Goal: Task Accomplishment & Management: Manage account settings

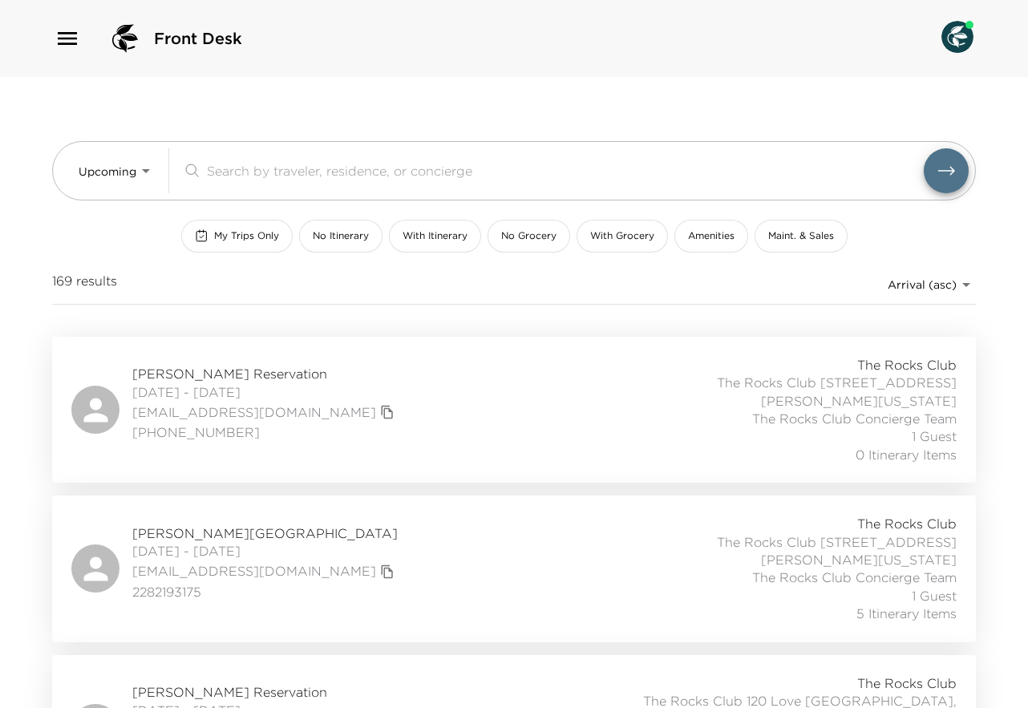
click at [75, 40] on icon "button" at bounding box center [68, 39] width 26 height 26
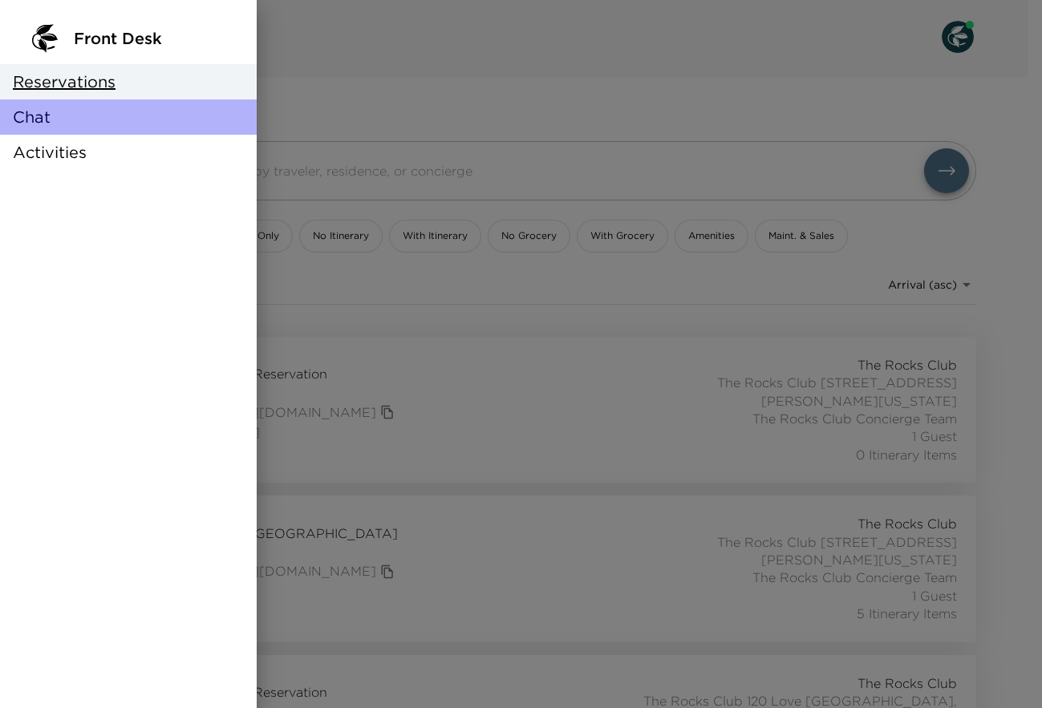
click at [63, 106] on div "Chat" at bounding box center [128, 116] width 257 height 35
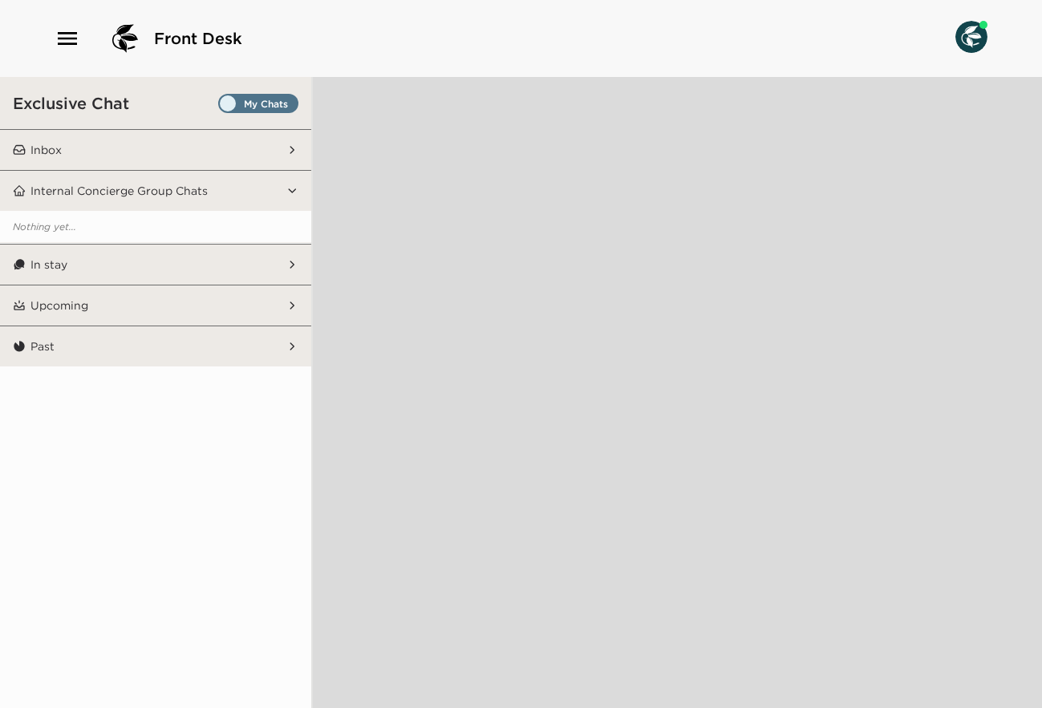
click at [225, 103] on span "Set all destinations" at bounding box center [258, 107] width 80 height 19
click at [221, 107] on input "Set all destinations" at bounding box center [221, 107] width 0 height 0
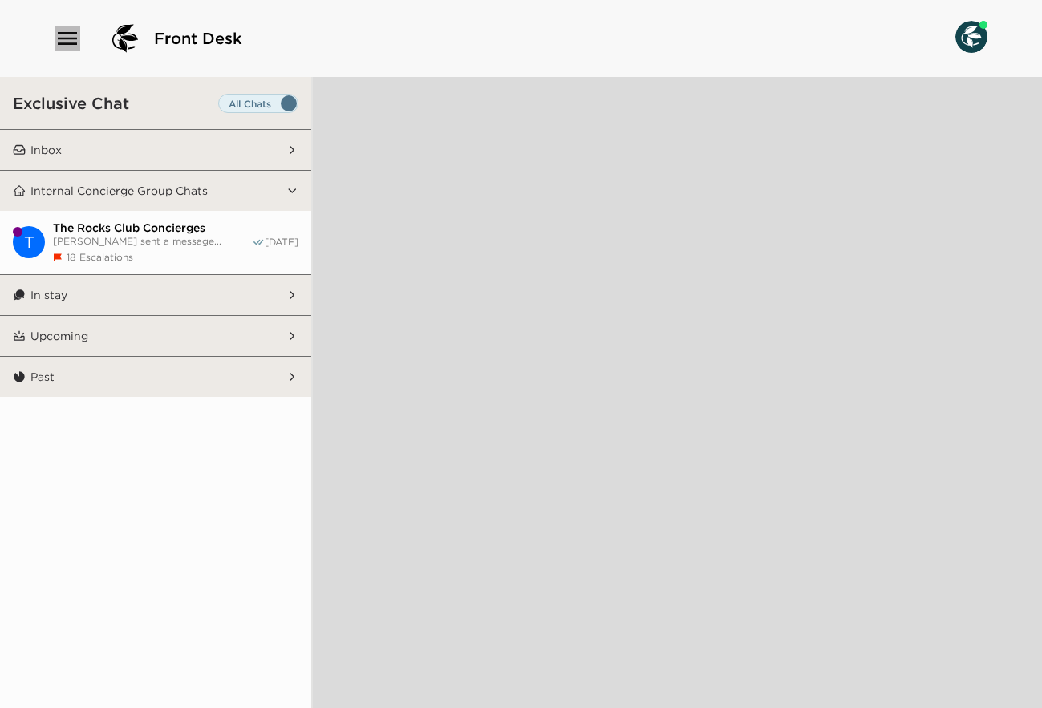
click at [71, 38] on icon "button" at bounding box center [67, 38] width 19 height 13
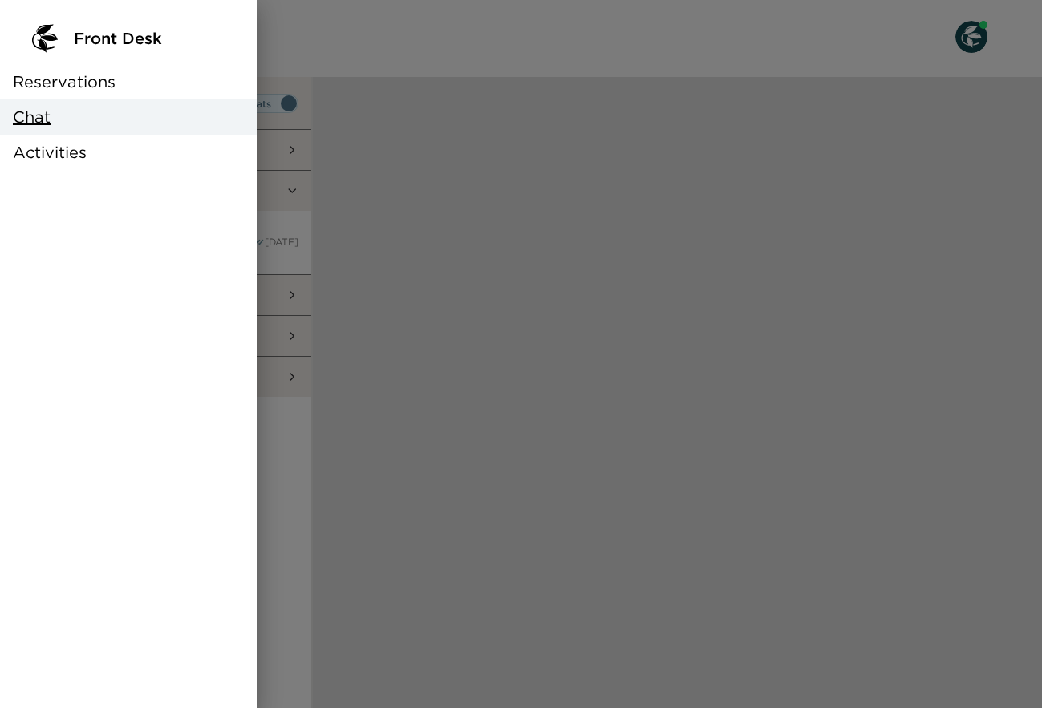
click at [69, 78] on span "Reservations" at bounding box center [64, 82] width 103 height 22
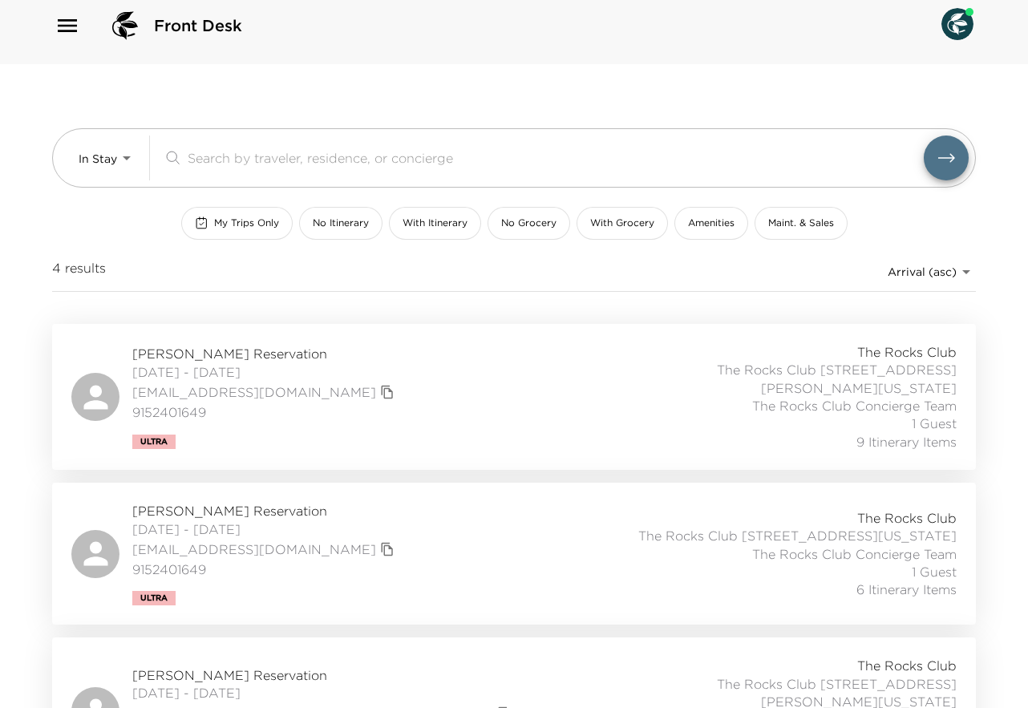
scroll to position [14, 0]
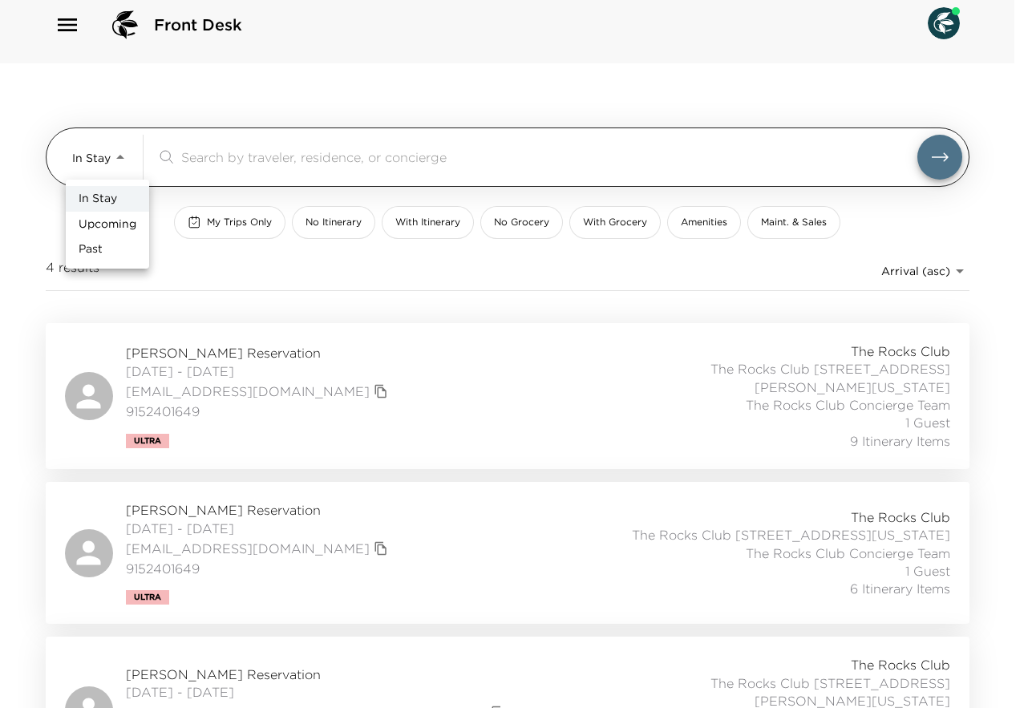
click at [126, 158] on body "Front Desk In Stay In-Stay ​ My Trips Only No Itinerary With Itinerary No Groce…" at bounding box center [514, 340] width 1028 height 708
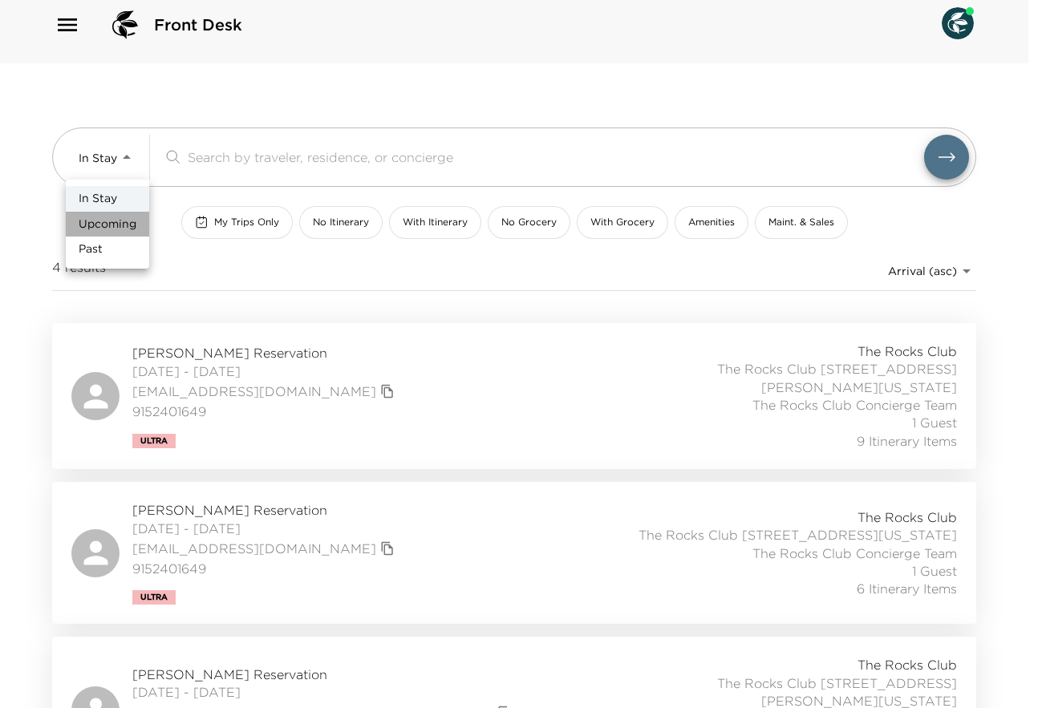
click at [109, 220] on span "Upcoming" at bounding box center [108, 225] width 58 height 16
type input "Upcoming"
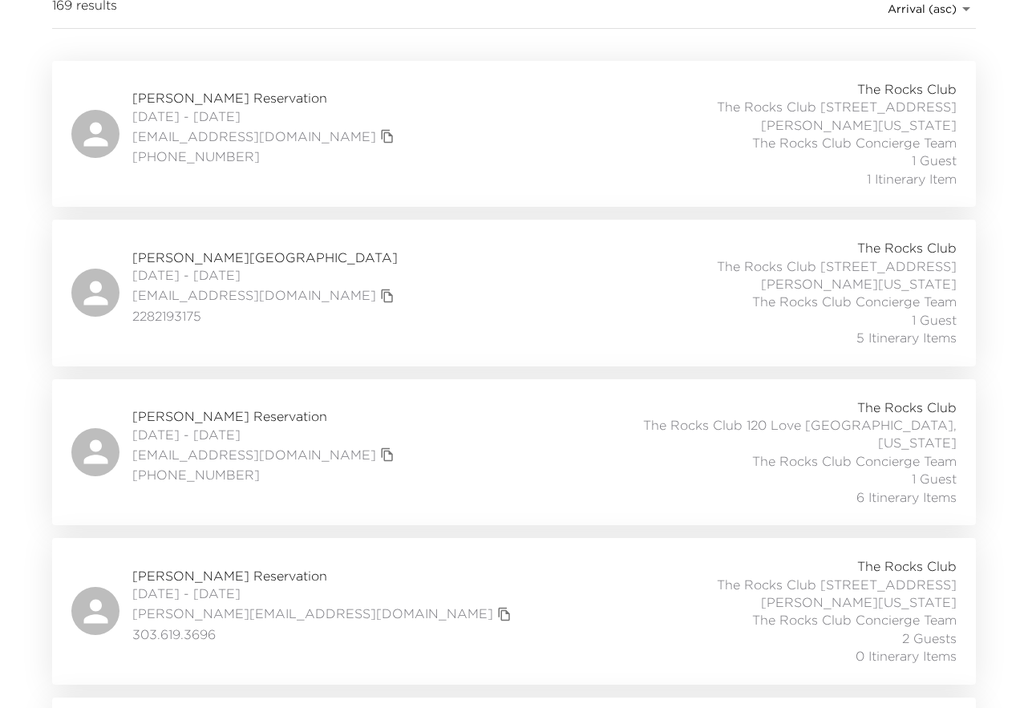
scroll to position [299, 0]
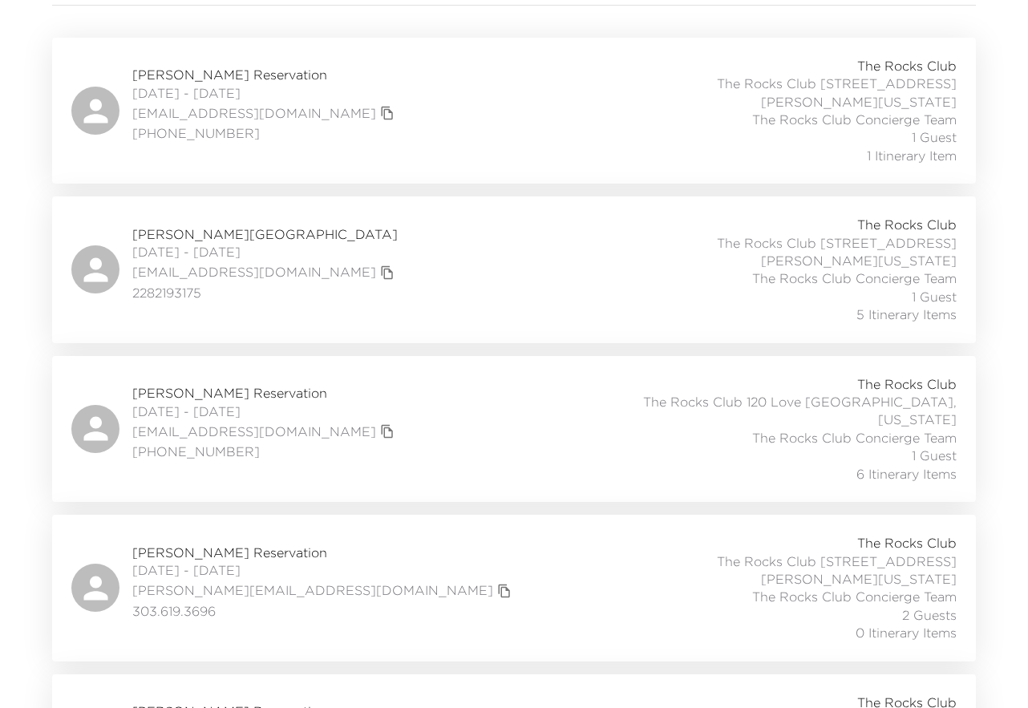
click at [367, 534] on div "Jim Tarbell Reservation 09/12/2025 - 09/18/2025 j.tarbell@dynamicfundinginc.com…" at bounding box center [514, 587] width 886 height 107
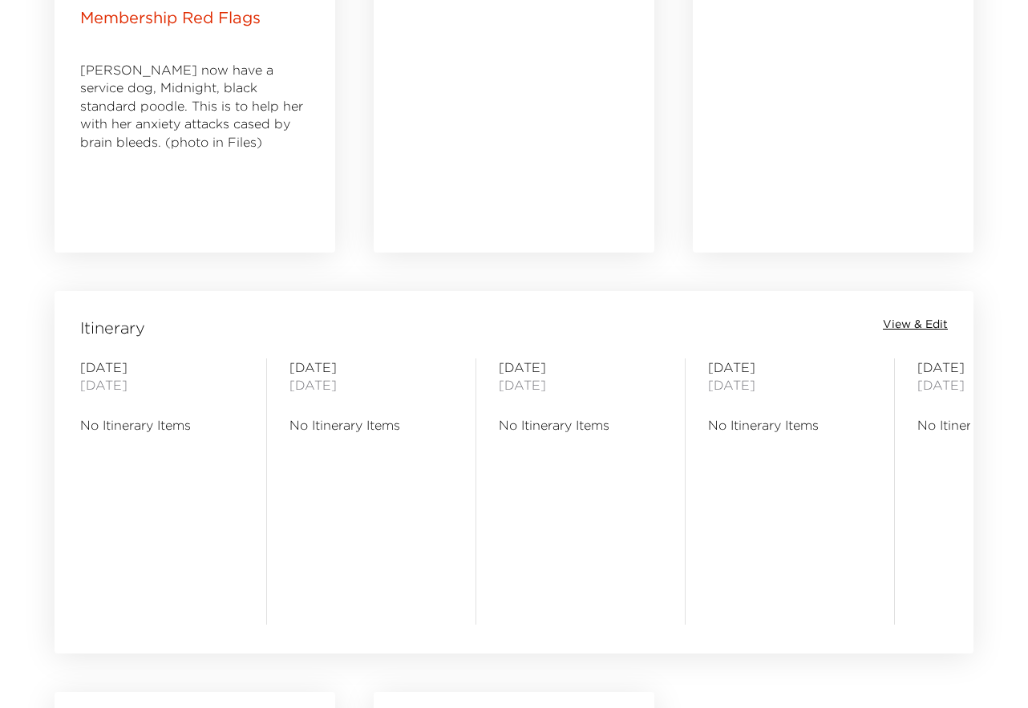
scroll to position [1049, 0]
click at [902, 324] on span "View & Edit" at bounding box center [915, 322] width 65 height 16
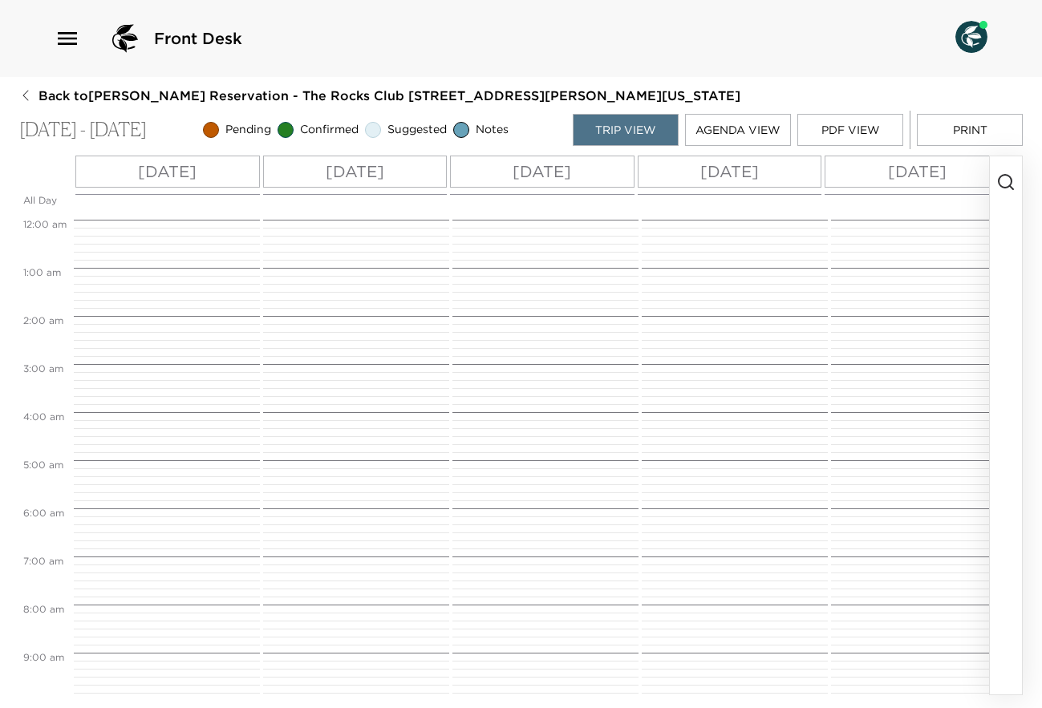
scroll to position [385, 0]
click at [172, 169] on p "[DATE]" at bounding box center [167, 172] width 59 height 24
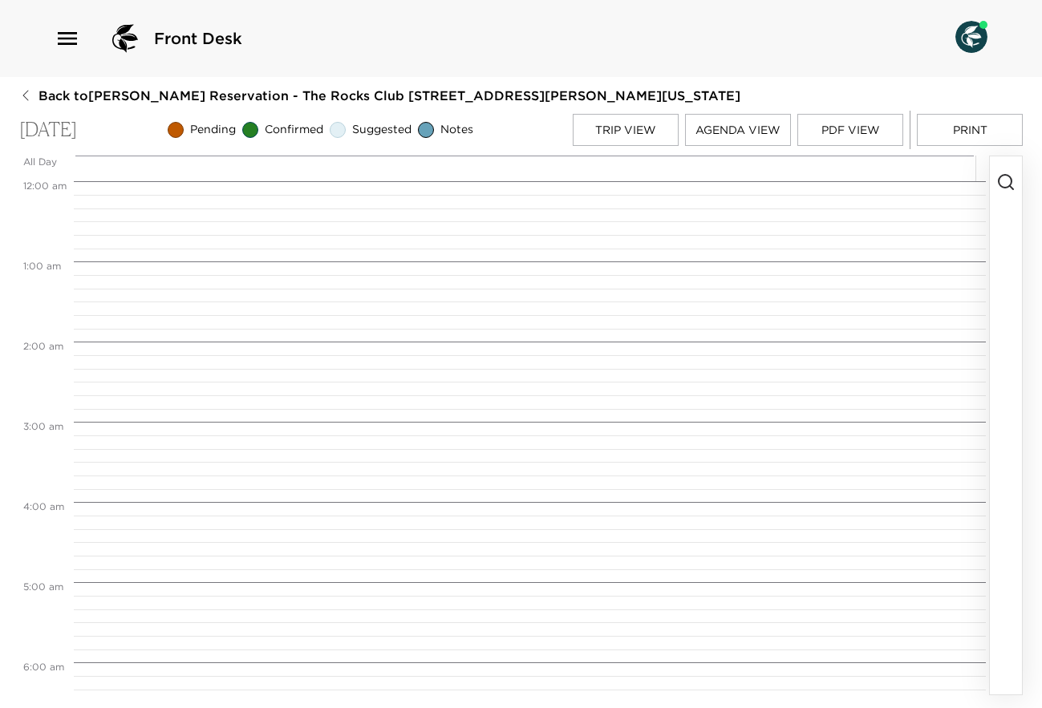
scroll to position [642, 0]
click at [1001, 179] on icon "button" at bounding box center [1005, 181] width 19 height 19
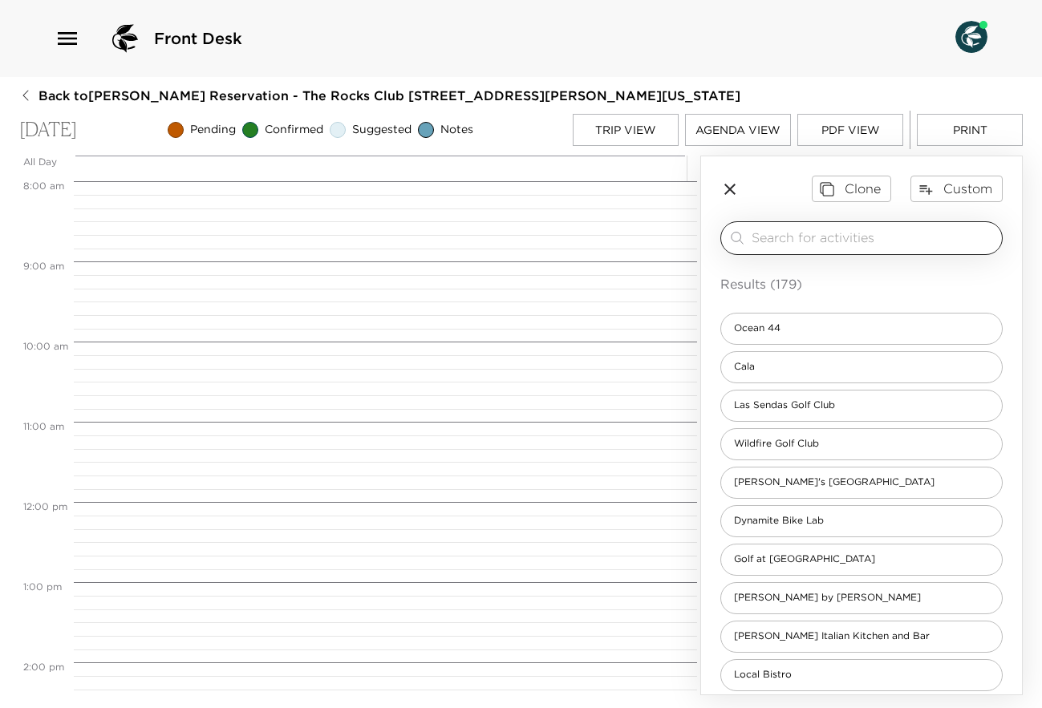
click at [890, 229] on input "search" at bounding box center [874, 238] width 244 height 18
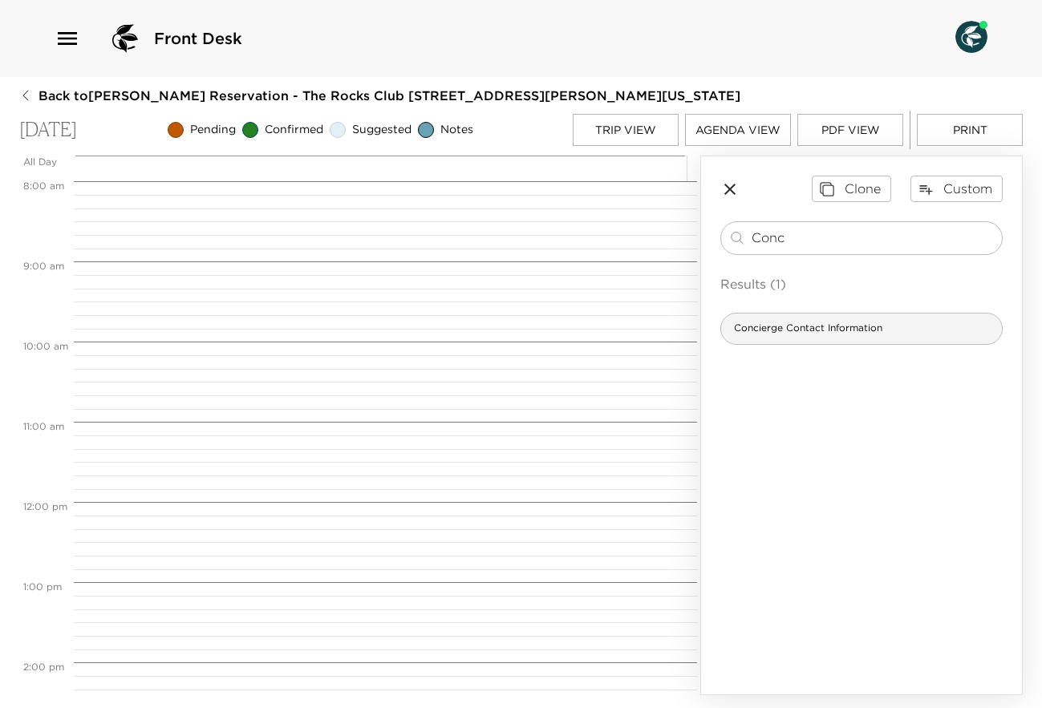
type input "Conc"
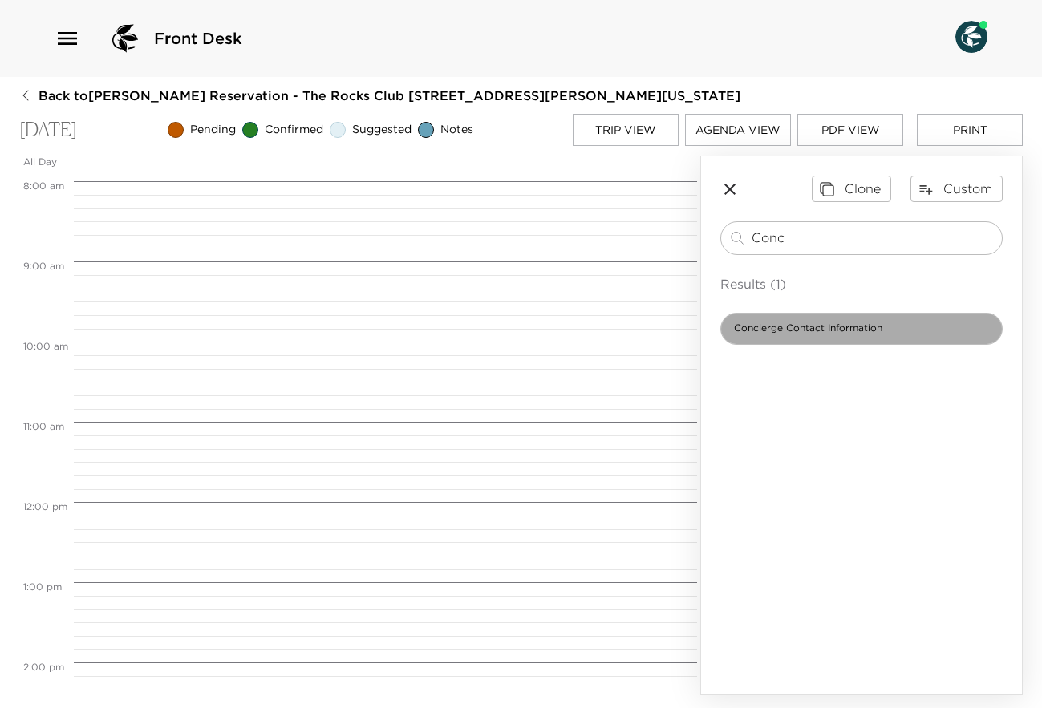
click at [846, 325] on span "Concierge Contact Information" at bounding box center [808, 329] width 174 height 14
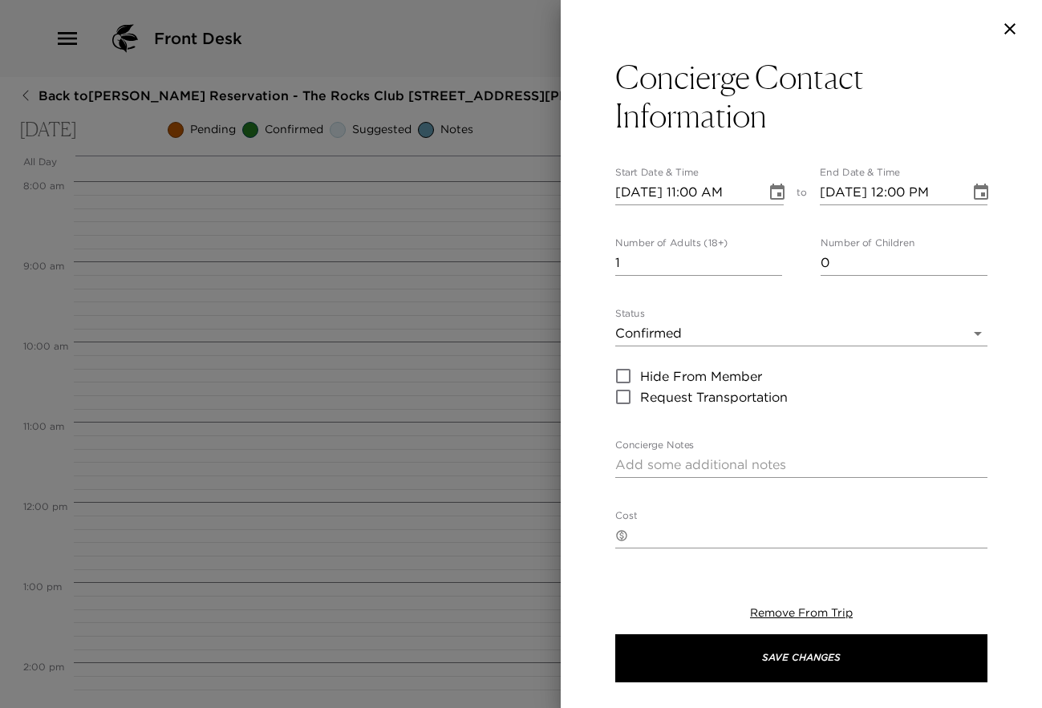
type textarea "The Rocks Club Concierges work as a team, and happy to assist with your request…"
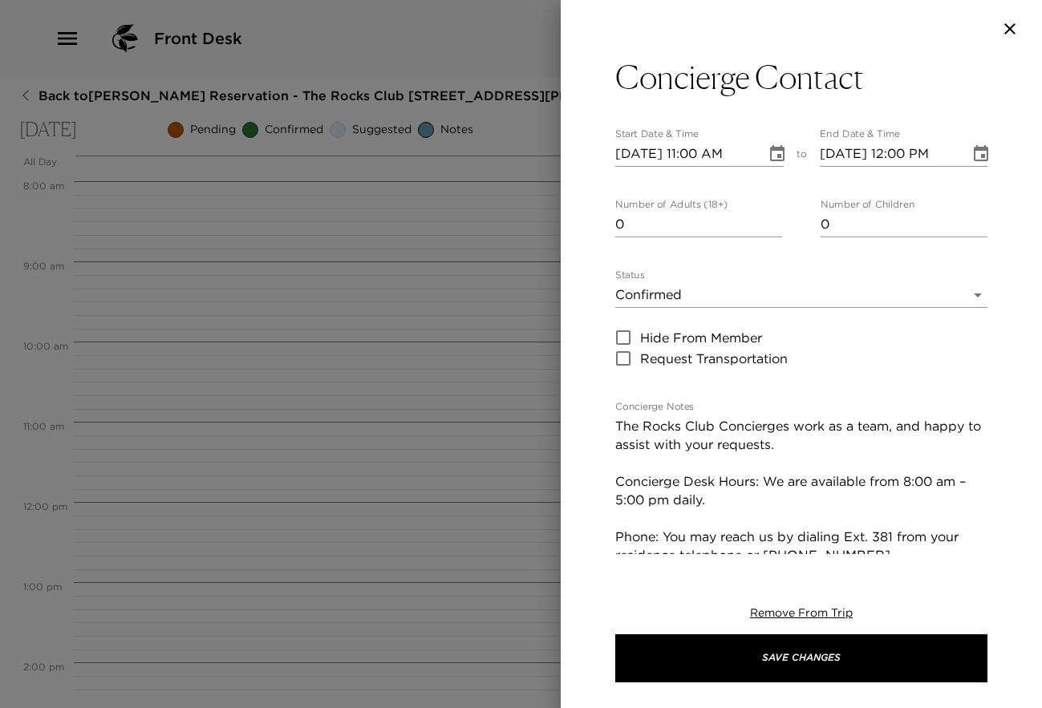
type input "0"
click at [768, 232] on input "0" at bounding box center [698, 225] width 167 height 26
click at [768, 152] on icon "Choose date, selected date is Sep 12, 2025" at bounding box center [777, 153] width 19 height 19
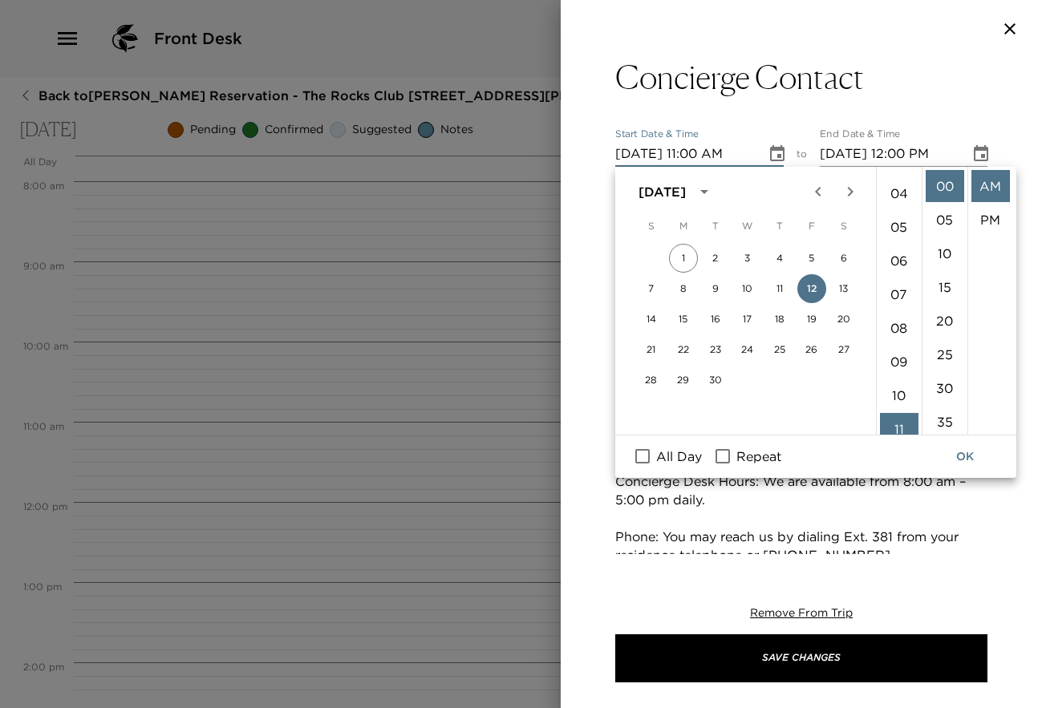
scroll to position [111, 0]
click at [901, 202] on li "04" at bounding box center [899, 210] width 39 height 32
click at [993, 218] on li "PM" at bounding box center [990, 220] width 39 height 32
type input "[DATE] 04:00 PM"
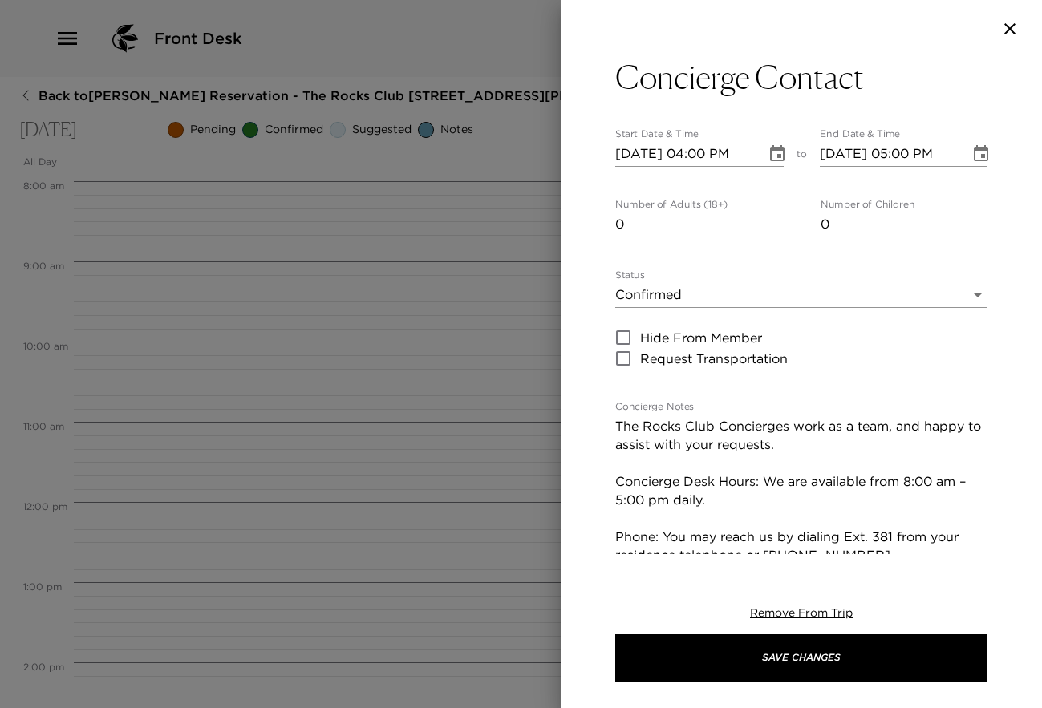
scroll to position [34, 0]
click at [974, 157] on icon "Choose date, selected date is Sep 12, 2025" at bounding box center [981, 153] width 14 height 16
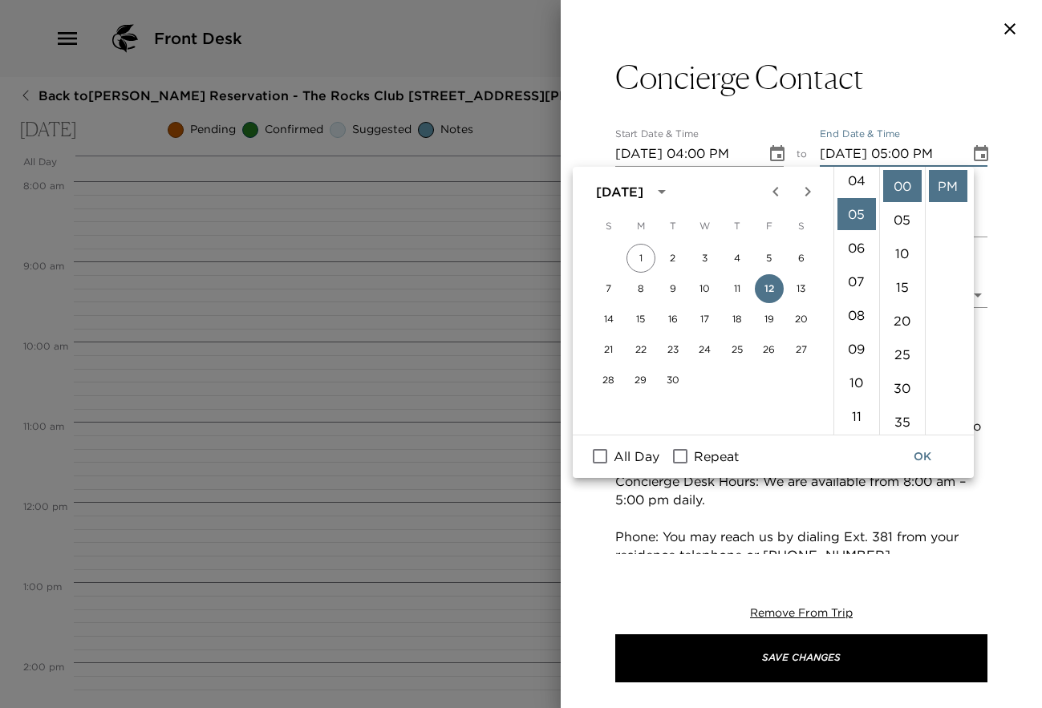
scroll to position [132, 0]
click at [862, 189] on li "04" at bounding box center [856, 189] width 39 height 32
click at [894, 213] on li "05" at bounding box center [902, 220] width 39 height 32
type input "[DATE] 04:05 PM"
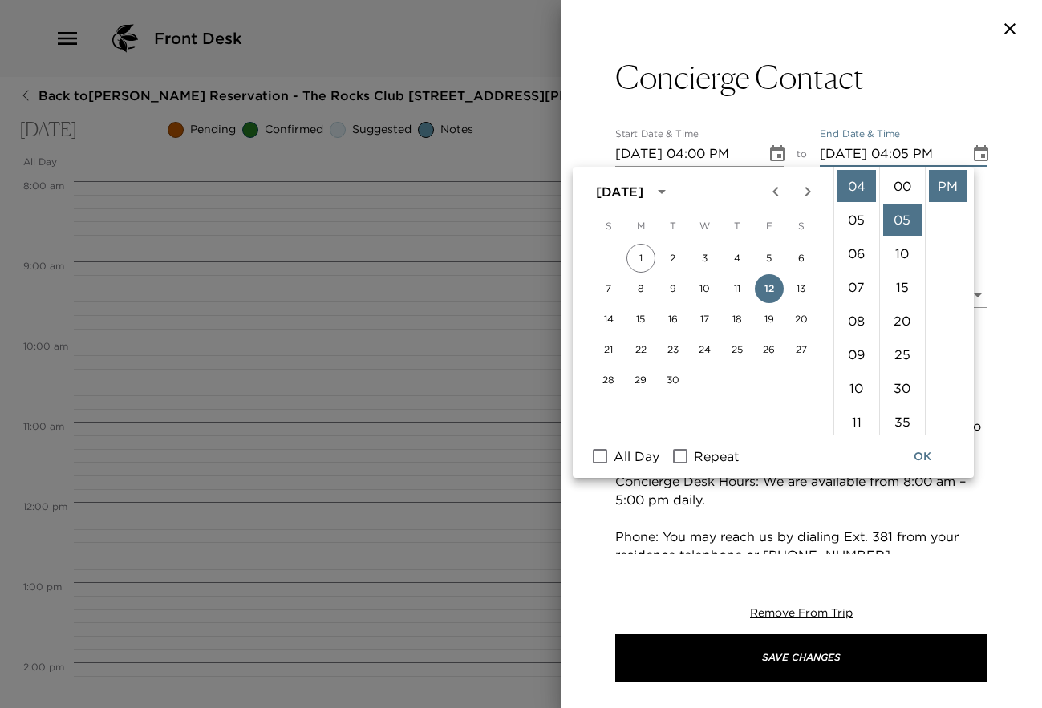
scroll to position [34, 0]
click at [923, 452] on button "OK" at bounding box center [922, 457] width 51 height 30
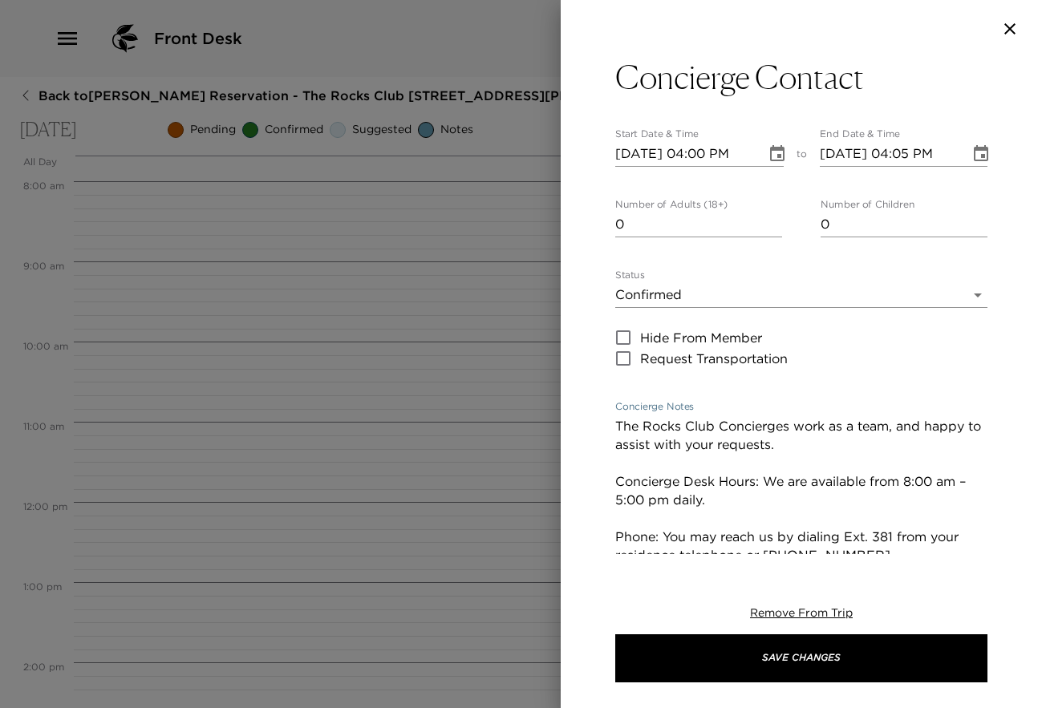
click at [617, 431] on textarea "The Rocks Club Concierges work as a team, and happy to assist with your request…" at bounding box center [801, 527] width 372 height 221
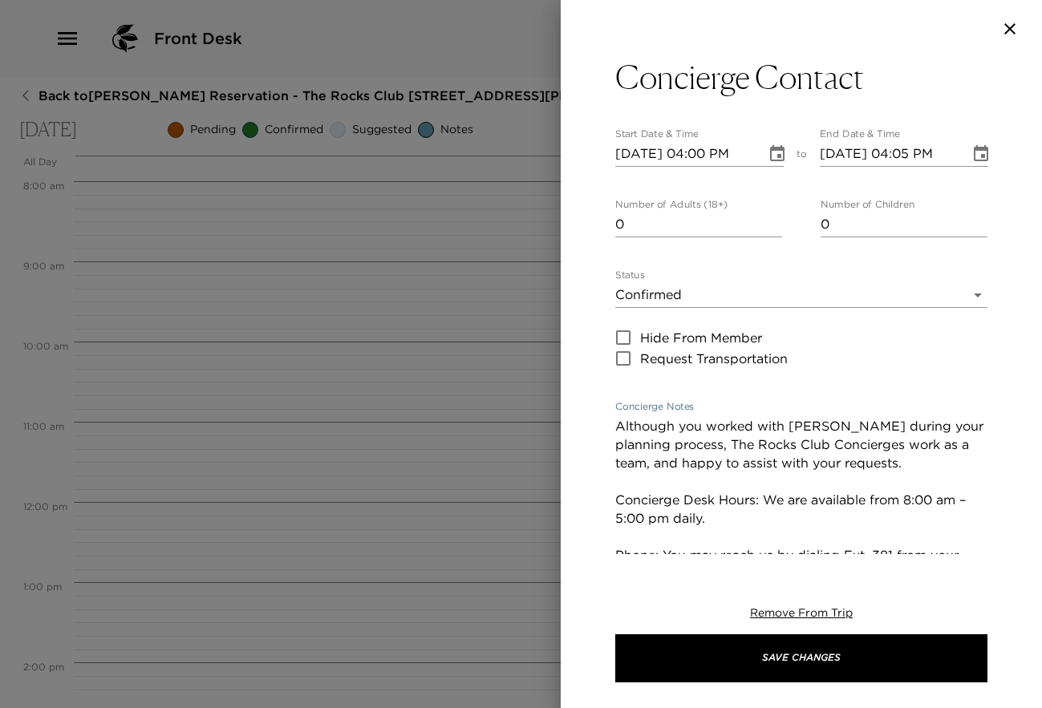
click at [878, 467] on textarea "Although you worked with [PERSON_NAME] during your planning process, The Rocks …" at bounding box center [801, 537] width 372 height 240
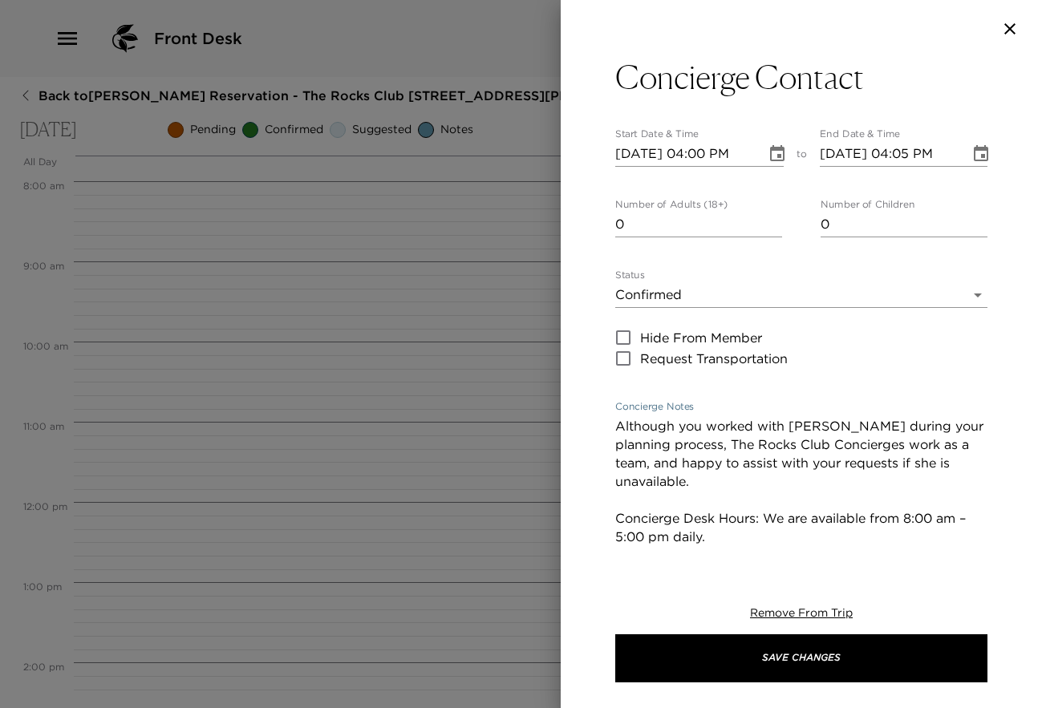
type textarea "Although you worked with [PERSON_NAME] during your planning process, The Rocks …"
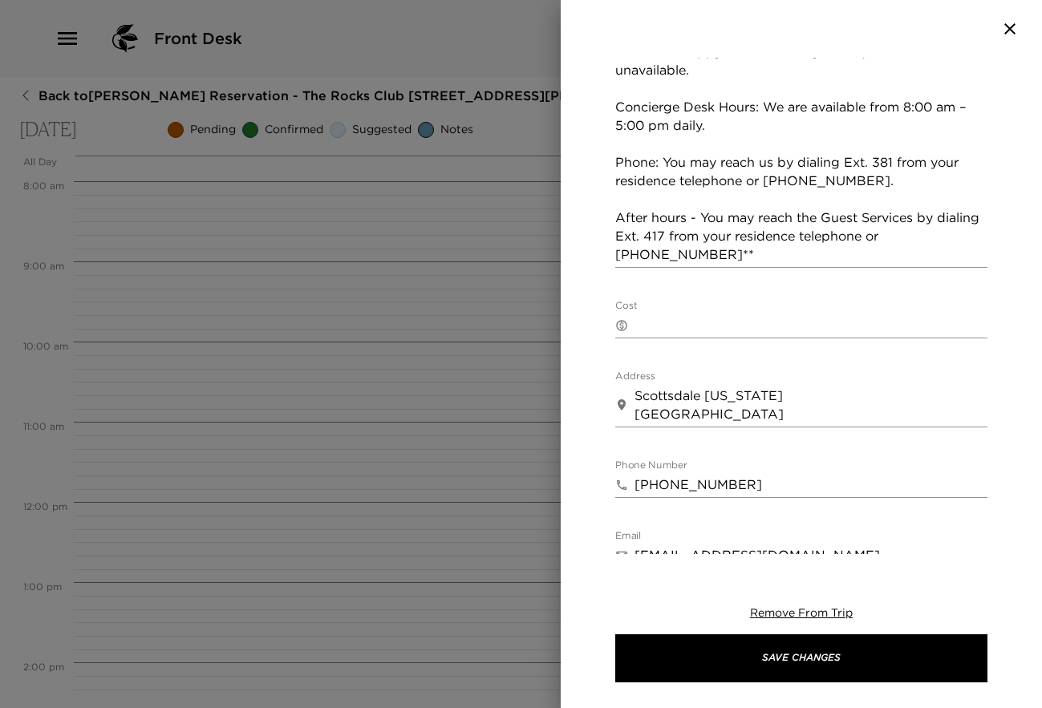
scroll to position [414, 0]
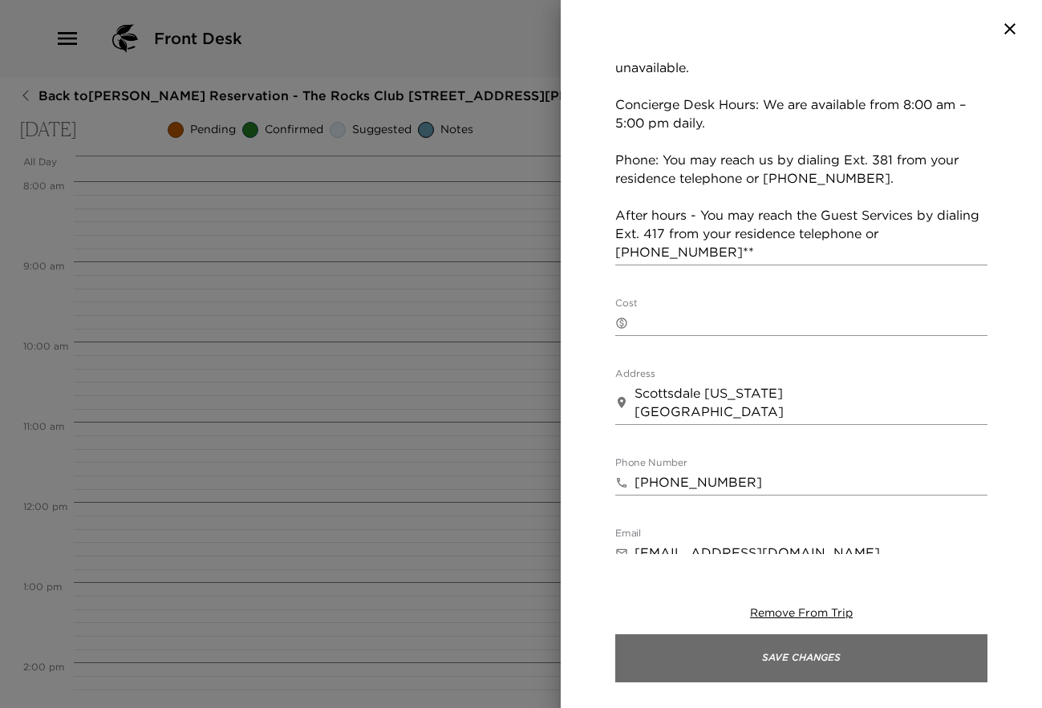
click at [794, 653] on button "Save Changes" at bounding box center [801, 659] width 372 height 48
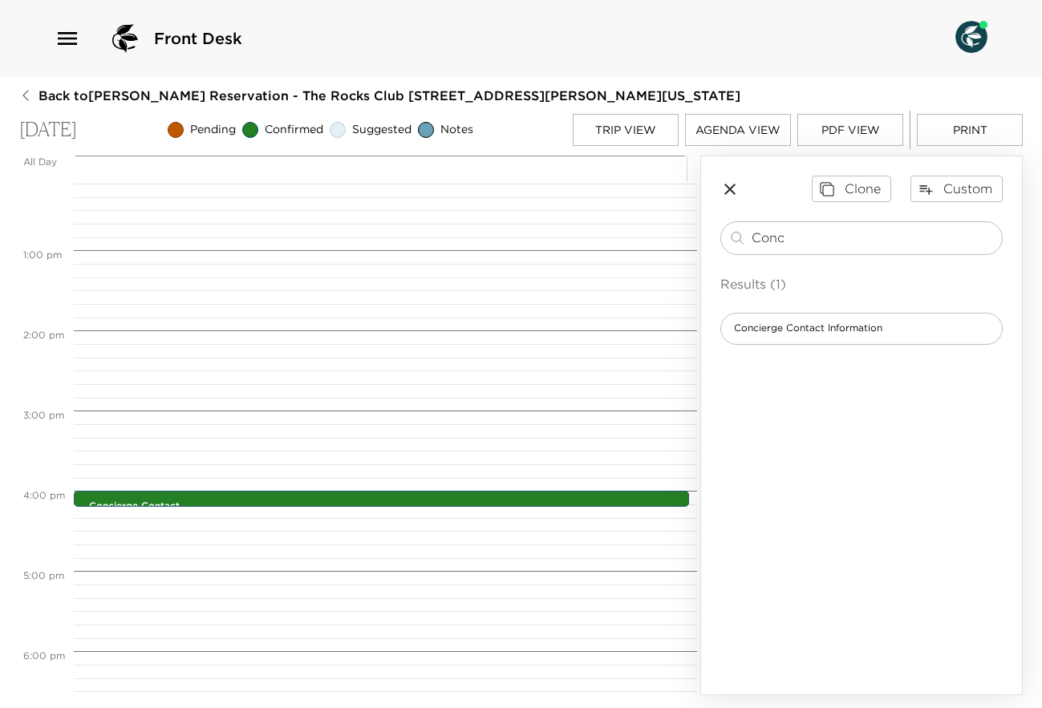
scroll to position [840, 0]
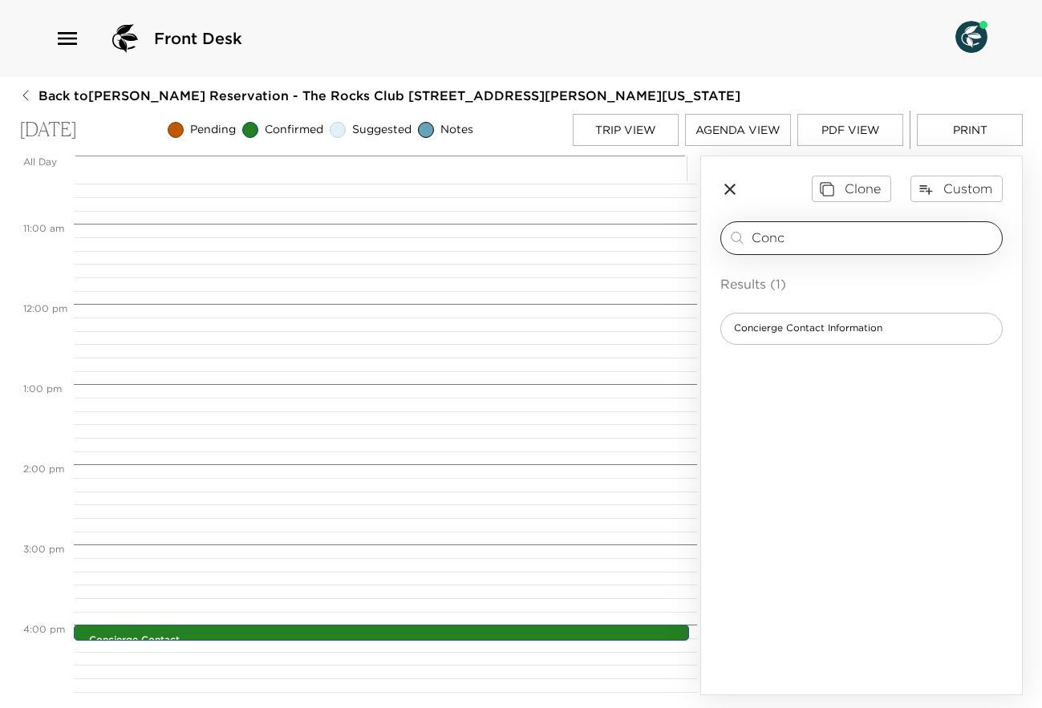
click at [838, 237] on input "Conc" at bounding box center [874, 238] width 244 height 18
type input "C"
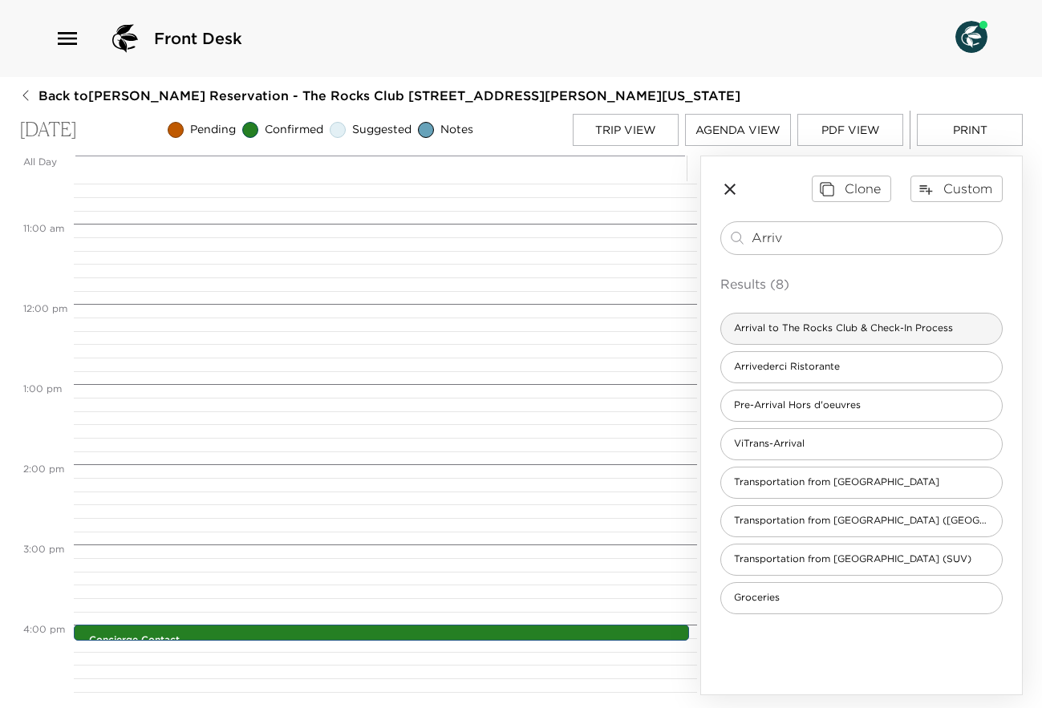
type input "Arriv"
click at [817, 330] on span "Arrival to The Rocks Club & Check-In Process" at bounding box center [843, 329] width 245 height 14
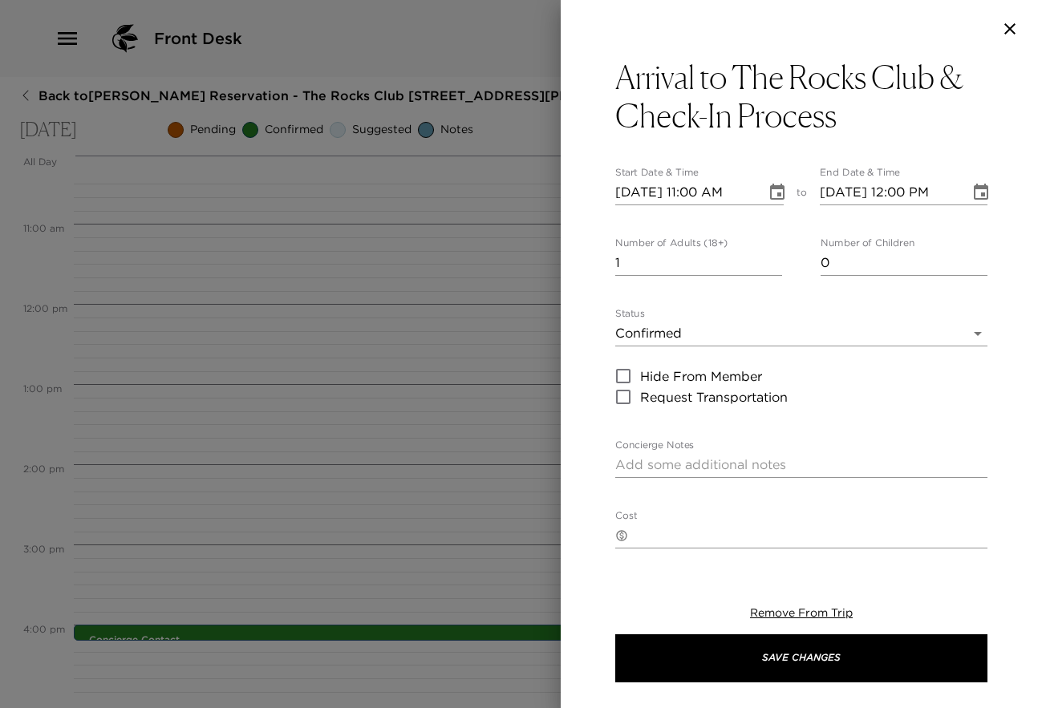
type textarea "We anticipate your arrival for this time. Upon your arrival to the Guest Servic…"
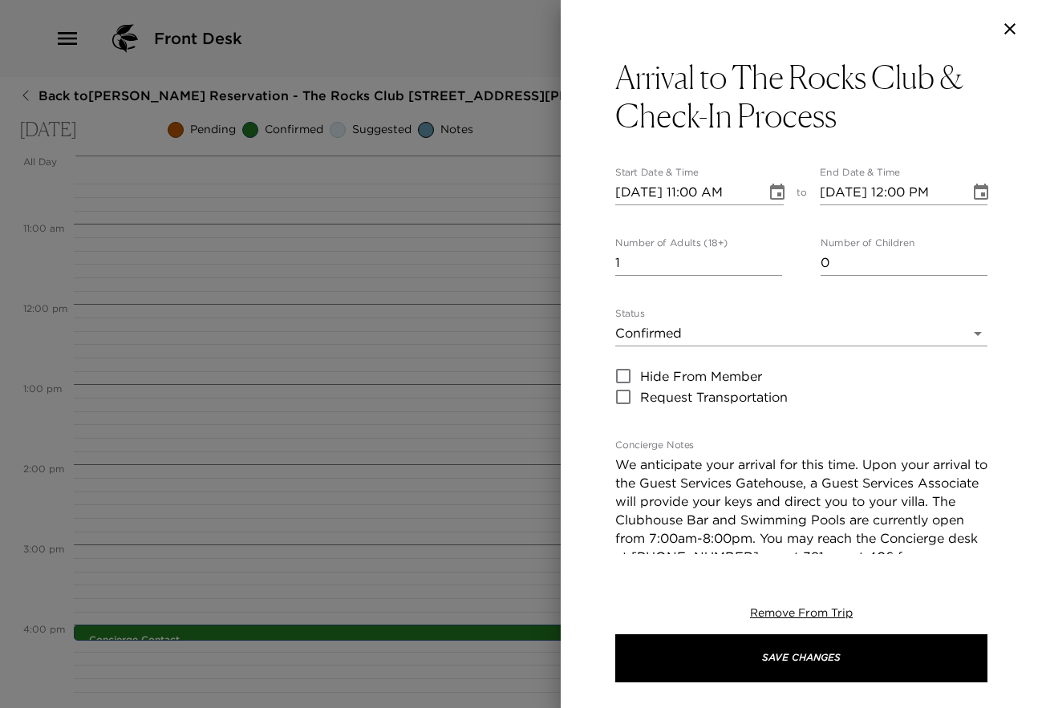
click at [296, 633] on div at bounding box center [521, 354] width 1042 height 708
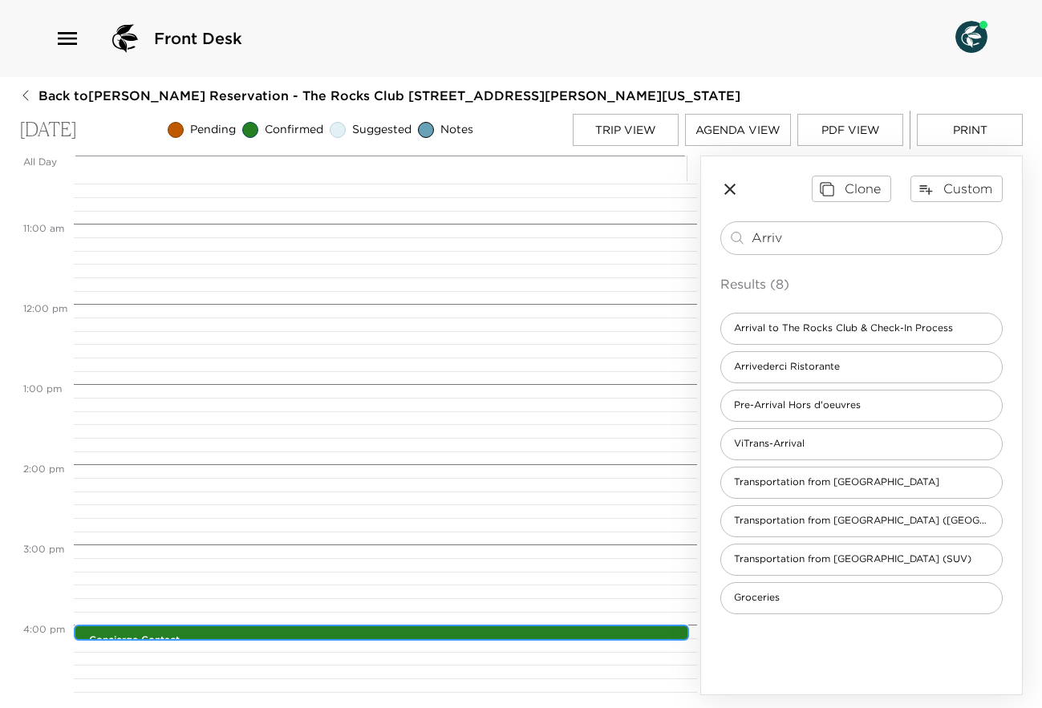
click at [346, 627] on div "Concierge Contact 4:00pm - 4:05pm [GEOGRAPHIC_DATA] [US_STATE] [GEOGRAPHIC_DATA]" at bounding box center [381, 633] width 615 height 16
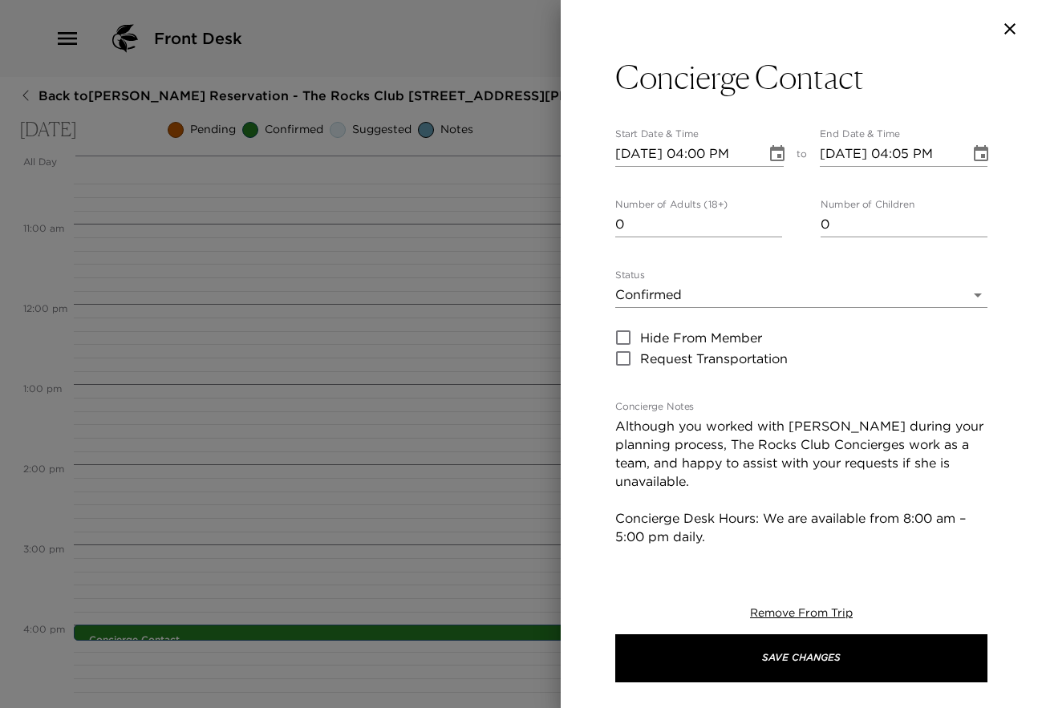
click at [770, 148] on icon "Choose date, selected date is Sep 12, 2025" at bounding box center [777, 153] width 14 height 16
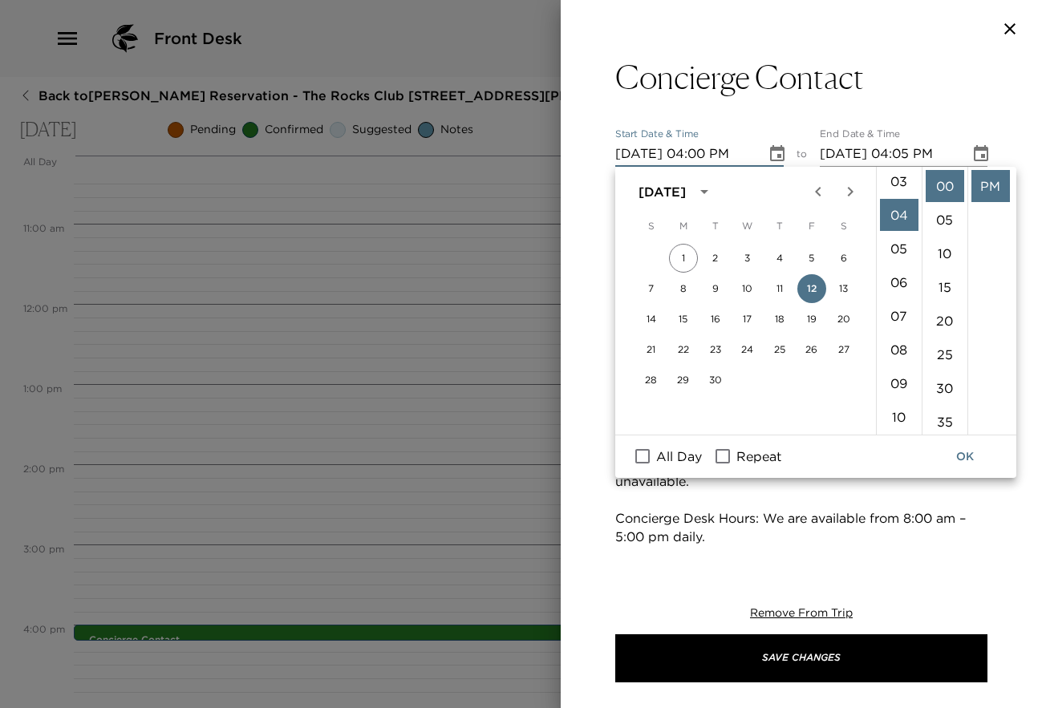
scroll to position [96, 0]
click at [902, 191] on li "03" at bounding box center [899, 191] width 39 height 32
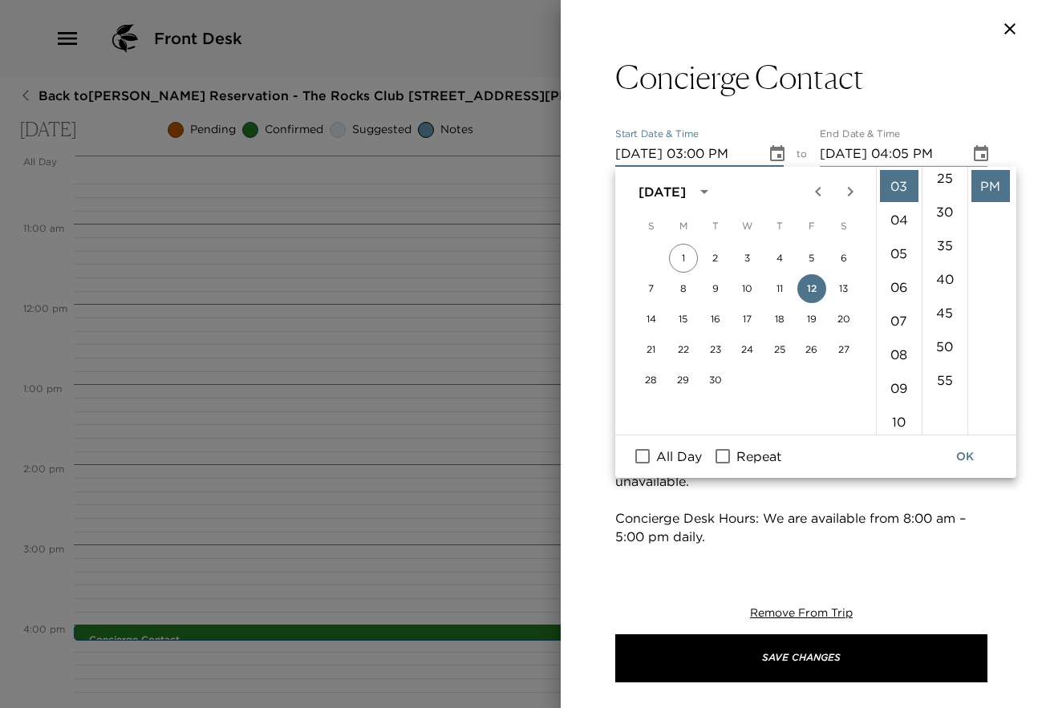
scroll to position [185, 0]
click at [936, 372] on li "55" at bounding box center [945, 371] width 39 height 32
type input "[DATE] 03:55 PM"
click at [971, 152] on icon "Choose date, selected date is Sep 12, 2025" at bounding box center [980, 153] width 19 height 19
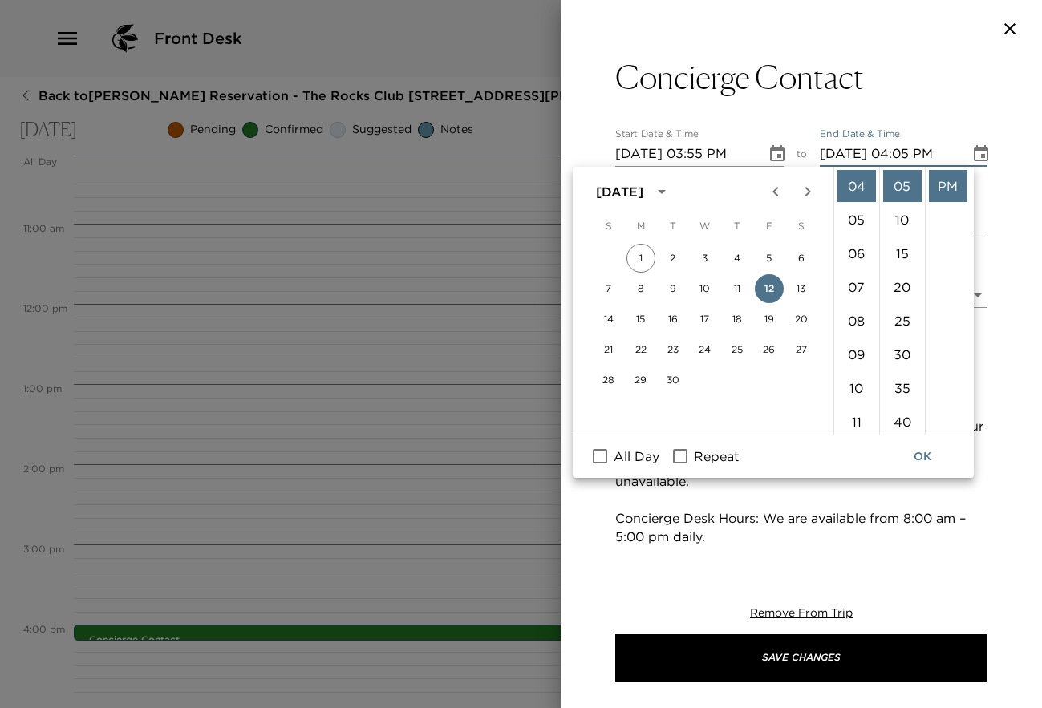
scroll to position [0, 0]
click at [898, 181] on li "00" at bounding box center [902, 186] width 39 height 32
type input "[DATE] 04:00 PM"
click at [915, 454] on button "OK" at bounding box center [922, 457] width 51 height 30
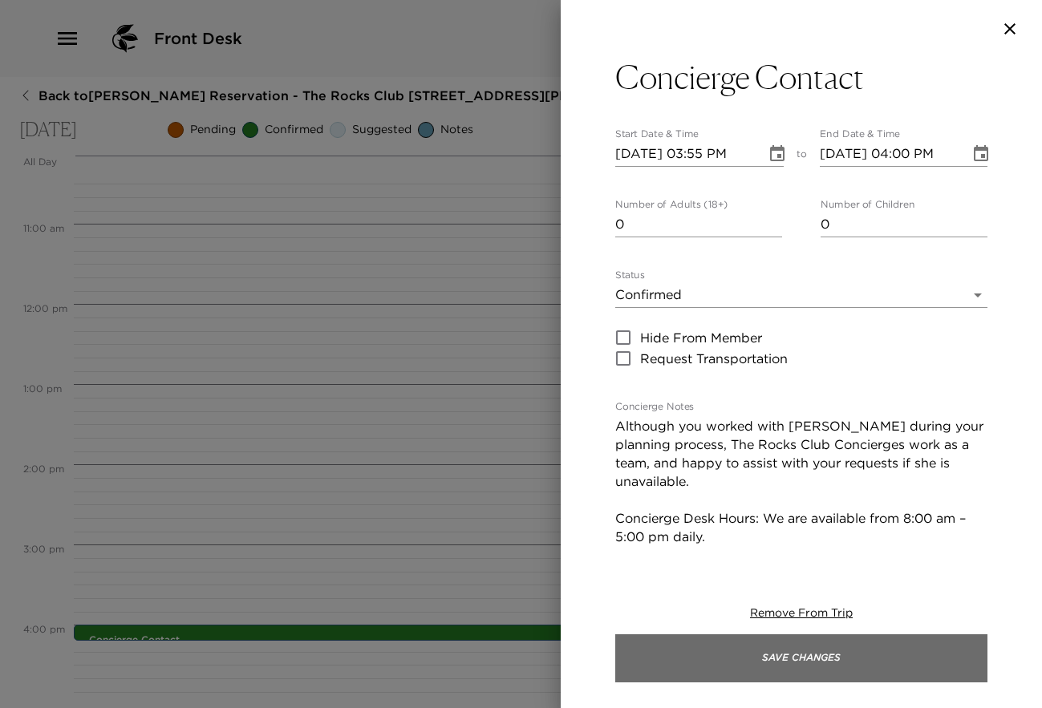
click at [837, 659] on button "Save Changes" at bounding box center [801, 659] width 372 height 48
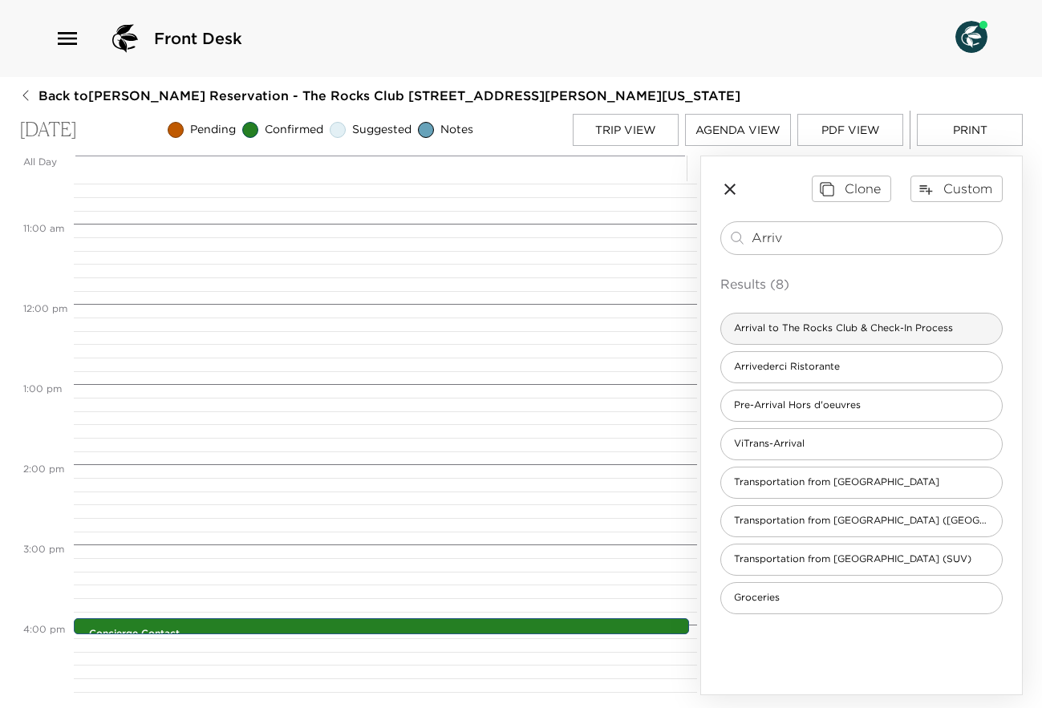
click at [858, 330] on span "Arrival to The Rocks Club & Check-In Process" at bounding box center [843, 329] width 245 height 14
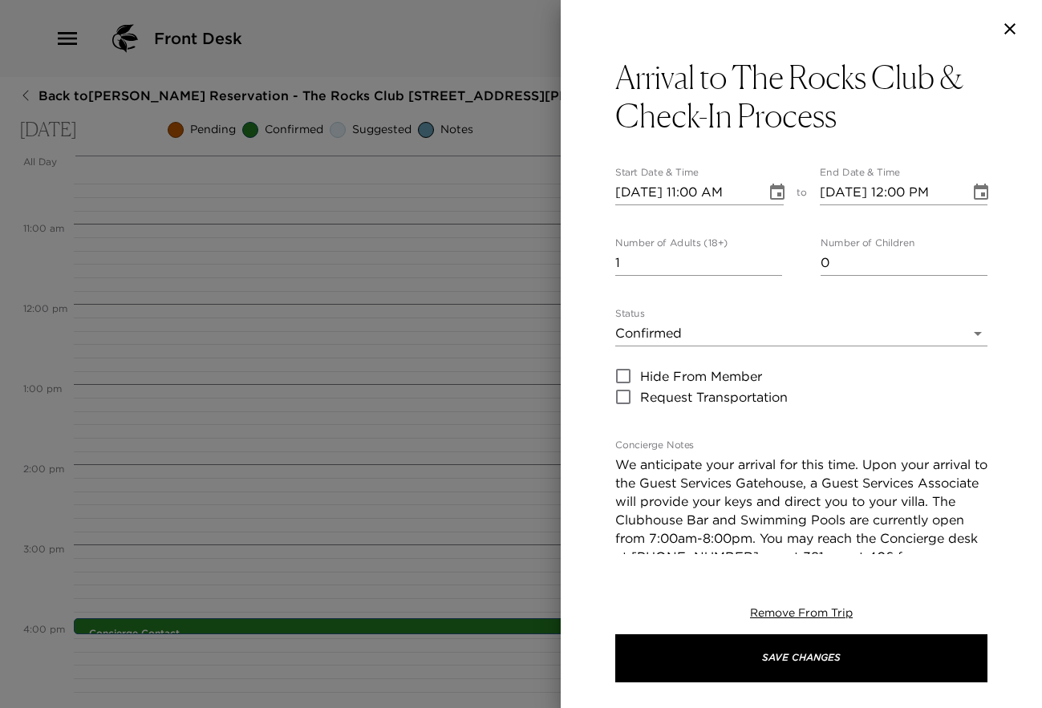
click at [770, 189] on icon "Choose date, selected date is Sep 12, 2025" at bounding box center [777, 192] width 14 height 16
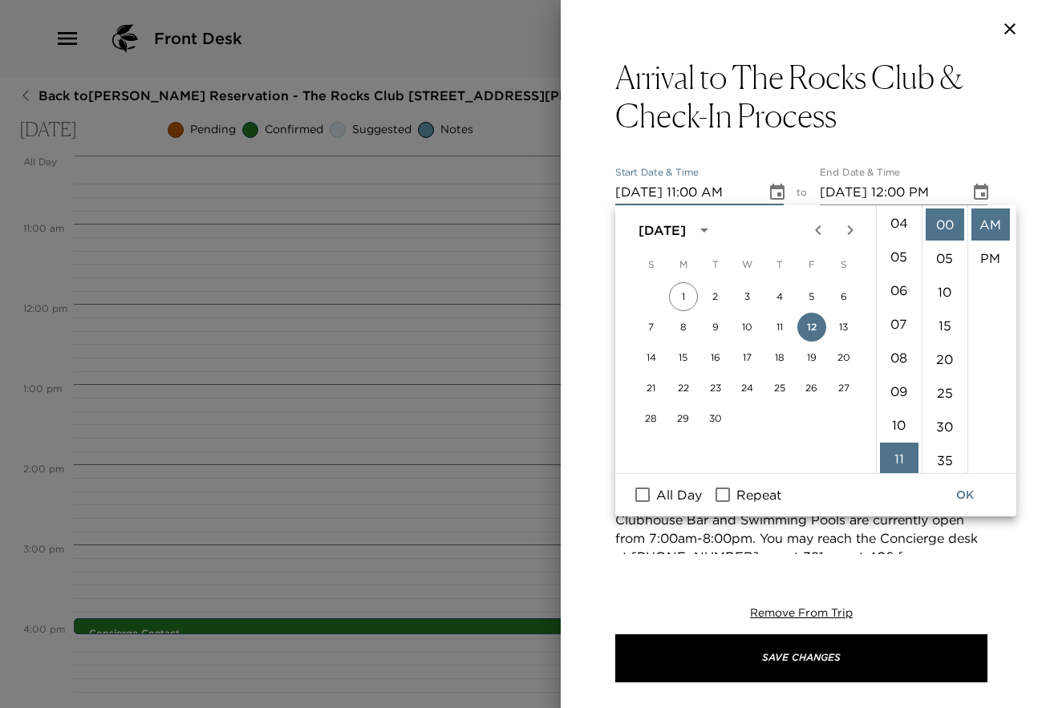
scroll to position [122, 0]
click at [900, 241] on li "04" at bounding box center [899, 237] width 39 height 32
click at [988, 257] on li "PM" at bounding box center [990, 258] width 39 height 32
type input "[DATE] 04:00 PM"
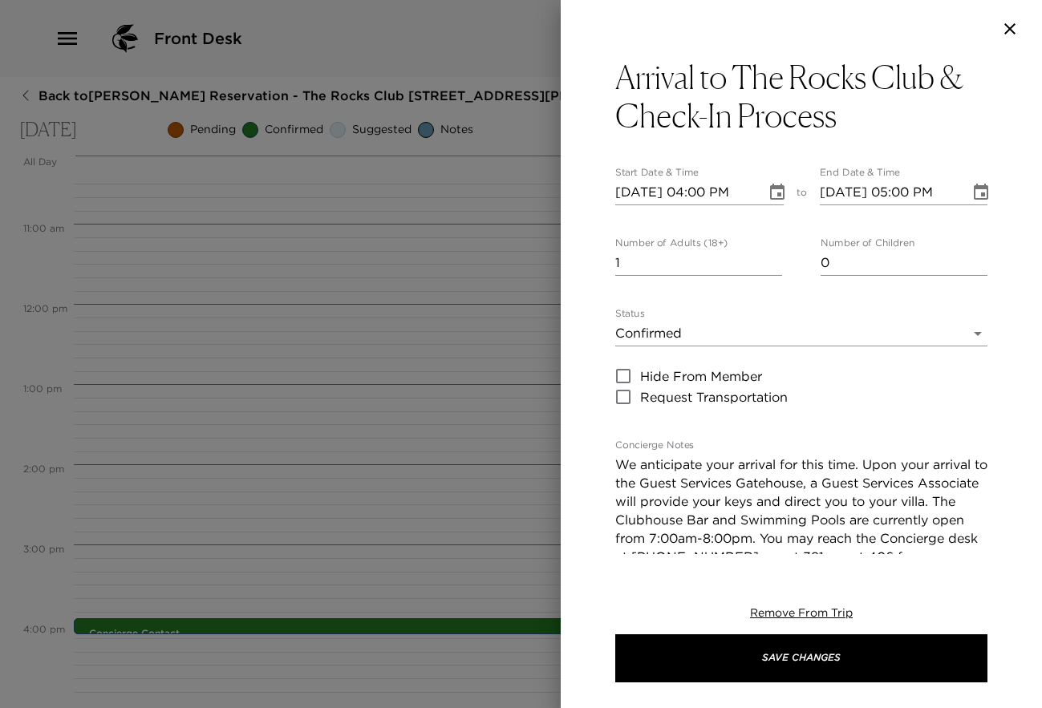
scroll to position [34, 0]
click at [971, 192] on icon "Choose date, selected date is Sep 12, 2025" at bounding box center [980, 192] width 19 height 19
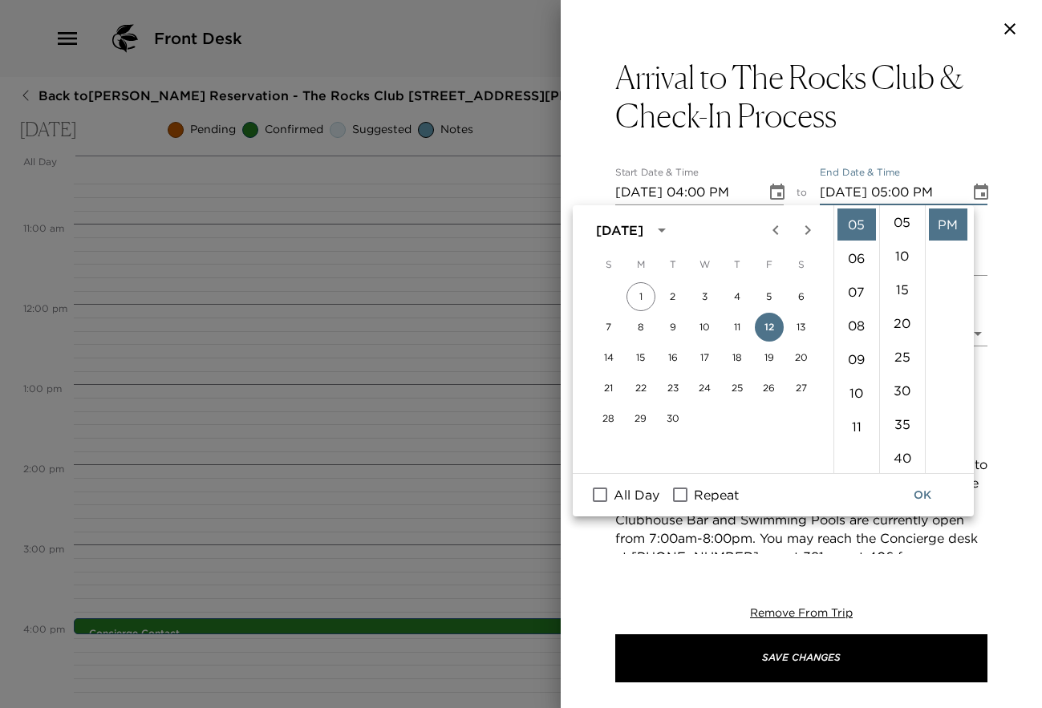
scroll to position [0, 0]
click at [859, 236] on li "04" at bounding box center [856, 238] width 39 height 32
click at [899, 255] on li "05" at bounding box center [902, 258] width 39 height 32
type input "[DATE] 04:05 PM"
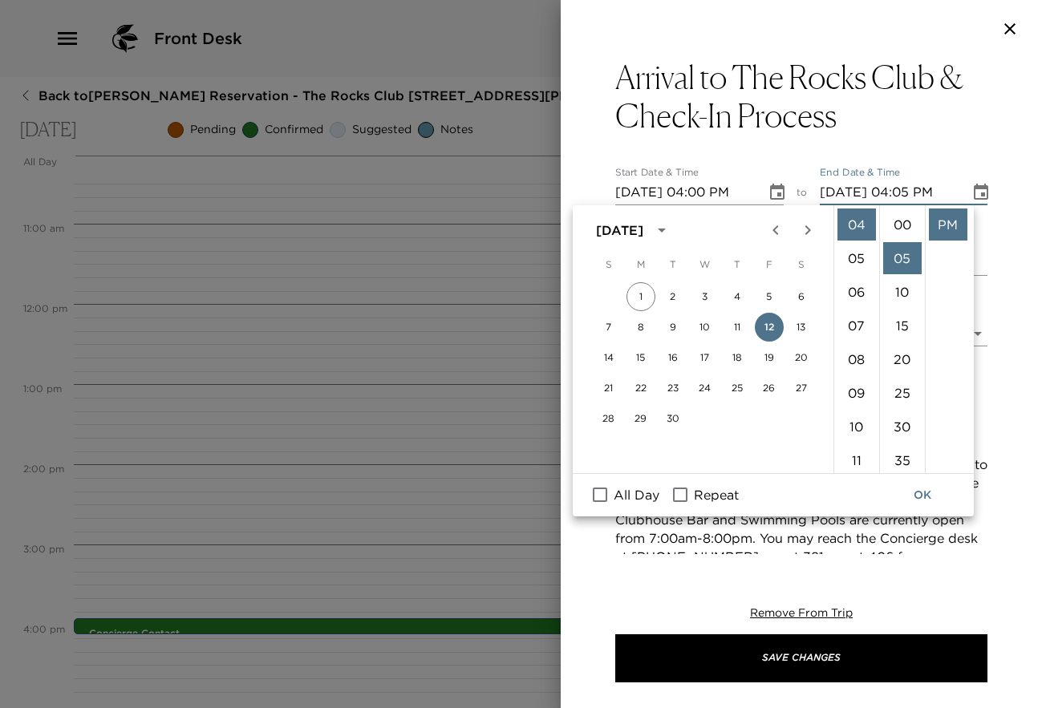
scroll to position [34, 0]
click at [922, 491] on button "OK" at bounding box center [922, 496] width 51 height 30
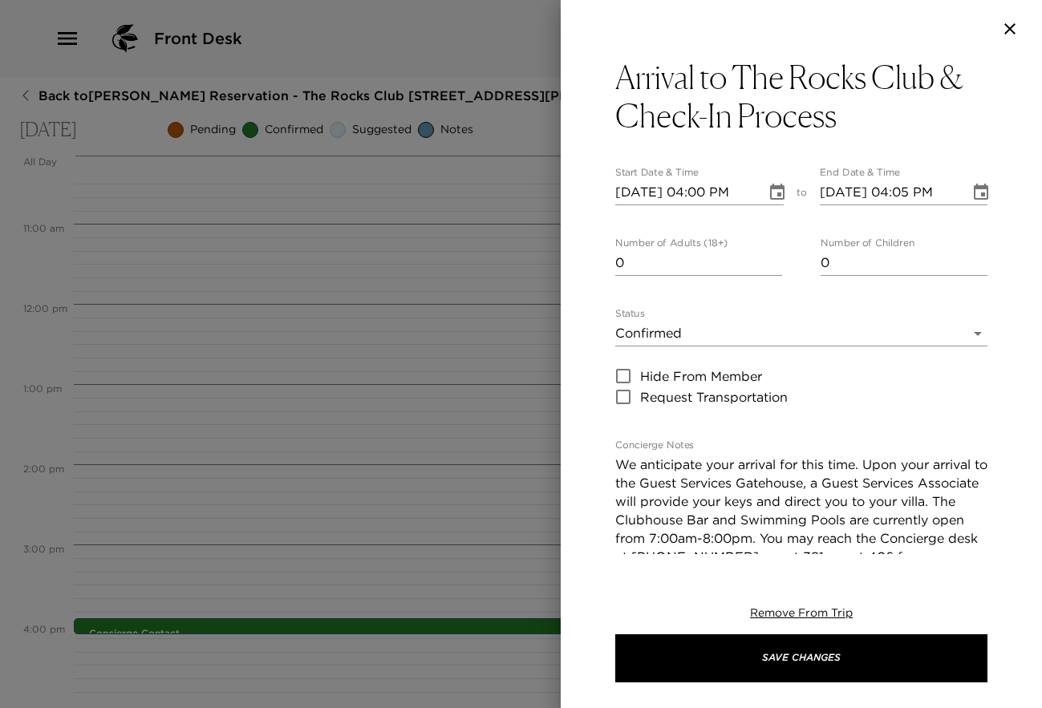
type input "0"
click at [767, 271] on input "0" at bounding box center [698, 263] width 167 height 26
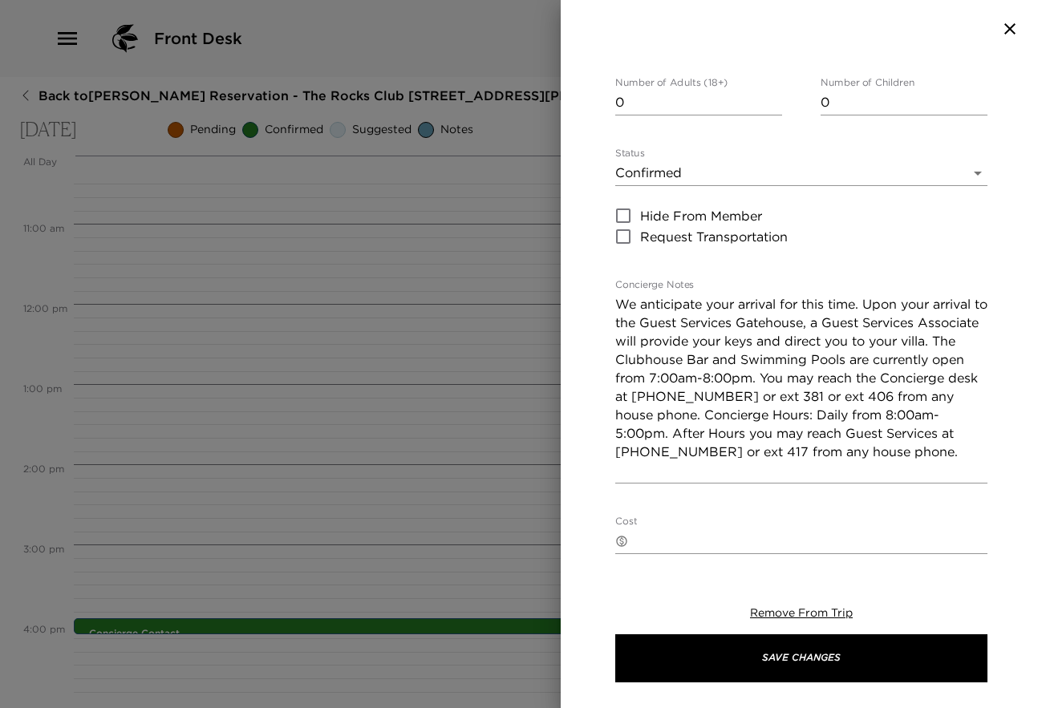
scroll to position [183, 0]
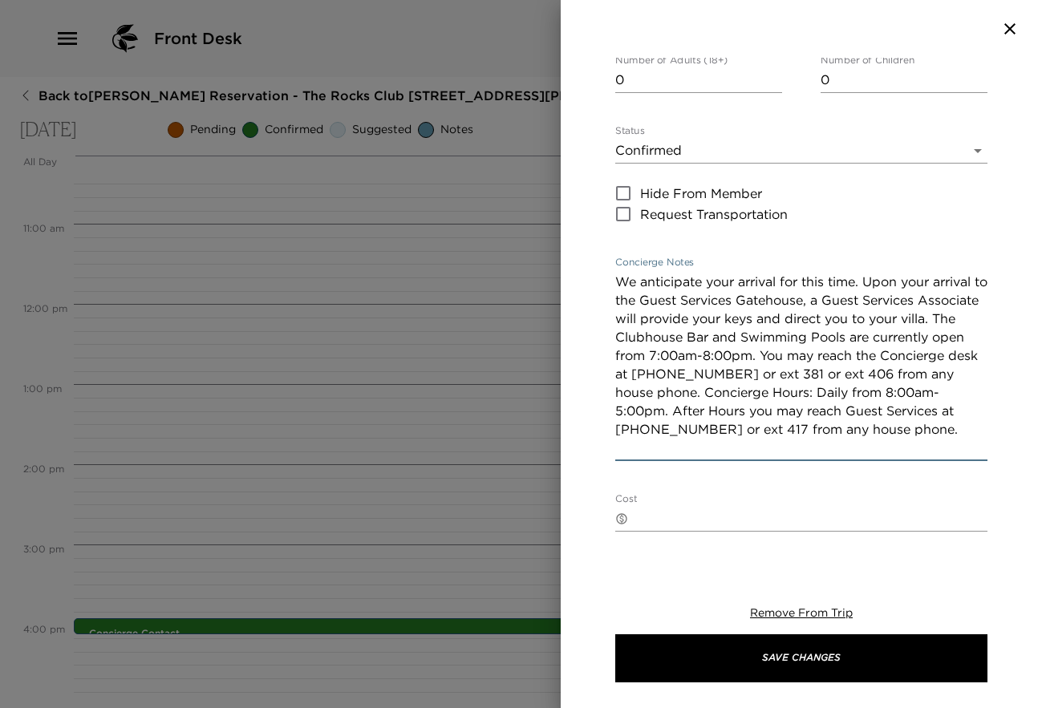
click at [833, 348] on textarea "We anticipate your arrival for this time. Upon your arrival to the Guest Servic…" at bounding box center [801, 365] width 372 height 185
type textarea "We anticipate your arrival for this time. Upon your arrival to the Guest Servic…"
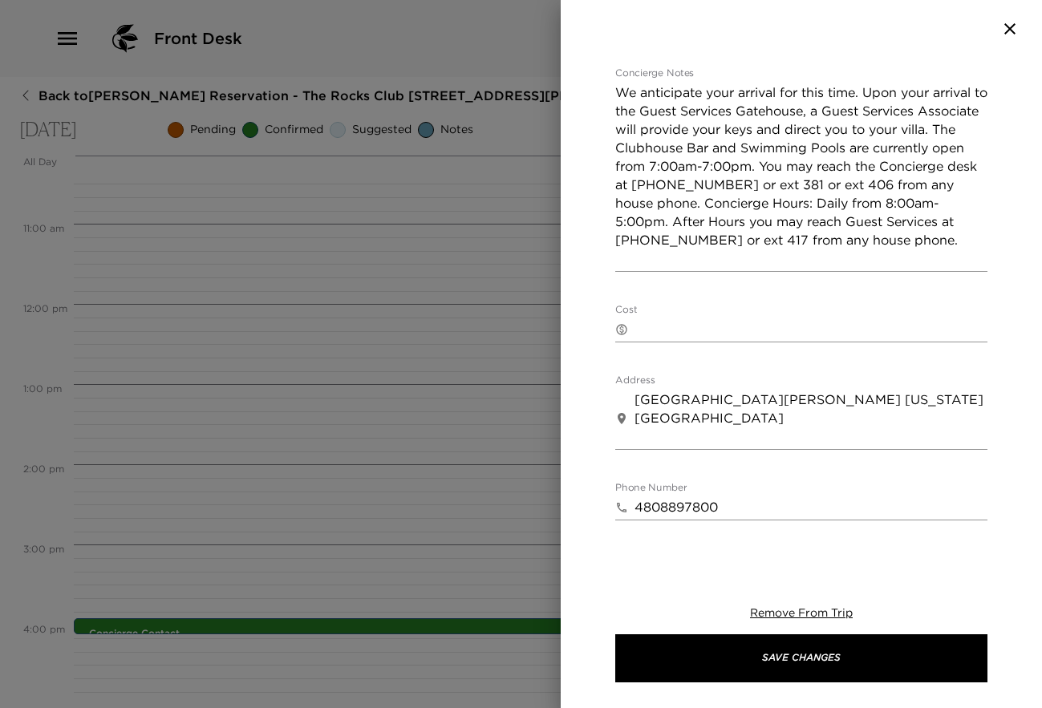
scroll to position [429, 0]
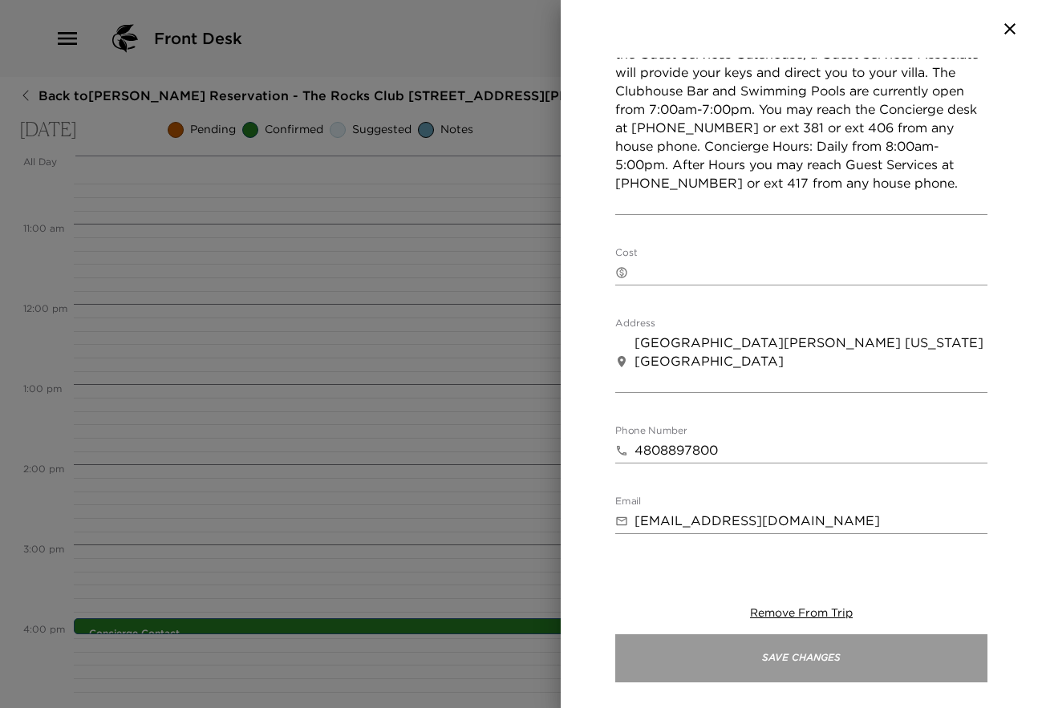
click at [829, 649] on button "Save Changes" at bounding box center [801, 659] width 372 height 48
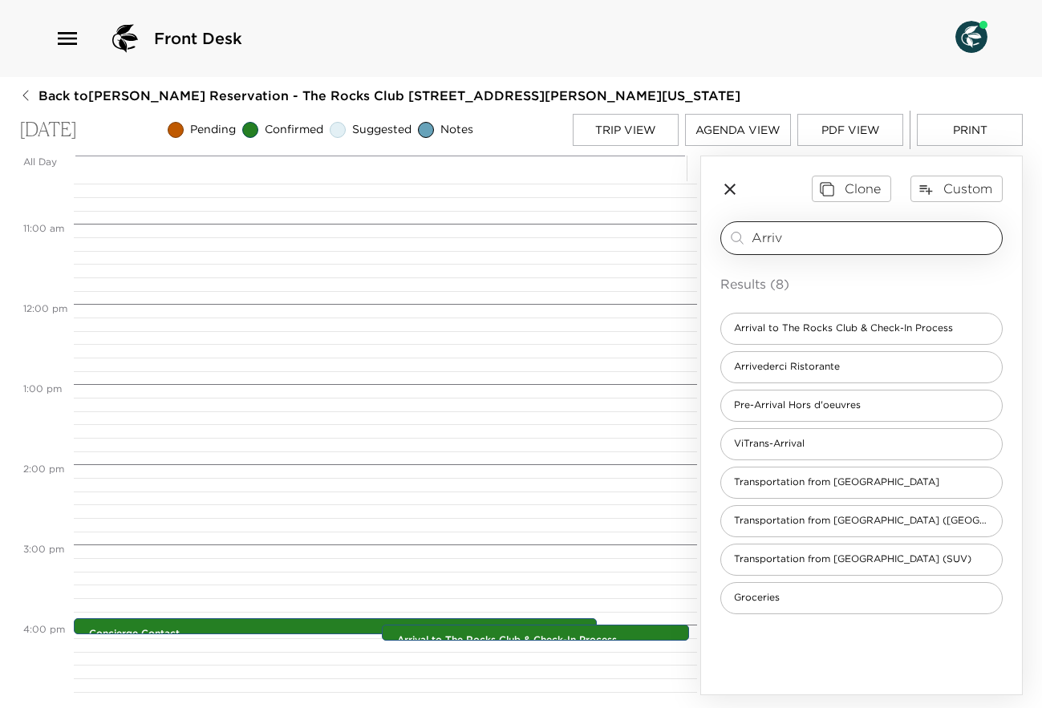
click at [831, 241] on input "Arriv" at bounding box center [874, 238] width 244 height 18
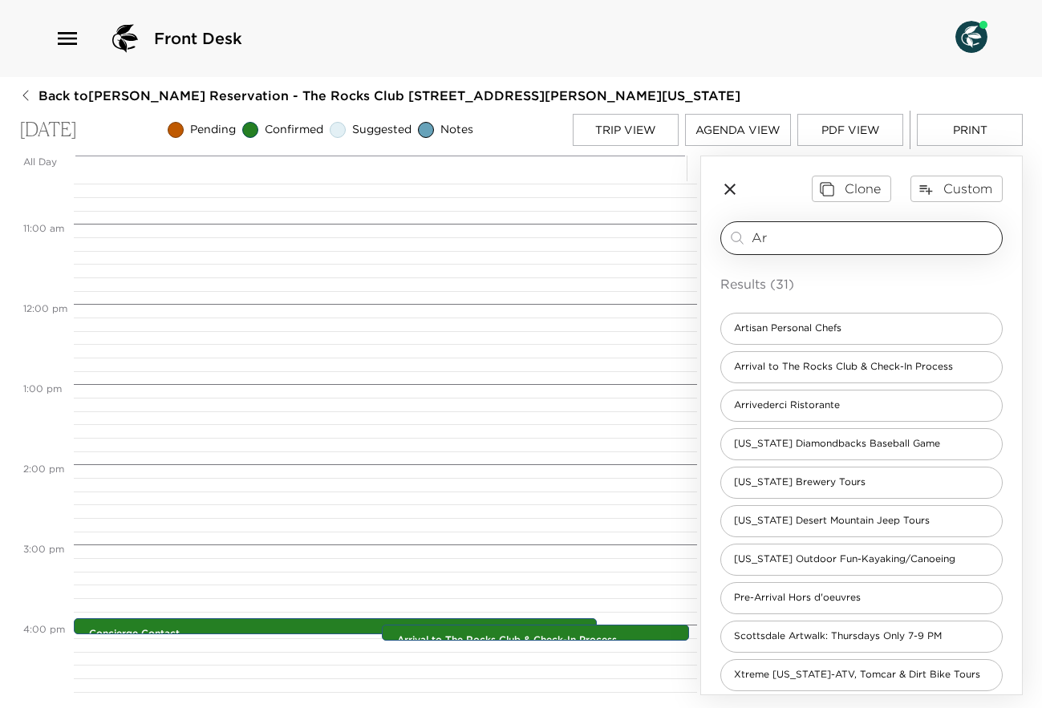
type input "A"
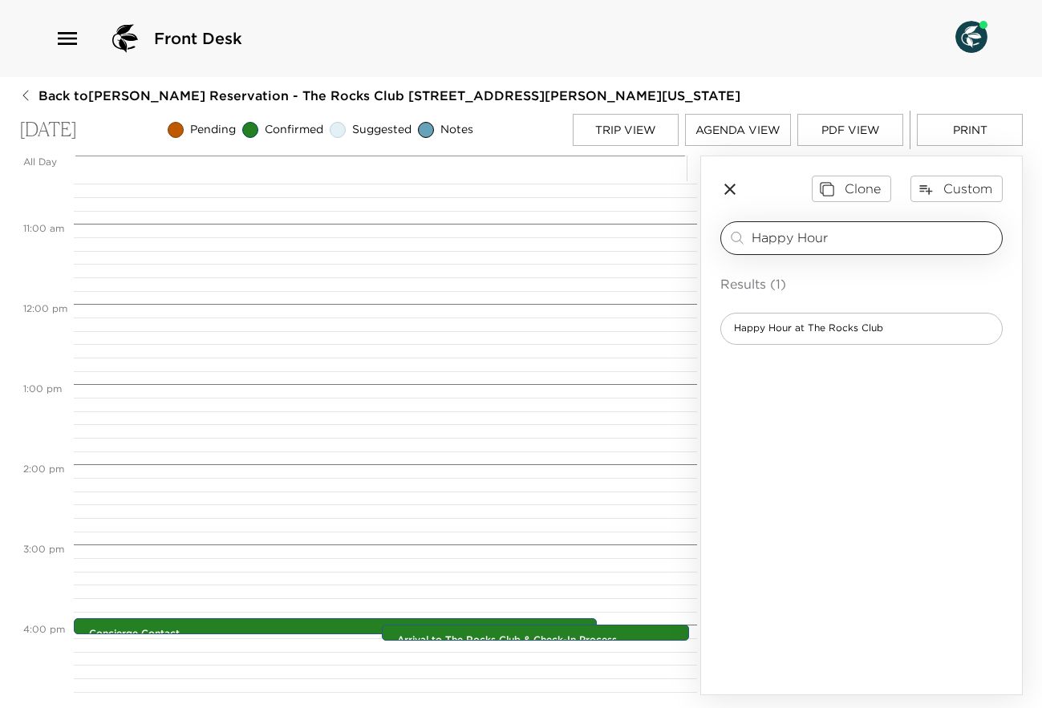
type input "Happy Hour"
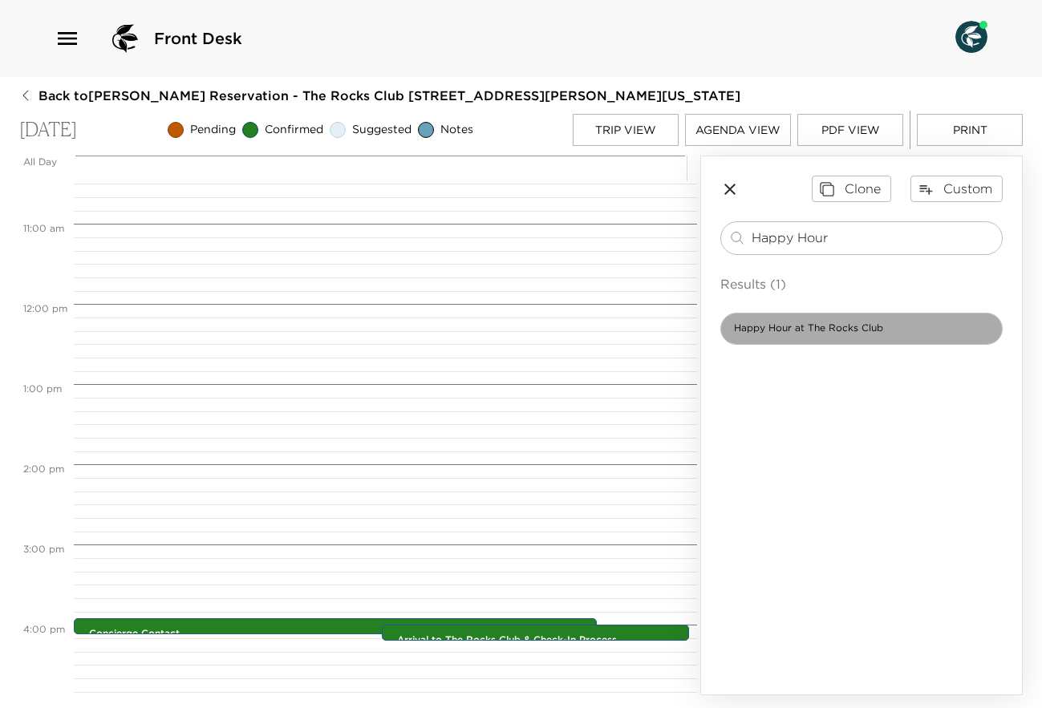
click at [832, 325] on span "Happy Hour at The Rocks Club" at bounding box center [808, 329] width 175 height 14
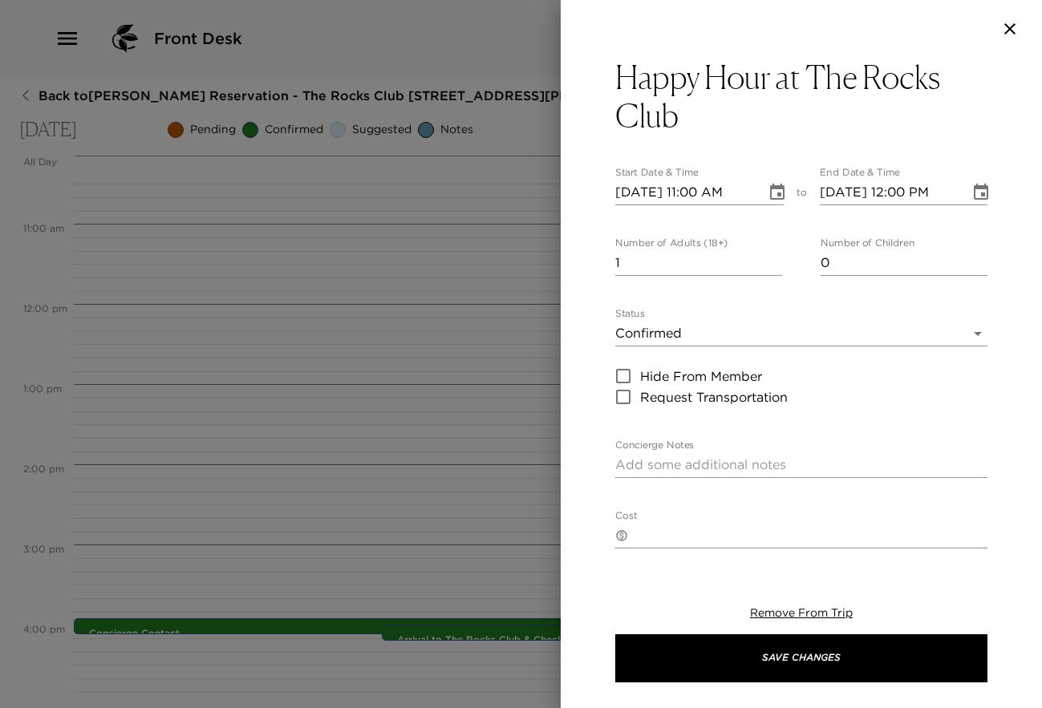
type textarea "Please join us at the Clubhouse for Happy Hour [DATE] through [DATE] - 5:00pm -…"
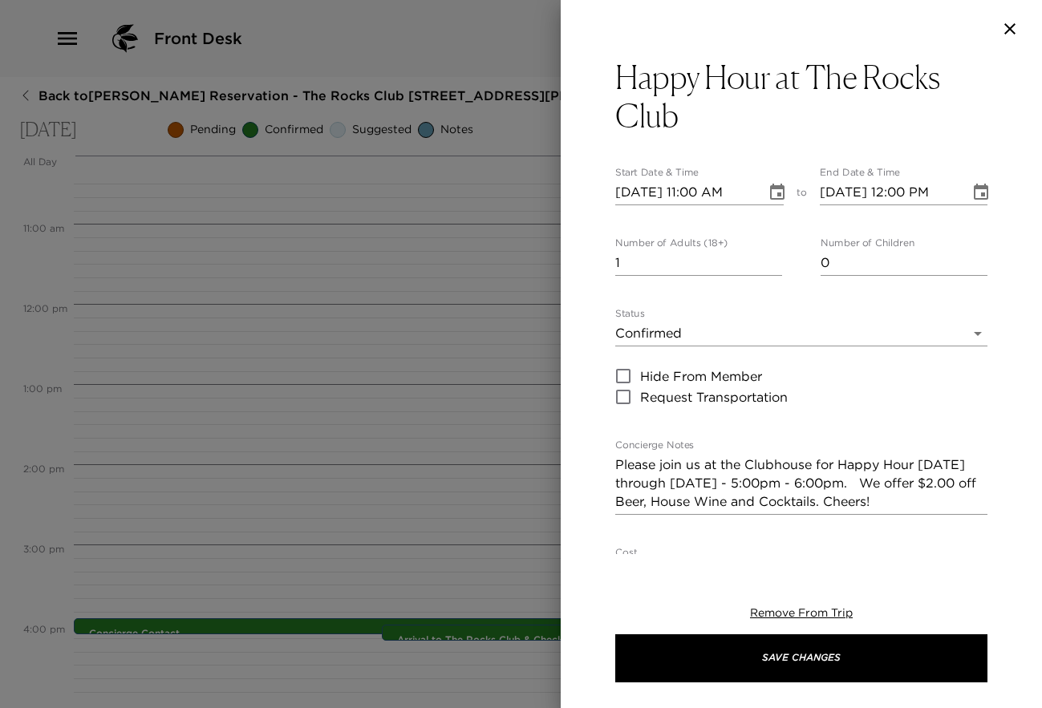
click at [770, 273] on input "1" at bounding box center [698, 263] width 167 height 26
type input "0"
click at [769, 266] on input "0" at bounding box center [698, 263] width 167 height 26
click at [772, 189] on icon "Choose date, selected date is Sep 12, 2025" at bounding box center [777, 192] width 14 height 16
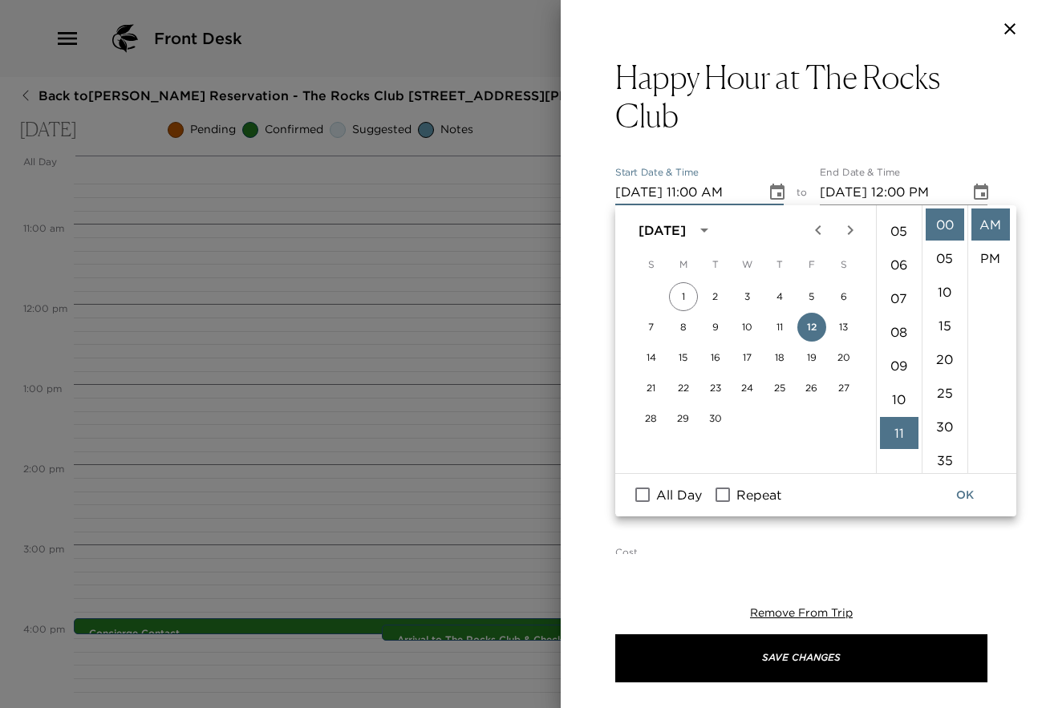
scroll to position [153, 0]
click at [907, 239] on li "05" at bounding box center [899, 240] width 39 height 32
click at [990, 261] on li "PM" at bounding box center [990, 258] width 39 height 32
type input "[DATE] 05:00 PM"
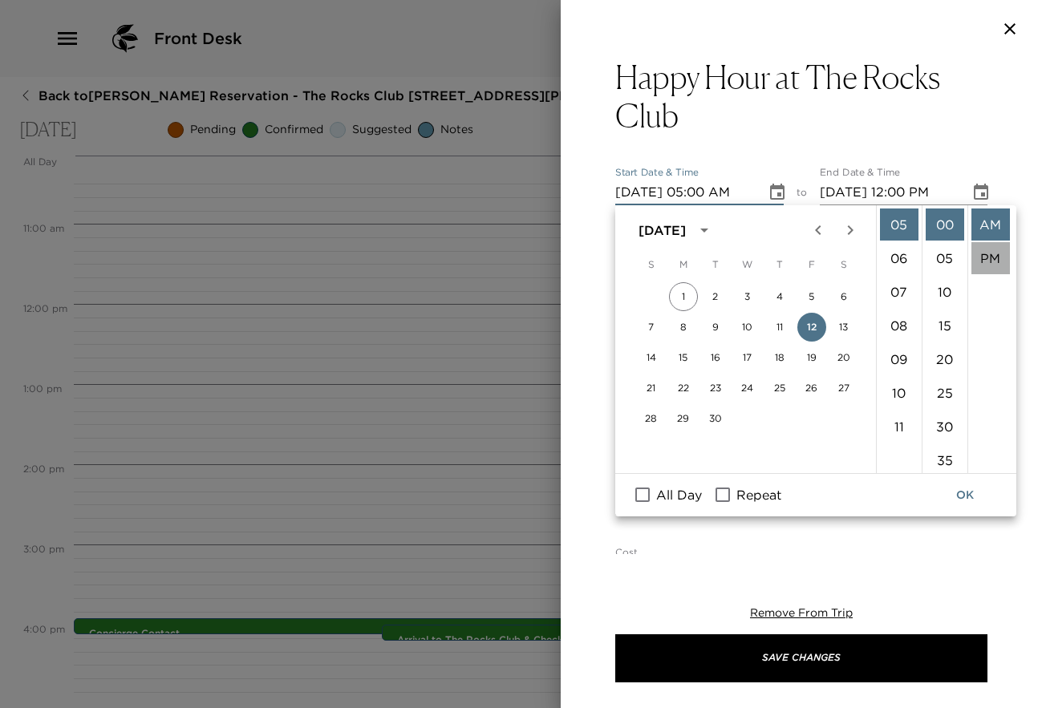
type input "[DATE] 06:00 PM"
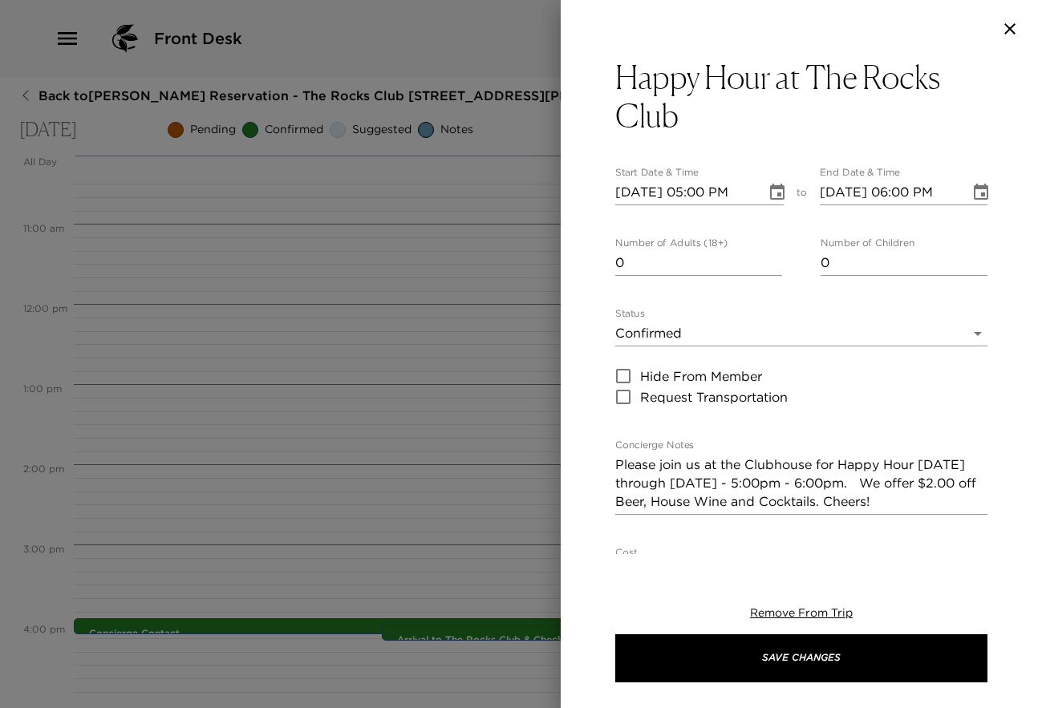
click at [965, 339] on body "Front Desk Back to [PERSON_NAME] Reservation - The Rocks Club [STREET_ADDRESS][…" at bounding box center [521, 354] width 1042 height 708
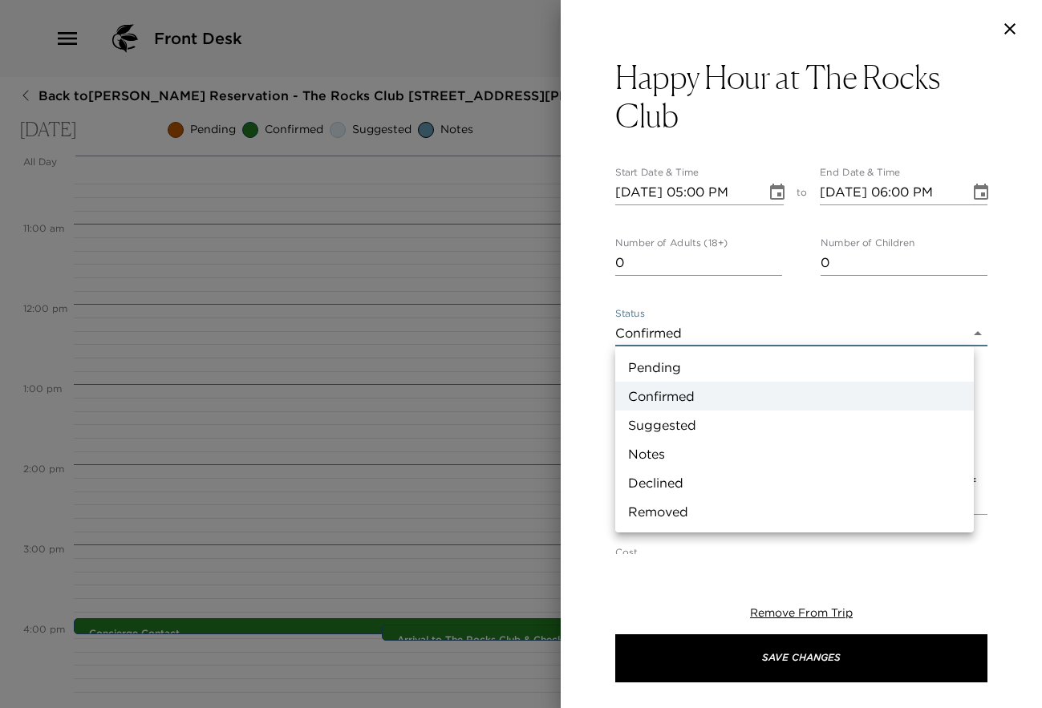
click at [769, 423] on li "Suggested" at bounding box center [794, 425] width 359 height 29
type input "Suggestion"
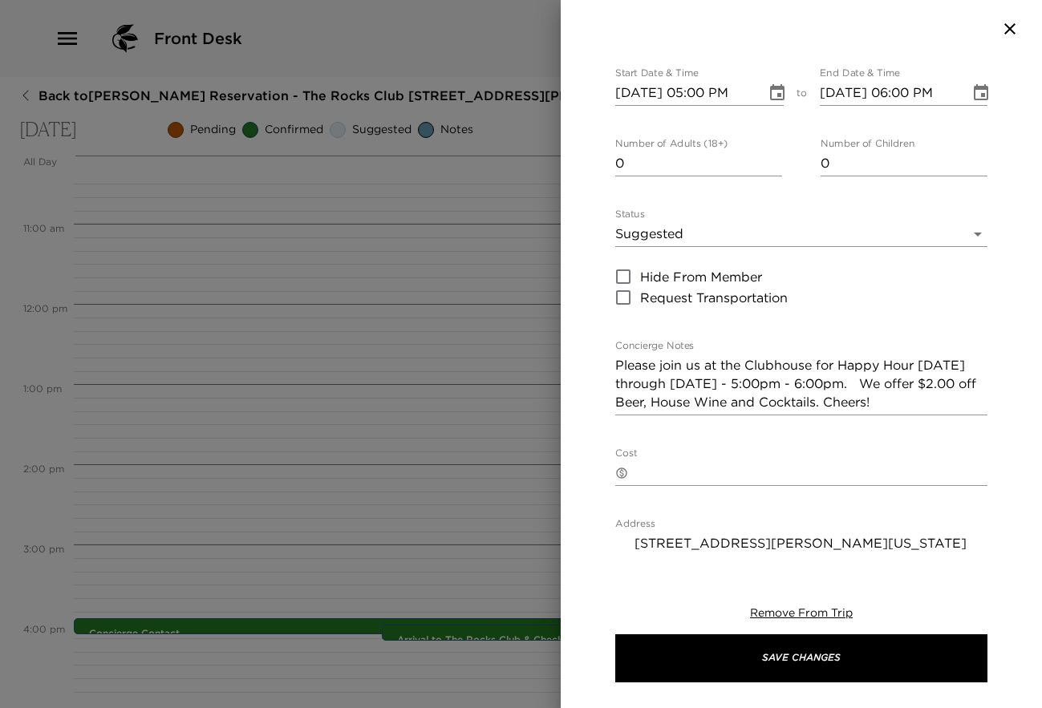
scroll to position [0, 0]
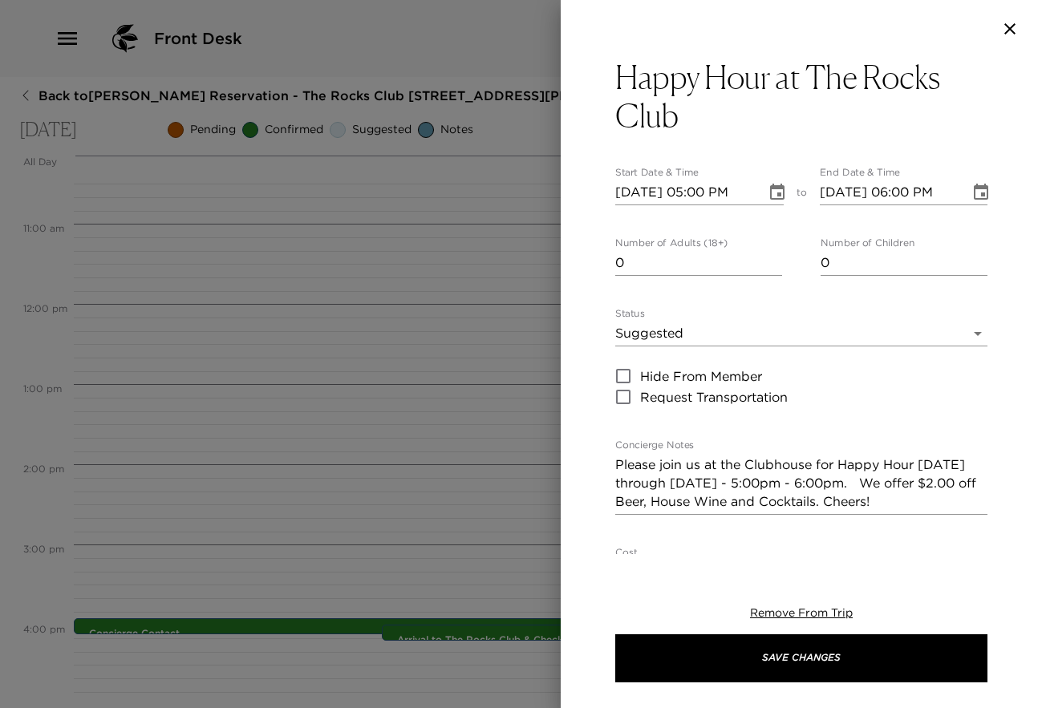
click at [974, 193] on icon "Choose date, selected date is Sep 12, 2025" at bounding box center [981, 192] width 14 height 16
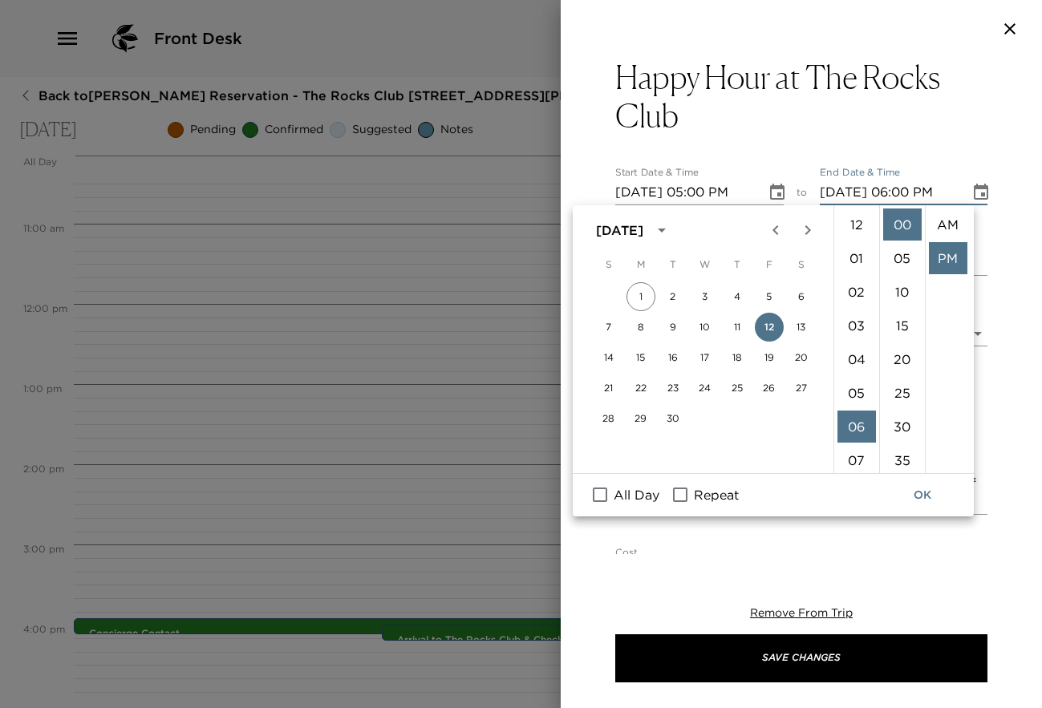
scroll to position [34, 0]
click at [682, 487] on input "Repeat" at bounding box center [680, 495] width 34 height 21
checkbox input "true"
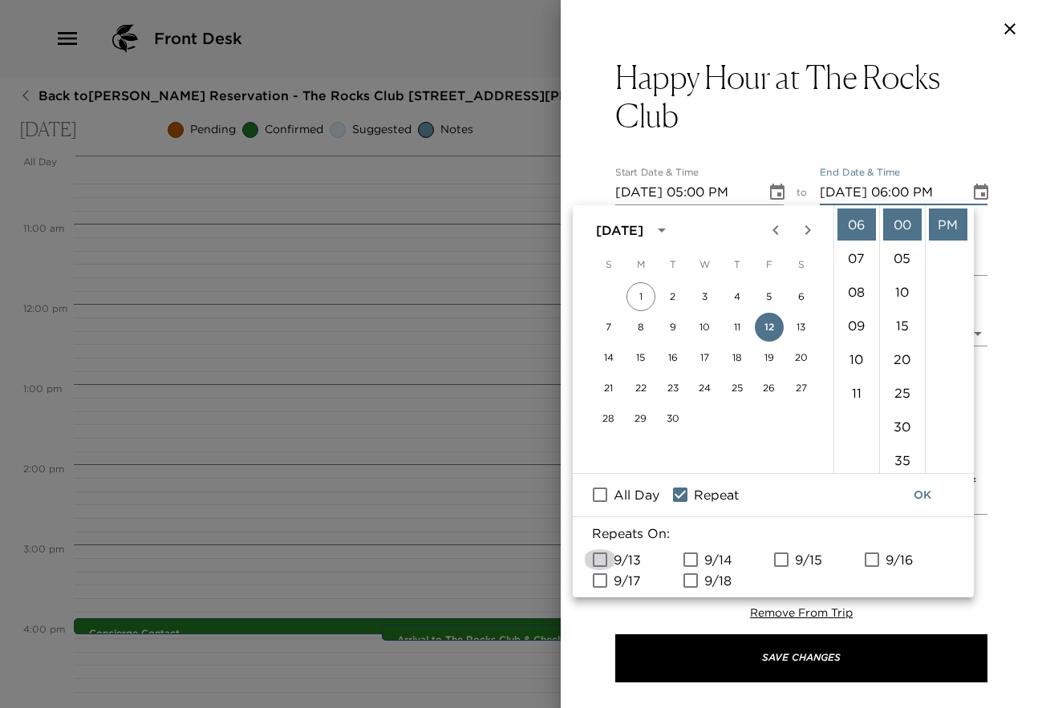
click at [606, 560] on input "9/13" at bounding box center [600, 560] width 34 height 21
checkbox input "true"
click at [683, 558] on input "9/14" at bounding box center [691, 560] width 34 height 21
checkbox input "true"
click at [874, 557] on input "9/16" at bounding box center [872, 560] width 34 height 21
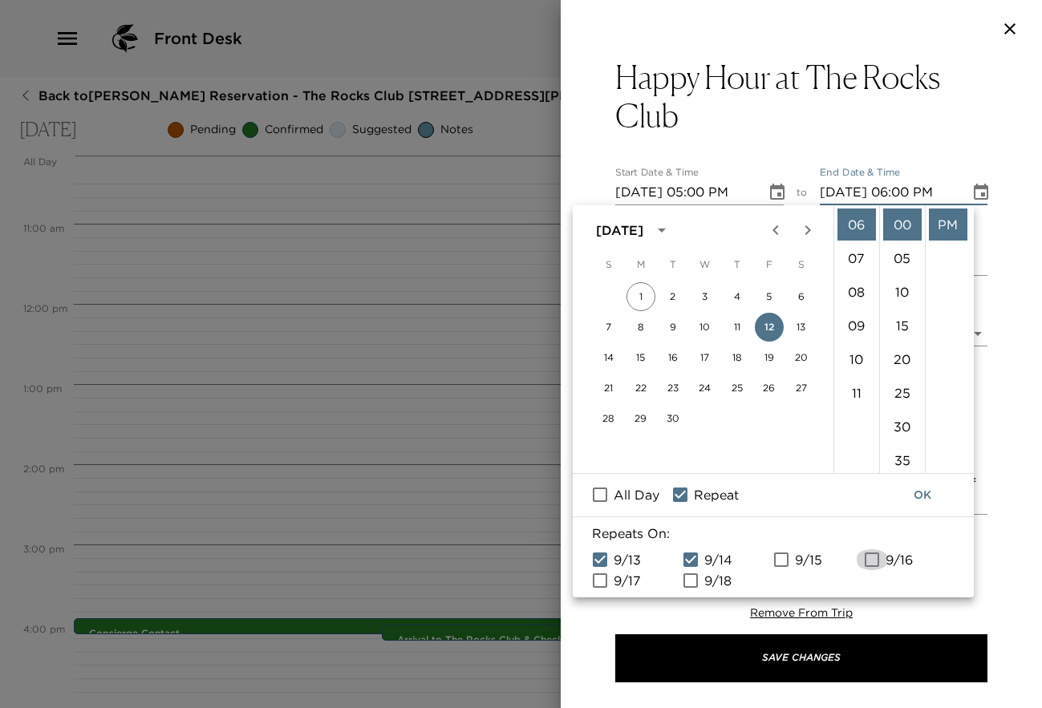
checkbox input "true"
click at [601, 581] on input "9/17" at bounding box center [600, 580] width 34 height 21
checkbox input "true"
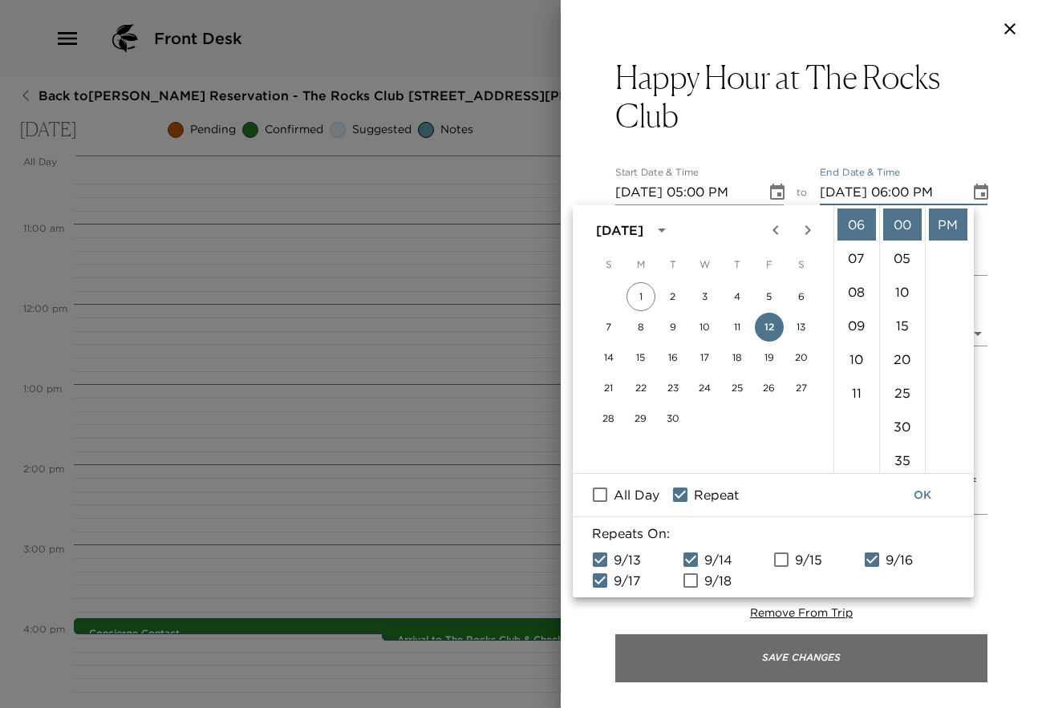
click at [798, 653] on button "Save Changes" at bounding box center [801, 659] width 372 height 48
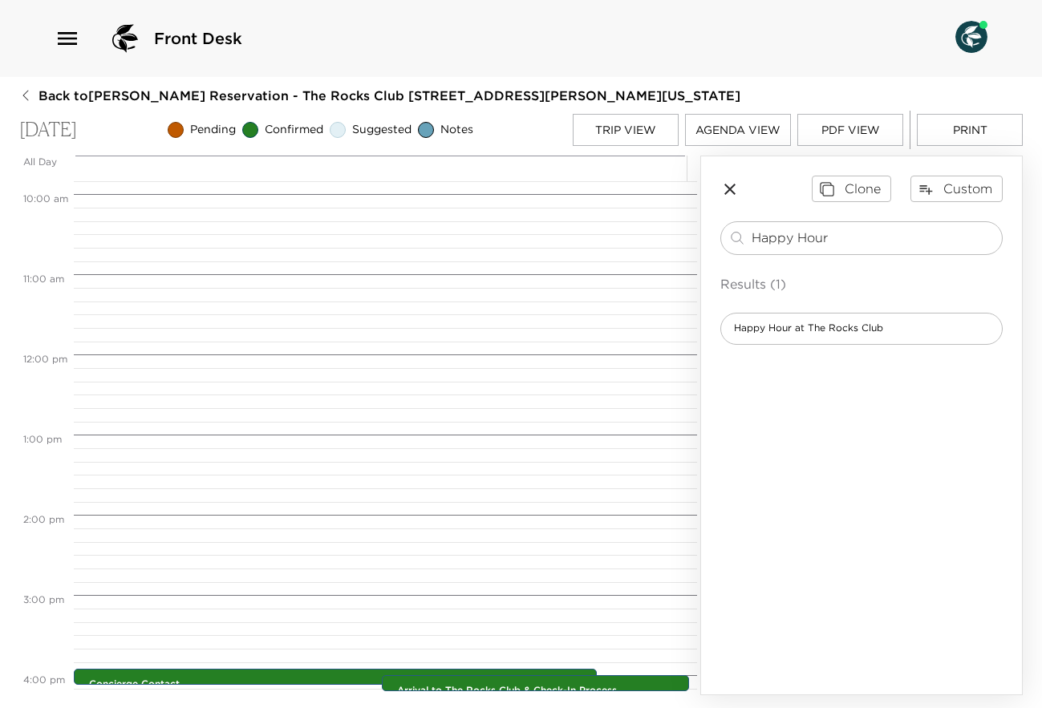
scroll to position [782, 0]
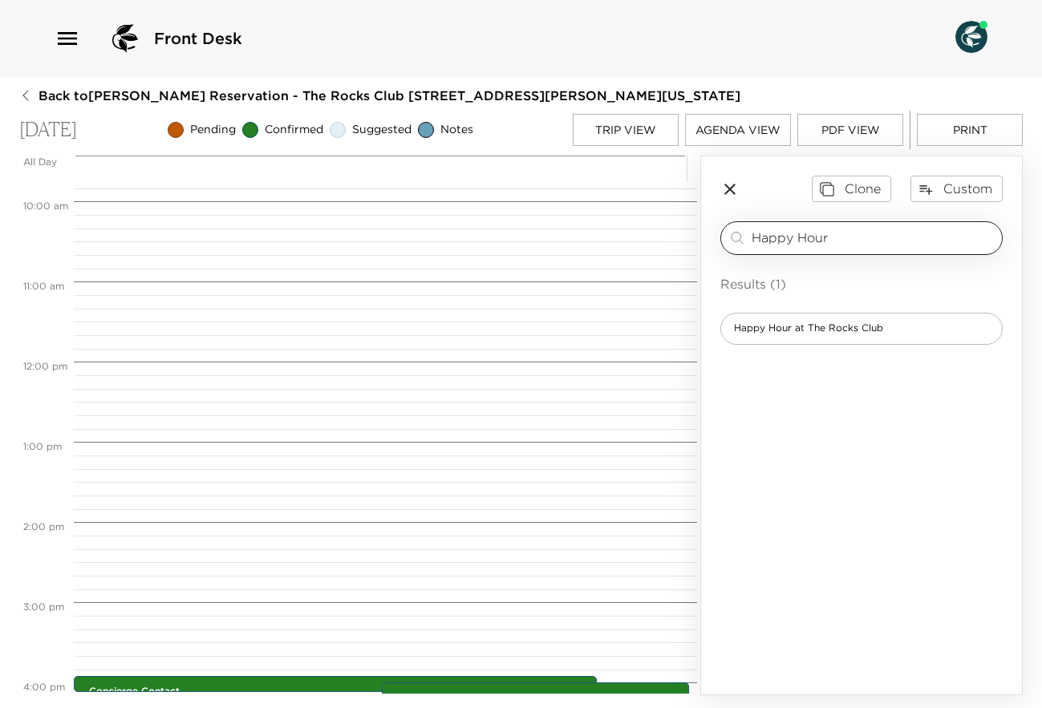
click at [859, 239] on input "Happy Hour" at bounding box center [874, 238] width 244 height 18
type input "H"
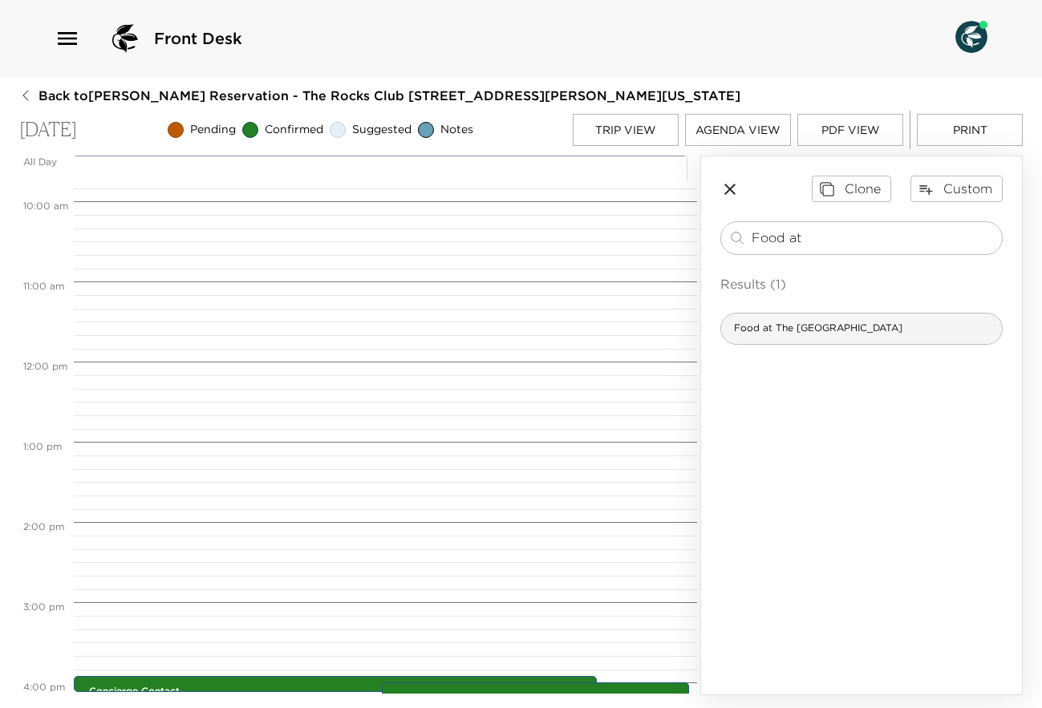
type input "Food at"
click at [853, 331] on span "Food at The [GEOGRAPHIC_DATA]" at bounding box center [818, 329] width 194 height 14
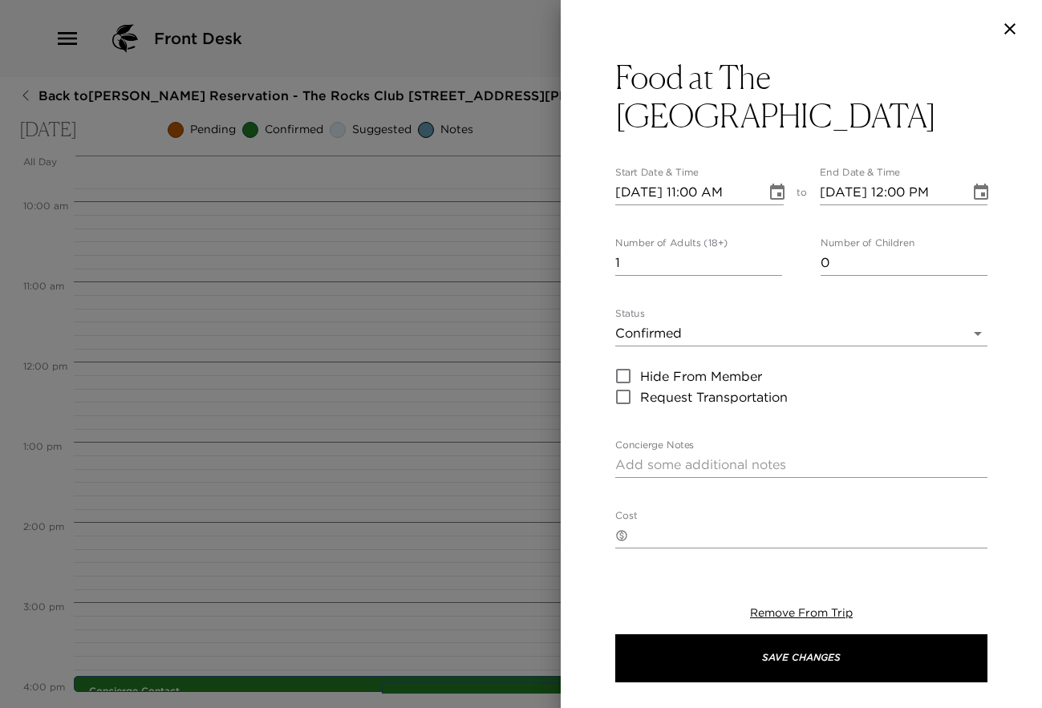
type textarea "Your dining reservation at [GEOGRAPHIC_DATA] is confirmed. Enjoy!"
type input "0"
click at [770, 270] on input "0" at bounding box center [698, 263] width 167 height 26
click at [971, 333] on body "Front Desk Back to [PERSON_NAME] Reservation - The Rocks Club [STREET_ADDRESS][…" at bounding box center [521, 354] width 1042 height 708
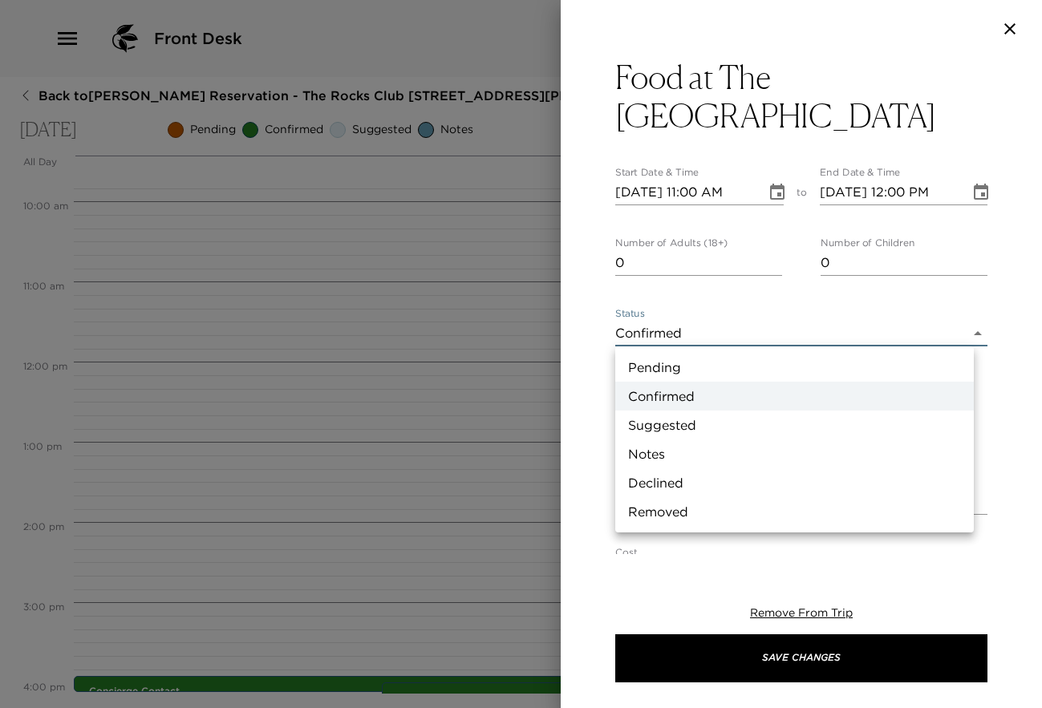
click at [744, 418] on li "Suggested" at bounding box center [794, 425] width 359 height 29
type input "Suggestion"
type textarea "The Rocks Clubhouse Kitchen and Bar are open as follows: Rocks Clubhouse: 7:00a…"
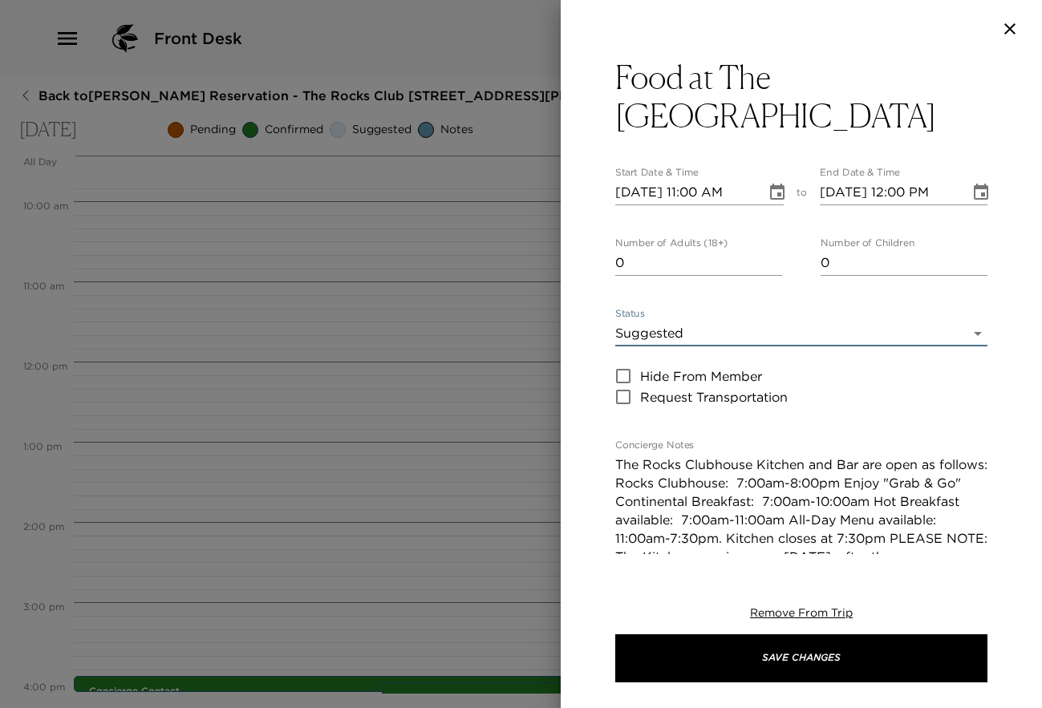
click at [769, 193] on icon "Choose date, selected date is Sep 12, 2025" at bounding box center [777, 192] width 19 height 19
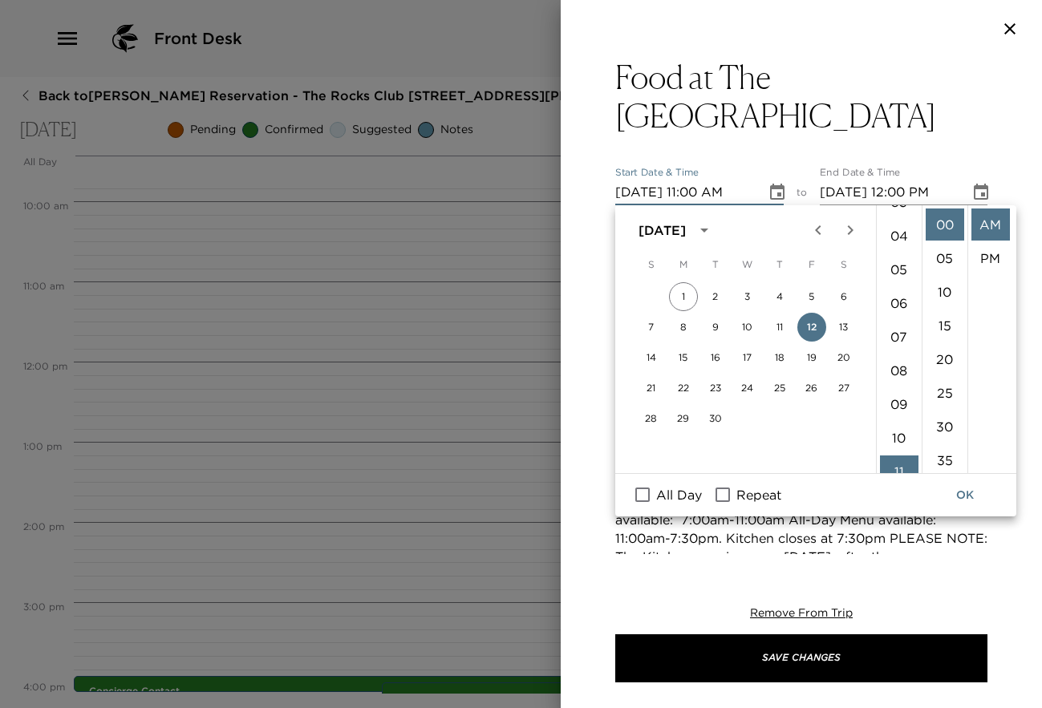
scroll to position [104, 0]
click at [902, 252] on li "04" at bounding box center [899, 255] width 39 height 32
click at [987, 254] on li "PM" at bounding box center [990, 258] width 39 height 32
type input "[DATE] 04:00 PM"
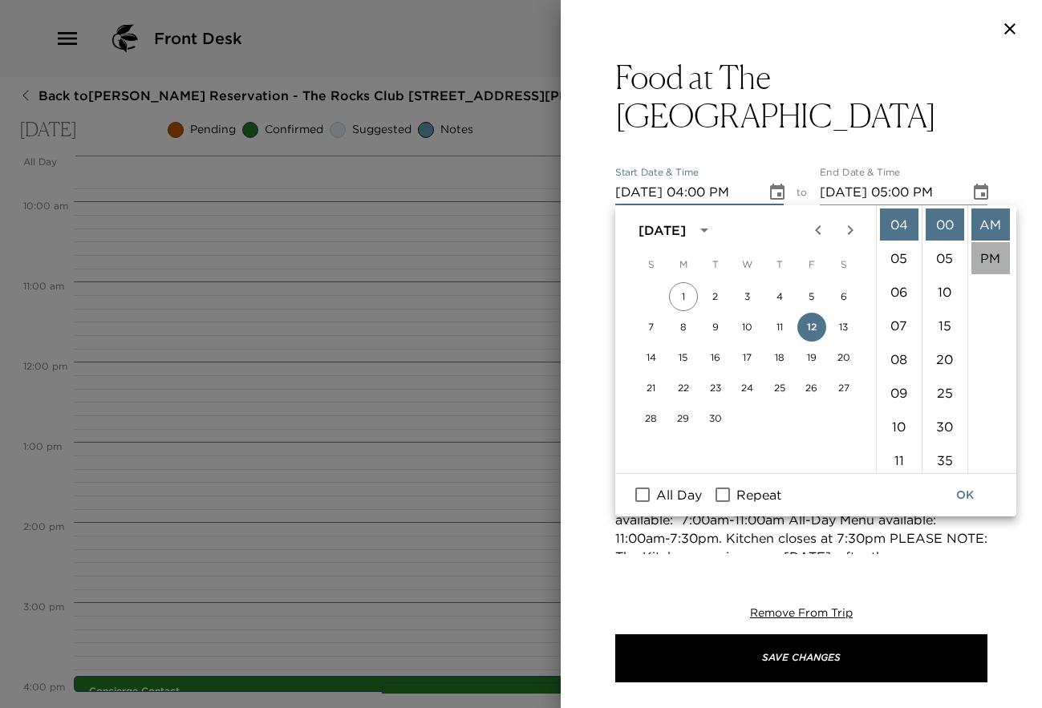
scroll to position [34, 0]
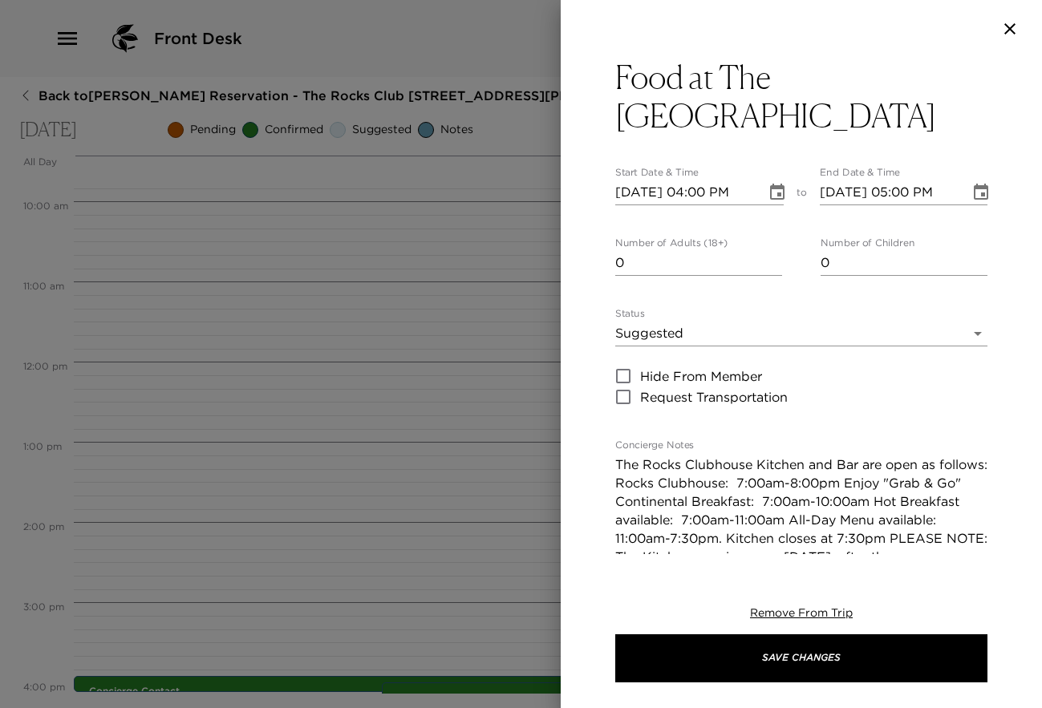
click at [974, 189] on icon "Choose date, selected date is Sep 12, 2025" at bounding box center [981, 192] width 14 height 16
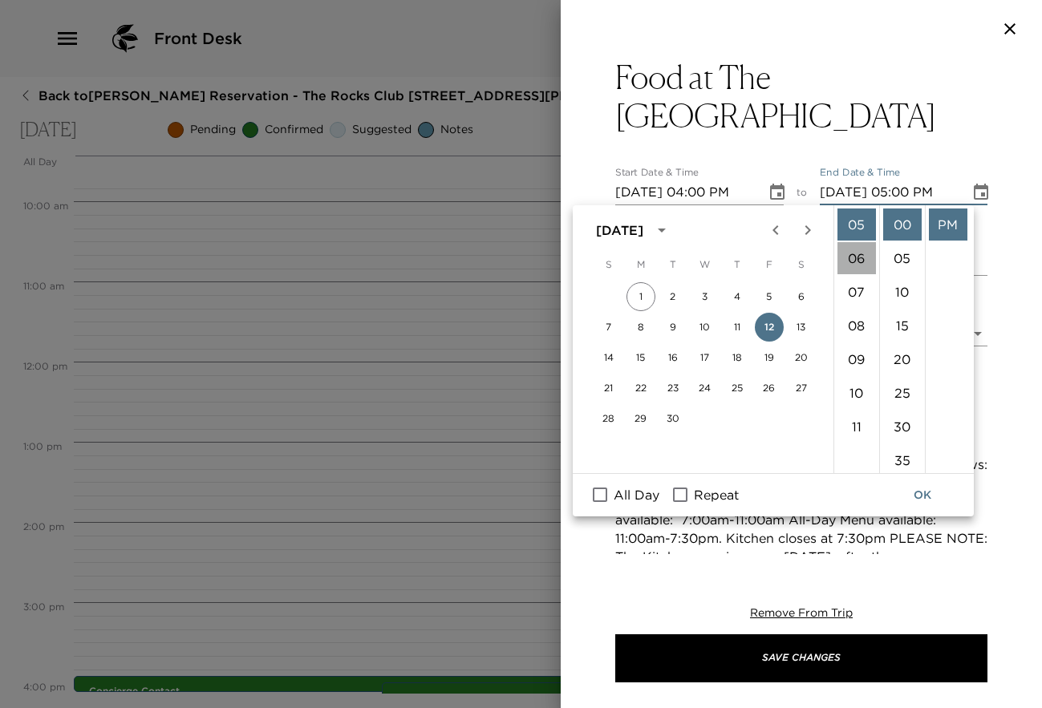
click at [856, 256] on li "06" at bounding box center [856, 258] width 39 height 32
click at [899, 423] on li "30" at bounding box center [902, 427] width 39 height 32
type input "[DATE] 06:30 PM"
click at [918, 493] on button "OK" at bounding box center [922, 496] width 51 height 30
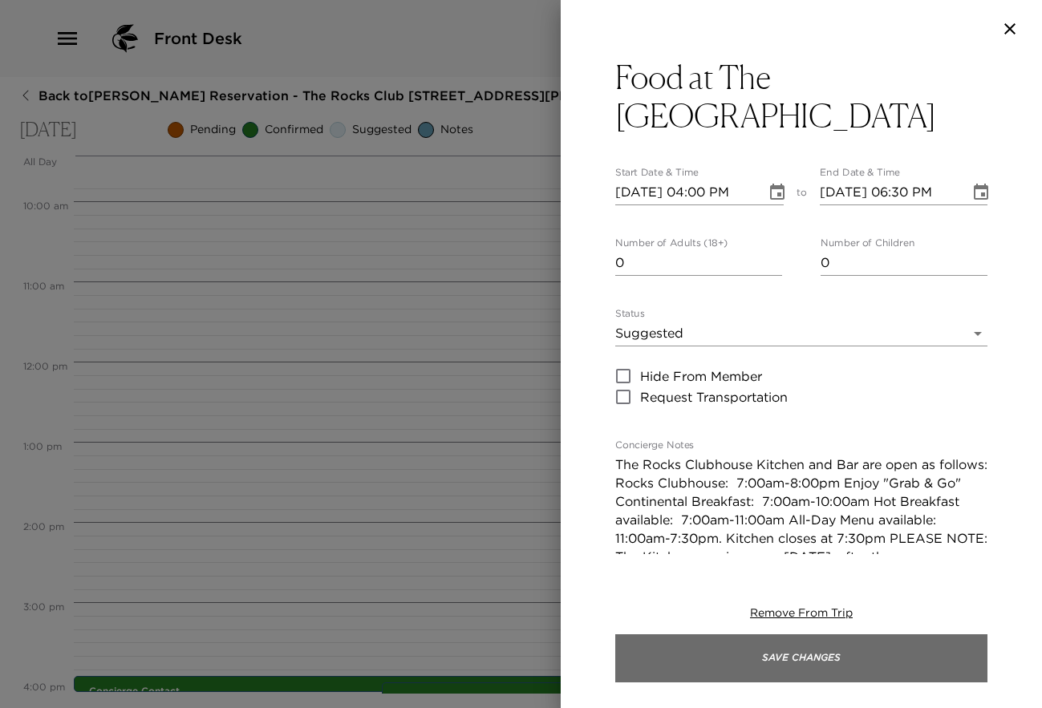
click at [795, 656] on button "Save Changes" at bounding box center [801, 659] width 372 height 48
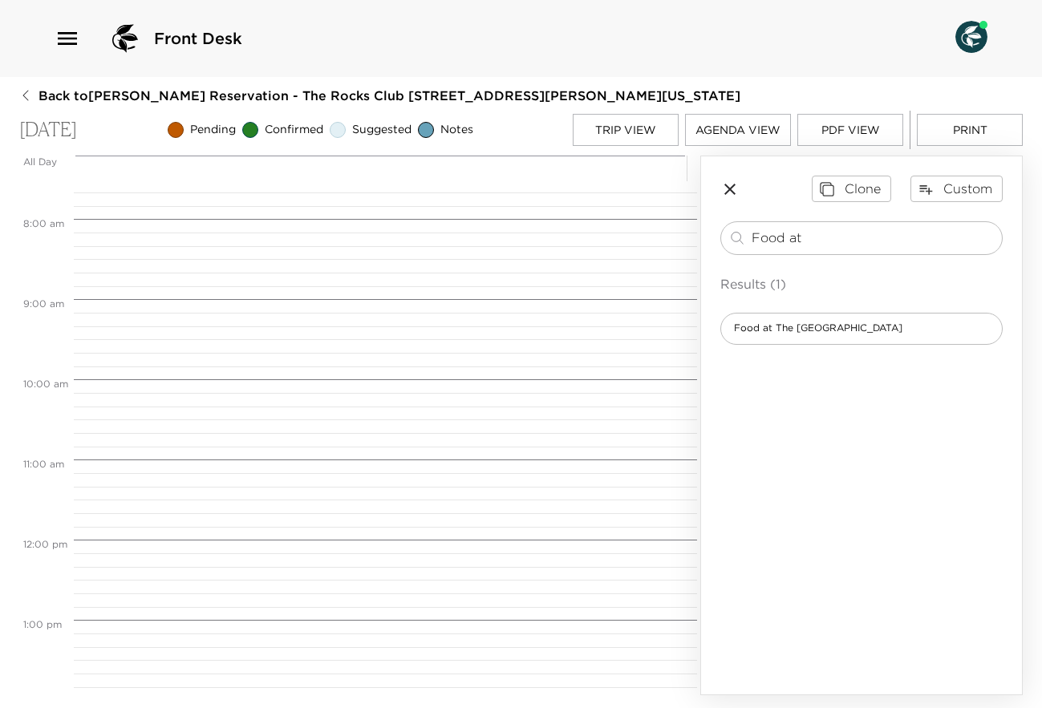
scroll to position [513, 0]
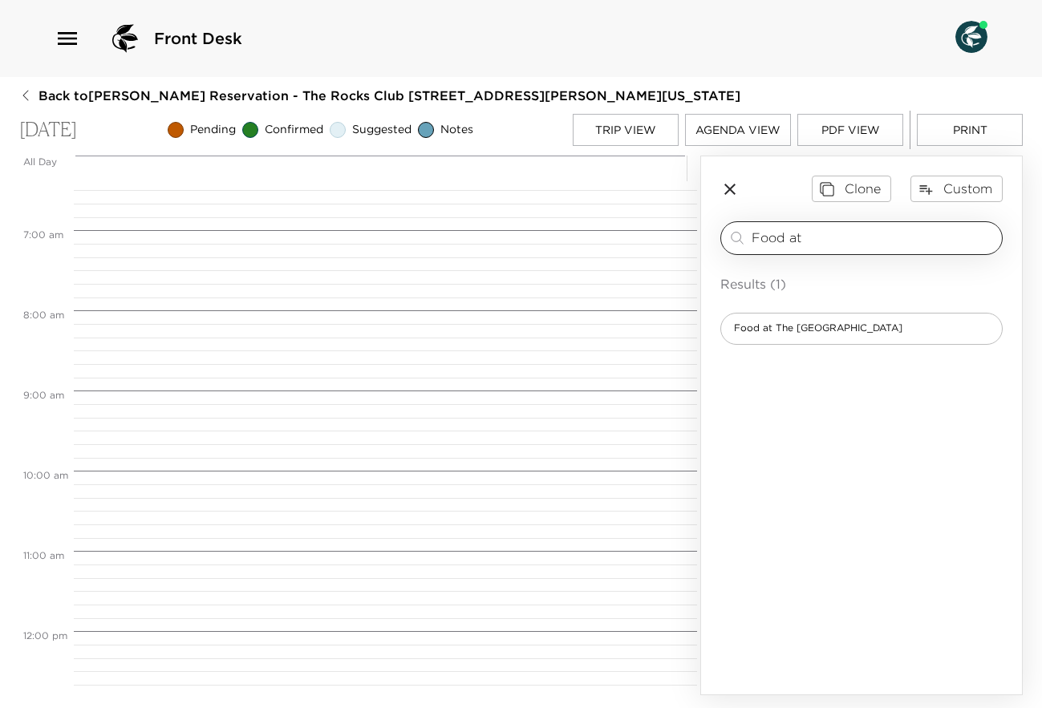
click at [841, 242] on input "Food at" at bounding box center [874, 238] width 244 height 18
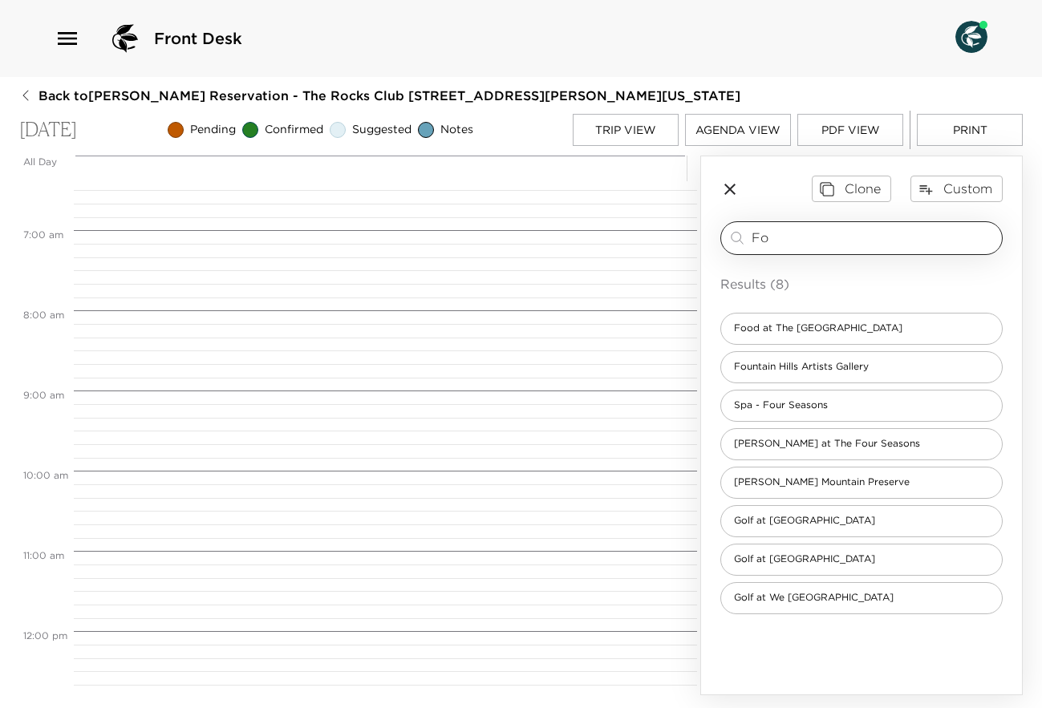
type input "F"
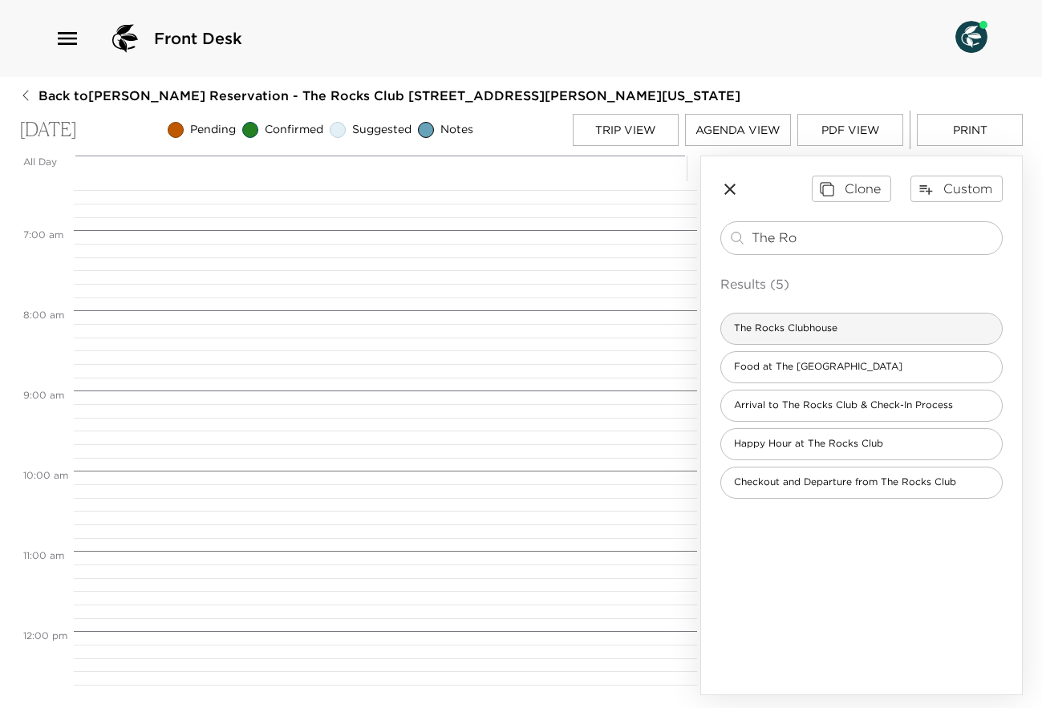
type input "The Ro"
click at [813, 330] on span "The Rocks Clubhouse" at bounding box center [785, 329] width 129 height 14
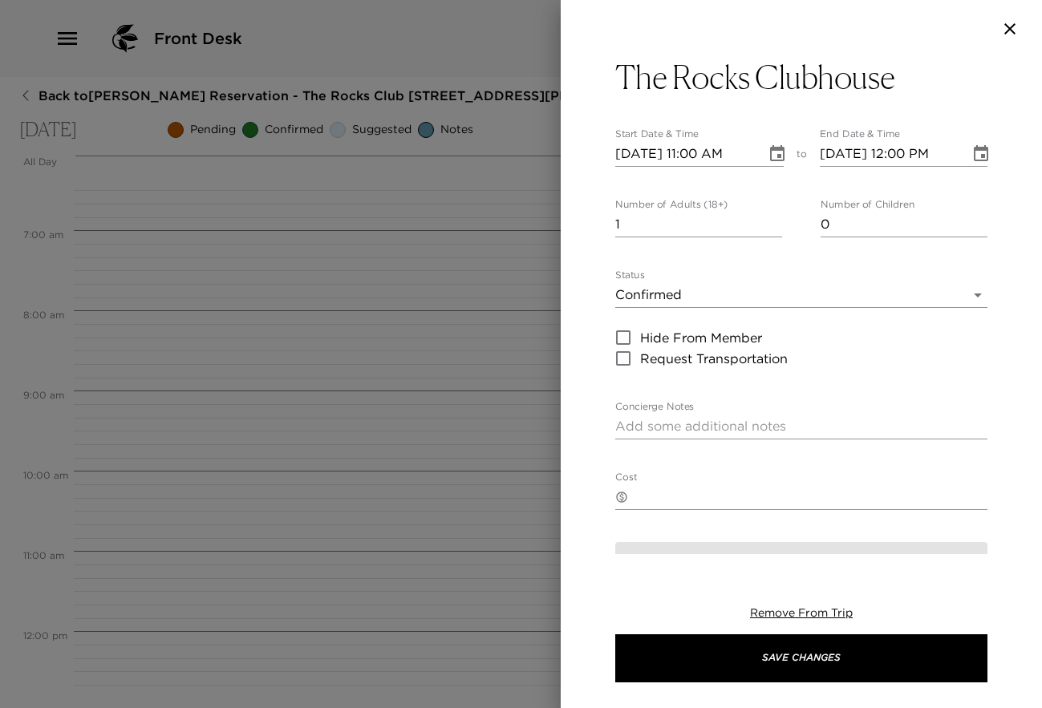
type textarea "Your dinner reservation at [GEOGRAPHIC_DATA] has been confirmed. Dress Code: [G…"
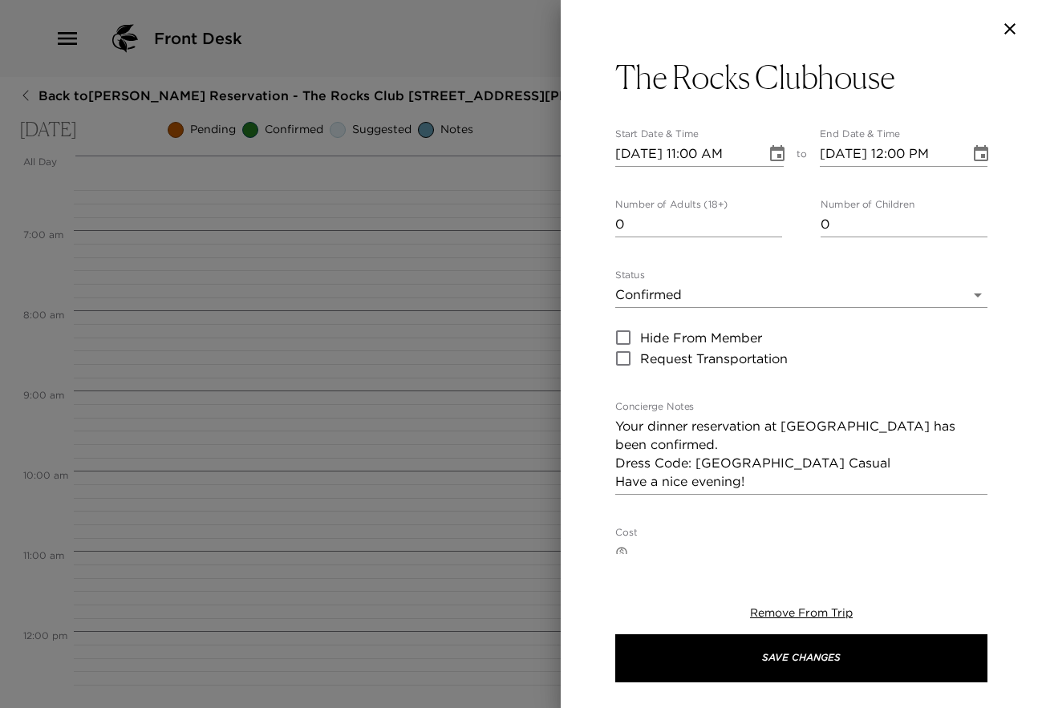
type input "0"
click at [770, 229] on input "0" at bounding box center [698, 225] width 167 height 26
click at [769, 156] on icon "Choose date, selected date is Sep 12, 2025" at bounding box center [777, 153] width 19 height 19
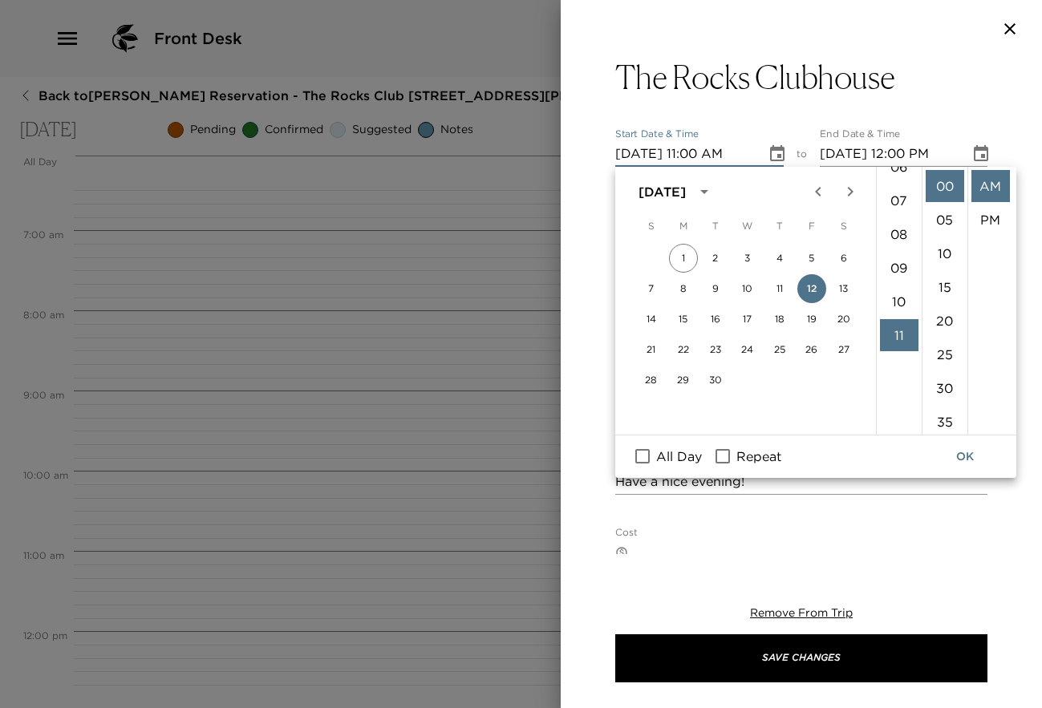
scroll to position [217, 0]
click at [901, 171] on li "06" at bounding box center [899, 171] width 39 height 32
click at [946, 382] on li "30" at bounding box center [945, 388] width 39 height 32
click at [987, 224] on li "PM" at bounding box center [990, 220] width 39 height 32
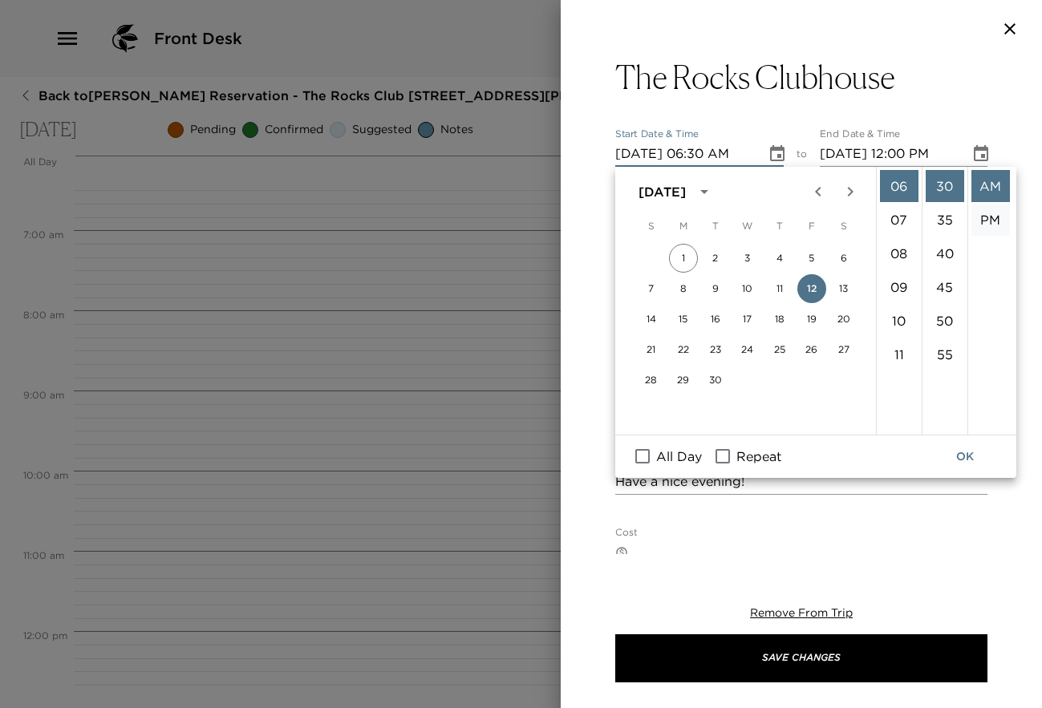
type input "[DATE] 06:30 PM"
type input "[DATE] 07:30 PM"
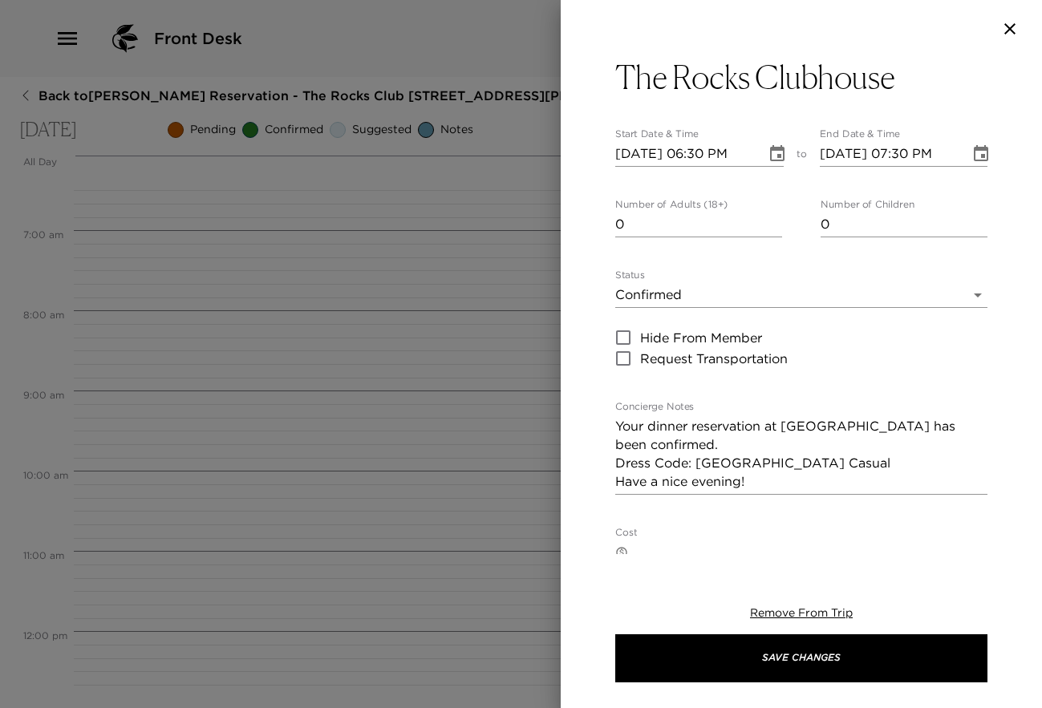
scroll to position [34, 0]
click at [769, 222] on input "1" at bounding box center [698, 225] width 167 height 26
type input "2"
click at [769, 222] on input "2" at bounding box center [698, 225] width 167 height 26
click at [750, 466] on textarea "Your dinner reservation at [GEOGRAPHIC_DATA] has been confirmed. Dress Code: [G…" at bounding box center [801, 454] width 372 height 74
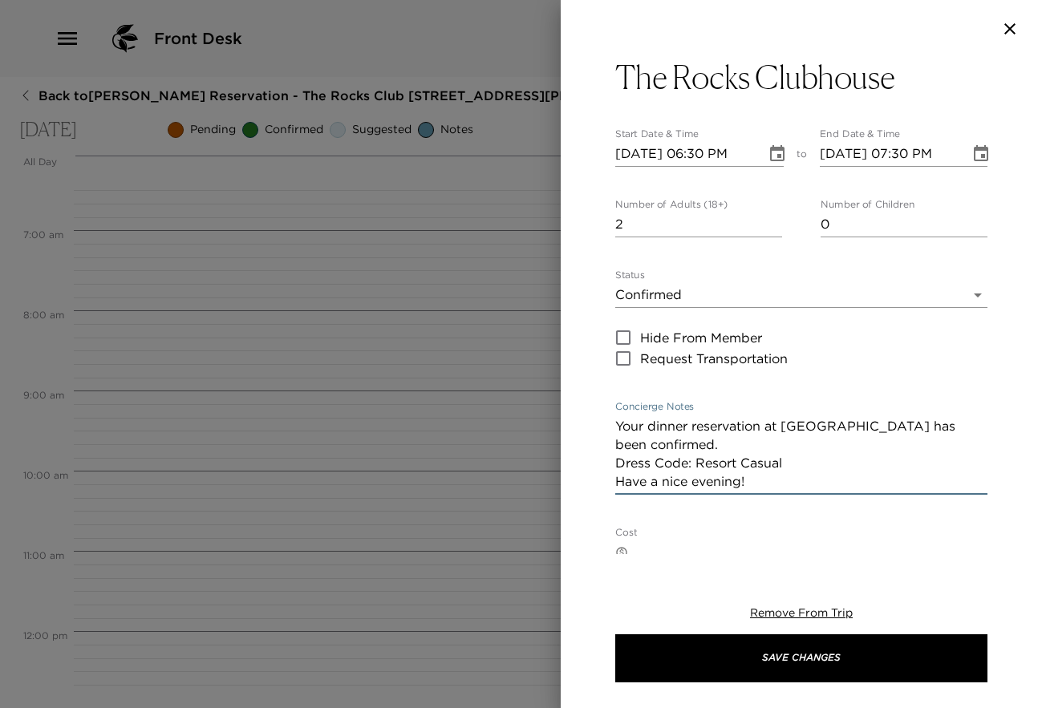
type textarea "Your dinner reservation at [GEOGRAPHIC_DATA] has been confirmed. Dress Code: Re…"
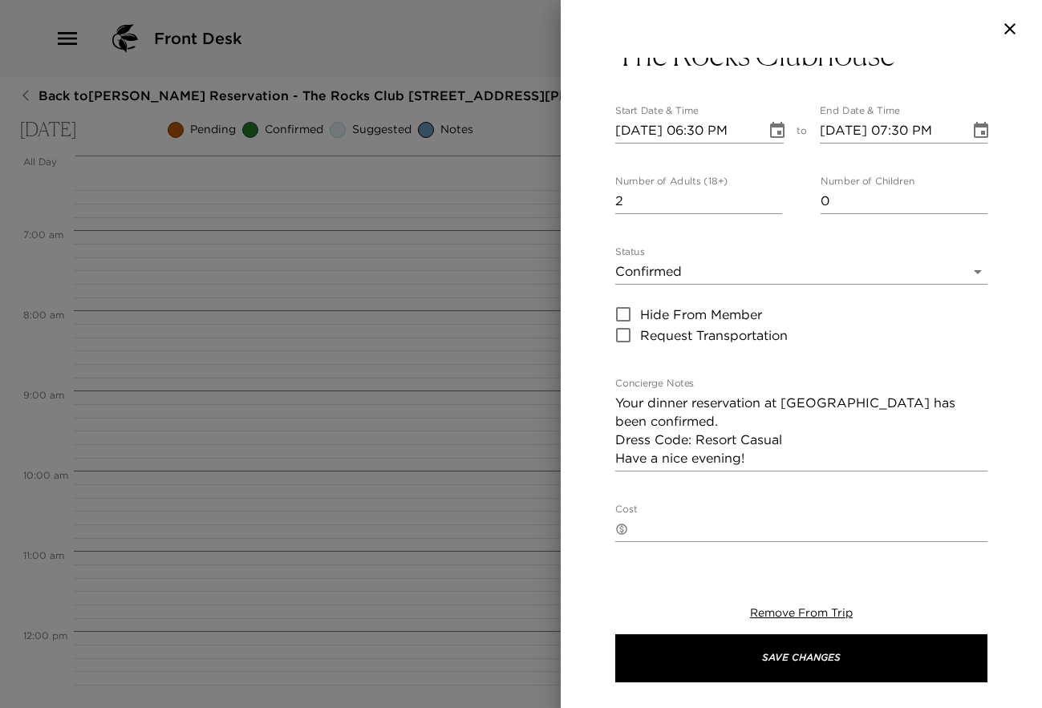
scroll to position [0, 0]
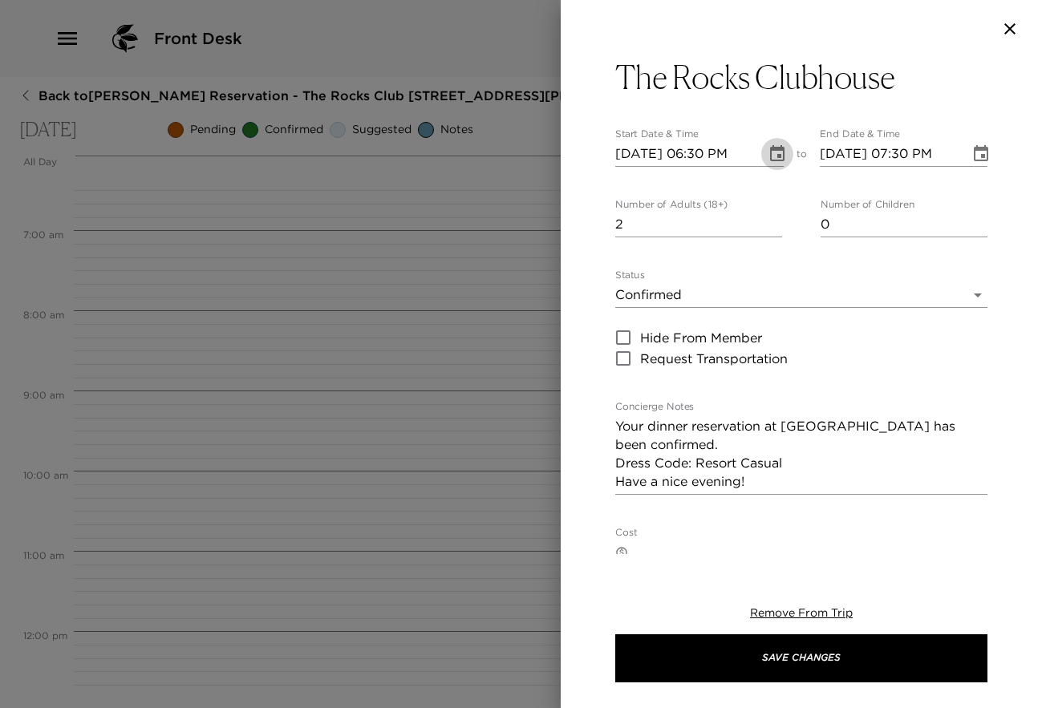
click at [776, 156] on icon "Choose date, selected date is Sep 12, 2025" at bounding box center [777, 153] width 19 height 19
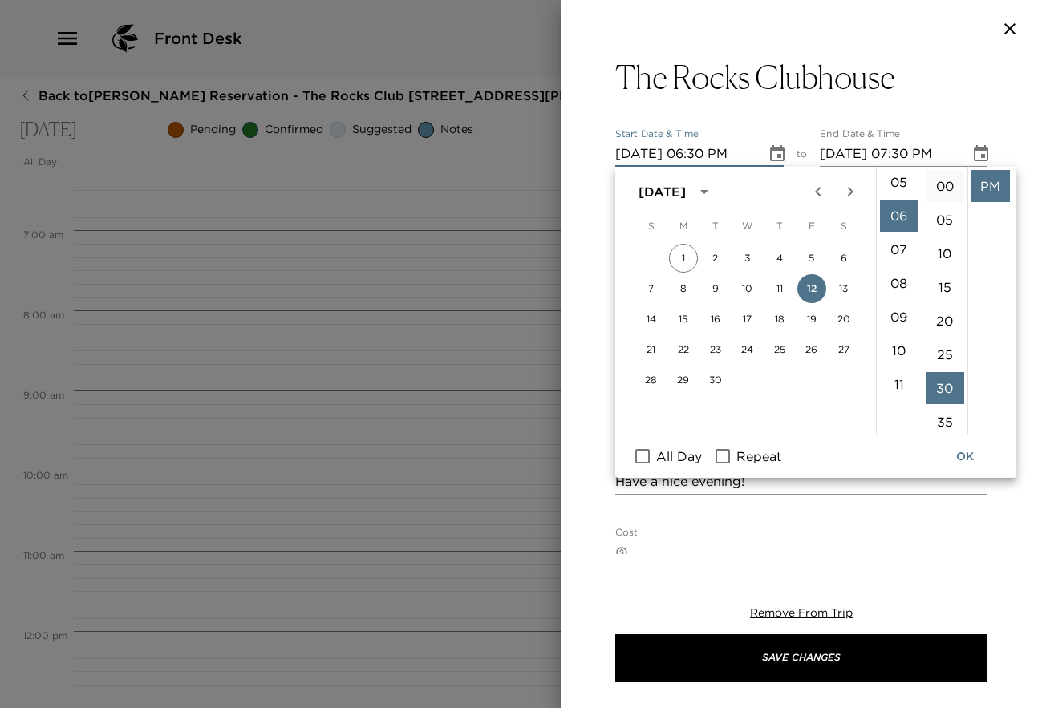
click at [945, 186] on li "00" at bounding box center [945, 186] width 39 height 32
type input "[DATE] 06:00 PM"
click at [974, 149] on icon "Choose date, selected date is Sep 12, 2025" at bounding box center [981, 153] width 14 height 16
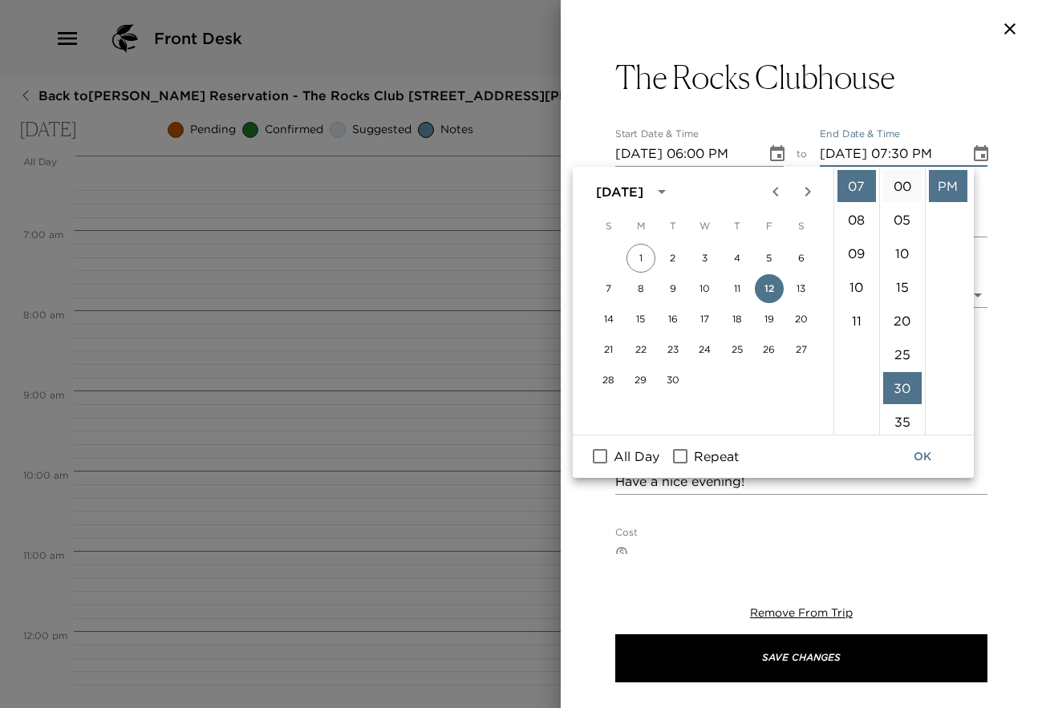
click at [902, 182] on li "00" at bounding box center [902, 186] width 39 height 32
type input "[DATE] 07:00 PM"
click at [915, 452] on button "OK" at bounding box center [922, 457] width 51 height 30
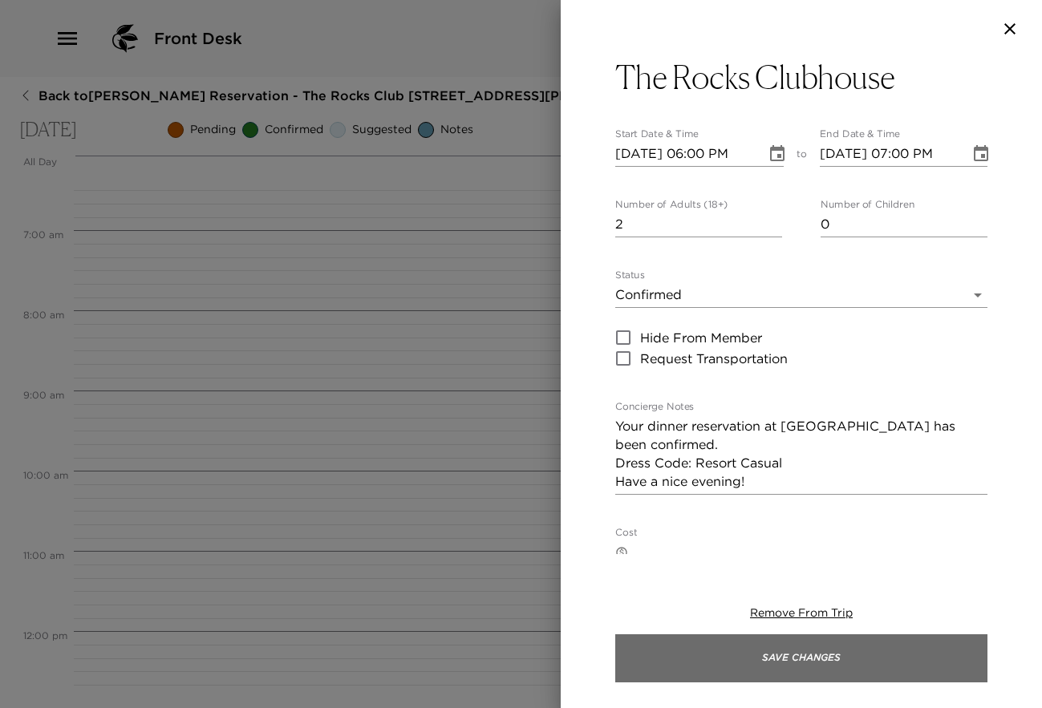
click at [833, 647] on button "Save Changes" at bounding box center [801, 659] width 372 height 48
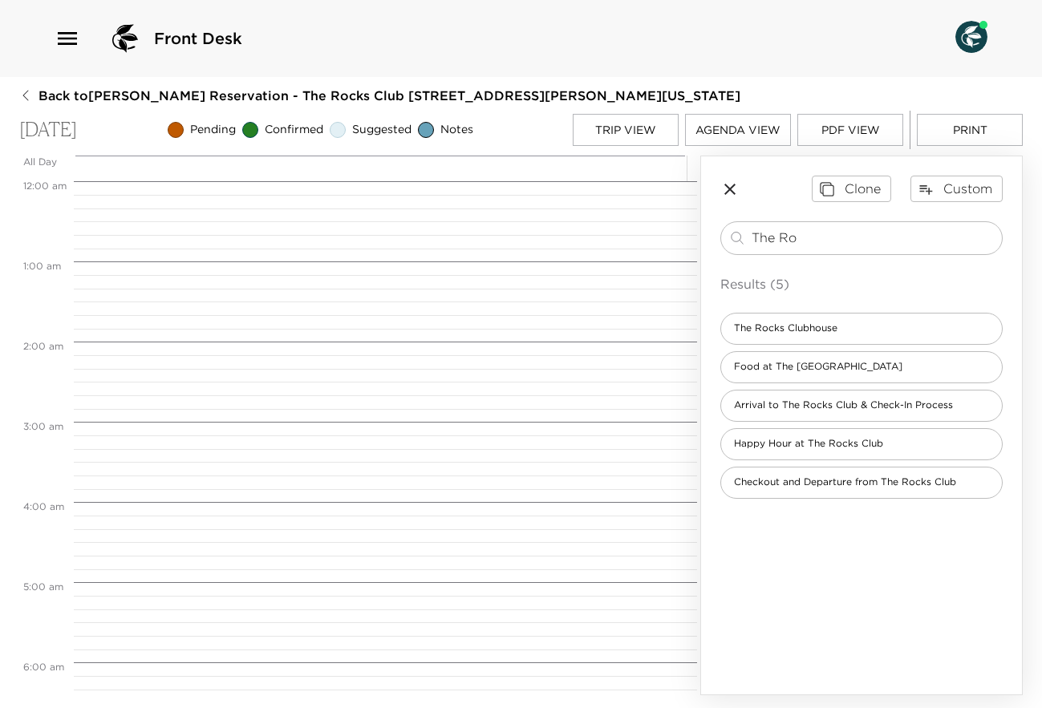
click at [647, 124] on button "Trip View" at bounding box center [626, 130] width 106 height 32
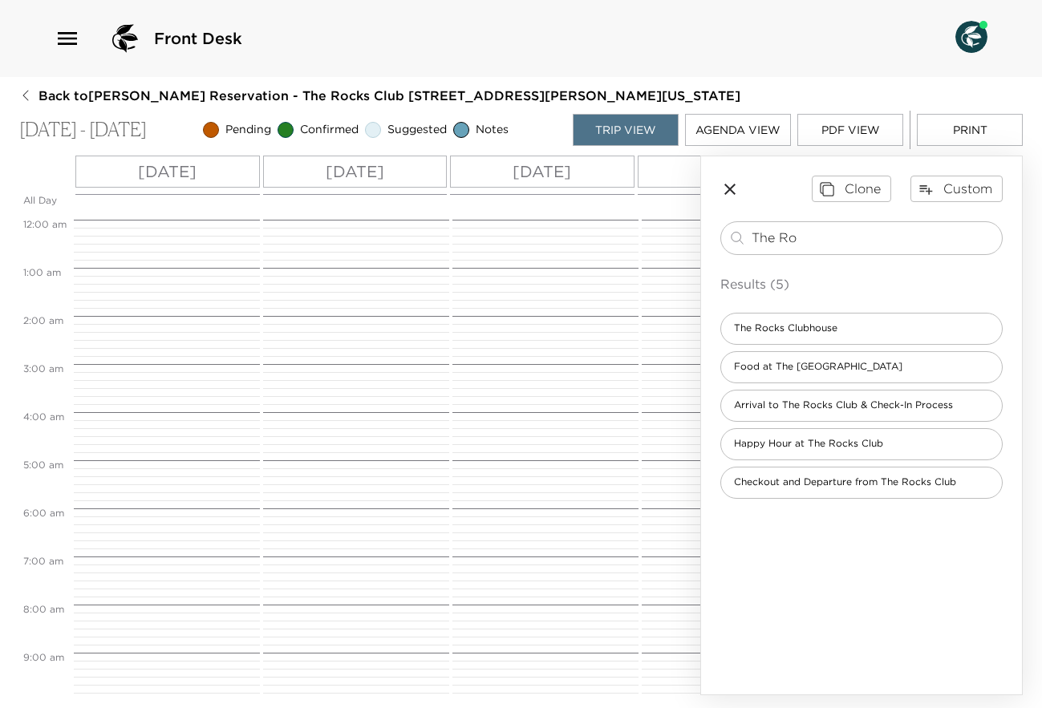
scroll to position [695, 0]
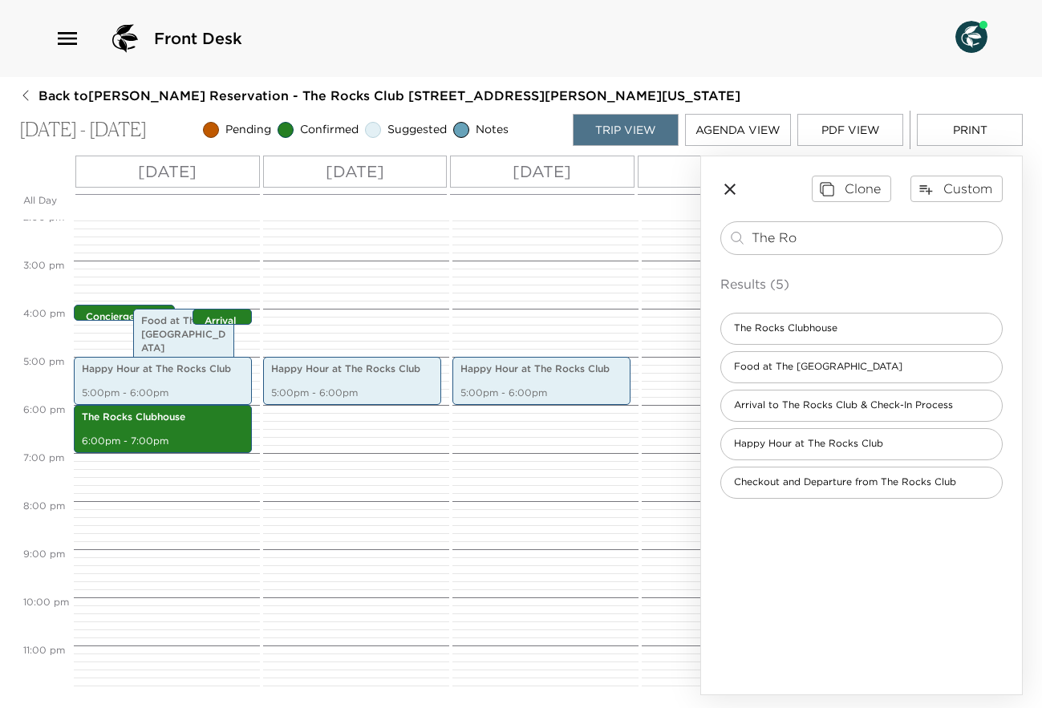
click at [379, 176] on p "[DATE]" at bounding box center [355, 172] width 59 height 24
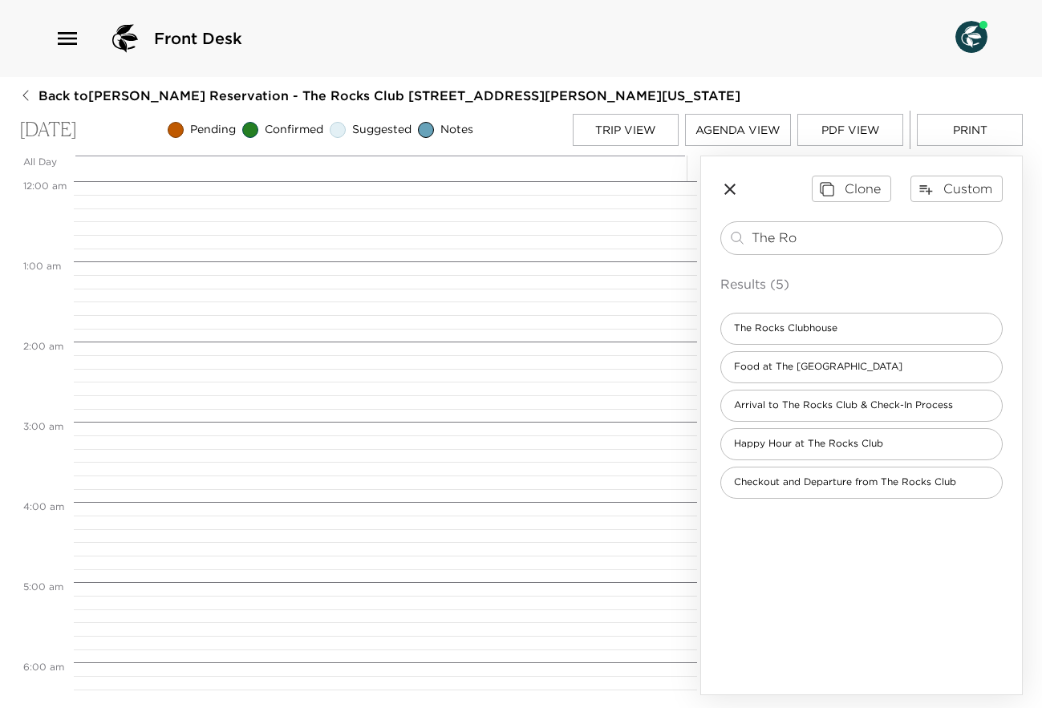
scroll to position [1364, 0]
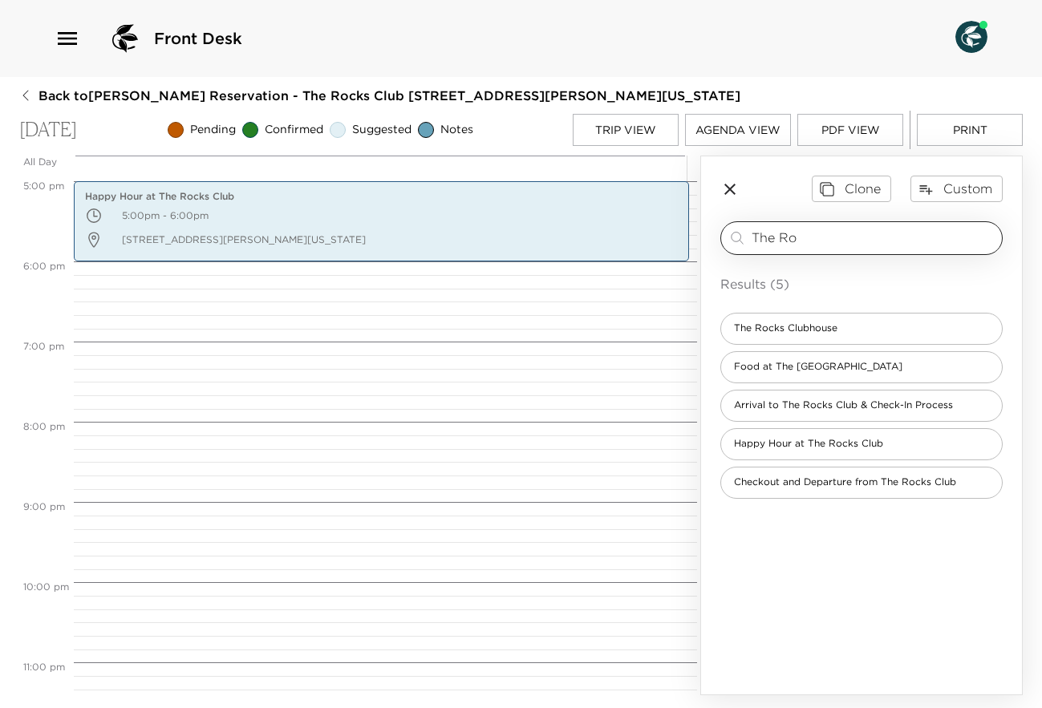
click at [813, 241] on input "The Ro" at bounding box center [874, 238] width 244 height 18
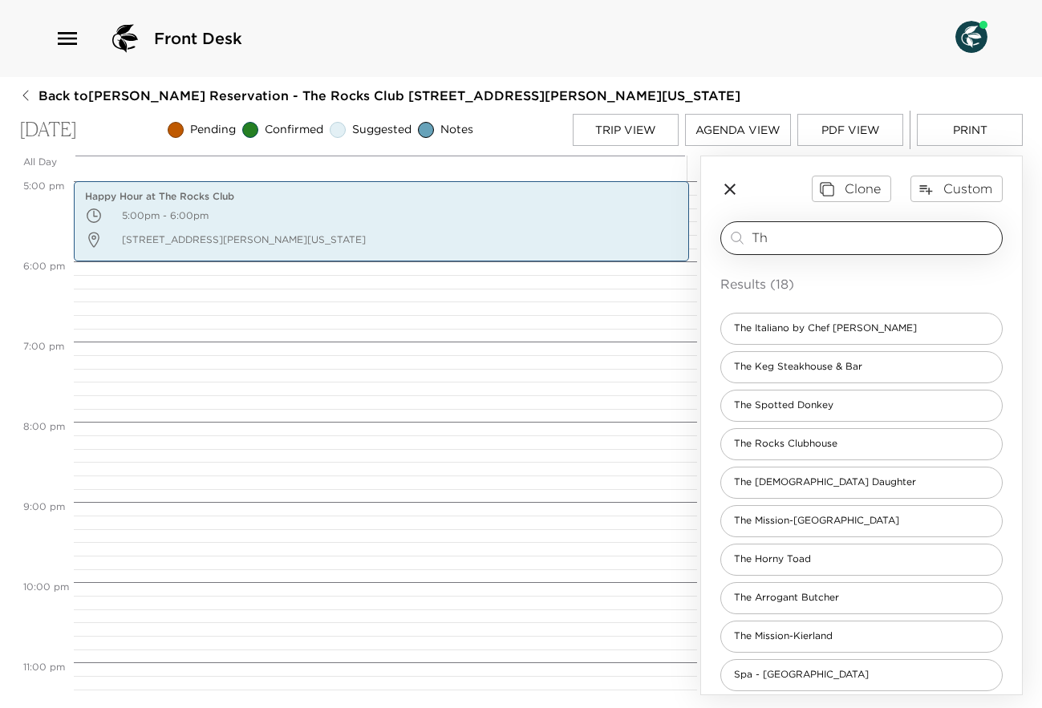
type input "T"
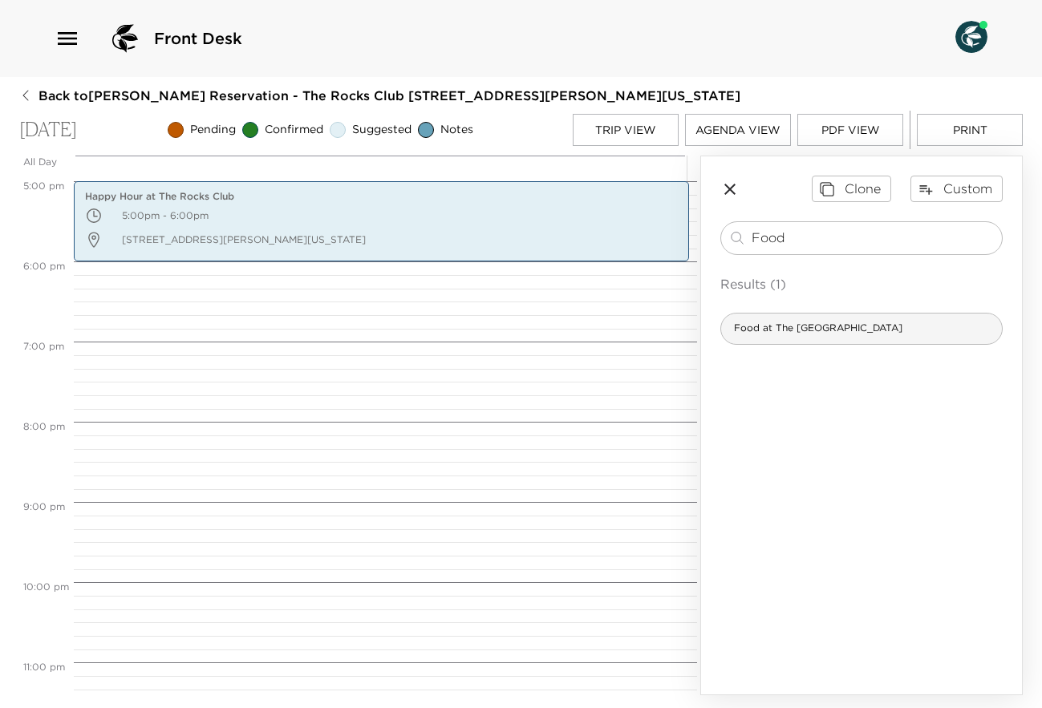
type input "Food"
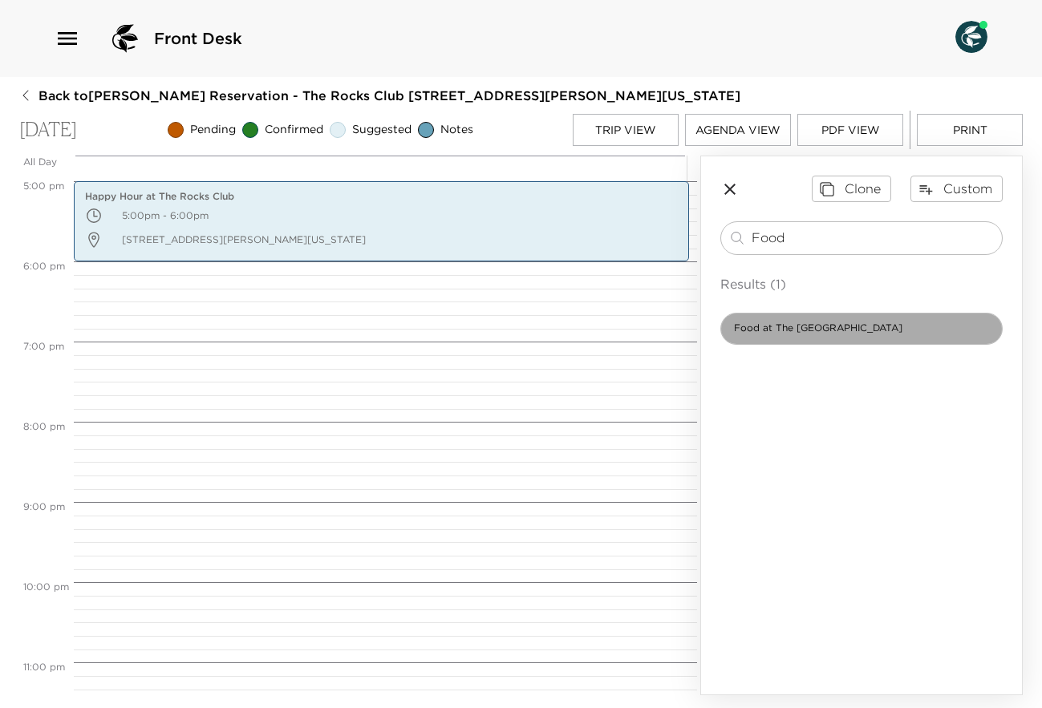
click at [911, 335] on div "Food at The [GEOGRAPHIC_DATA]" at bounding box center [861, 329] width 282 height 32
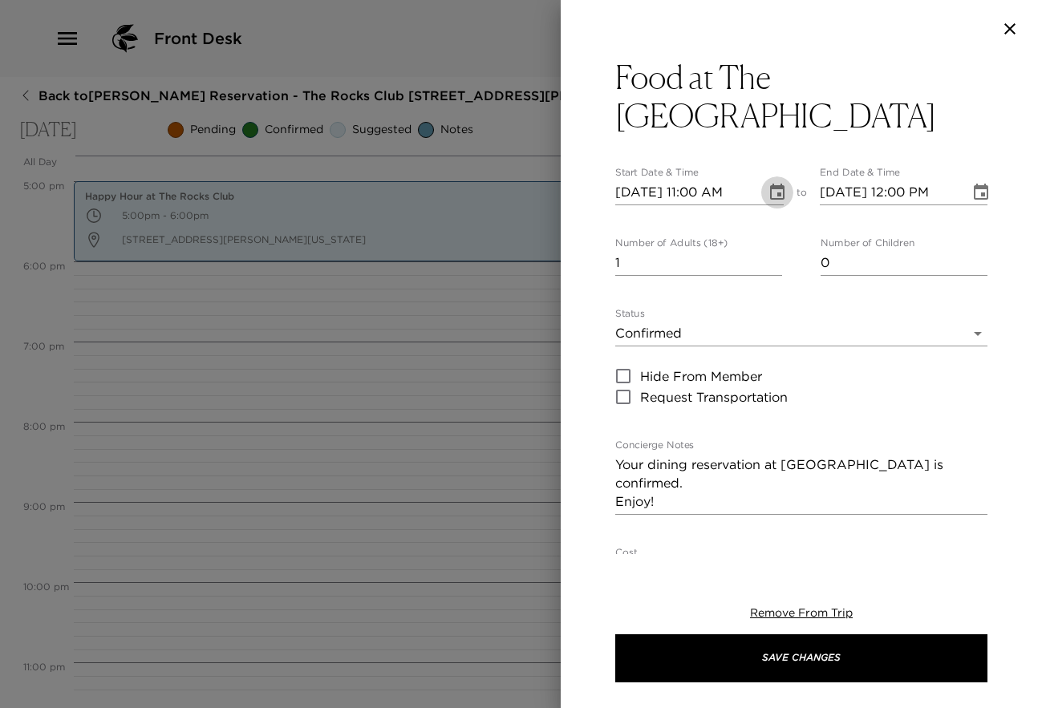
click at [771, 194] on icon "Choose date, selected date is Sep 13, 2025" at bounding box center [777, 192] width 14 height 16
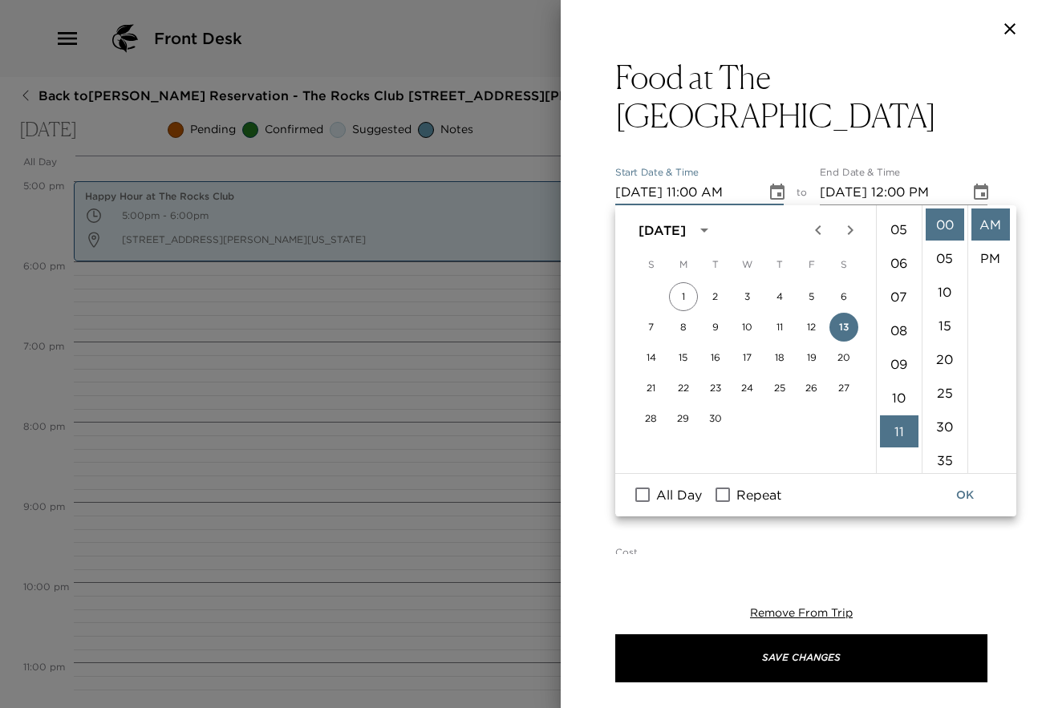
scroll to position [147, 0]
click at [899, 314] on li "07" at bounding box center [899, 314] width 39 height 32
type input "[DATE] 07:00 AM"
click at [971, 192] on icon "Choose date, selected date is Sep 13, 2025" at bounding box center [980, 192] width 19 height 19
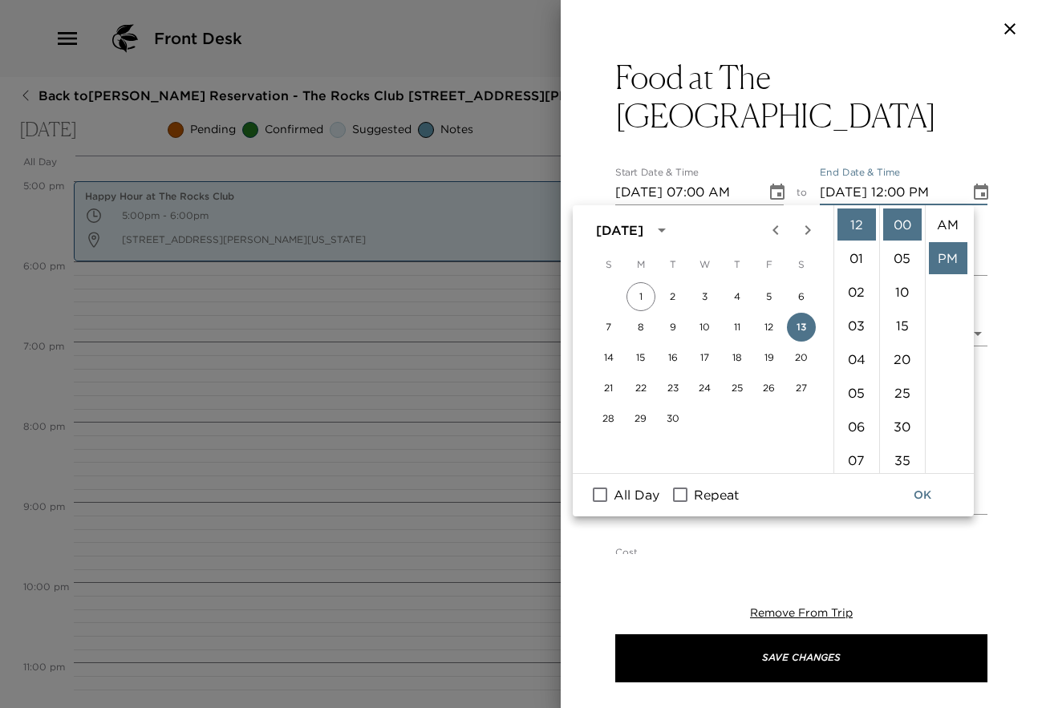
scroll to position [34, 0]
click at [858, 427] on li "06" at bounding box center [856, 427] width 39 height 32
click at [899, 426] on li "30" at bounding box center [902, 427] width 39 height 32
type input "[DATE] 06:30 PM"
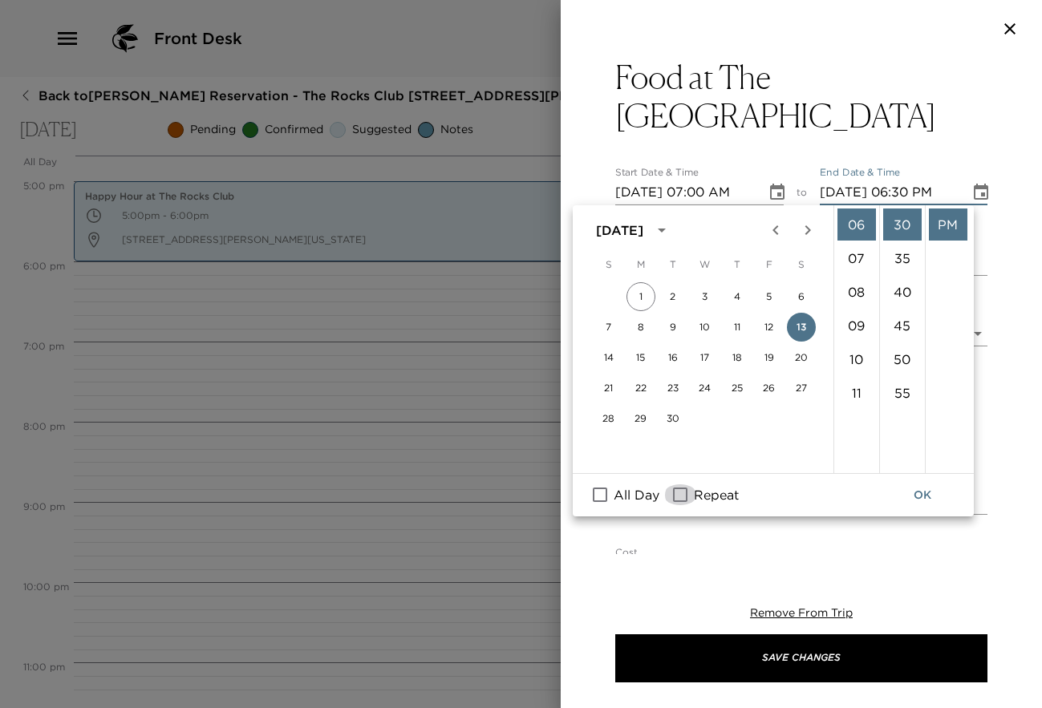
click at [683, 502] on input "Repeat" at bounding box center [680, 495] width 34 height 21
checkbox input "true"
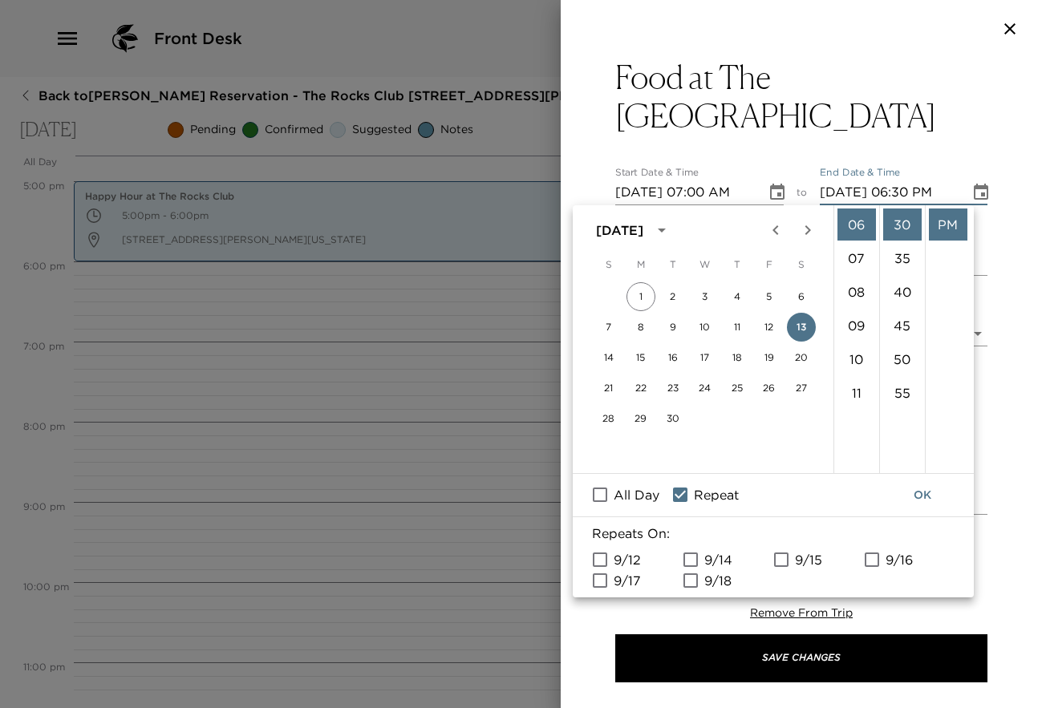
click at [690, 560] on input "9/14" at bounding box center [691, 560] width 34 height 21
checkbox input "true"
click at [781, 558] on input "9/15" at bounding box center [781, 560] width 34 height 21
checkbox input "true"
click at [874, 557] on input "9/16" at bounding box center [872, 560] width 34 height 21
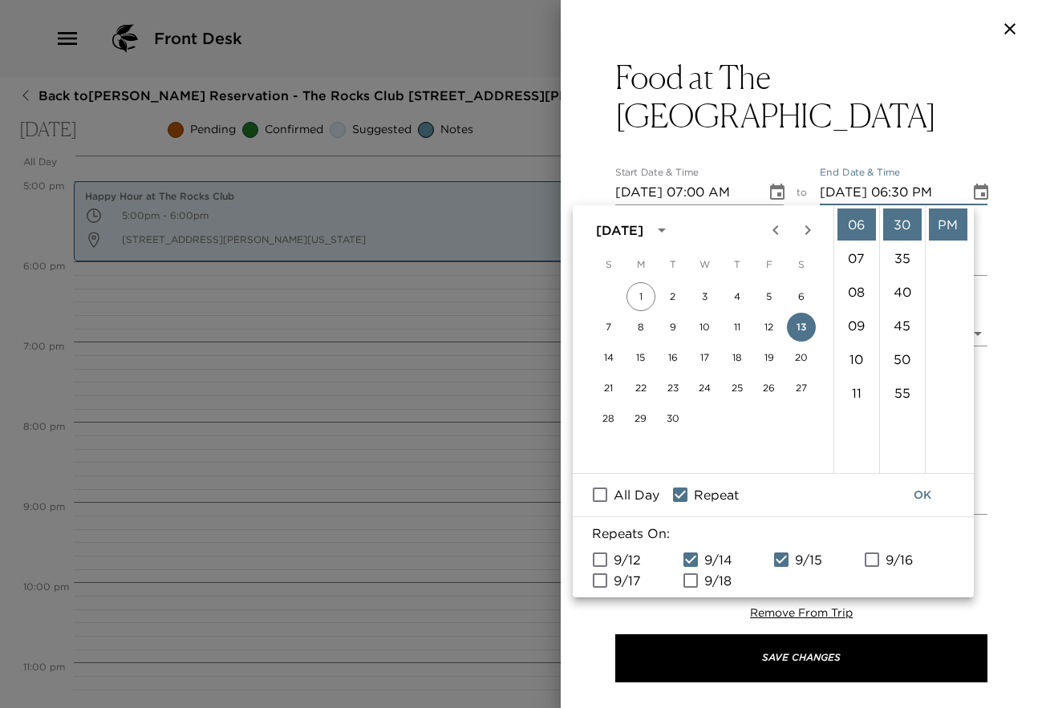
checkbox input "true"
click at [605, 583] on input "9/17" at bounding box center [600, 580] width 34 height 21
checkbox input "true"
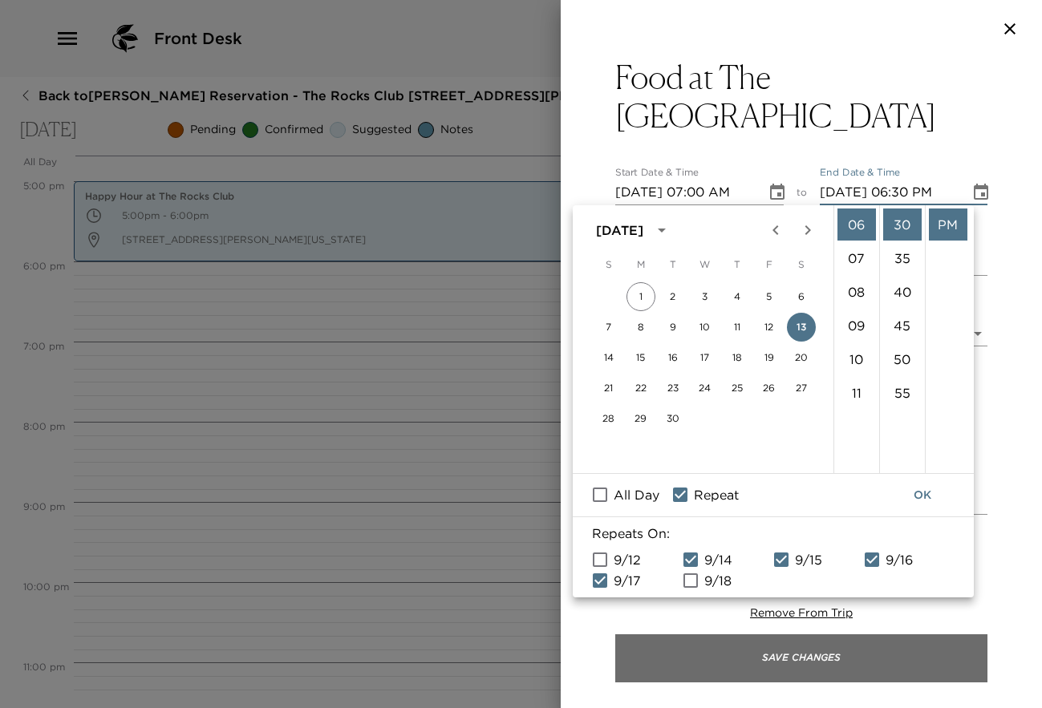
click at [799, 659] on button "Save Changes" at bounding box center [801, 659] width 372 height 48
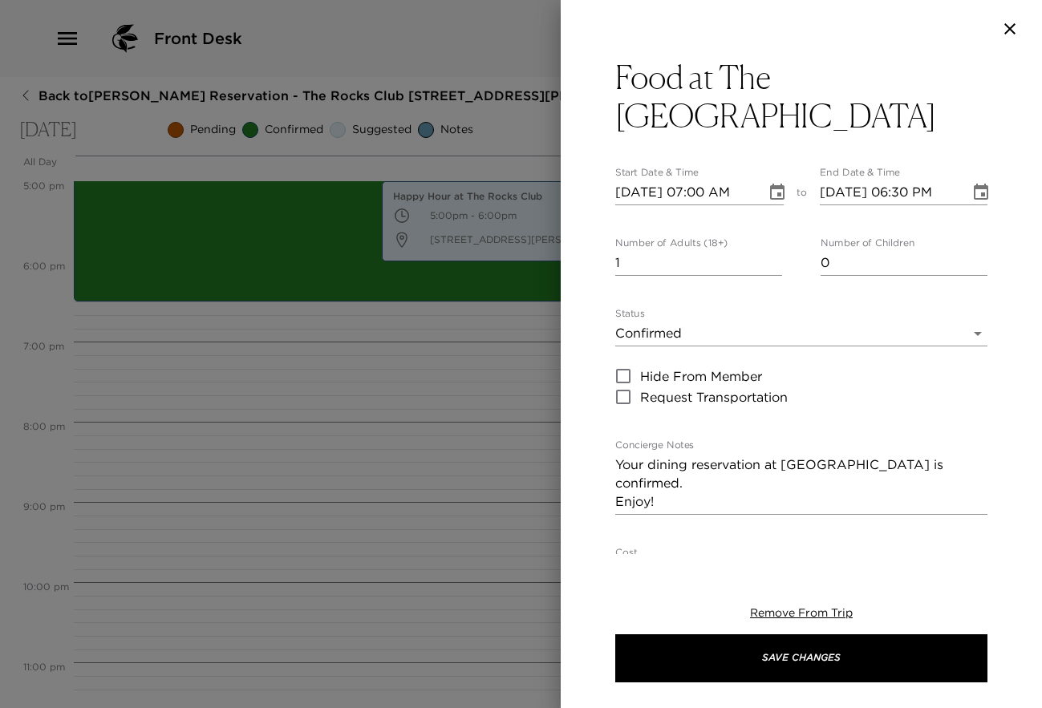
click at [966, 332] on body "Front Desk Back to [PERSON_NAME] Reservation - The Rocks Club [STREET_ADDRESS][…" at bounding box center [521, 354] width 1042 height 708
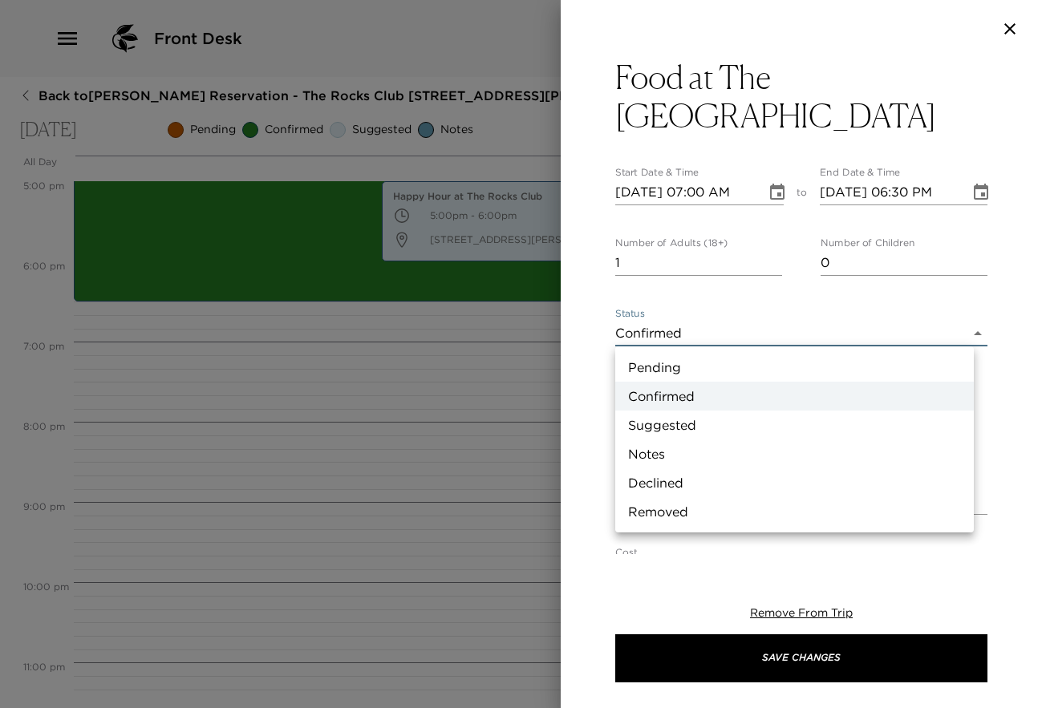
click at [703, 418] on li "Suggested" at bounding box center [794, 425] width 359 height 29
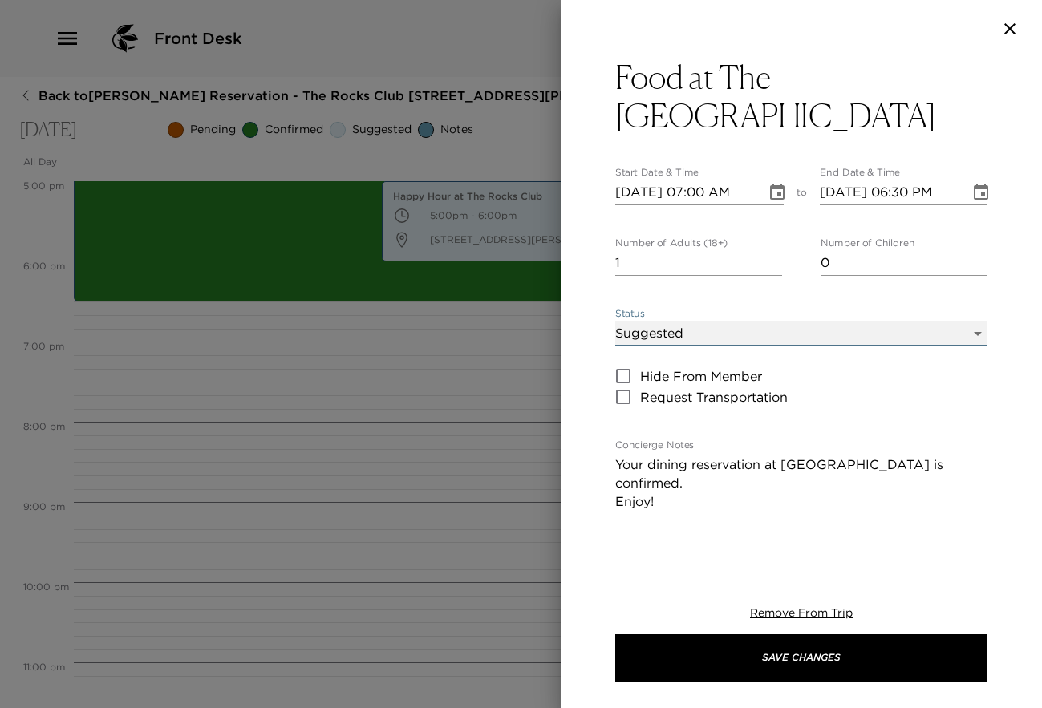
type input "Suggestion"
type textarea "The Rocks Clubhouse Kitchen and Bar are open as follows: Rocks Clubhouse: 7:00a…"
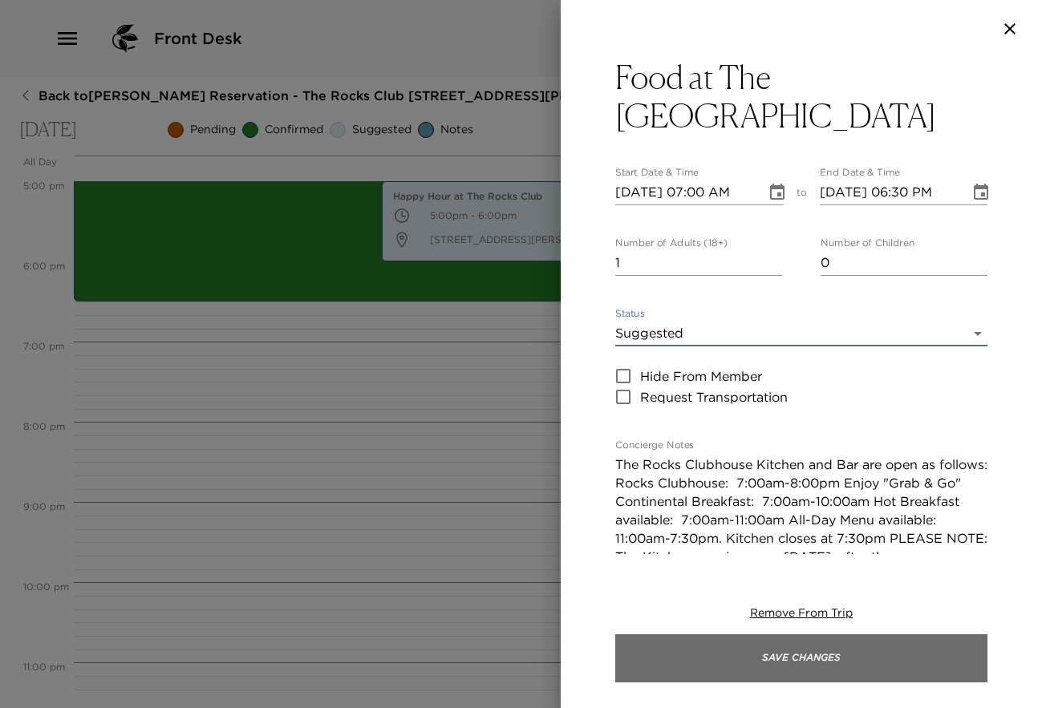
click at [777, 656] on button "Save Changes" at bounding box center [801, 659] width 372 height 48
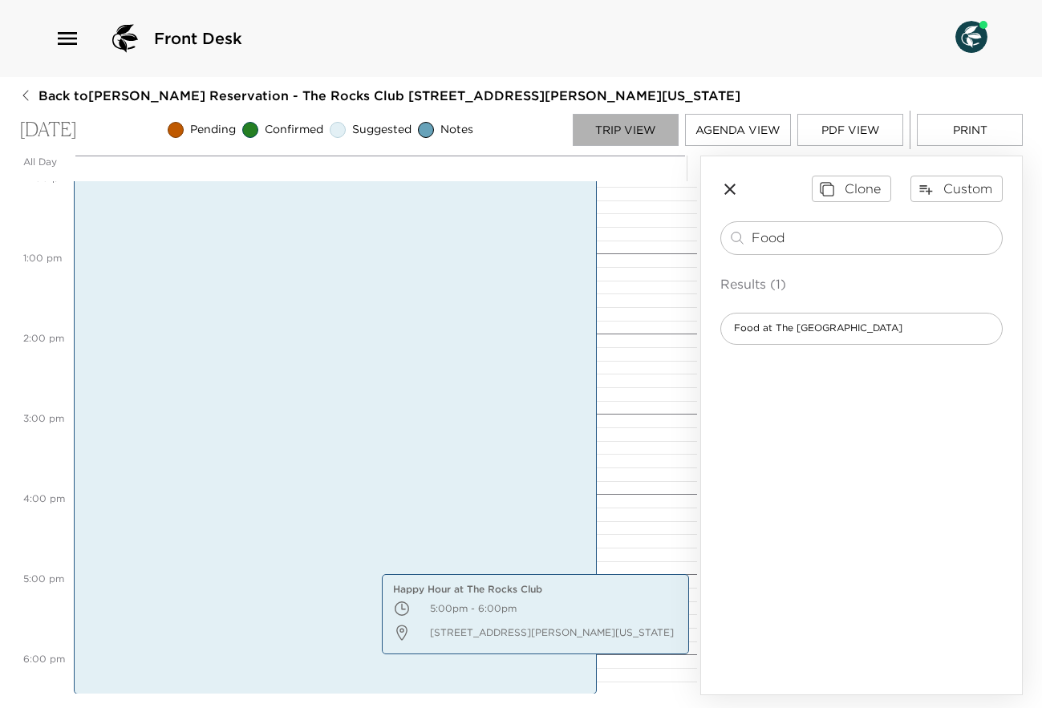
click at [659, 135] on button "Trip View" at bounding box center [626, 130] width 106 height 32
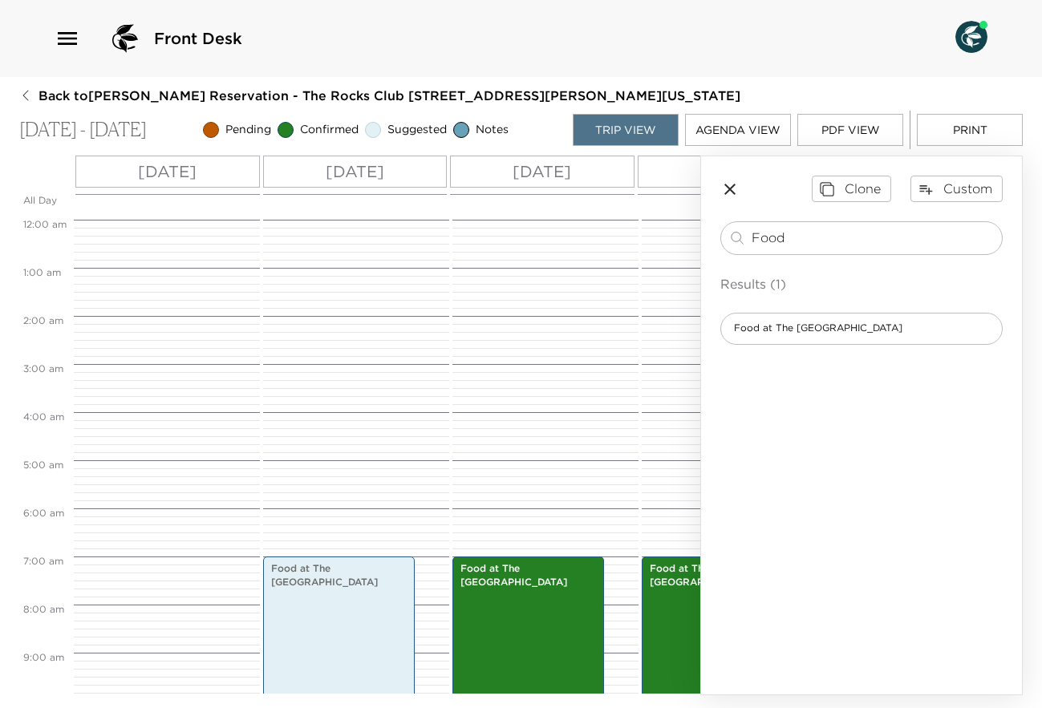
scroll to position [337, 0]
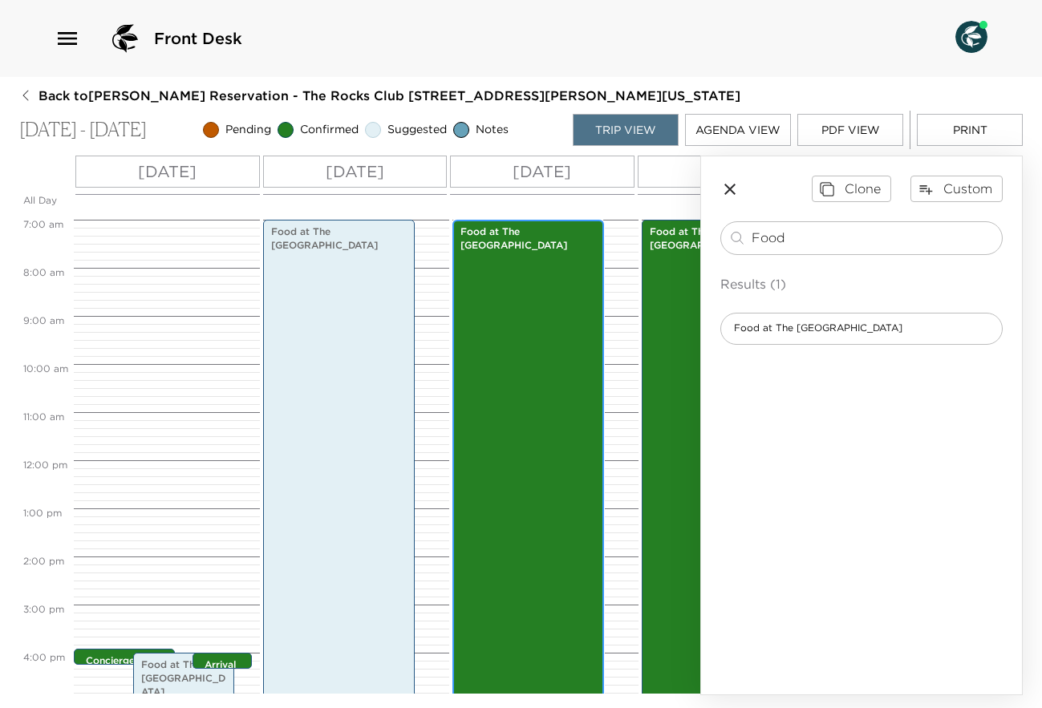
click at [514, 305] on div "Food at [GEOGRAPHIC_DATA] 7:00am - 6:30pm" at bounding box center [528, 496] width 142 height 549
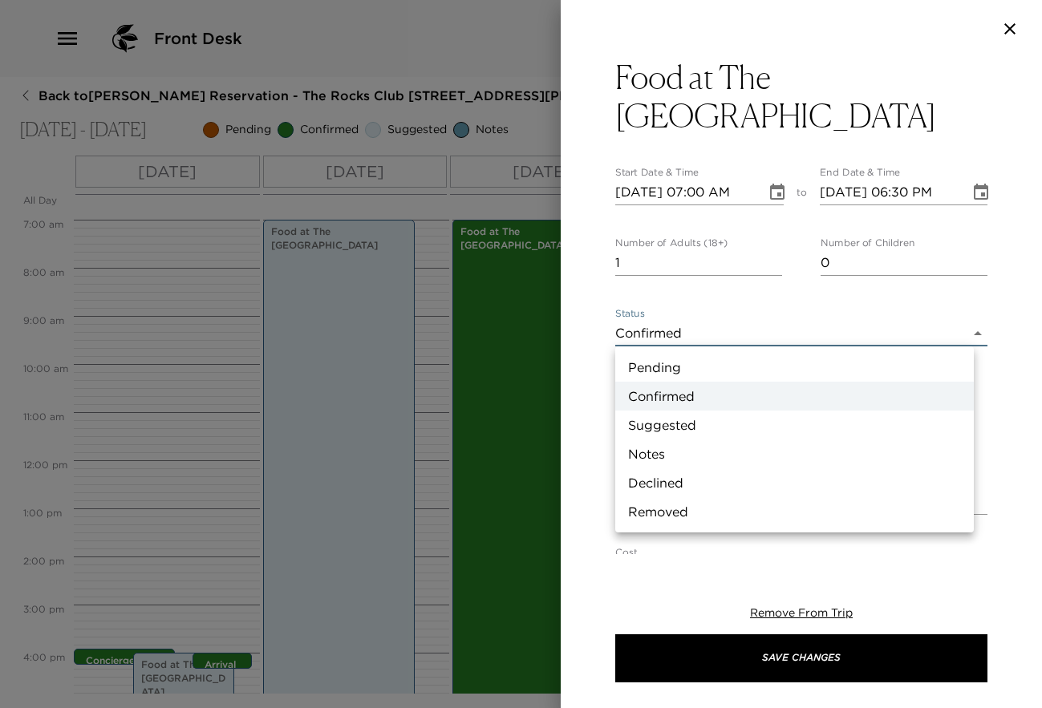
click at [967, 335] on body "Front Desk Back to [PERSON_NAME] Reservation - The Rocks Club [GEOGRAPHIC_DATA]…" at bounding box center [521, 354] width 1042 height 708
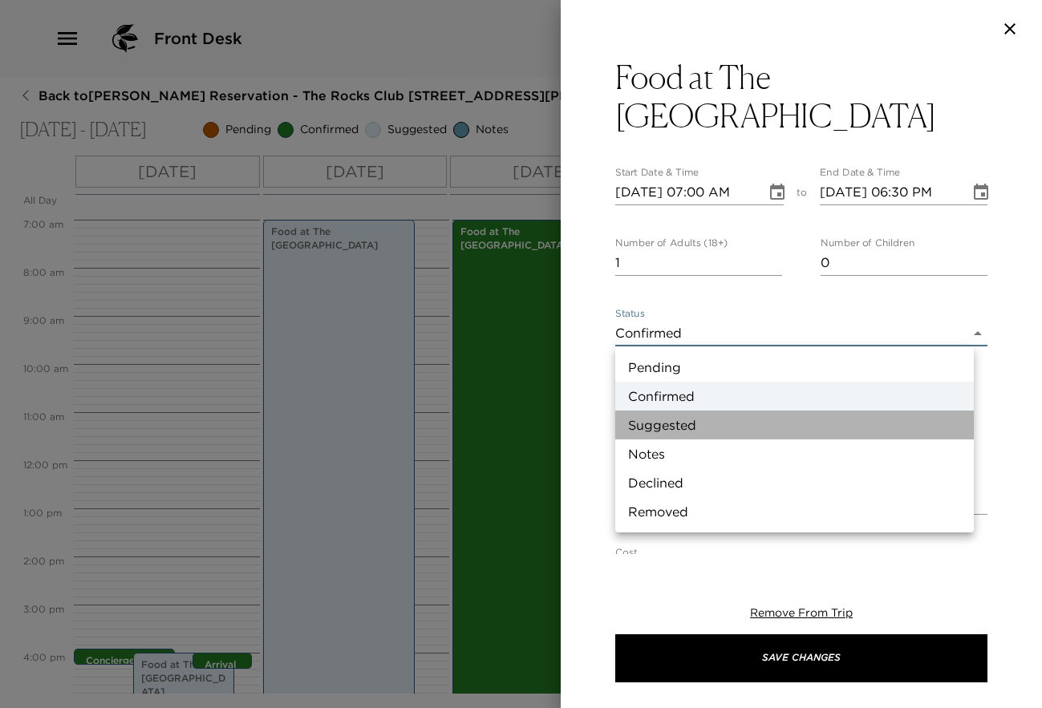
click at [763, 412] on li "Suggested" at bounding box center [794, 425] width 359 height 29
type input "Suggestion"
type textarea "The Rocks Clubhouse Kitchen and Bar are open as follows: Rocks Clubhouse: 7:00a…"
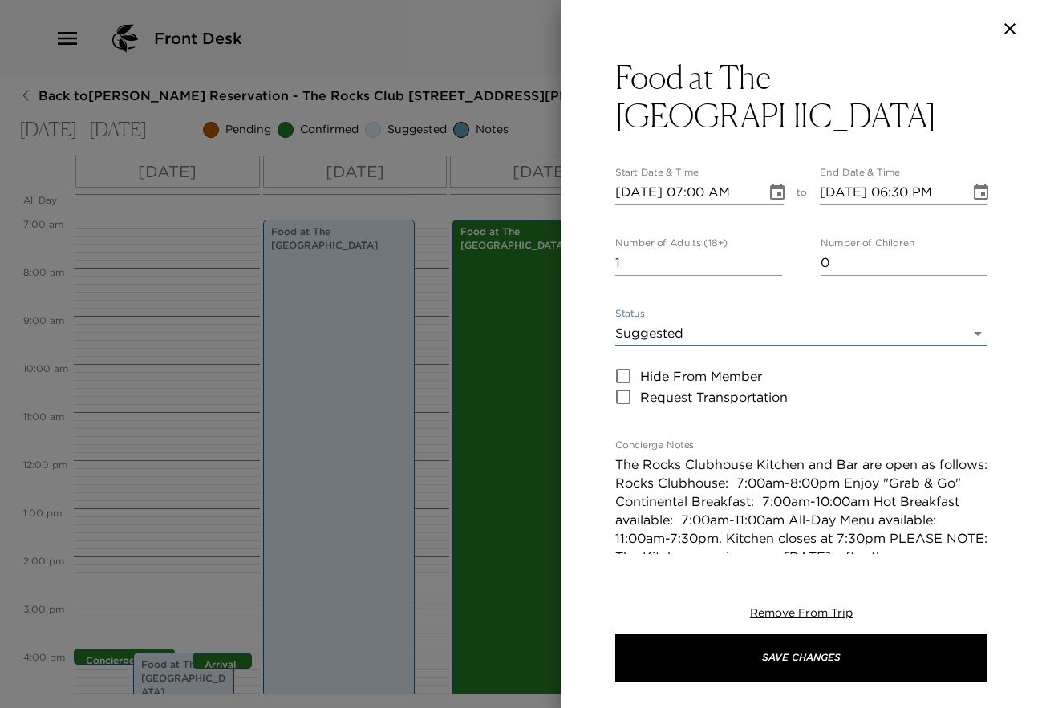
click at [776, 271] on div "Number of Adults (18+) 1 Number of Children 0" at bounding box center [801, 256] width 372 height 39
type input "0"
click at [766, 268] on input "0" at bounding box center [698, 263] width 167 height 26
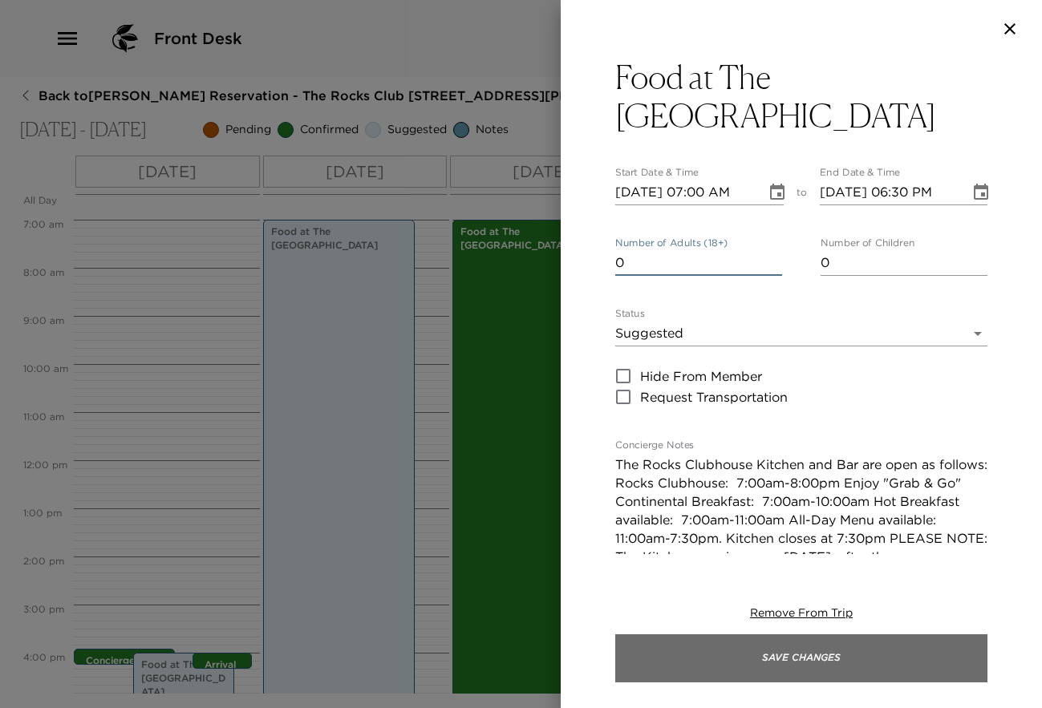
click at [785, 653] on button "Save Changes" at bounding box center [801, 659] width 372 height 48
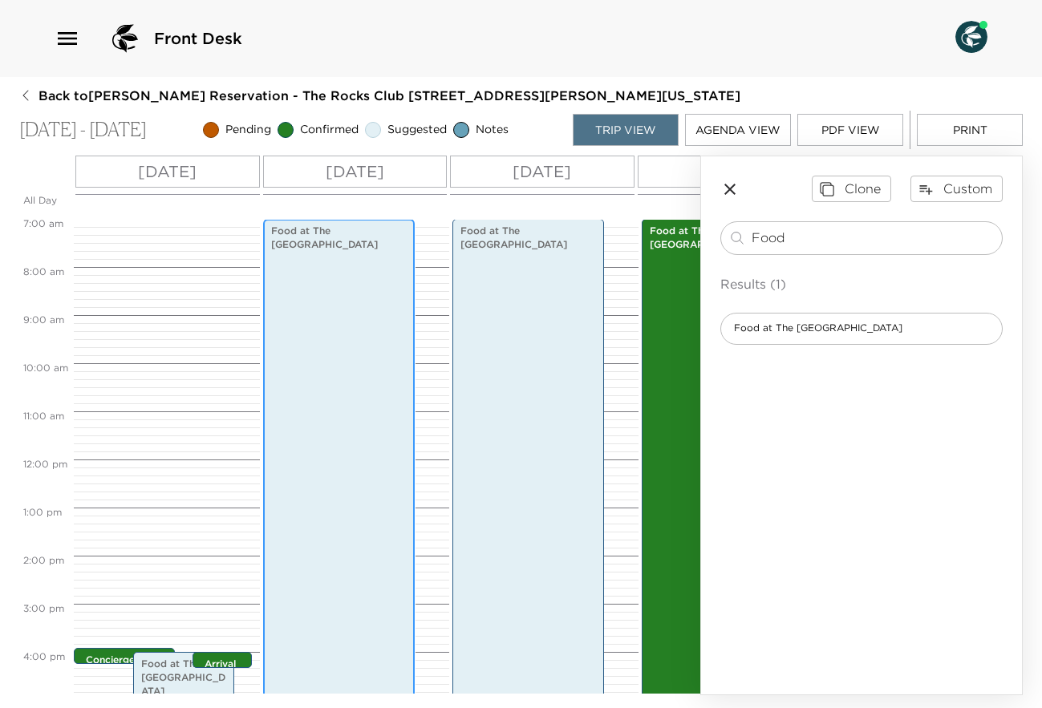
click at [350, 413] on div "Food at [GEOGRAPHIC_DATA] 7:00am - 6:30pm" at bounding box center [339, 495] width 142 height 549
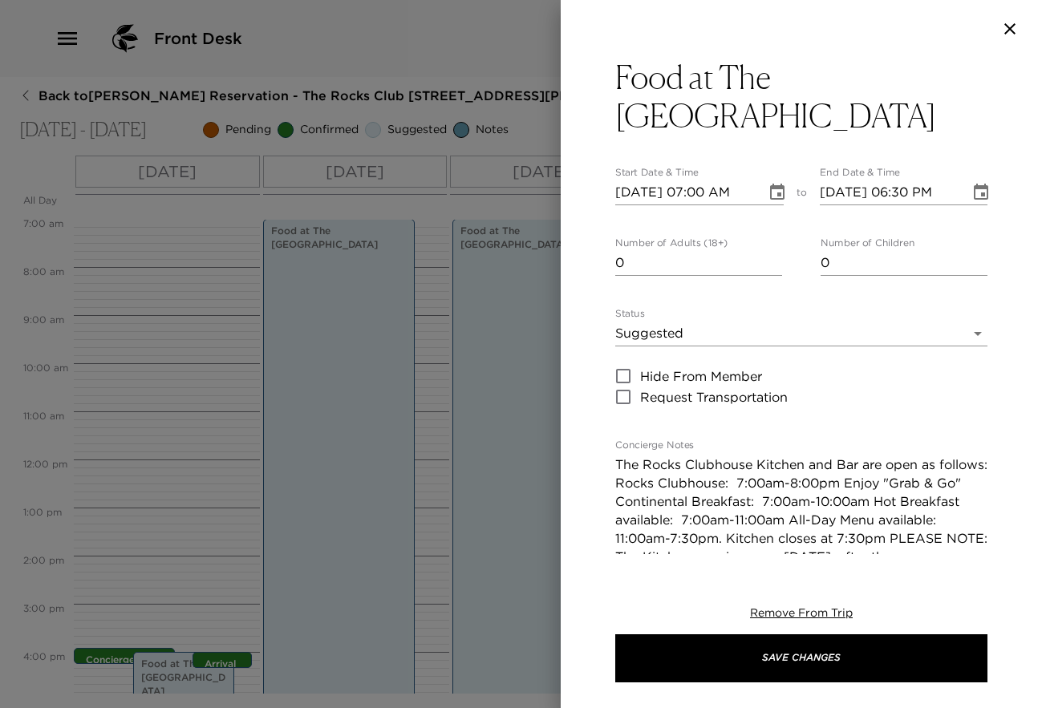
type input "0"
click at [773, 268] on input "0" at bounding box center [698, 263] width 167 height 26
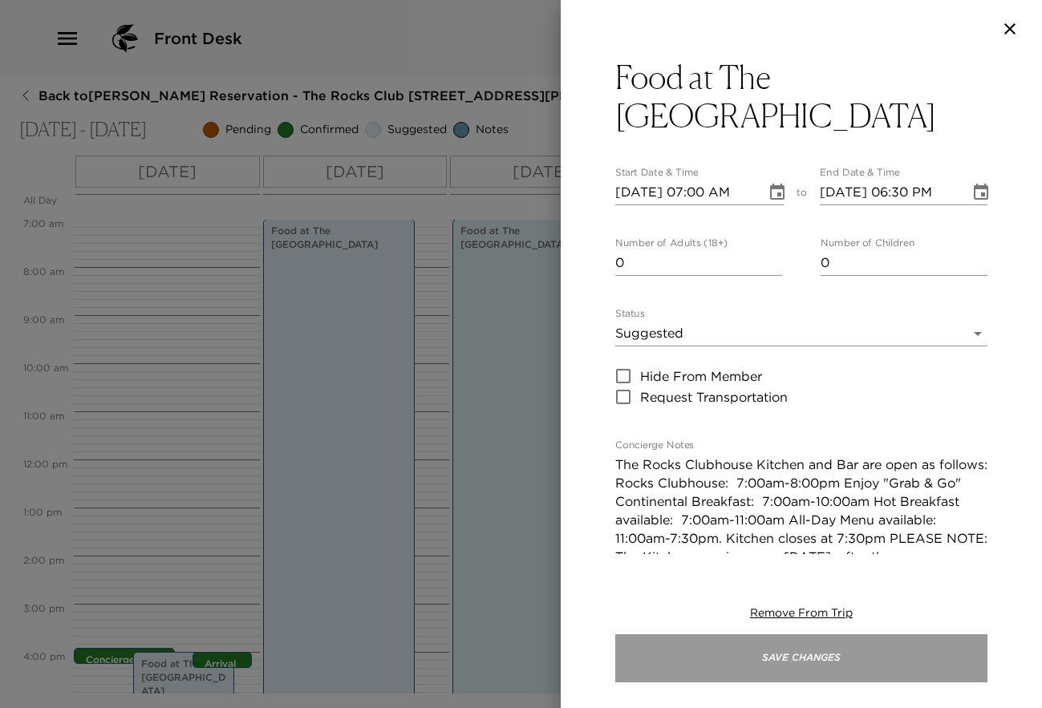
click at [795, 648] on button "Save Changes" at bounding box center [801, 659] width 372 height 48
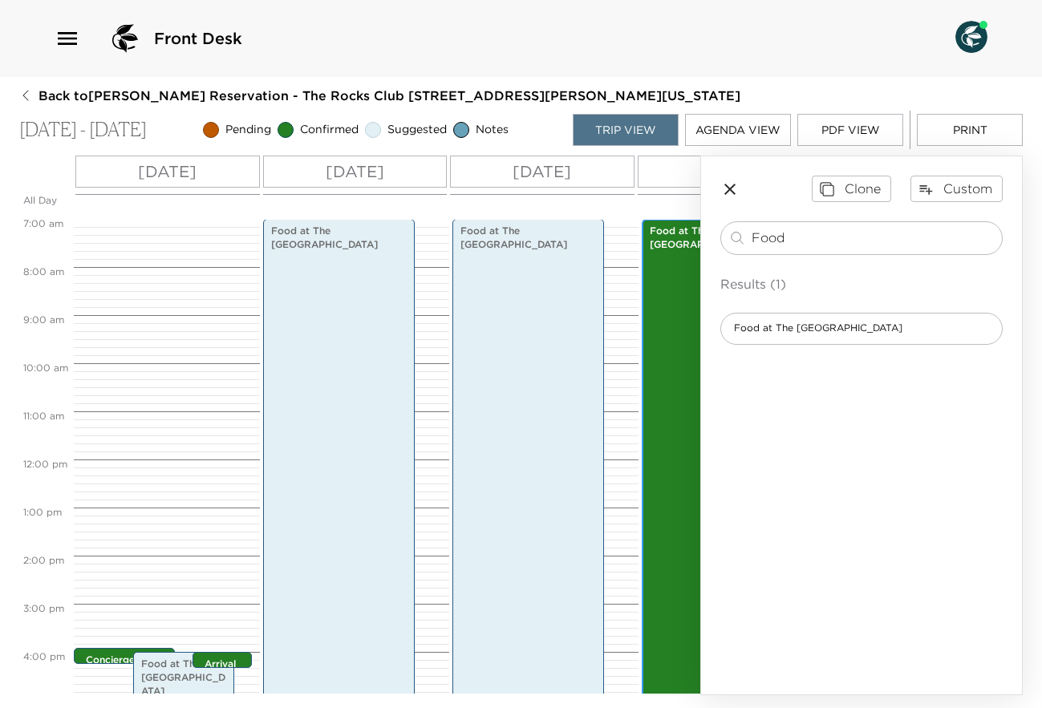
click at [690, 385] on div "Food at [GEOGRAPHIC_DATA] 7:00am - 6:30pm" at bounding box center [731, 495] width 168 height 549
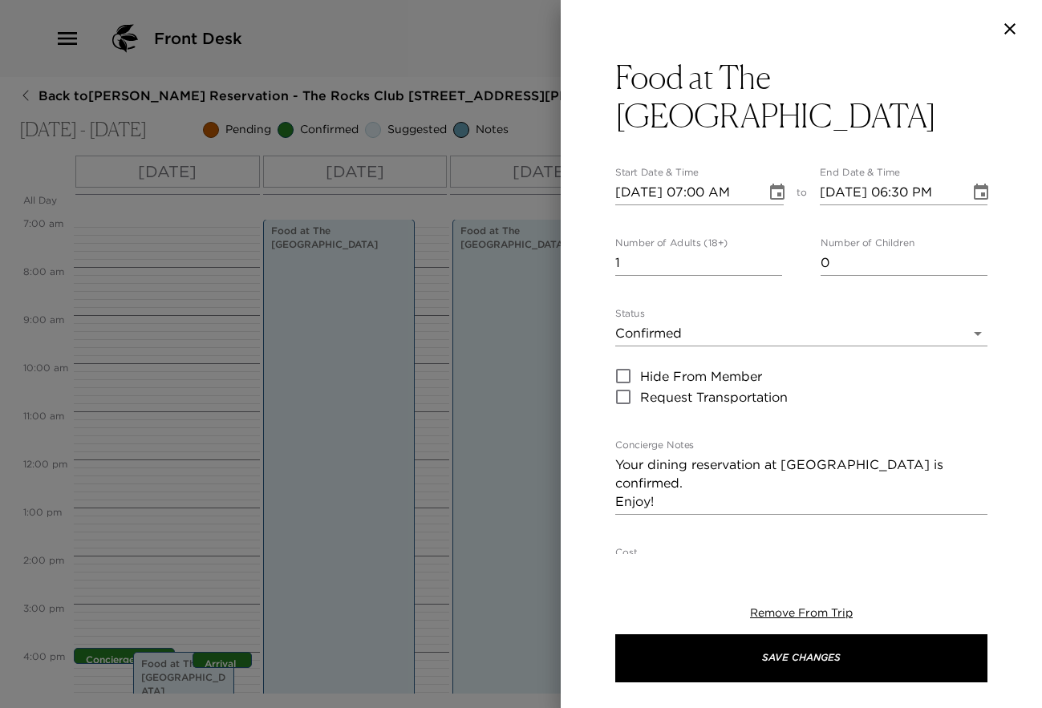
click at [772, 272] on input "1" at bounding box center [698, 263] width 167 height 26
type input "0"
click at [769, 267] on input "0" at bounding box center [698, 263] width 167 height 26
click at [960, 332] on body "Front Desk Back to [PERSON_NAME] Reservation - The Rocks Club [GEOGRAPHIC_DATA]…" at bounding box center [521, 354] width 1042 height 708
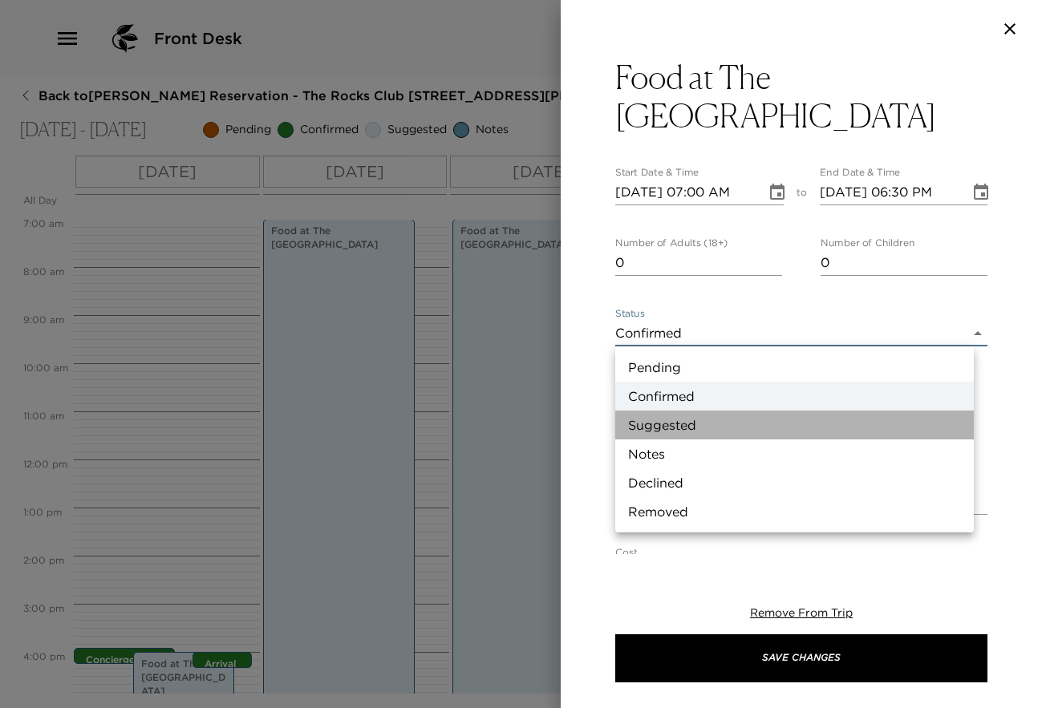
click at [741, 412] on li "Suggested" at bounding box center [794, 425] width 359 height 29
type input "Suggestion"
type textarea "The Rocks Clubhouse Kitchen and Bar are open as follows: Rocks Clubhouse: 7:00a…"
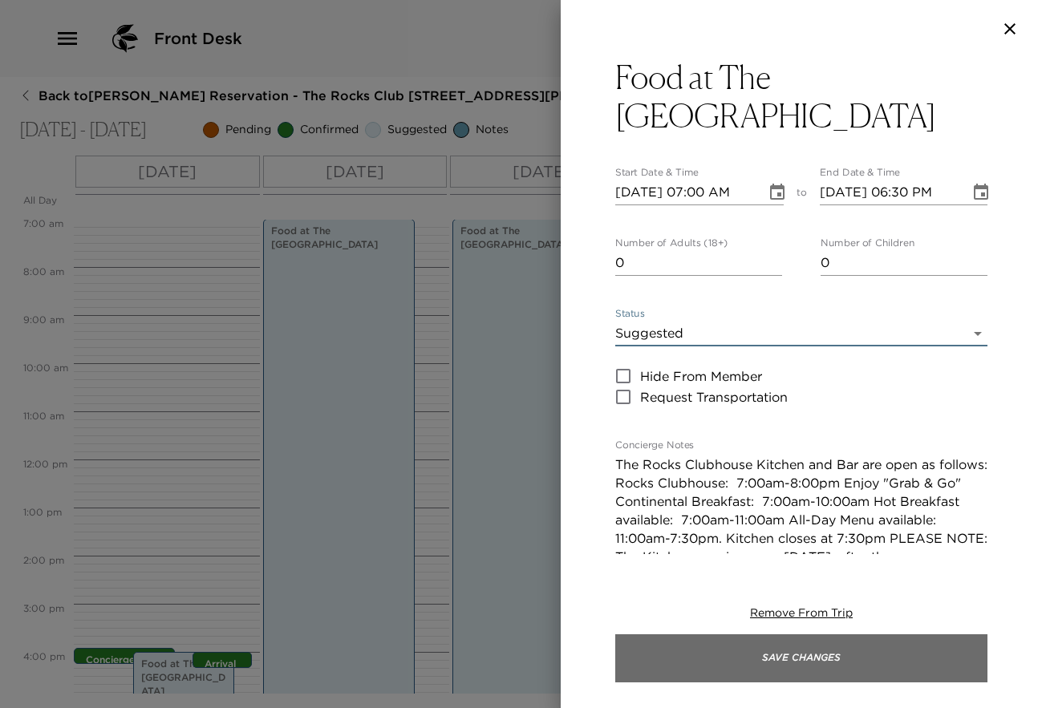
click at [838, 655] on button "Save Changes" at bounding box center [801, 659] width 372 height 48
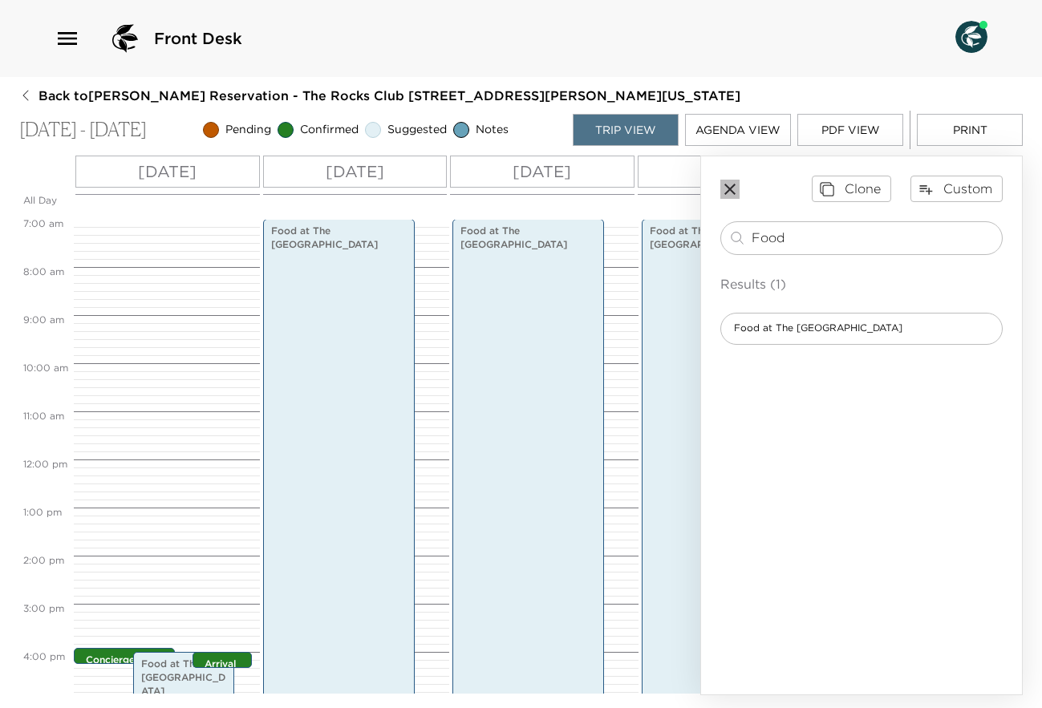
click at [728, 192] on icon "button" at bounding box center [729, 189] width 11 height 11
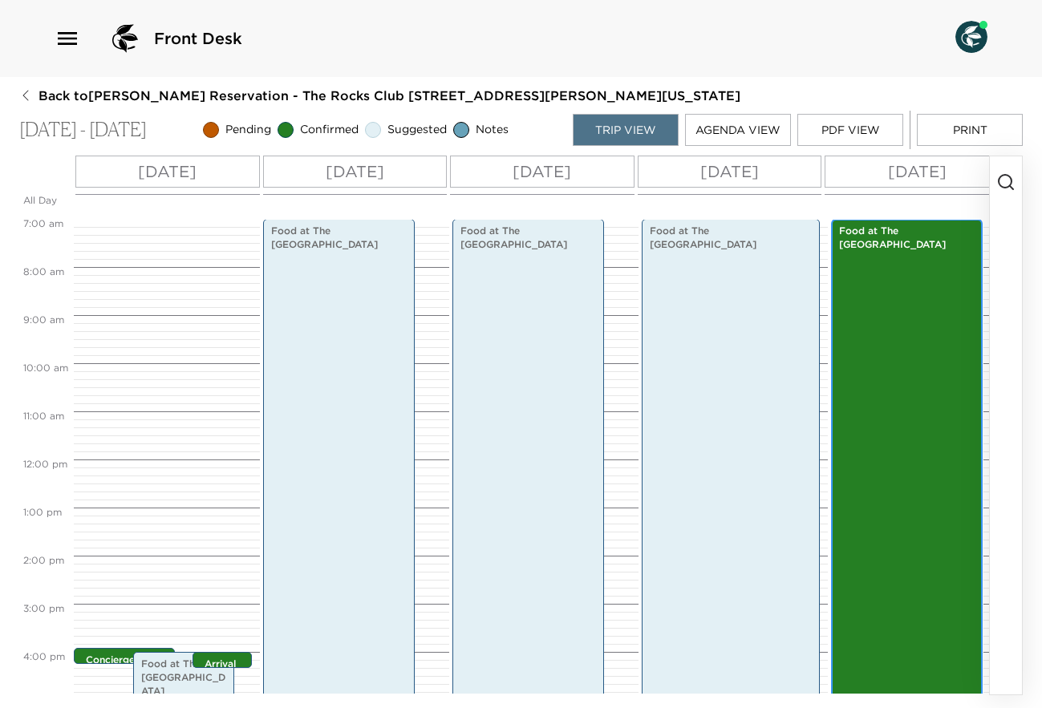
click at [878, 339] on div "Food at [GEOGRAPHIC_DATA] 7:00am - 6:30pm" at bounding box center [907, 495] width 142 height 549
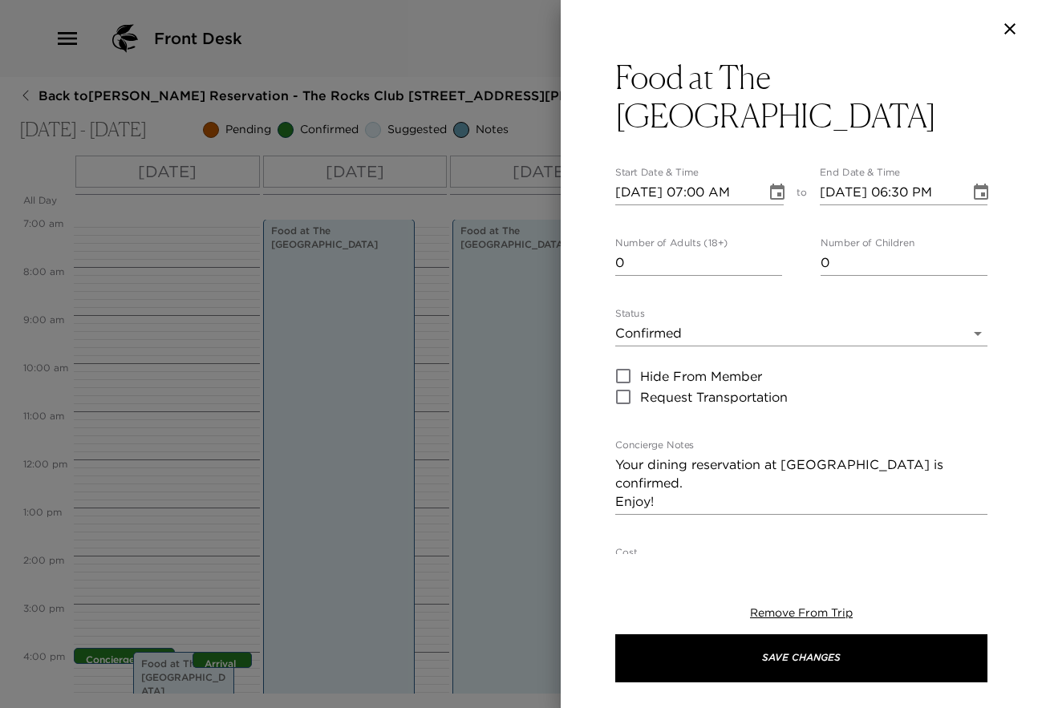
type input "0"
click at [769, 268] on input "0" at bounding box center [698, 263] width 167 height 26
click at [964, 331] on body "Front Desk Back to [PERSON_NAME] Reservation - The Rocks Club [GEOGRAPHIC_DATA]…" at bounding box center [521, 354] width 1042 height 708
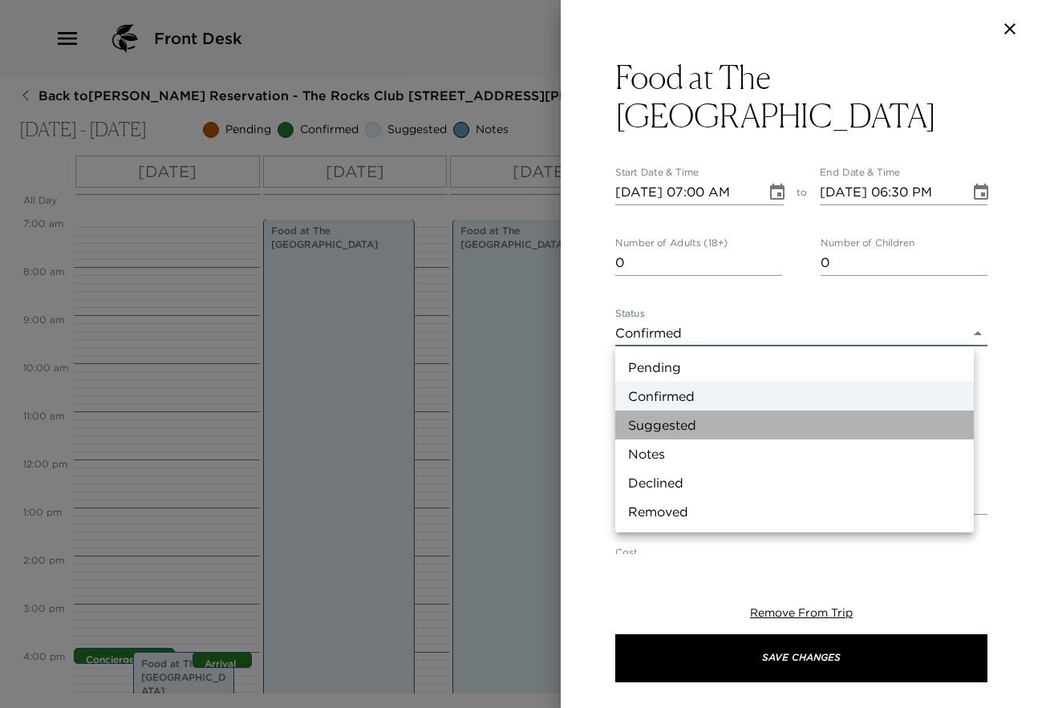
click at [764, 421] on li "Suggested" at bounding box center [794, 425] width 359 height 29
type input "Suggestion"
type textarea "The Rocks Clubhouse Kitchen and Bar are open as follows: Rocks Clubhouse: 7:00a…"
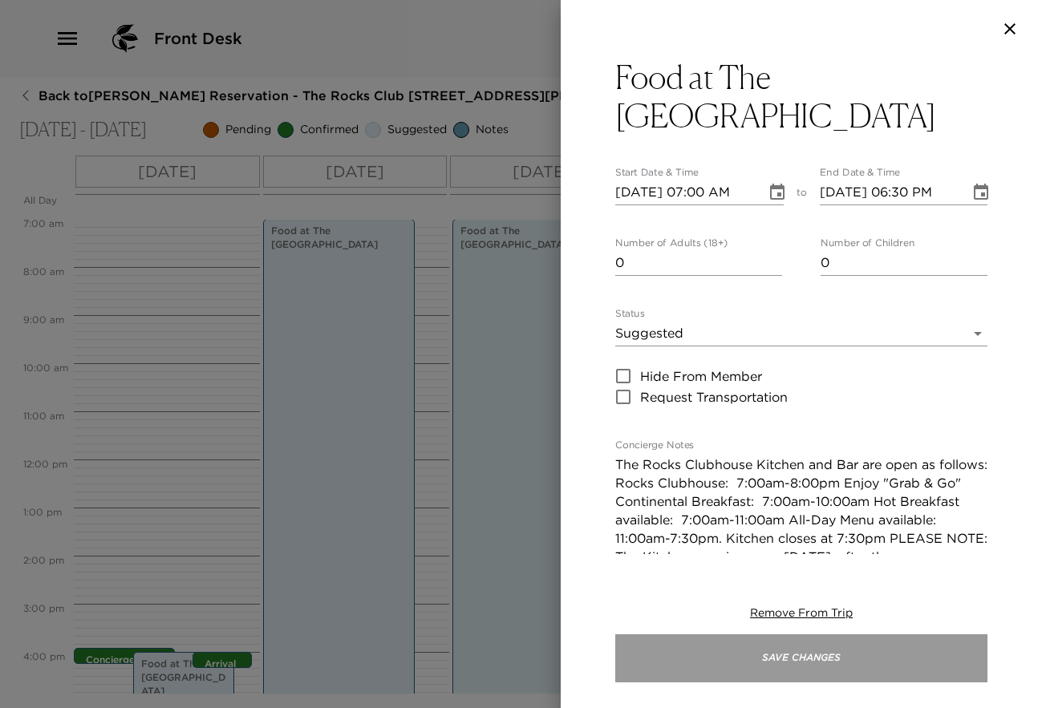
click at [788, 652] on button "Save Changes" at bounding box center [801, 659] width 372 height 48
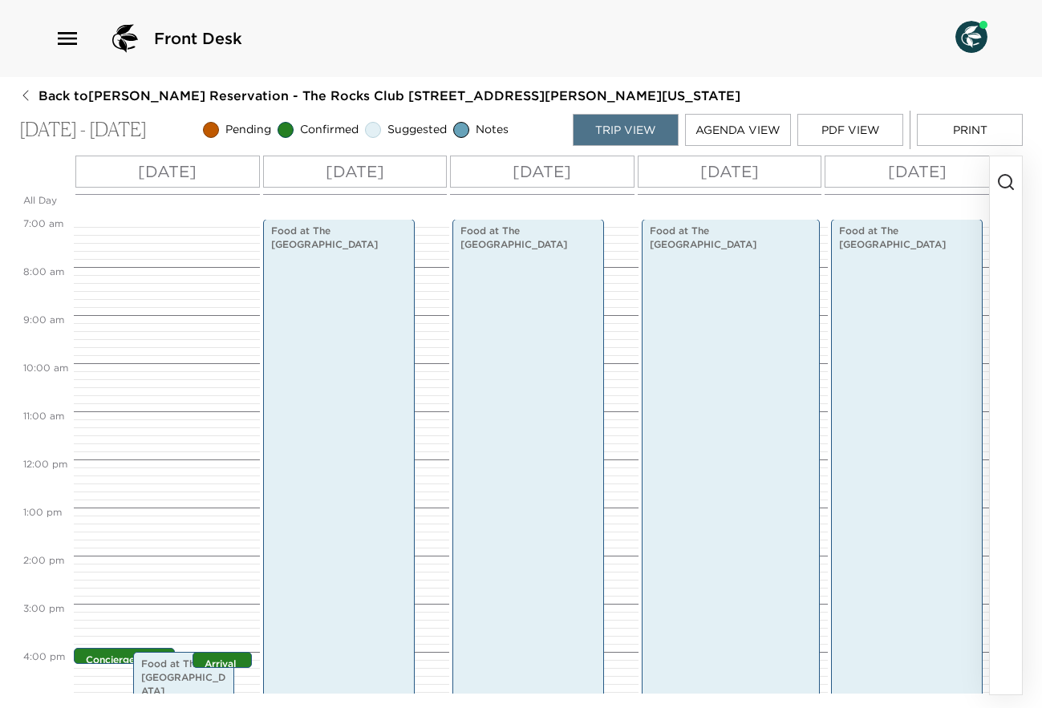
click at [671, 128] on button "Trip View" at bounding box center [626, 130] width 106 height 32
click at [728, 129] on button "Agenda View" at bounding box center [738, 130] width 106 height 32
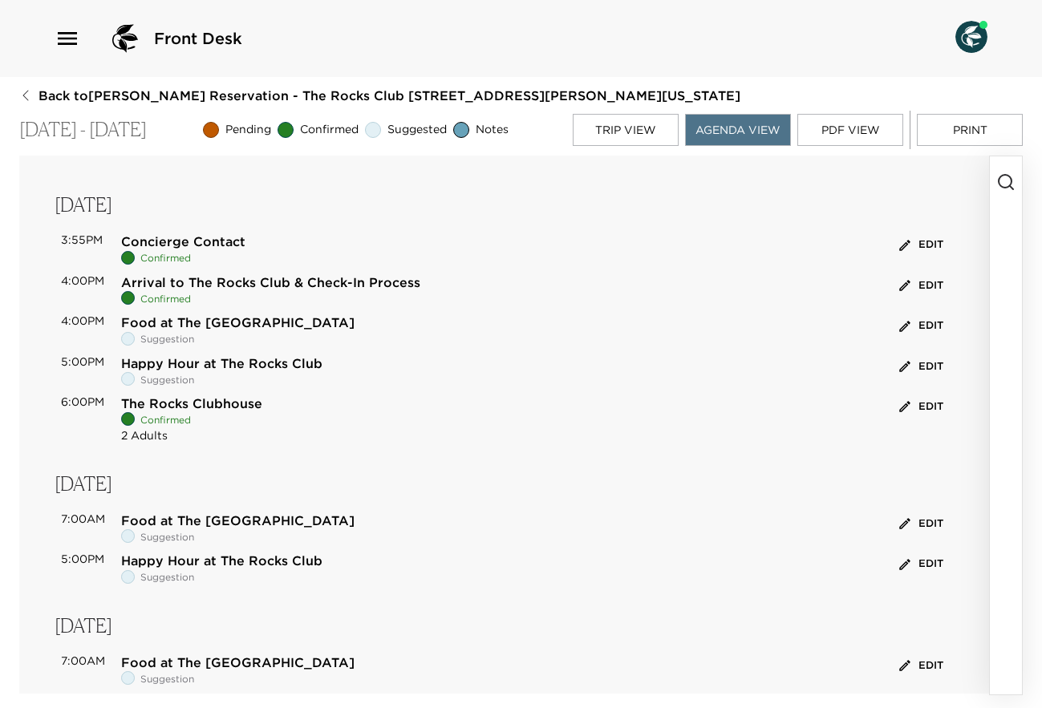
click at [633, 123] on button "Trip View" at bounding box center [626, 130] width 106 height 32
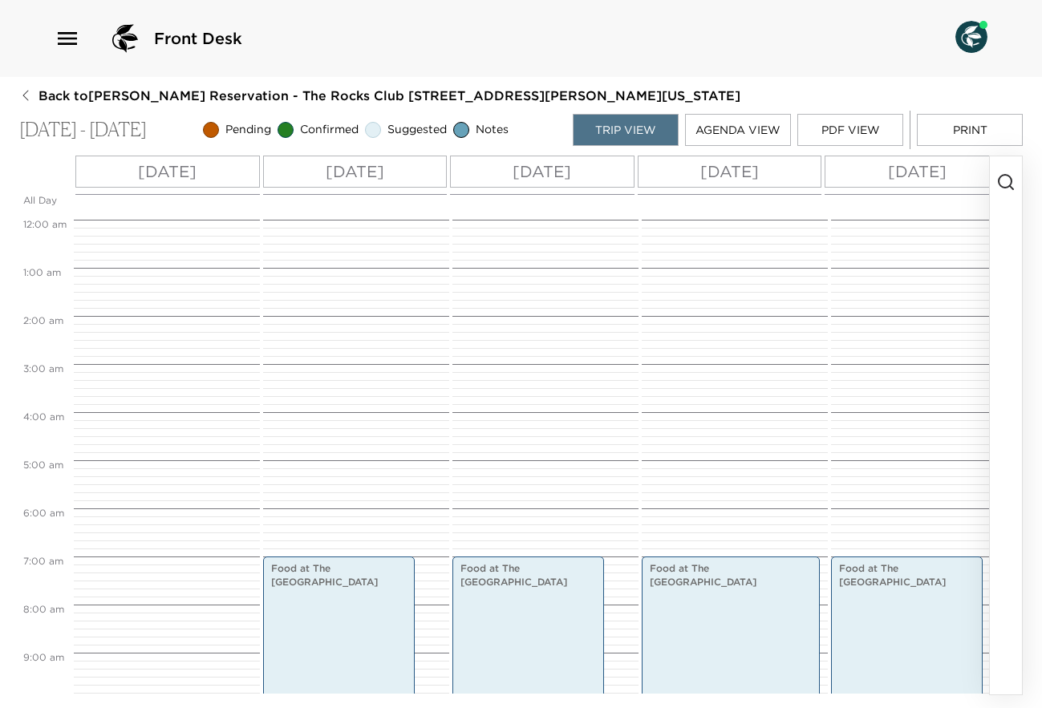
scroll to position [337, 0]
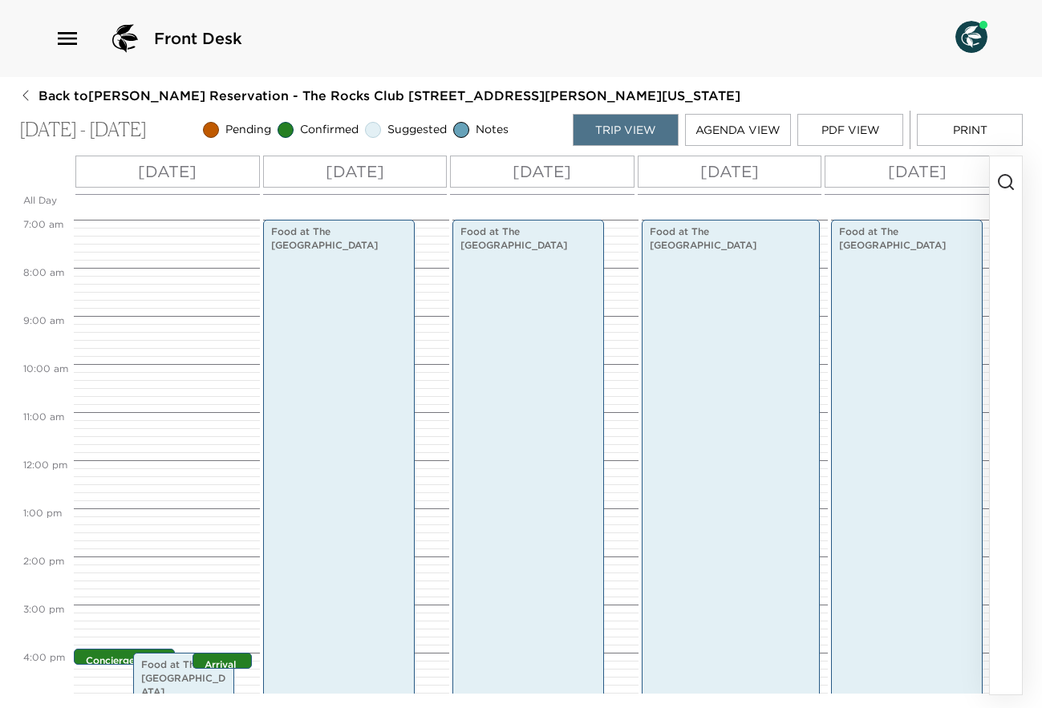
click at [928, 159] on div "[DATE]" at bounding box center [917, 172] width 185 height 32
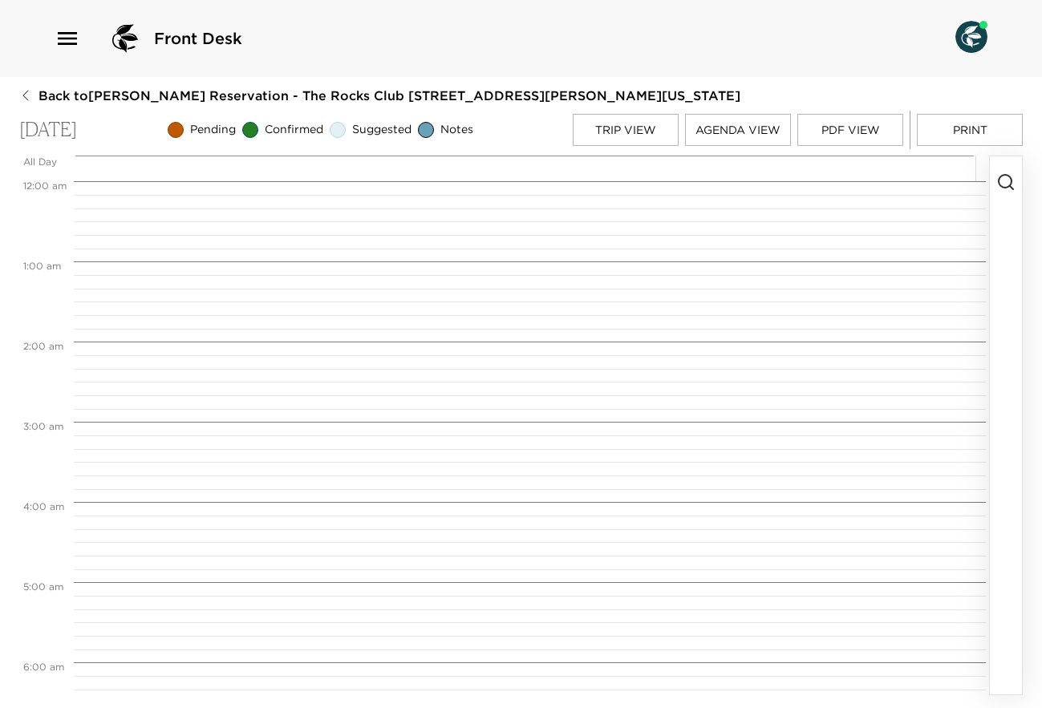
scroll to position [562, 0]
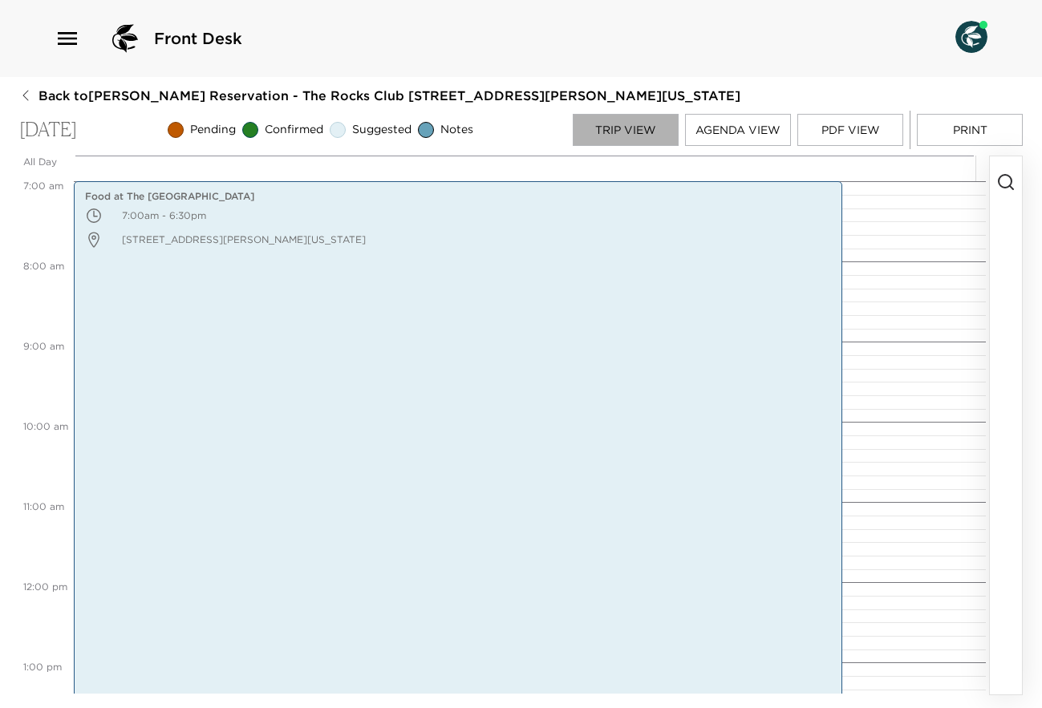
click at [607, 132] on button "Trip View" at bounding box center [626, 130] width 106 height 32
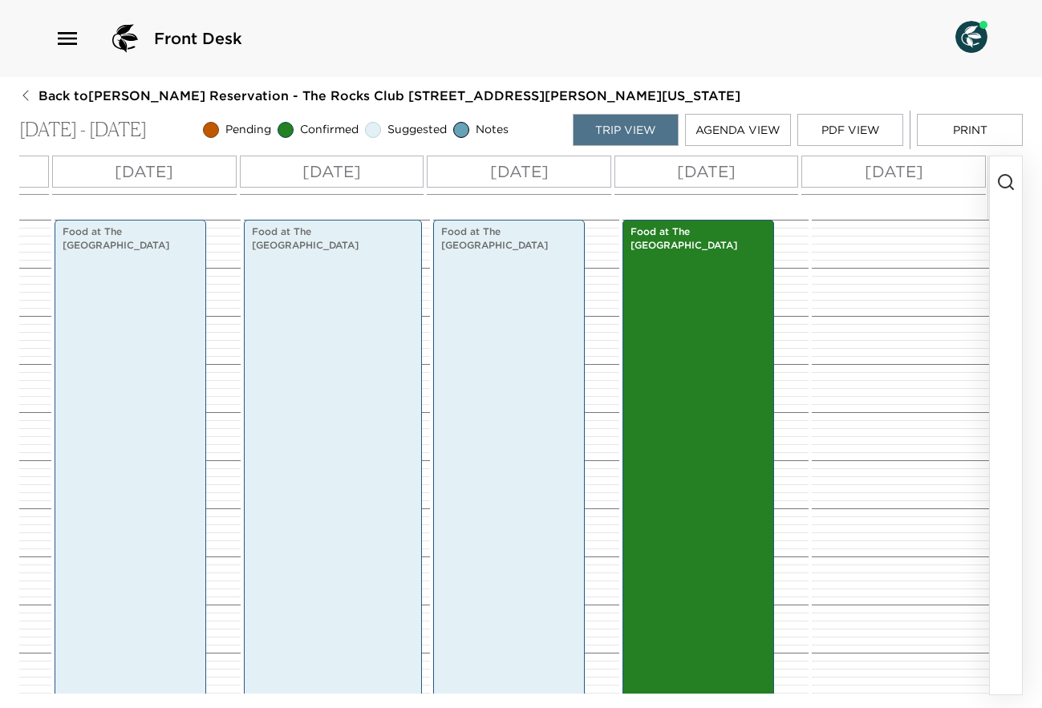
scroll to position [0, 424]
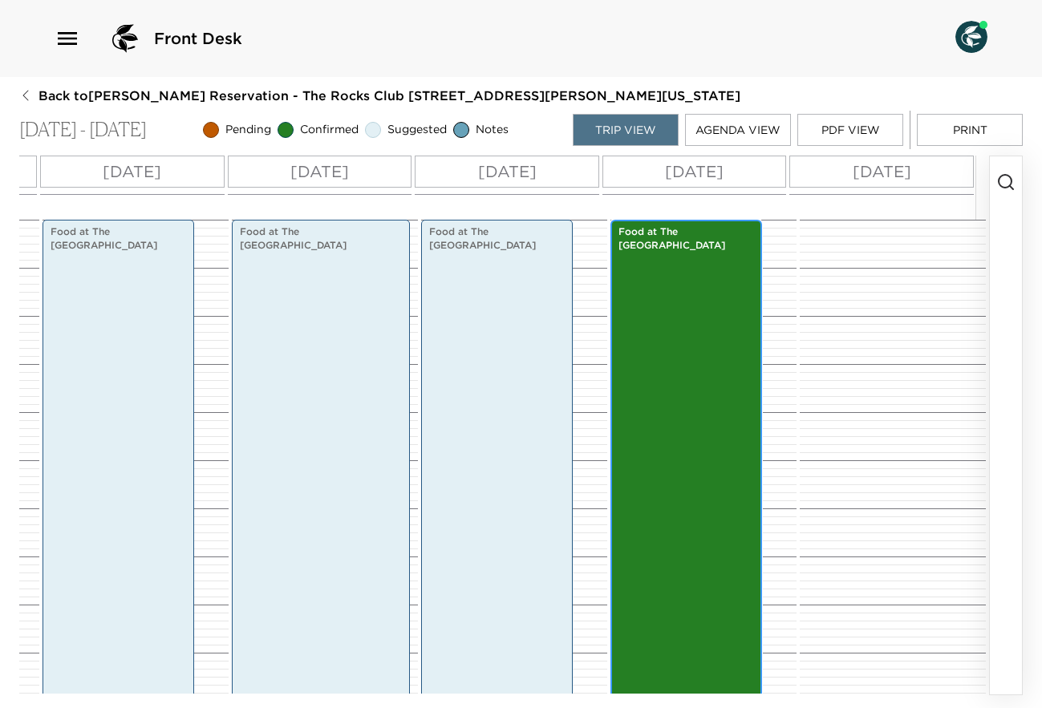
click at [667, 375] on div "Food at [GEOGRAPHIC_DATA] 7:00am - 6:30pm" at bounding box center [686, 496] width 142 height 549
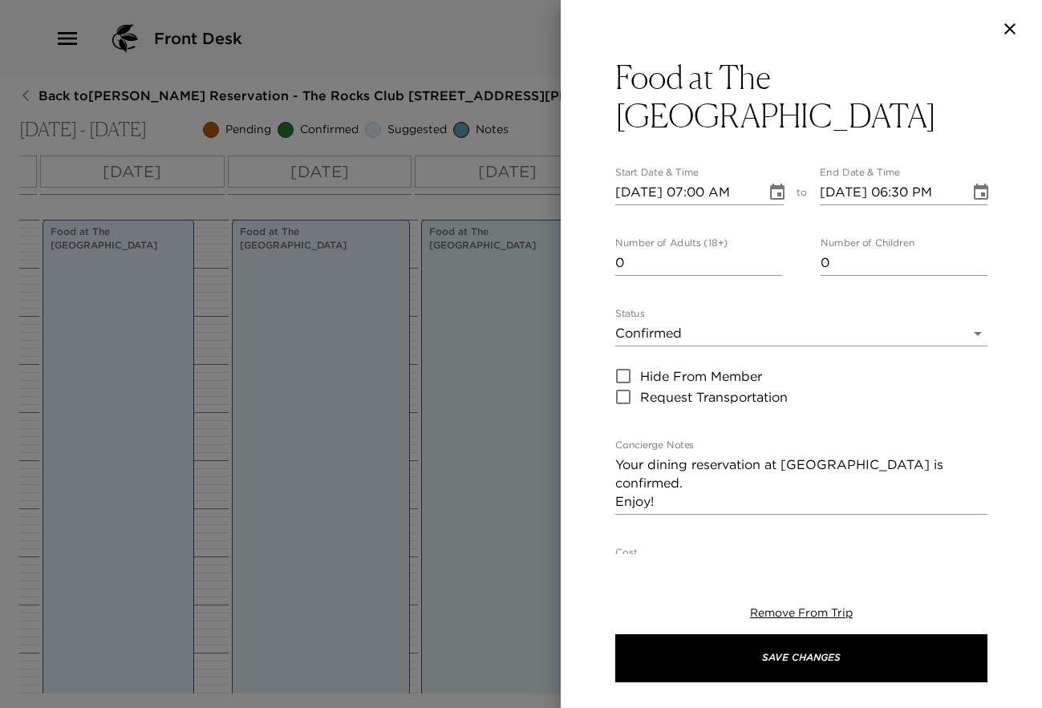
type input "0"
click at [773, 270] on input "0" at bounding box center [698, 263] width 167 height 26
click at [966, 337] on body "Front Desk Back to [PERSON_NAME] Reservation - The Rocks Club [GEOGRAPHIC_DATA]…" at bounding box center [521, 354] width 1042 height 708
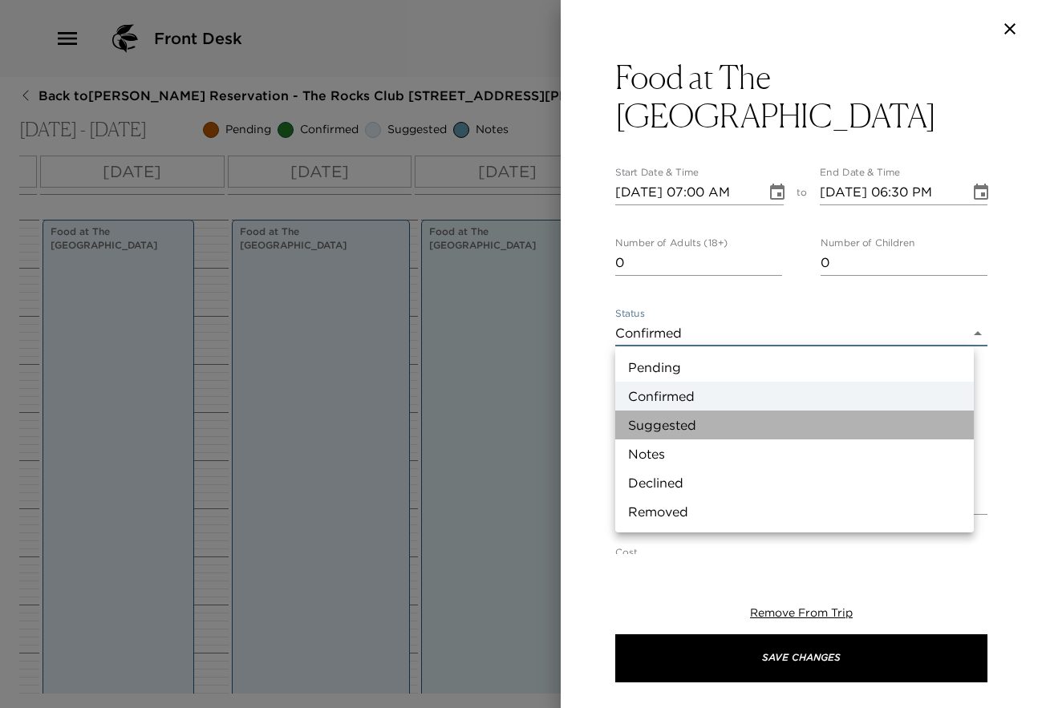
click at [769, 413] on li "Suggested" at bounding box center [794, 425] width 359 height 29
type input "Suggestion"
type textarea "The Rocks Clubhouse Kitchen and Bar are open as follows: Rocks Clubhouse: 7:00a…"
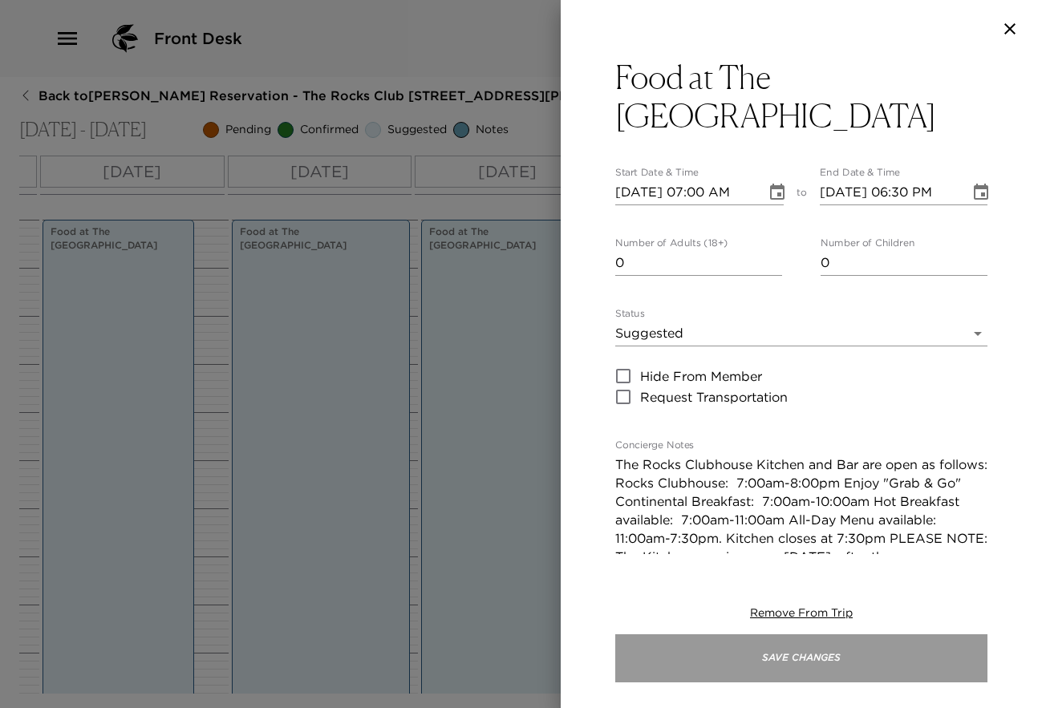
click at [782, 654] on button "Save Changes" at bounding box center [801, 659] width 372 height 48
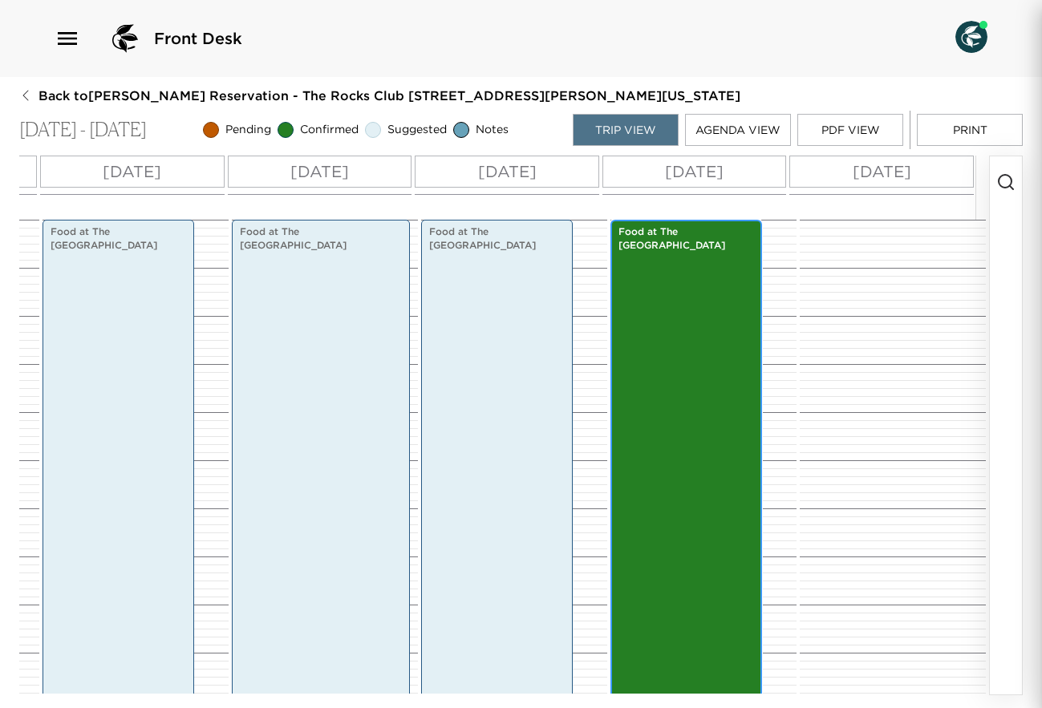
scroll to position [338, 0]
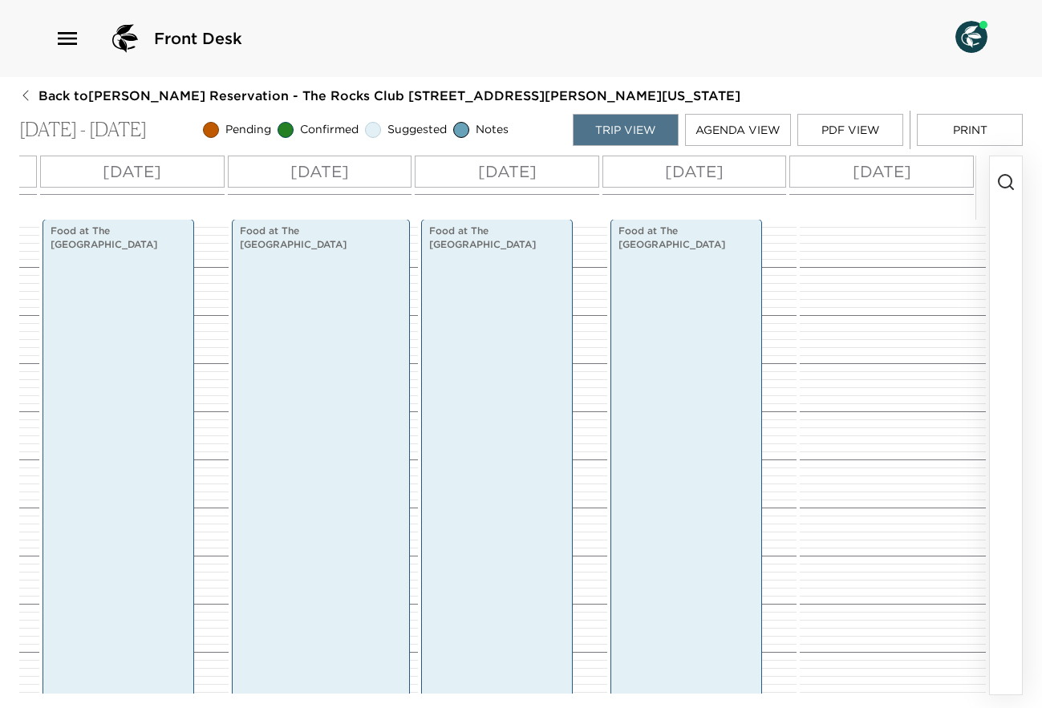
click at [865, 253] on div at bounding box center [890, 459] width 181 height 1155
click at [1010, 183] on icon "button" at bounding box center [1005, 181] width 19 height 19
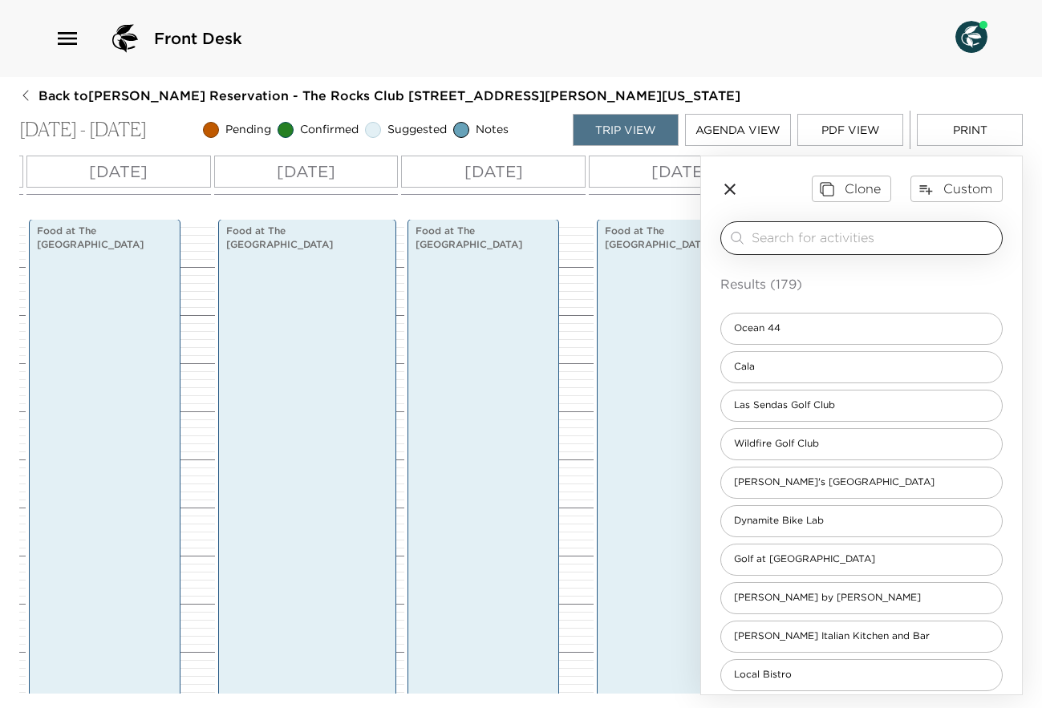
click at [879, 241] on input "search" at bounding box center [874, 238] width 244 height 18
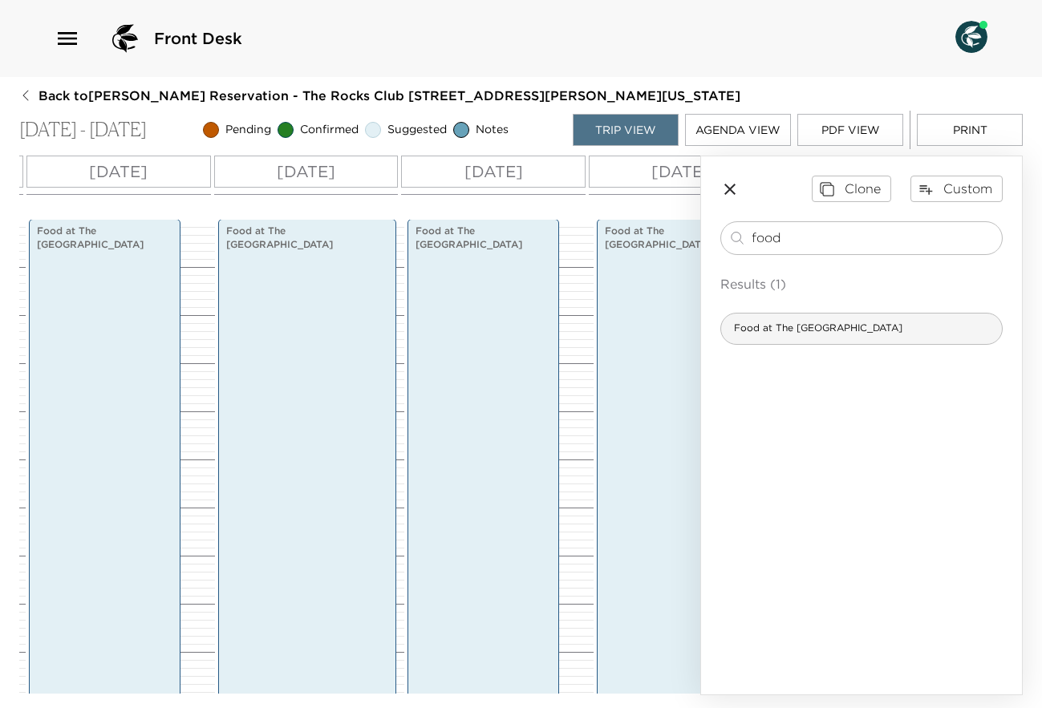
type input "food"
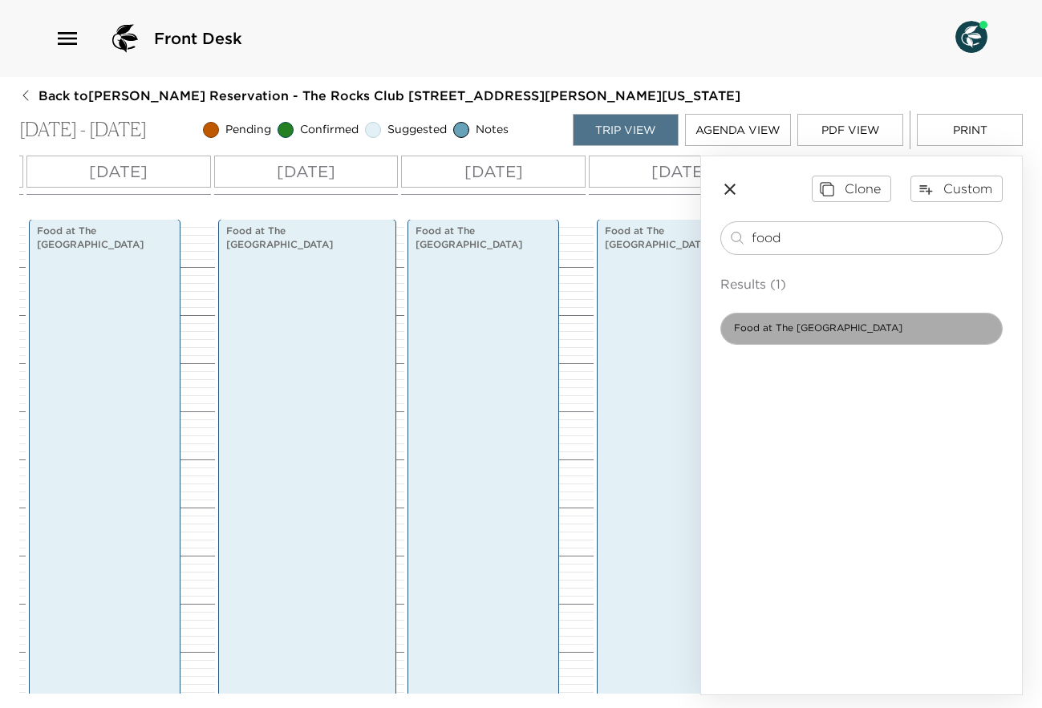
click at [915, 324] on div "Food at The [GEOGRAPHIC_DATA]" at bounding box center [861, 329] width 282 height 32
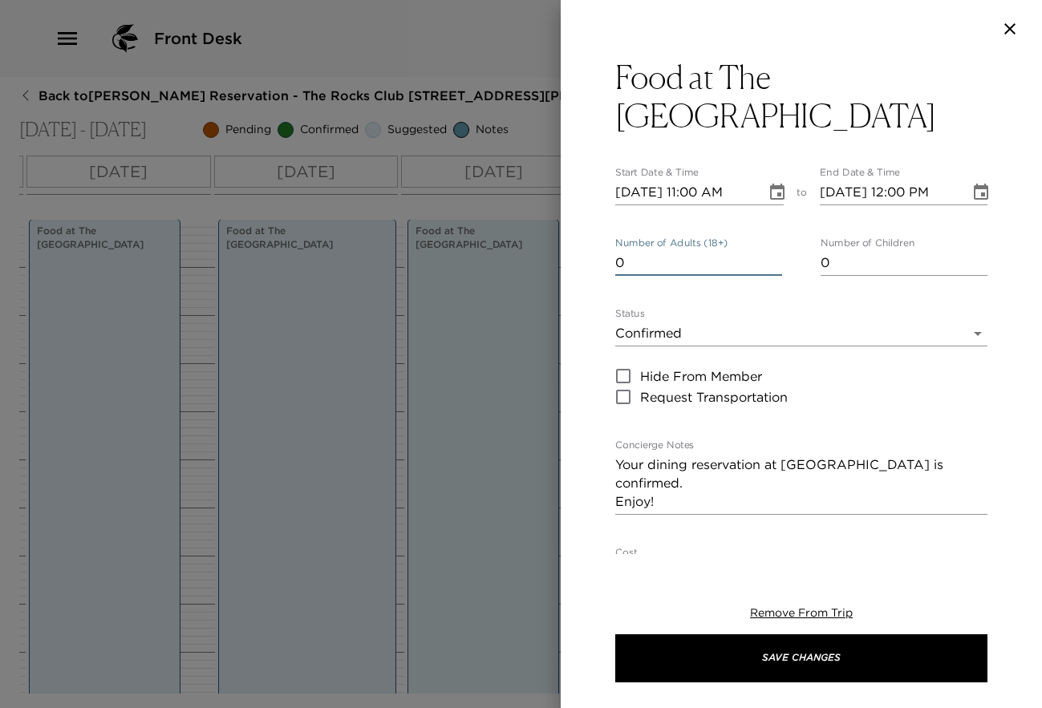
type input "0"
click at [768, 270] on input "0" at bounding box center [698, 263] width 167 height 26
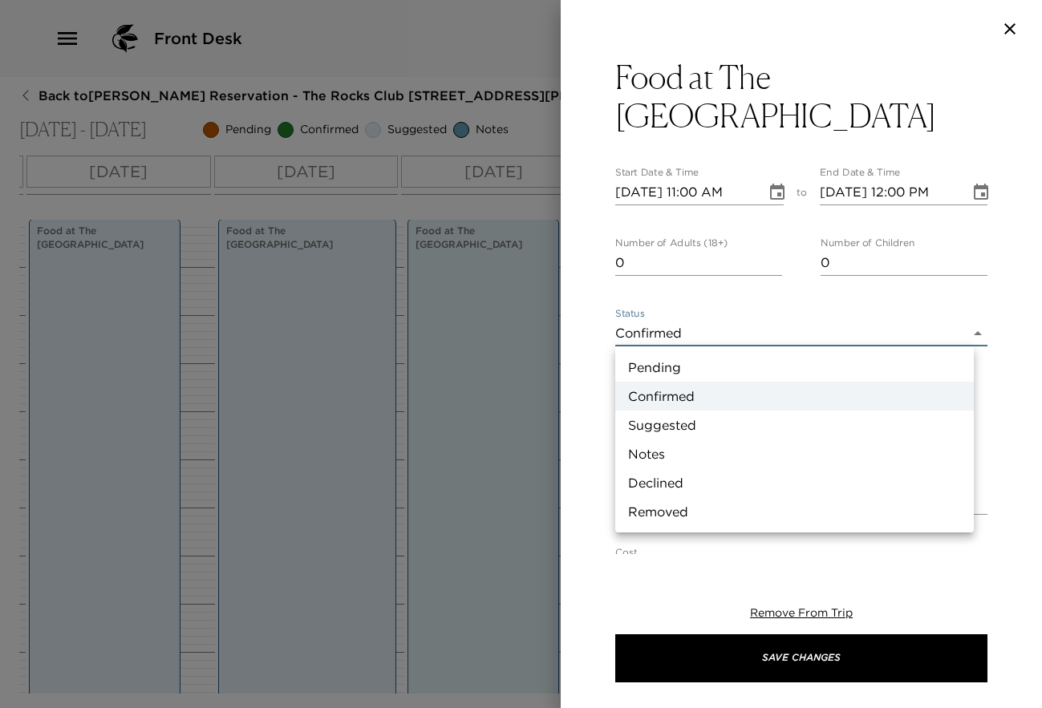
click at [962, 337] on body "Front Desk Back to [PERSON_NAME] Reservation - The Rocks Club [GEOGRAPHIC_DATA]…" at bounding box center [521, 354] width 1042 height 708
click at [748, 416] on li "Suggested" at bounding box center [794, 425] width 359 height 29
type input "Suggestion"
type textarea "The Rocks Clubhouse Kitchen and Bar are open as follows: Rocks Clubhouse: 7:00a…"
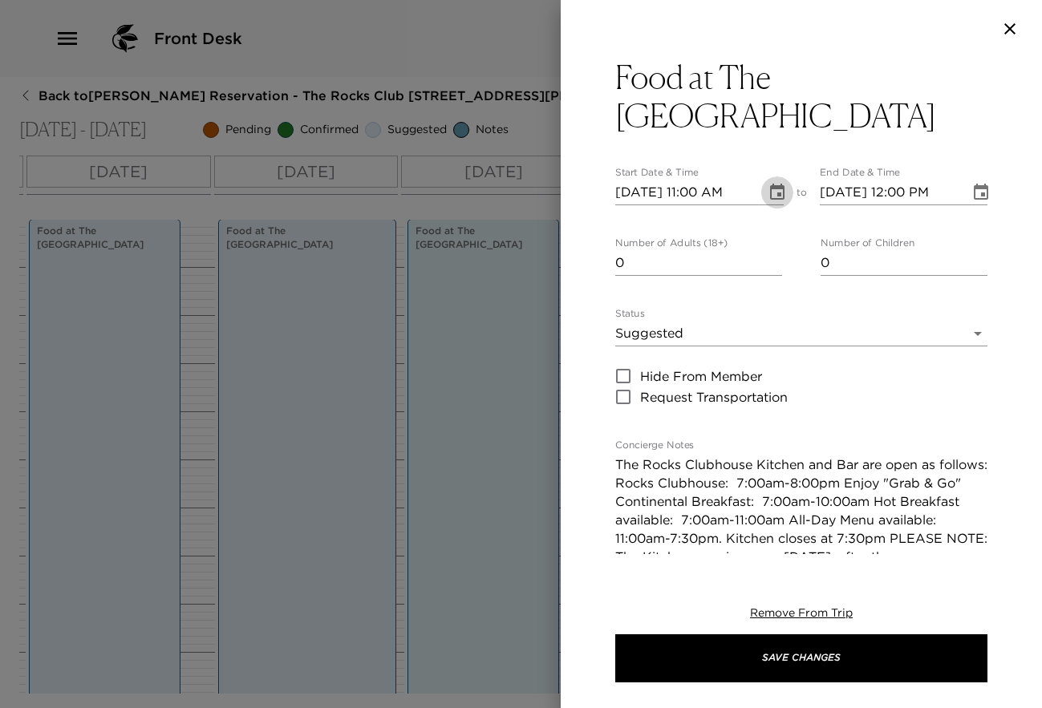
click at [770, 187] on icon "Choose date, selected date is Sep 12, 2025" at bounding box center [777, 192] width 14 height 16
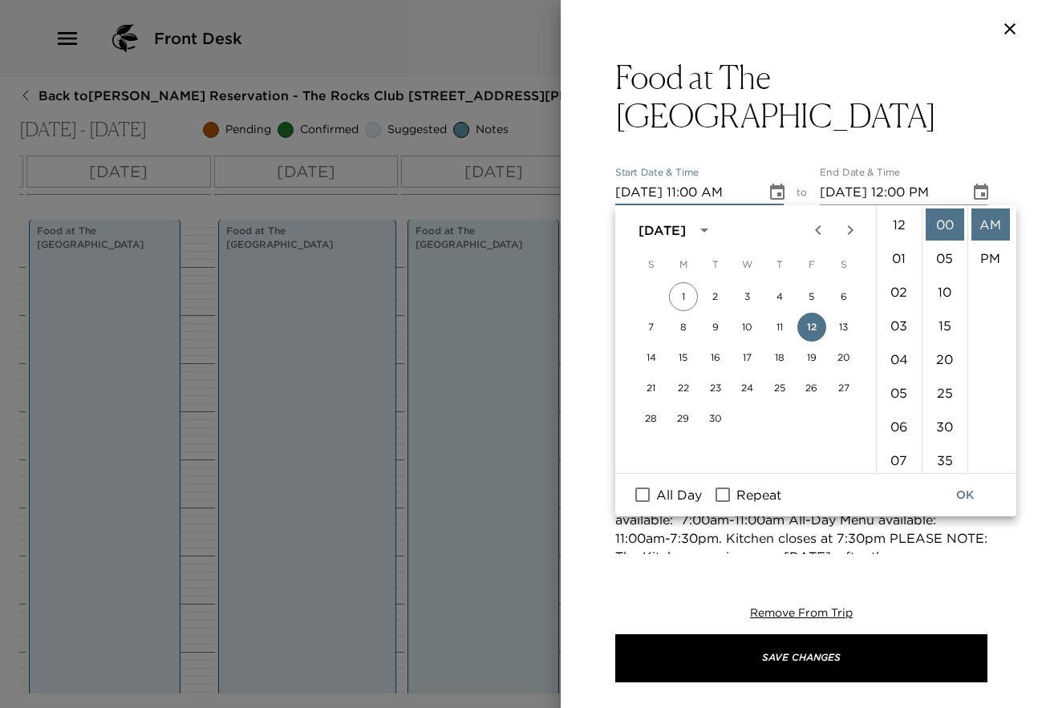
scroll to position [371, 0]
click at [896, 265] on li "07" at bounding box center [899, 267] width 39 height 32
type input "[DATE] 07:00 AM"
click at [974, 193] on icon "Choose date, selected date is Sep 12, 2025" at bounding box center [981, 192] width 14 height 16
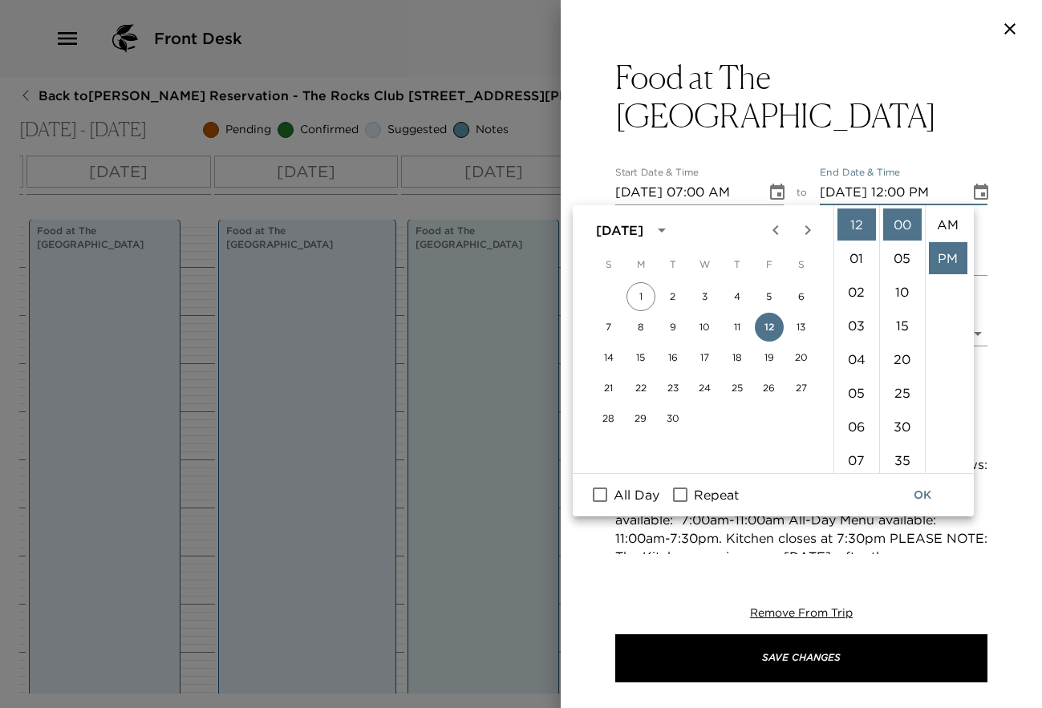
scroll to position [34, 0]
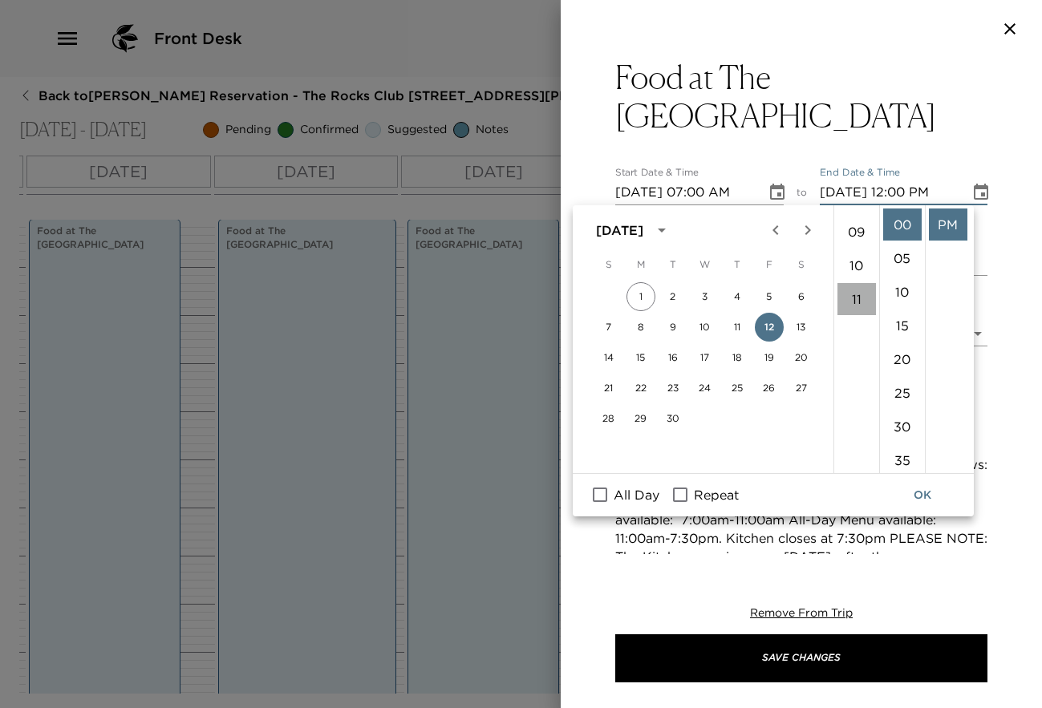
click at [860, 296] on li "11" at bounding box center [856, 299] width 39 height 32
click at [955, 223] on li "AM" at bounding box center [948, 223] width 39 height 32
type input "[DATE] 11:00 AM"
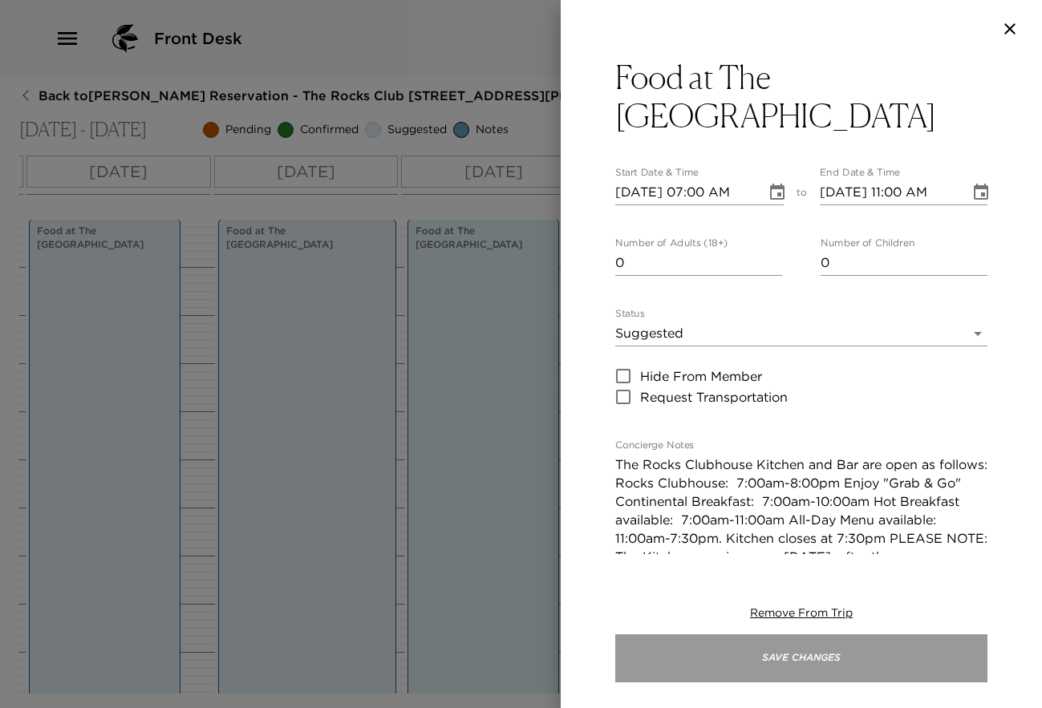
click at [790, 653] on button "Save Changes" at bounding box center [801, 659] width 372 height 48
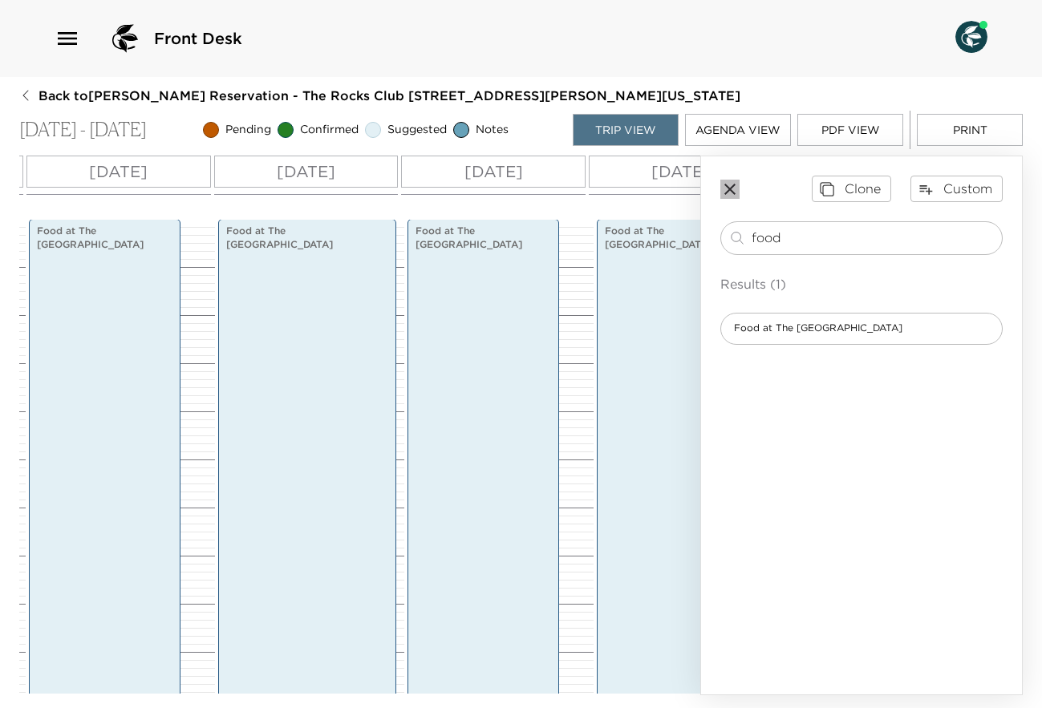
click at [727, 190] on icon "button" at bounding box center [729, 189] width 19 height 19
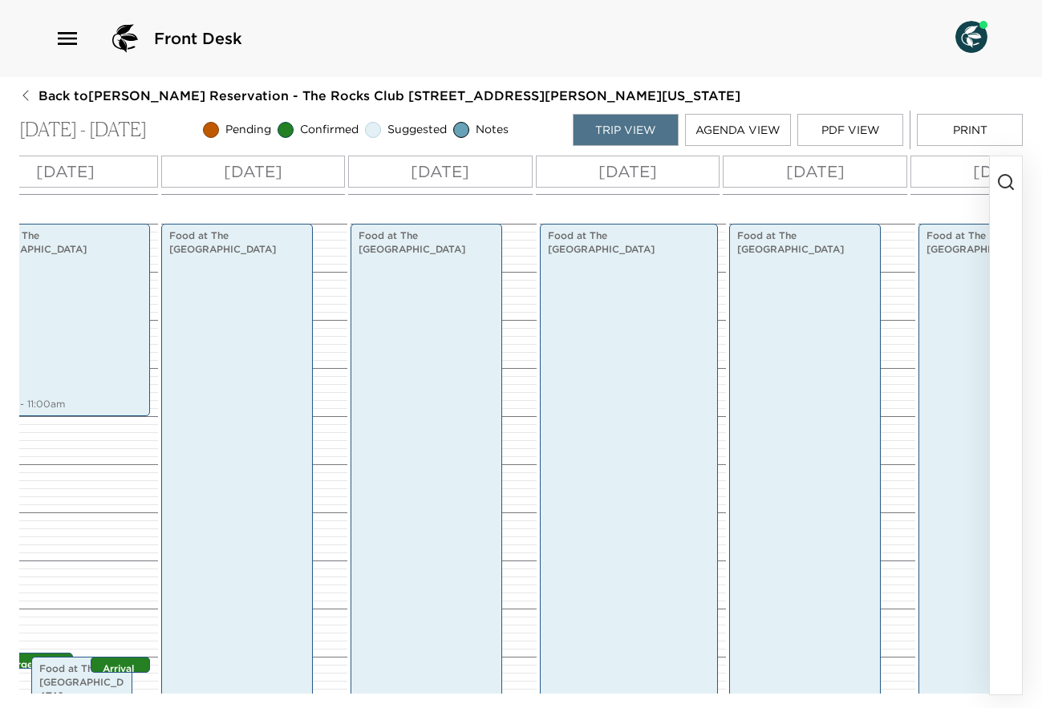
scroll to position [0, 13]
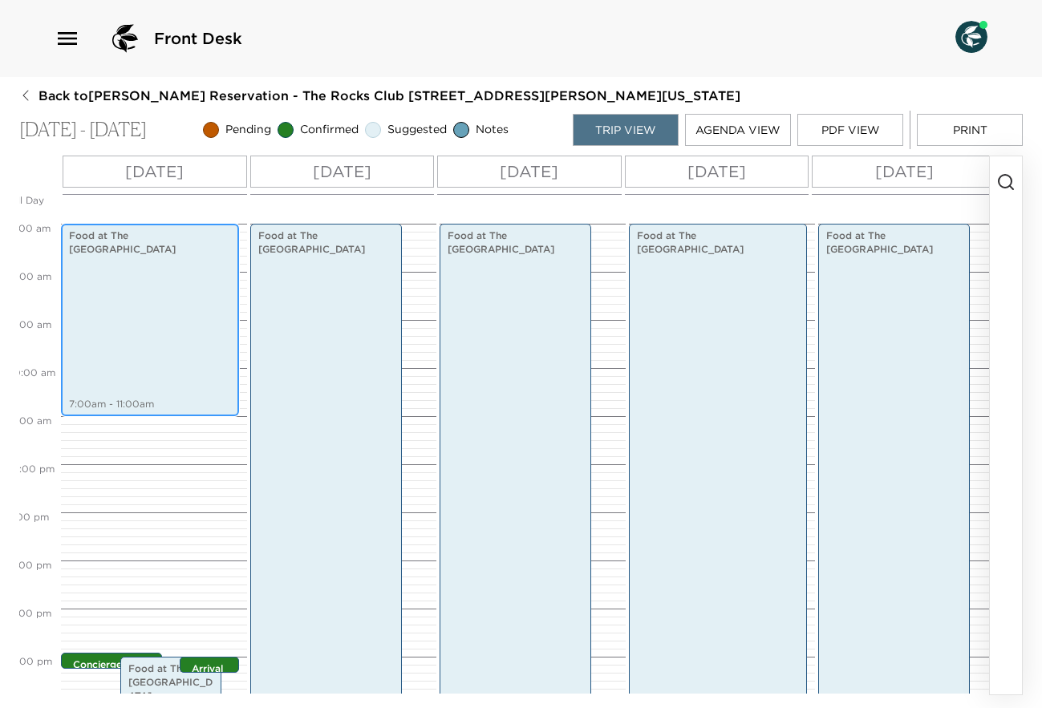
click at [166, 320] on div "Food at [GEOGRAPHIC_DATA] 7:00am - 11:00am" at bounding box center [150, 320] width 168 height 188
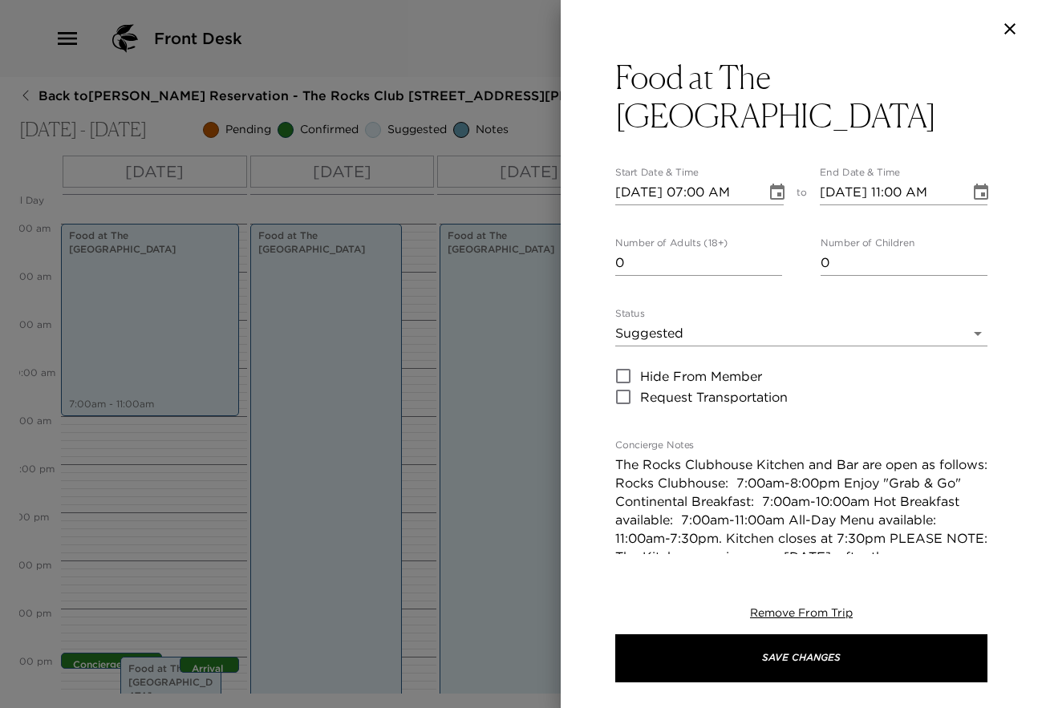
click at [772, 197] on icon "Choose date, selected date is Sep 12, 2025" at bounding box center [777, 192] width 14 height 16
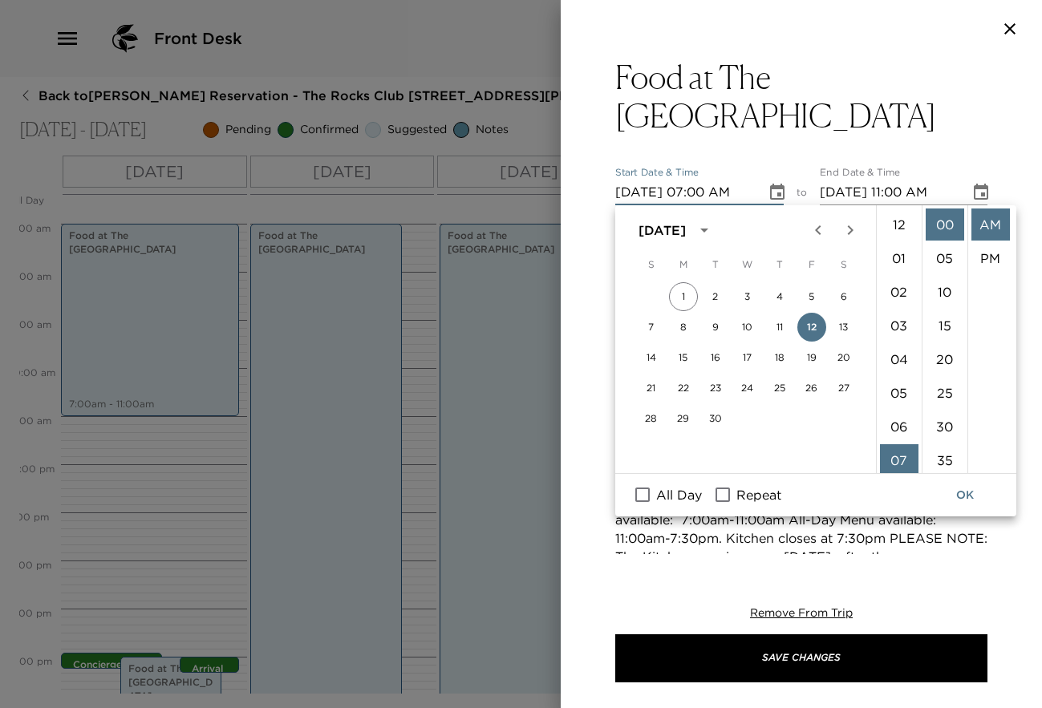
scroll to position [236, 0]
click at [777, 359] on button "18" at bounding box center [779, 357] width 29 height 29
type input "[DATE] 07:00 AM"
type input "[DATE] 08:00 AM"
drag, startPoint x: 965, startPoint y: 493, endPoint x: 966, endPoint y: 501, distance: 8.9
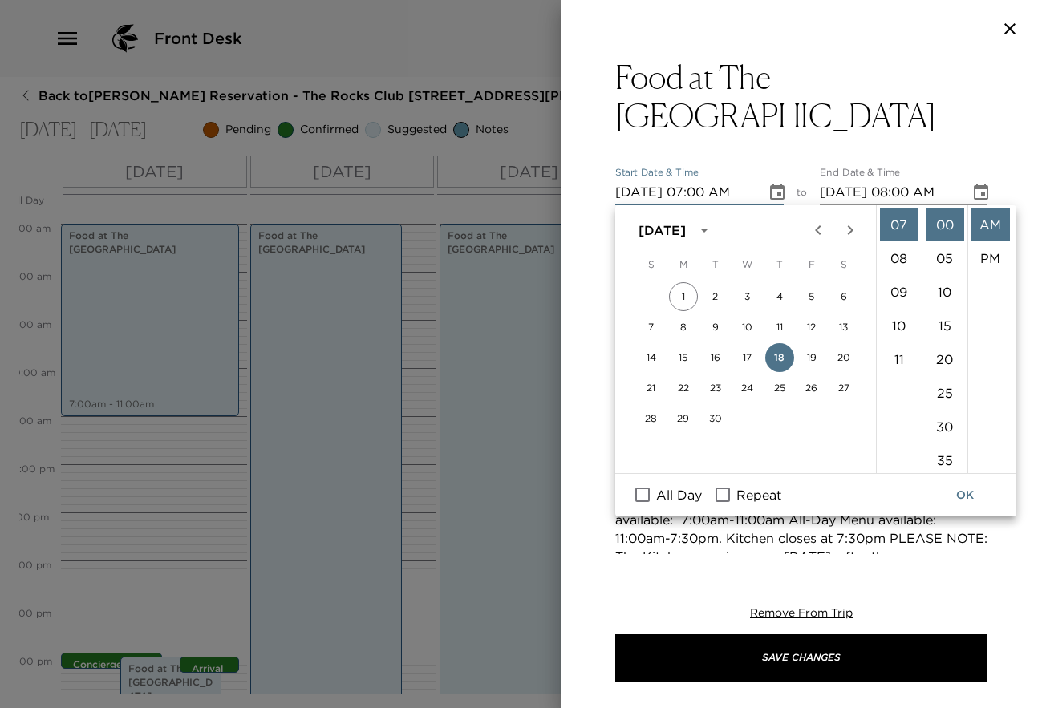
click at [965, 493] on button "OK" at bounding box center [964, 496] width 51 height 30
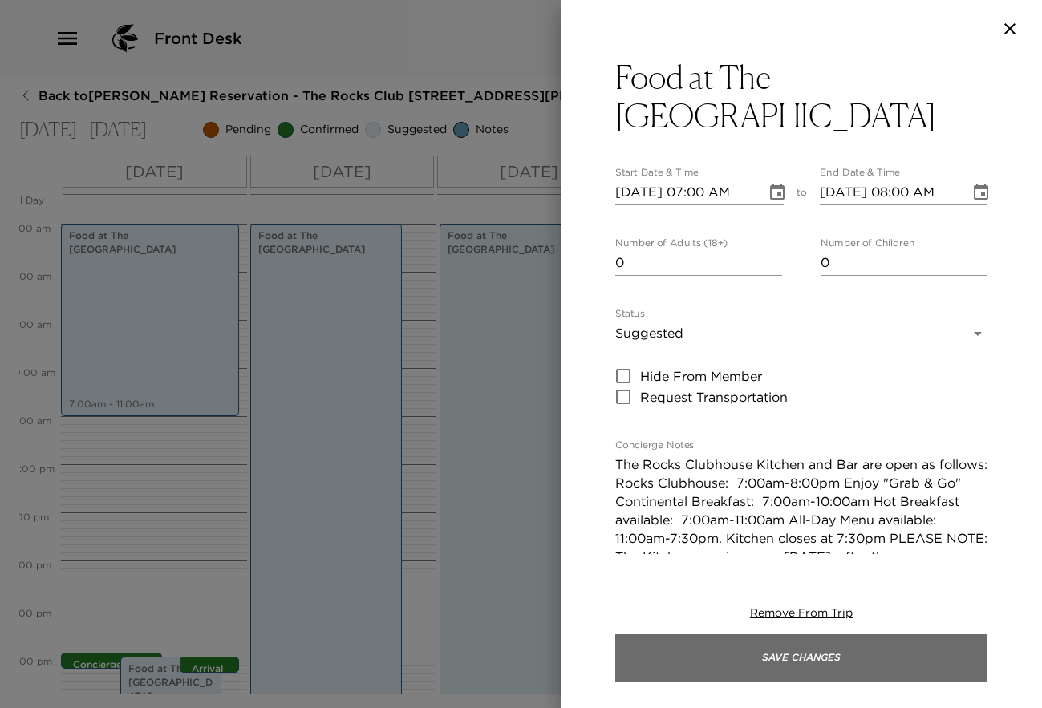
click at [863, 652] on button "Save Changes" at bounding box center [801, 659] width 372 height 48
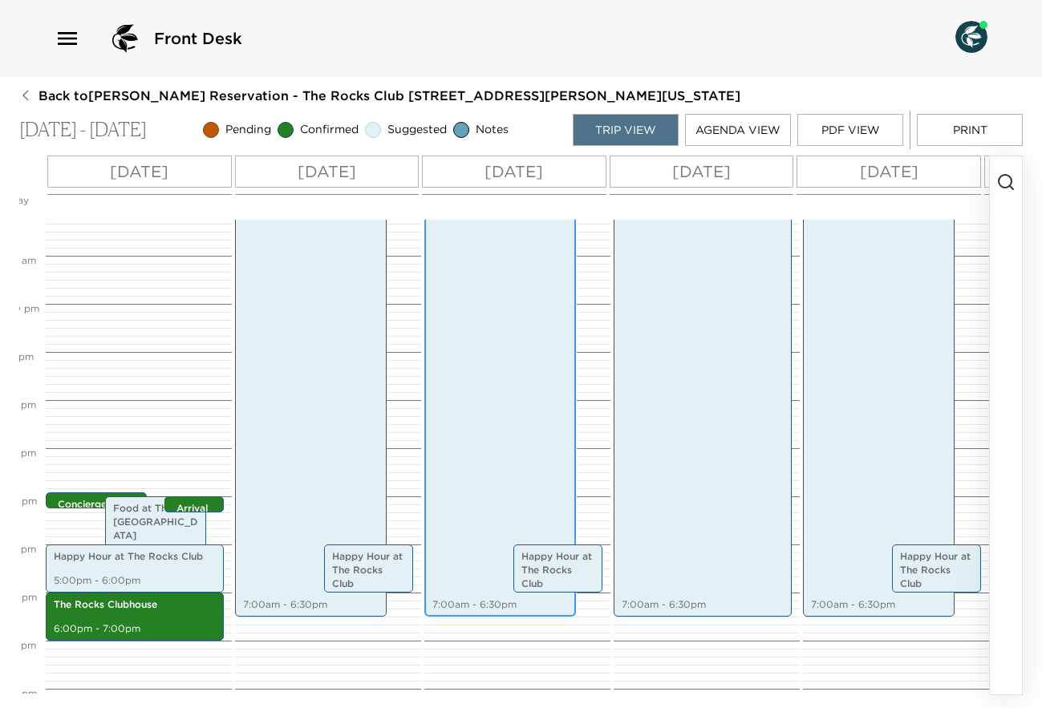
scroll to position [0, 0]
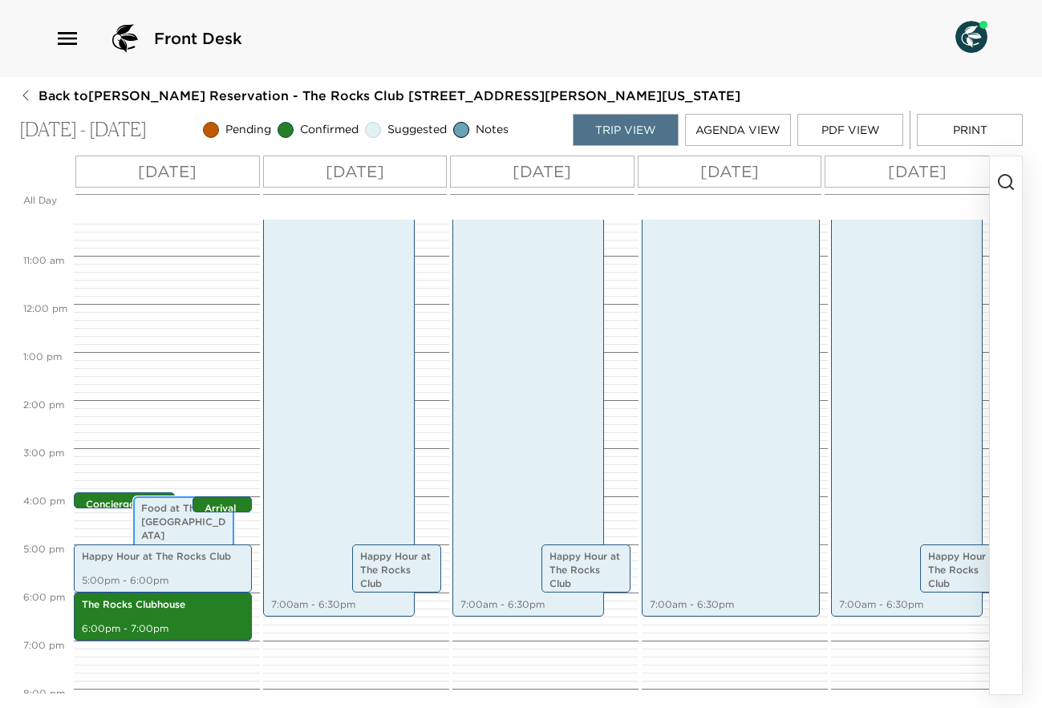
click at [180, 521] on p "Food at The [GEOGRAPHIC_DATA]" at bounding box center [183, 522] width 85 height 40
click at [180, 522] on p "Food at The [GEOGRAPHIC_DATA]" at bounding box center [183, 522] width 85 height 40
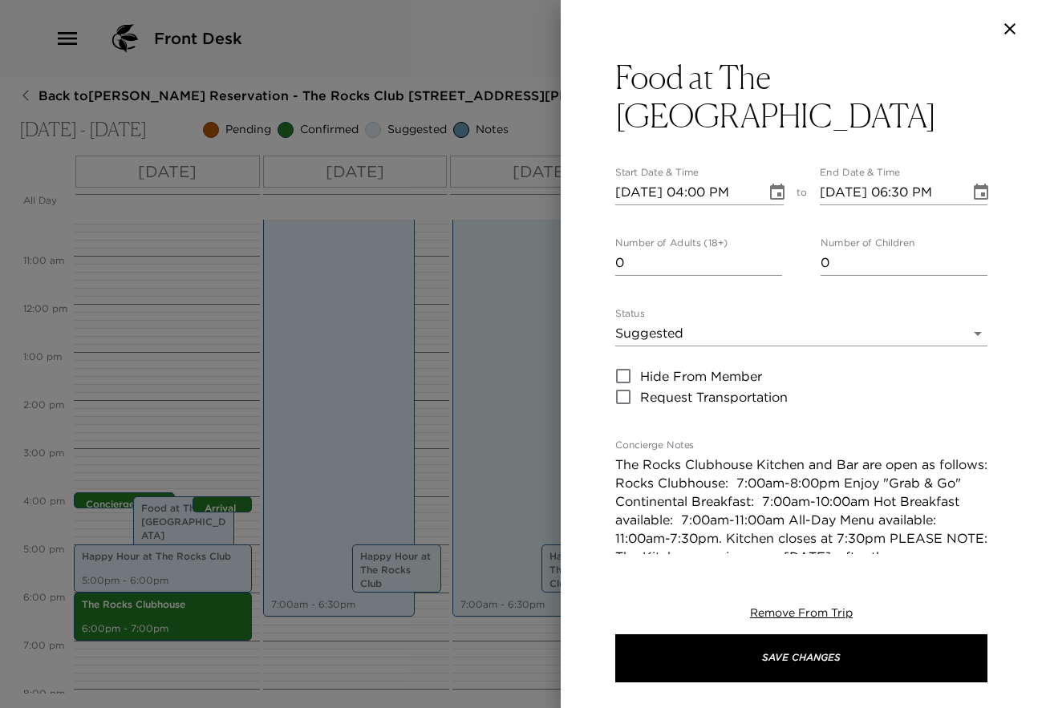
click at [223, 323] on div at bounding box center [521, 354] width 1042 height 708
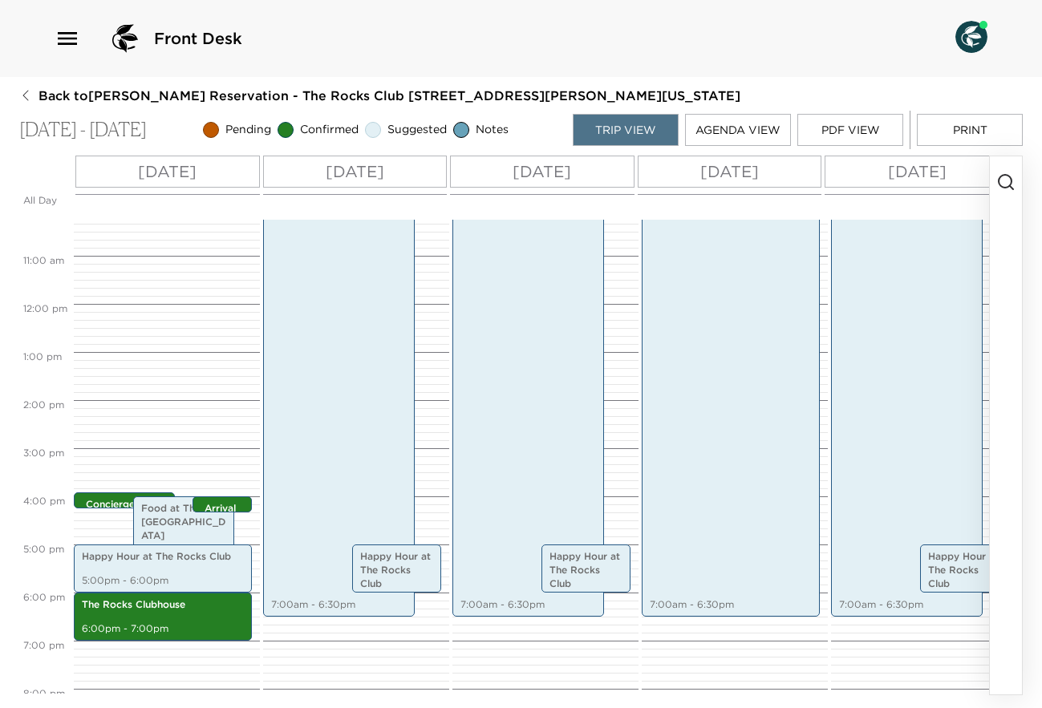
click at [204, 263] on div "Concierge Contact 3:55pm - 4:00pm Food at [GEOGRAPHIC_DATA] 4:00pm - 6:30pm Arr…" at bounding box center [164, 303] width 181 height 1155
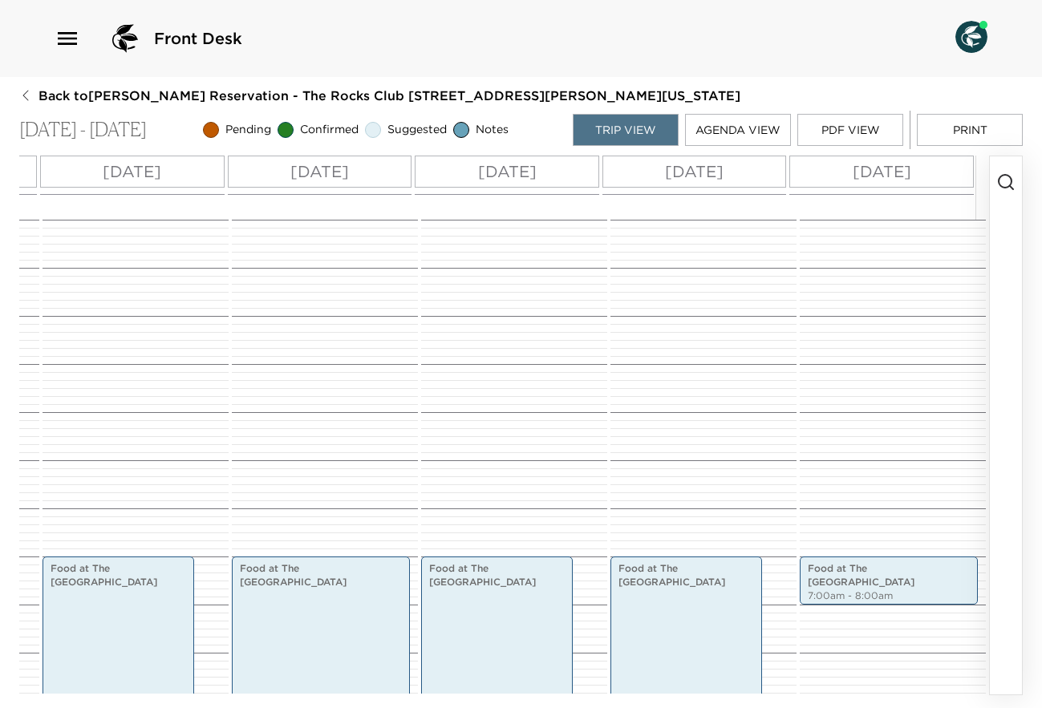
scroll to position [0, 424]
click at [876, 590] on p "7:00am - 8:00am" at bounding box center [889, 597] width 162 height 14
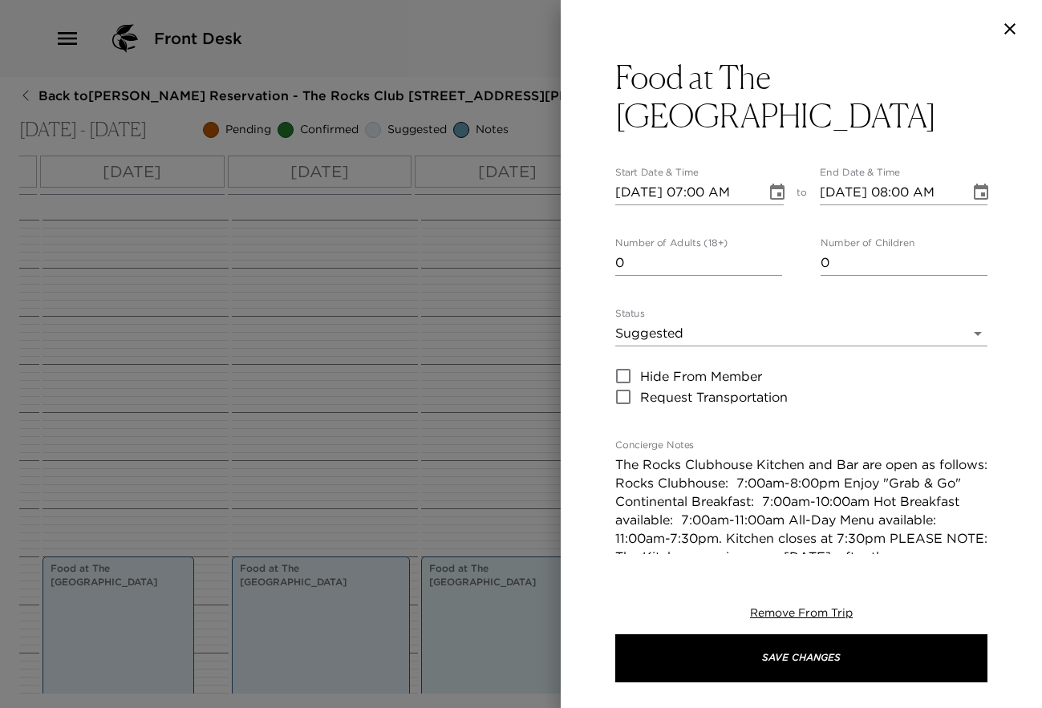
click at [975, 195] on icon "Choose date, selected date is Sep 18, 2025" at bounding box center [980, 192] width 19 height 19
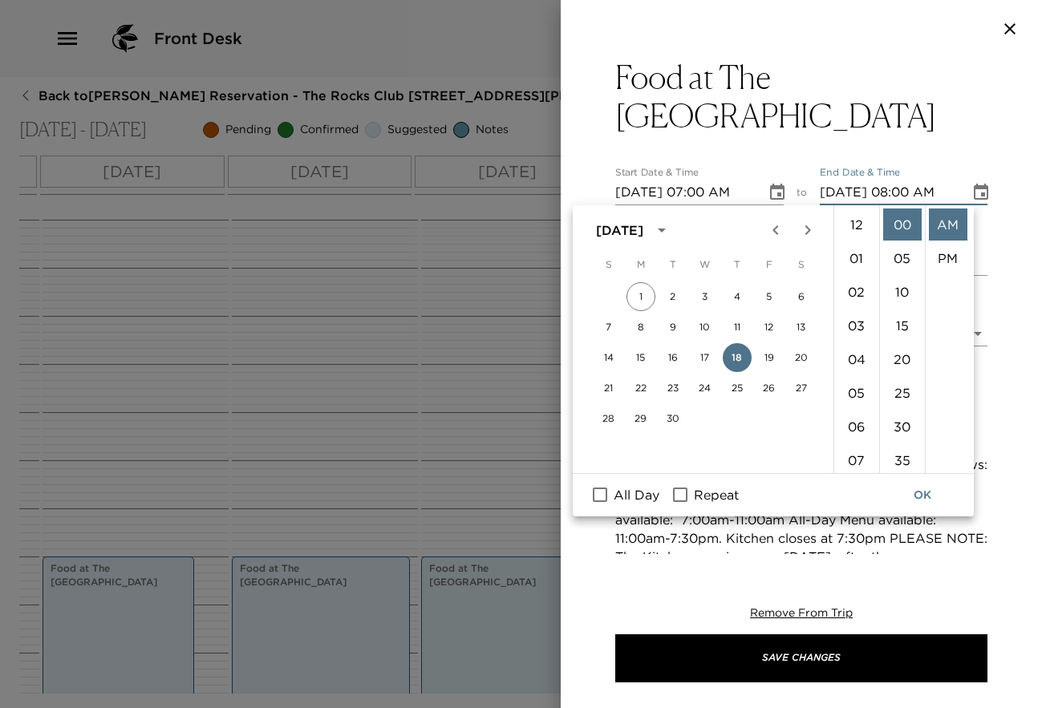
scroll to position [270, 0]
click at [862, 306] on li "10" at bounding box center [856, 292] width 39 height 32
click at [858, 258] on li "11" at bounding box center [856, 258] width 39 height 32
type input "[DATE] 11:00 AM"
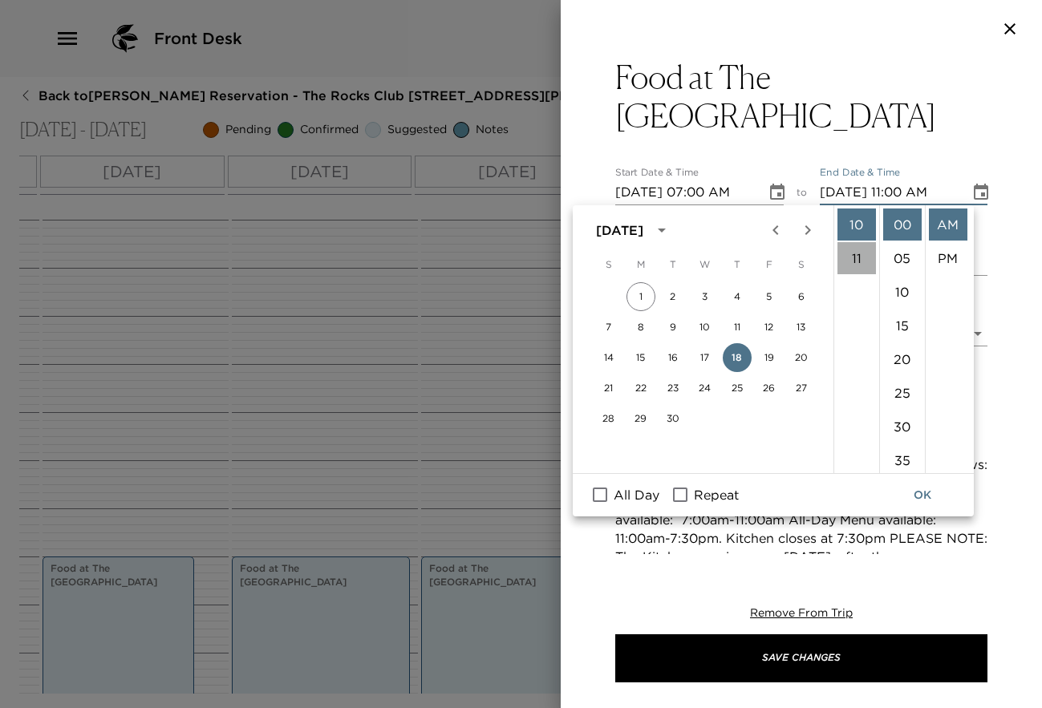
scroll to position [371, 0]
drag, startPoint x: 914, startPoint y: 496, endPoint x: 910, endPoint y: 514, distance: 18.7
click at [914, 497] on button "OK" at bounding box center [922, 496] width 51 height 30
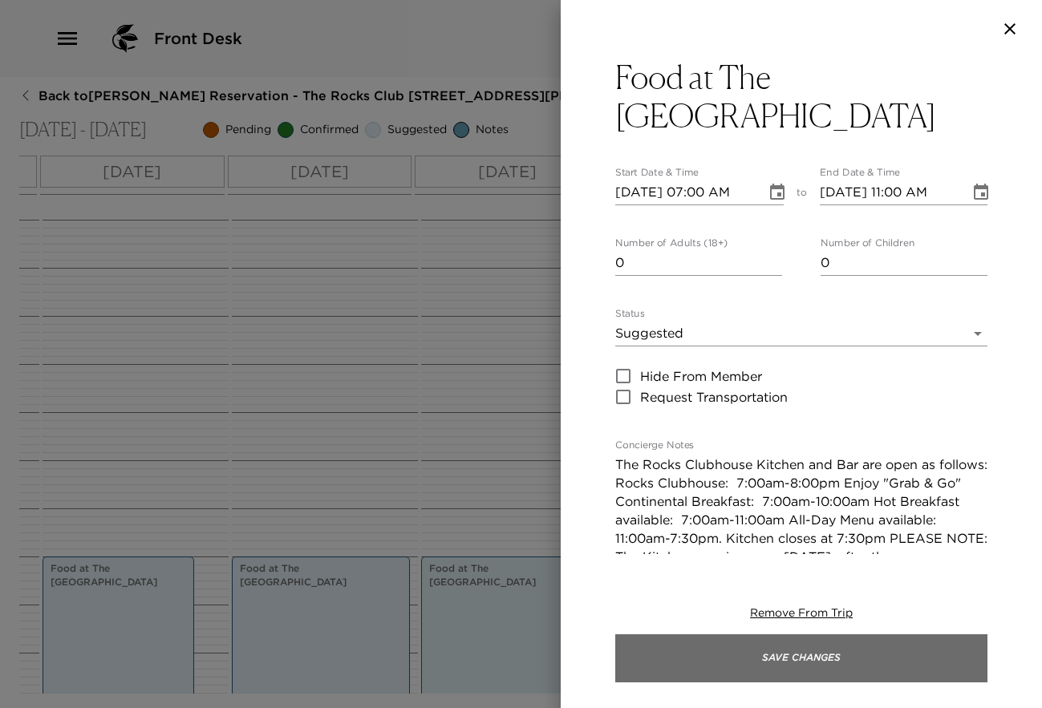
click at [817, 649] on button "Save Changes" at bounding box center [801, 659] width 372 height 48
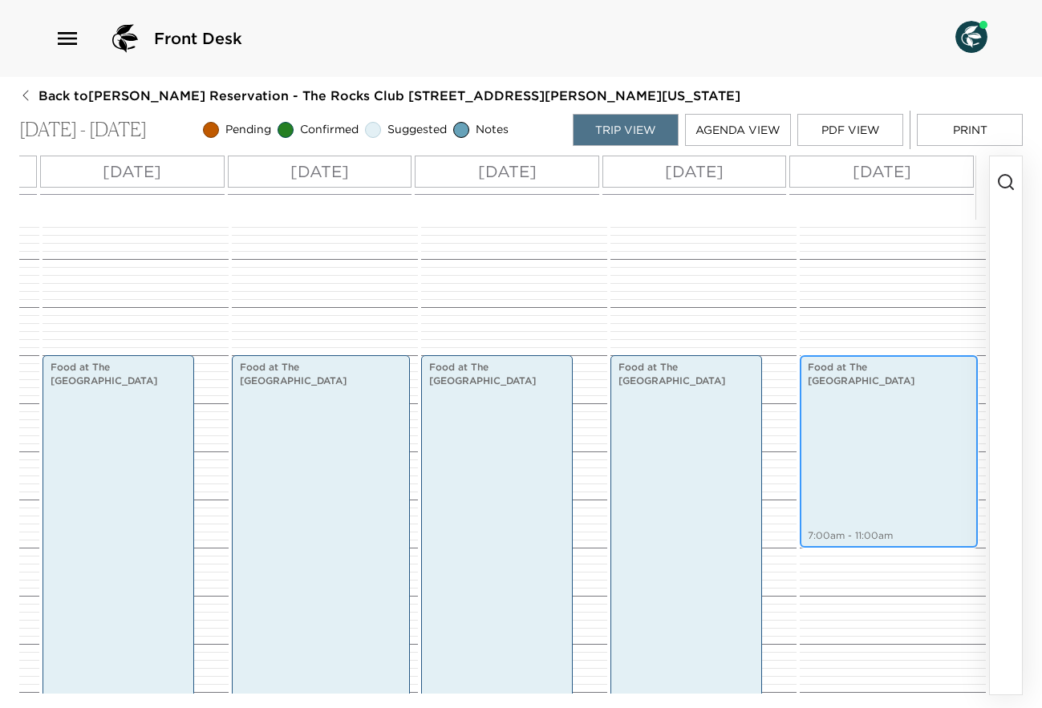
scroll to position [0, 0]
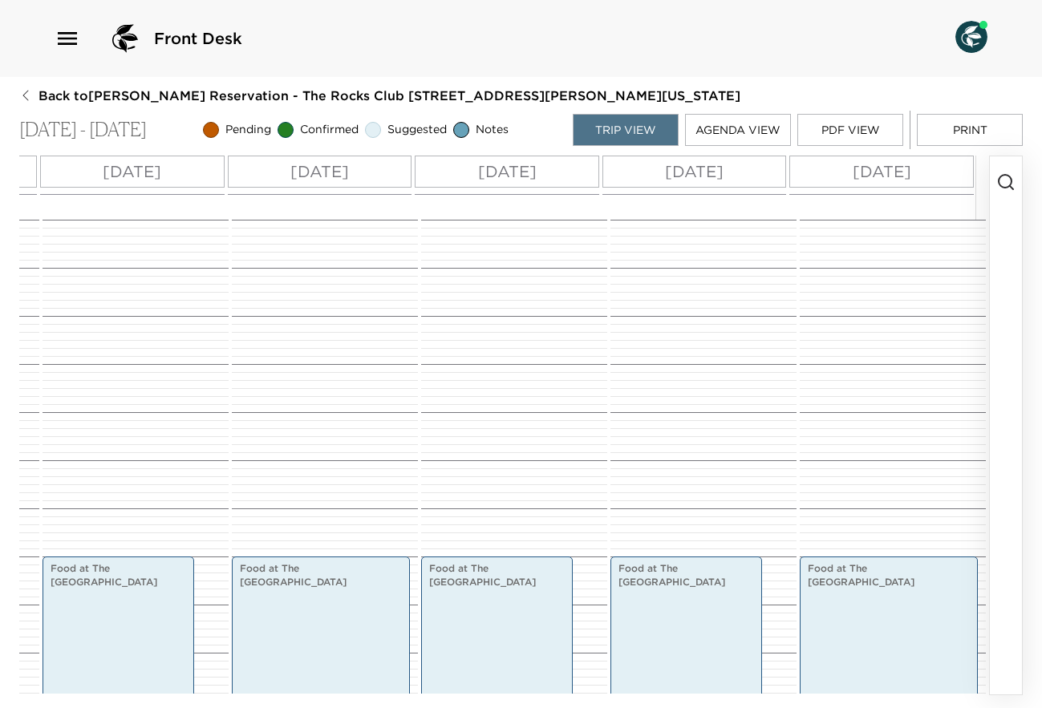
click at [1006, 185] on icon "button" at bounding box center [1005, 181] width 19 height 19
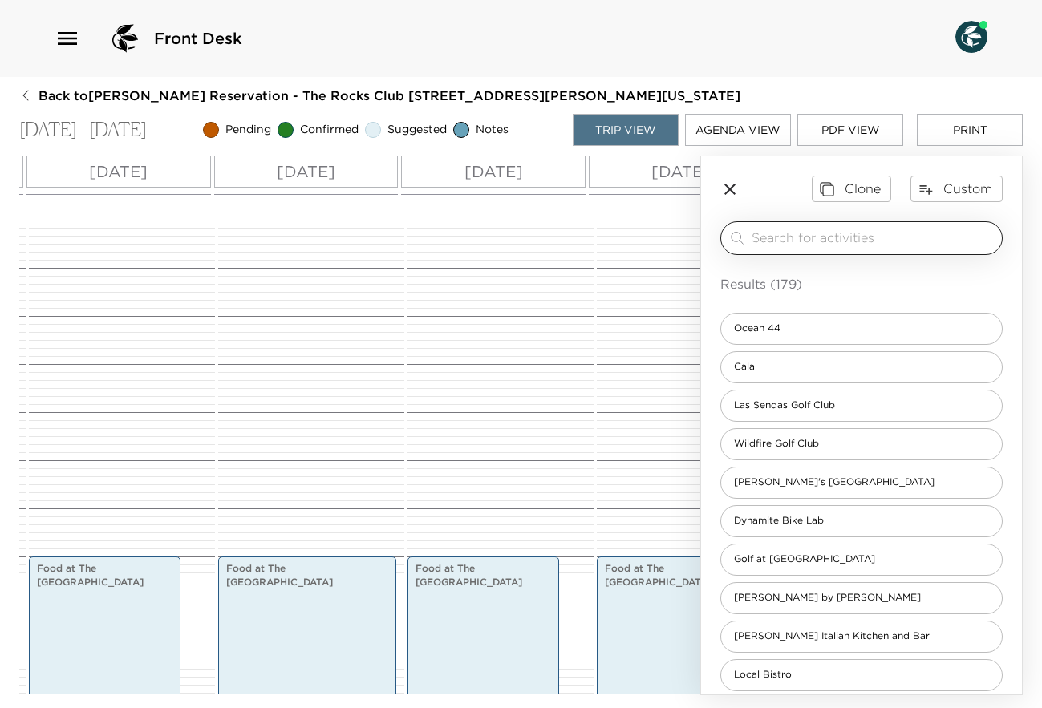
click at [914, 243] on input "search" at bounding box center [874, 238] width 244 height 18
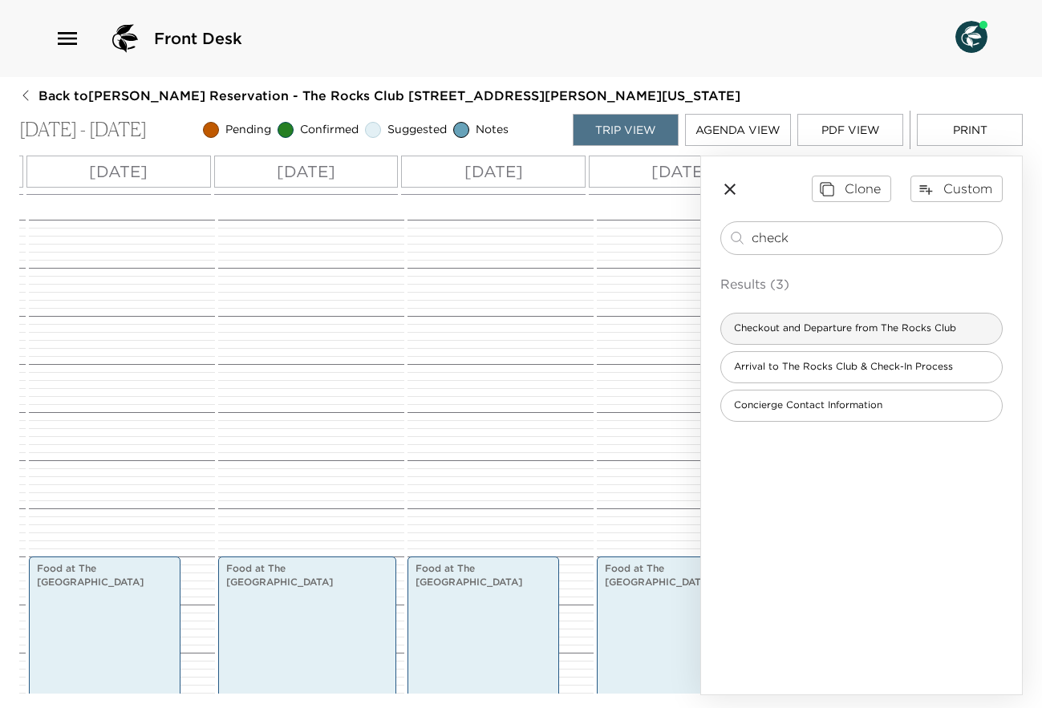
type input "check"
click at [885, 337] on div "Checkout and Departure from The Rocks Club" at bounding box center [861, 329] width 282 height 32
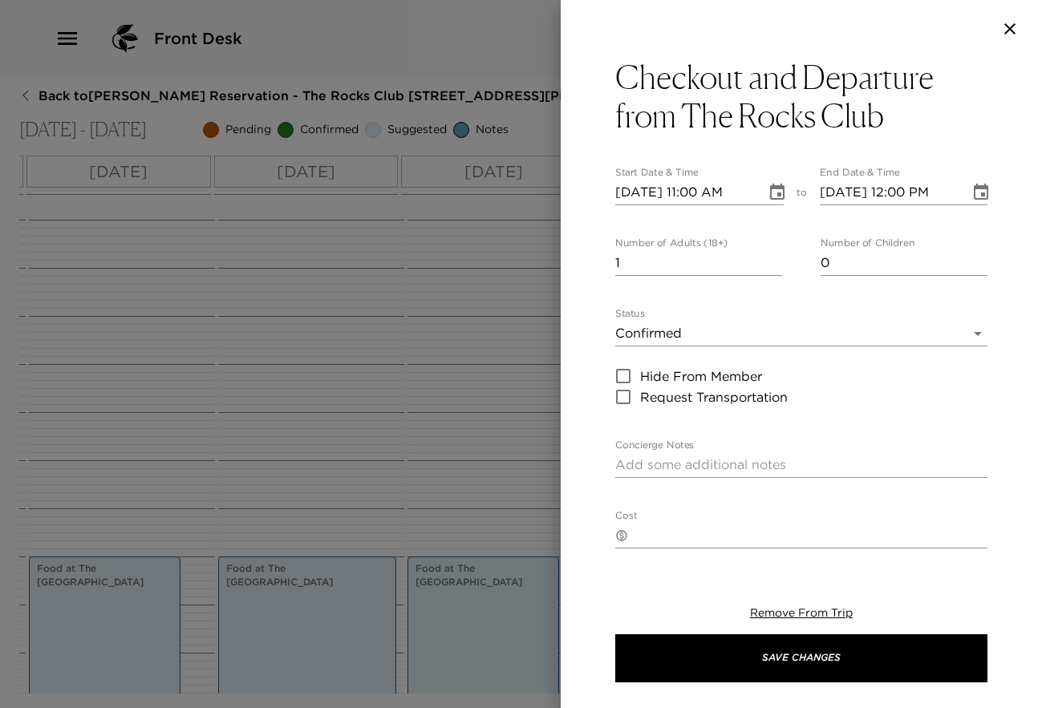
type textarea "In order to prepare your residence for the next Exclusive Resorts Member, pleas…"
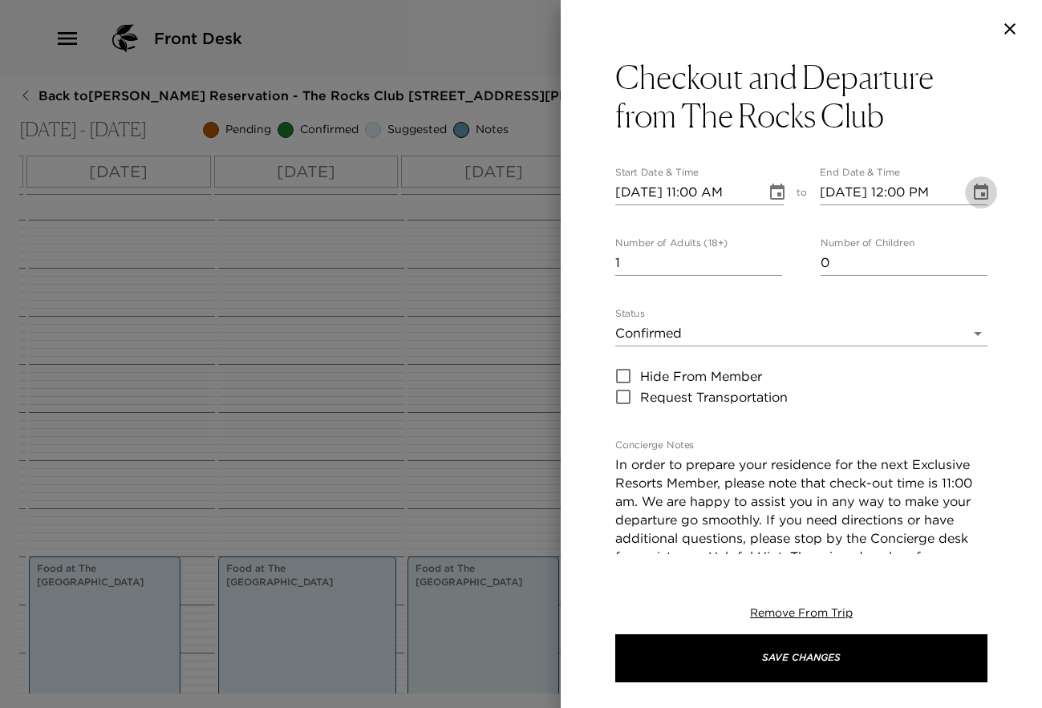
click at [971, 197] on icon "Choose date, selected date is Sep 12, 2025" at bounding box center [980, 192] width 19 height 19
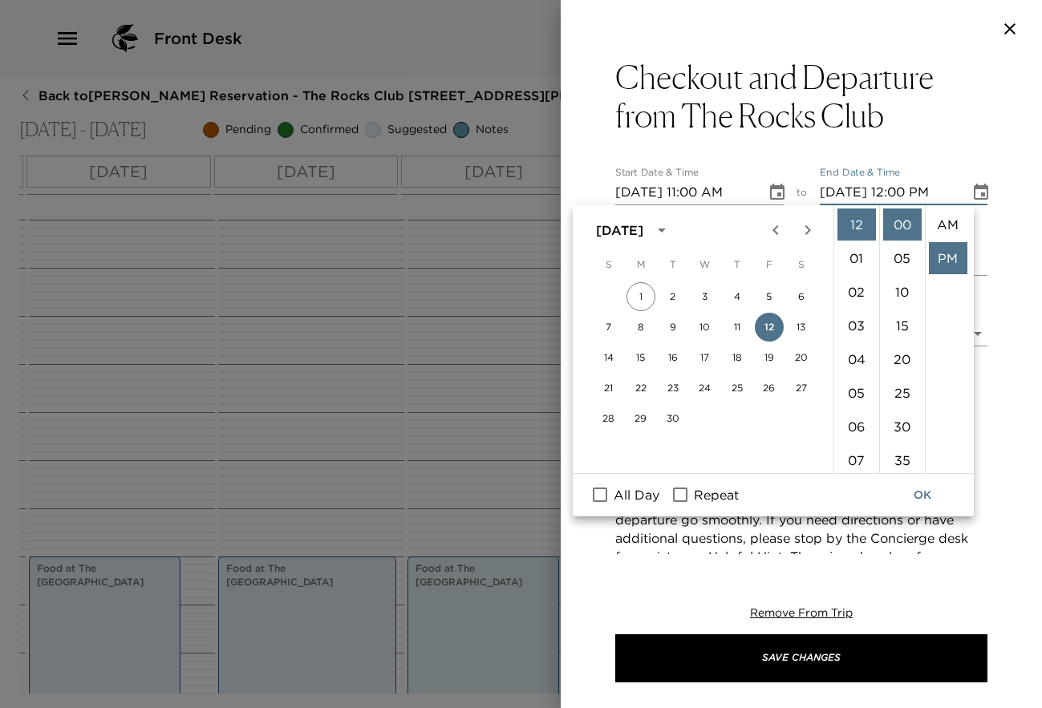
scroll to position [34, 0]
click at [854, 355] on li "11" at bounding box center [856, 355] width 39 height 32
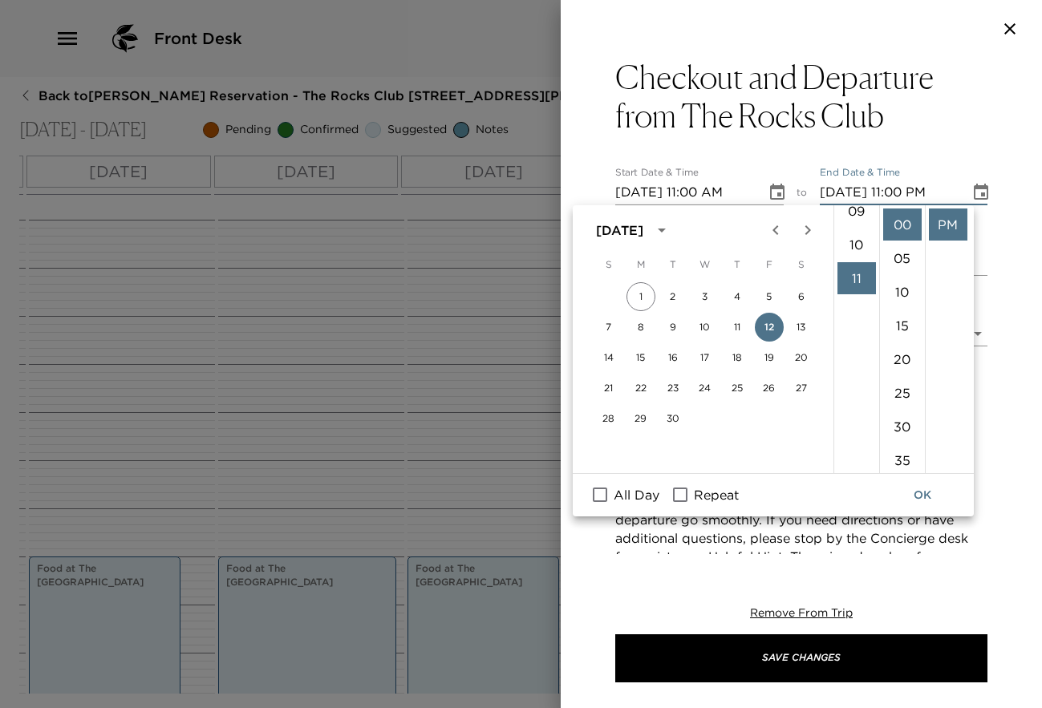
scroll to position [371, 0]
click at [906, 252] on li "05" at bounding box center [902, 258] width 39 height 32
click at [951, 217] on li "AM" at bounding box center [948, 223] width 39 height 32
type input "[DATE] 11:05 AM"
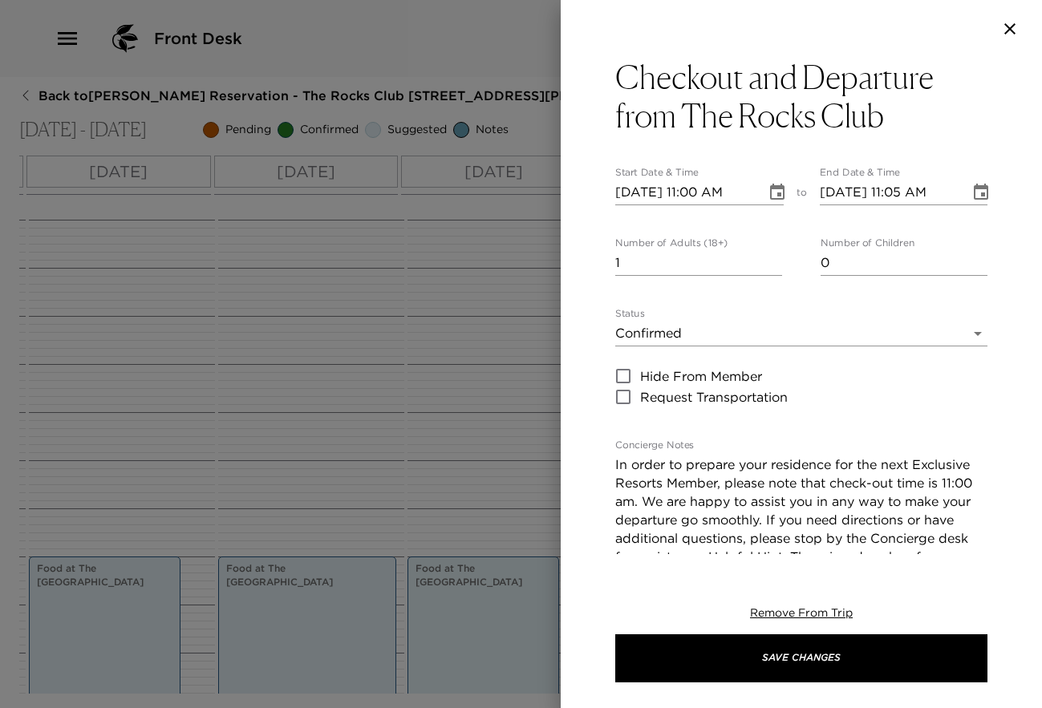
scroll to position [0, 0]
type input "0"
click at [771, 270] on input "0" at bounding box center [698, 263] width 167 height 26
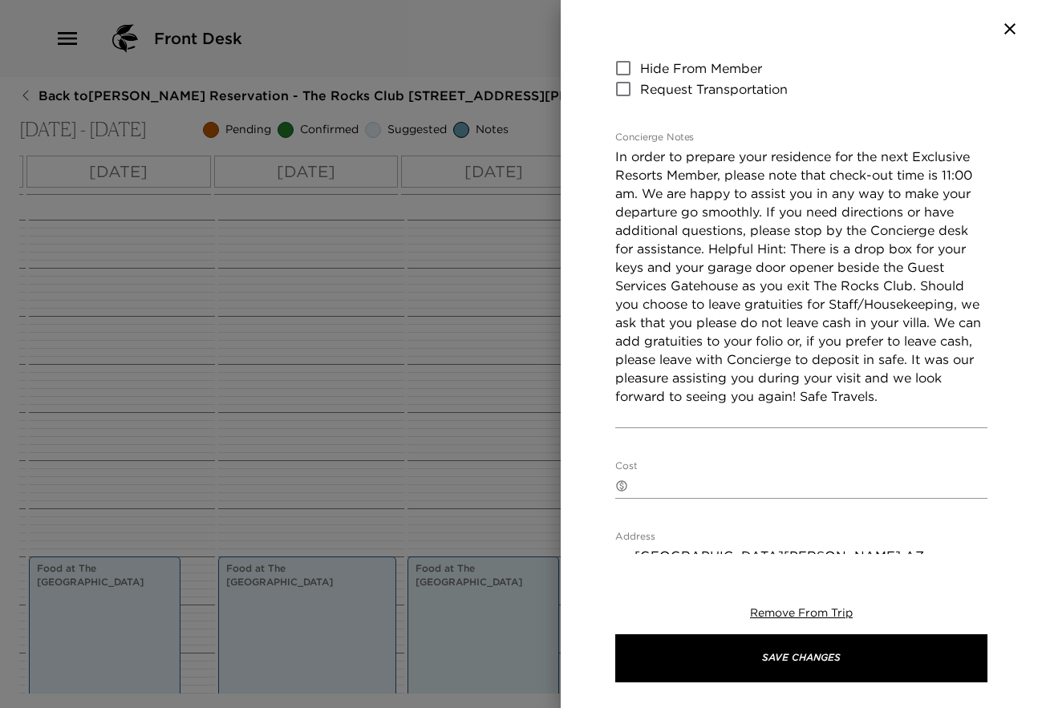
scroll to position [317, 0]
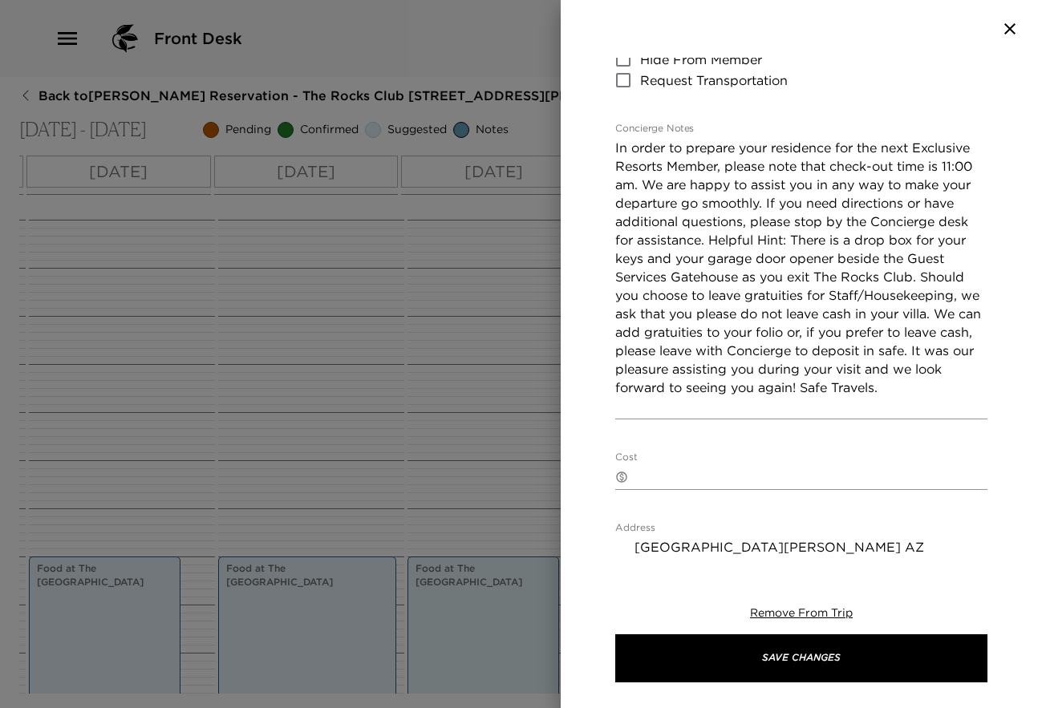
click at [697, 293] on textarea "In order to prepare your residence for the next Exclusive Resorts Member, pleas…" at bounding box center [801, 277] width 372 height 277
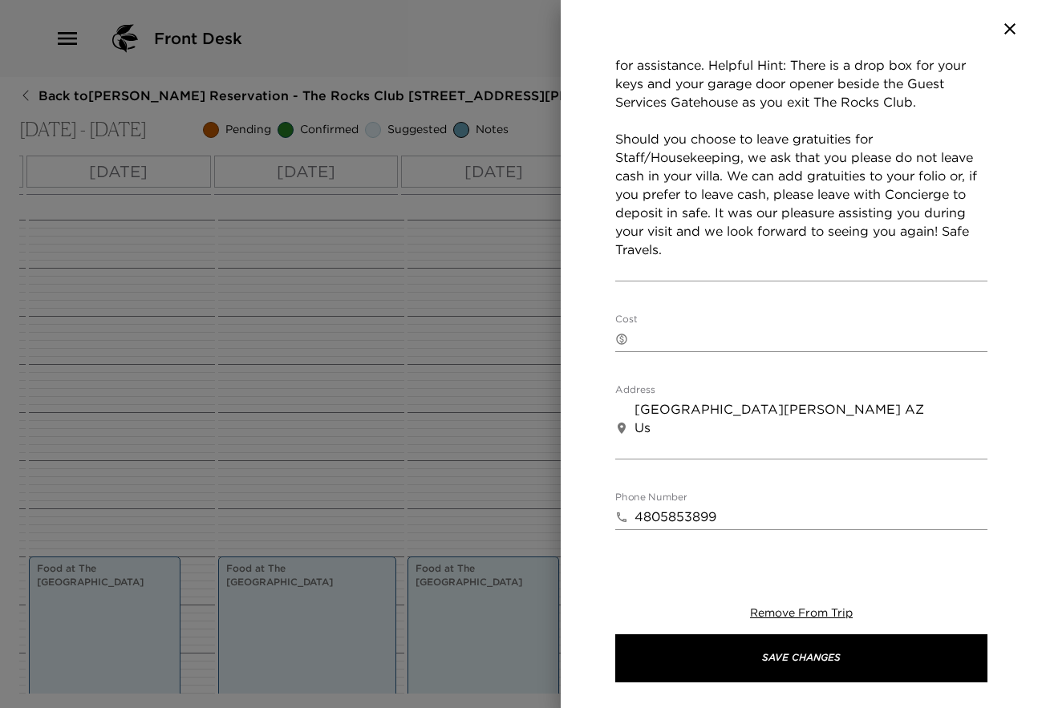
scroll to position [491, 0]
click at [732, 267] on textarea "In order to prepare your residence for the next Exclusive Resorts Member, pleas…" at bounding box center [801, 122] width 372 height 314
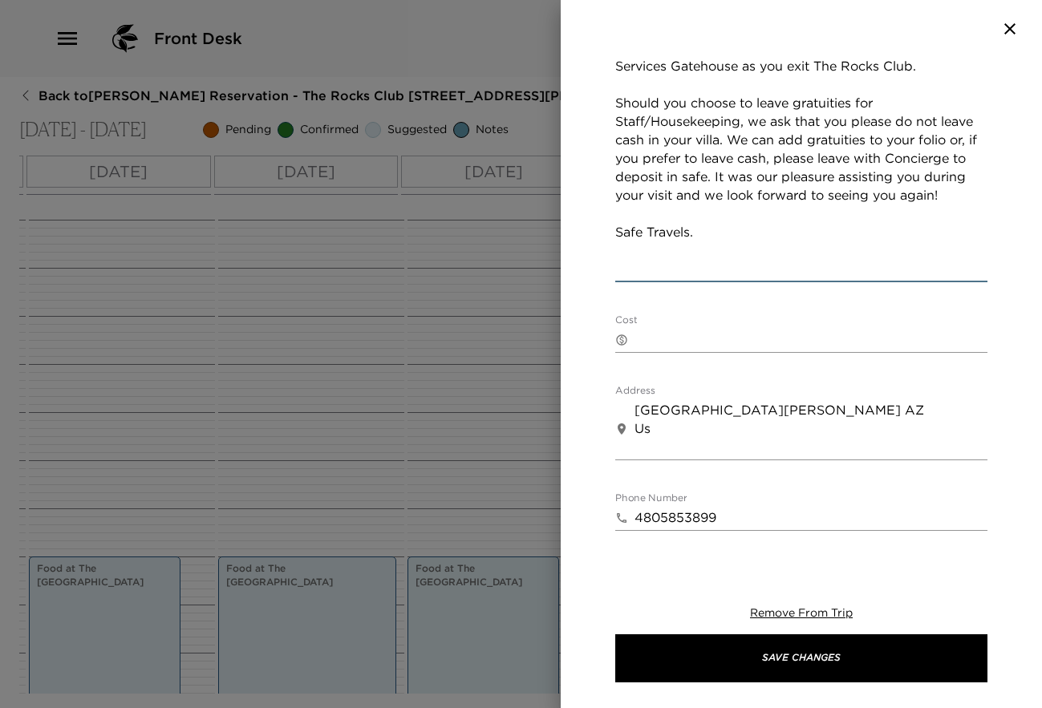
scroll to position [529, 0]
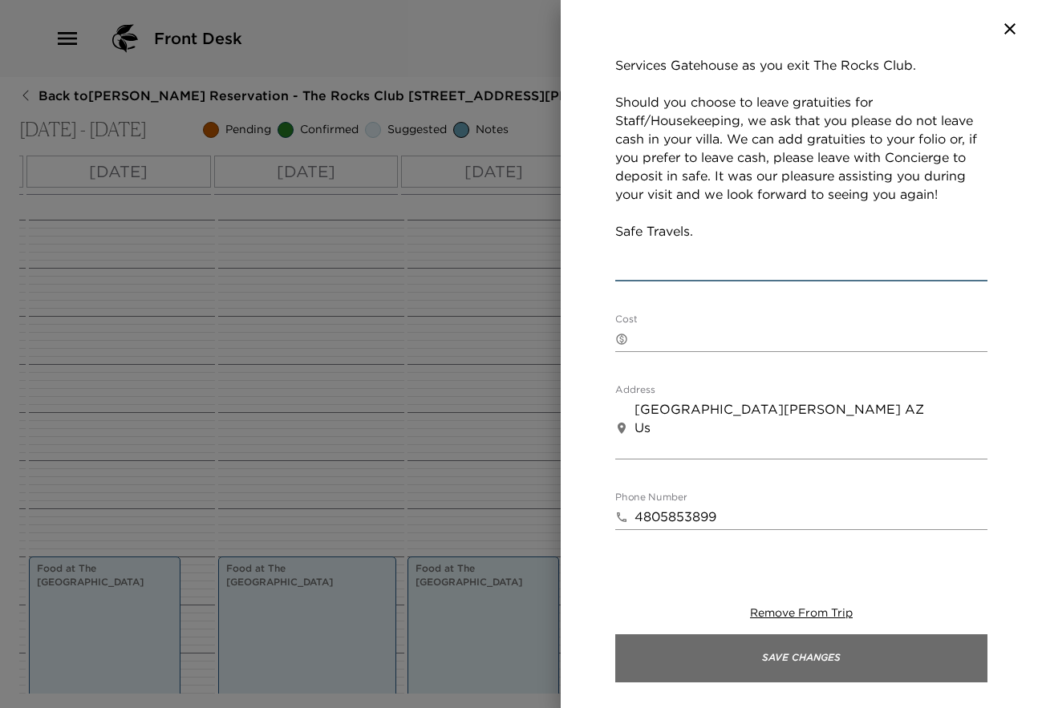
type textarea "In order to prepare your residence for the next Exclusive Resorts Member, pleas…"
click at [809, 657] on button "Save Changes" at bounding box center [801, 659] width 372 height 48
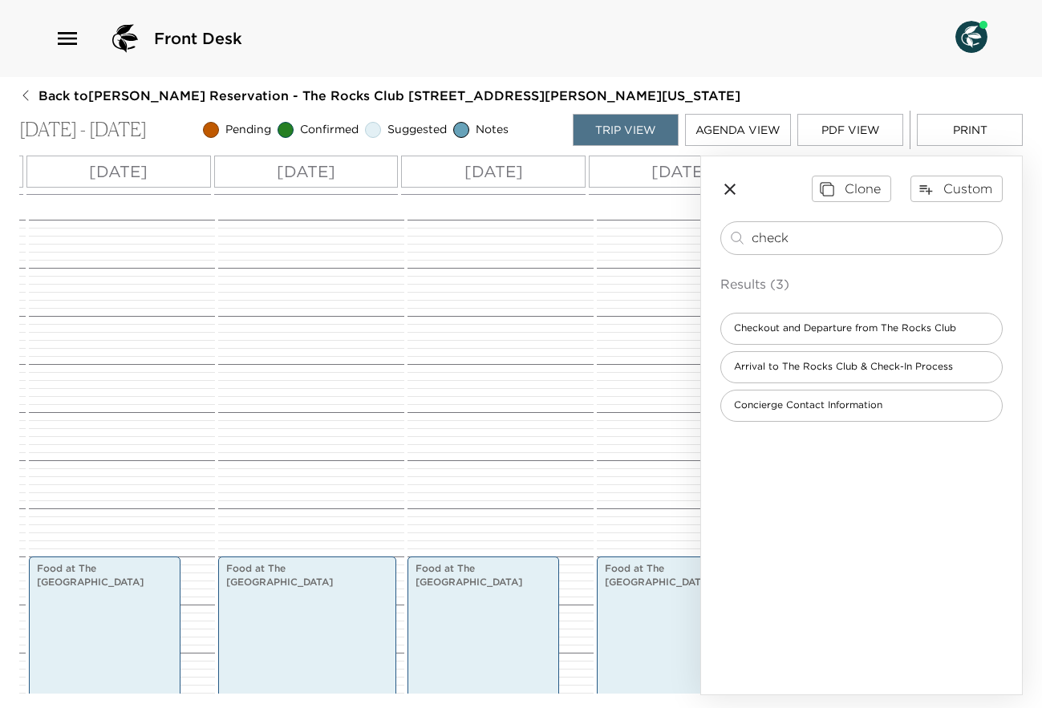
click at [726, 190] on icon "button" at bounding box center [729, 189] width 19 height 19
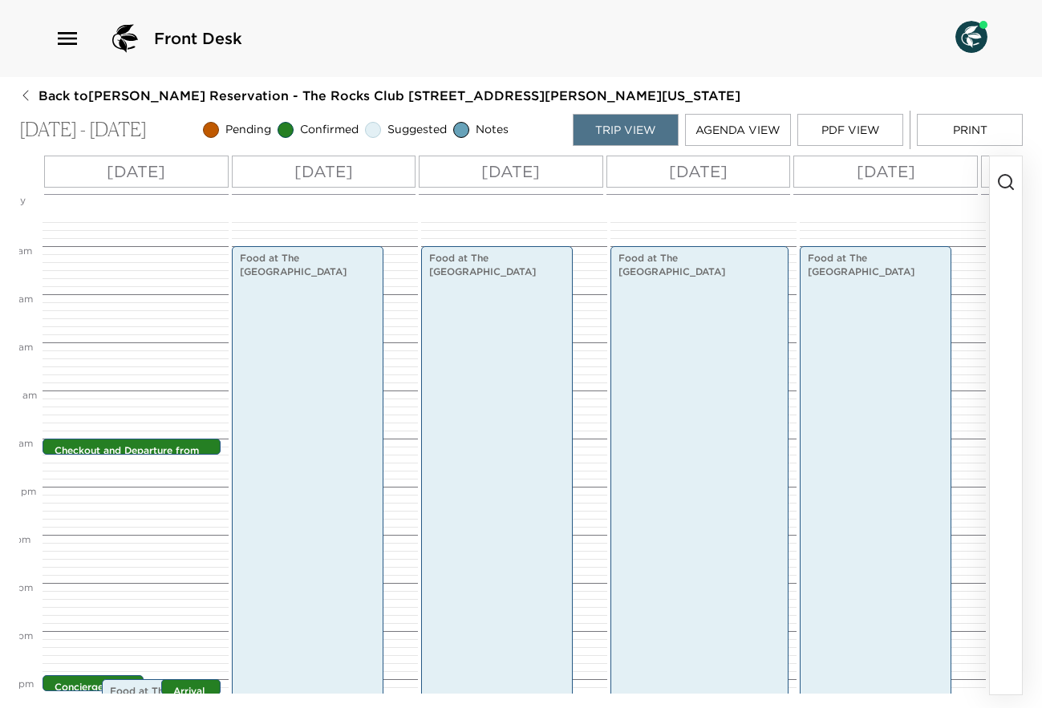
scroll to position [0, 0]
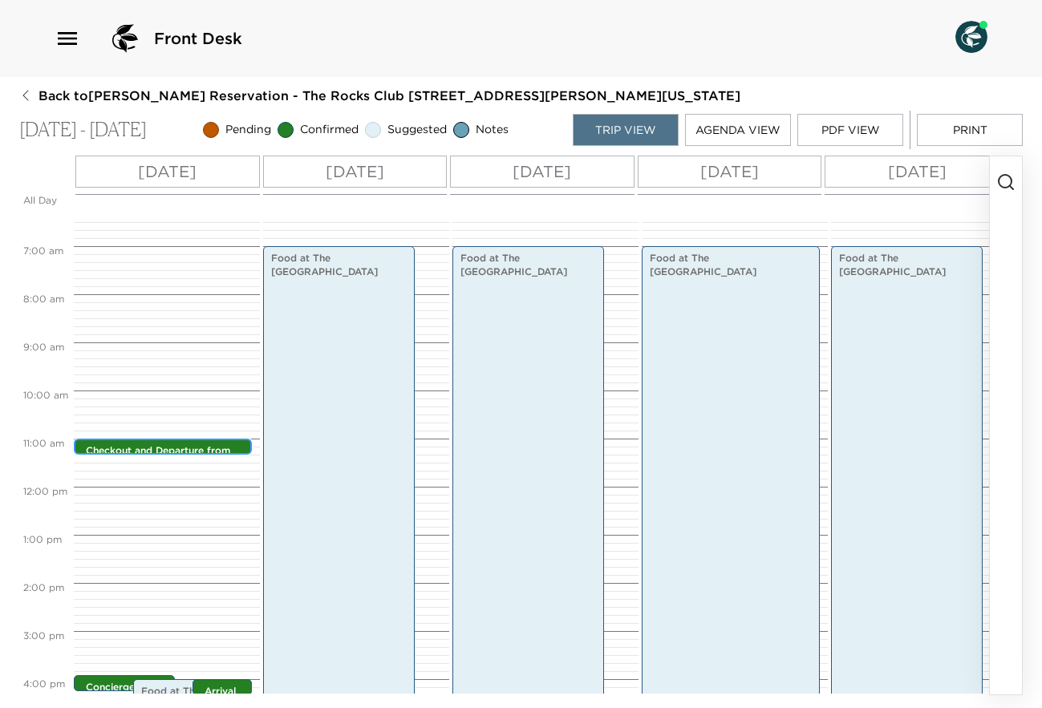
click at [169, 444] on div "Checkout and Departure from The Rocks Club 11:00am - 11:05am" at bounding box center [167, 447] width 168 height 13
click at [167, 444] on div "Checkout and Departure from The Rocks Club 11:00am - 11:05am" at bounding box center [167, 447] width 168 height 13
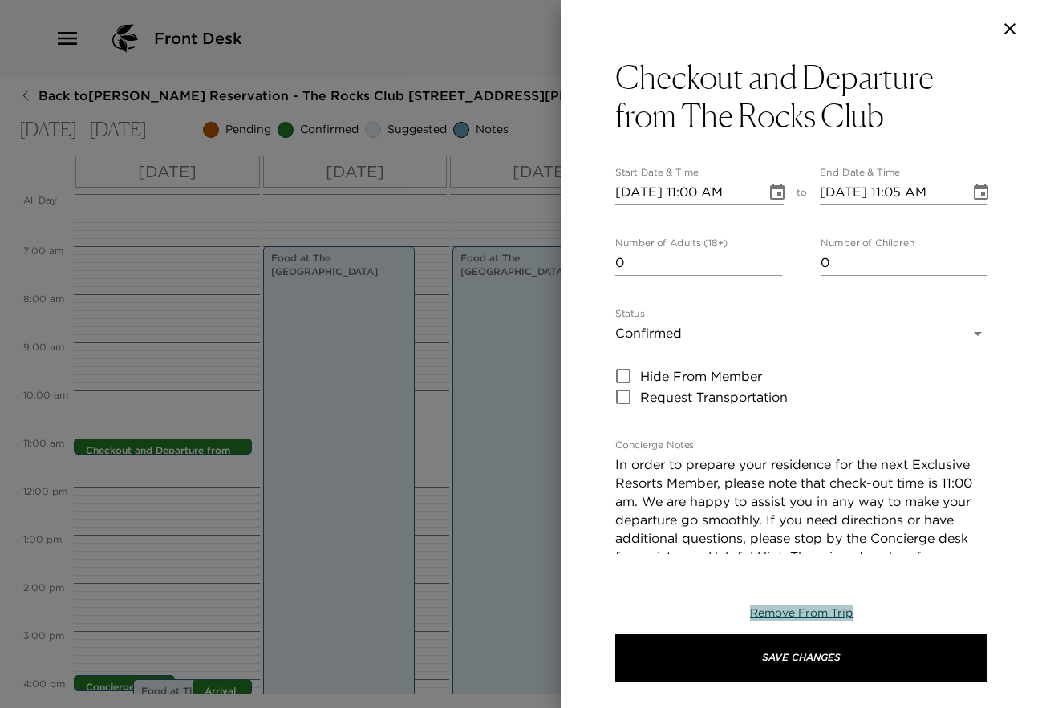
click at [799, 607] on span "Remove From Trip" at bounding box center [801, 613] width 103 height 14
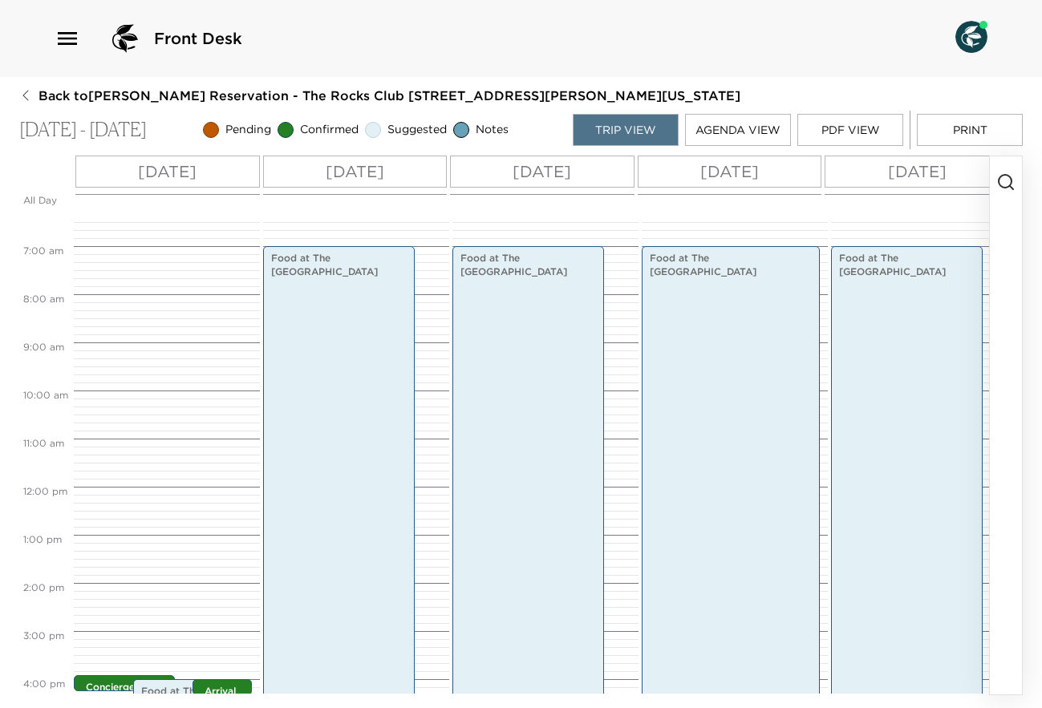
click at [165, 445] on div "Concierge Contact 3:55pm - 4:00pm Food at [GEOGRAPHIC_DATA] 4:00pm - 6:30pm Arr…" at bounding box center [164, 486] width 181 height 1155
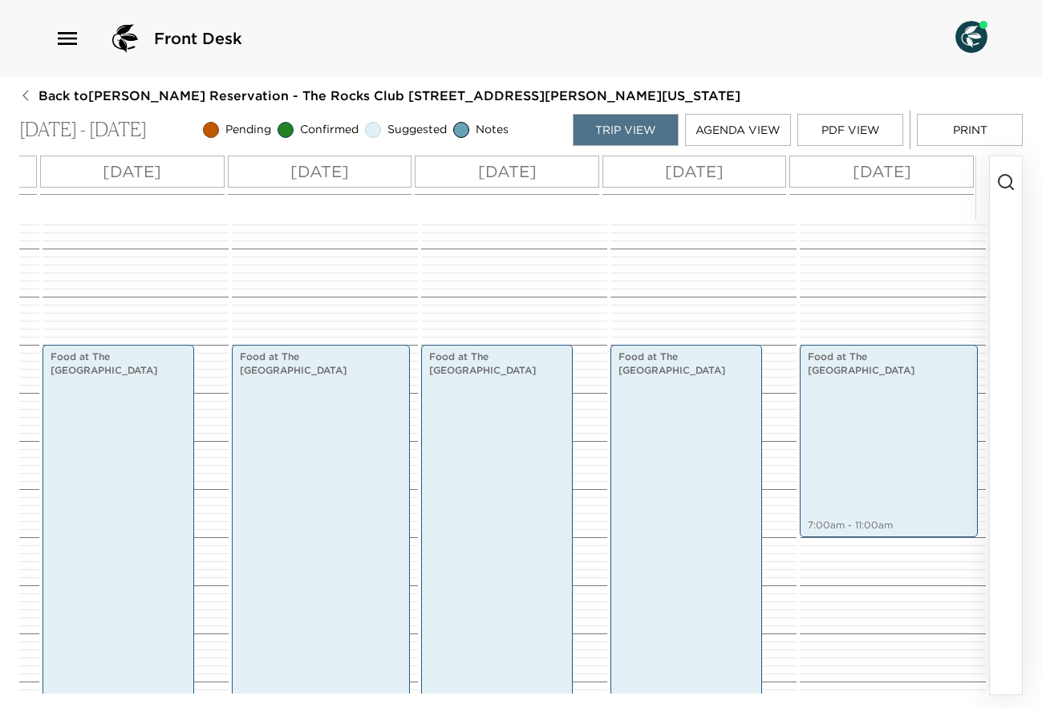
scroll to position [229, 0]
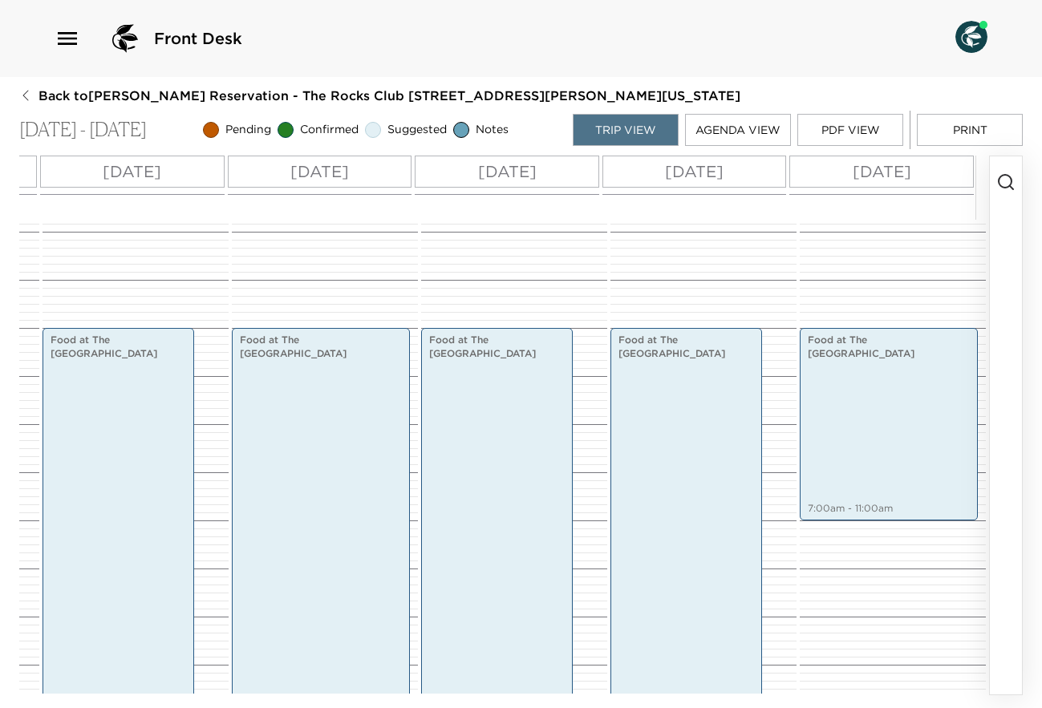
click at [910, 171] on p "[DATE]" at bounding box center [882, 172] width 59 height 24
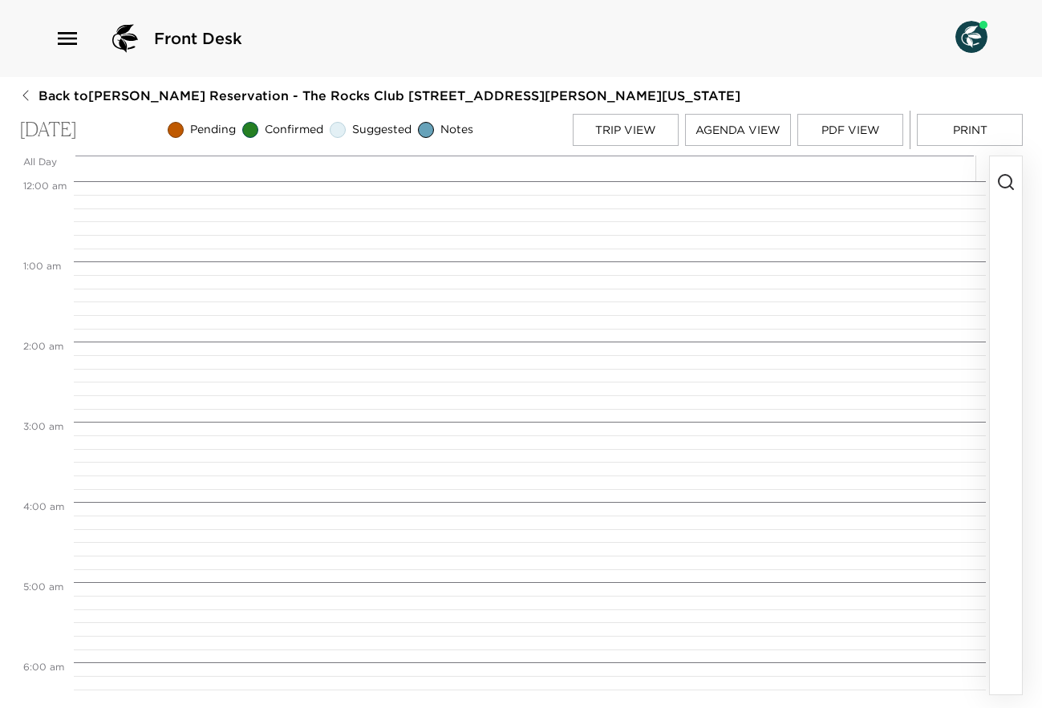
scroll to position [642, 0]
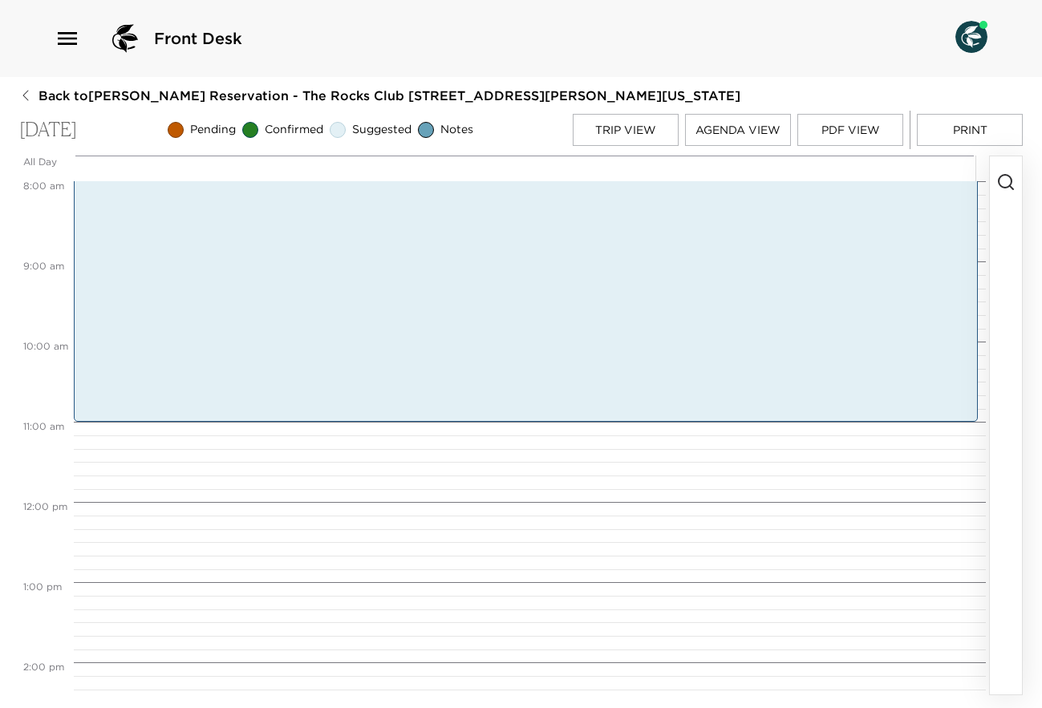
click at [1000, 188] on circle "button" at bounding box center [1005, 181] width 13 height 13
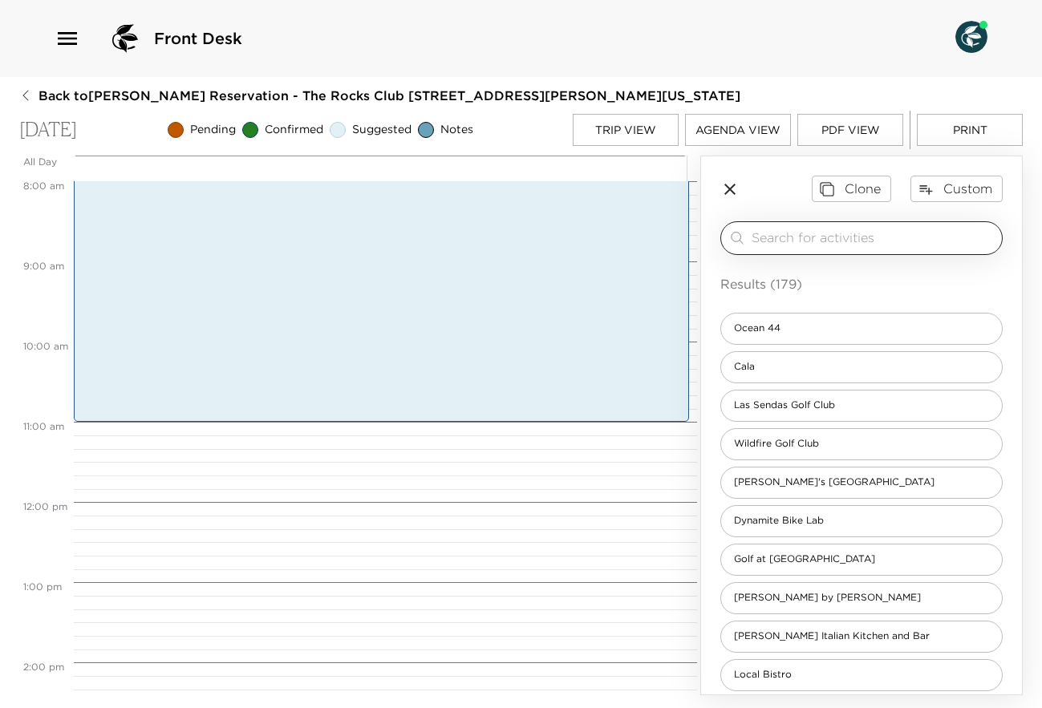
click at [900, 235] on div "​" at bounding box center [861, 238] width 282 height 34
click at [899, 240] on input "search" at bounding box center [874, 238] width 244 height 18
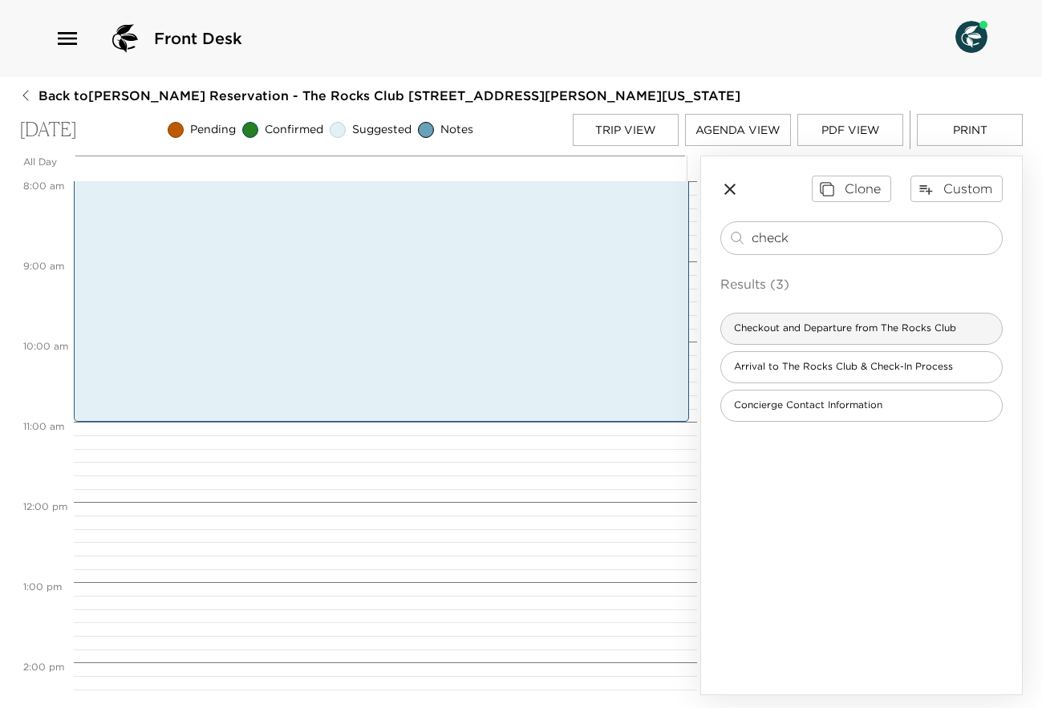
type input "check"
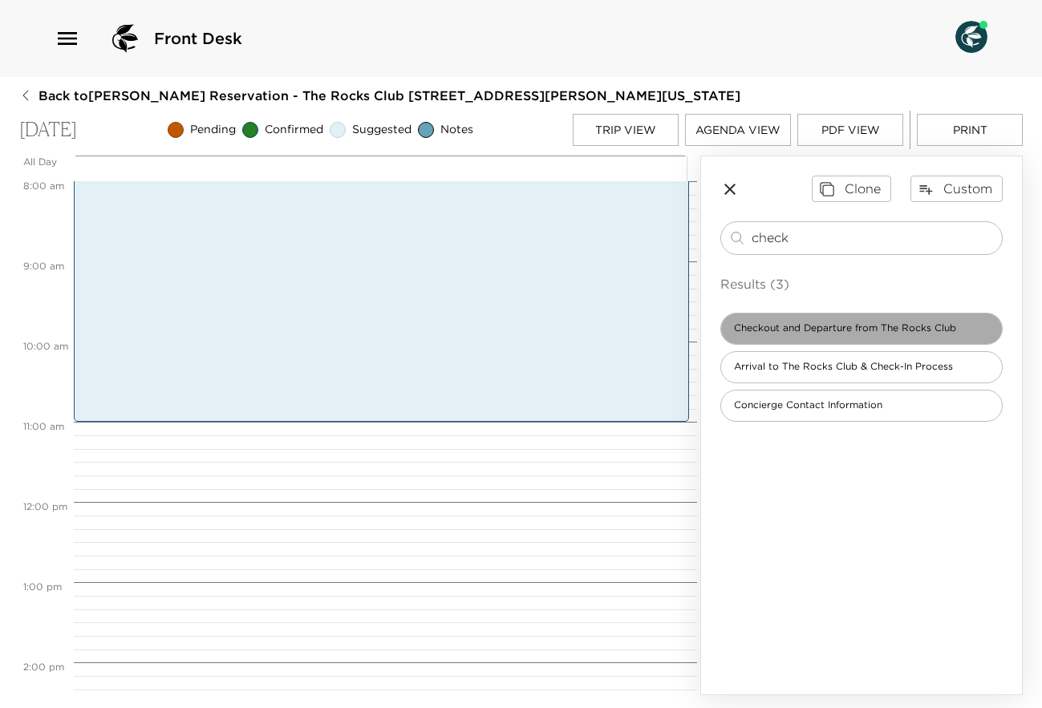
click at [890, 335] on span "Checkout and Departure from The Rocks Club" at bounding box center [845, 329] width 248 height 14
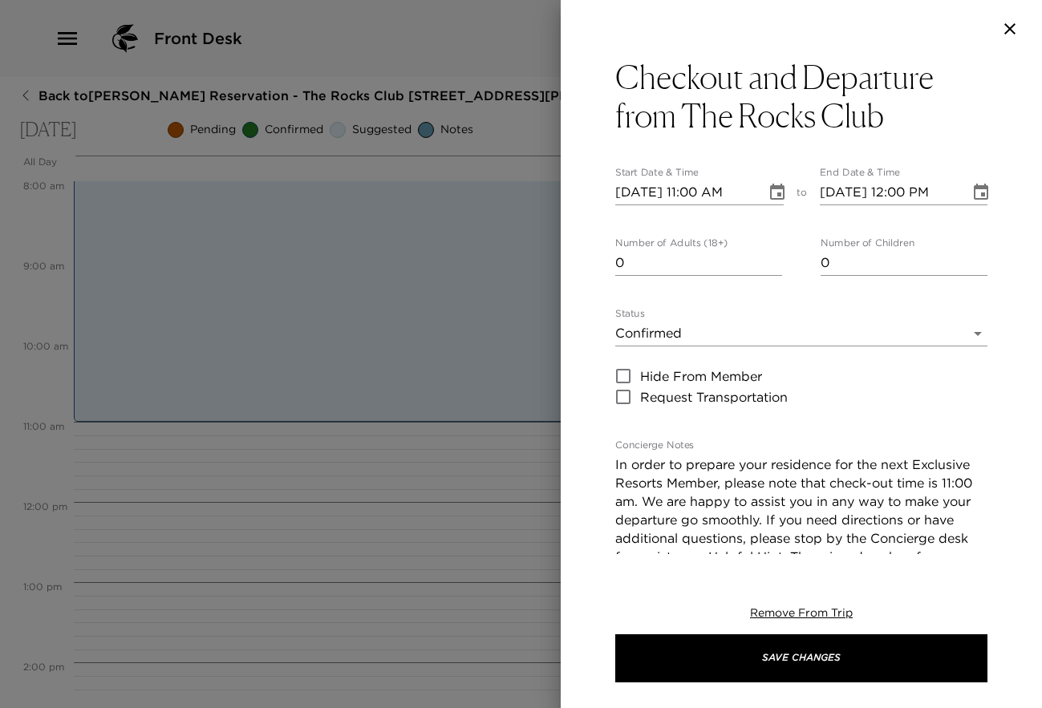
type input "0"
click at [766, 268] on input "0" at bounding box center [698, 263] width 167 height 26
click at [974, 193] on icon "Choose date, selected date is Sep 18, 2025" at bounding box center [981, 192] width 14 height 16
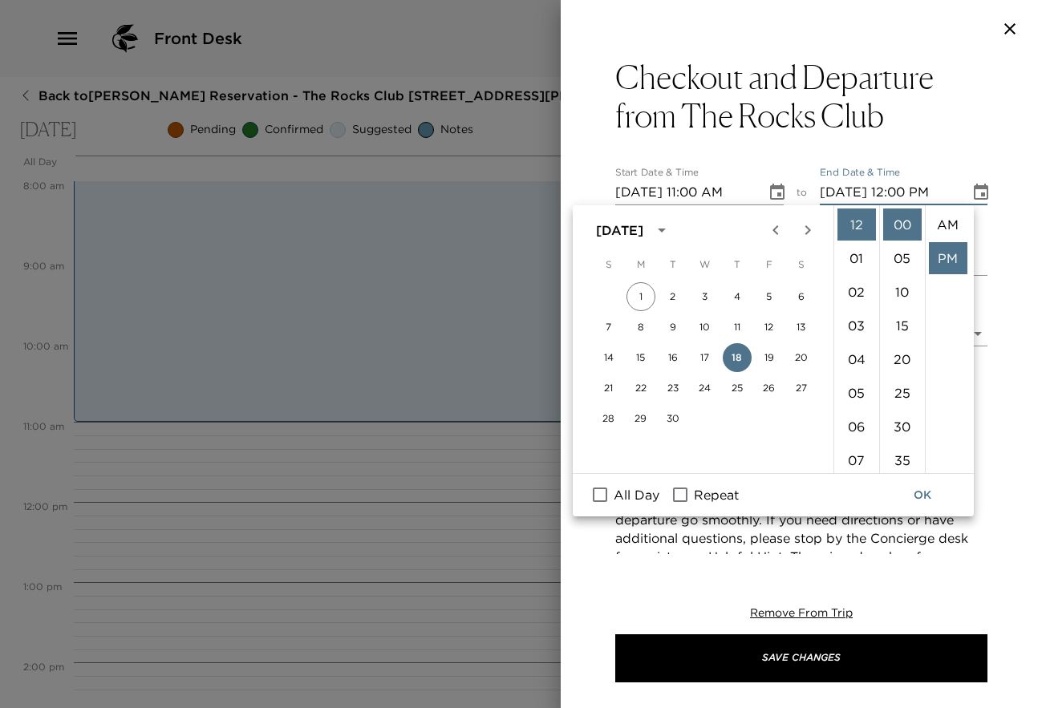
scroll to position [34, 0]
click at [846, 388] on li "11" at bounding box center [856, 391] width 39 height 32
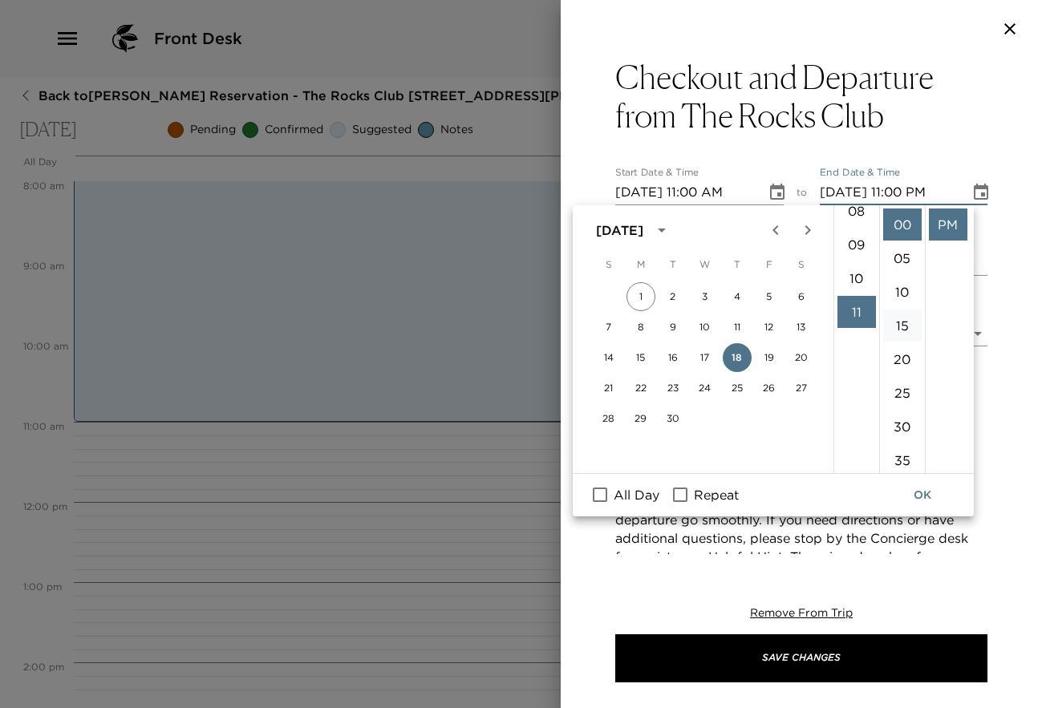
scroll to position [371, 0]
click at [906, 259] on li "05" at bounding box center [902, 258] width 39 height 32
click at [951, 221] on li "AM" at bounding box center [948, 223] width 39 height 32
type input "[DATE] 11:05 AM"
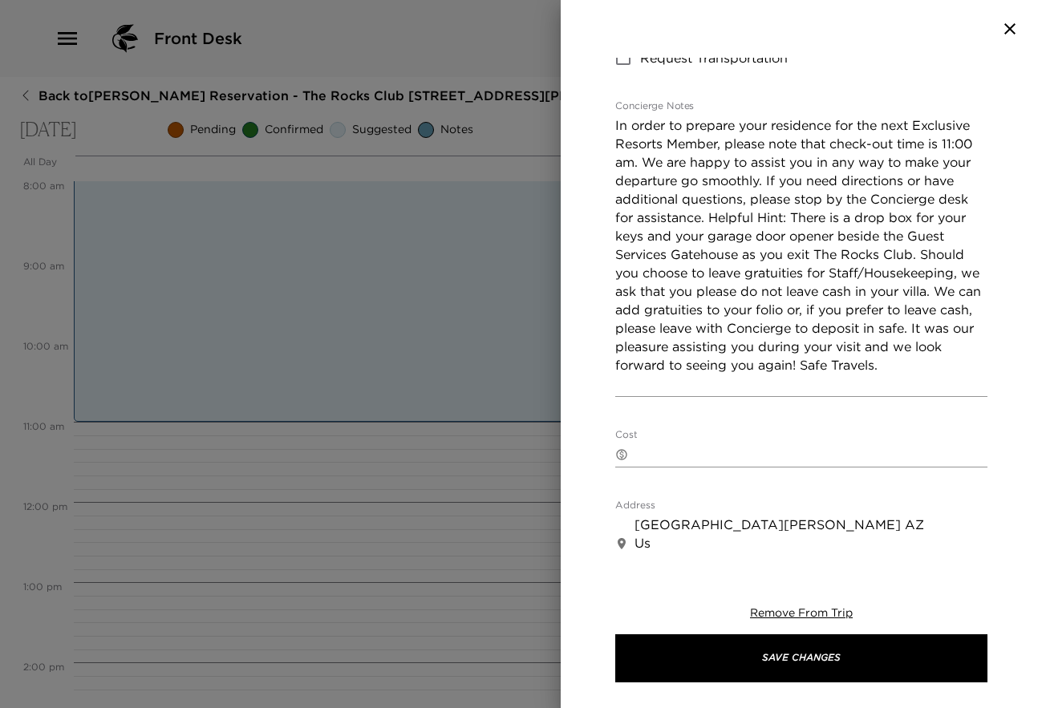
scroll to position [342, 0]
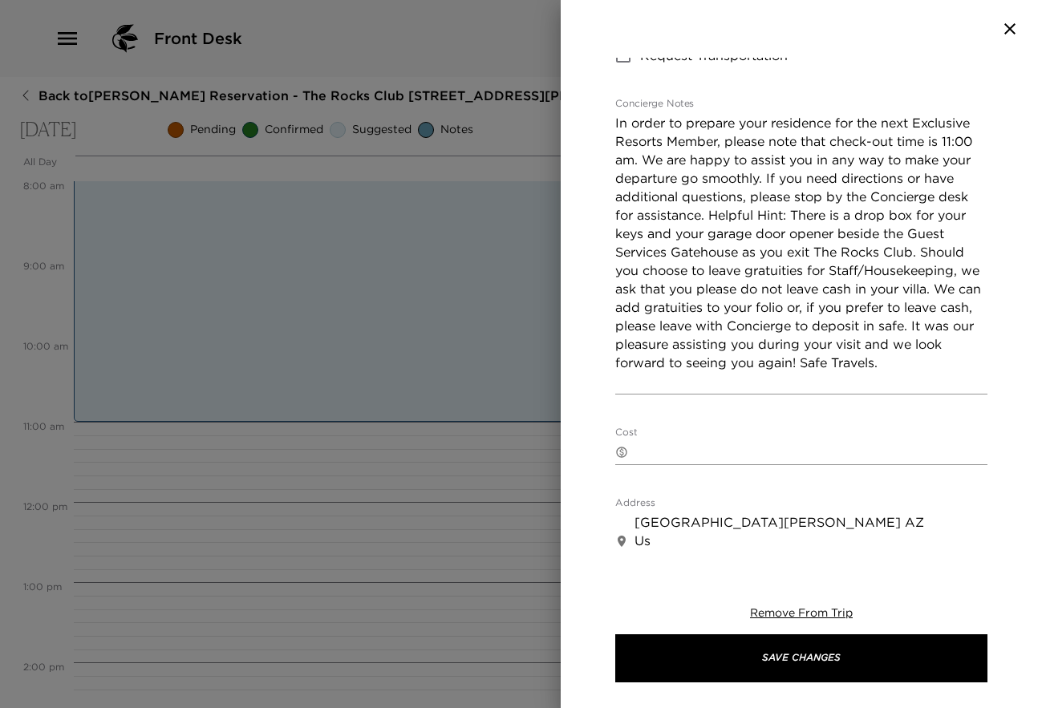
click at [696, 269] on textarea "In order to prepare your residence for the next Exclusive Resorts Member, pleas…" at bounding box center [801, 252] width 372 height 277
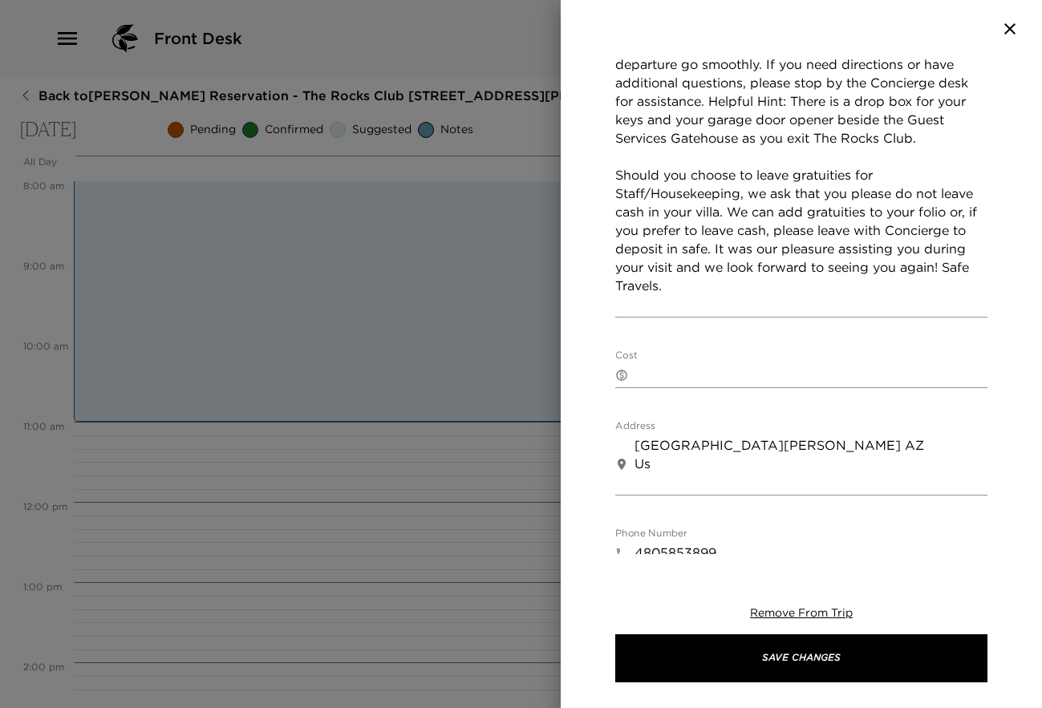
scroll to position [455, 0]
click at [731, 304] on textarea "In order to prepare your residence for the next Exclusive Resorts Member, pleas…" at bounding box center [801, 158] width 372 height 314
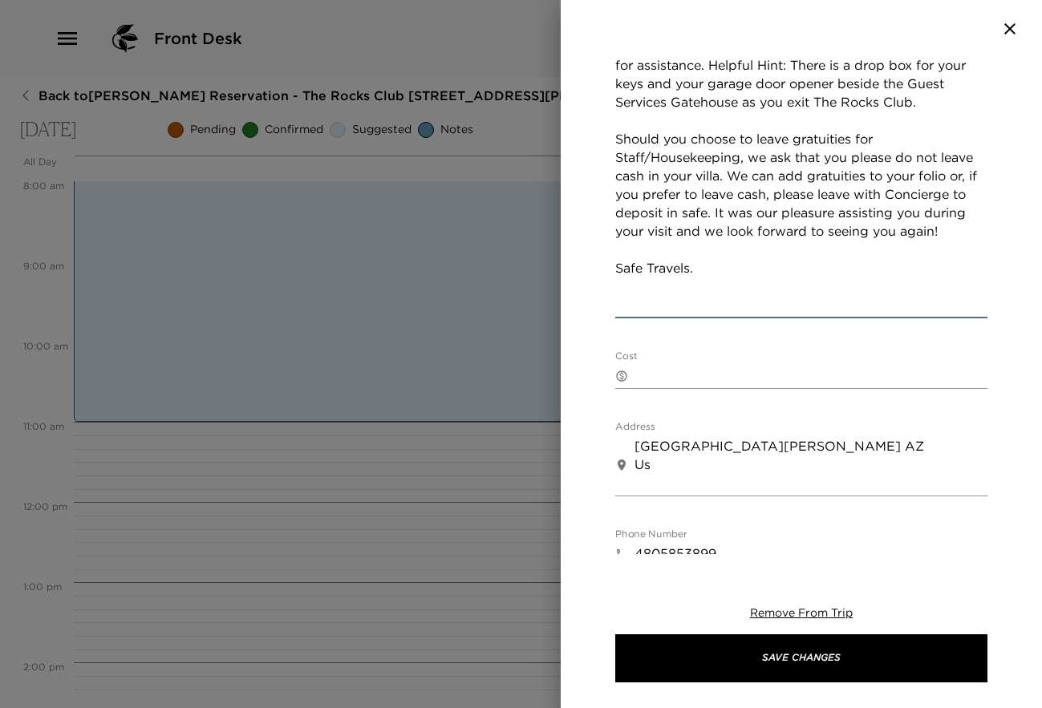
scroll to position [493, 0]
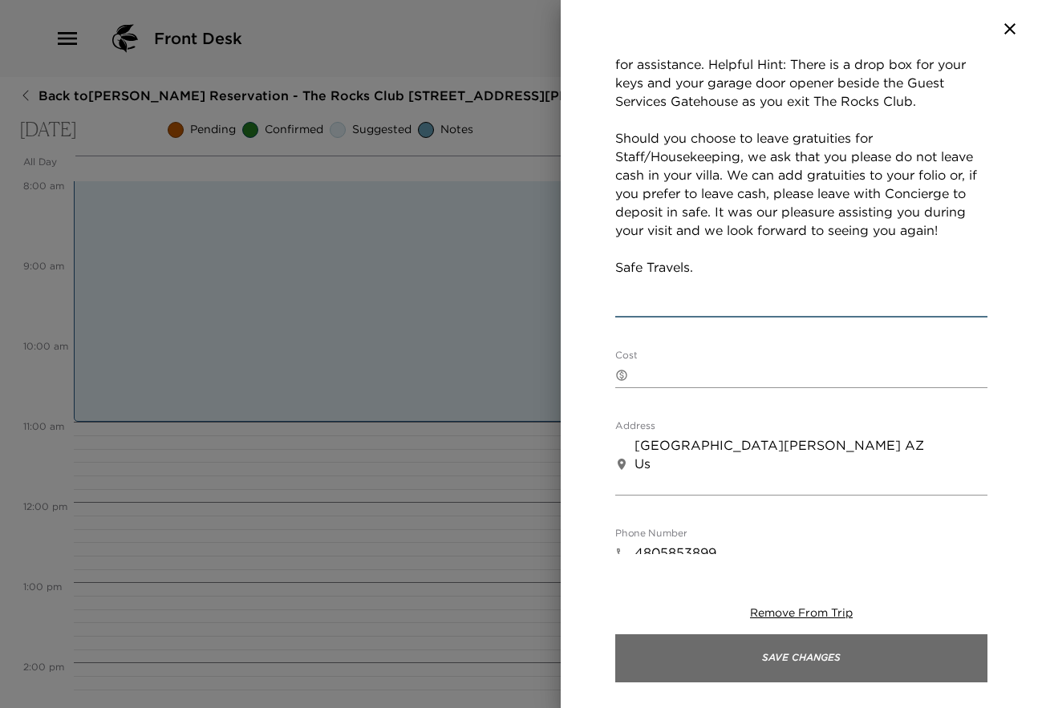
type textarea "In order to prepare your residence for the next Exclusive Resorts Member, pleas…"
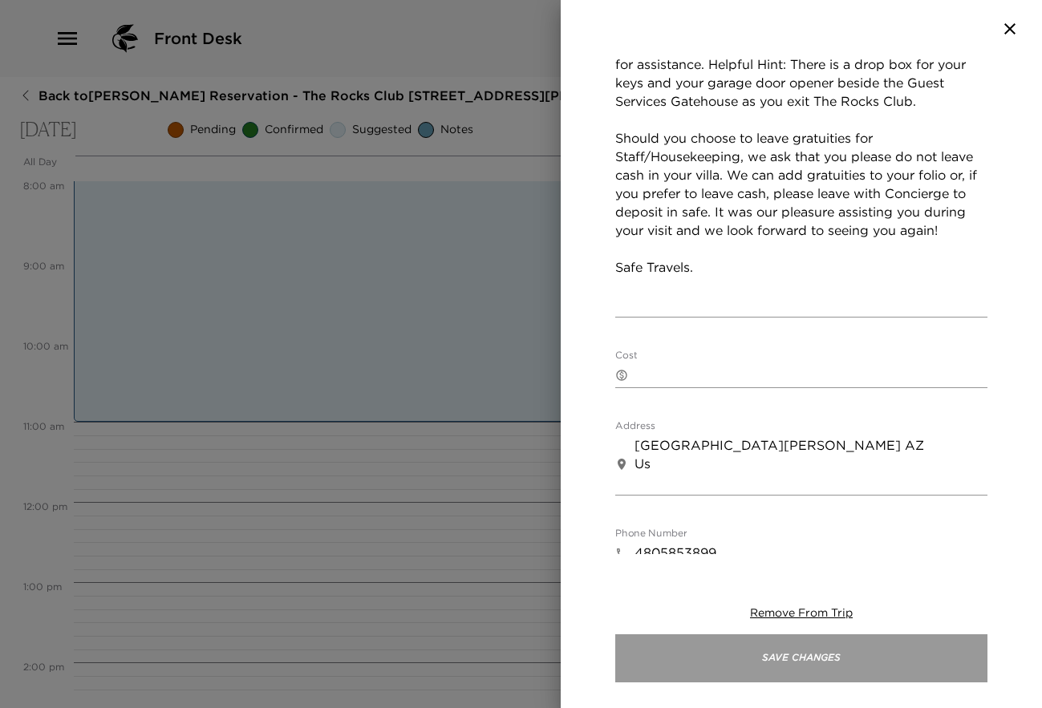
click at [774, 655] on button "Save Changes" at bounding box center [801, 659] width 372 height 48
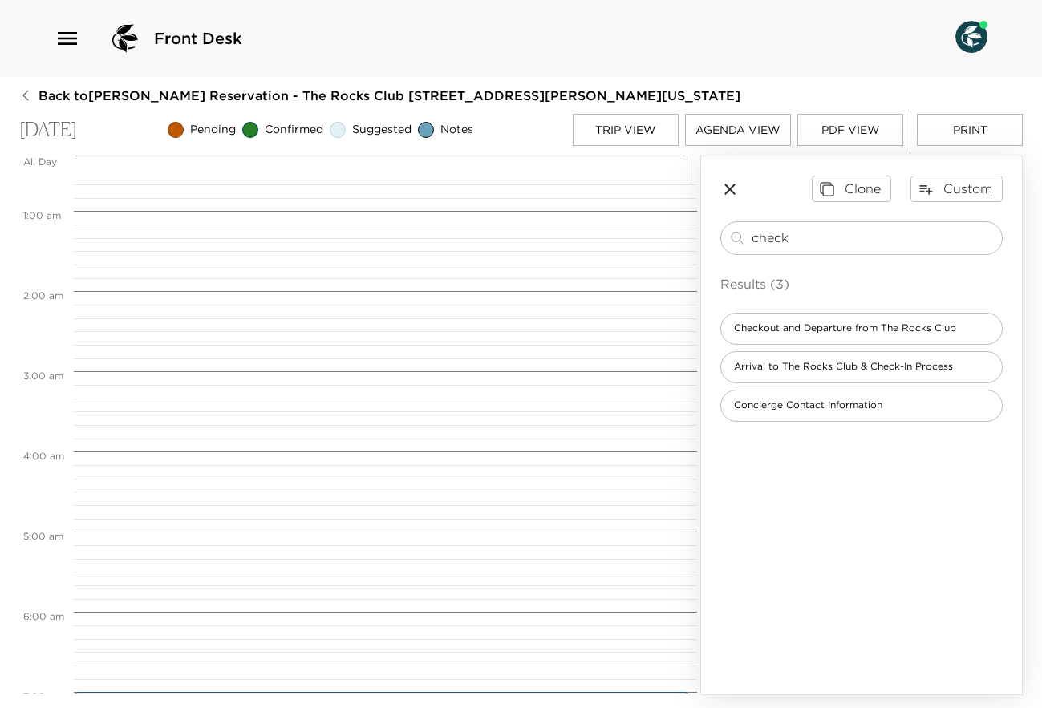
scroll to position [0, 0]
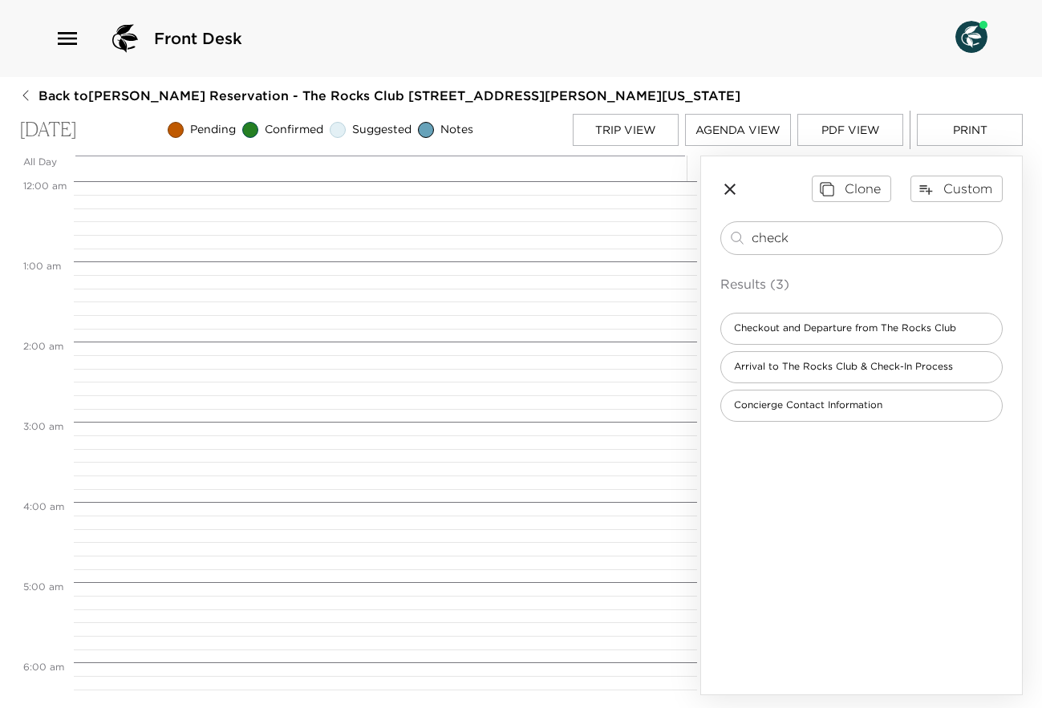
click at [627, 137] on button "Trip View" at bounding box center [626, 130] width 106 height 32
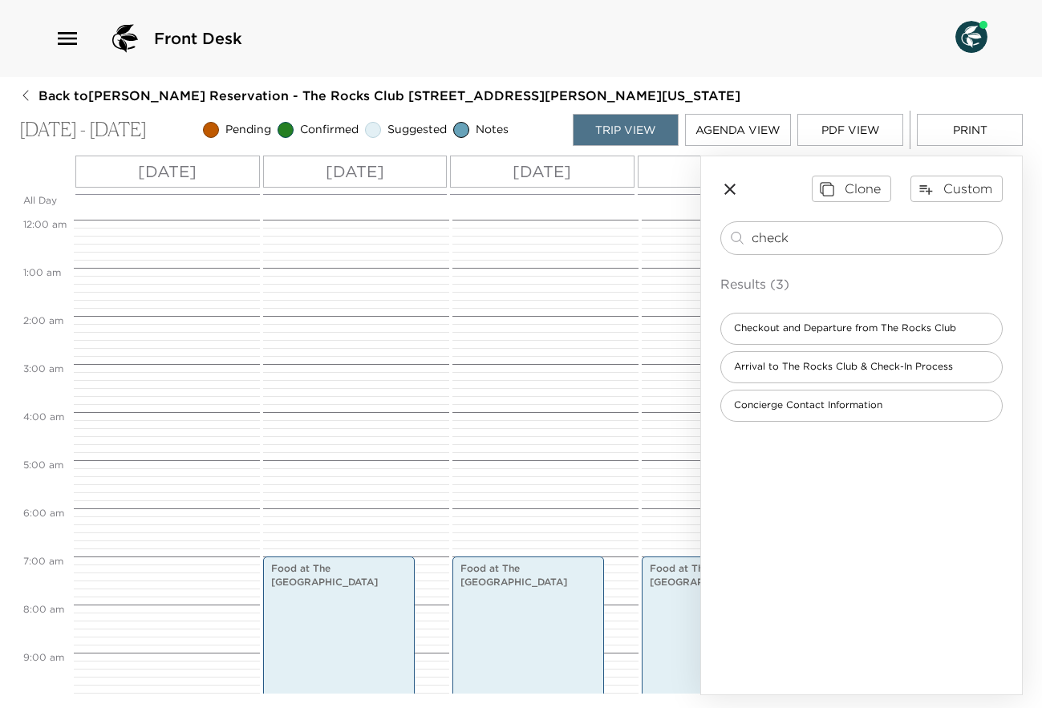
scroll to position [337, 0]
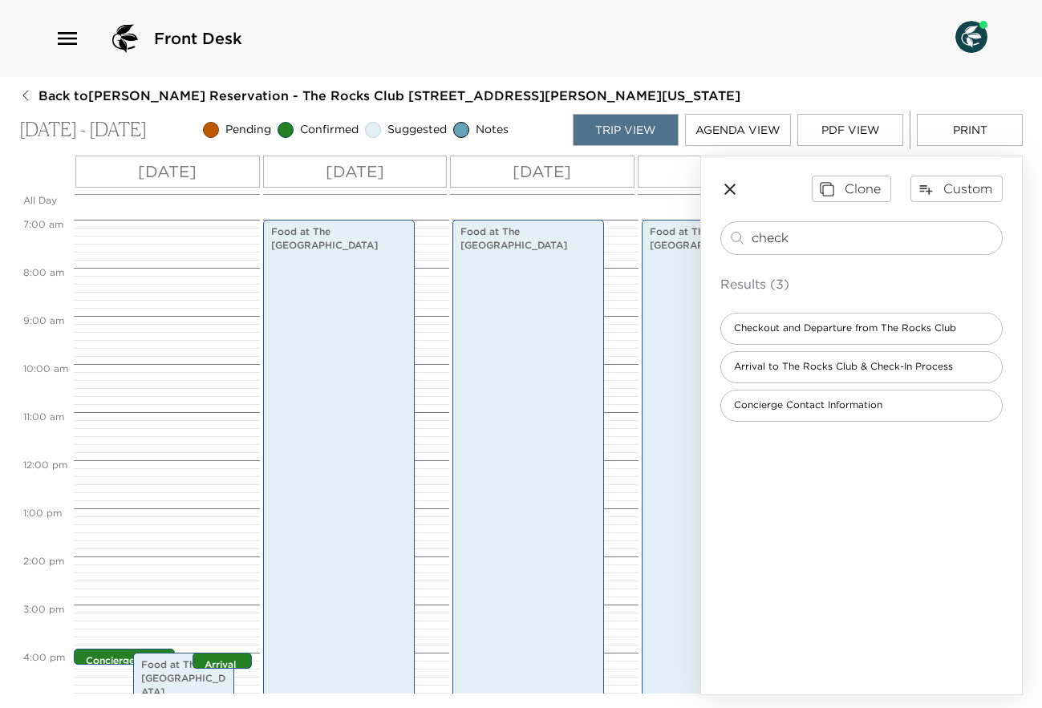
click at [143, 391] on div "Concierge Contact 3:55pm - 4:00pm Food at [GEOGRAPHIC_DATA] 4:00pm - 6:30pm Arr…" at bounding box center [164, 460] width 181 height 1155
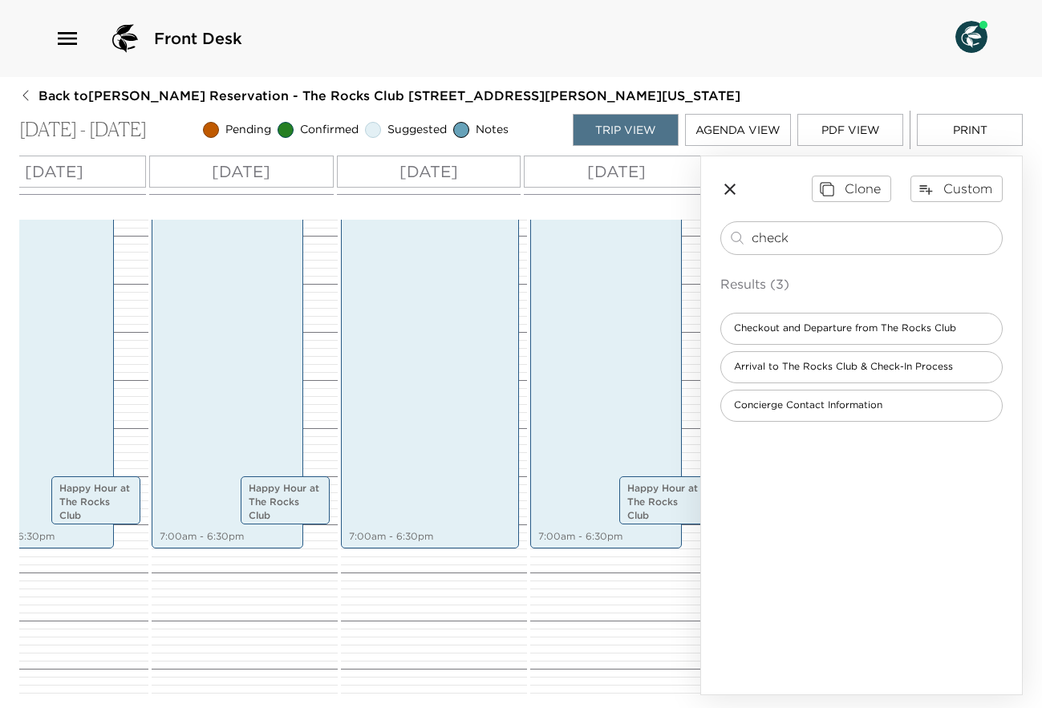
scroll to position [0, 310]
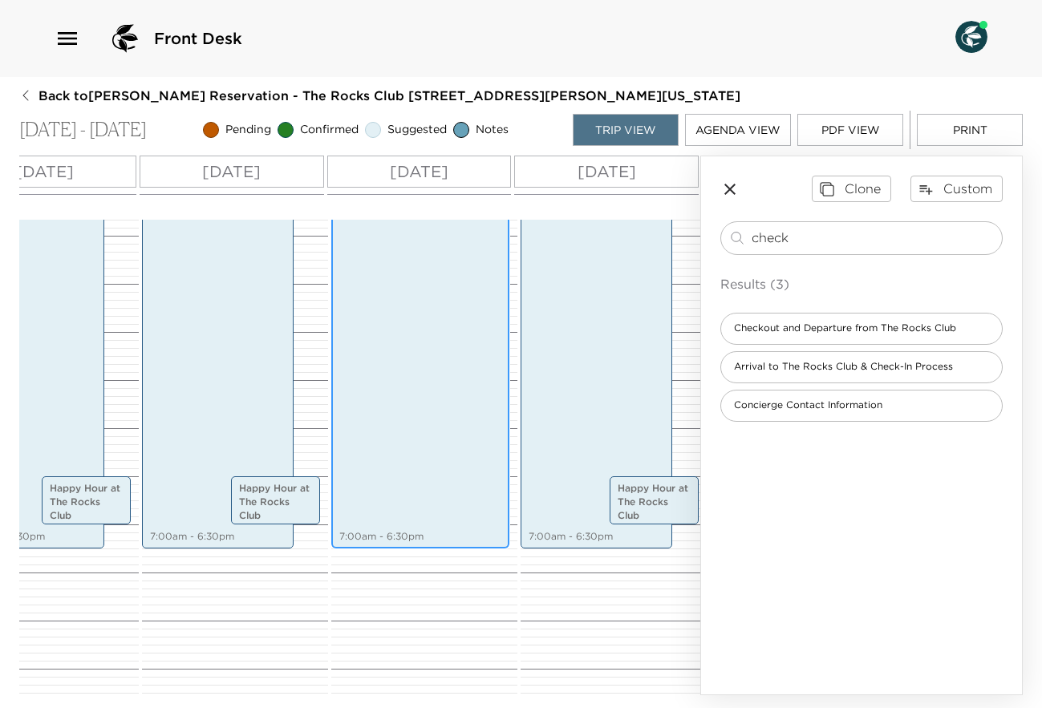
click at [387, 448] on div "Food at [GEOGRAPHIC_DATA] 7:00am - 6:30pm" at bounding box center [420, 272] width 168 height 549
click at [413, 380] on div "Food at [GEOGRAPHIC_DATA] 7:00am - 6:30pm" at bounding box center [420, 272] width 168 height 549
click at [444, 164] on p "[DATE]" at bounding box center [419, 172] width 59 height 24
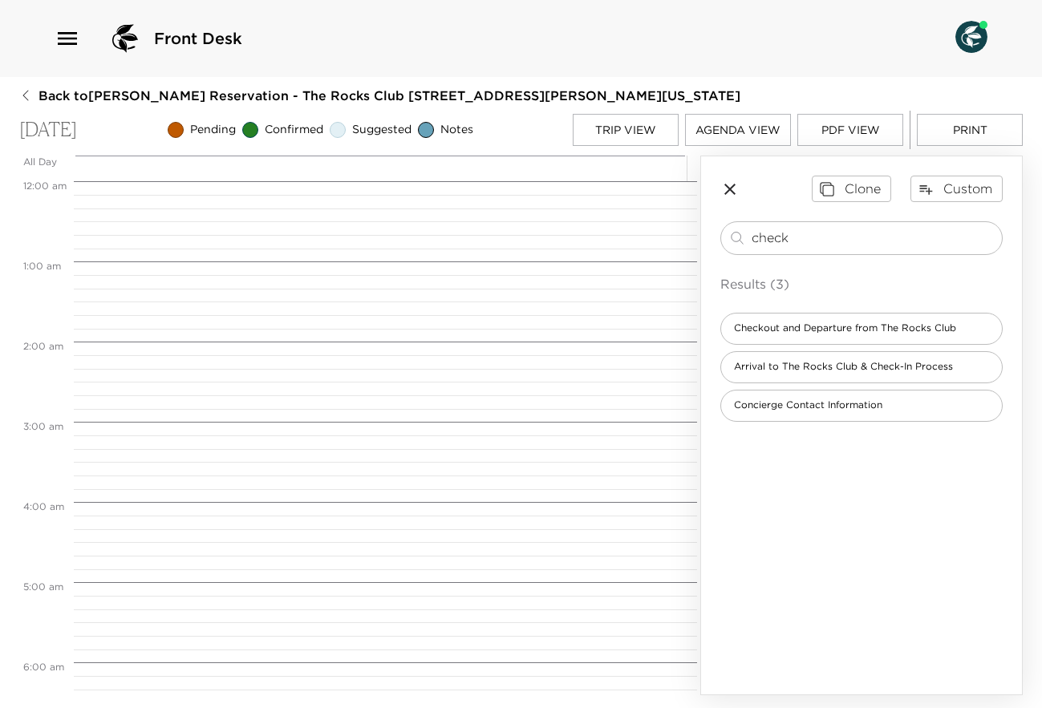
scroll to position [562, 0]
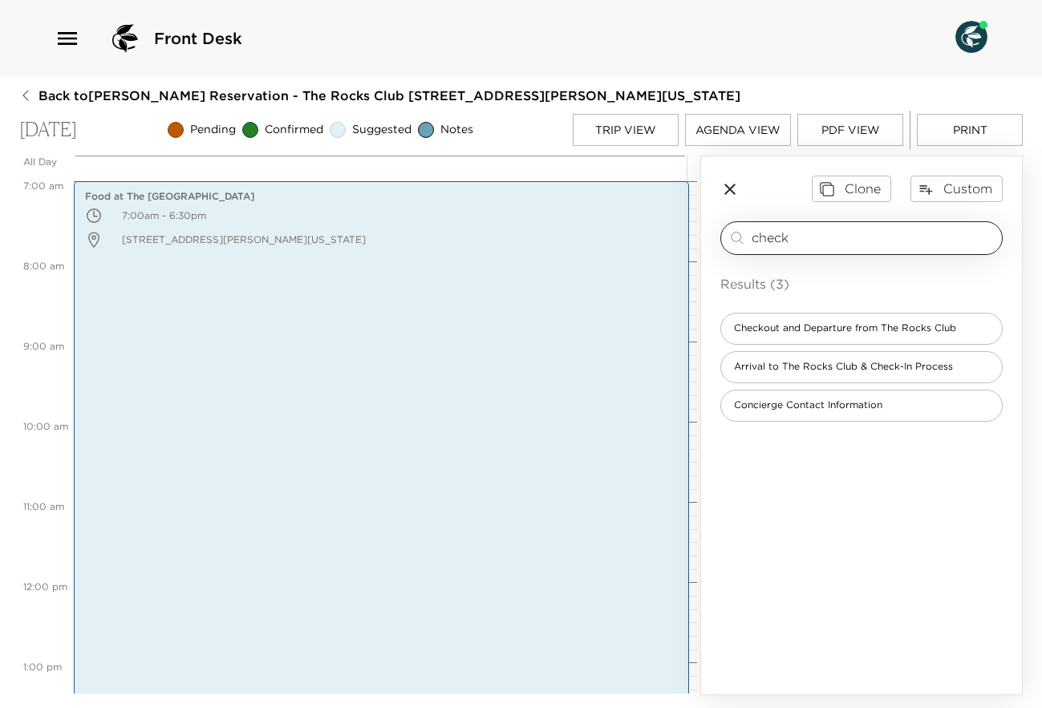
click at [838, 230] on input "check" at bounding box center [874, 238] width 244 height 18
type input "c"
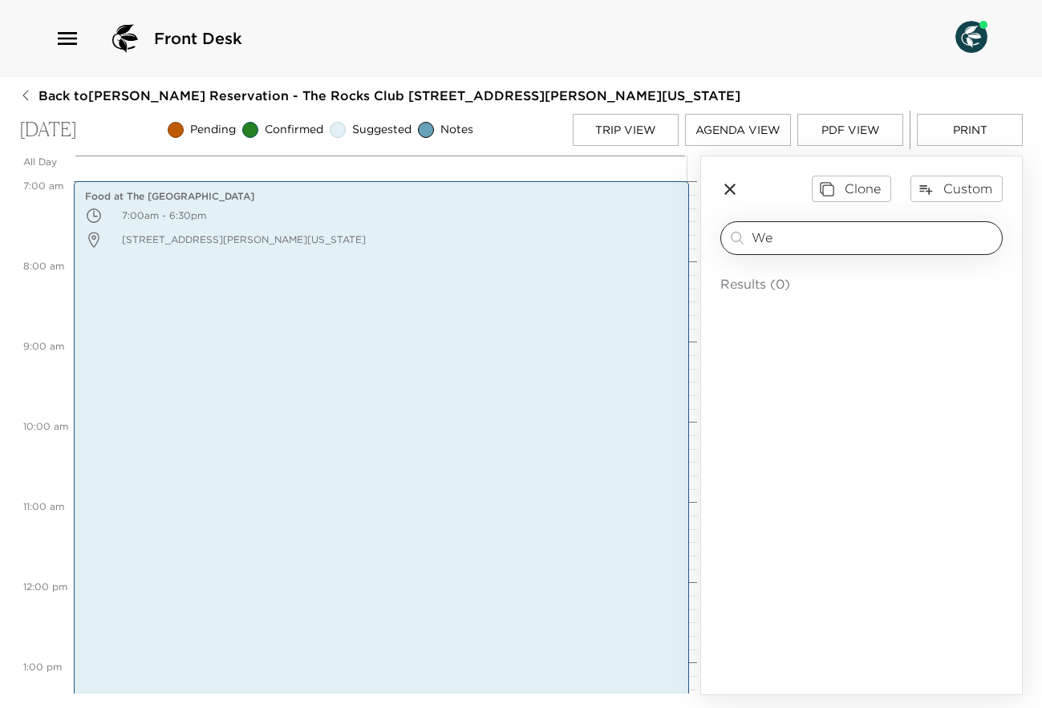
type input "W"
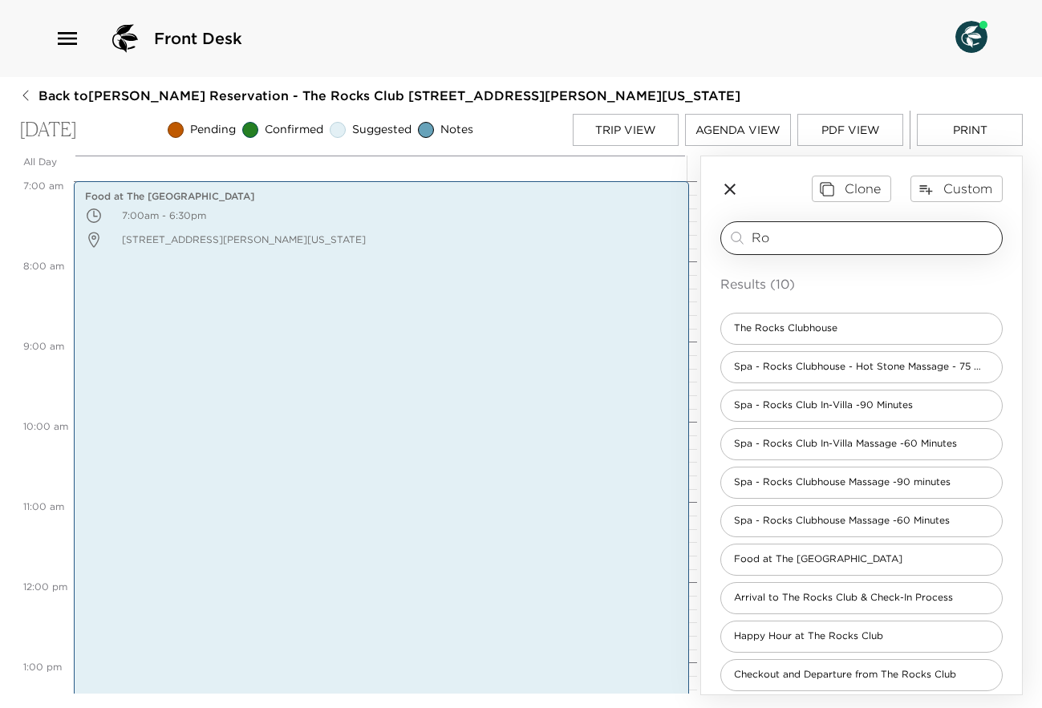
type input "R"
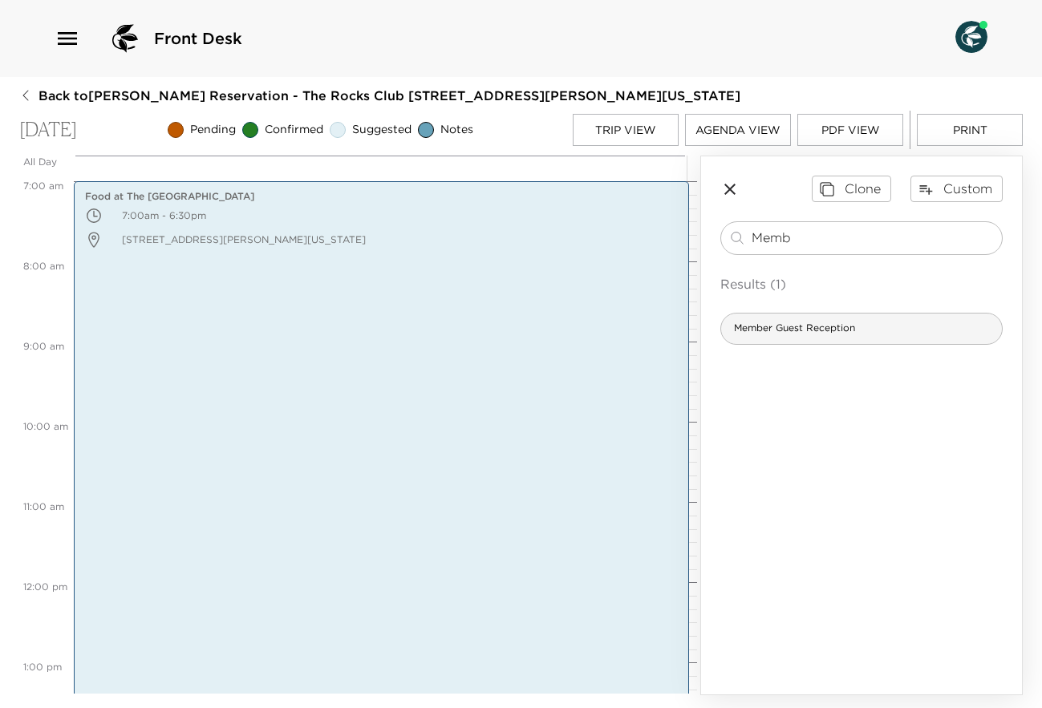
type input "Memb"
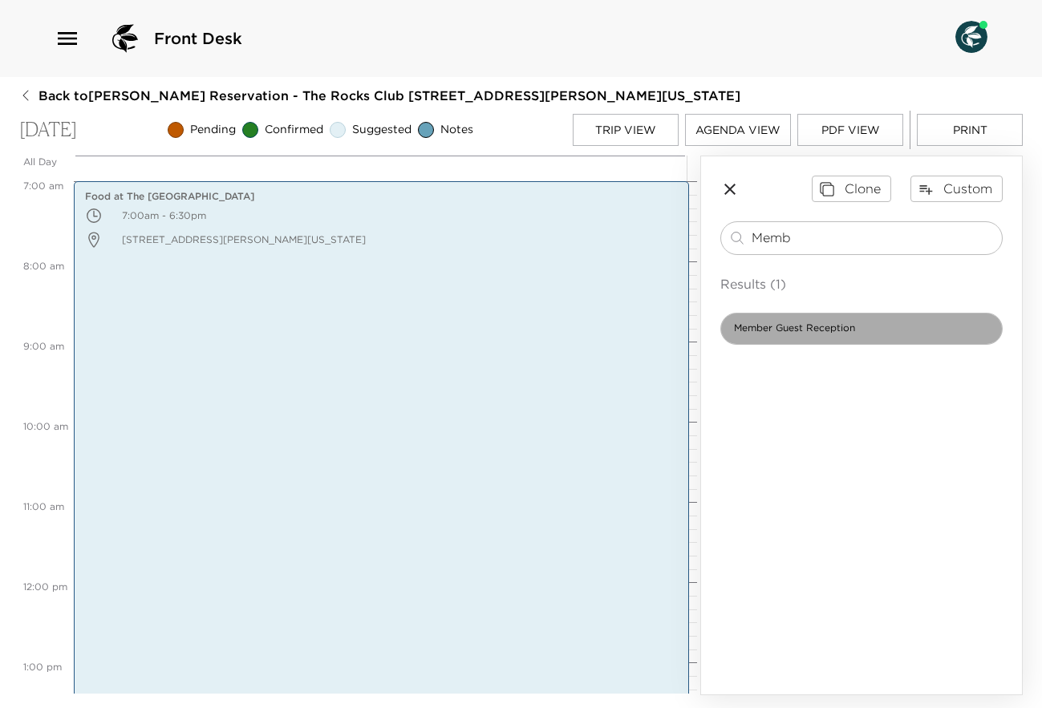
click at [834, 327] on span "Member Guest Reception" at bounding box center [794, 329] width 147 height 14
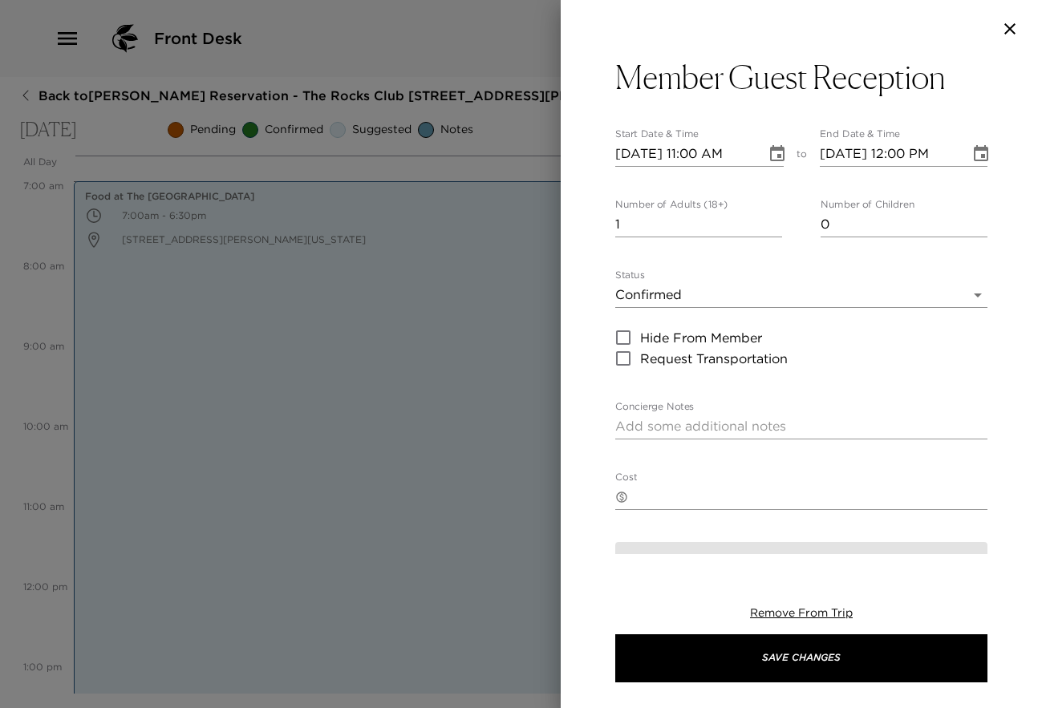
type textarea "We look forward to seeing you at the Member Guest Reception this afternoon. It …"
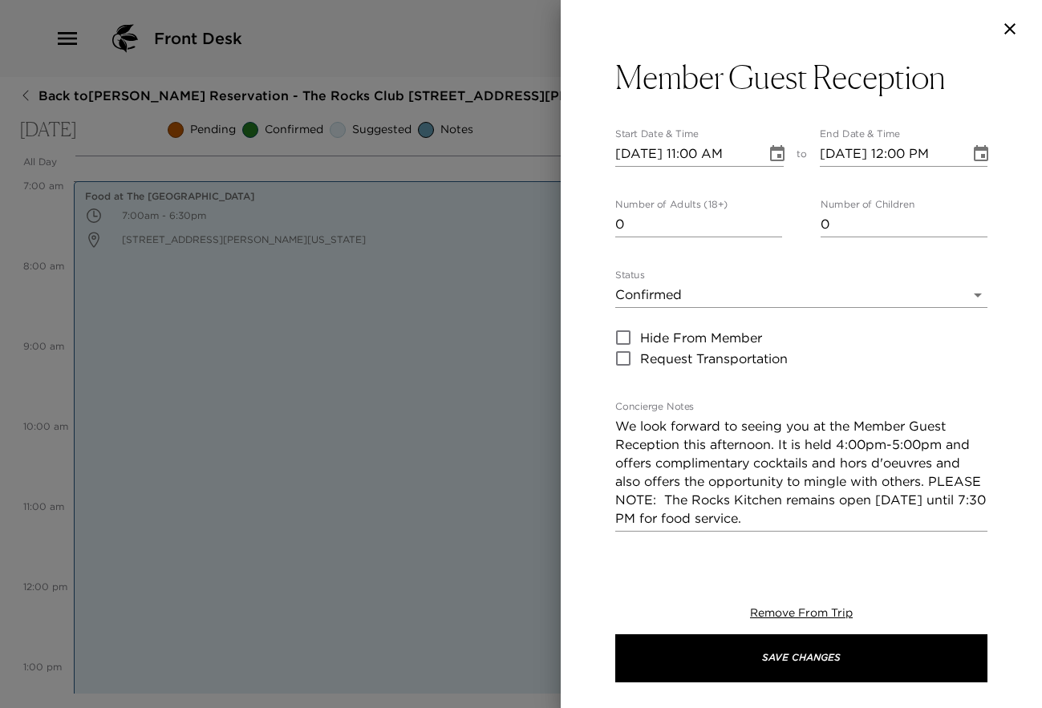
type input "0"
click at [769, 230] on input "0" at bounding box center [698, 225] width 167 height 26
click at [768, 154] on icon "Choose date, selected date is Sep 15, 2025" at bounding box center [777, 153] width 19 height 19
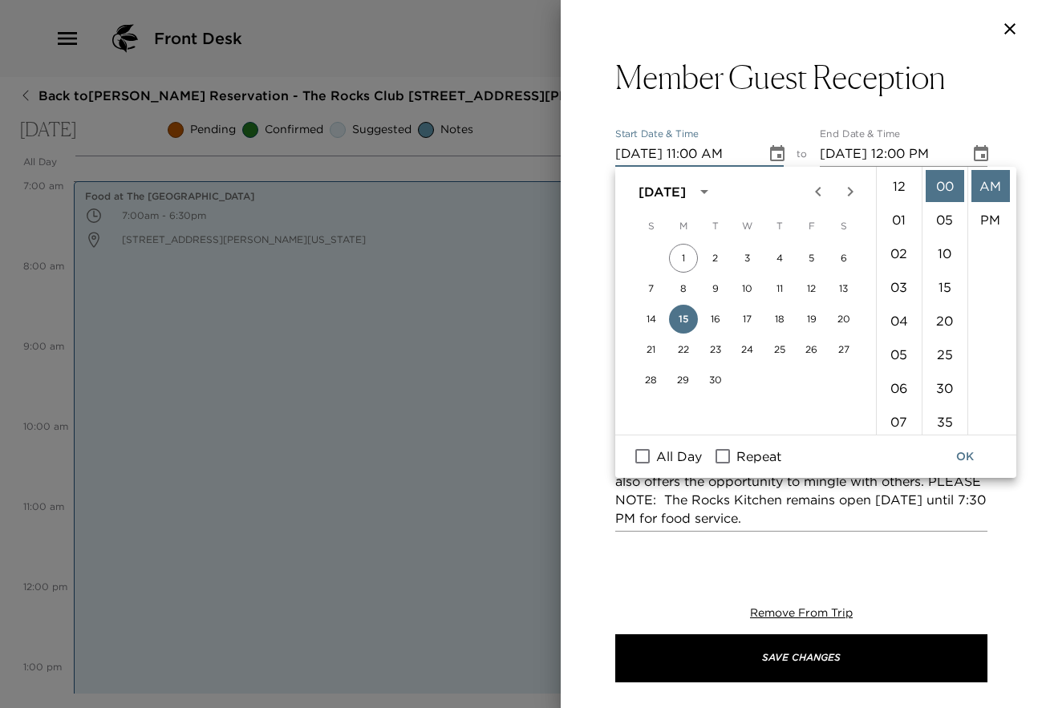
scroll to position [371, 0]
click at [901, 234] on li "04" at bounding box center [899, 232] width 39 height 32
click at [993, 218] on li "PM" at bounding box center [990, 220] width 39 height 32
type input "[DATE] 04:00 PM"
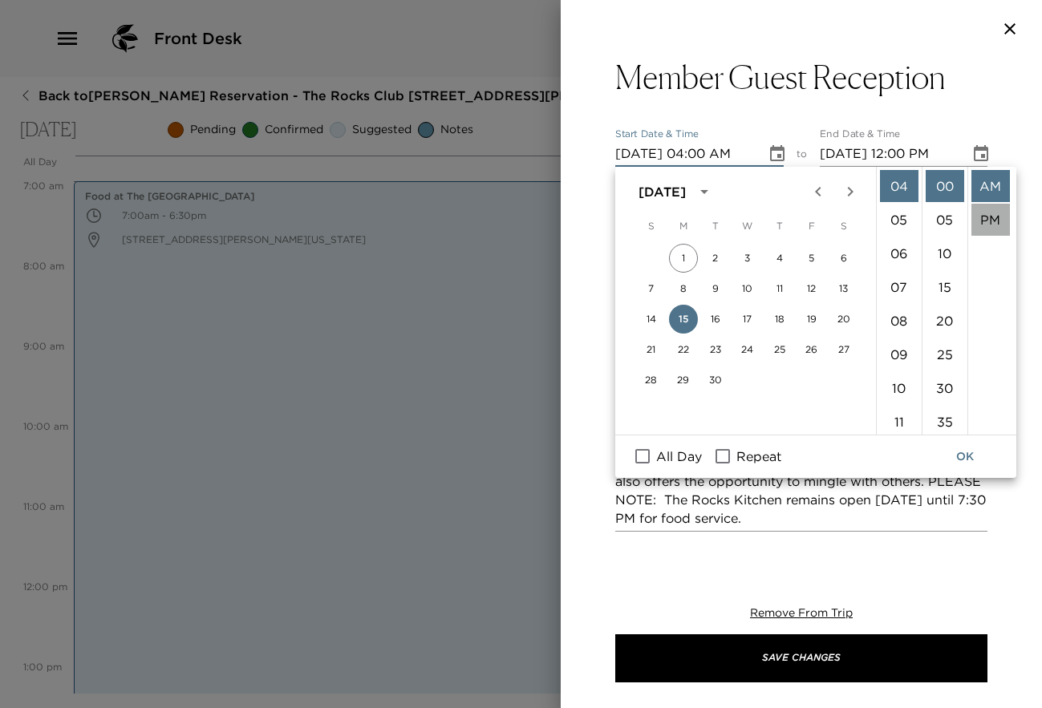
type input "[DATE] 05:00 PM"
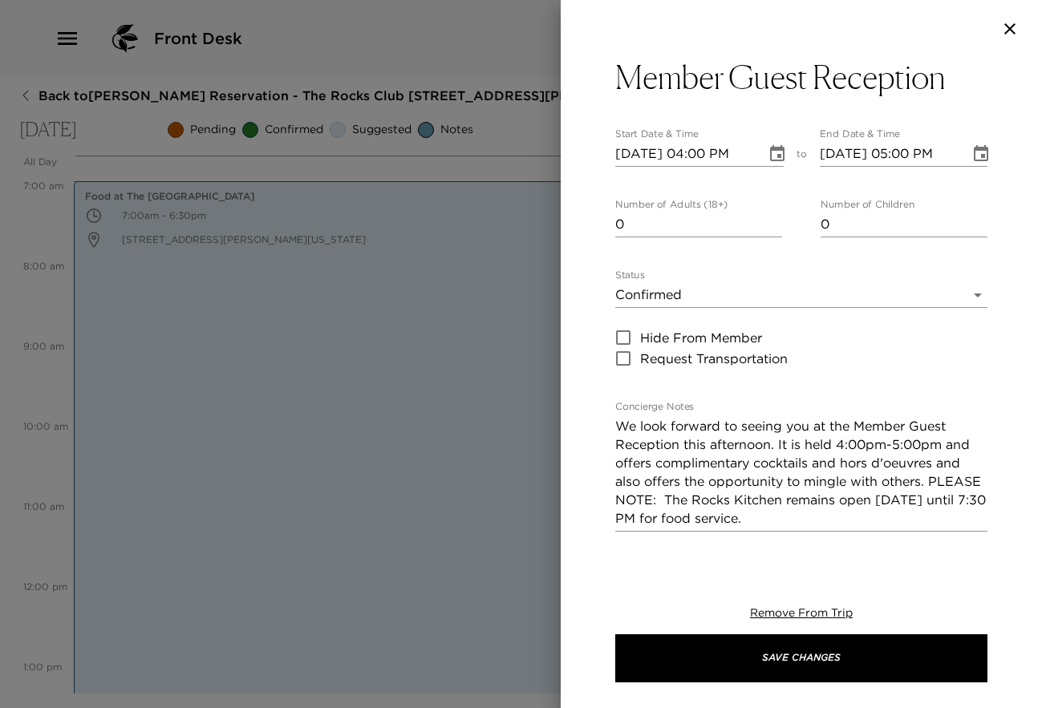
click at [963, 297] on body "Front Desk Back to [PERSON_NAME] Reservation - The Rocks Club [STREET_ADDRESS][…" at bounding box center [521, 354] width 1042 height 708
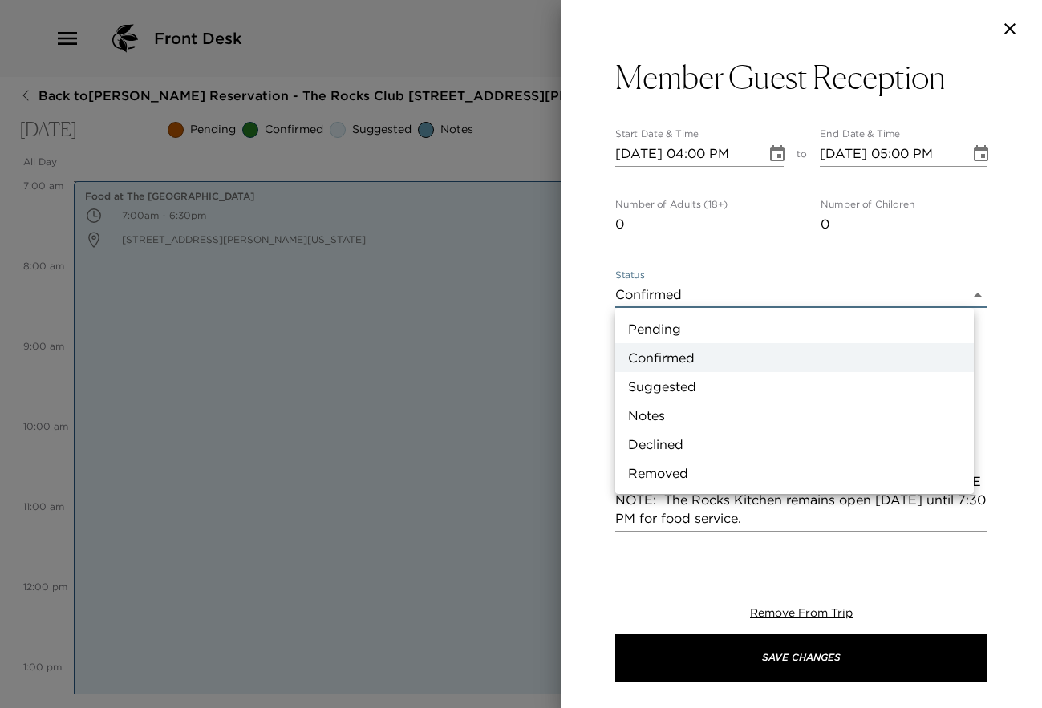
click at [720, 379] on li "Suggested" at bounding box center [794, 386] width 359 height 29
type input "Suggestion"
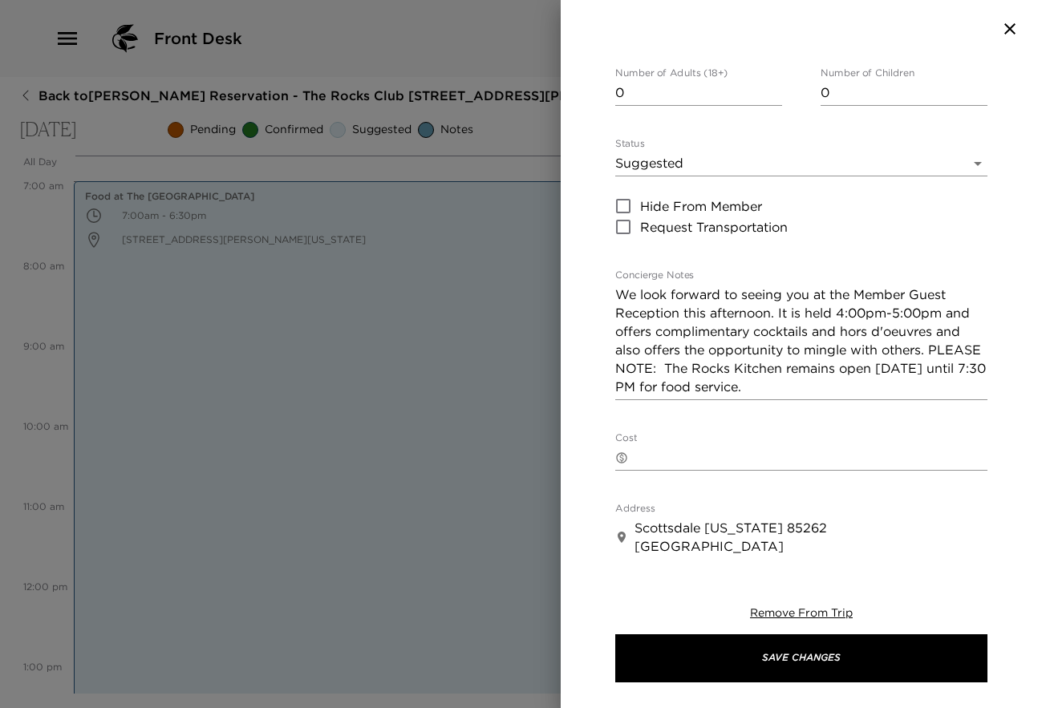
scroll to position [134, 0]
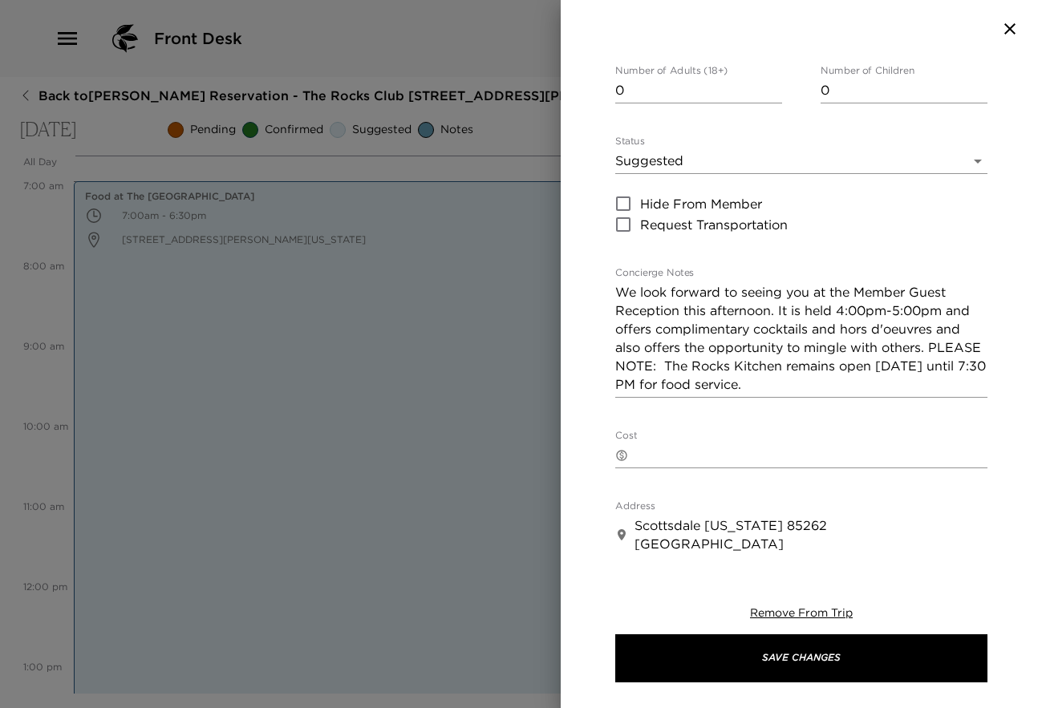
click at [706, 381] on textarea "We look forward to seeing you at the Member Guest Reception this afternoon. It …" at bounding box center [801, 338] width 372 height 111
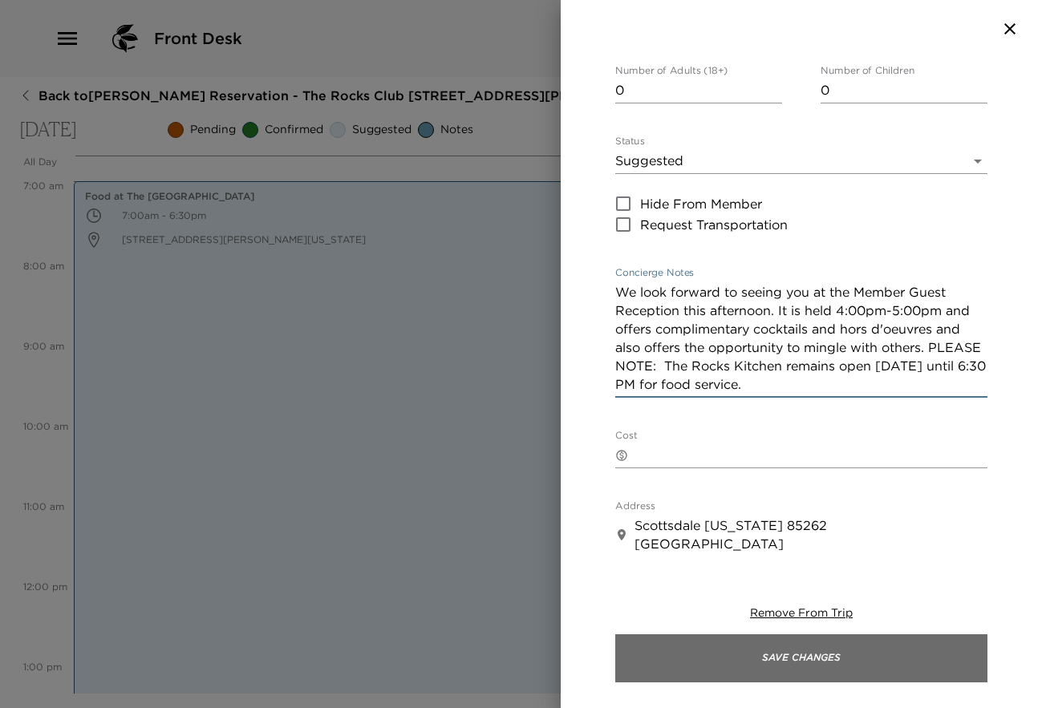
type textarea "We look forward to seeing you at the Member Guest Reception this afternoon. It …"
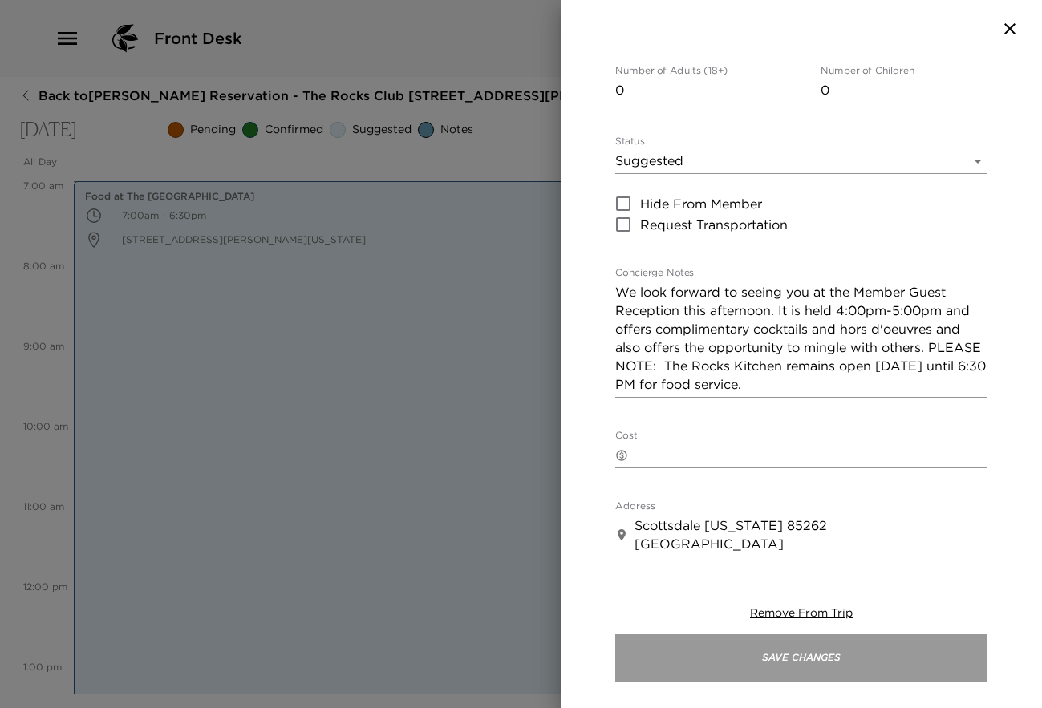
click at [830, 658] on button "Save Changes" at bounding box center [801, 659] width 372 height 48
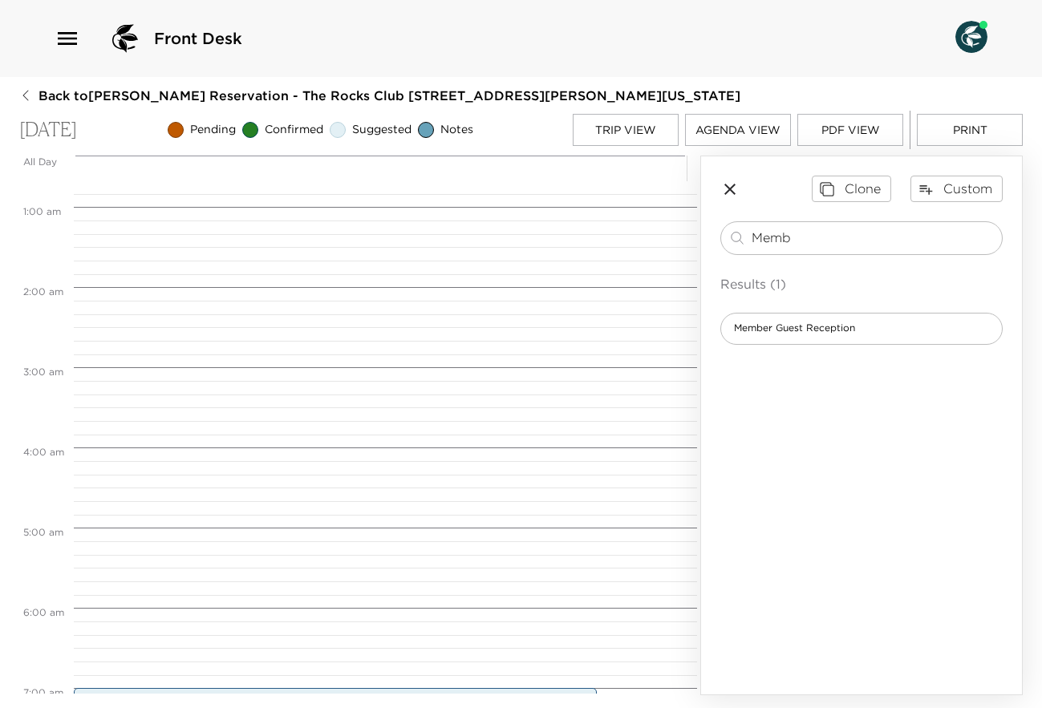
scroll to position [0, 0]
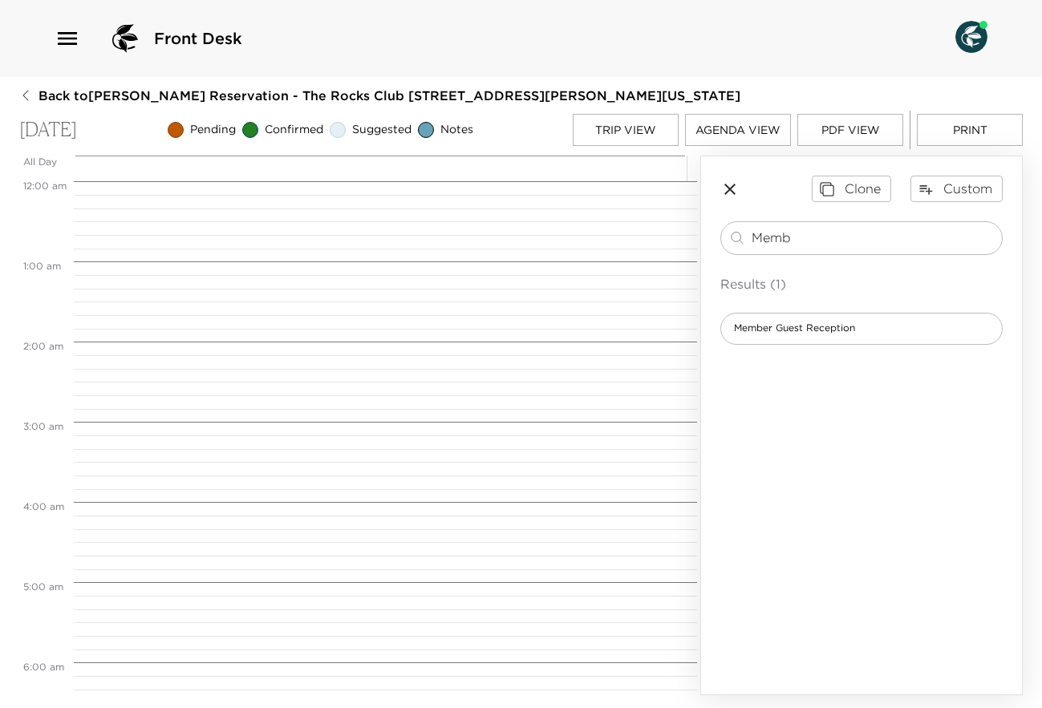
click at [732, 193] on icon "button" at bounding box center [729, 189] width 19 height 19
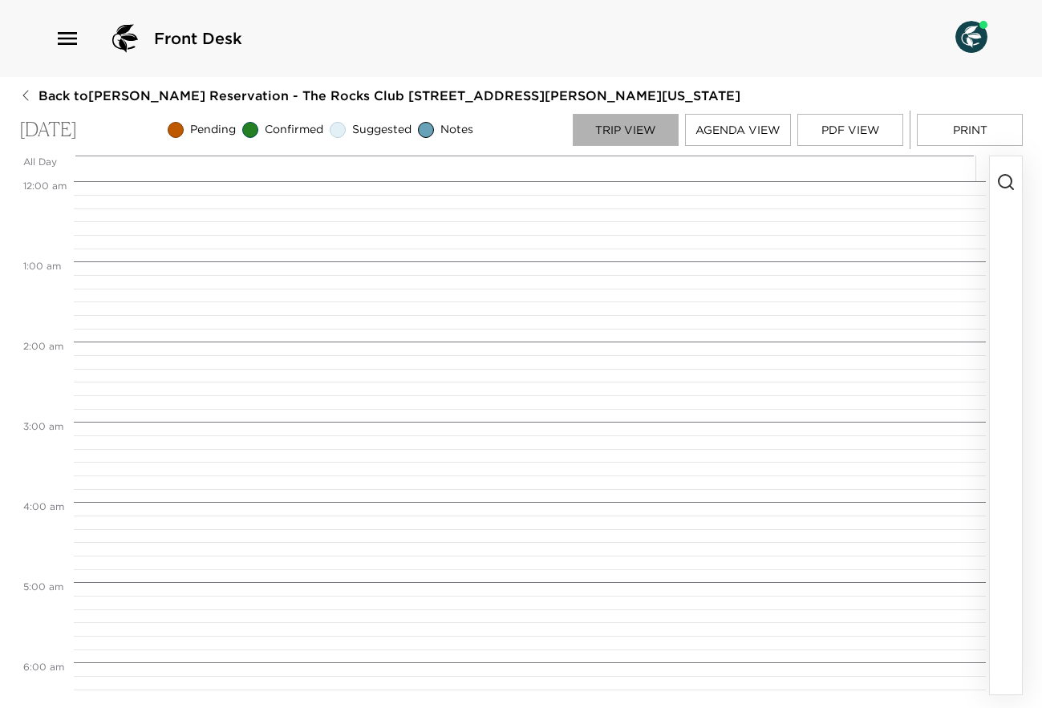
click at [617, 141] on button "Trip View" at bounding box center [626, 130] width 106 height 32
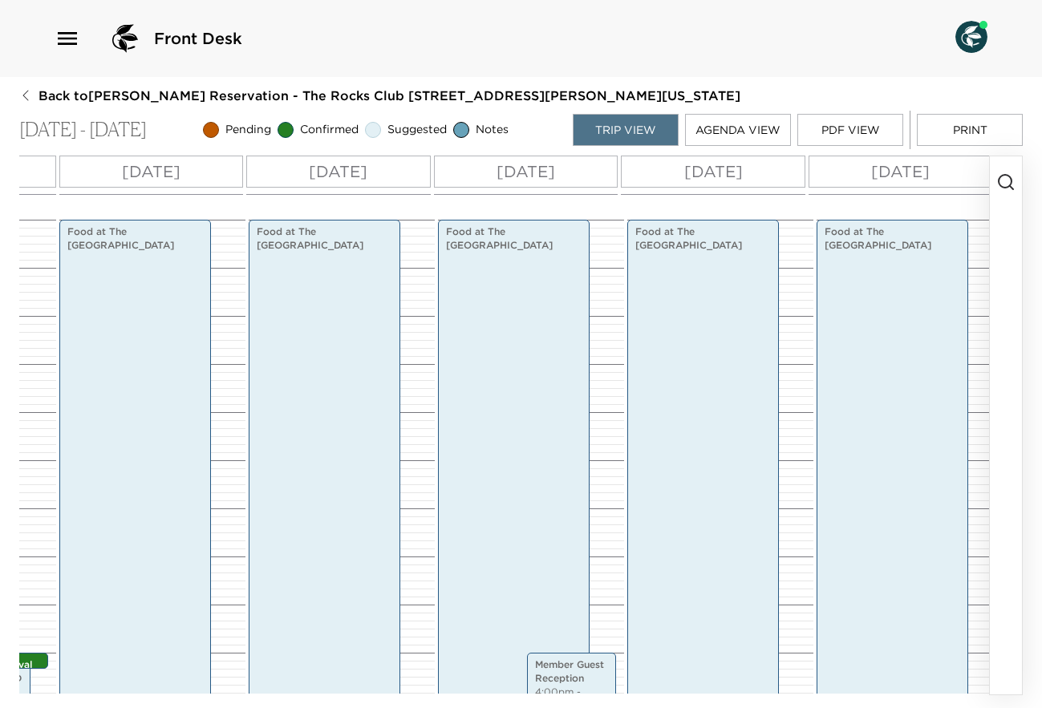
scroll to position [0, 205]
click at [729, 532] on div "Food at [GEOGRAPHIC_DATA] 7:00am - 6:30pm" at bounding box center [702, 496] width 142 height 549
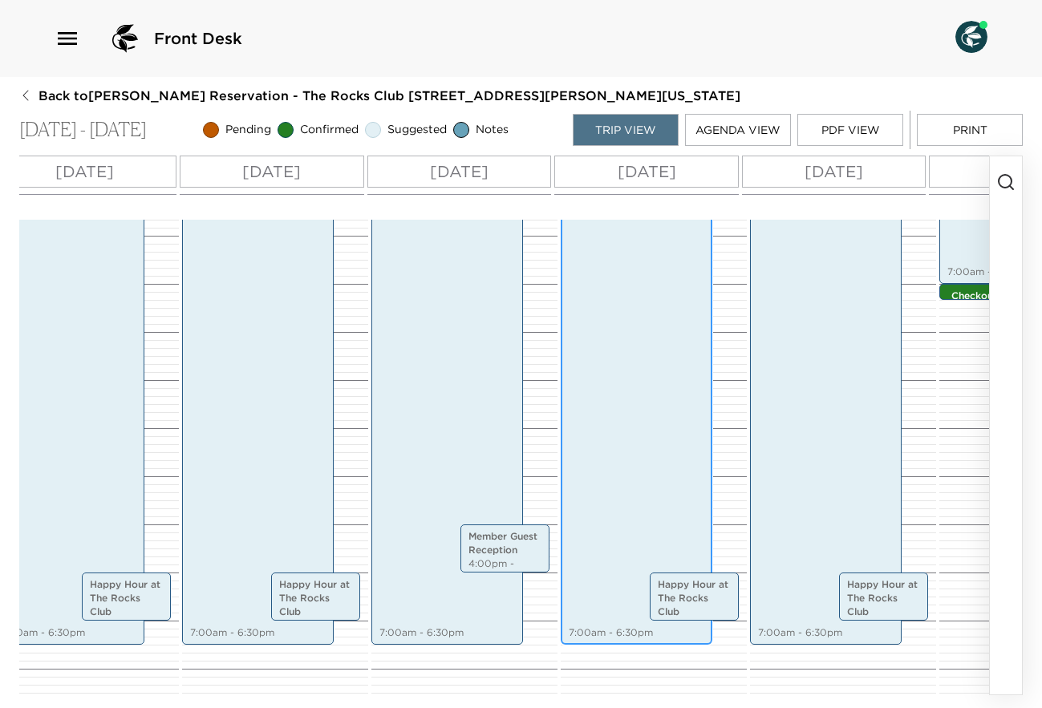
scroll to position [0, 301]
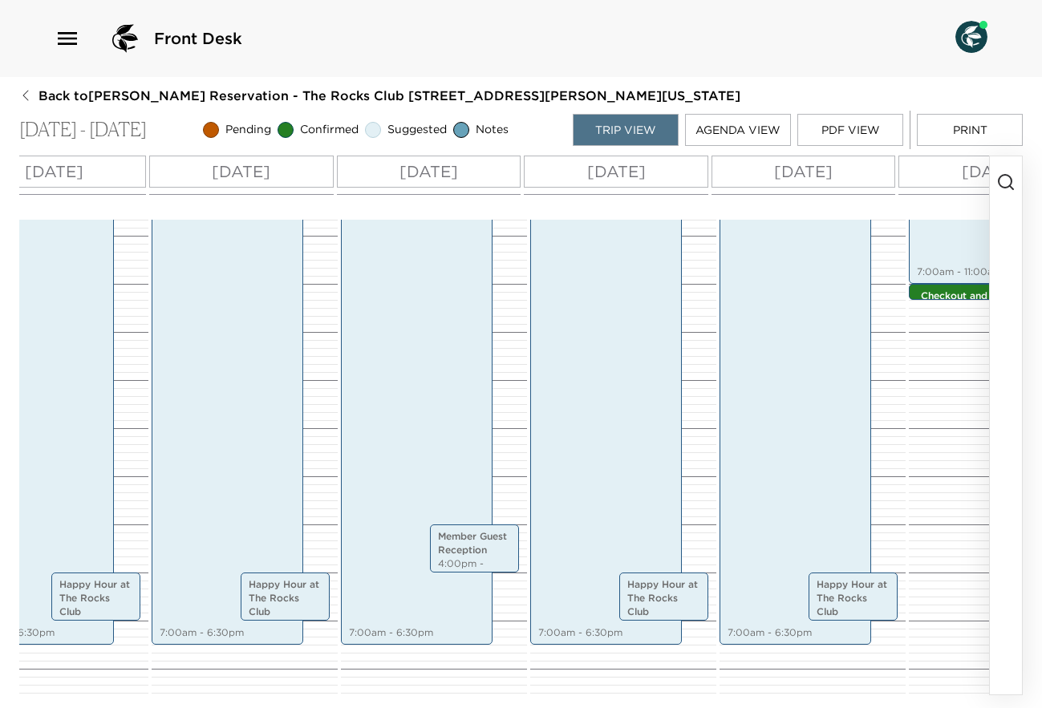
click at [1007, 183] on icon "button" at bounding box center [1005, 181] width 19 height 19
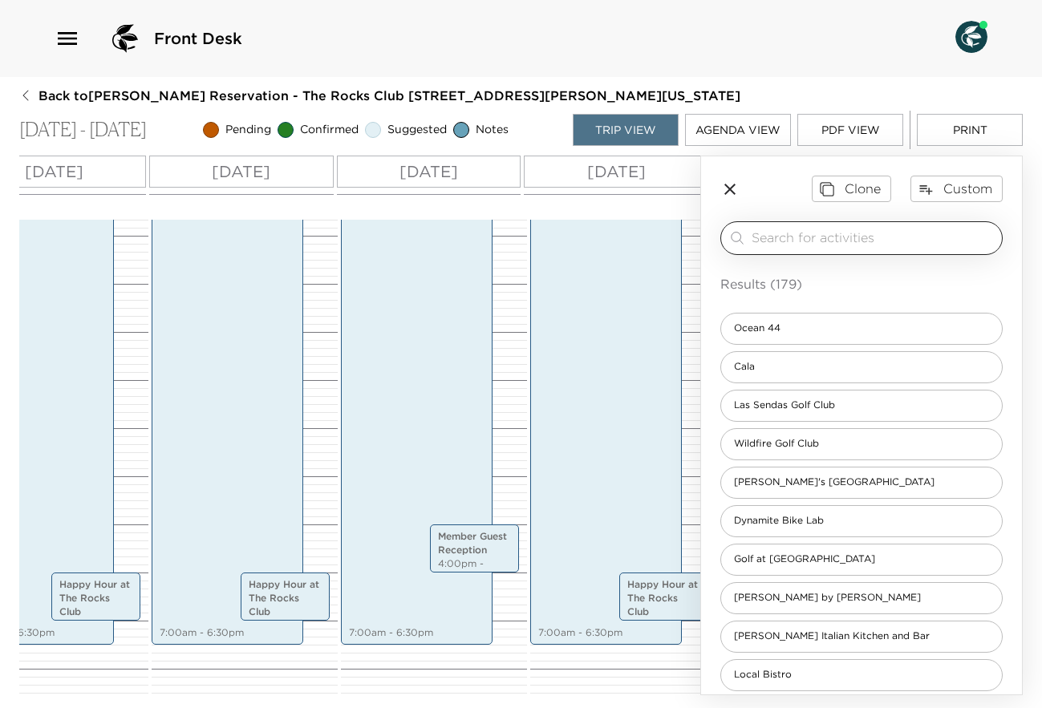
click at [831, 230] on input "search" at bounding box center [874, 238] width 244 height 18
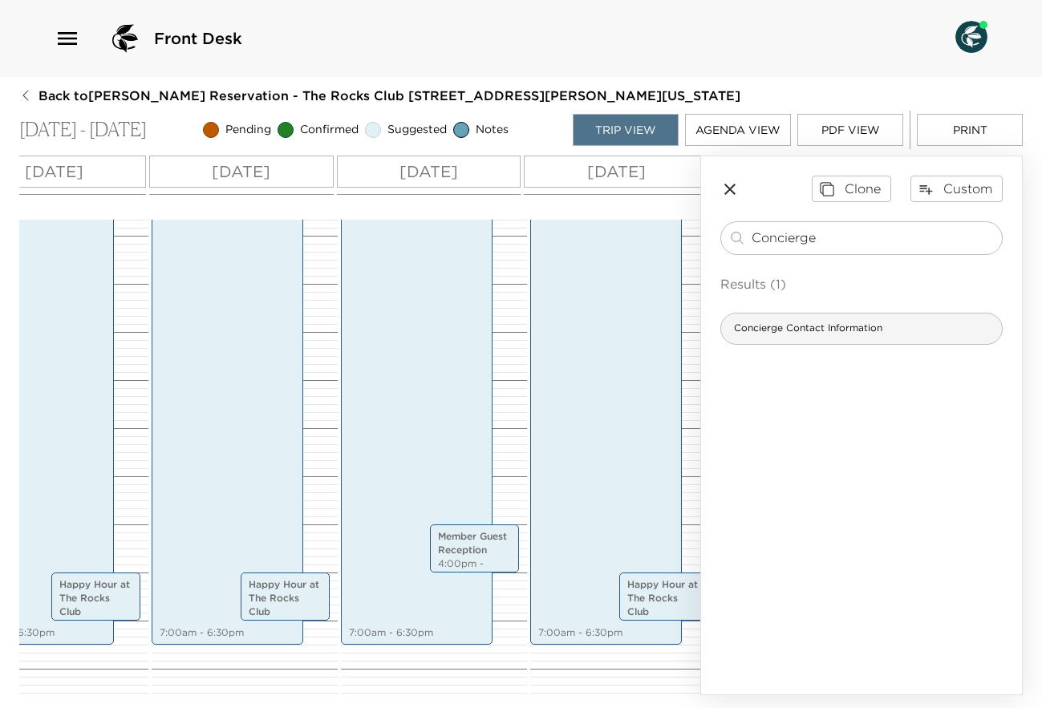
type input "Concierge"
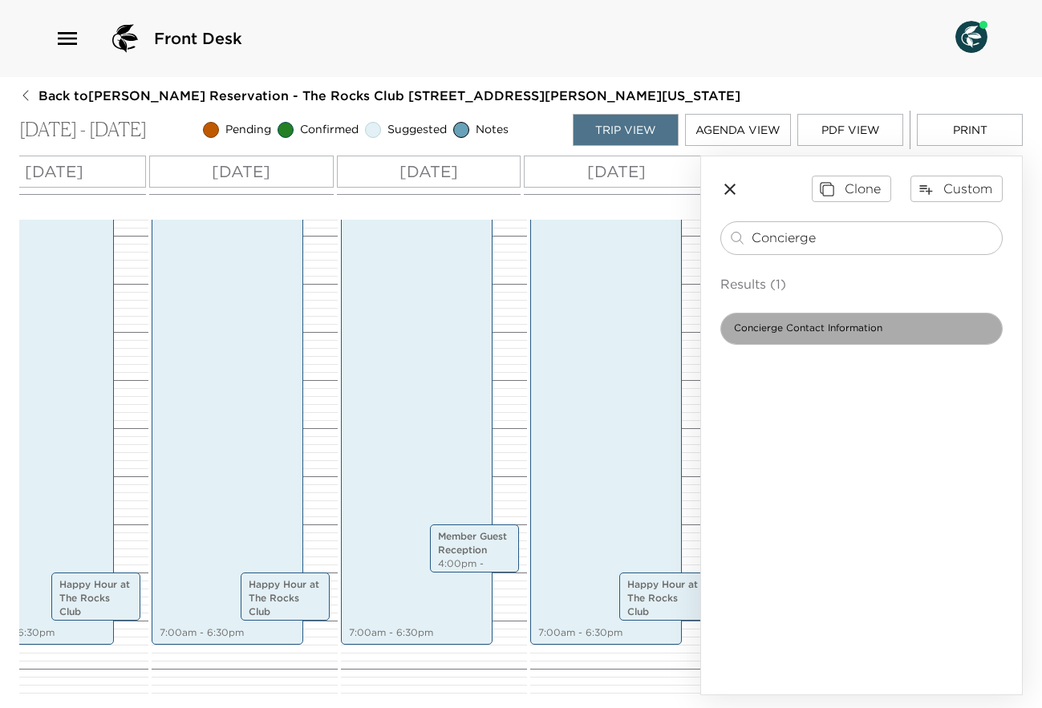
click at [813, 331] on span "Concierge Contact Information" at bounding box center [808, 329] width 174 height 14
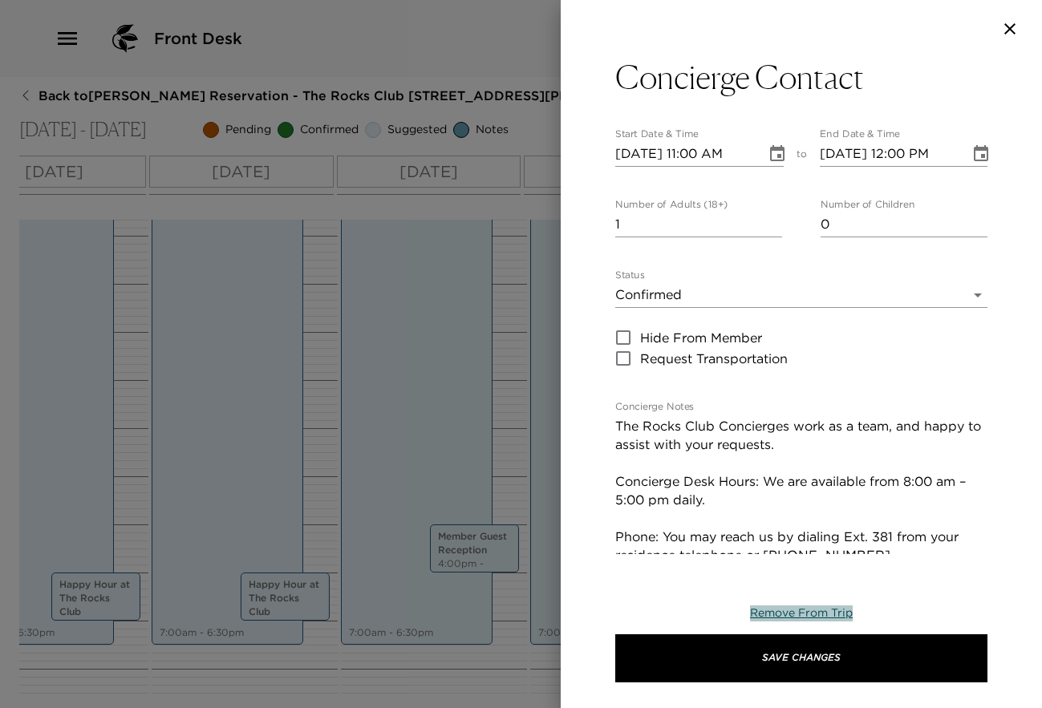
click at [785, 616] on span "Remove From Trip" at bounding box center [801, 613] width 103 height 14
click at [785, 612] on span "Remove From Trip" at bounding box center [801, 613] width 103 height 14
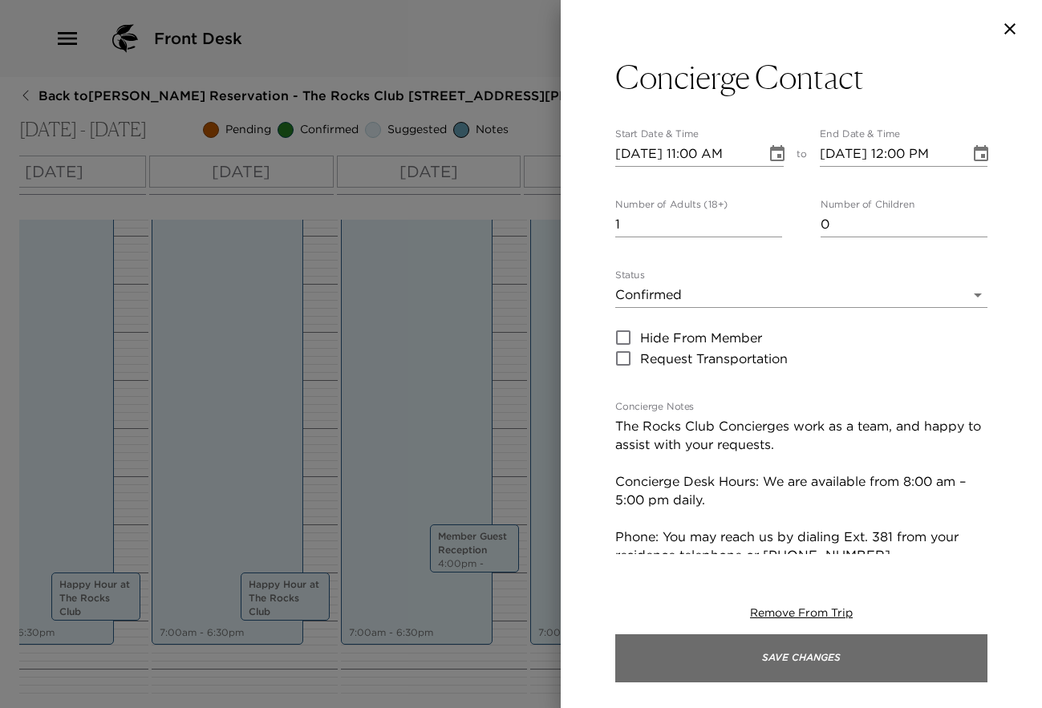
click at [785, 657] on button "Save Changes" at bounding box center [801, 659] width 372 height 48
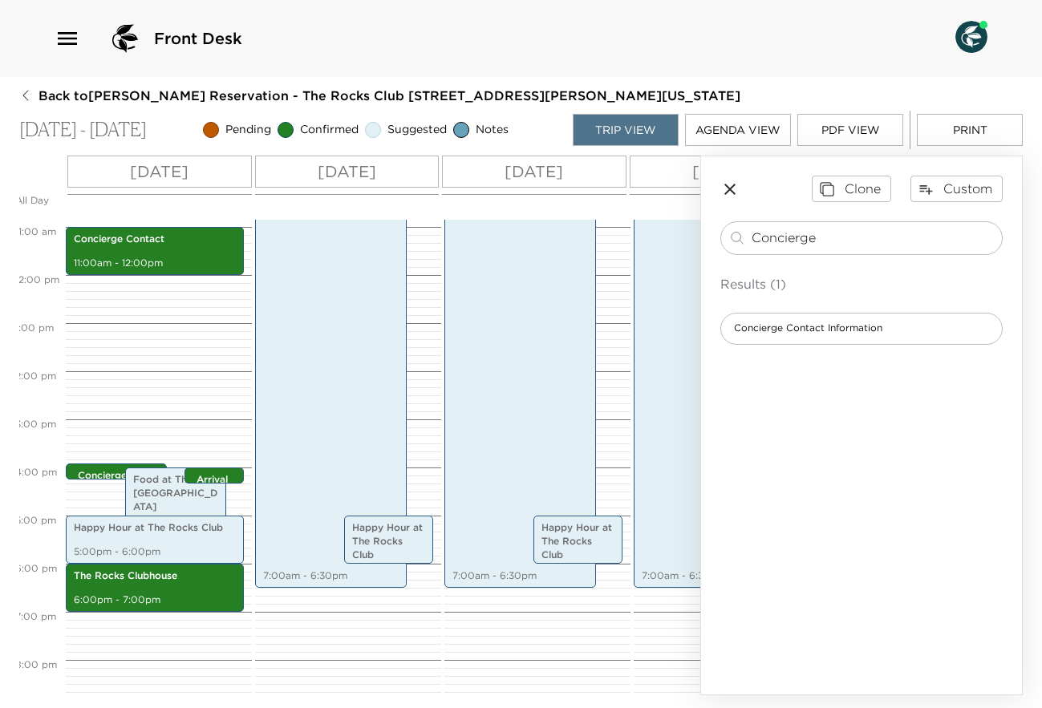
scroll to position [0, 0]
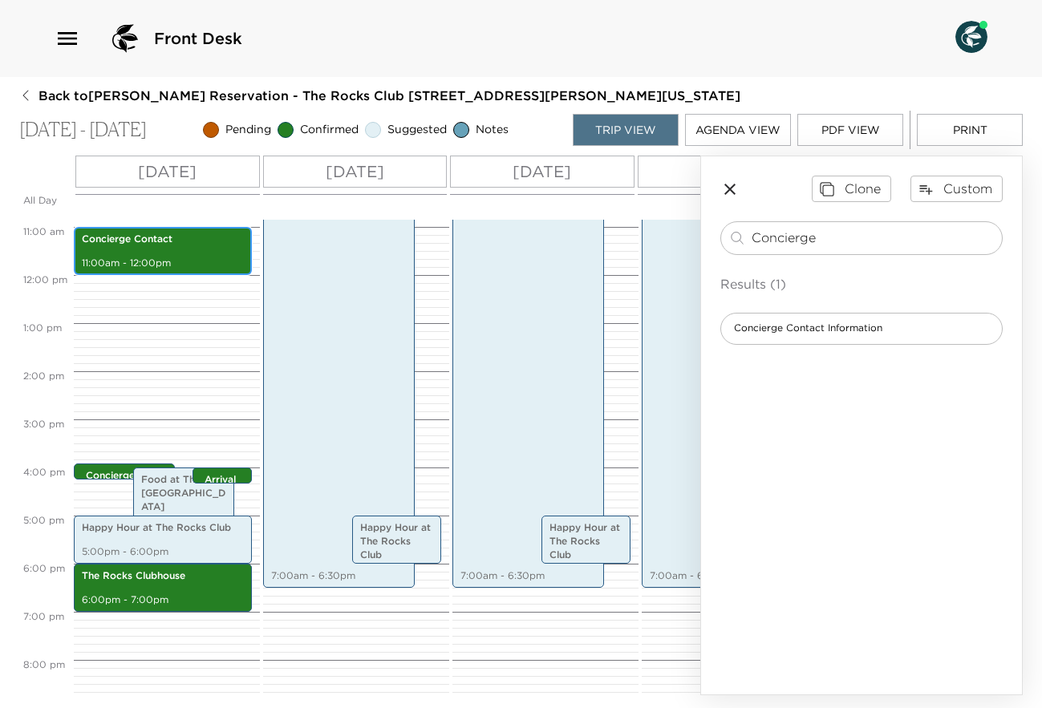
click at [162, 242] on p "Concierge Contact" at bounding box center [163, 240] width 162 height 14
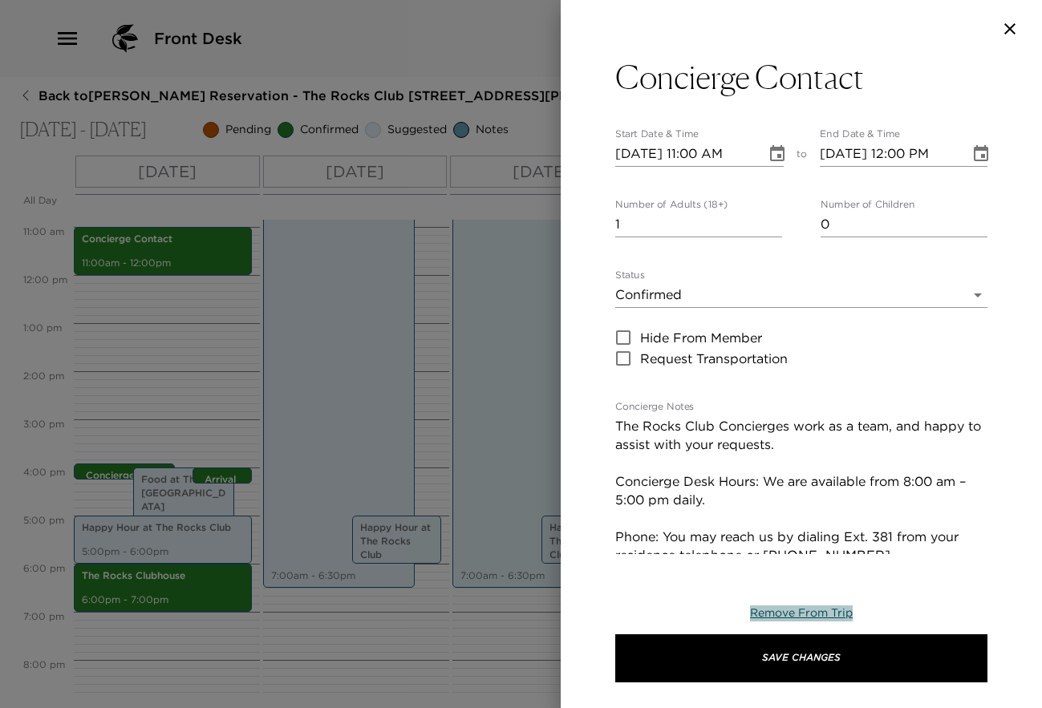
click at [797, 614] on span "Remove From Trip" at bounding box center [801, 613] width 103 height 14
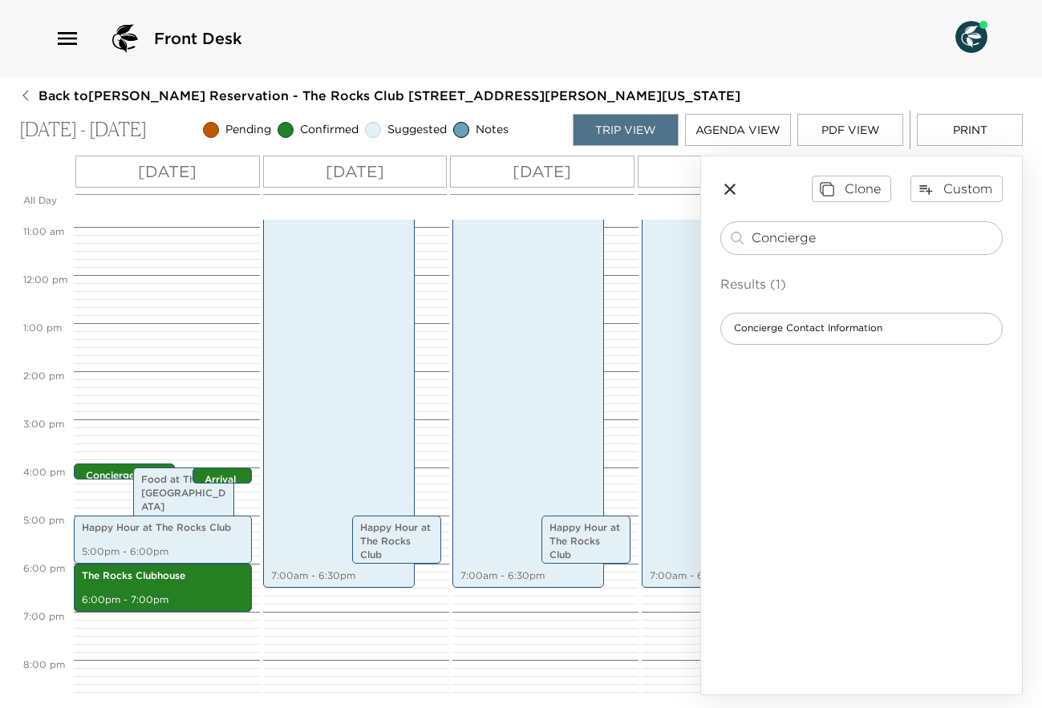
click at [732, 187] on icon "button" at bounding box center [729, 189] width 11 height 11
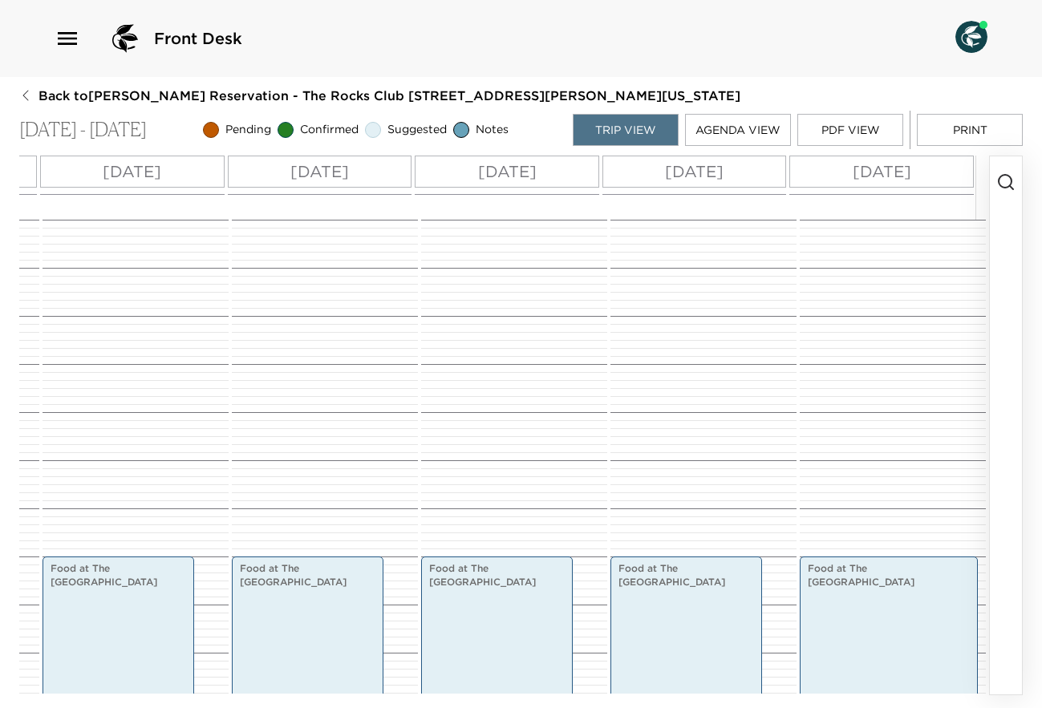
click at [501, 172] on p "[DATE]" at bounding box center [507, 172] width 59 height 24
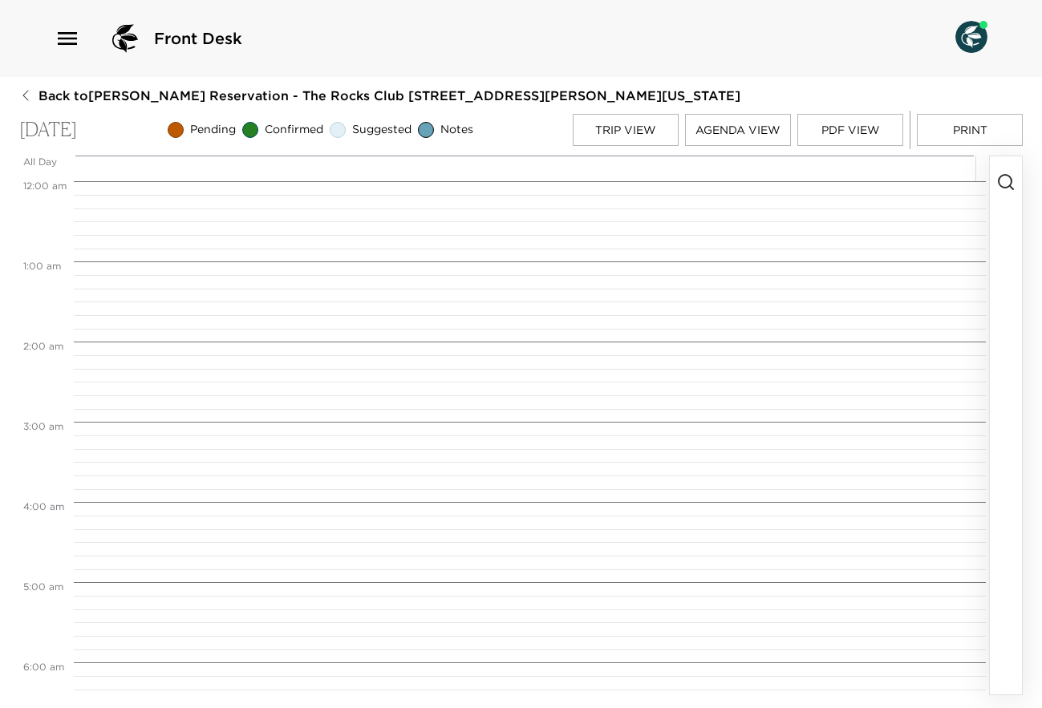
scroll to position [562, 0]
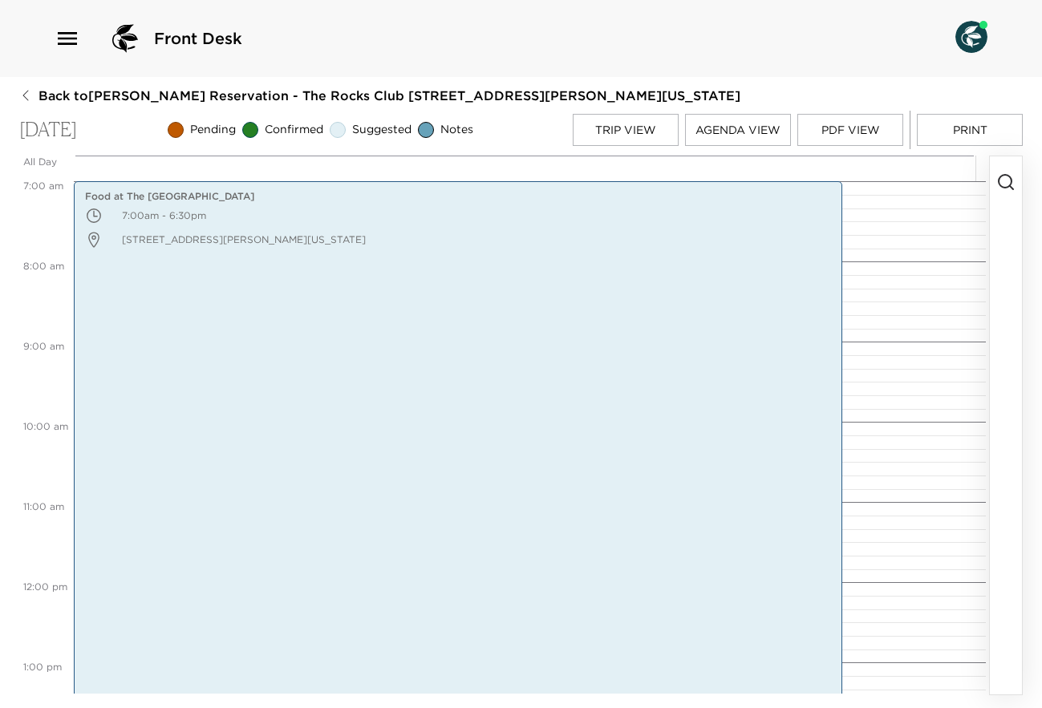
click at [1003, 180] on icon "button" at bounding box center [1005, 181] width 19 height 19
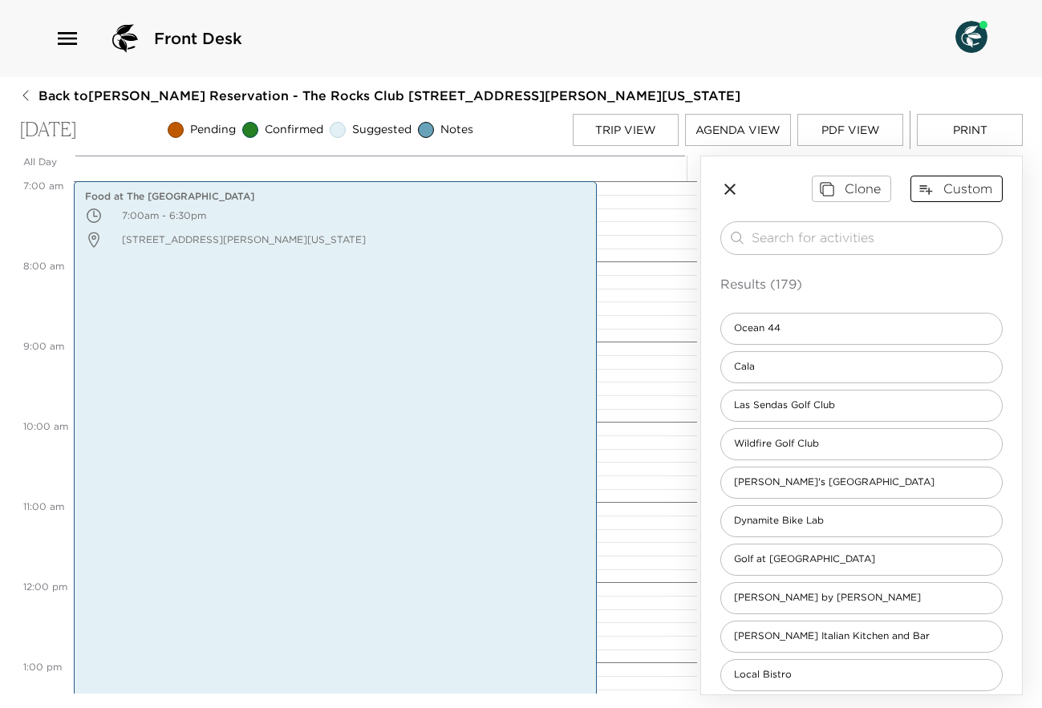
click at [951, 196] on button "Custom" at bounding box center [956, 189] width 92 height 26
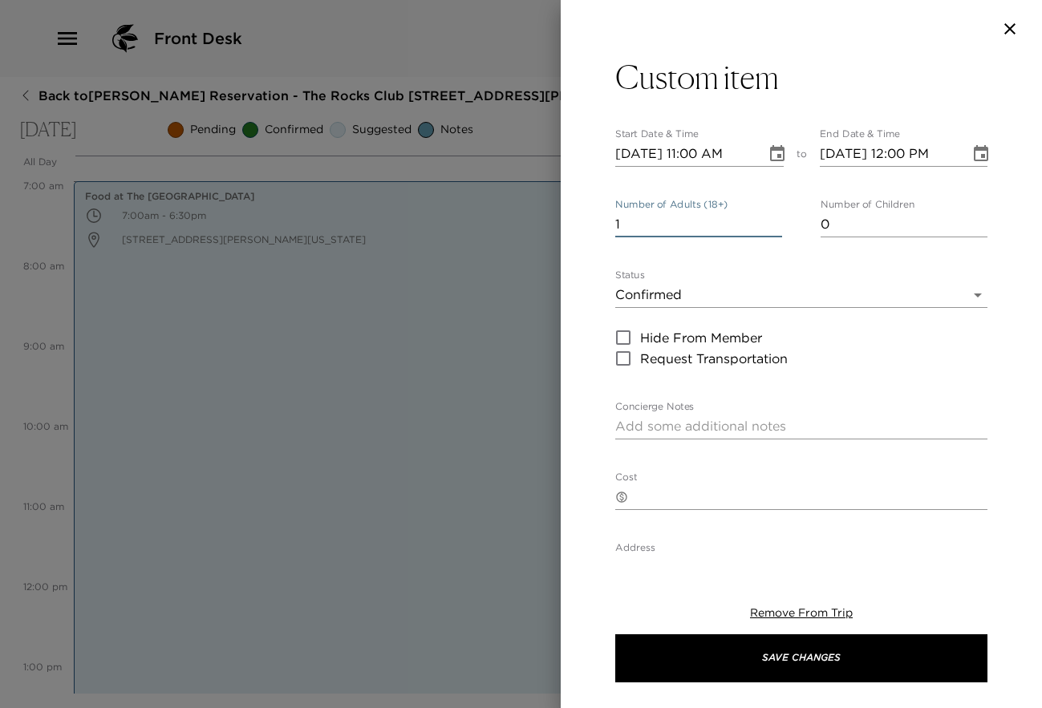
click at [769, 233] on input "1" at bounding box center [698, 225] width 167 height 26
type input "0"
click at [769, 228] on input "0" at bounding box center [698, 225] width 167 height 26
click at [770, 161] on icon "Choose date, selected date is Sep 16, 2025" at bounding box center [777, 153] width 14 height 16
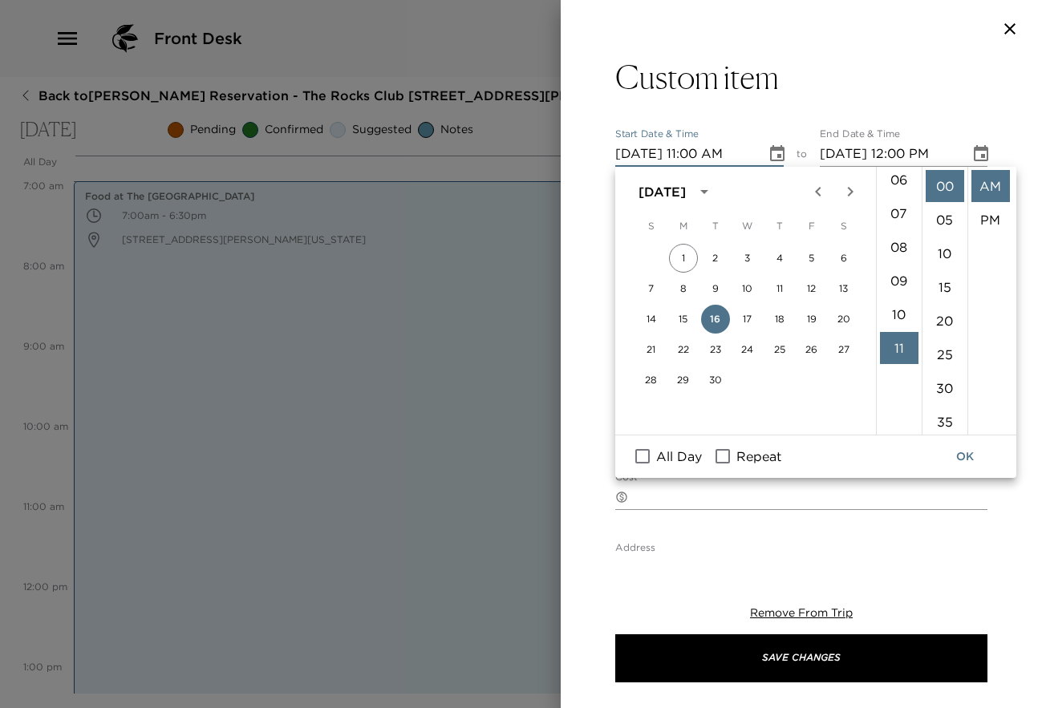
scroll to position [192, 0]
click at [899, 264] on li "08" at bounding box center [899, 264] width 39 height 32
type input "[DATE] 08:00 AM"
click at [972, 155] on icon "Choose date, selected date is Sep 16, 2025" at bounding box center [980, 153] width 19 height 19
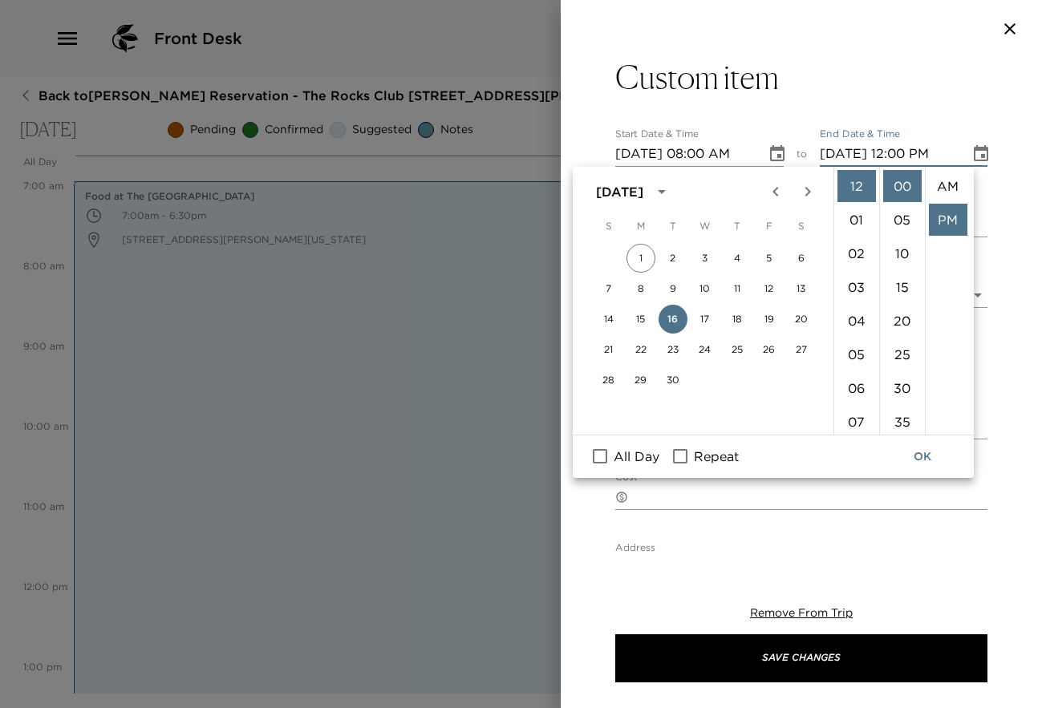
scroll to position [34, 0]
click at [856, 357] on li "05" at bounding box center [856, 355] width 39 height 32
type input "[DATE] 05:00 PM"
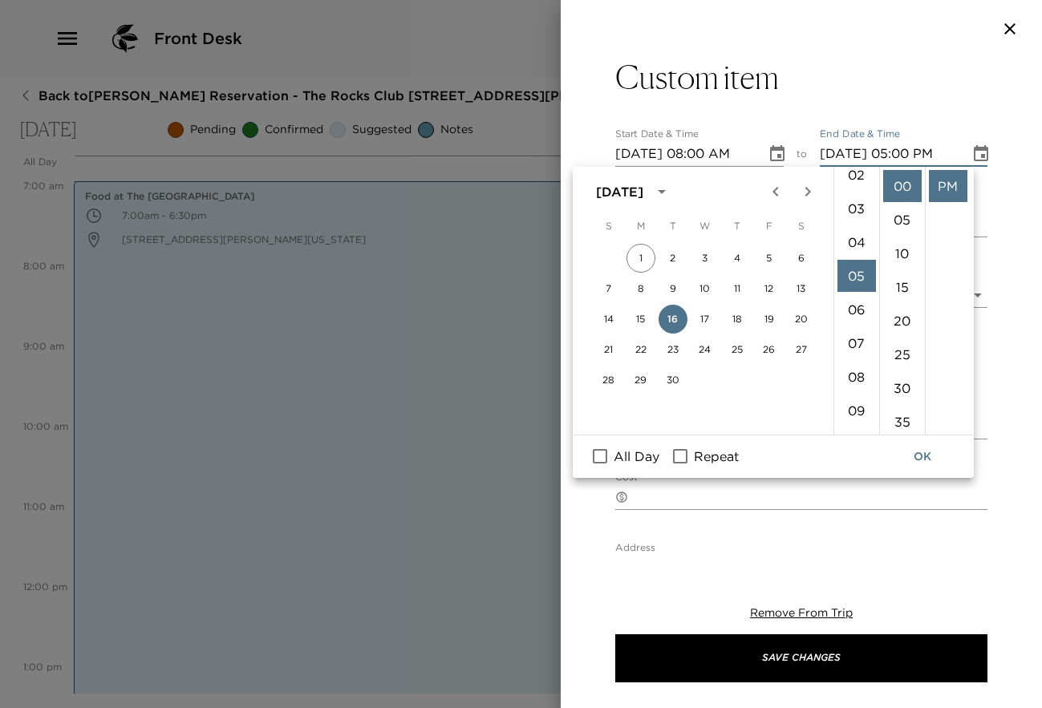
scroll to position [168, 0]
click at [676, 457] on input "Repeat" at bounding box center [680, 456] width 34 height 21
checkbox input "true"
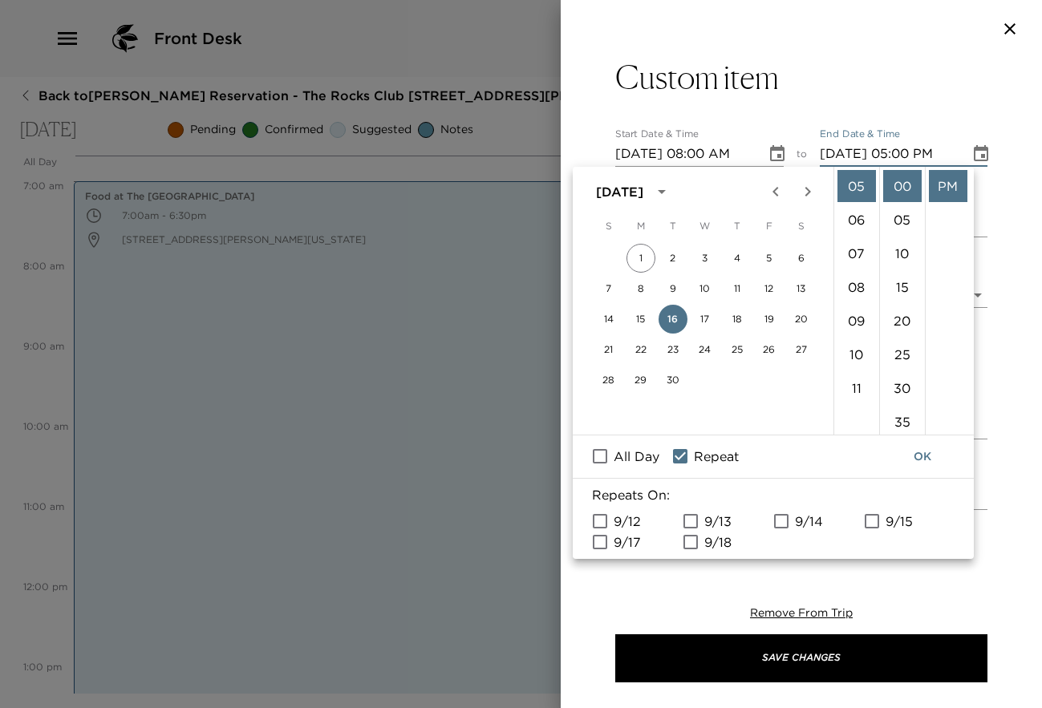
click at [600, 460] on input "All Day" at bounding box center [600, 456] width 34 height 21
checkbox input "true"
type input "[DATE]"
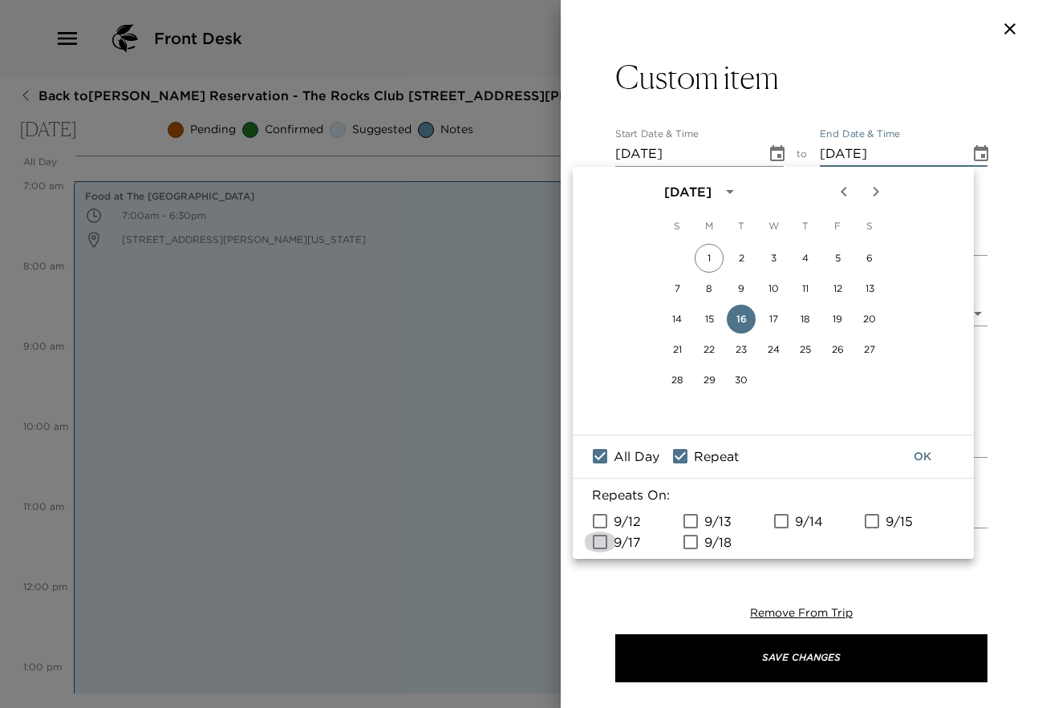
click at [601, 542] on input "9/17" at bounding box center [600, 542] width 34 height 21
checkbox input "true"
click at [695, 544] on input "9/18" at bounding box center [691, 542] width 34 height 21
checkbox input "true"
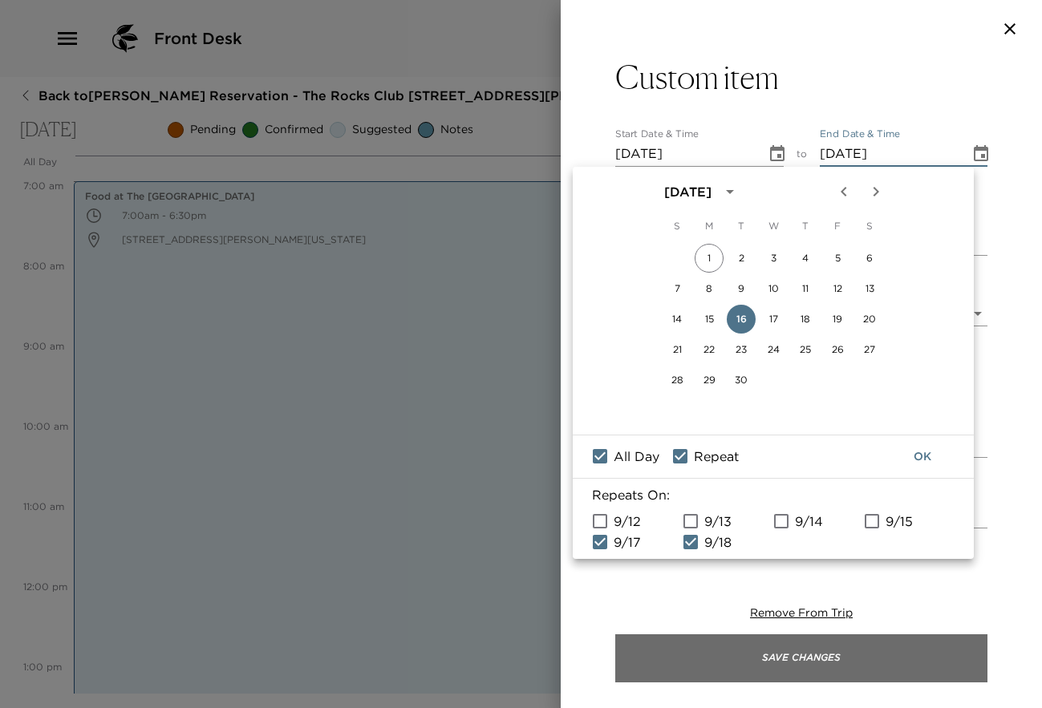
click at [817, 648] on button "Save Changes" at bounding box center [801, 659] width 372 height 48
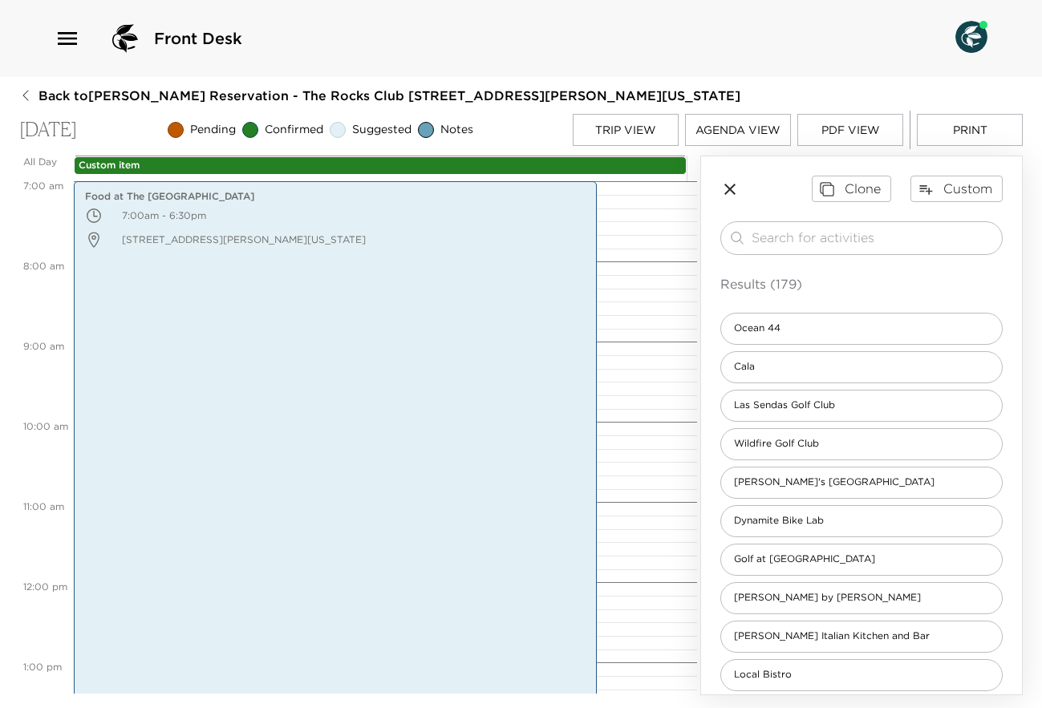
click at [728, 183] on icon "button" at bounding box center [729, 189] width 19 height 19
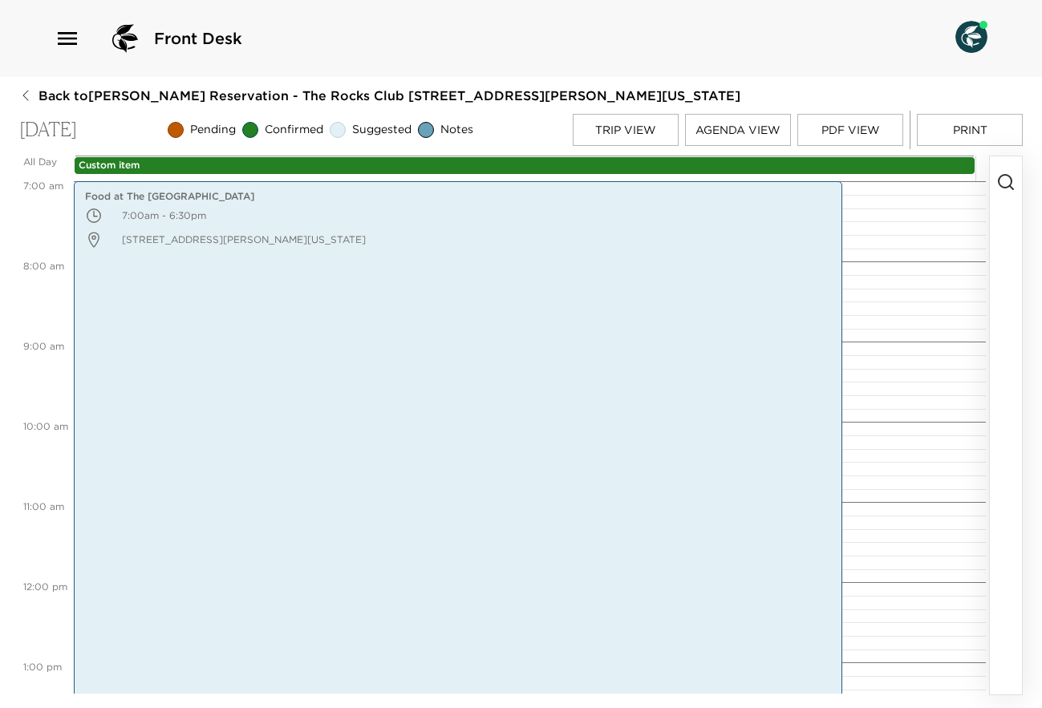
click at [617, 128] on button "Trip View" at bounding box center [626, 130] width 106 height 32
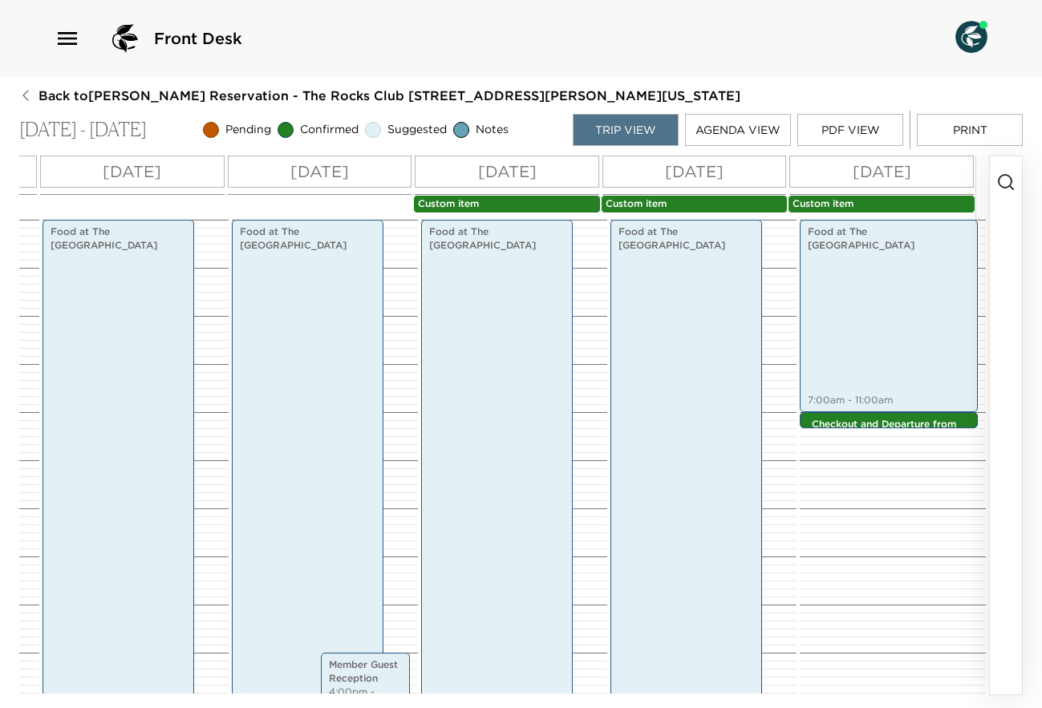
scroll to position [0, 424]
click at [533, 197] on p "Custom item" at bounding box center [507, 204] width 178 height 14
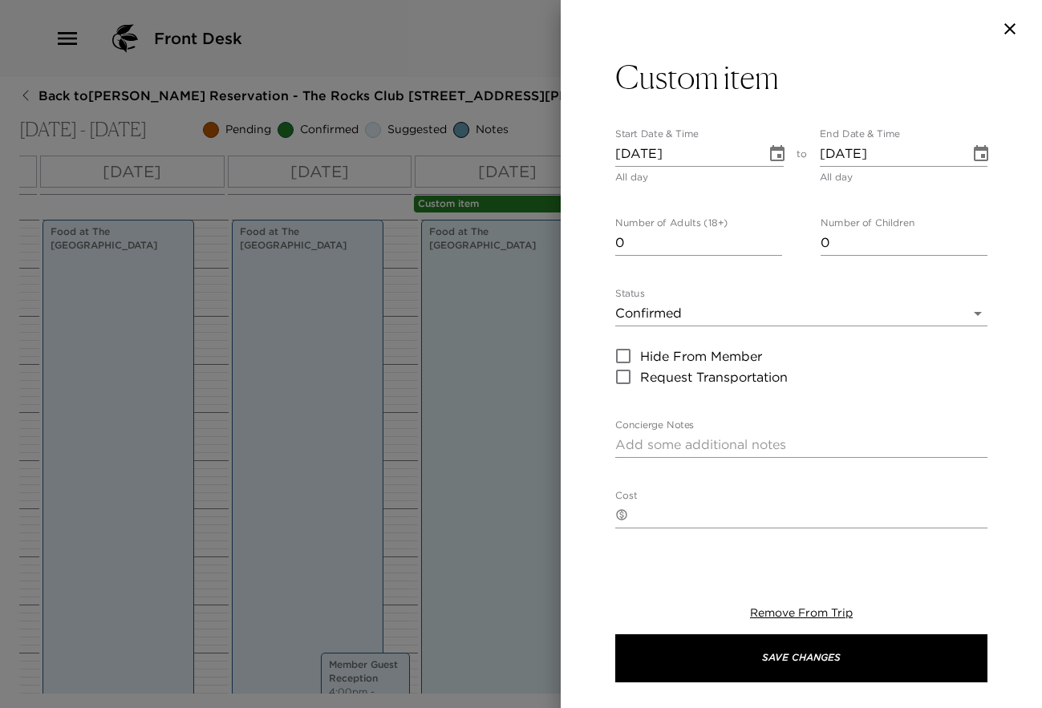
click at [655, 443] on textarea "Concierge Notes" at bounding box center [801, 445] width 372 height 18
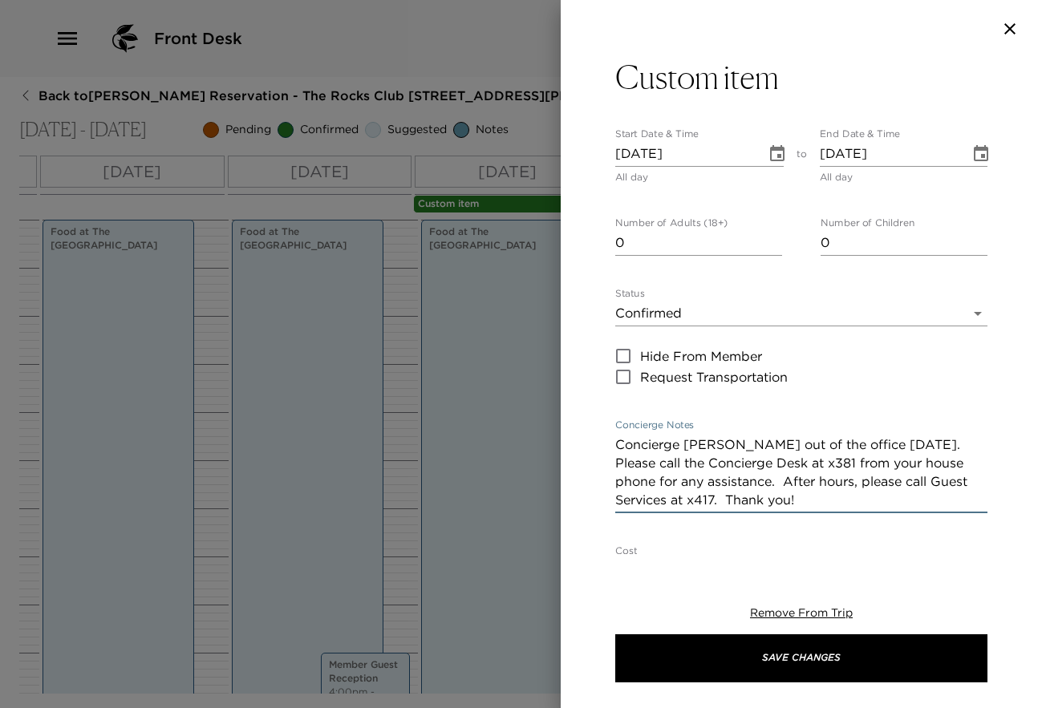
type textarea "Concierge [PERSON_NAME] out of the office [DATE]. Please call the Concierge Des…"
click at [614, 442] on div "Custom item Start Date & Time [DATE] All day to End Date & Time [DATE] All day …" at bounding box center [801, 306] width 481 height 497
drag, startPoint x: 618, startPoint y: 444, endPoint x: 740, endPoint y: 493, distance: 132.4
click at [740, 493] on textarea "Concierge [PERSON_NAME] out of the office [DATE]. Please call the Concierge Des…" at bounding box center [801, 473] width 372 height 74
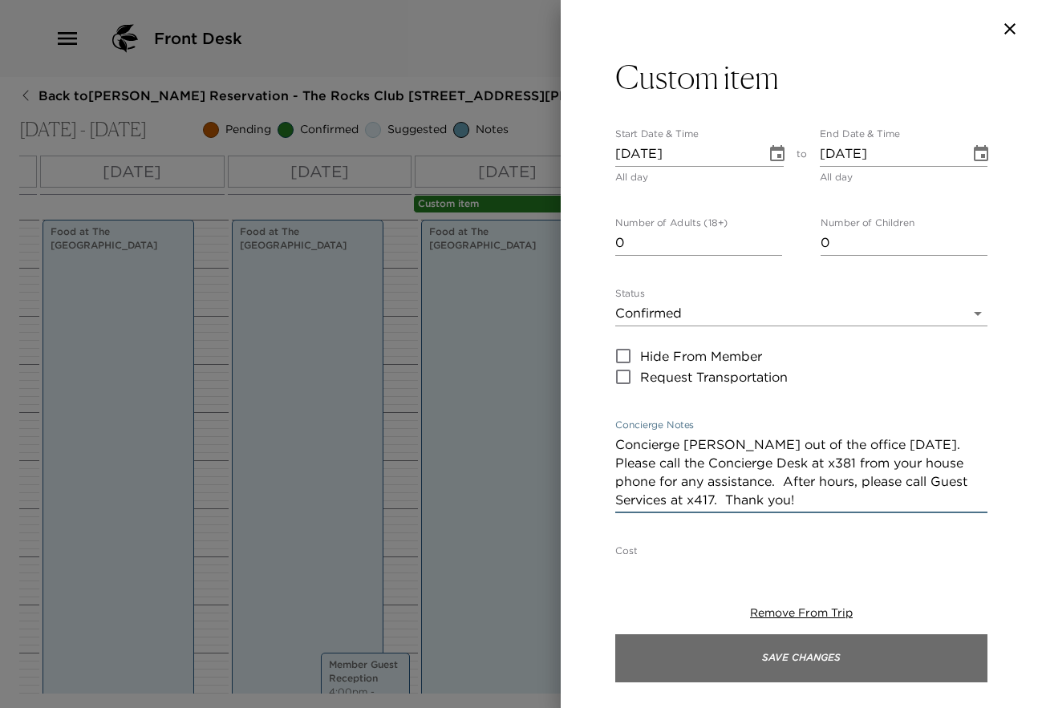
click at [801, 659] on button "Save Changes" at bounding box center [801, 659] width 372 height 48
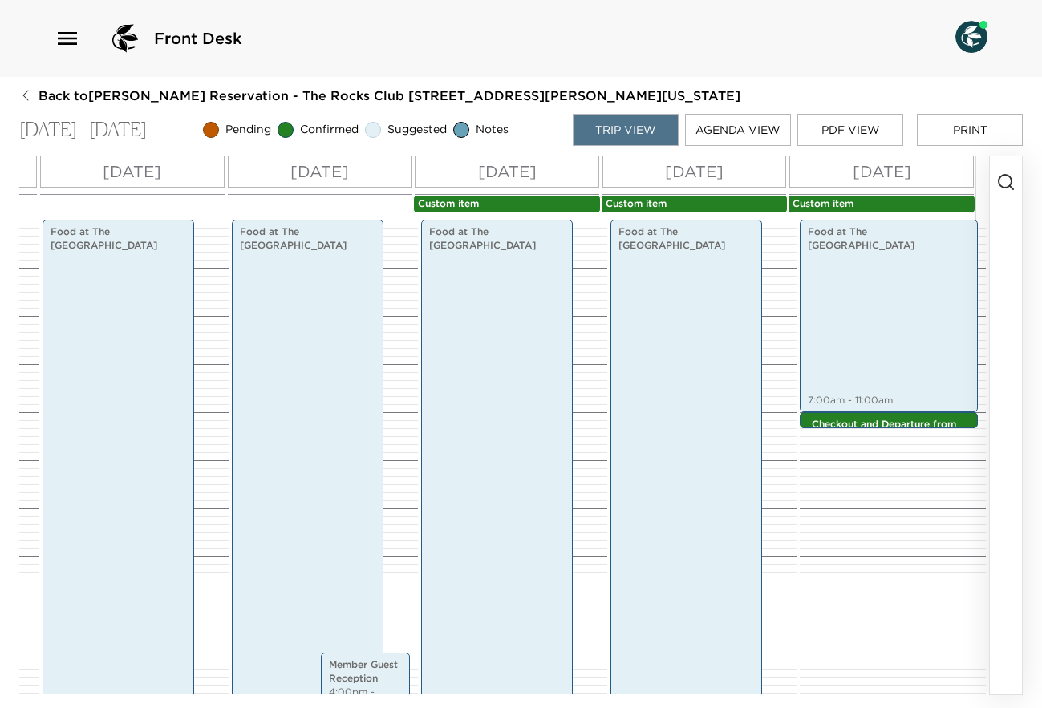
click at [525, 202] on p "Custom item" at bounding box center [507, 204] width 178 height 14
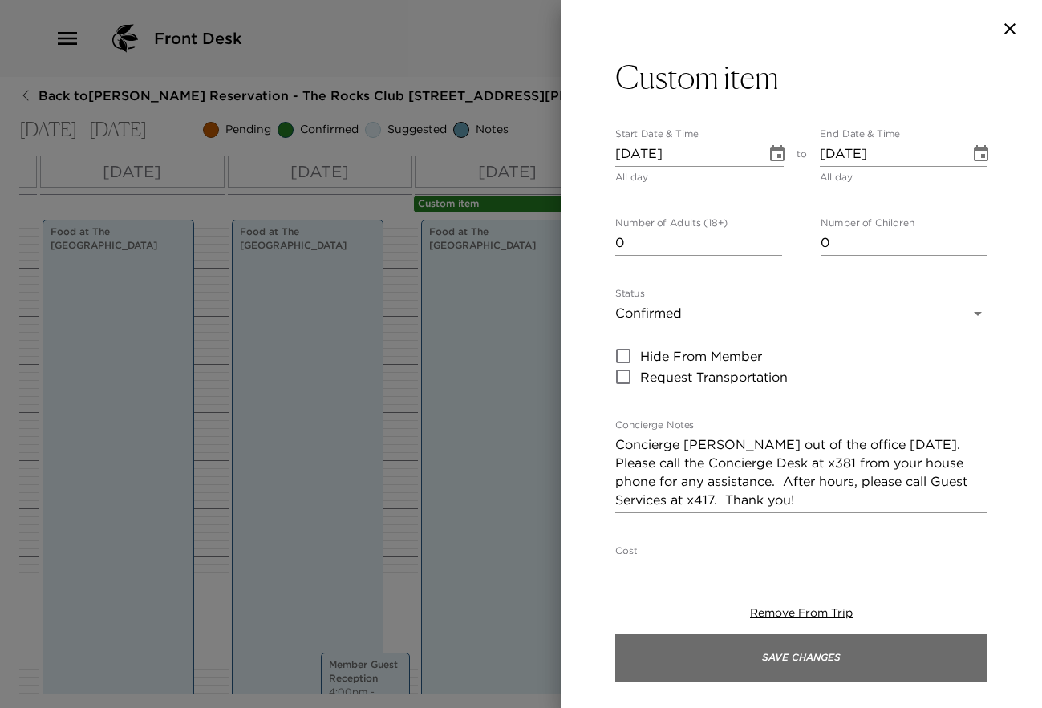
click at [790, 654] on button "Save Changes" at bounding box center [801, 659] width 372 height 48
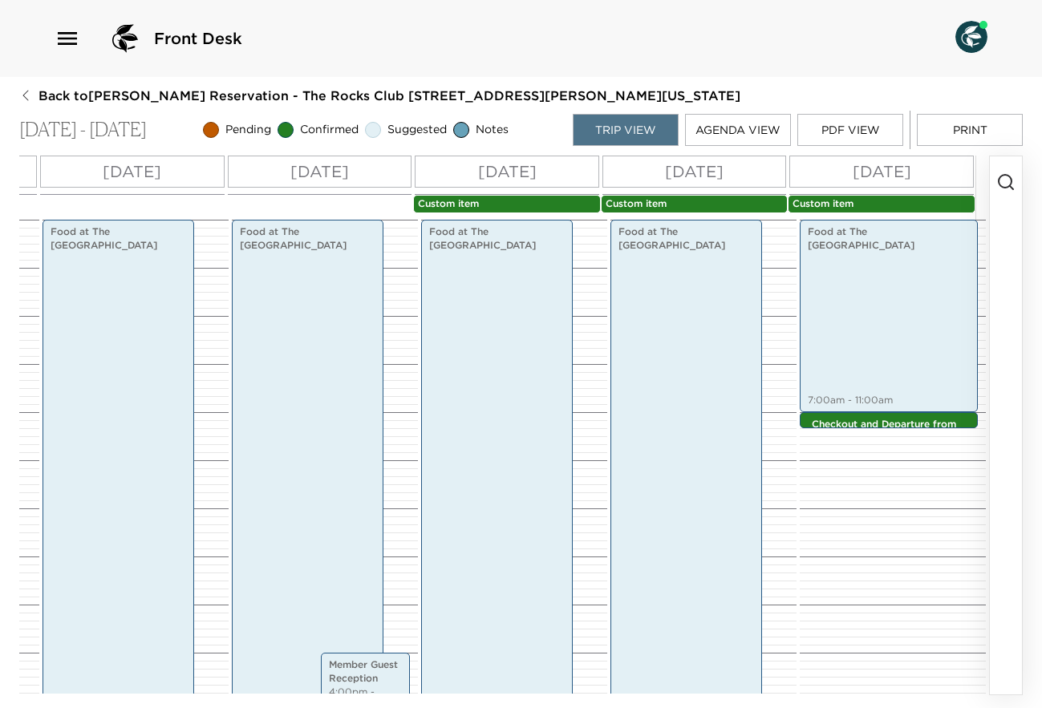
click at [696, 204] on p "Custom item" at bounding box center [695, 204] width 178 height 14
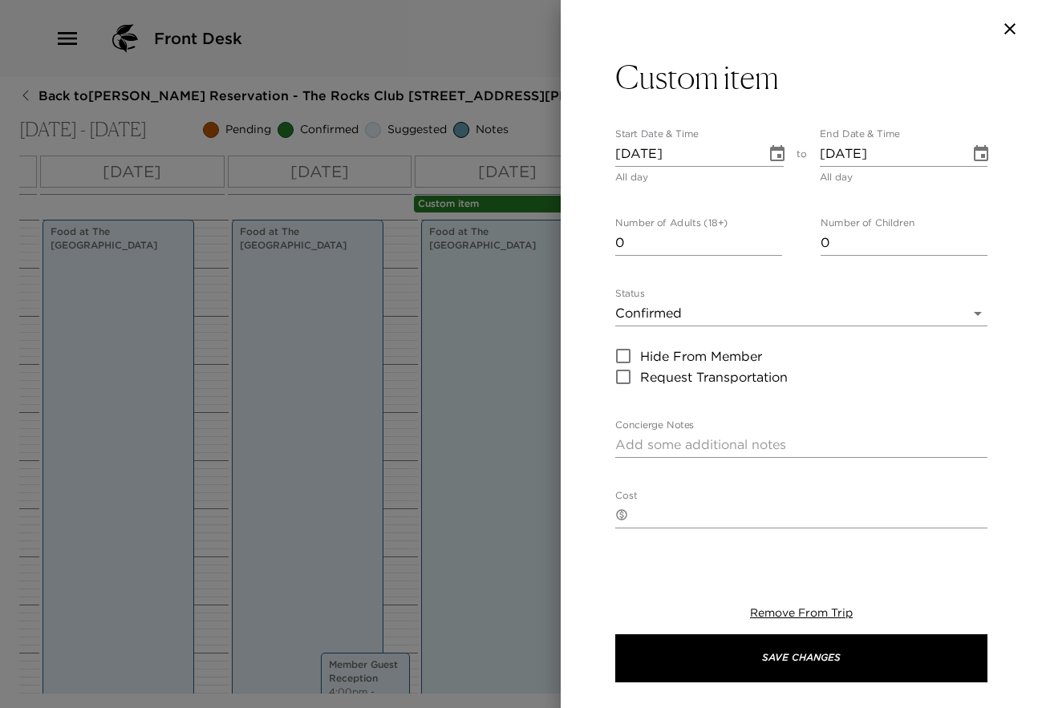
click at [530, 60] on div at bounding box center [521, 354] width 1042 height 708
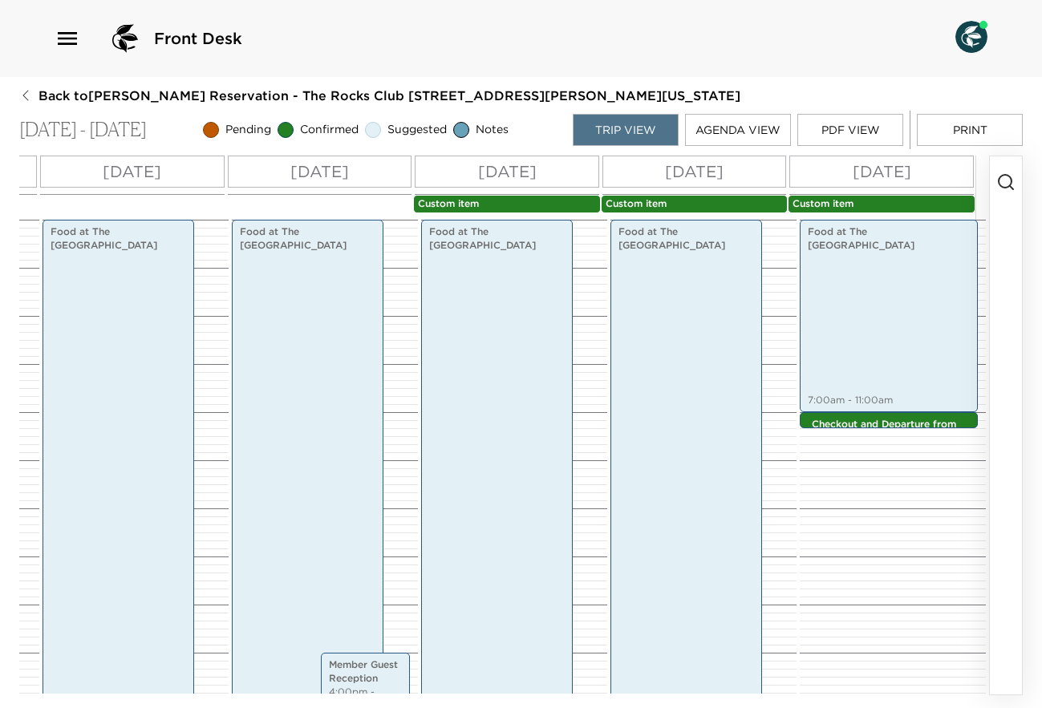
click at [486, 197] on p "Custom item" at bounding box center [507, 204] width 178 height 14
click at [488, 203] on p "Custom item" at bounding box center [507, 204] width 178 height 14
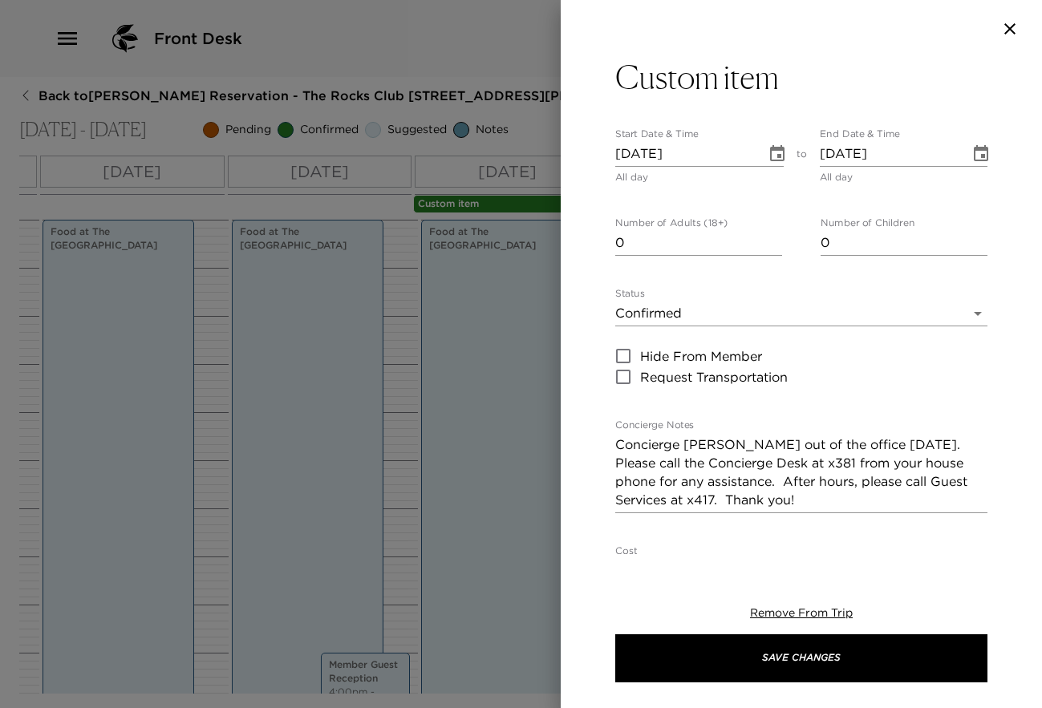
click at [1005, 32] on icon "button" at bounding box center [1009, 28] width 19 height 19
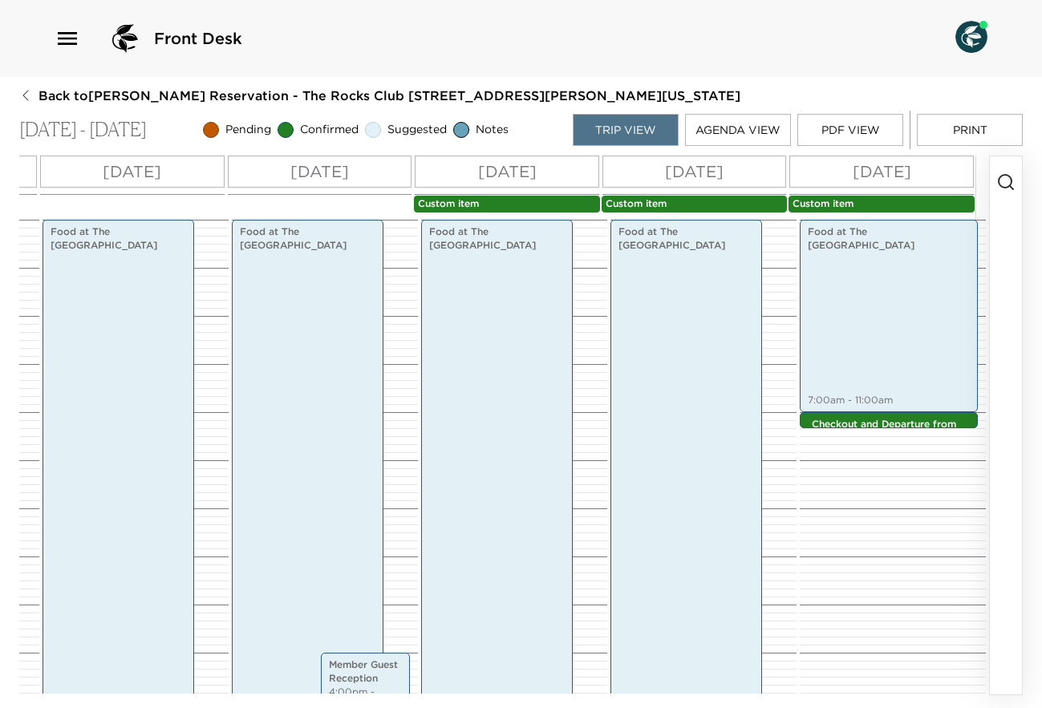
click at [651, 199] on p "Custom item" at bounding box center [695, 204] width 178 height 14
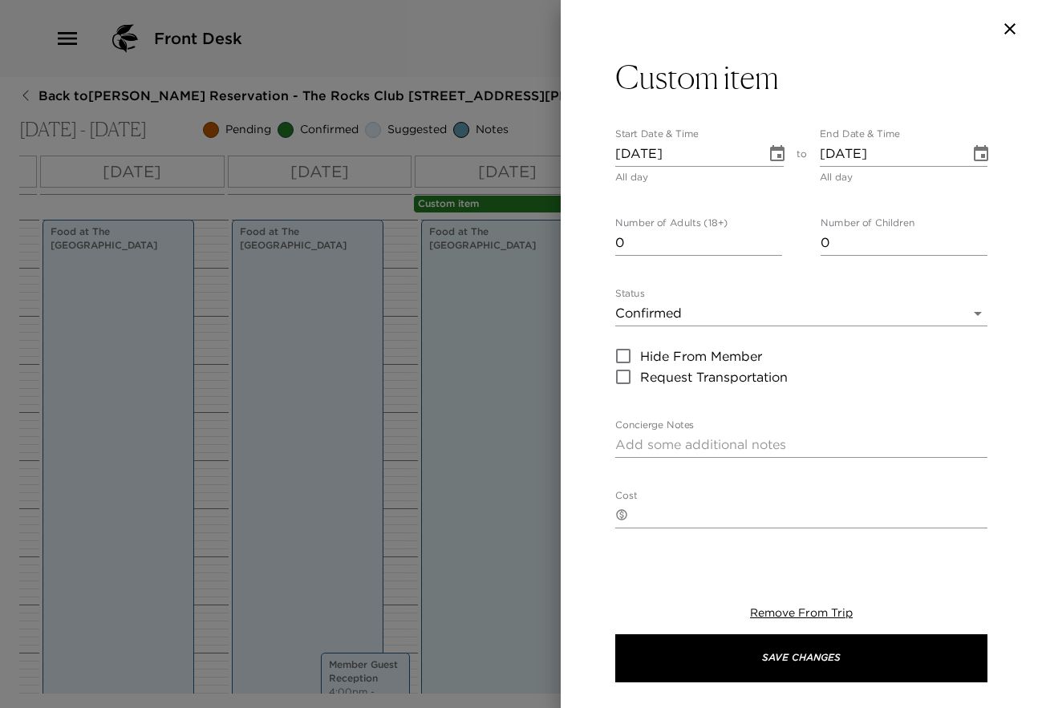
click at [667, 436] on textarea "Concierge Notes" at bounding box center [801, 445] width 372 height 18
paste textarea "Concierge [PERSON_NAME] out of the office [DATE]. Please call the Concierge Des…"
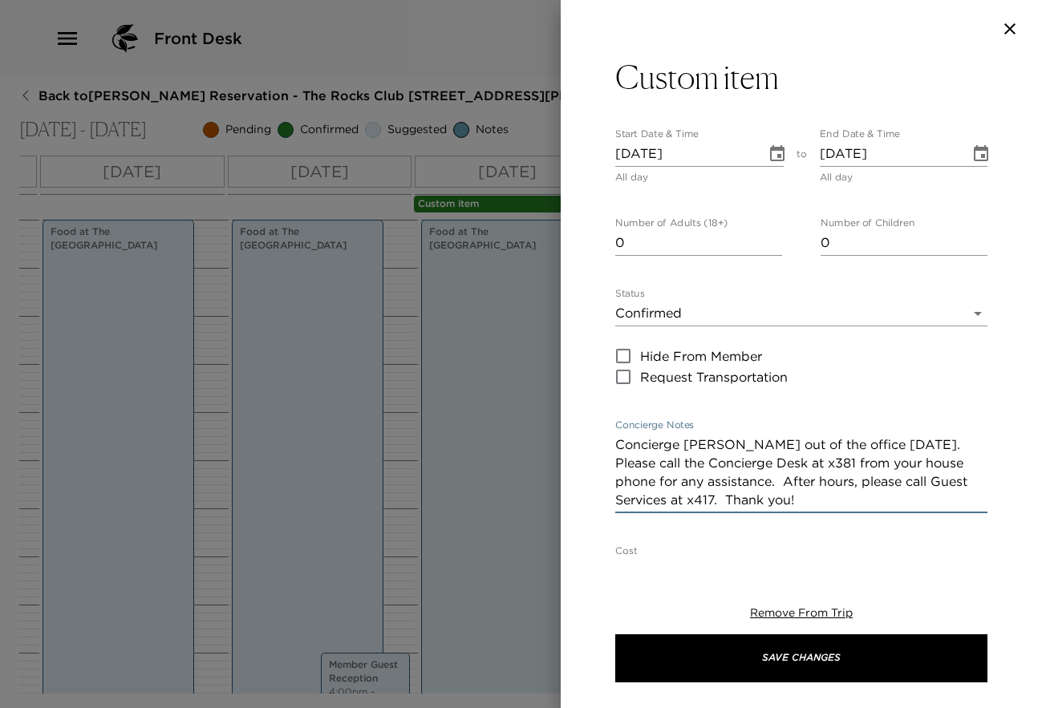
drag, startPoint x: 617, startPoint y: 447, endPoint x: 744, endPoint y: 500, distance: 137.4
click at [744, 500] on textarea "Concierge [PERSON_NAME] out of the office [DATE]. Please call the Concierge Des…" at bounding box center [801, 473] width 372 height 74
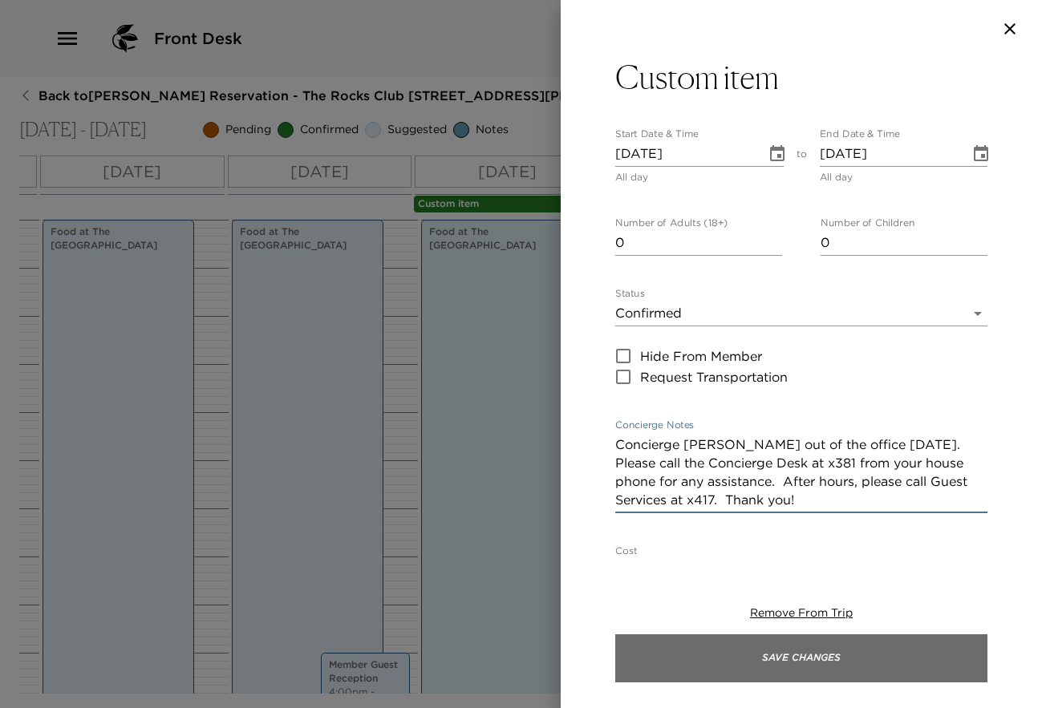
type textarea "Concierge [PERSON_NAME] out of the office [DATE]. Please call the Concierge Des…"
click at [792, 655] on button "Save Changes" at bounding box center [801, 659] width 372 height 48
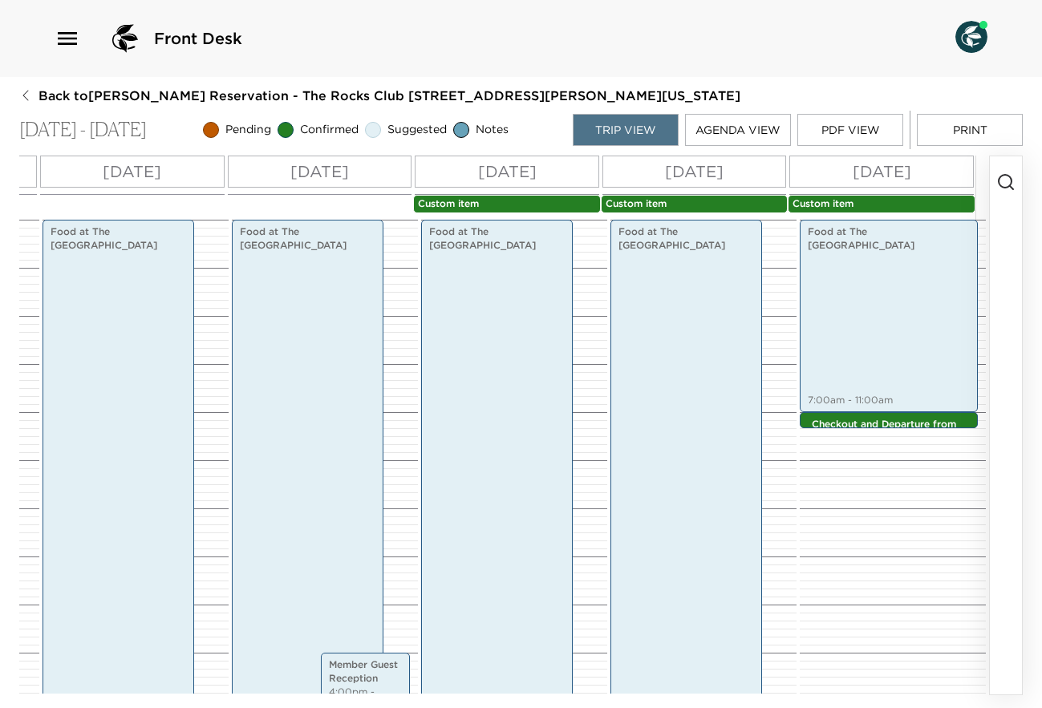
click at [820, 205] on p "Custom item" at bounding box center [882, 204] width 178 height 14
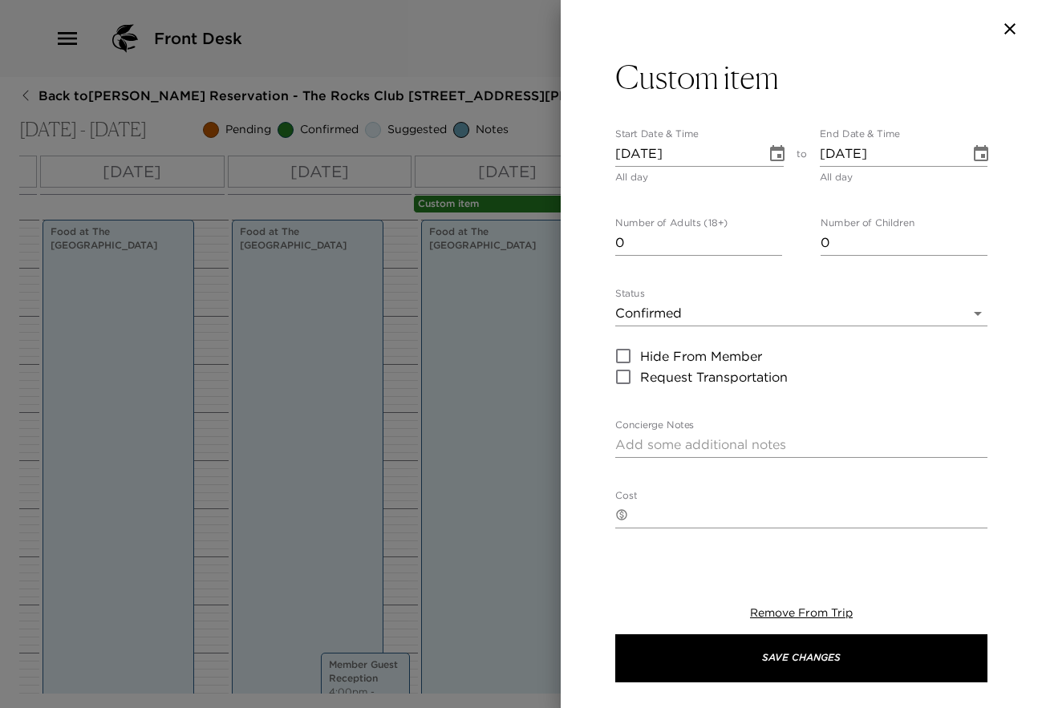
click at [672, 433] on div "x" at bounding box center [801, 445] width 372 height 26
paste textarea "Concierge [PERSON_NAME] out of the office [DATE]. Please call the Concierge Des…"
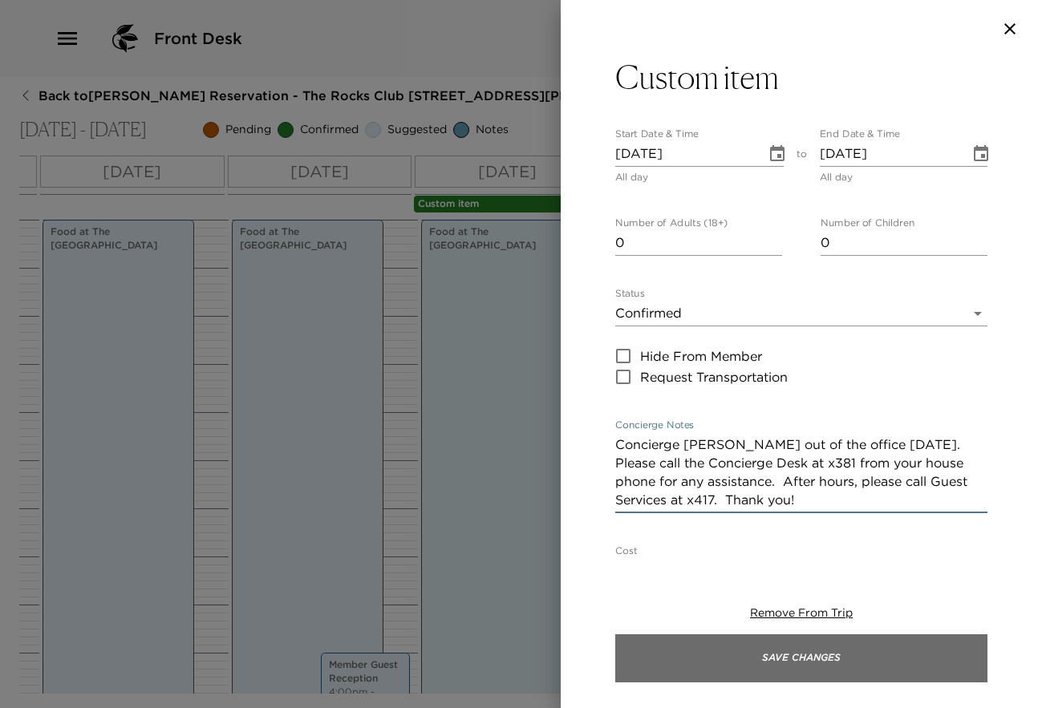
type textarea "Concierge [PERSON_NAME] out of the office [DATE]. Please call the Concierge Des…"
click at [800, 653] on button "Save Changes" at bounding box center [801, 659] width 372 height 48
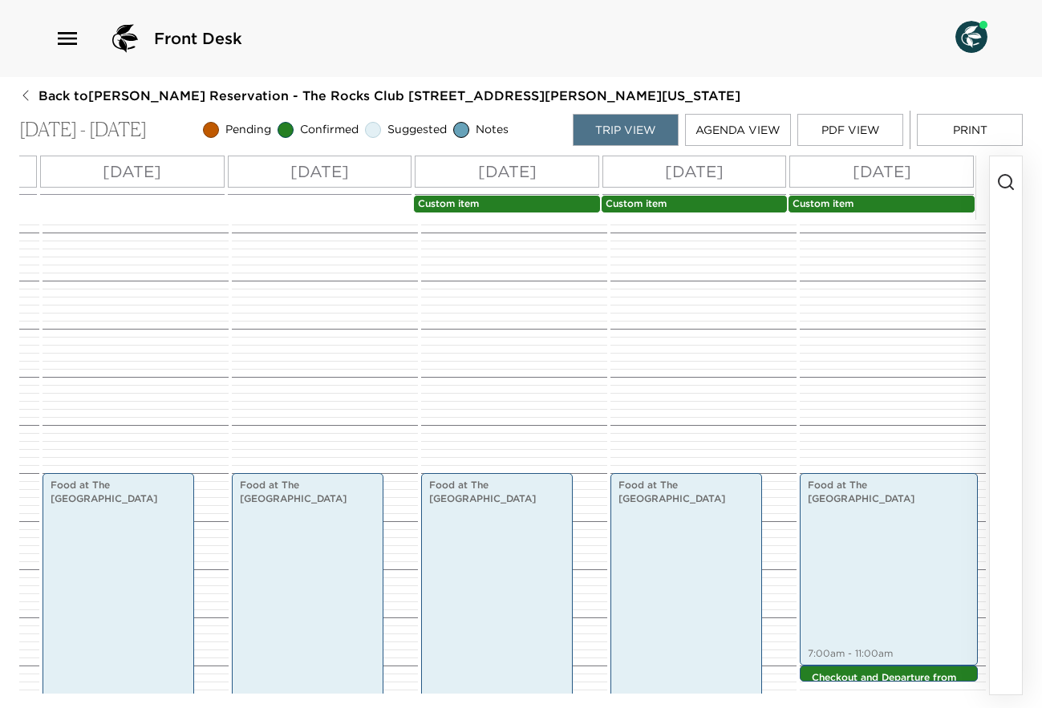
scroll to position [0, 0]
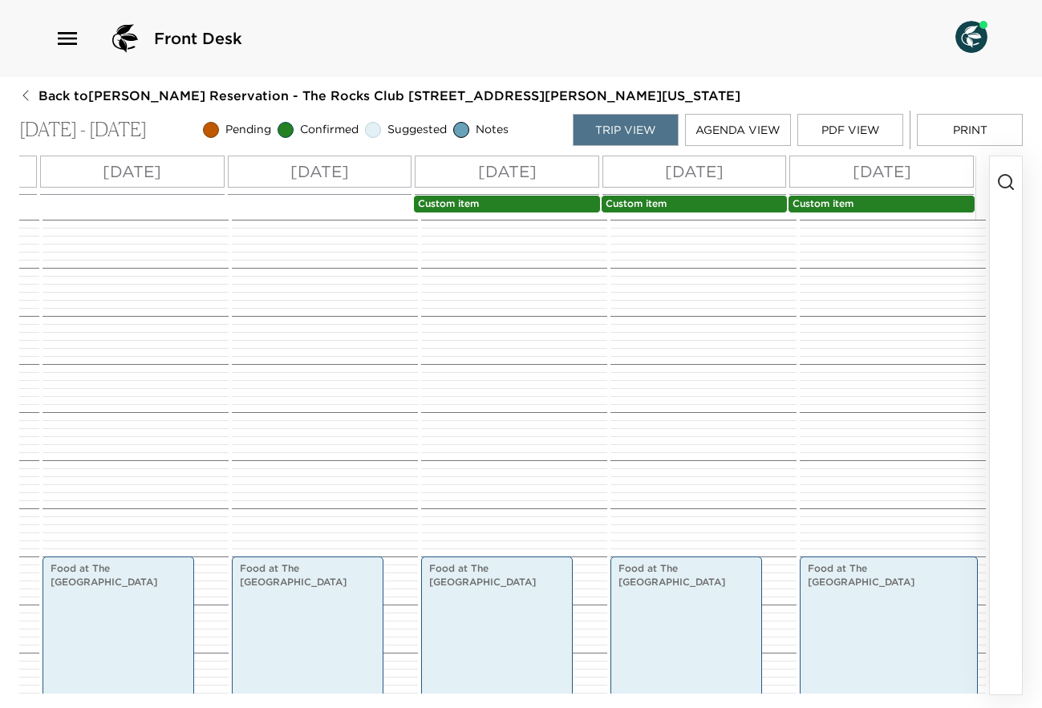
click at [547, 194] on div "[DATE] [DATE] [DATE] [DATE] [DATE] [DATE] [DATE] Custom item Custom item Custom…" at bounding box center [320, 188] width 1312 height 64
click at [540, 206] on p "Custom item" at bounding box center [507, 204] width 178 height 14
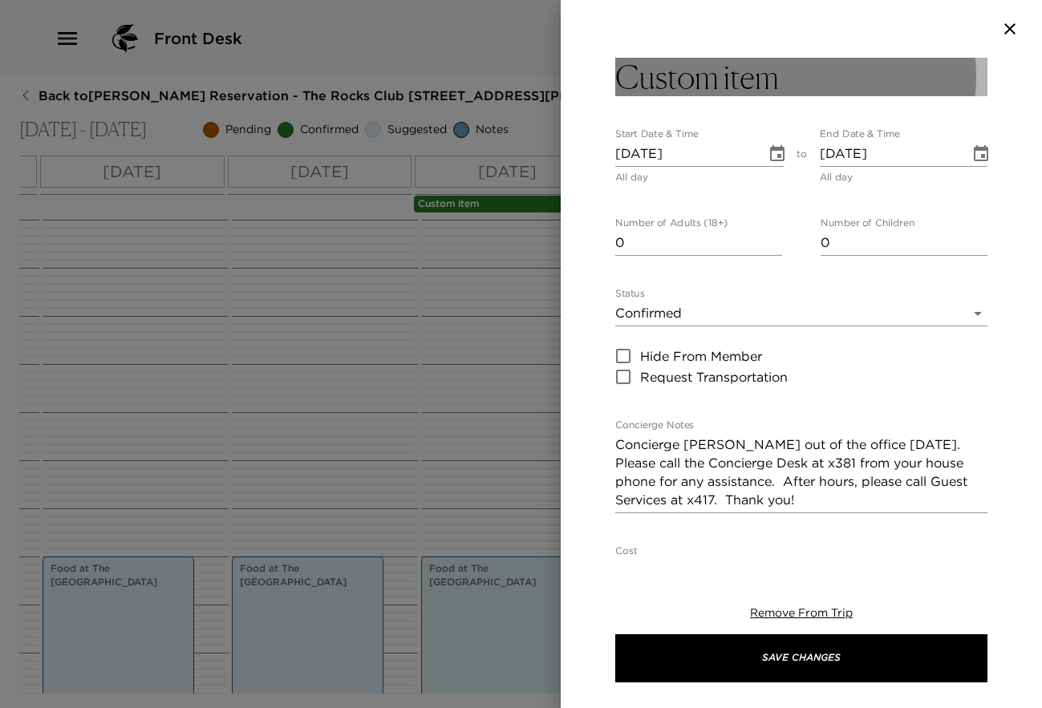
click at [854, 91] on button "Custom item" at bounding box center [801, 77] width 372 height 39
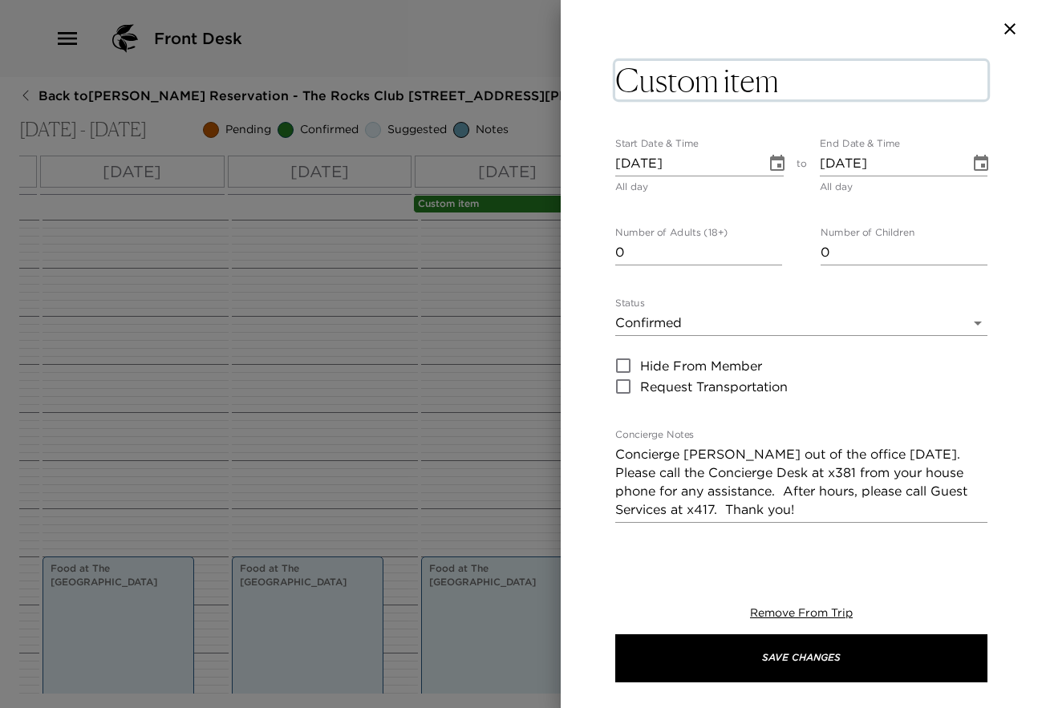
drag, startPoint x: 851, startPoint y: 83, endPoint x: 605, endPoint y: 79, distance: 246.3
click at [604, 79] on div "Custom item x Start Date & Time [DATE] All day to End Date & Time [DATE] All da…" at bounding box center [801, 306] width 481 height 497
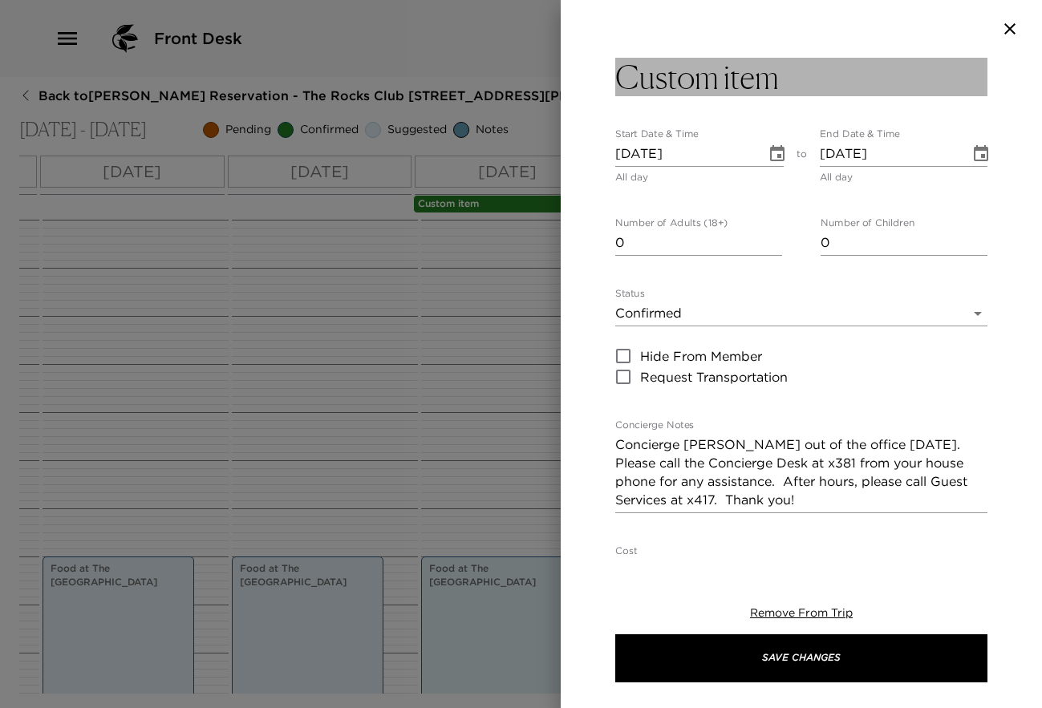
click at [852, 72] on button "Custom item" at bounding box center [801, 77] width 372 height 39
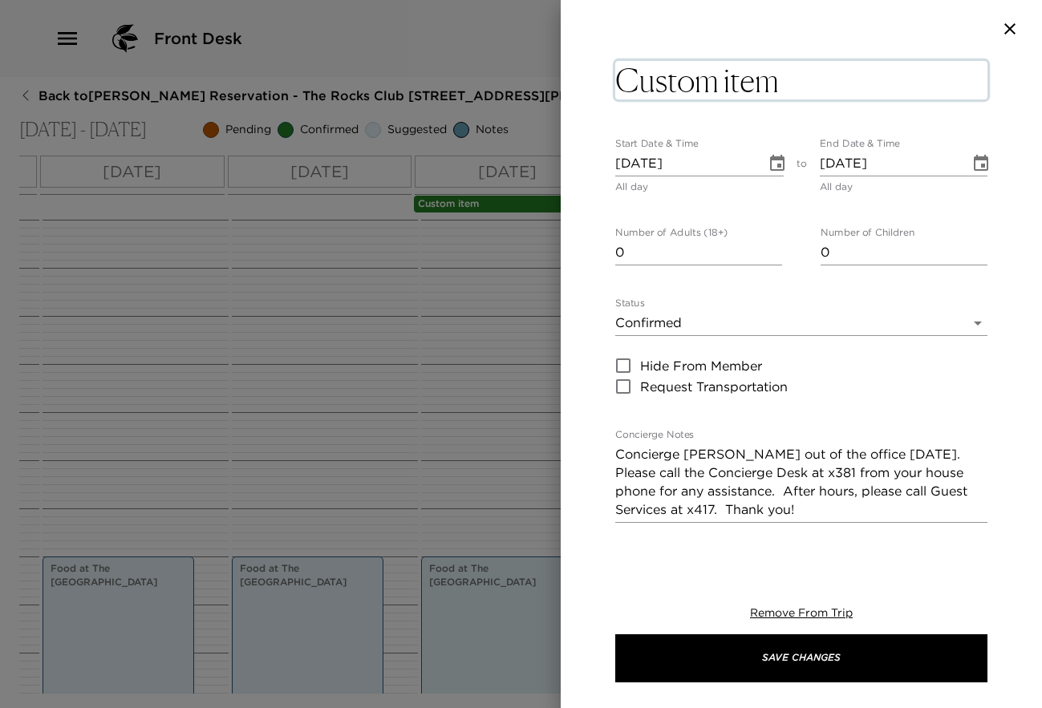
drag, startPoint x: 819, startPoint y: 87, endPoint x: 581, endPoint y: 74, distance: 238.6
click at [581, 74] on div "Custom item x Start Date & Time [DATE] All day to End Date & Time [DATE] All da…" at bounding box center [801, 306] width 481 height 497
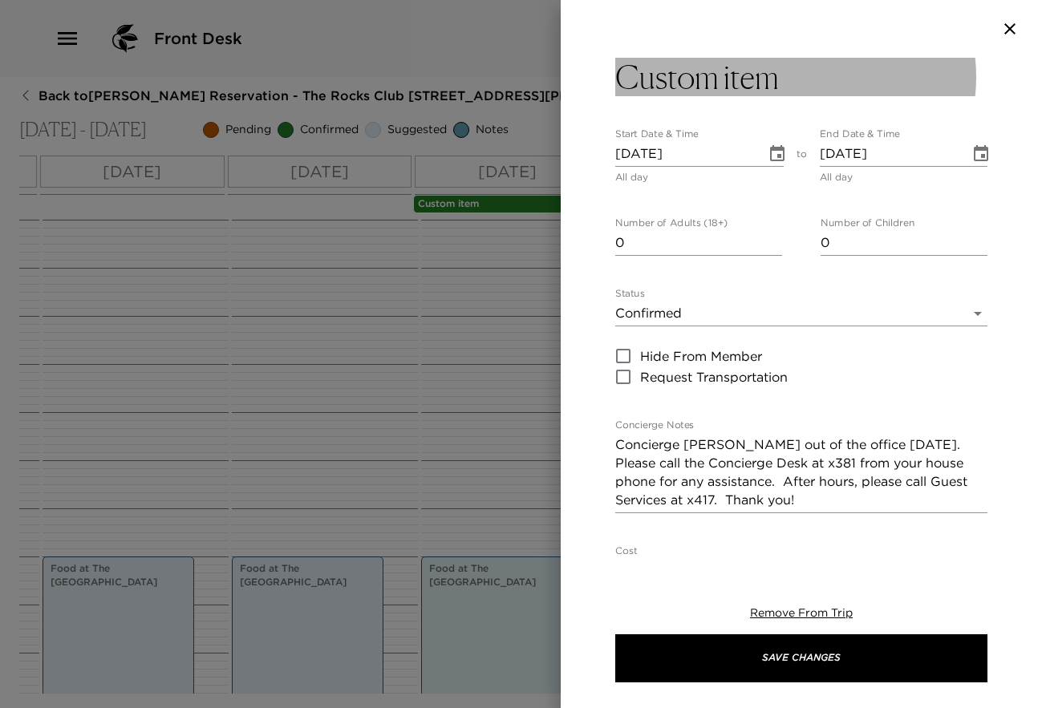
click at [764, 68] on h3 "Custom item" at bounding box center [697, 77] width 164 height 39
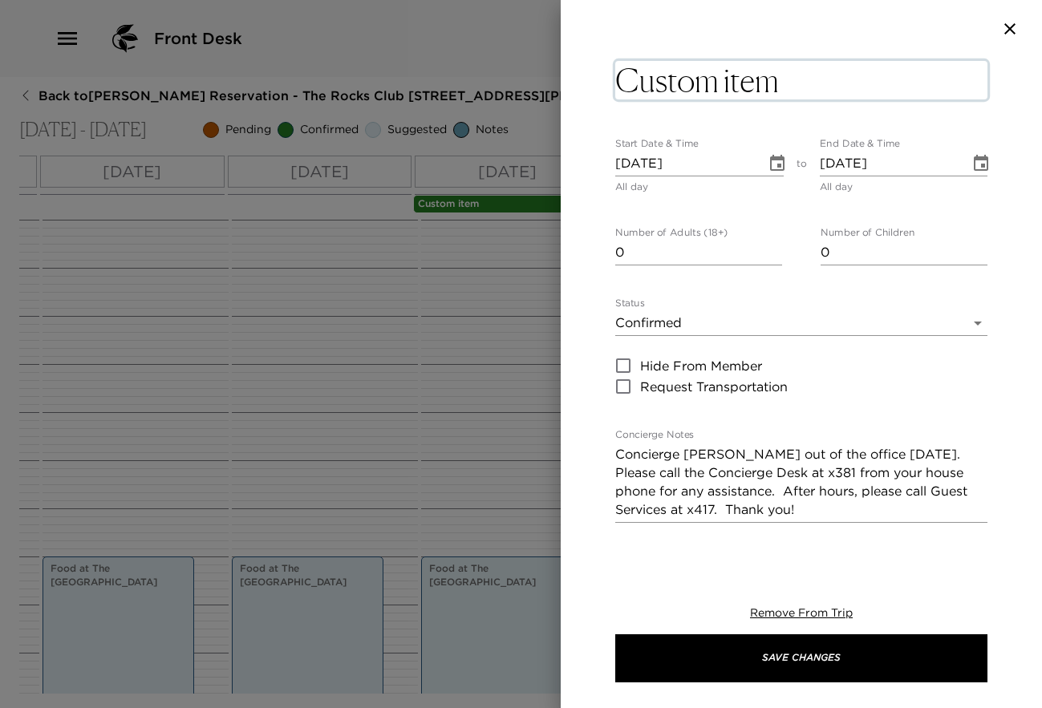
click at [786, 84] on textarea "Custom item" at bounding box center [801, 80] width 372 height 39
type textarea "Concierge [PERSON_NAME]"
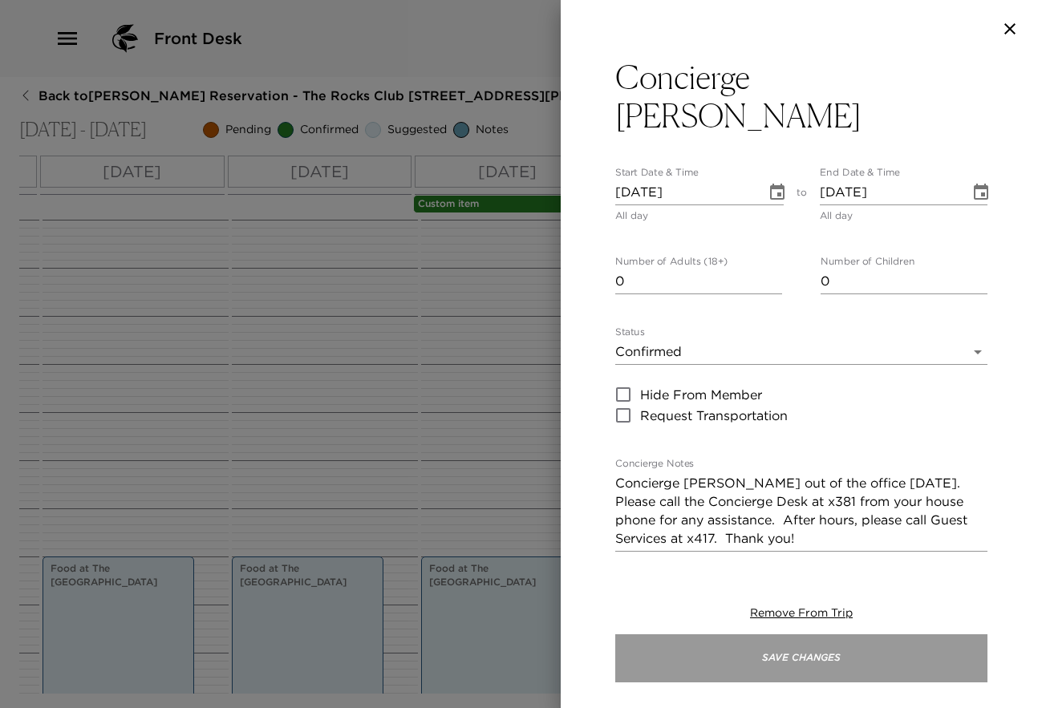
click at [752, 653] on button "Save Changes" at bounding box center [801, 659] width 372 height 48
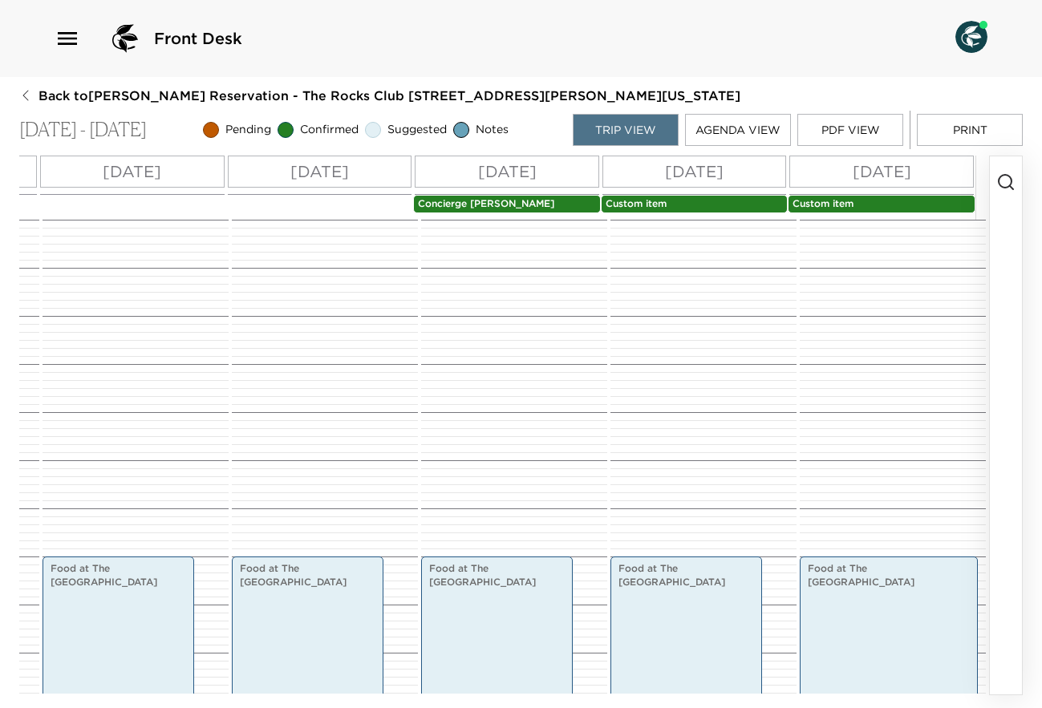
click at [650, 206] on p "Custom item" at bounding box center [695, 204] width 178 height 14
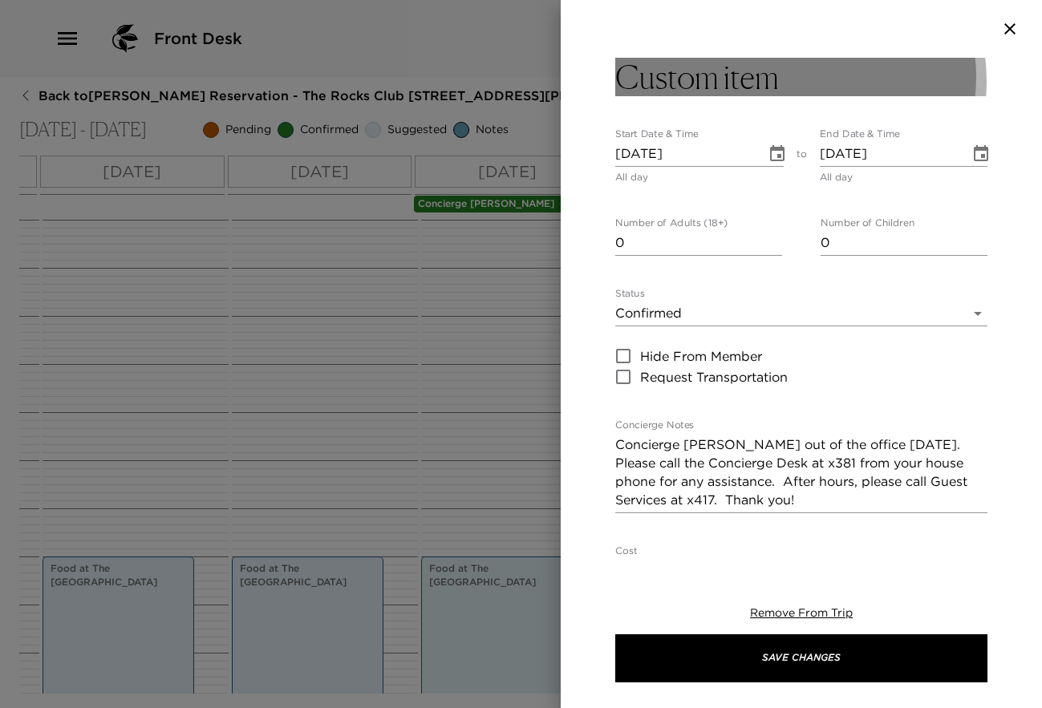
click at [800, 81] on button "Custom item" at bounding box center [801, 77] width 372 height 39
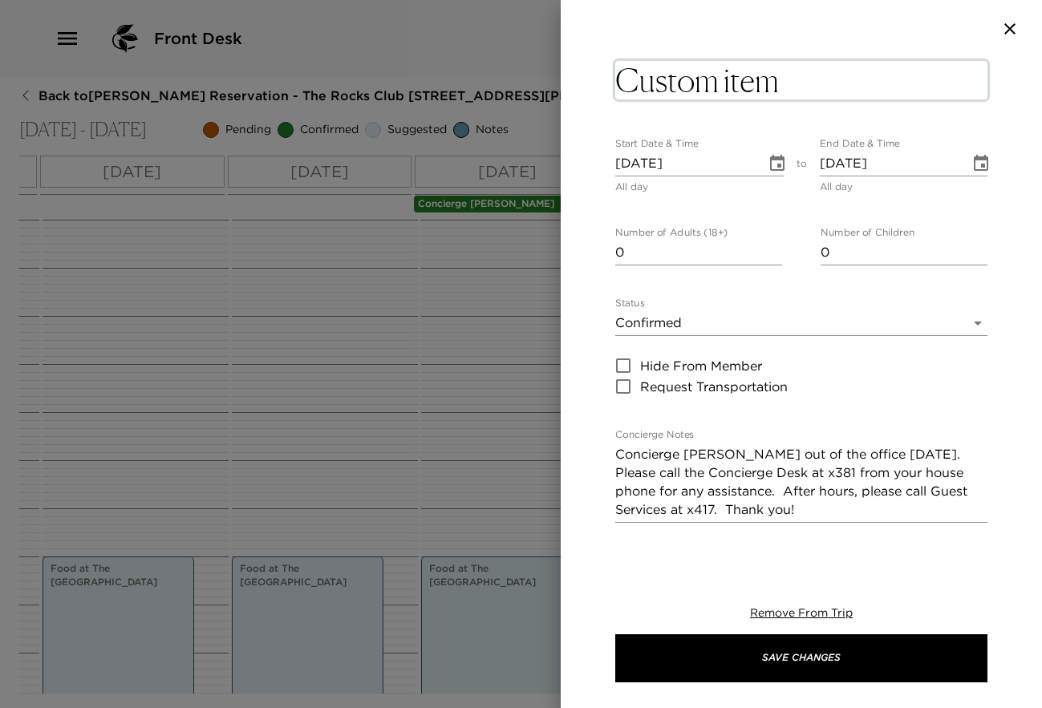
click at [800, 81] on textarea "Custom item" at bounding box center [801, 80] width 372 height 39
type textarea "Concierge [PERSON_NAME]"
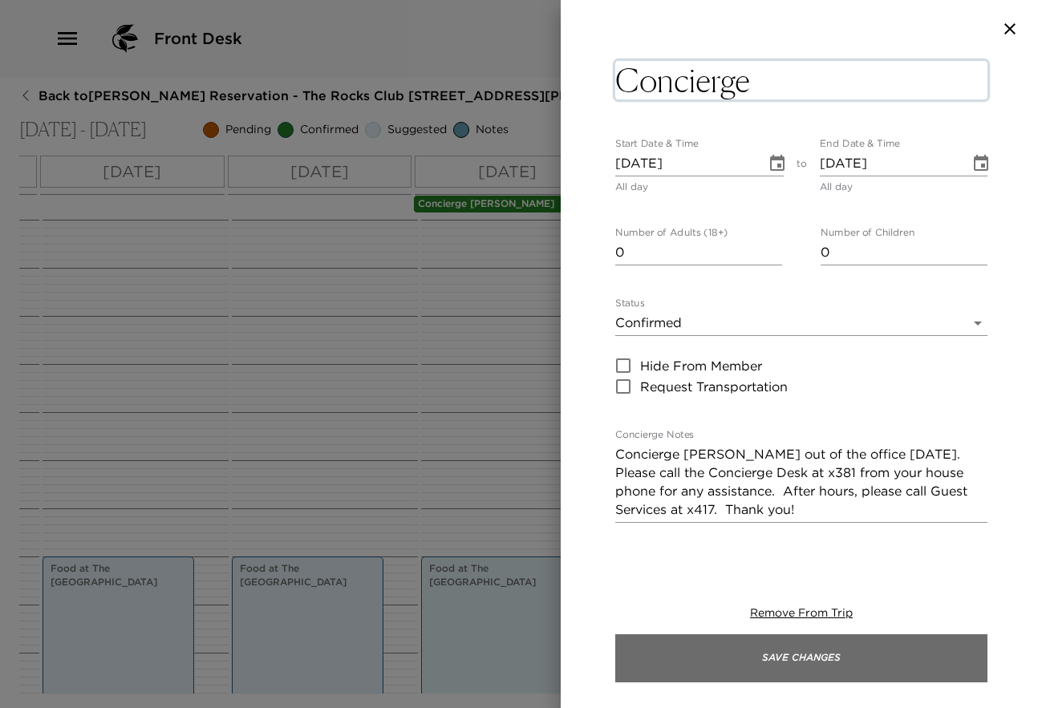
click at [818, 657] on button "Save Changes" at bounding box center [801, 659] width 372 height 48
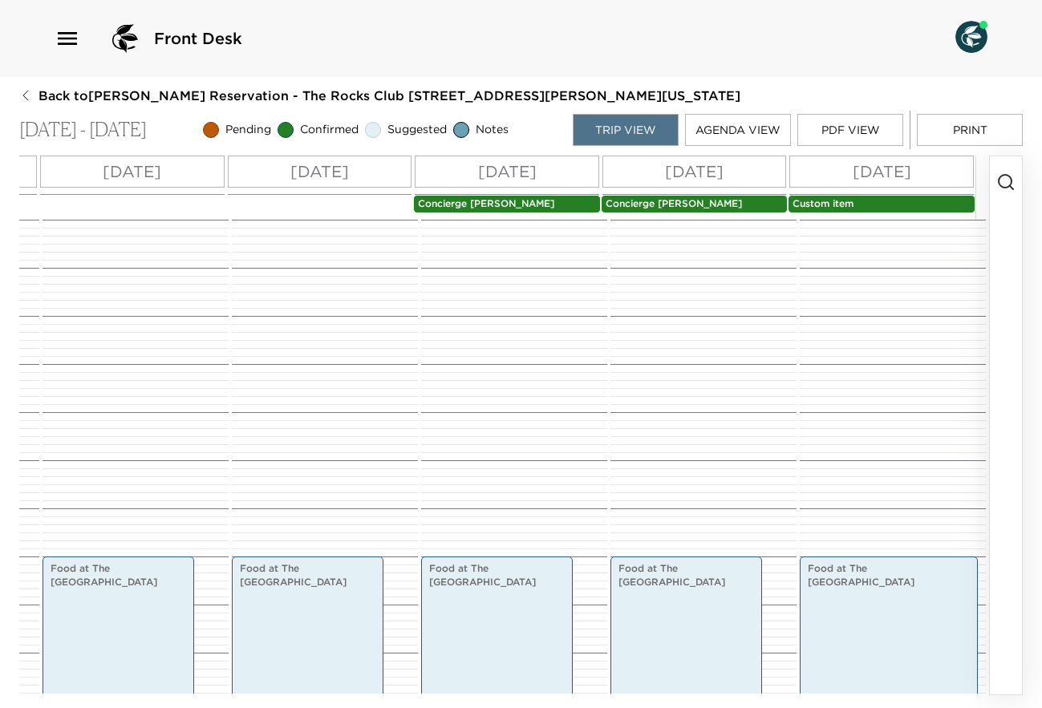
click at [823, 201] on p "Custom item" at bounding box center [882, 204] width 178 height 14
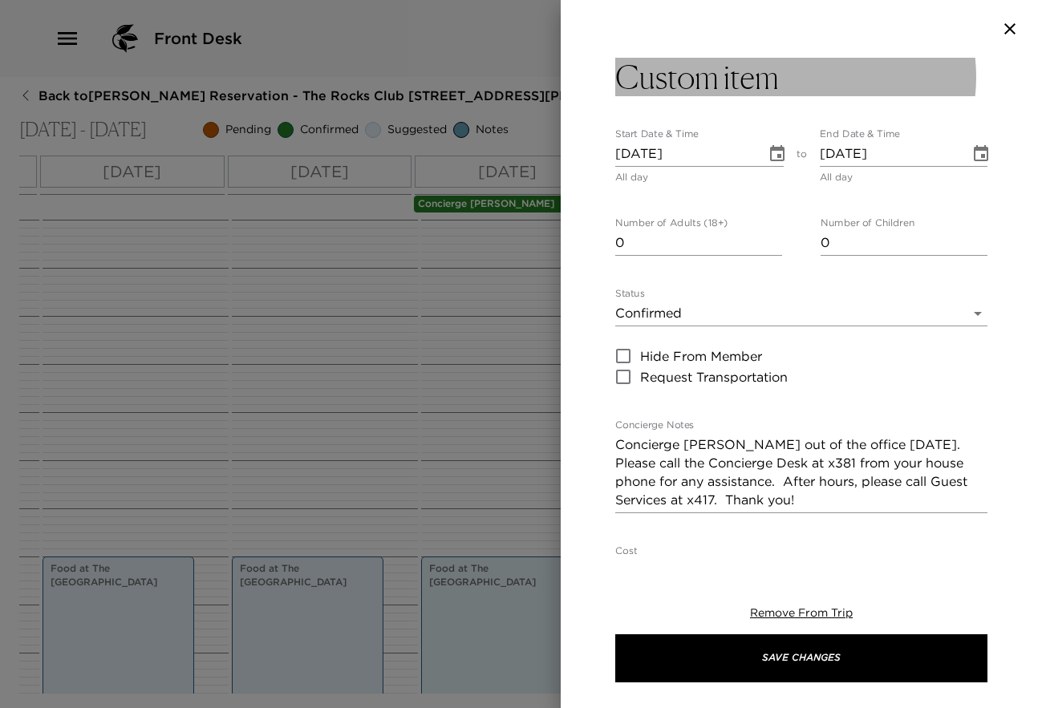
click at [784, 77] on button "Custom item" at bounding box center [801, 77] width 372 height 39
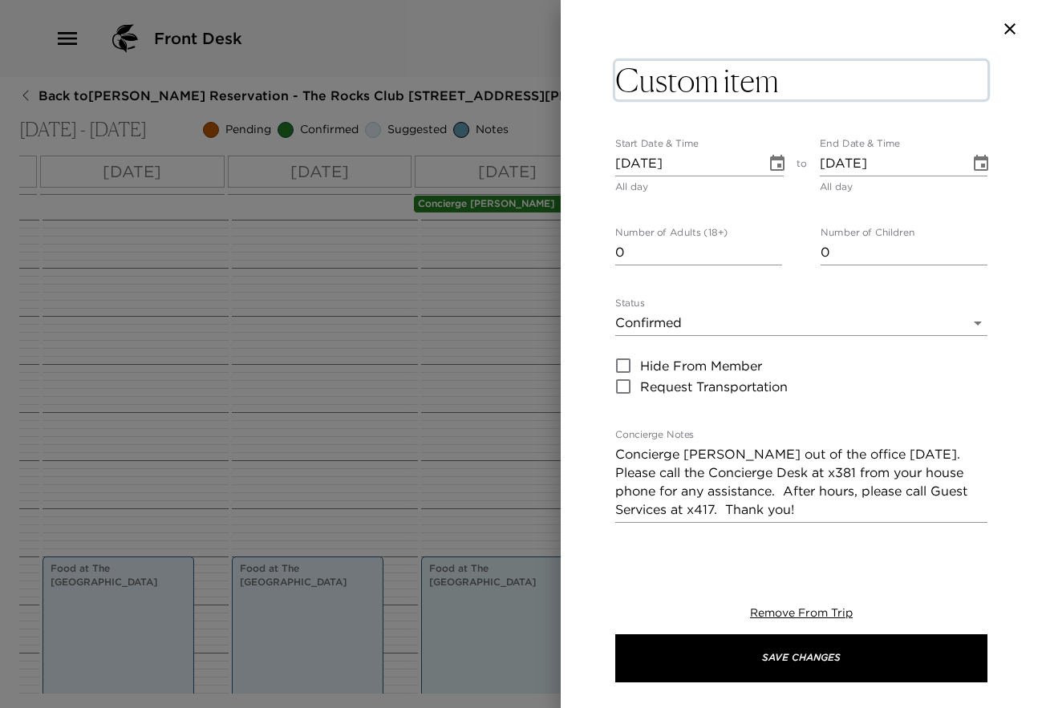
click at [799, 83] on textarea "Custom item" at bounding box center [801, 80] width 372 height 39
type textarea "Concierge [PERSON_NAME]"
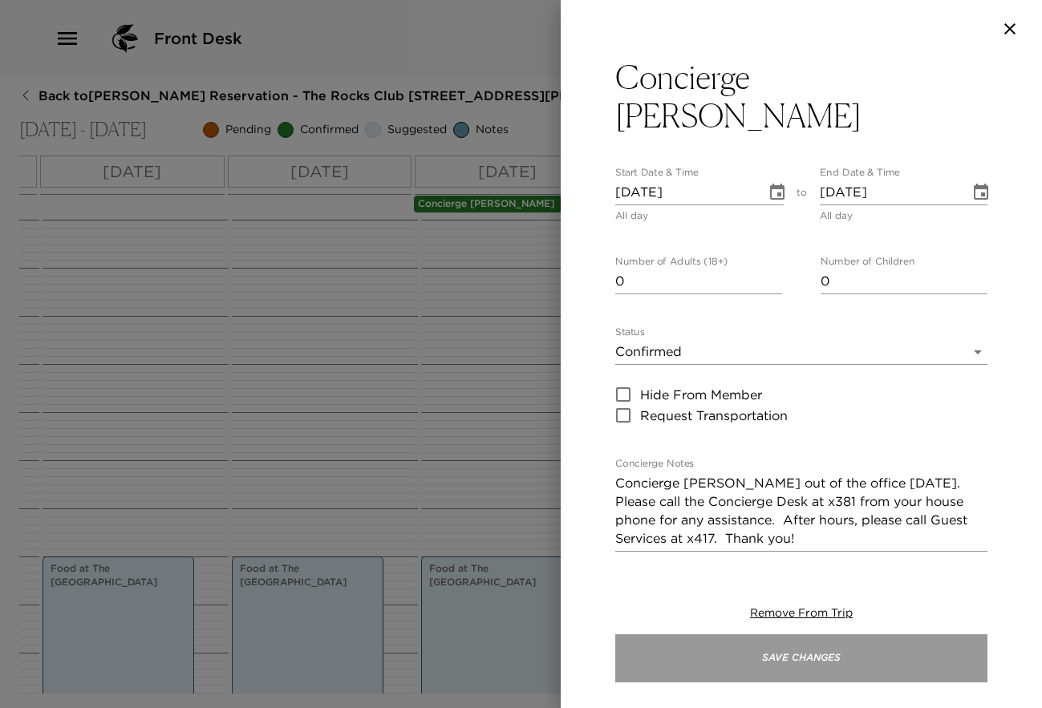
click at [831, 654] on button "Save Changes" at bounding box center [801, 659] width 372 height 48
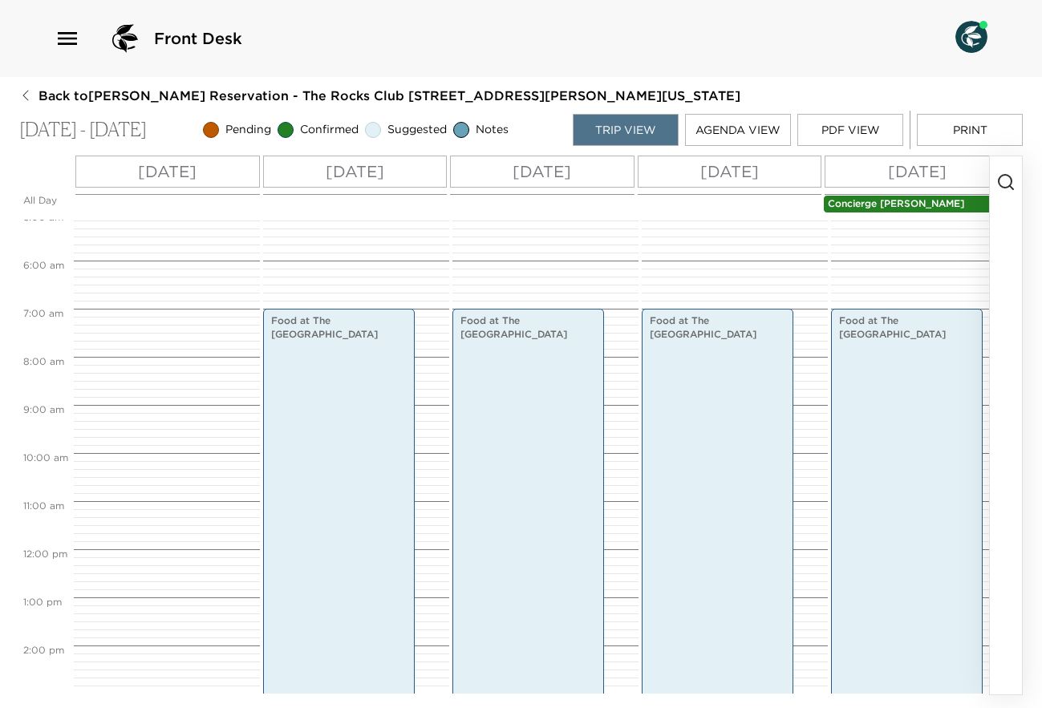
click at [675, 251] on div "Food at [GEOGRAPHIC_DATA] 7:00am - 6:30pm Member Guest Reception 4:00pm - 5:00pm" at bounding box center [732, 549] width 181 height 1155
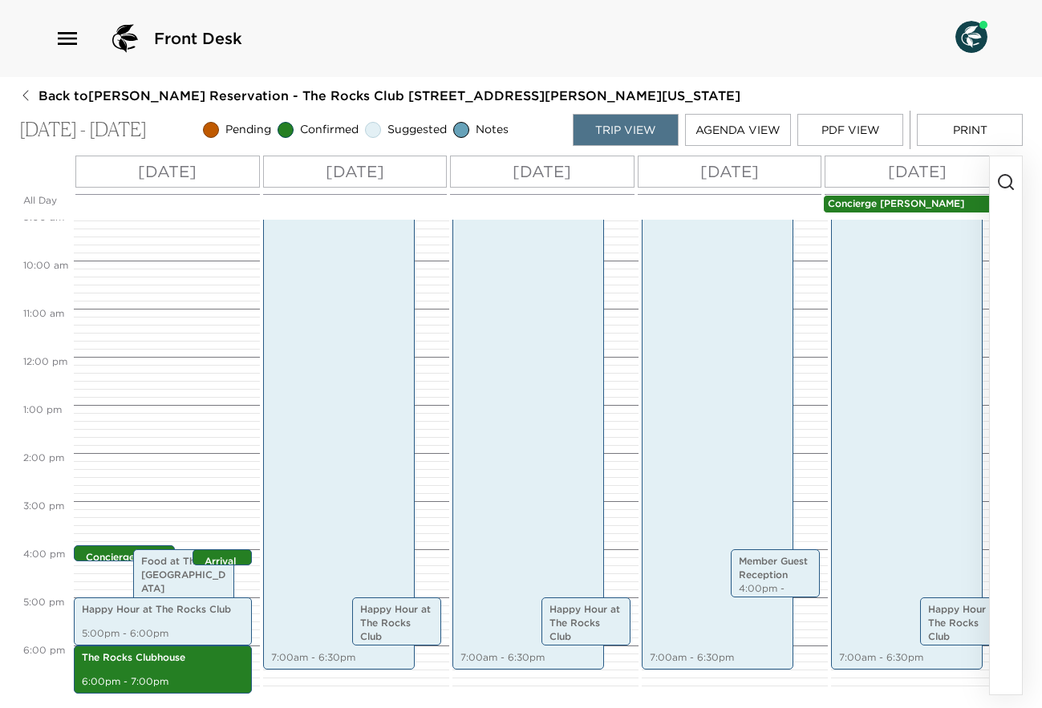
scroll to position [472, 0]
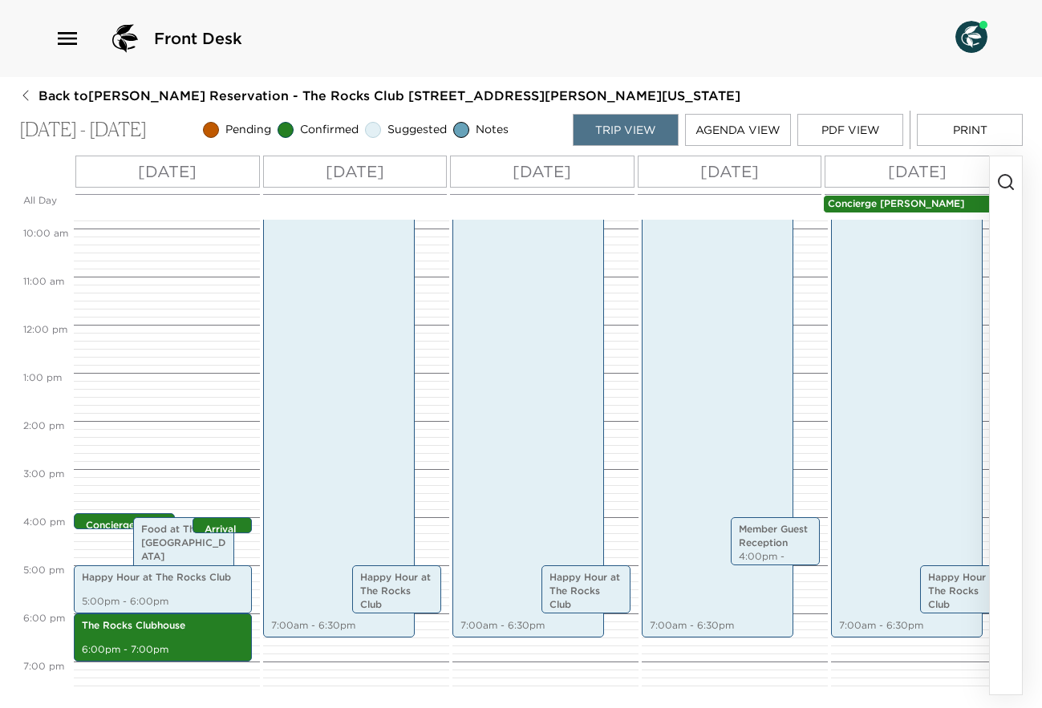
click at [752, 170] on p "[DATE]" at bounding box center [729, 172] width 59 height 24
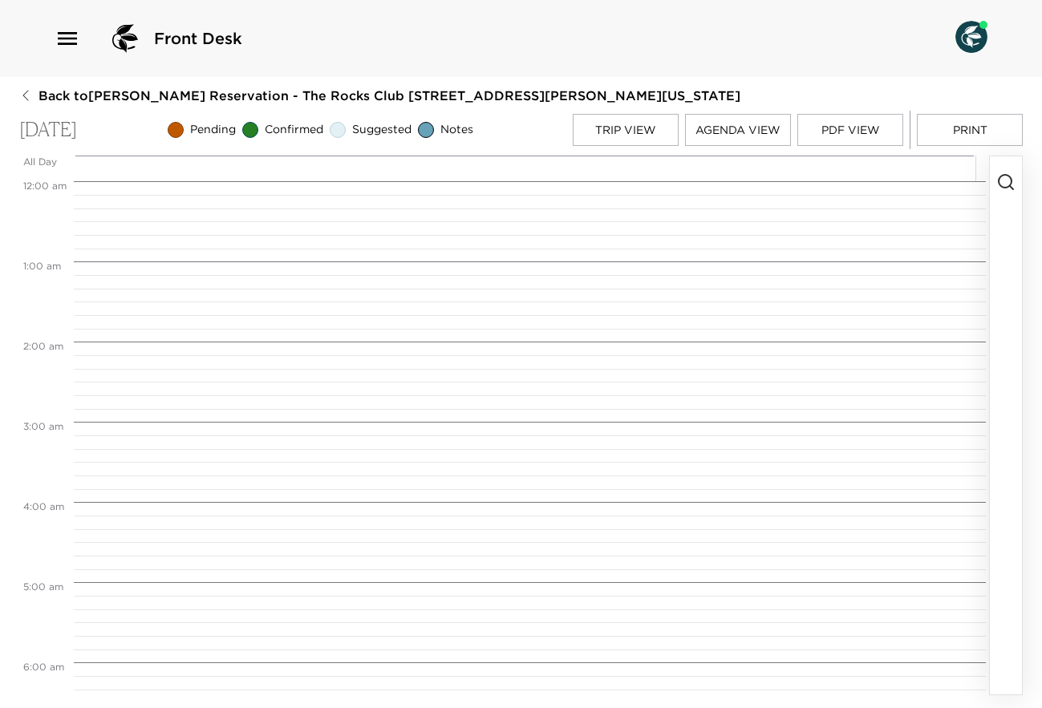
scroll to position [562, 0]
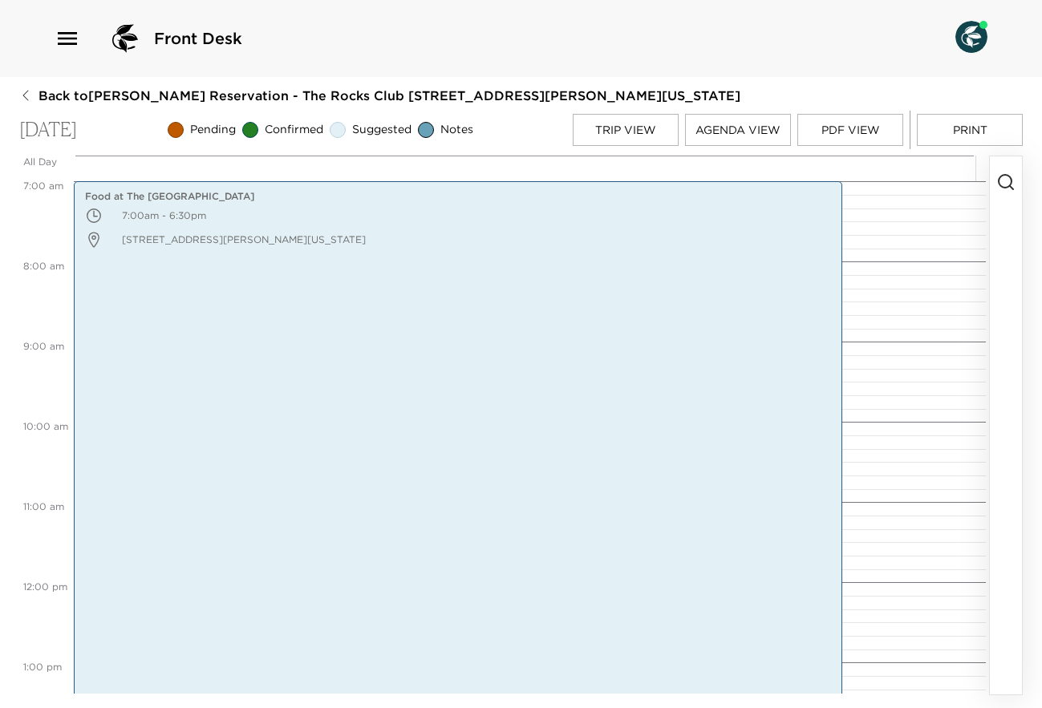
click at [1000, 180] on icon "button" at bounding box center [1005, 181] width 19 height 19
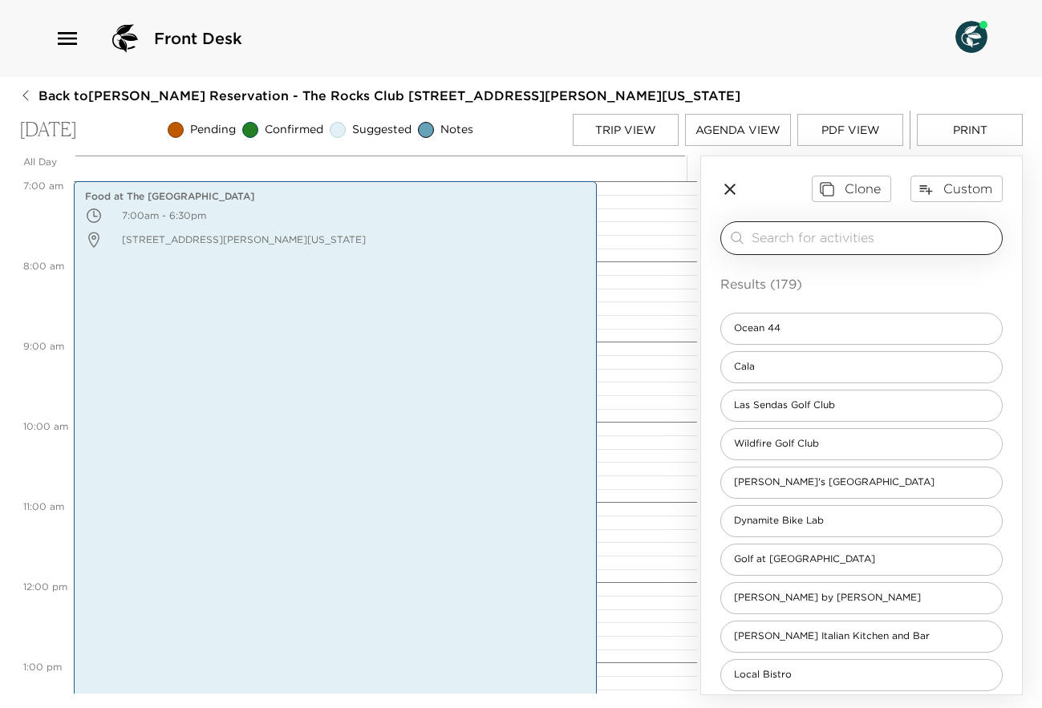
click at [844, 235] on input "search" at bounding box center [874, 238] width 244 height 18
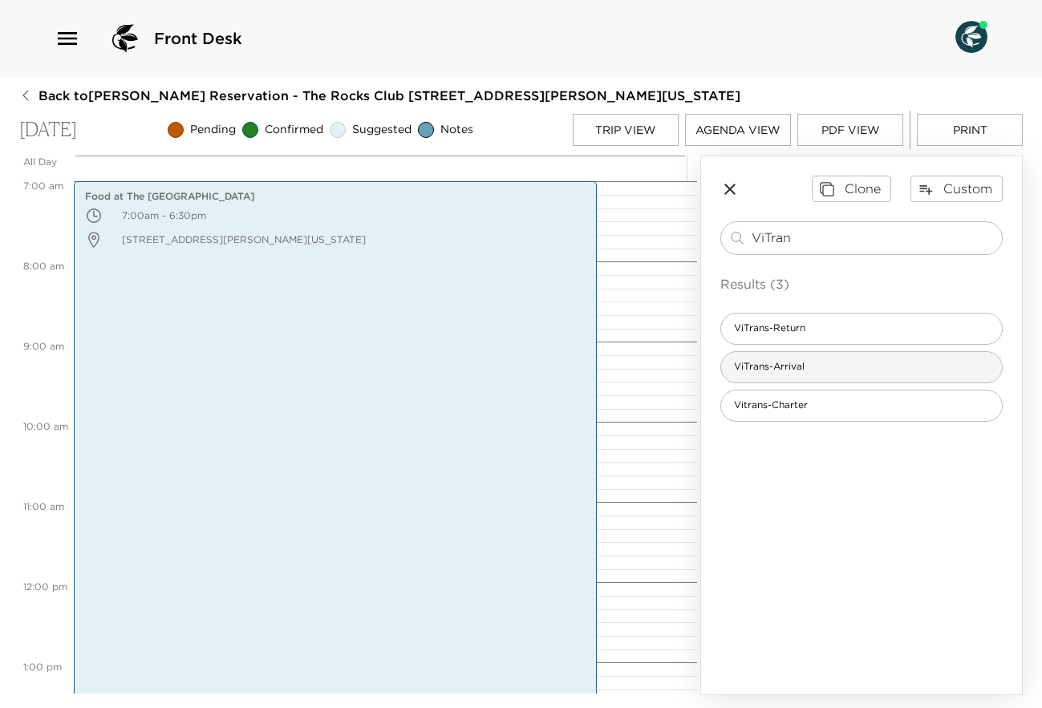
type input "ViTran"
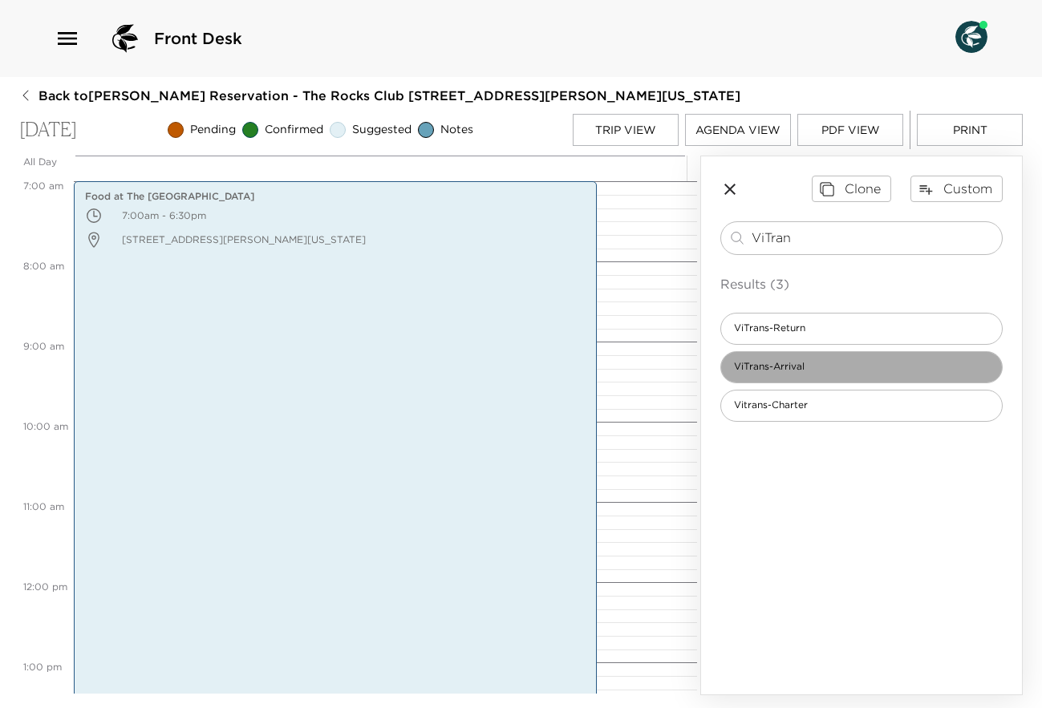
click at [819, 363] on div "ViTrans-Arrival" at bounding box center [861, 367] width 282 height 32
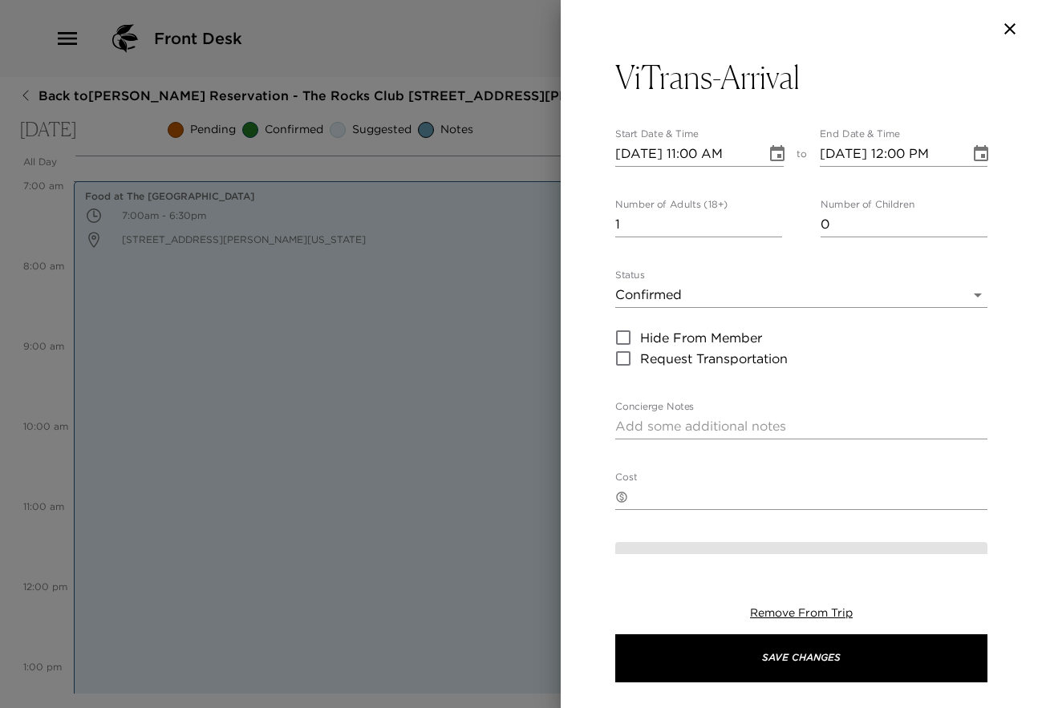
type textarea "Your transportation has been arranged and confirmed through ViTrans Transportat…"
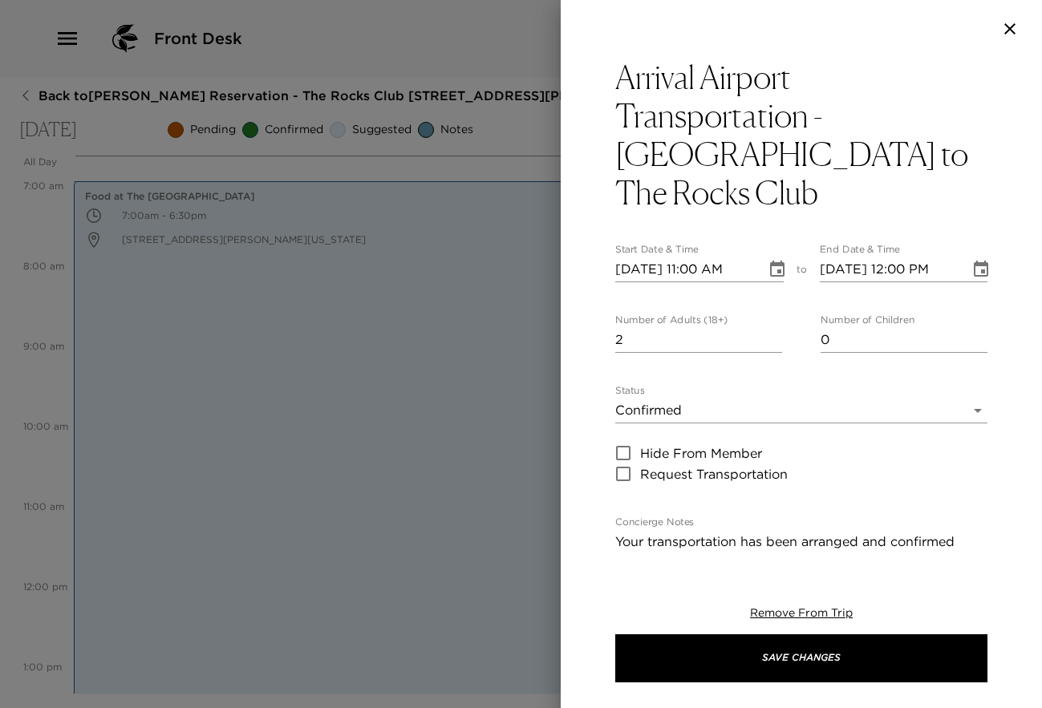
type input "2"
click at [768, 337] on input "2" at bounding box center [698, 340] width 167 height 26
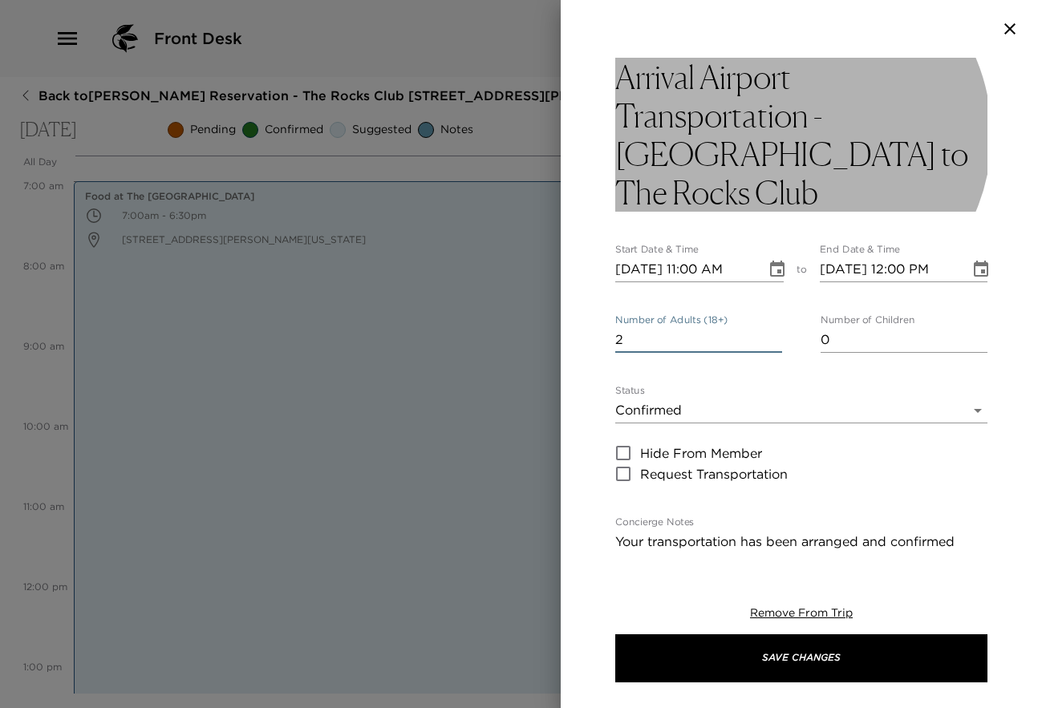
click at [753, 180] on h3 "Arrival Airport Transportation - [GEOGRAPHIC_DATA] to The Rocks Club" at bounding box center [801, 135] width 372 height 154
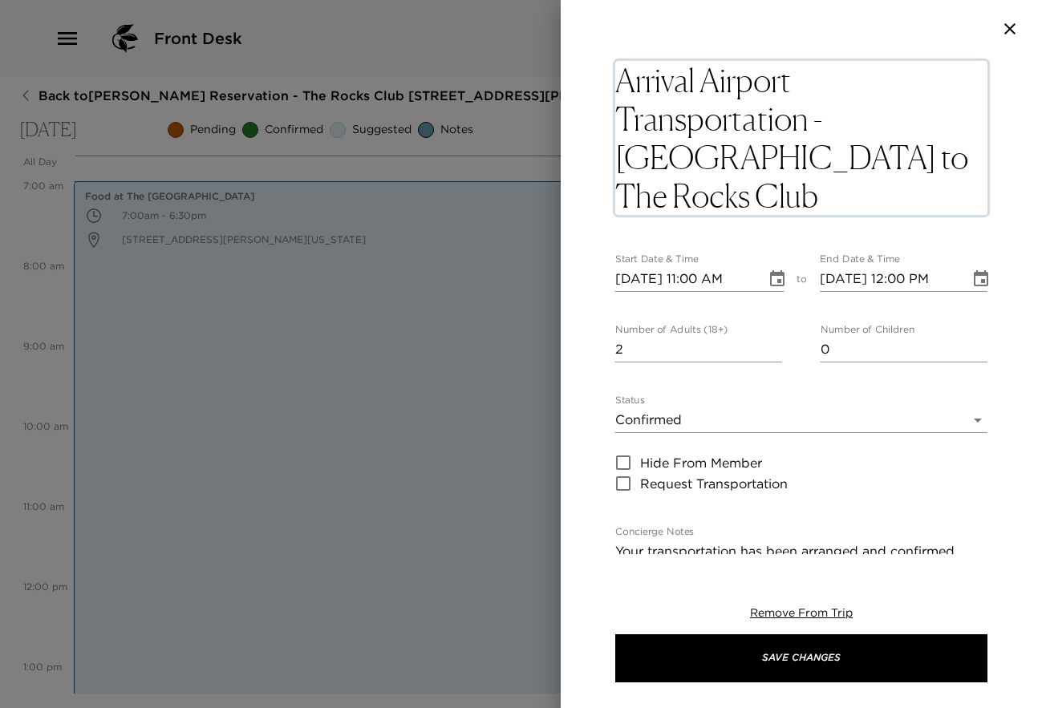
click at [736, 195] on textarea "Arrival Airport Transportation - [GEOGRAPHIC_DATA] to The Rocks Club" at bounding box center [801, 138] width 372 height 154
type textarea "Arrival Airport Transportation - [GEOGRAPHIC_DATA] to The Rocks Club - for M/M …"
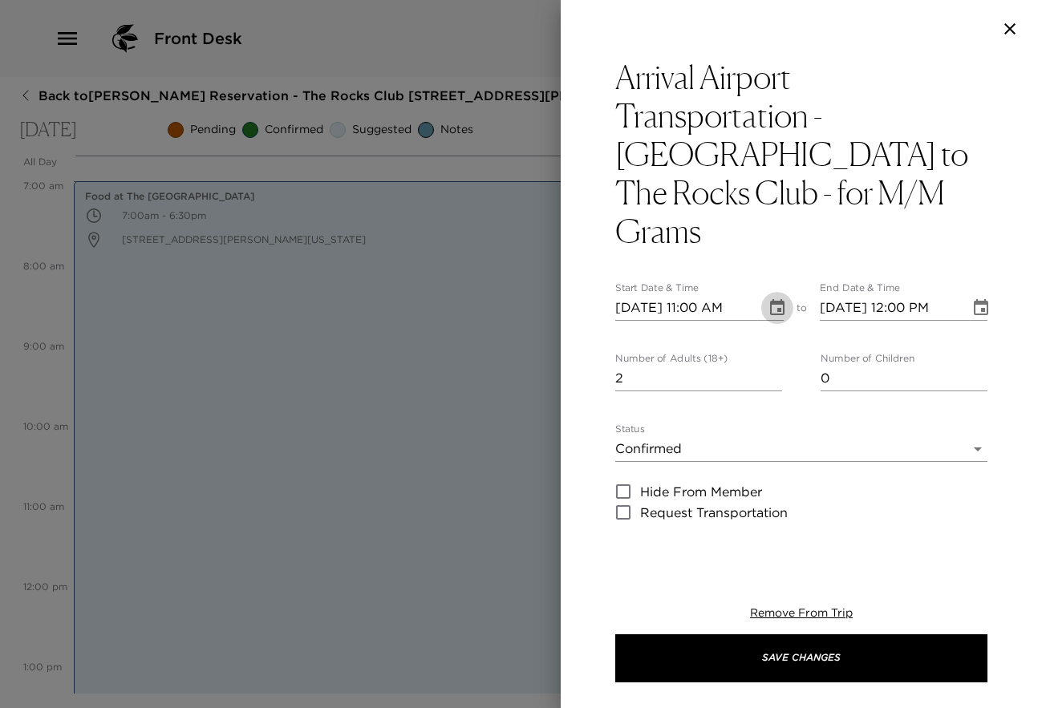
click at [768, 298] on icon "Choose date, selected date is Sep 15, 2025" at bounding box center [777, 307] width 19 height 19
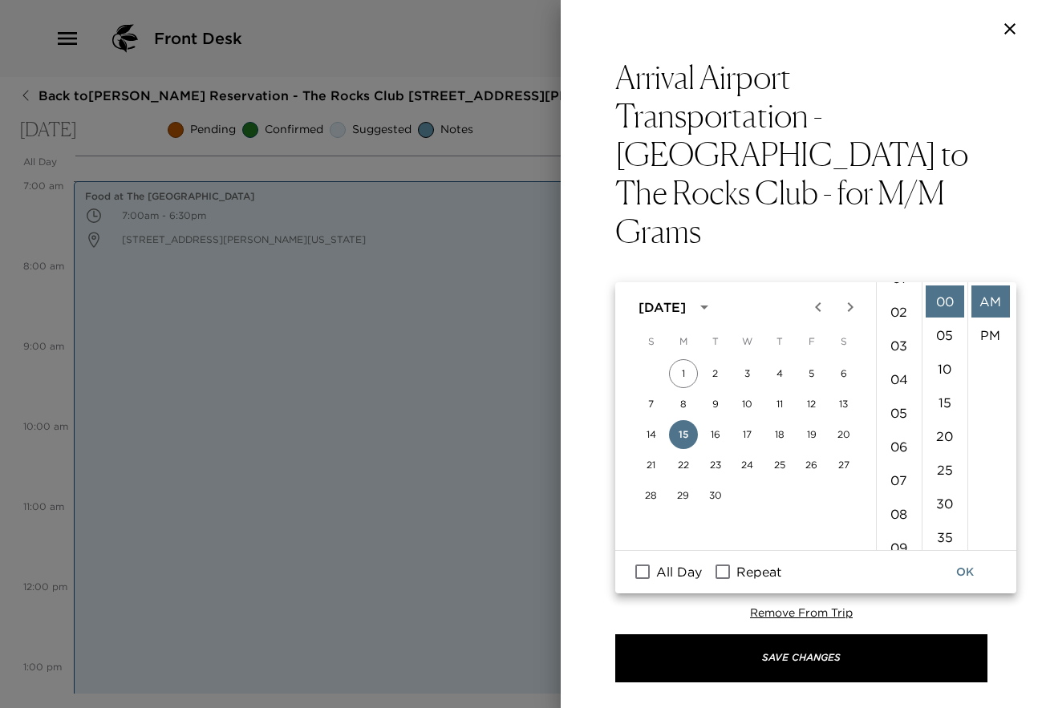
scroll to position [49, 0]
click at [898, 318] on li "02" at bounding box center [899, 320] width 39 height 32
click at [941, 472] on li "25" at bounding box center [945, 470] width 39 height 32
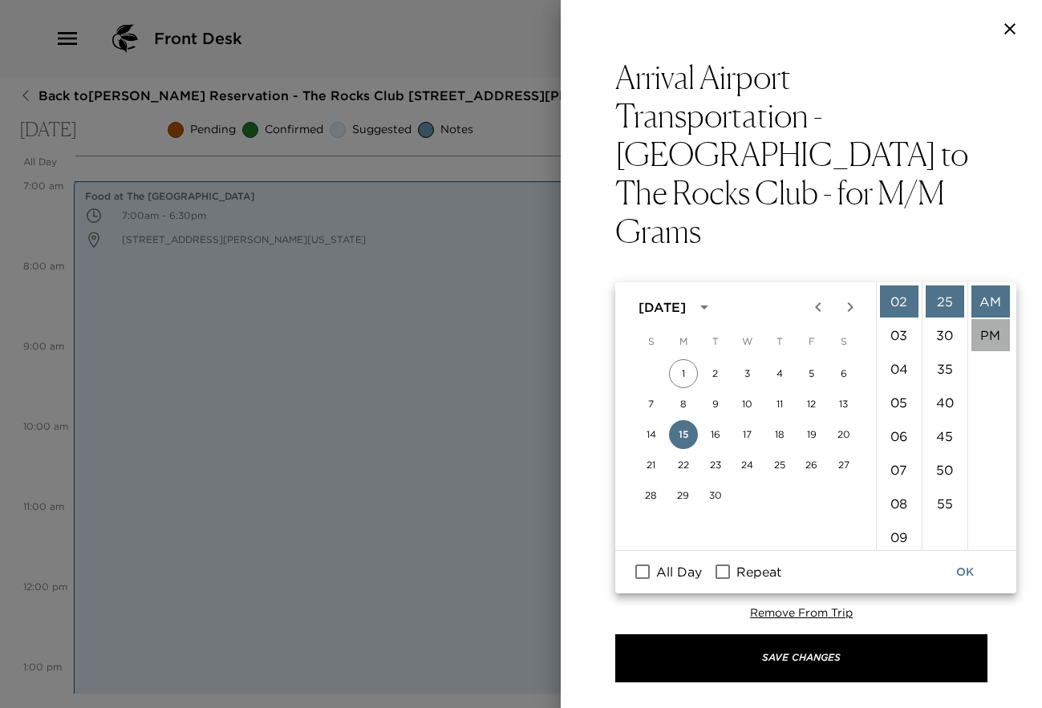
click at [989, 339] on li "PM" at bounding box center [990, 335] width 39 height 32
type input "[DATE] 02:25 PM"
type input "[DATE] 03:25 PM"
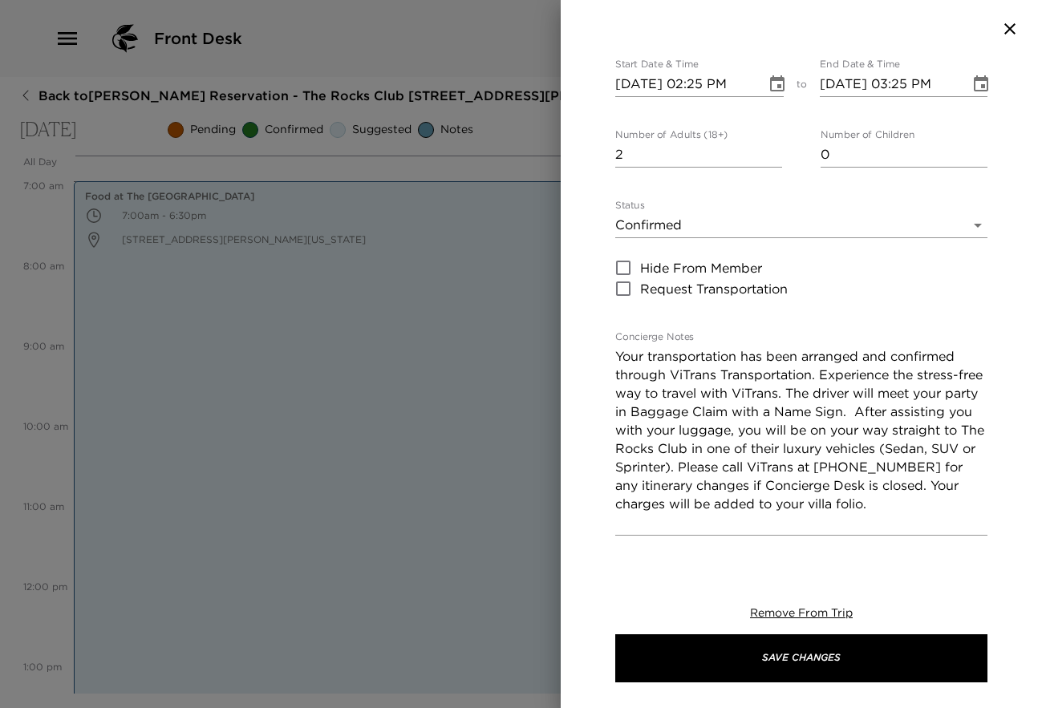
scroll to position [230, 0]
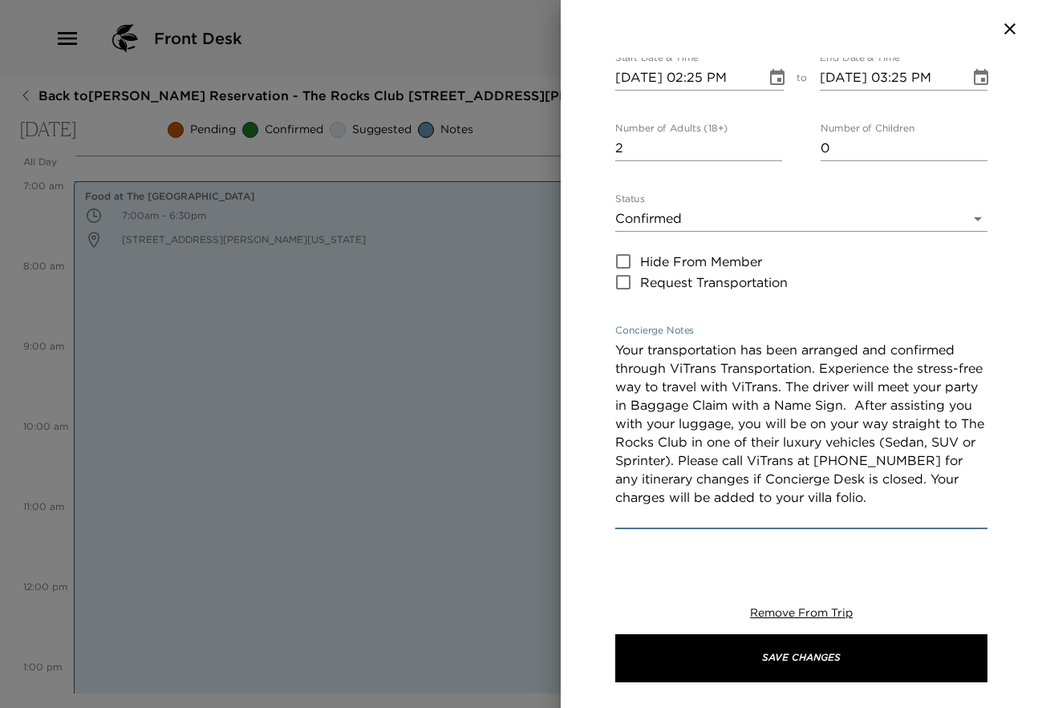
click at [651, 341] on textarea "Your transportation has been arranged and confirmed through ViTrans Transportat…" at bounding box center [801, 433] width 372 height 185
click at [815, 341] on textarea "Sedantransportation has been arranged and confirmed through ViTrans Transportat…" at bounding box center [801, 433] width 372 height 185
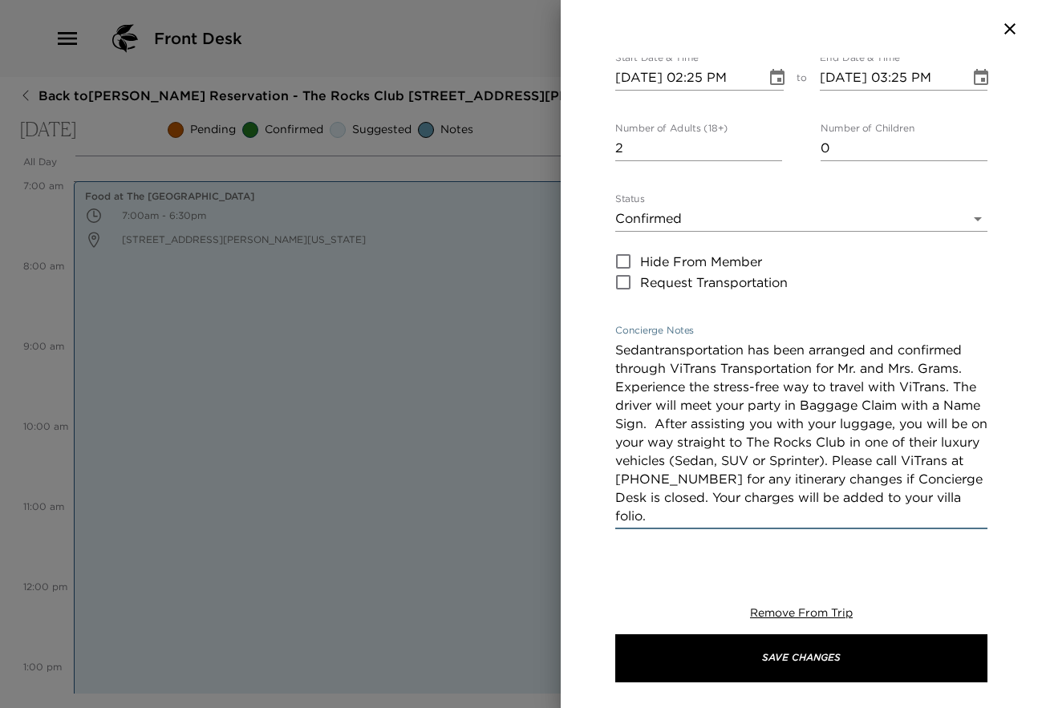
click at [967, 345] on textarea "Sedantransportation has been arranged and confirmed through ViTrans Transportat…" at bounding box center [801, 433] width 372 height 185
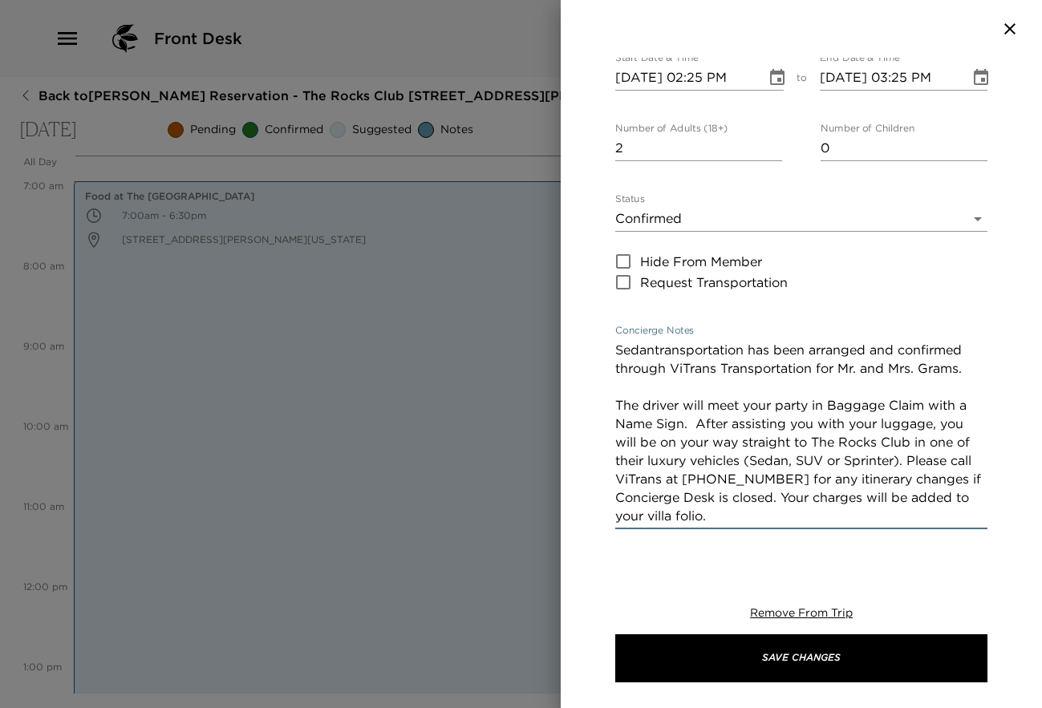
click at [811, 365] on textarea "Sedantransportation has been arranged and confirmed through ViTrans Transportat…" at bounding box center [801, 433] width 372 height 185
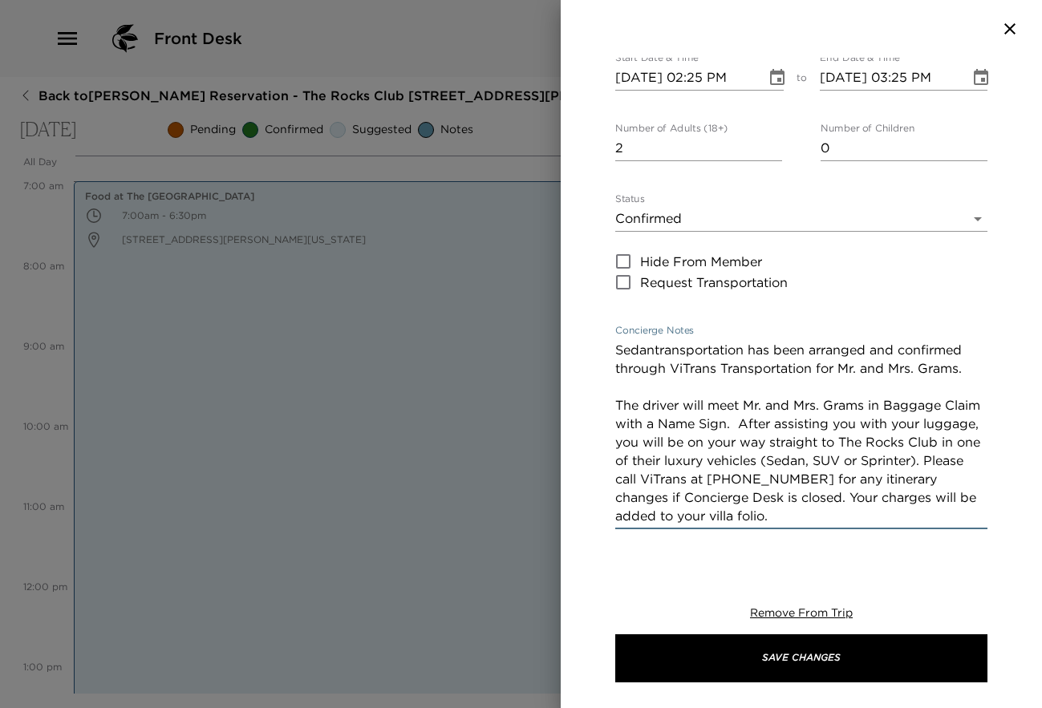
click at [894, 381] on textarea "Sedantransportation has been arranged and confirmed through ViTrans Transportat…" at bounding box center [801, 433] width 372 height 185
click at [971, 384] on textarea "Sedantransportation has been arranged and confirmed through ViTrans Transportat…" at bounding box center [801, 433] width 372 height 185
click at [667, 403] on textarea "Sedantransportation has been arranged and confirmed through ViTrans Transportat…" at bounding box center [801, 433] width 372 height 185
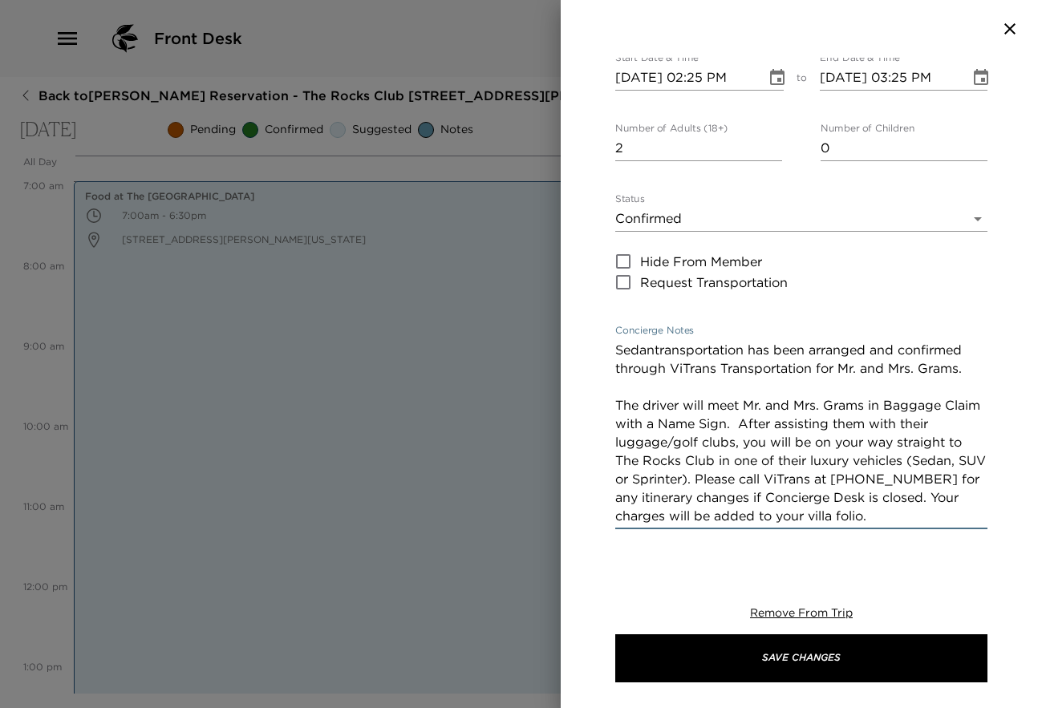
click at [766, 401] on textarea "Sedantransportation has been arranged and confirmed through ViTrans Transportat…" at bounding box center [801, 433] width 372 height 185
click at [866, 400] on textarea "Sedantransportation has been arranged and confirmed through ViTrans Transportat…" at bounding box center [801, 433] width 372 height 185
click at [727, 445] on textarea "Sedantransportation has been arranged and confirmed through ViTrans Transportat…" at bounding box center [801, 433] width 372 height 185
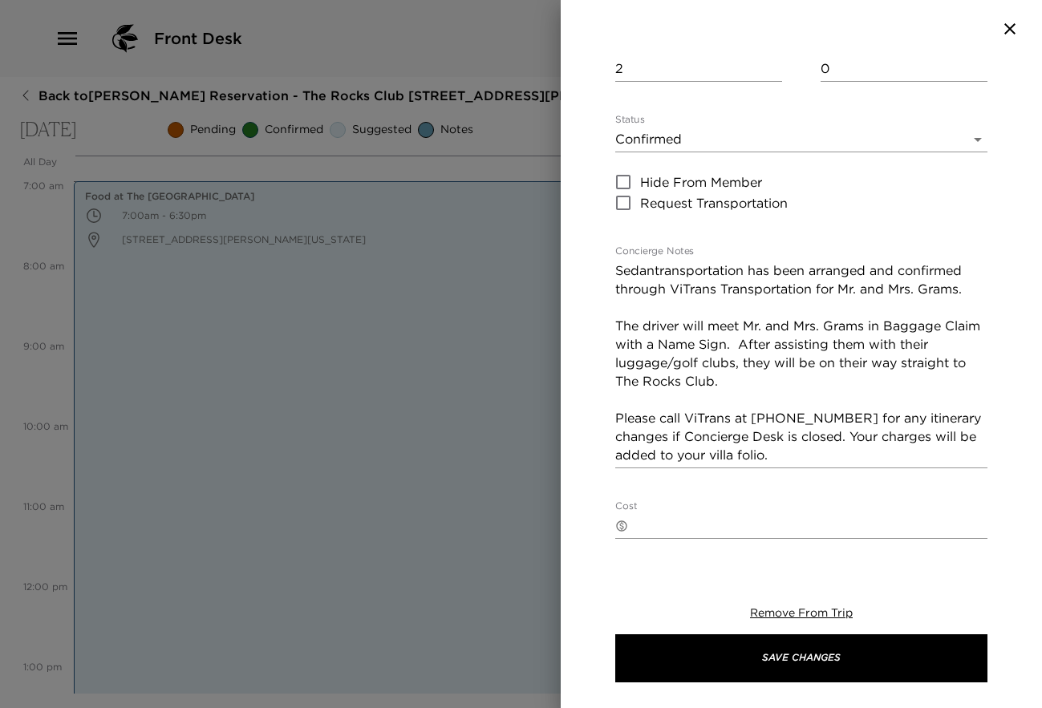
scroll to position [318, 0]
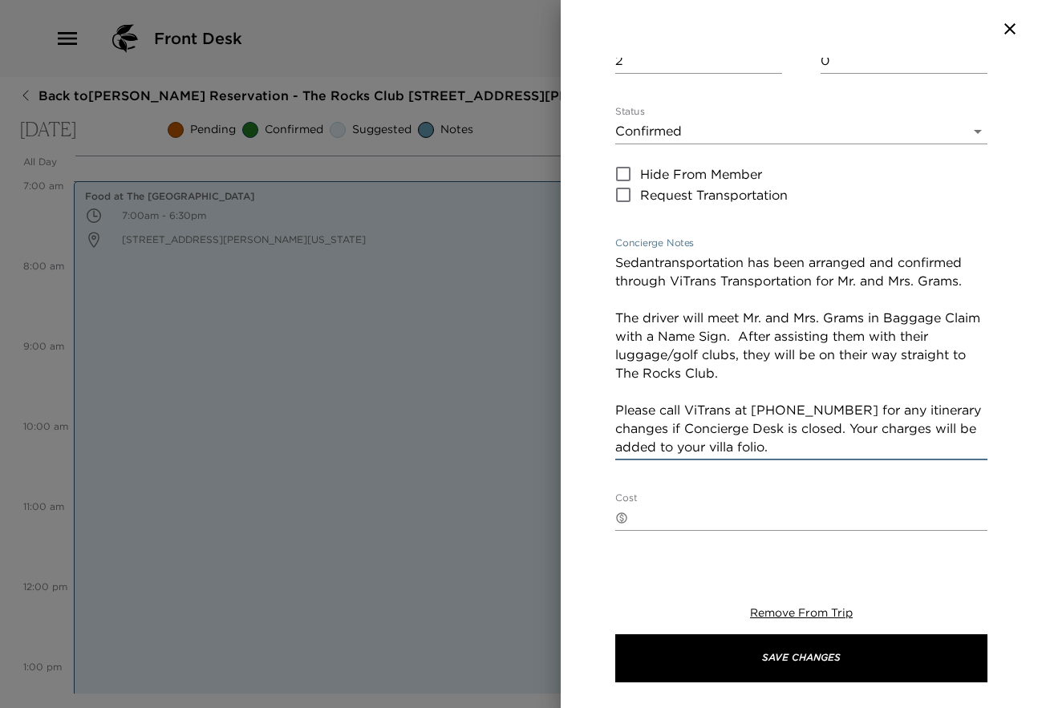
click at [853, 383] on textarea "Sedantransportation has been arranged and confirmed through ViTrans Transportat…" at bounding box center [801, 354] width 372 height 203
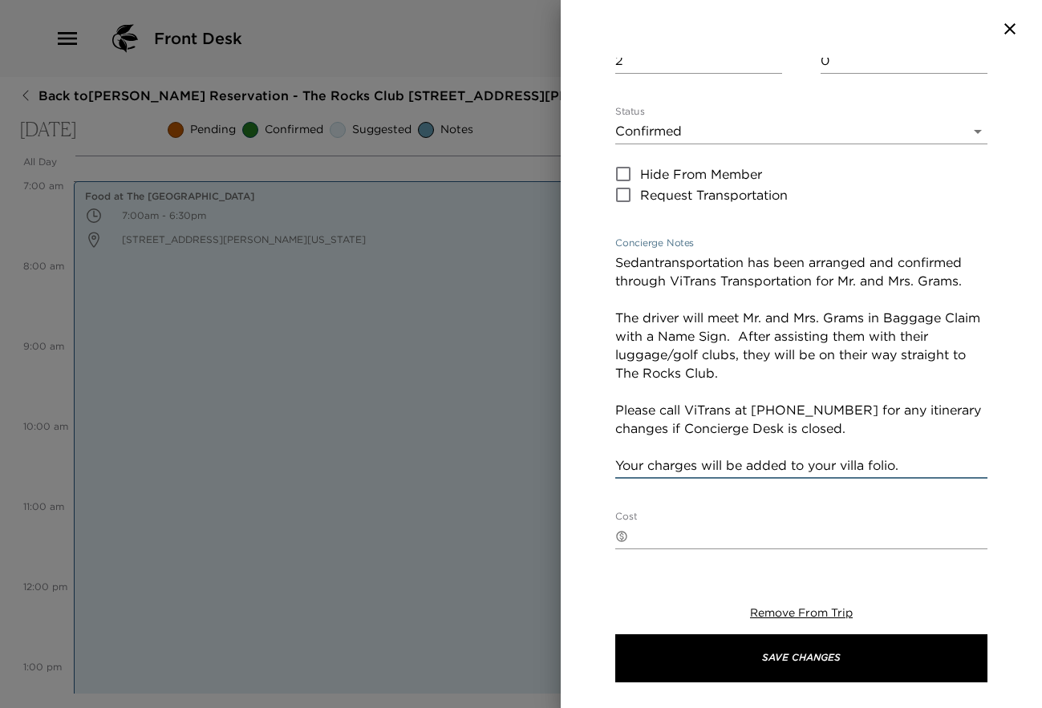
click at [644, 427] on textarea "Sedantransportation has been arranged and confirmed through ViTrans Transportat…" at bounding box center [801, 363] width 372 height 221
click at [930, 428] on textarea "Sedantransportation has been arranged and confirmed through ViTrans Transportat…" at bounding box center [801, 363] width 372 height 221
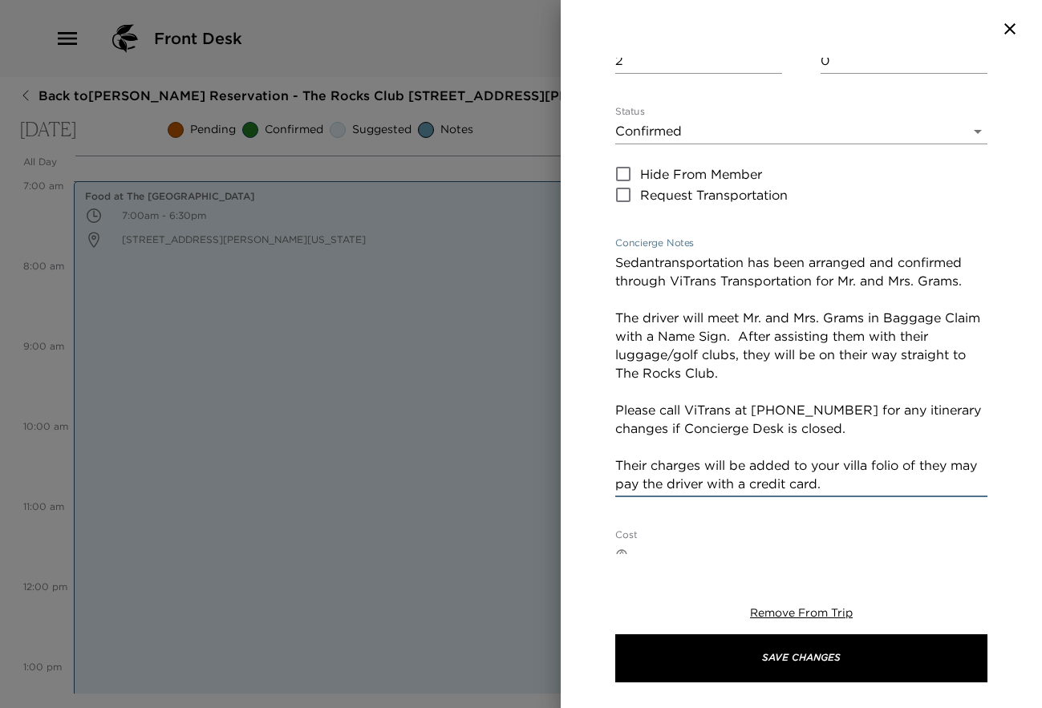
type textarea "Sedantransportation has been arranged and confirmed through ViTrans Transportat…"
click at [719, 545] on textarea "Cost" at bounding box center [811, 554] width 353 height 18
type textarea "$189.00"
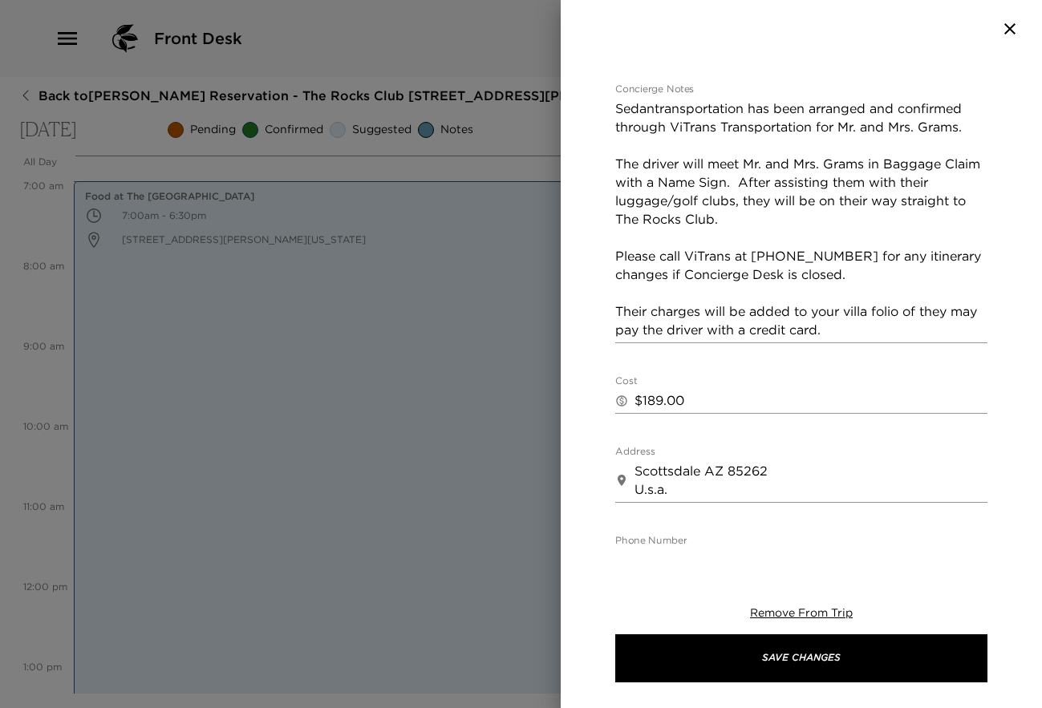
scroll to position [464, 0]
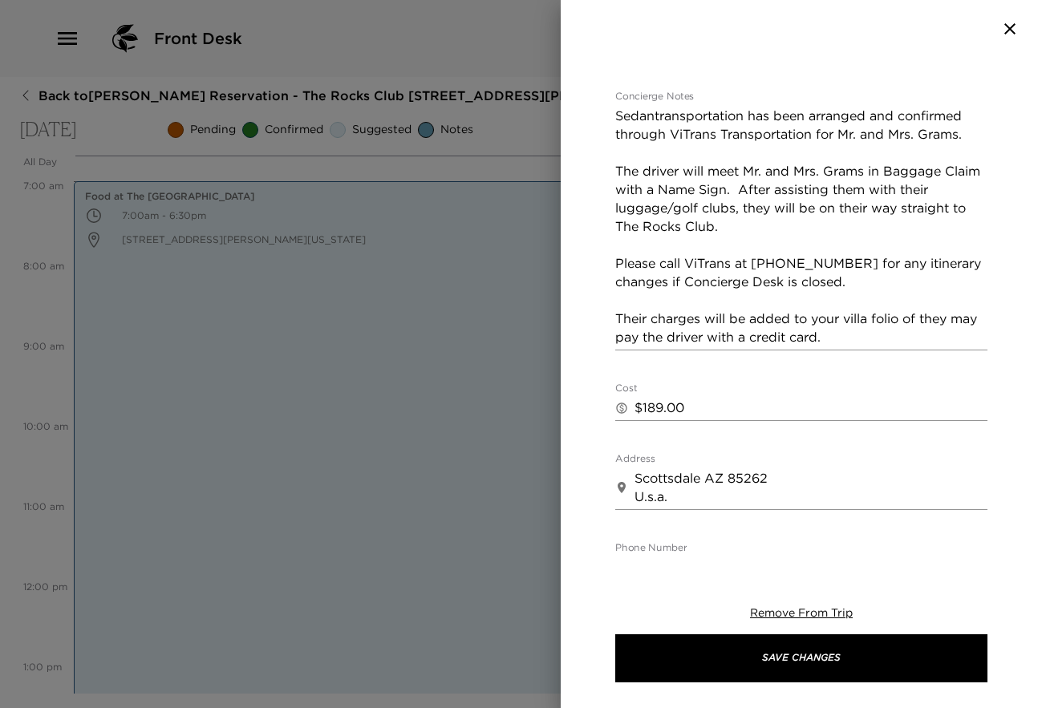
click at [887, 300] on textarea "Sedantransportation has been arranged and confirmed through ViTrans Transportat…" at bounding box center [801, 227] width 372 height 240
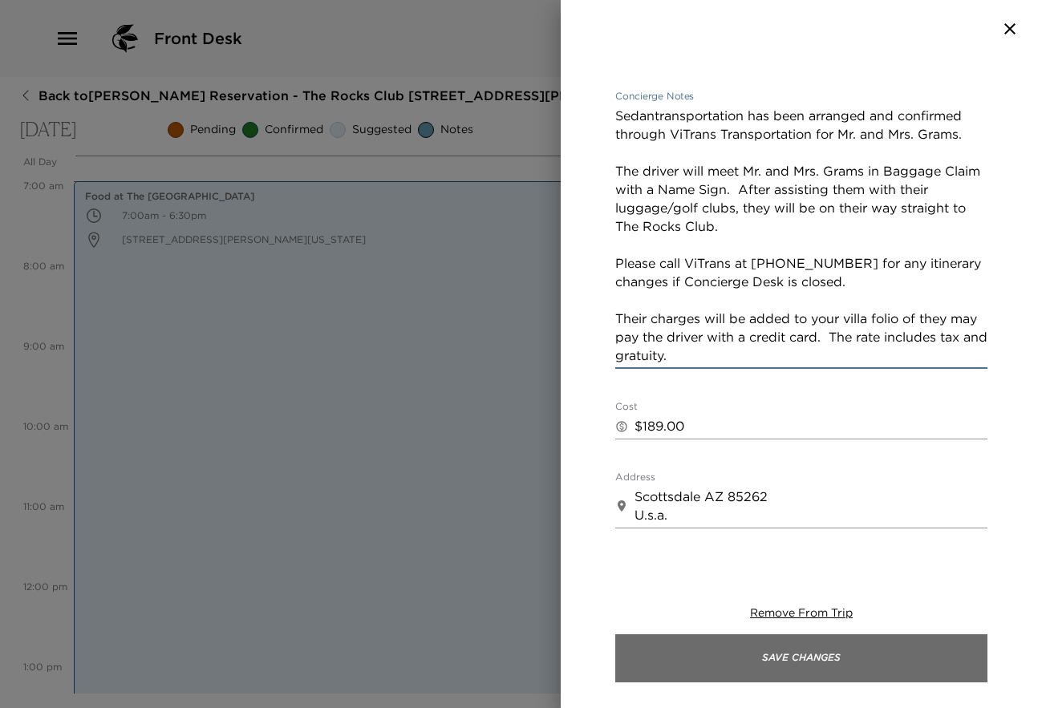
click at [844, 653] on button "Save Changes" at bounding box center [801, 659] width 372 height 48
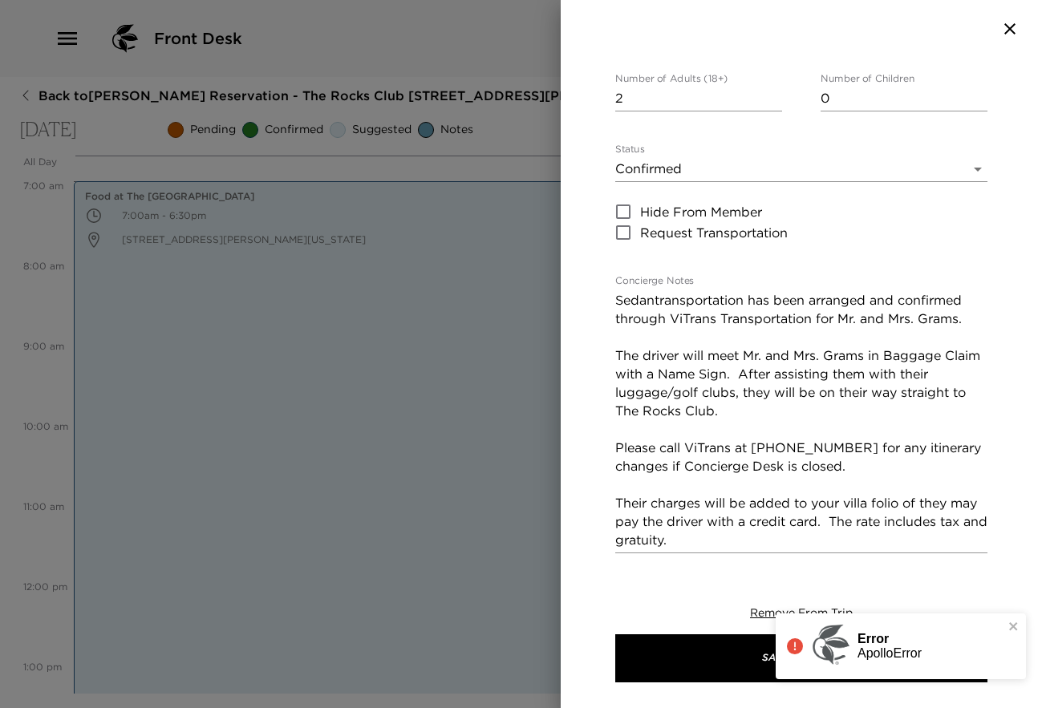
scroll to position [266, 0]
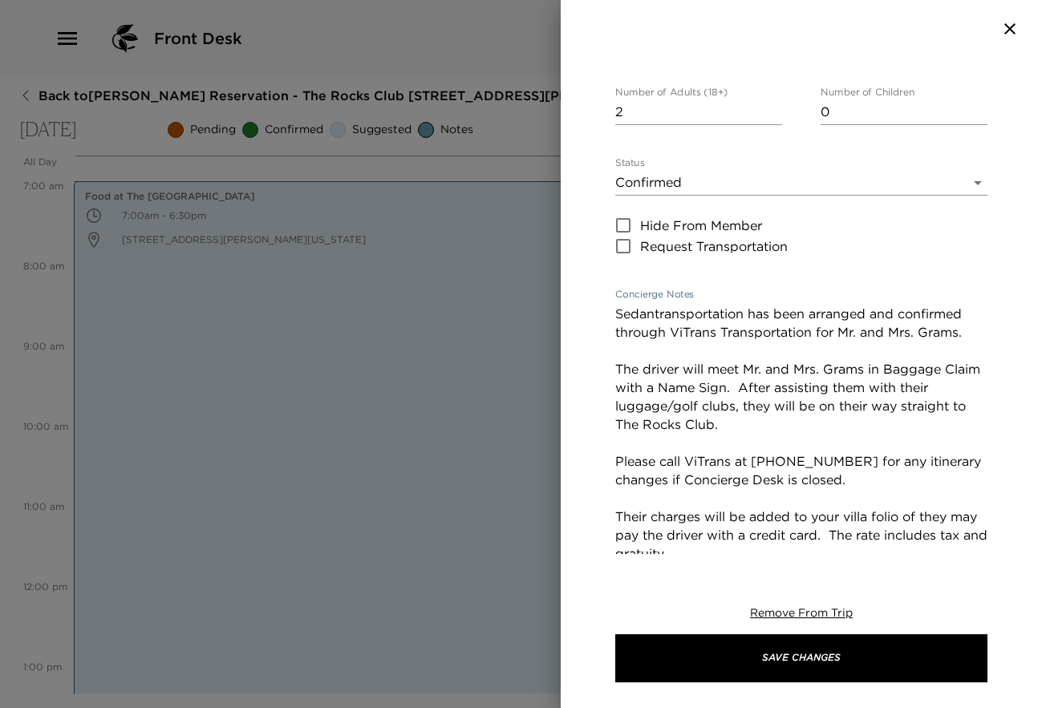
click at [723, 305] on textarea "Sedantransportation has been arranged and confirmed through ViTrans Transportat…" at bounding box center [801, 434] width 372 height 258
click at [654, 305] on textarea "Sedantransportation has been arranged and confirmed through ViTrans Transportat…" at bounding box center [801, 434] width 372 height 258
type textarea "Sedan transportation has been arranged and confirmed through ViTrans Transporta…"
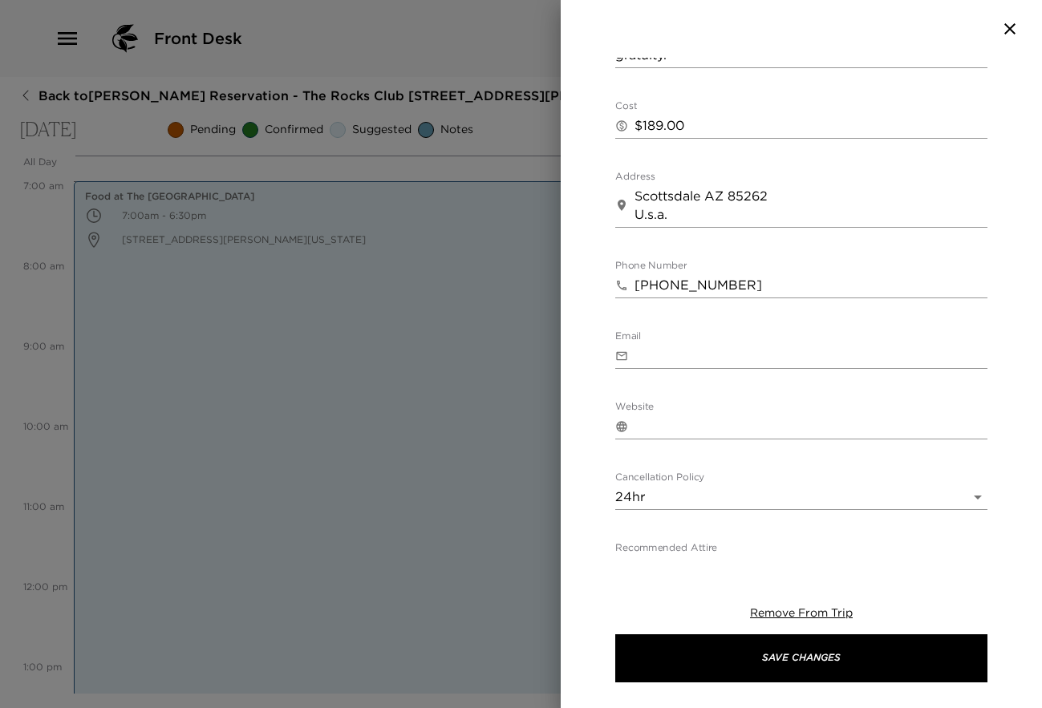
scroll to position [824, 0]
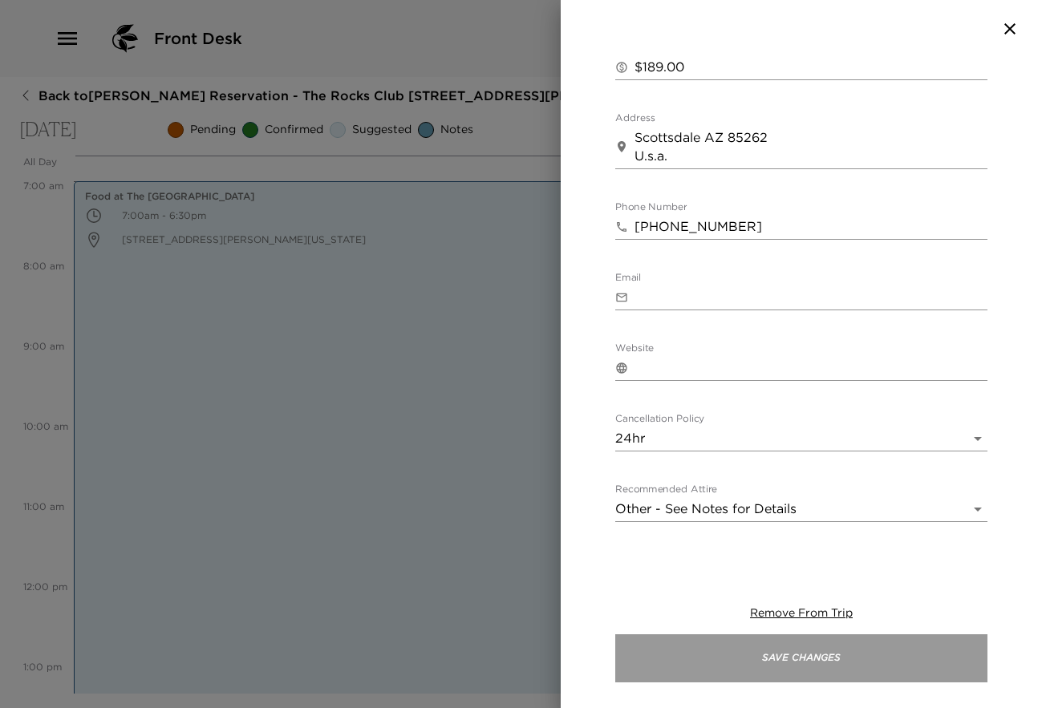
click at [813, 665] on button "Save Changes" at bounding box center [801, 659] width 372 height 48
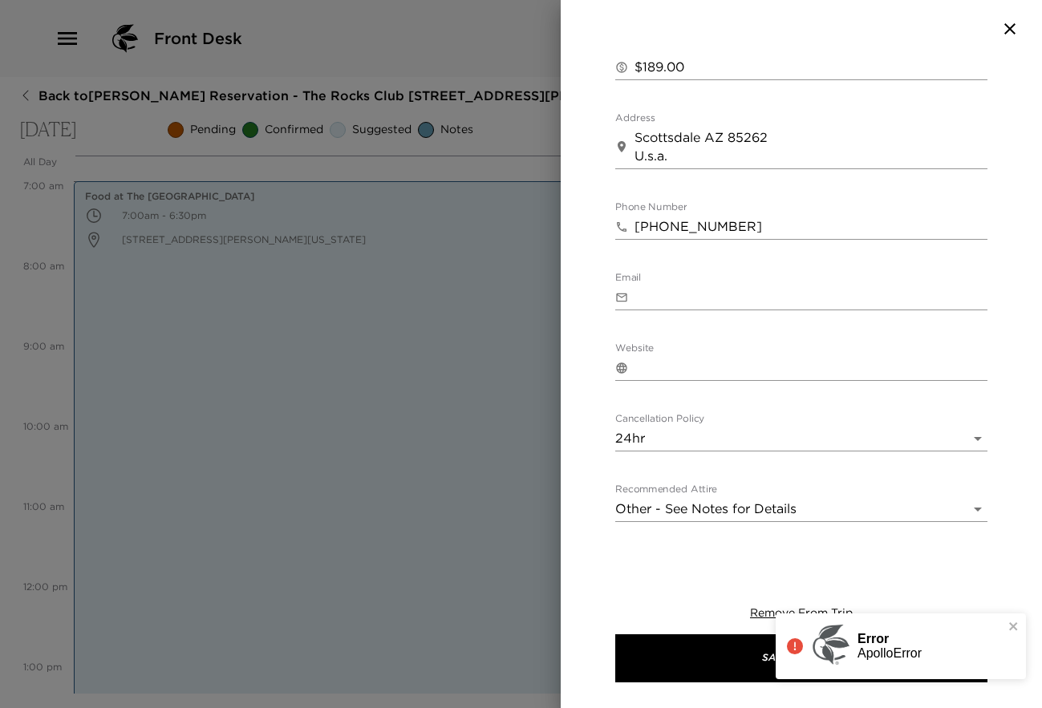
drag, startPoint x: 1028, startPoint y: 504, endPoint x: 1028, endPoint y: 559, distance: 55.4
click at [1028, 559] on div "Arrival Airport Transportation - [GEOGRAPHIC_DATA] to The Rocks Club - for M/M …" at bounding box center [801, 354] width 481 height 708
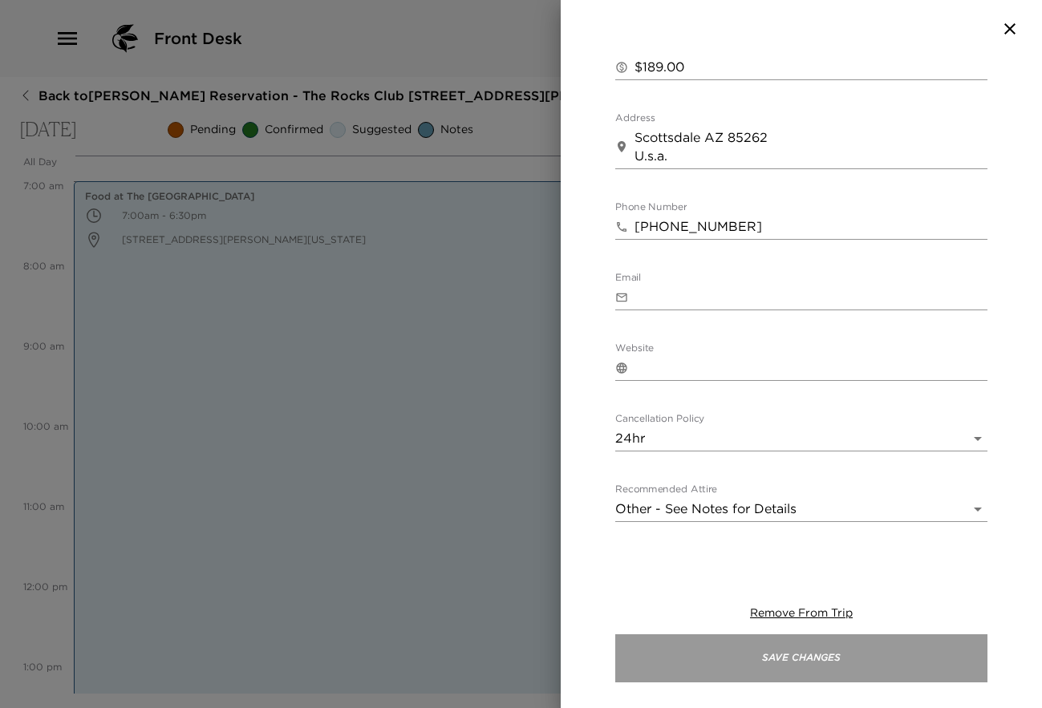
click at [811, 656] on button "Save Changes" at bounding box center [801, 659] width 372 height 48
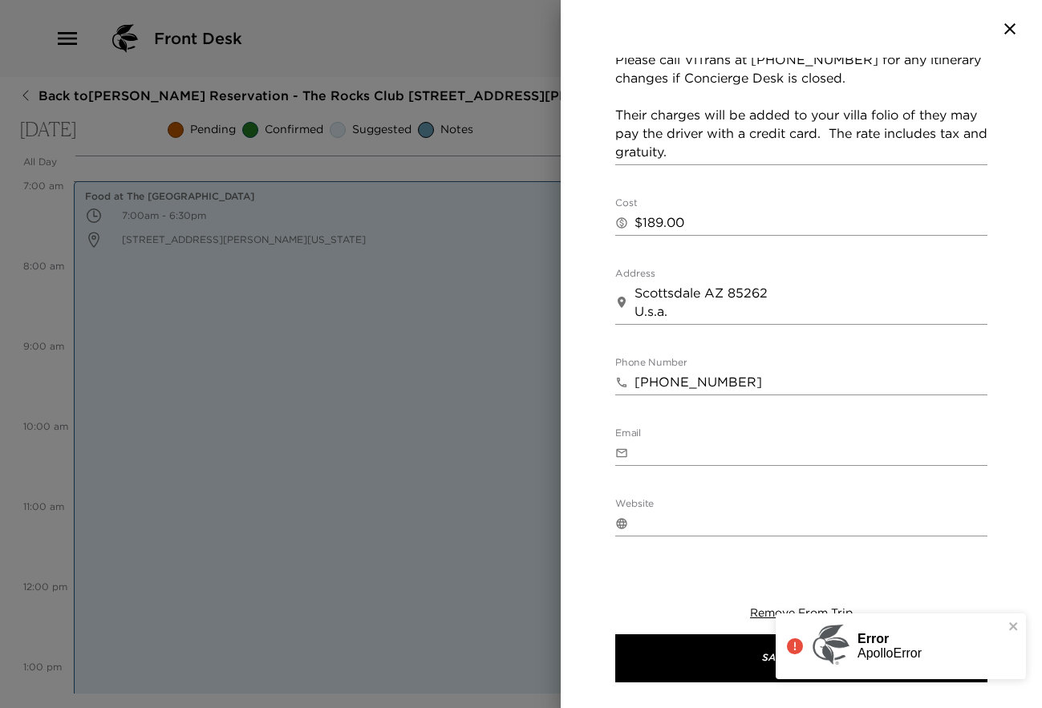
scroll to position [652, 0]
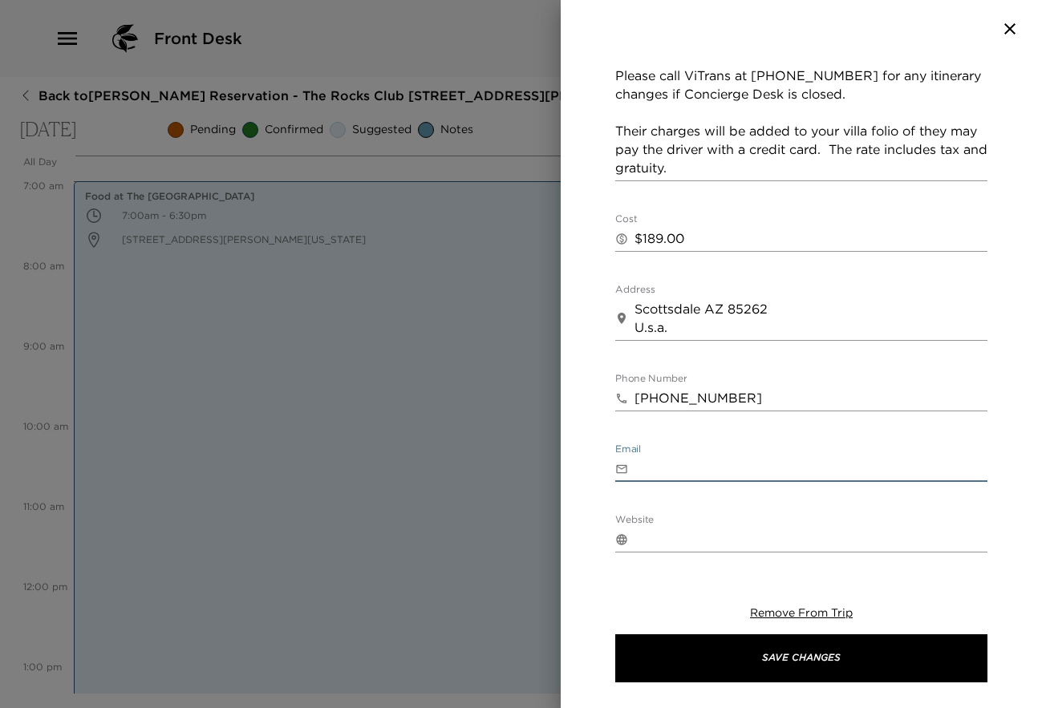
click at [650, 456] on input "Email" at bounding box center [811, 469] width 353 height 26
click at [616, 533] on icon at bounding box center [621, 539] width 13 height 13
click at [662, 514] on div "Website ​" at bounding box center [801, 533] width 372 height 39
click at [627, 533] on icon at bounding box center [621, 539] width 13 height 13
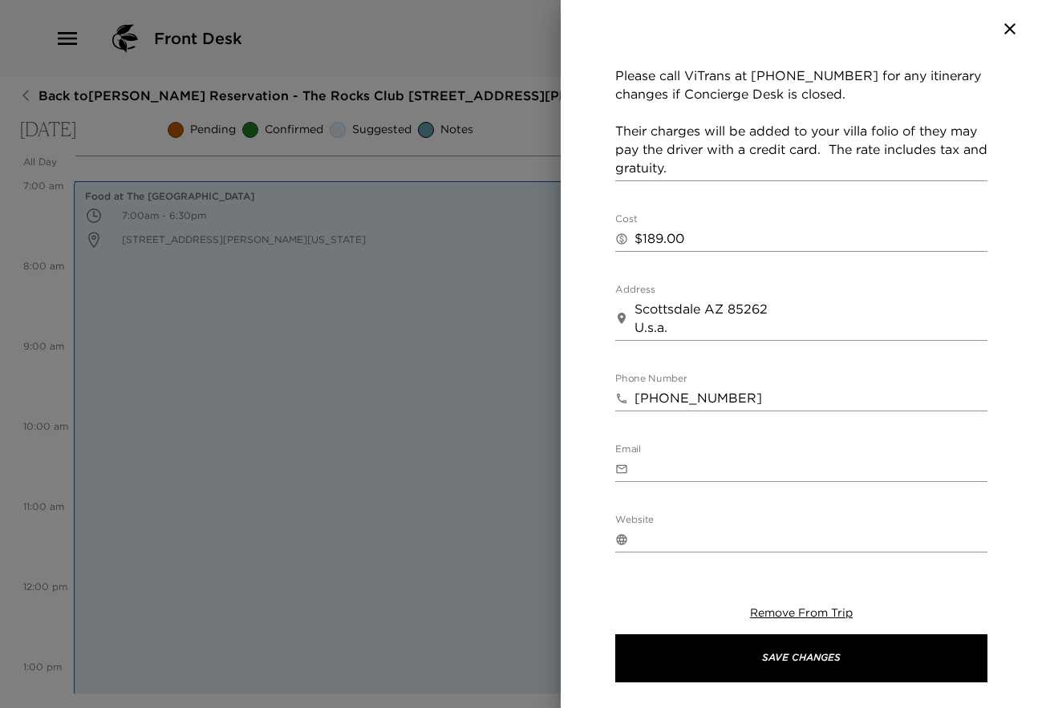
click at [615, 490] on div "Arrival Airport Transportation - [GEOGRAPHIC_DATA] to The Rocks Club - for M/M …" at bounding box center [801, 306] width 481 height 497
drag, startPoint x: 623, startPoint y: 505, endPoint x: 641, endPoint y: 501, distance: 17.9
click at [625, 534] on icon at bounding box center [621, 539] width 10 height 10
click at [643, 527] on input "Website" at bounding box center [811, 540] width 353 height 26
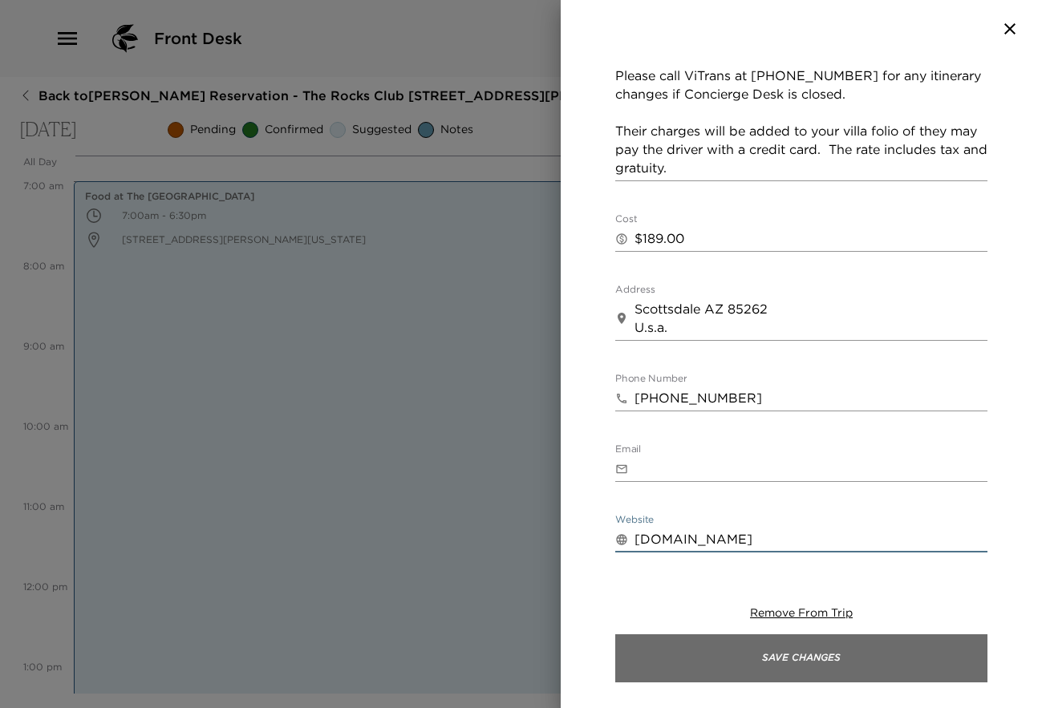
type input "[DOMAIN_NAME]"
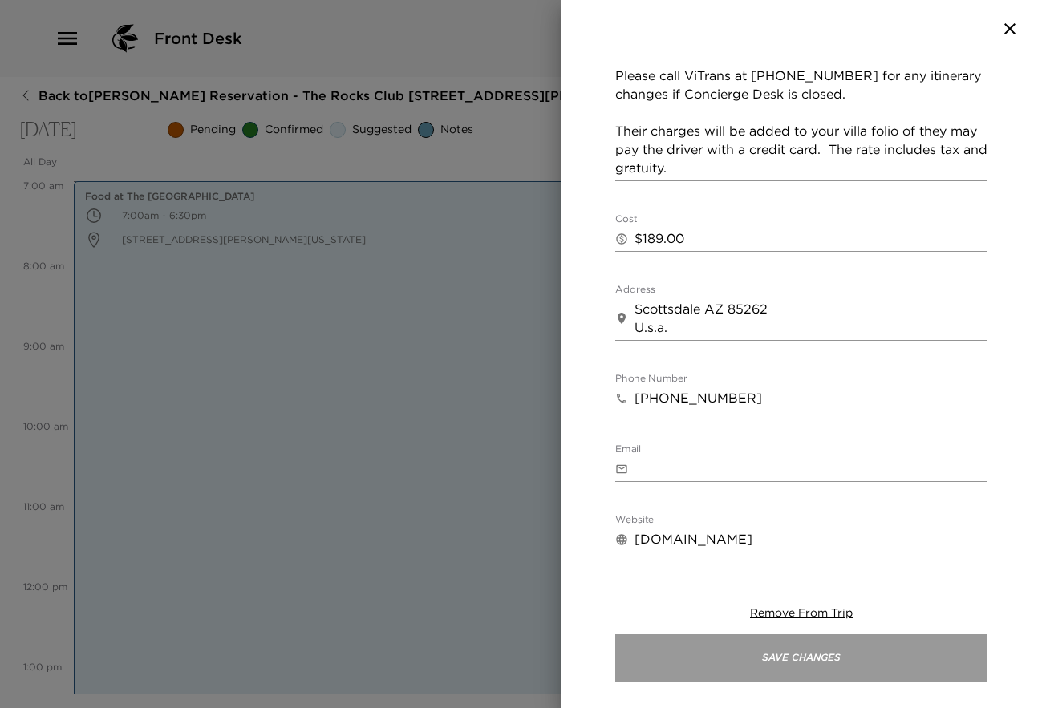
click at [736, 648] on button "Save Changes" at bounding box center [801, 659] width 372 height 48
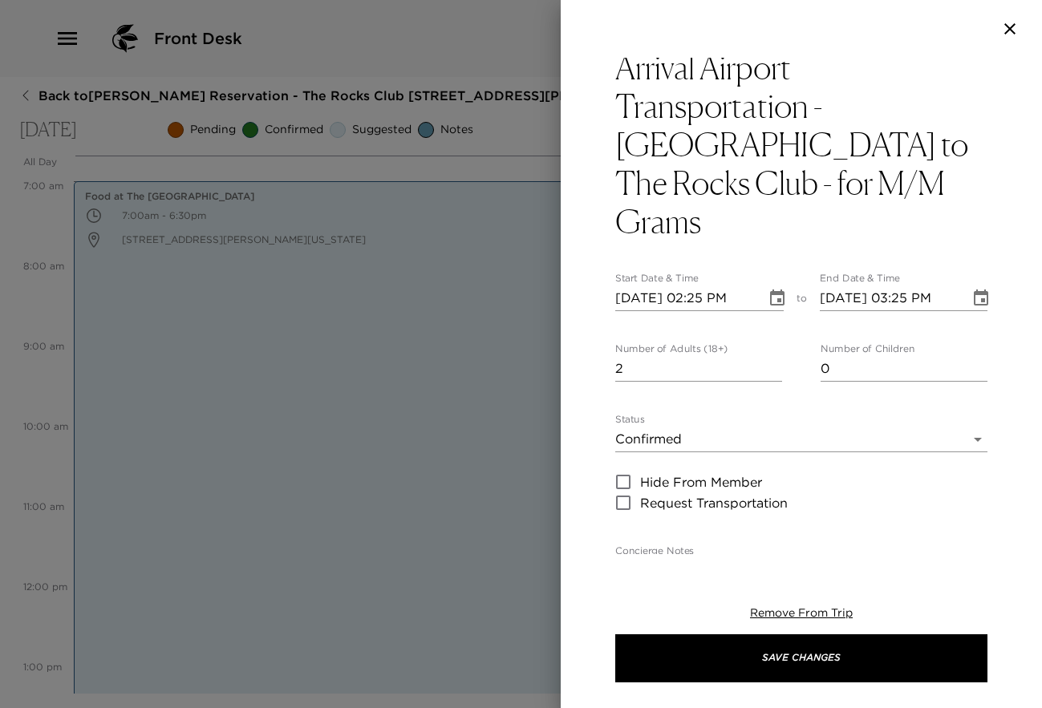
scroll to position [0, 0]
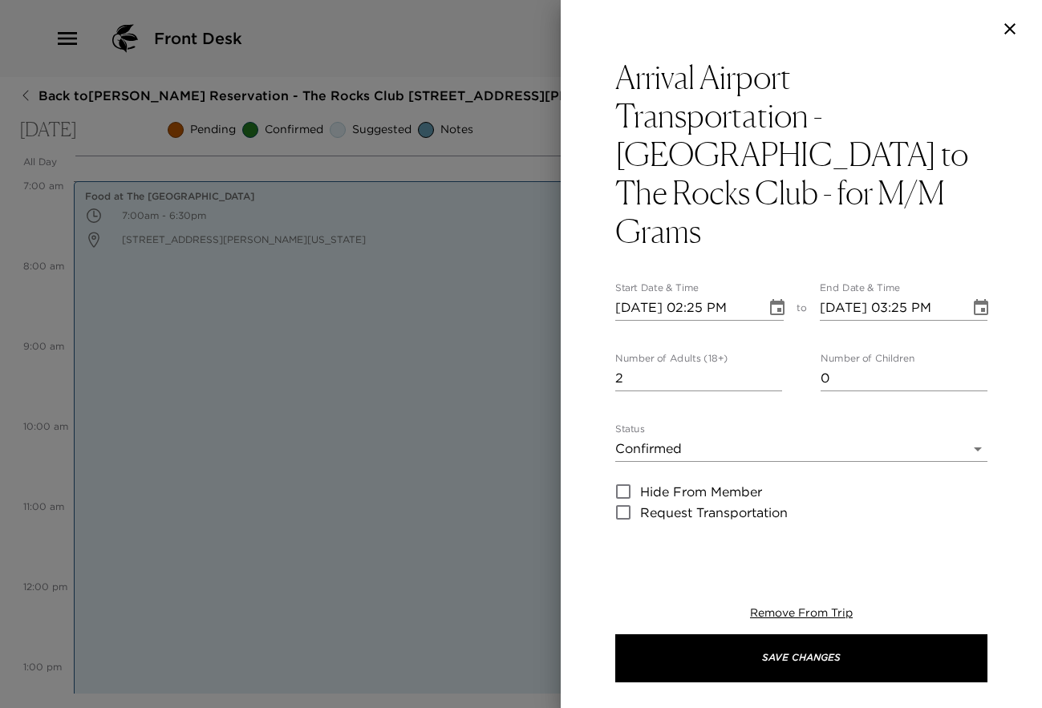
click at [168, 515] on div at bounding box center [521, 354] width 1042 height 708
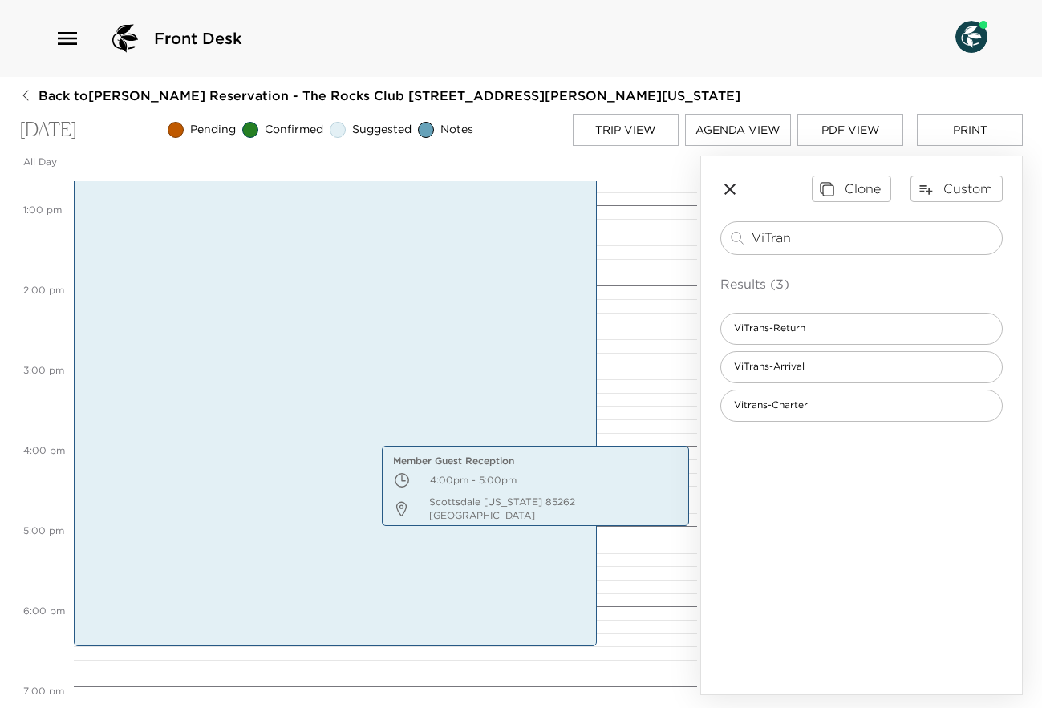
scroll to position [1015, 0]
click at [733, 186] on icon "button" at bounding box center [729, 189] width 11 height 11
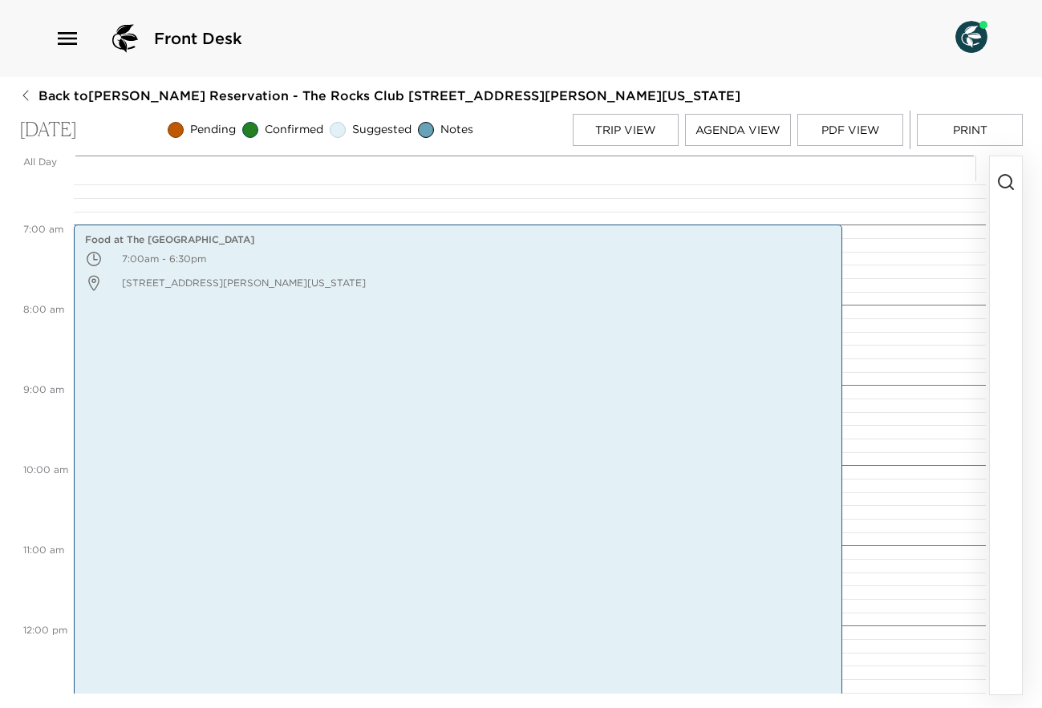
scroll to position [480, 0]
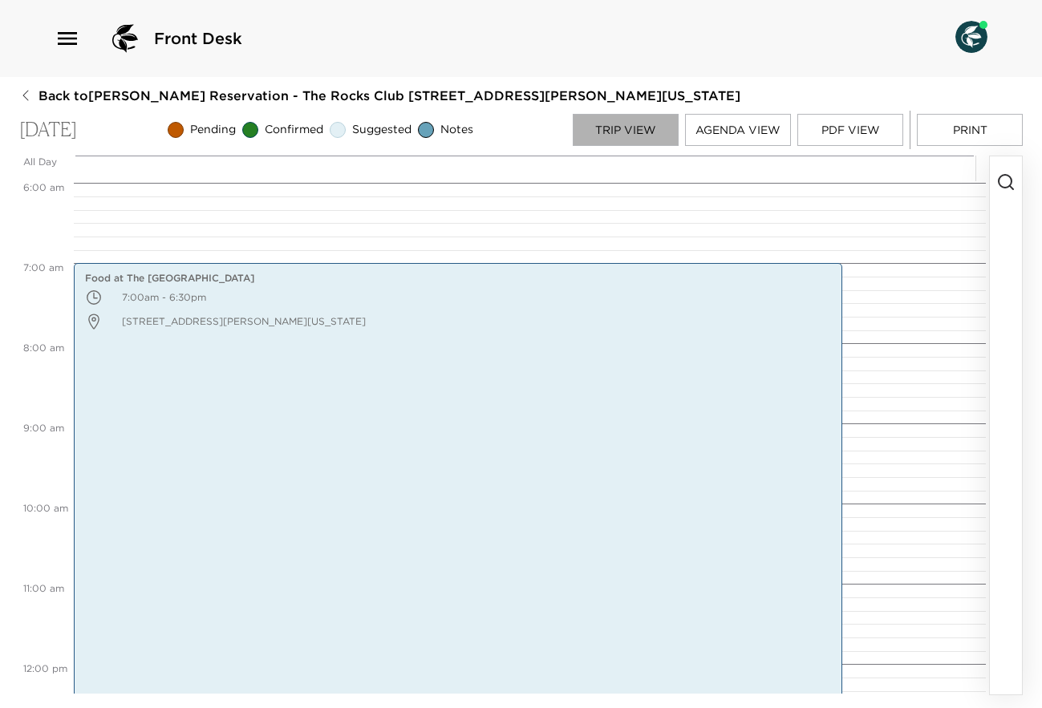
click at [612, 134] on button "Trip View" at bounding box center [626, 130] width 106 height 32
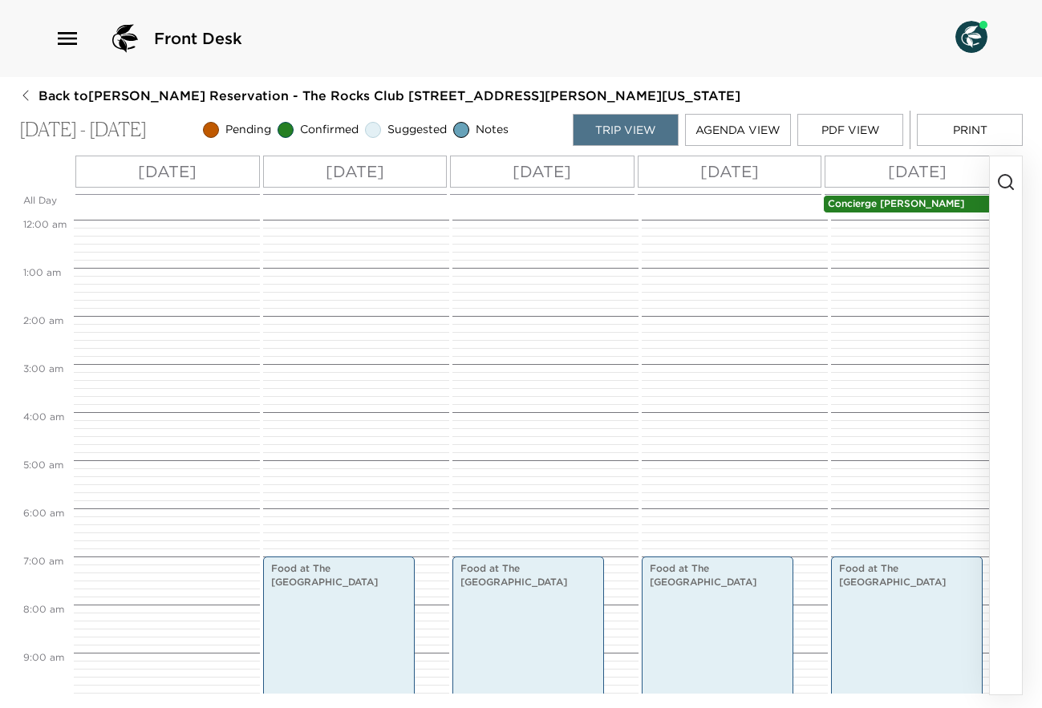
scroll to position [337, 0]
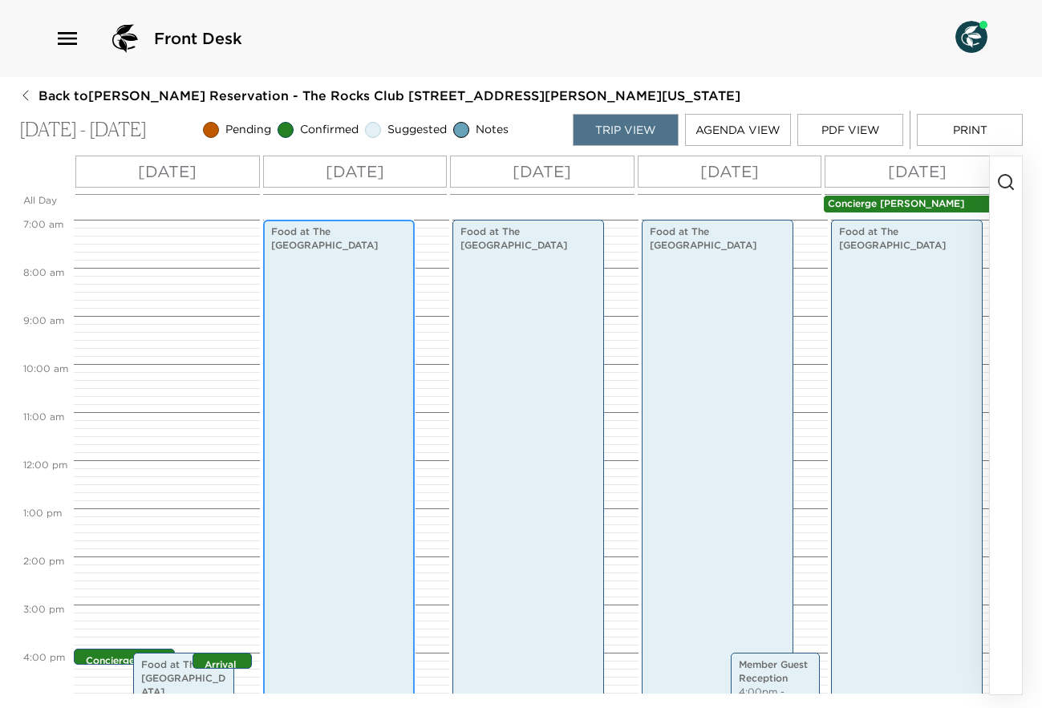
click at [335, 322] on div "Food at [GEOGRAPHIC_DATA] 7:00am - 6:30pm" at bounding box center [339, 496] width 142 height 549
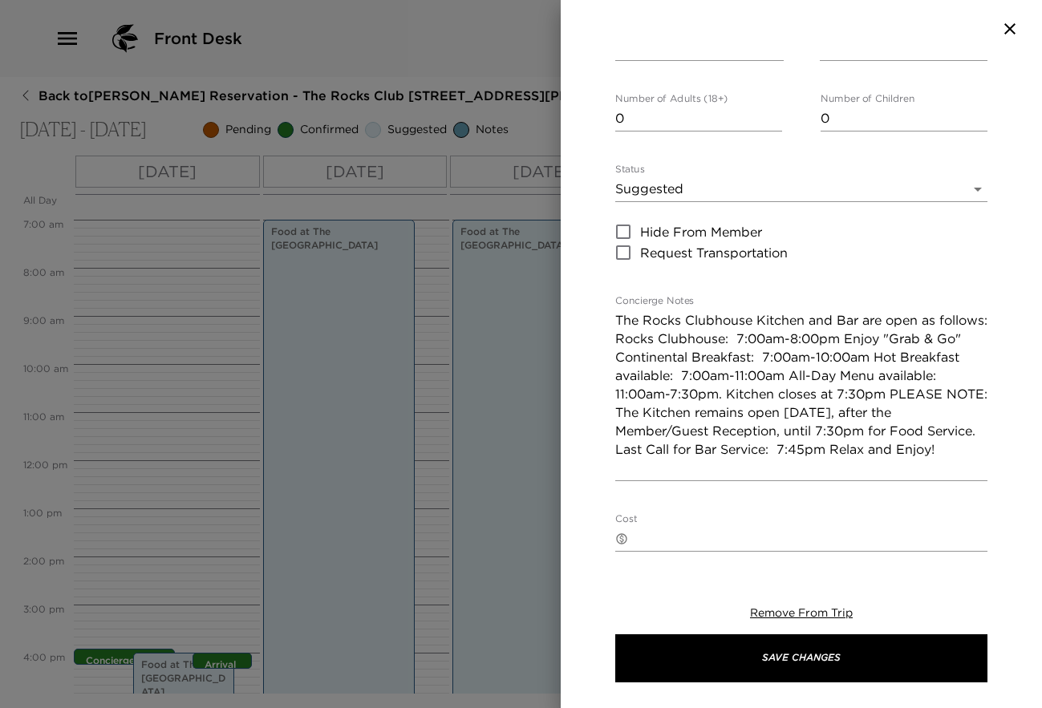
scroll to position [148, 0]
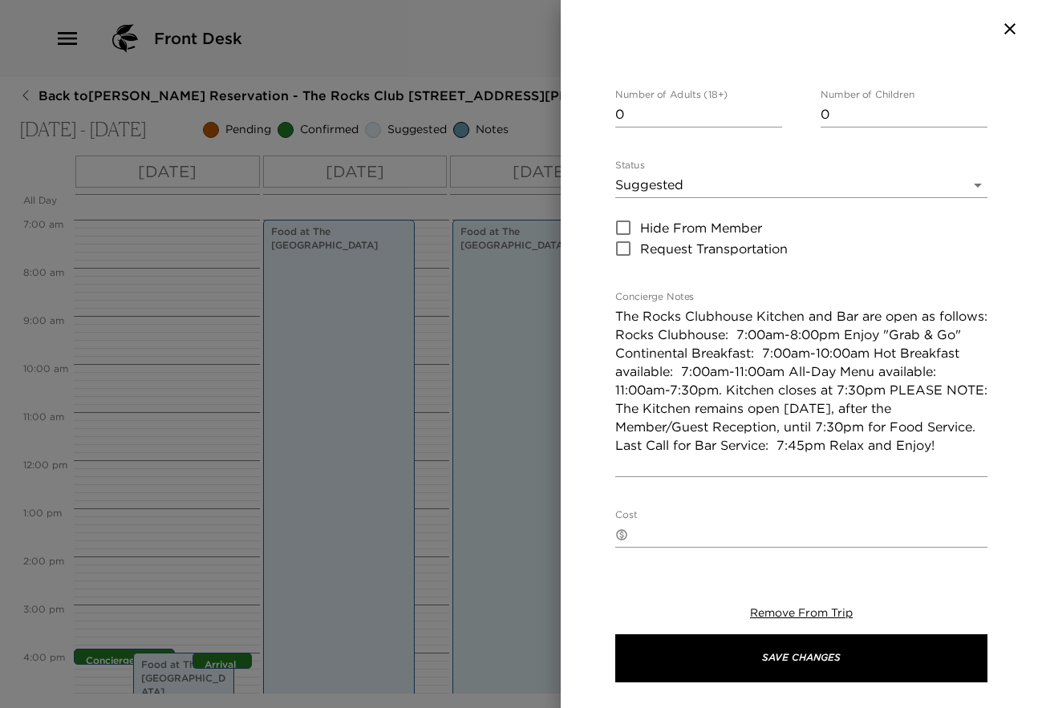
click at [366, 398] on div at bounding box center [521, 354] width 1042 height 708
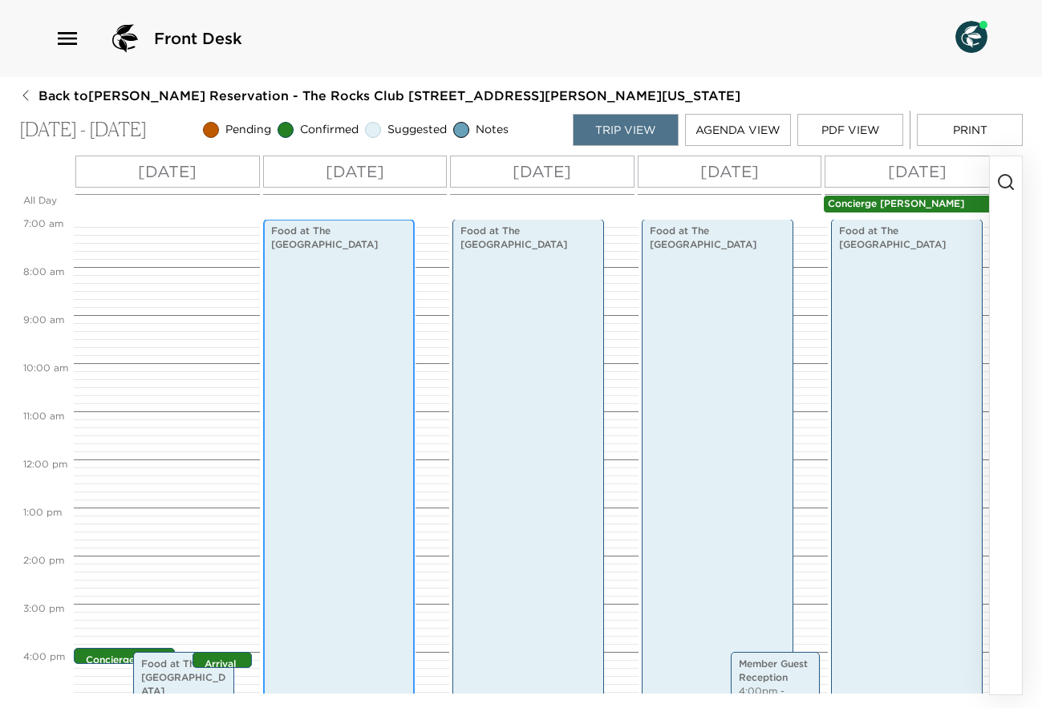
click at [363, 404] on div "Food at [GEOGRAPHIC_DATA] 7:00am - 6:30pm" at bounding box center [339, 495] width 142 height 549
click at [204, 531] on div "Concierge Contact 3:55pm - 4:00pm Food at [GEOGRAPHIC_DATA] 4:00pm - 6:30pm Arr…" at bounding box center [164, 459] width 181 height 1155
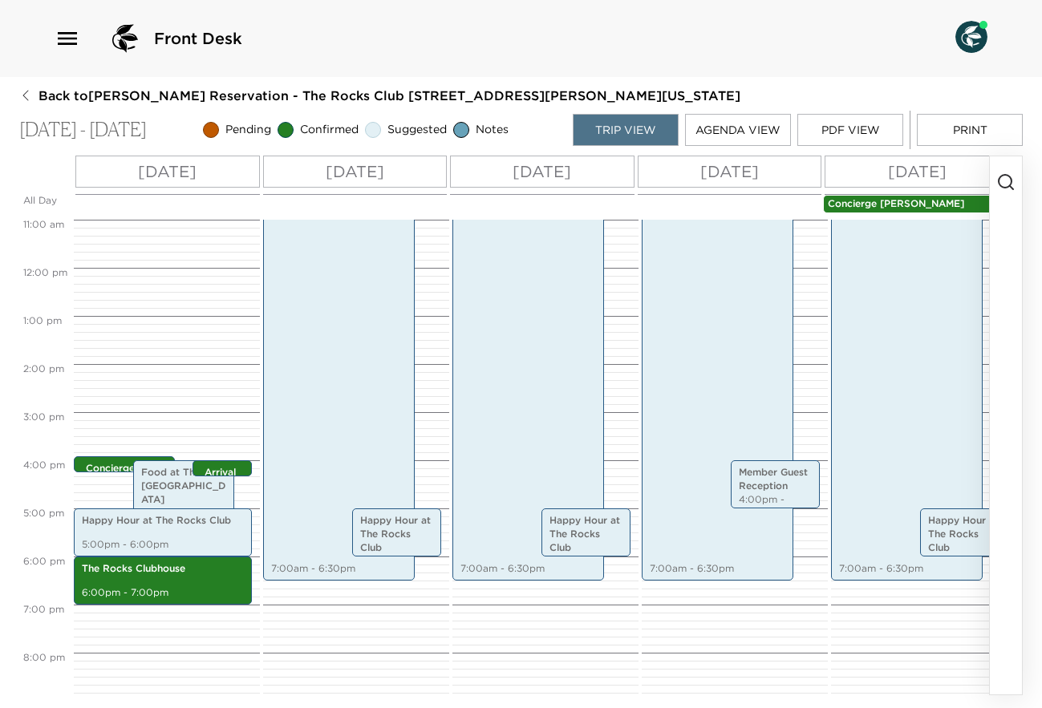
scroll to position [562, 0]
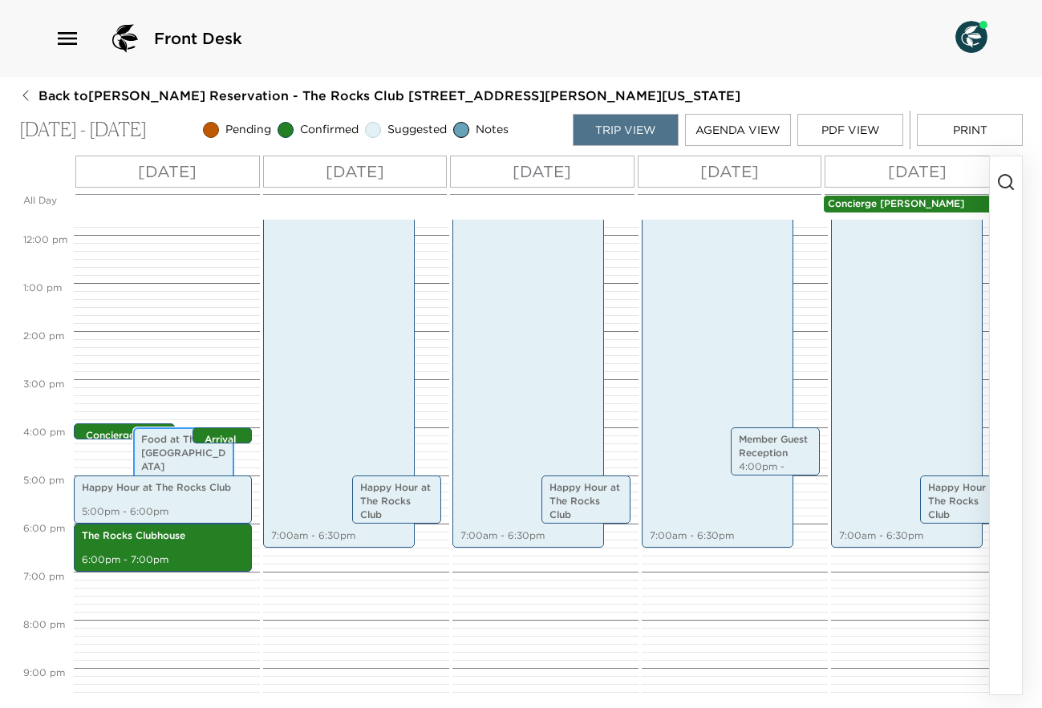
click at [156, 444] on p "Food at The [GEOGRAPHIC_DATA]" at bounding box center [183, 453] width 85 height 40
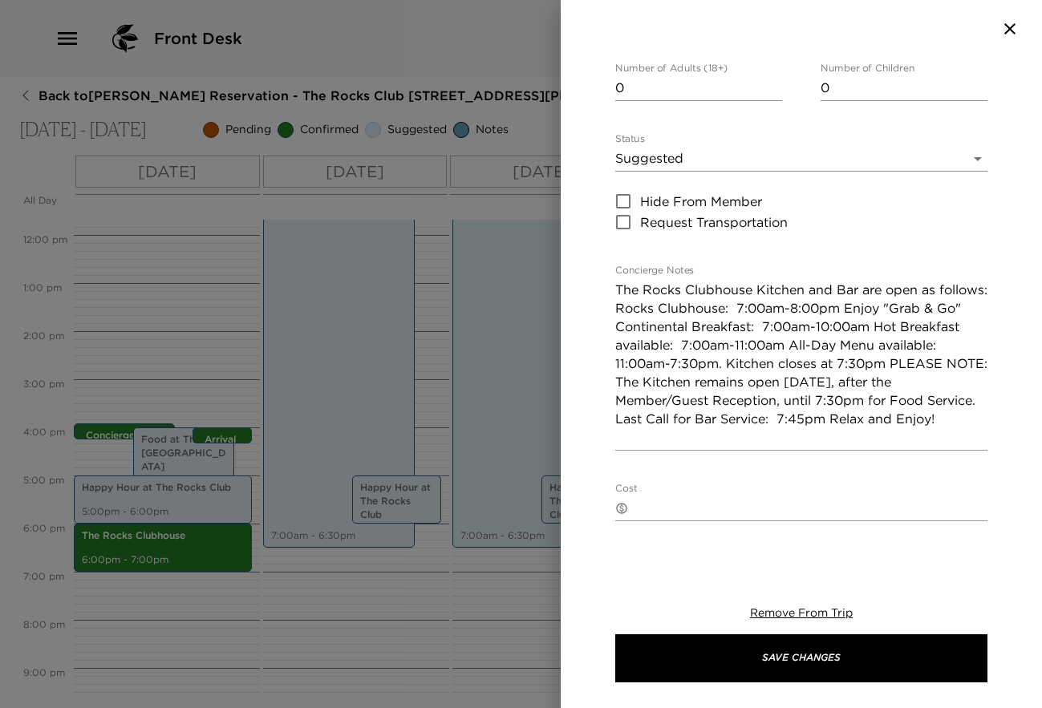
scroll to position [180, 0]
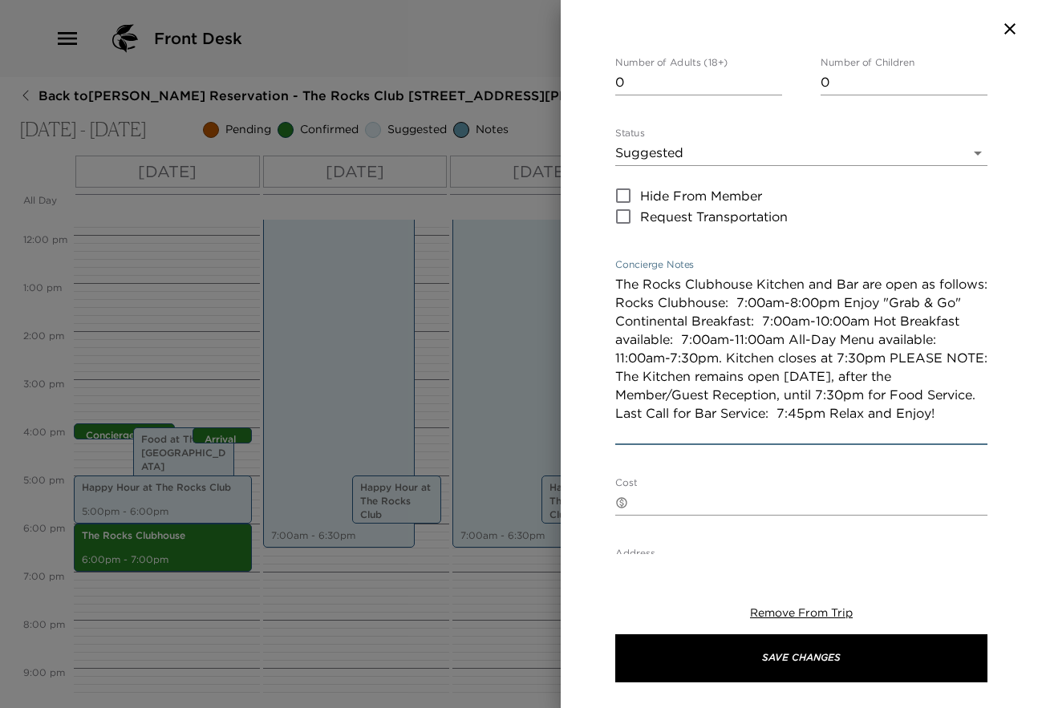
click at [744, 352] on textarea "The Rocks Clubhouse Kitchen and Bar are open as follows: Rocks Clubhouse: 7:00a…" at bounding box center [801, 358] width 372 height 166
click at [848, 298] on textarea "The Rocks Clubhouse Kitchen and Bar are open as follows: Rocks Clubhouse: 7:00a…" at bounding box center [801, 358] width 372 height 166
click at [912, 359] on textarea "The Rocks Clubhouse Kitchen and Bar are open as follows: Rocks Clubhouse: 7:00a…" at bounding box center [801, 358] width 372 height 166
click at [881, 390] on textarea "The Rocks Clubhouse Kitchen and Bar are open as follows: Rocks Clubhouse: 7:00a…" at bounding box center [801, 358] width 372 height 166
click at [894, 409] on textarea "The Rocks Clubhouse Kitchen and Bar are open as follows: Rocks Clubhouse: 7:00a…" at bounding box center [801, 358] width 372 height 166
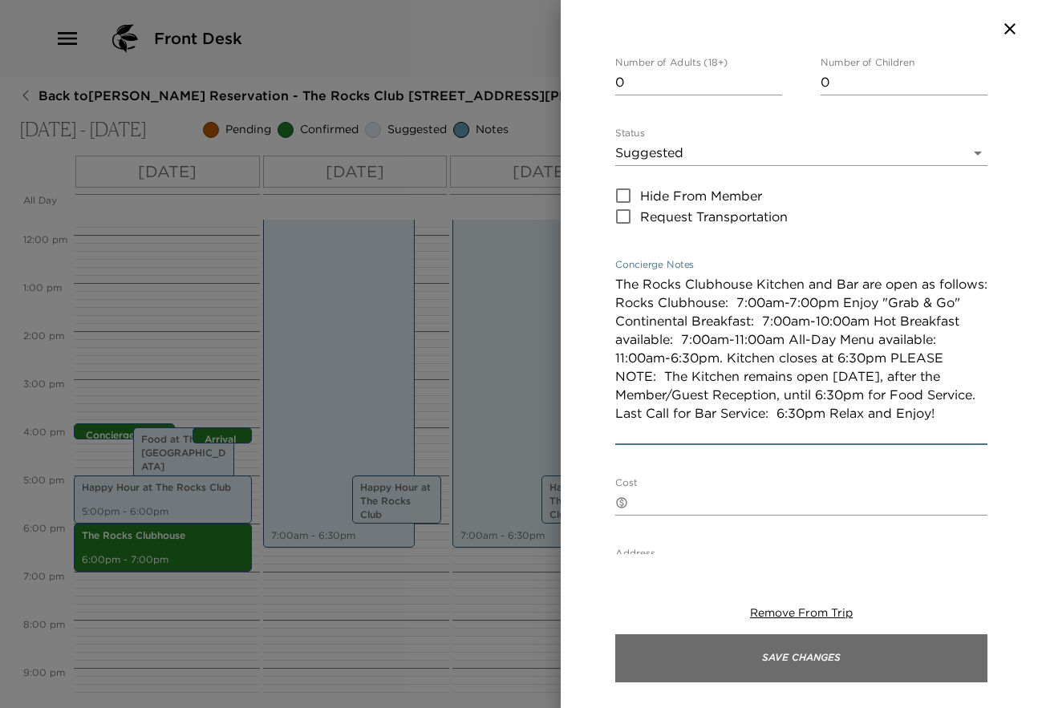
type textarea "The Rocks Clubhouse Kitchen and Bar are open as follows: Rocks Clubhouse: 7:00a…"
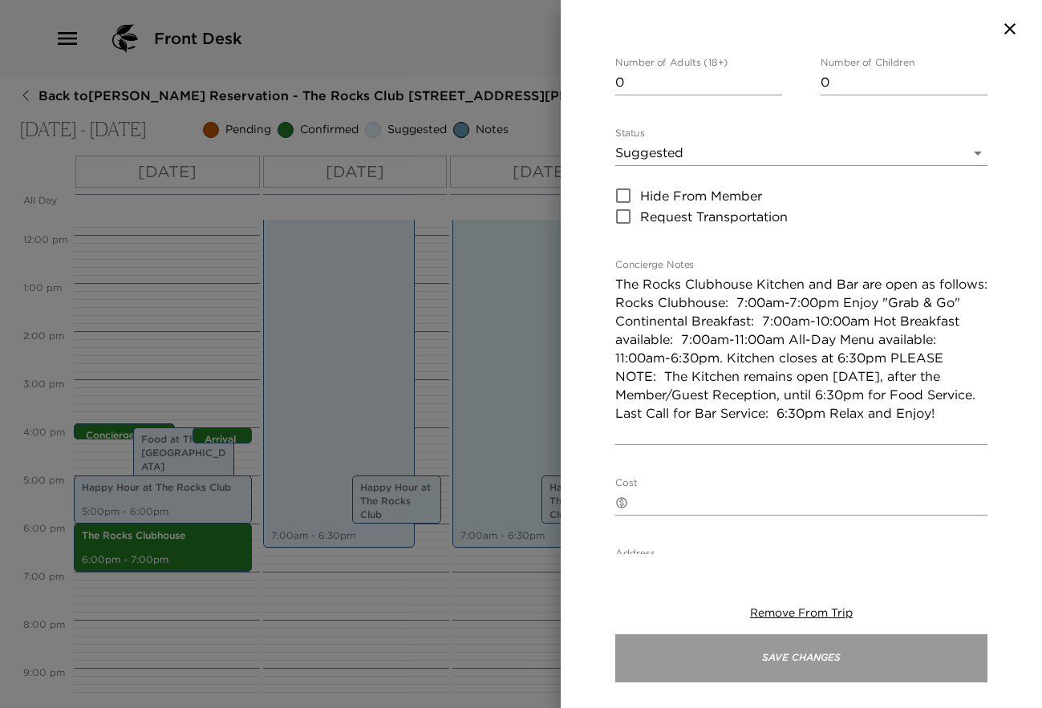
click at [789, 659] on button "Save Changes" at bounding box center [801, 659] width 372 height 48
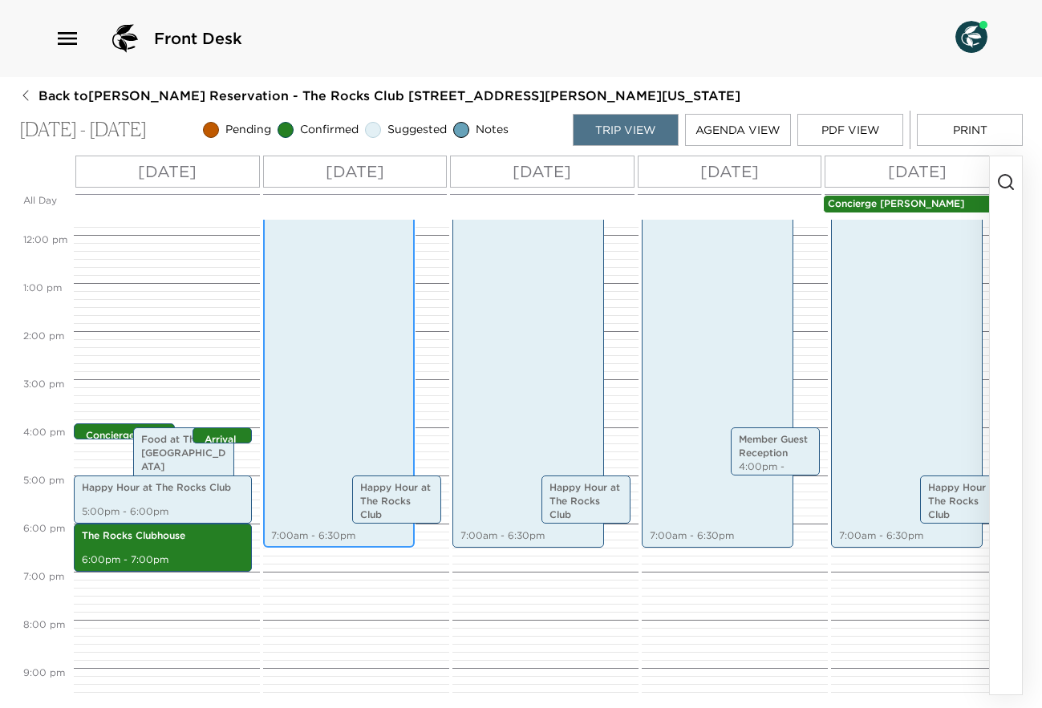
click at [340, 369] on div "Food at [GEOGRAPHIC_DATA] 7:00am - 6:30pm" at bounding box center [339, 271] width 142 height 549
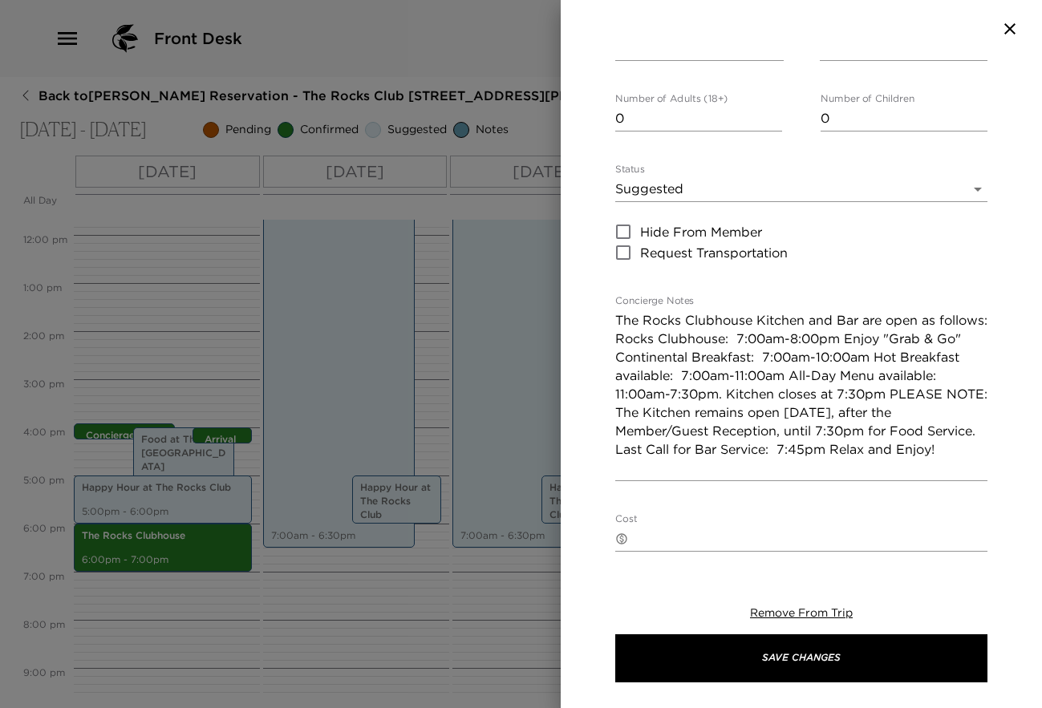
scroll to position [149, 0]
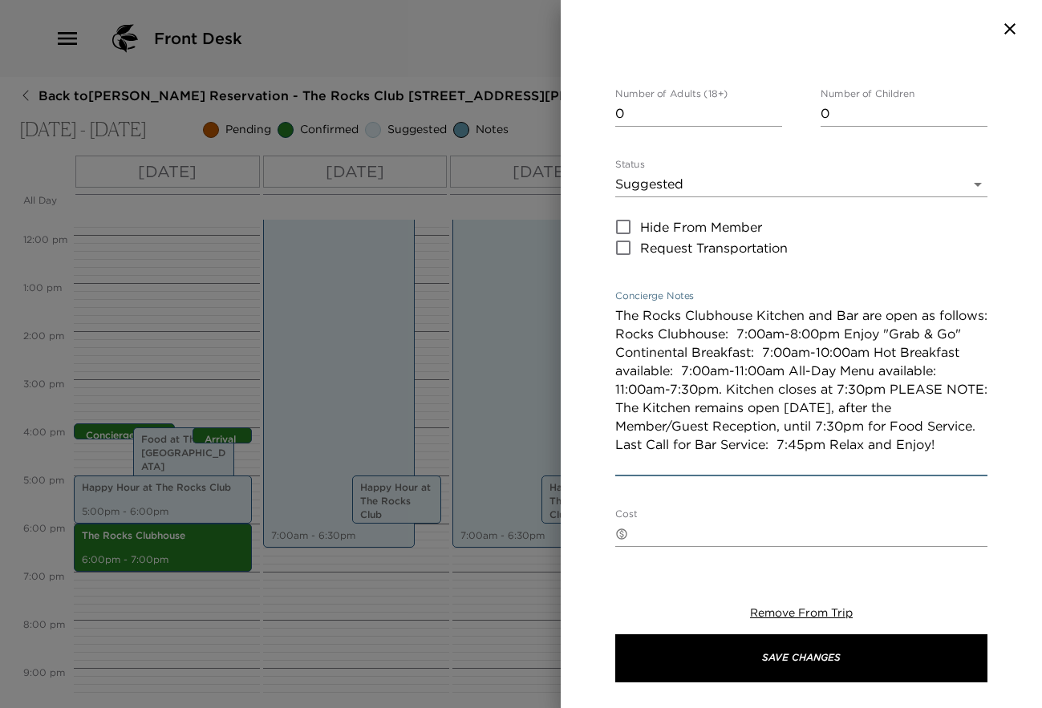
click at [849, 332] on textarea "The Rocks Clubhouse Kitchen and Bar are open as follows: Rocks Clubhouse: 7:00a…" at bounding box center [801, 389] width 372 height 166
click at [744, 387] on textarea "The Rocks Clubhouse Kitchen and Bar are open as follows: Rocks Clubhouse: 7:00a…" at bounding box center [801, 389] width 372 height 166
click at [912, 383] on textarea "The Rocks Clubhouse Kitchen and Bar are open as follows: Rocks Clubhouse: 7:00a…" at bounding box center [801, 389] width 372 height 166
click at [882, 419] on textarea "The Rocks Clubhouse Kitchen and Bar are open as follows: Rocks Clubhouse: 7:00a…" at bounding box center [801, 389] width 372 height 166
click at [895, 444] on textarea "The Rocks Clubhouse Kitchen and Bar are open as follows: Rocks Clubhouse: 7:00a…" at bounding box center [801, 389] width 372 height 166
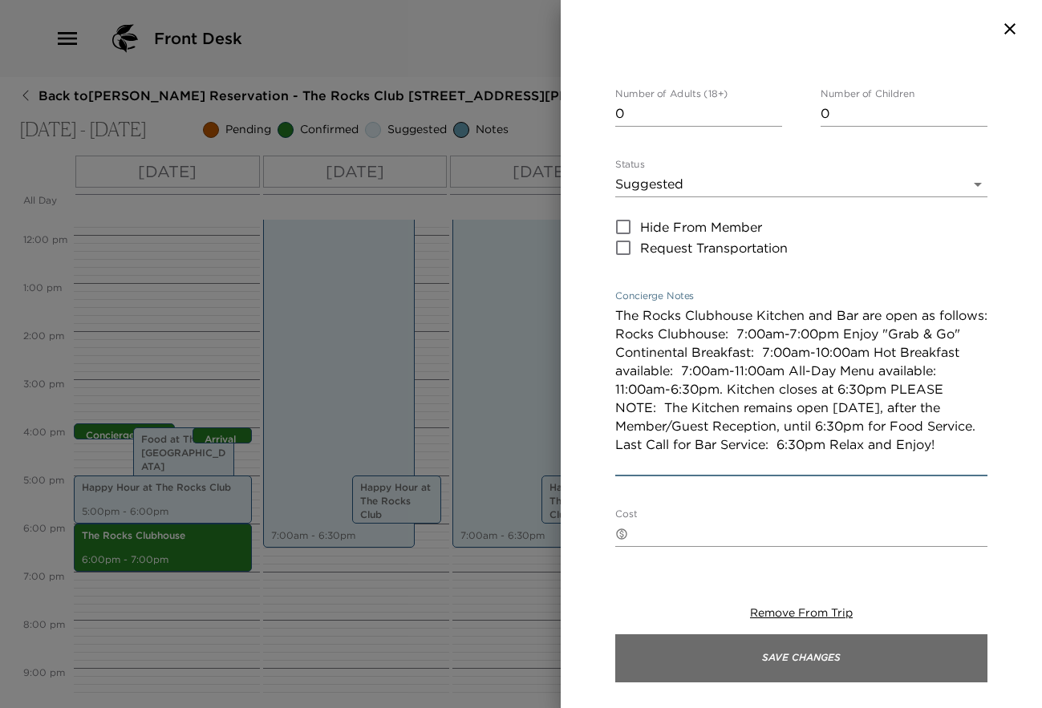
type textarea "The Rocks Clubhouse Kitchen and Bar are open as follows: Rocks Clubhouse: 7:00a…"
click at [890, 651] on button "Save Changes" at bounding box center [801, 659] width 372 height 48
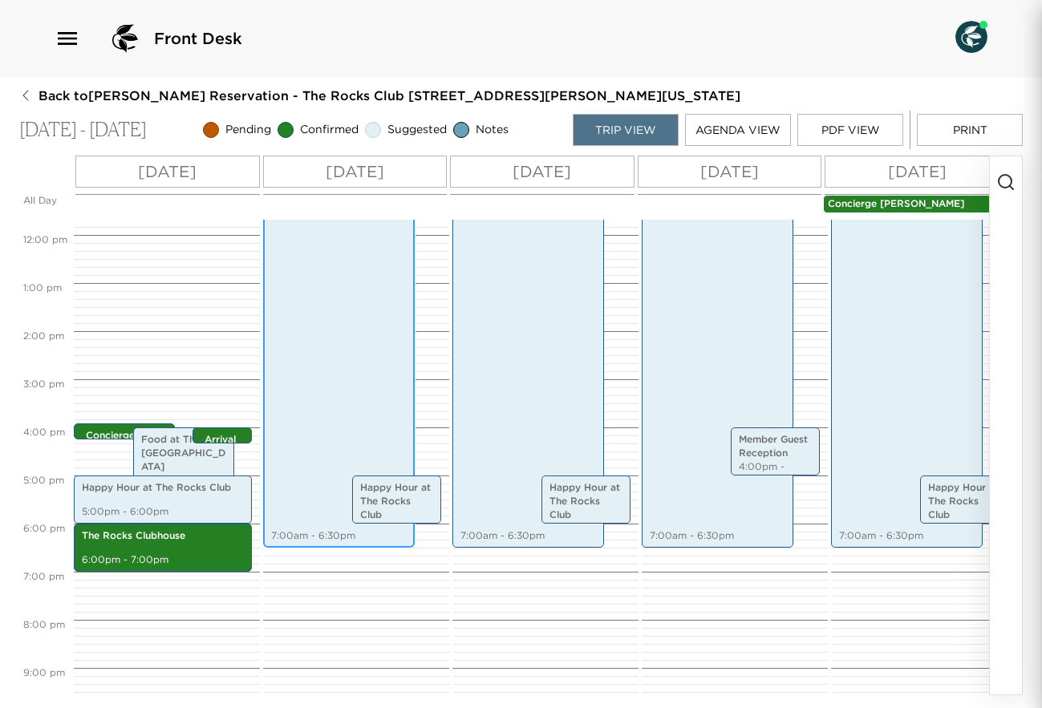
scroll to position [429, 0]
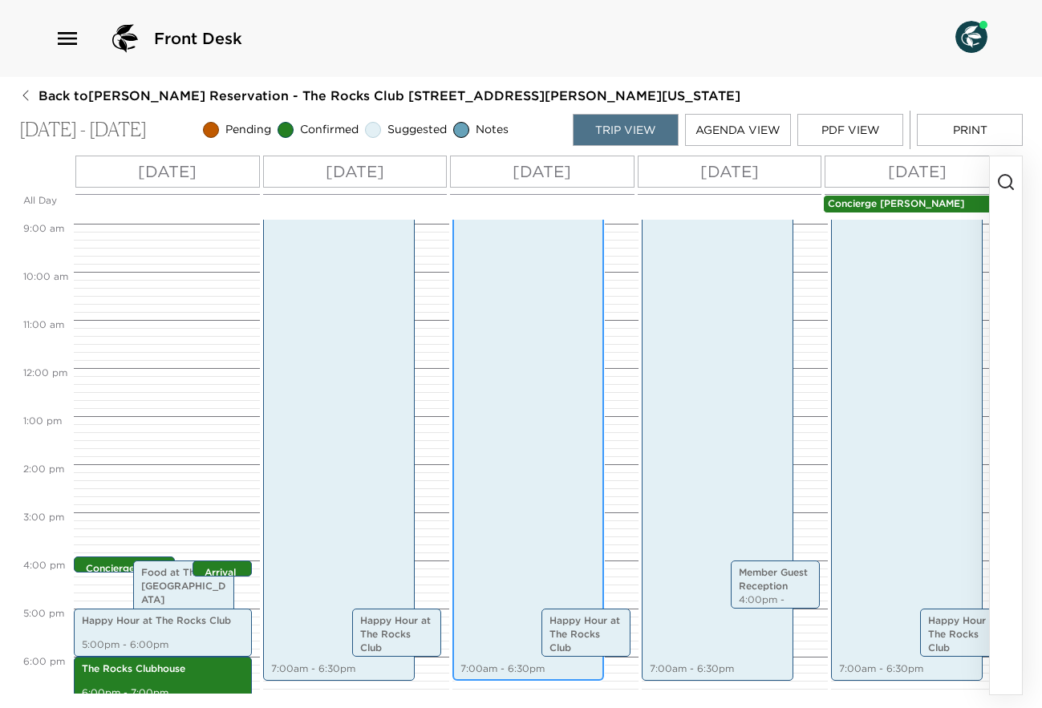
click at [485, 420] on div "Food at [GEOGRAPHIC_DATA] 7:00am - 6:30pm" at bounding box center [528, 404] width 142 height 549
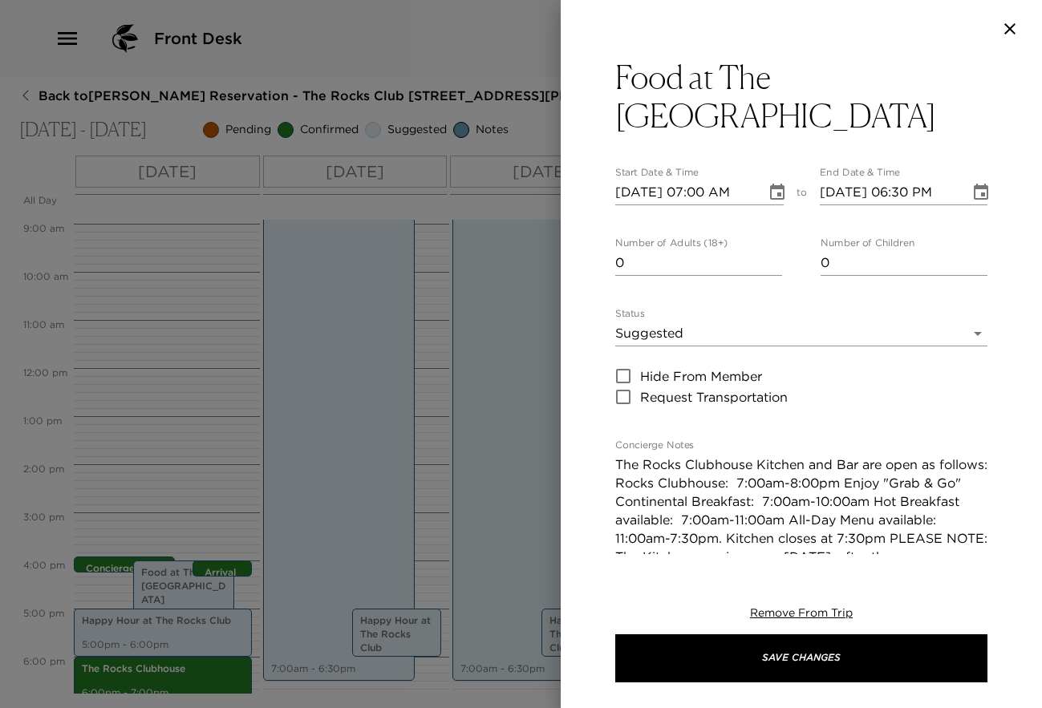
click at [848, 481] on textarea "The Rocks Clubhouse Kitchen and Bar are open as follows: Rocks Clubhouse: 7:00a…" at bounding box center [801, 539] width 372 height 166
click at [743, 535] on textarea "The Rocks Clubhouse Kitchen and Bar are open as follows: Rocks Clubhouse: 7:00a…" at bounding box center [801, 539] width 372 height 166
click at [913, 535] on textarea "The Rocks Clubhouse Kitchen and Bar are open as follows: Rocks Clubhouse: 7:00a…" at bounding box center [801, 539] width 372 height 166
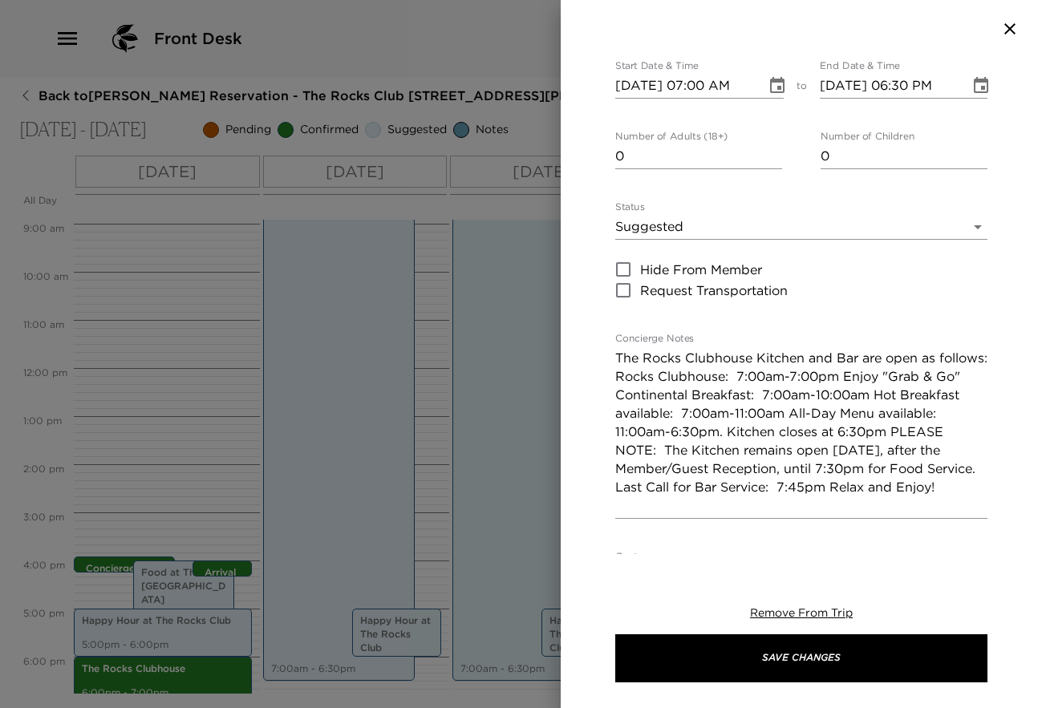
scroll to position [109, 0]
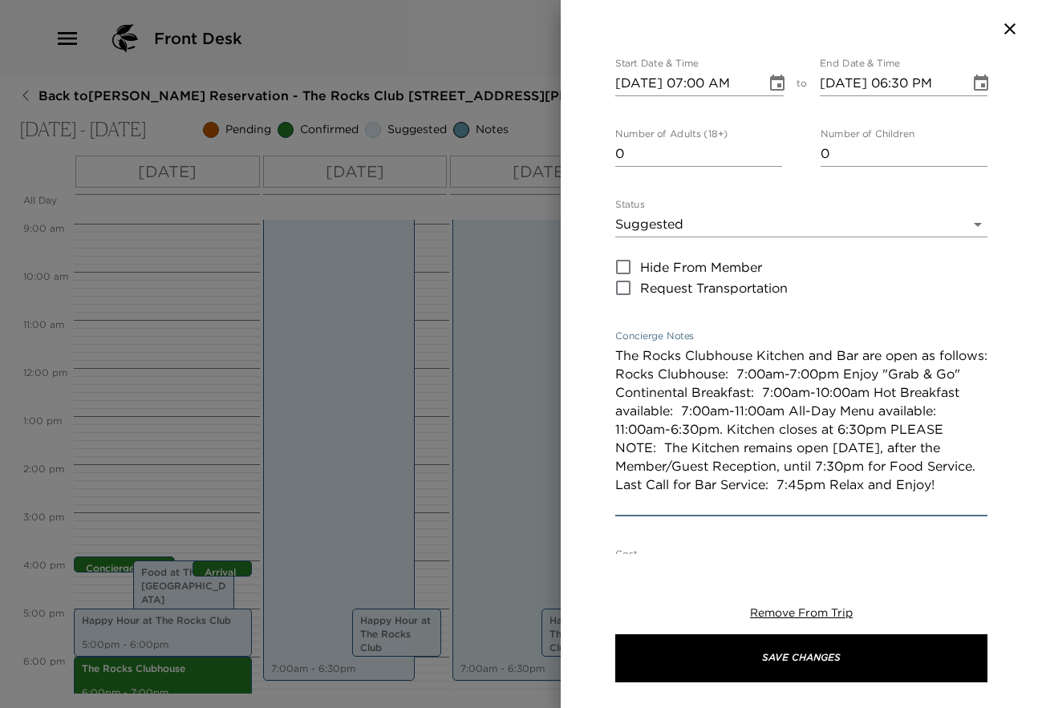
click at [880, 465] on textarea "The Rocks Clubhouse Kitchen and Bar are open as follows: Rocks Clubhouse: 7:00a…" at bounding box center [801, 430] width 372 height 166
click at [898, 486] on textarea "The Rocks Clubhouse Kitchen and Bar are open as follows: Rocks Clubhouse: 7:00a…" at bounding box center [801, 430] width 372 height 166
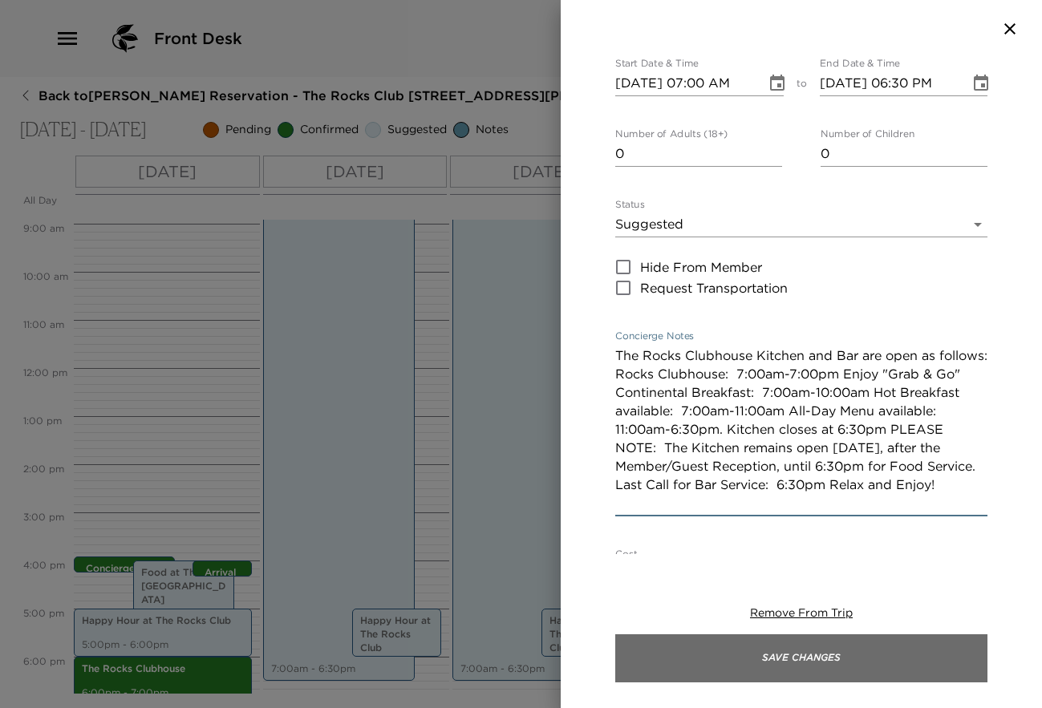
type textarea "The Rocks Clubhouse Kitchen and Bar are open as follows: Rocks Clubhouse: 7:00a…"
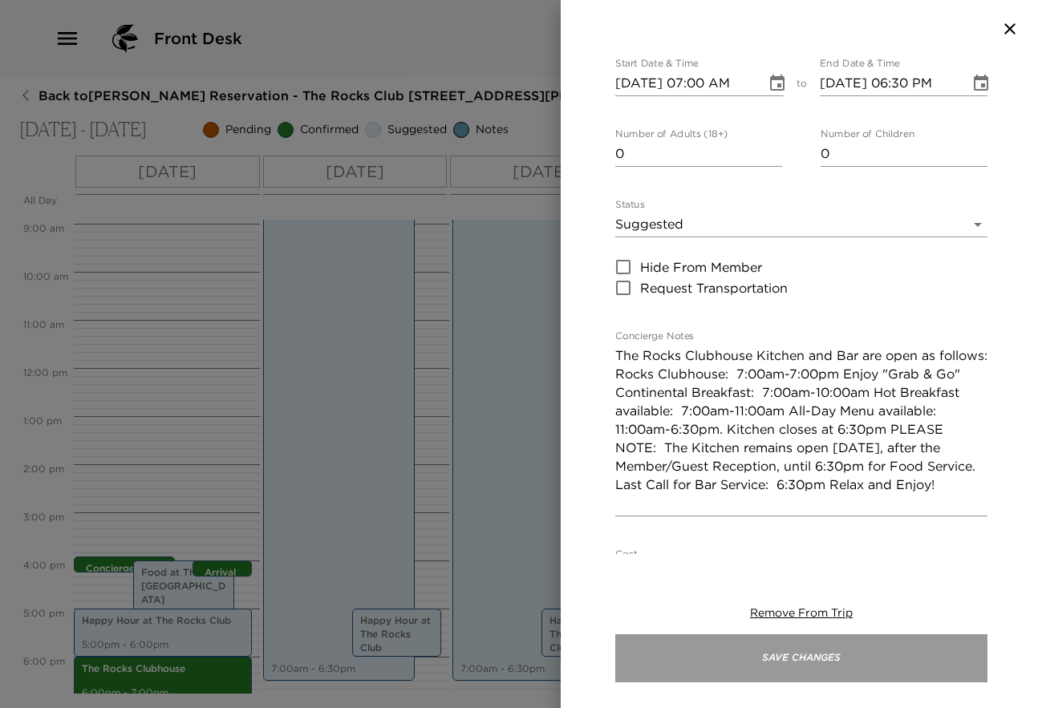
click at [864, 649] on button "Save Changes" at bounding box center [801, 659] width 372 height 48
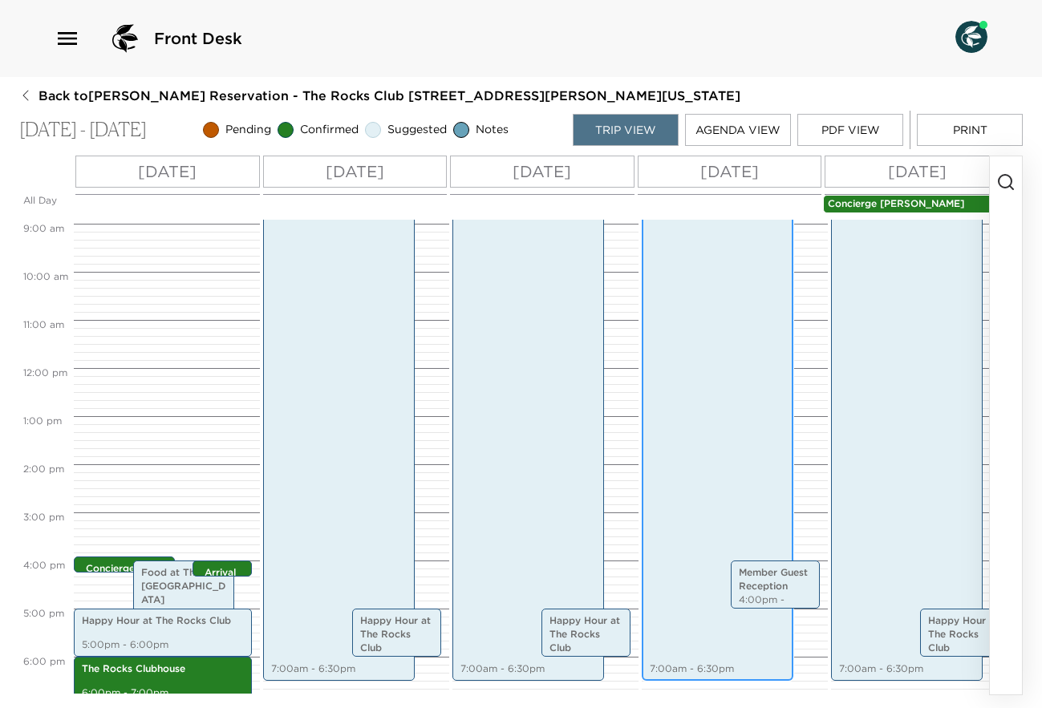
click at [737, 436] on div "Food at [GEOGRAPHIC_DATA] 7:00am - 6:30pm" at bounding box center [718, 404] width 142 height 549
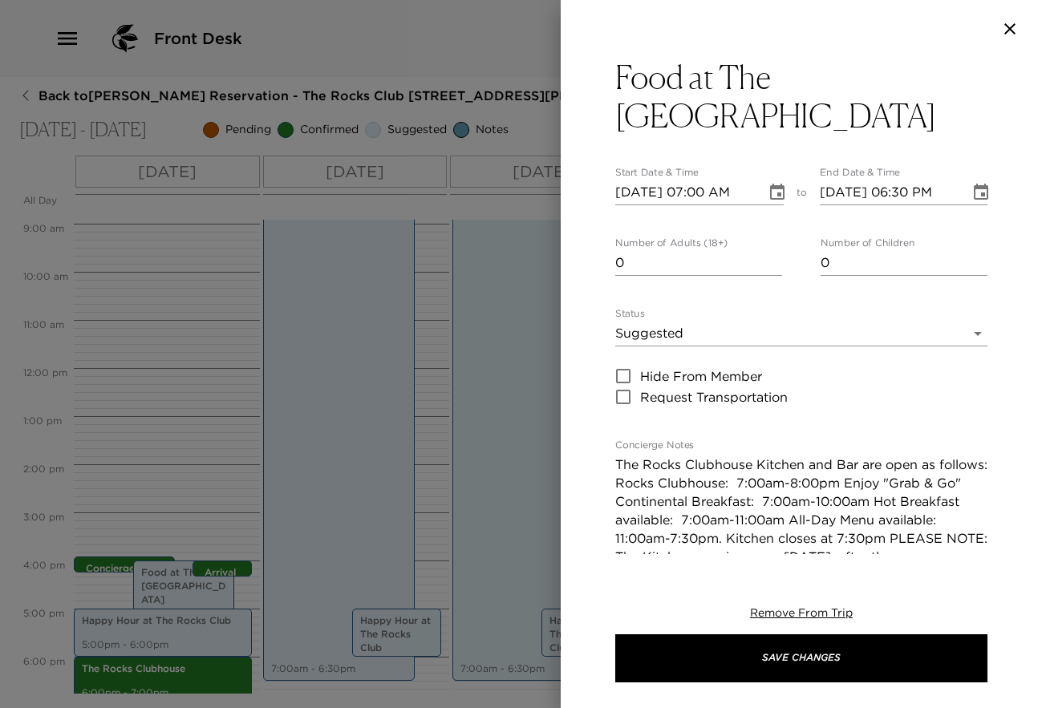
click at [850, 483] on textarea "The Rocks Clubhouse Kitchen and Bar are open as follows: Rocks Clubhouse: 7:00a…" at bounding box center [801, 539] width 372 height 166
click at [742, 536] on textarea "The Rocks Clubhouse Kitchen and Bar are open as follows: Rocks Clubhouse: 7:00a…" at bounding box center [801, 539] width 372 height 166
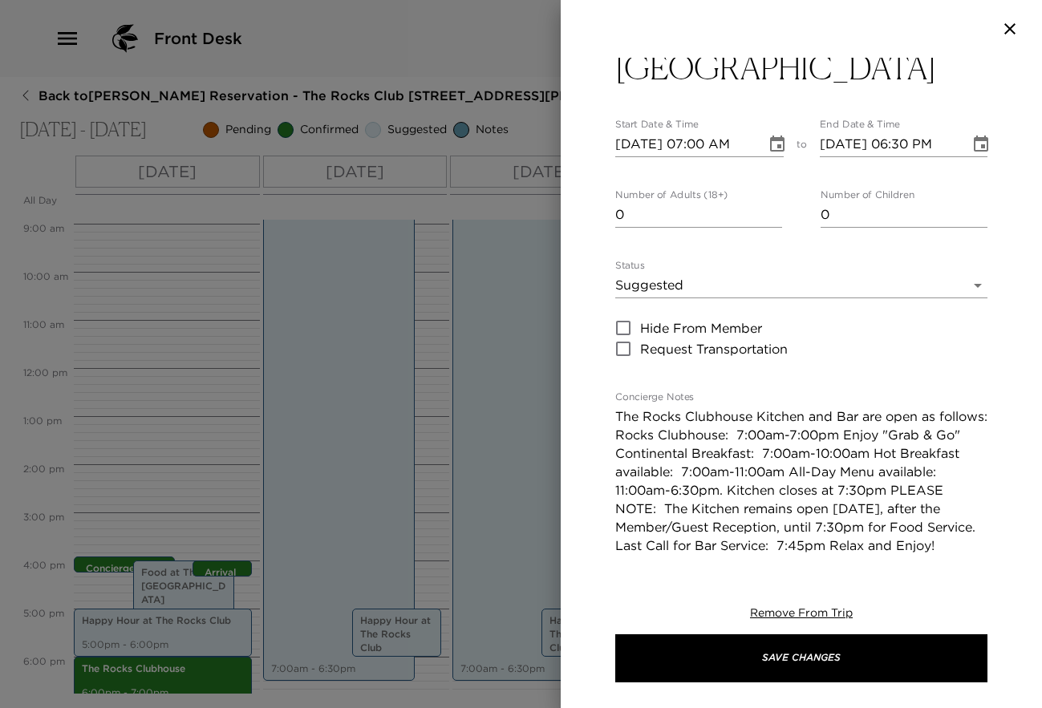
scroll to position [68, 0]
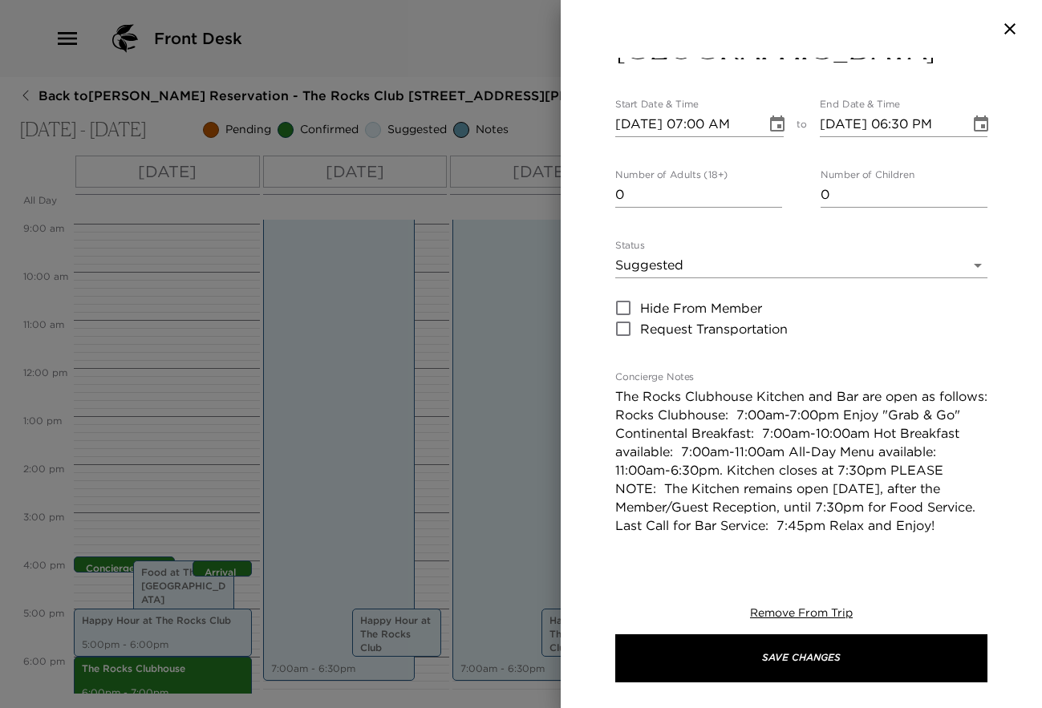
click at [912, 462] on textarea "The Rocks Clubhouse Kitchen and Bar are open as follows: Rocks Clubhouse: 7:00a…" at bounding box center [801, 470] width 372 height 166
click at [882, 507] on textarea "The Rocks Clubhouse Kitchen and Bar are open as follows: Rocks Clubhouse: 7:00a…" at bounding box center [801, 470] width 372 height 166
click at [894, 525] on textarea "The Rocks Clubhouse Kitchen and Bar are open as follows: Rocks Clubhouse: 7:00a…" at bounding box center [801, 470] width 372 height 166
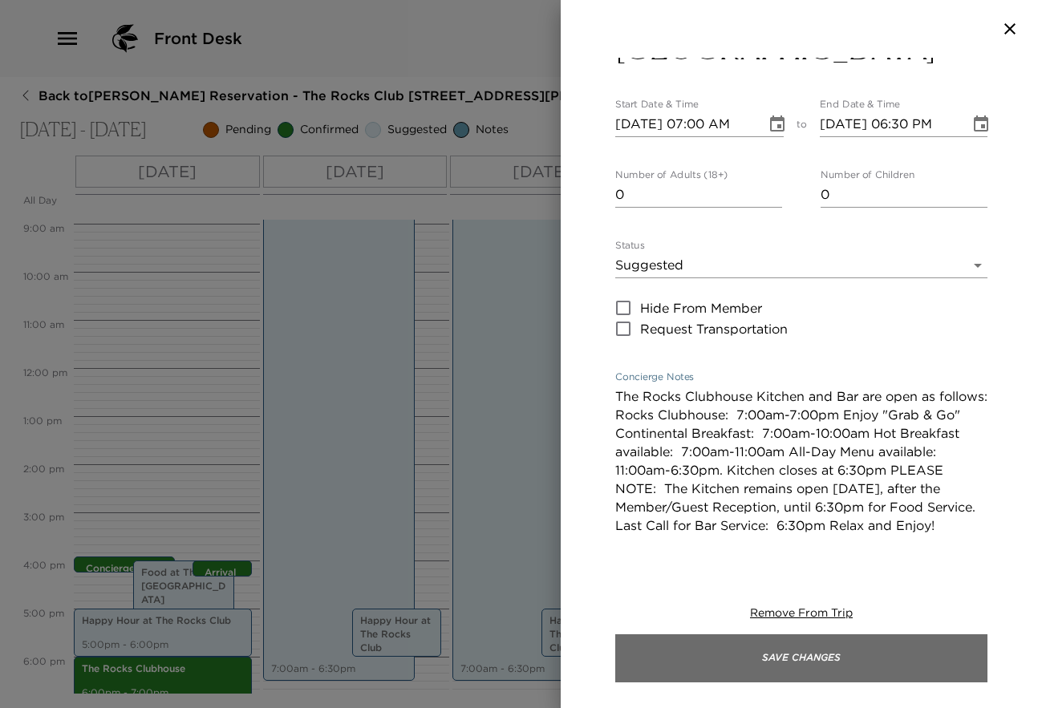
type textarea "The Rocks Clubhouse Kitchen and Bar are open as follows: Rocks Clubhouse: 7:00a…"
click at [904, 647] on button "Save Changes" at bounding box center [801, 659] width 372 height 48
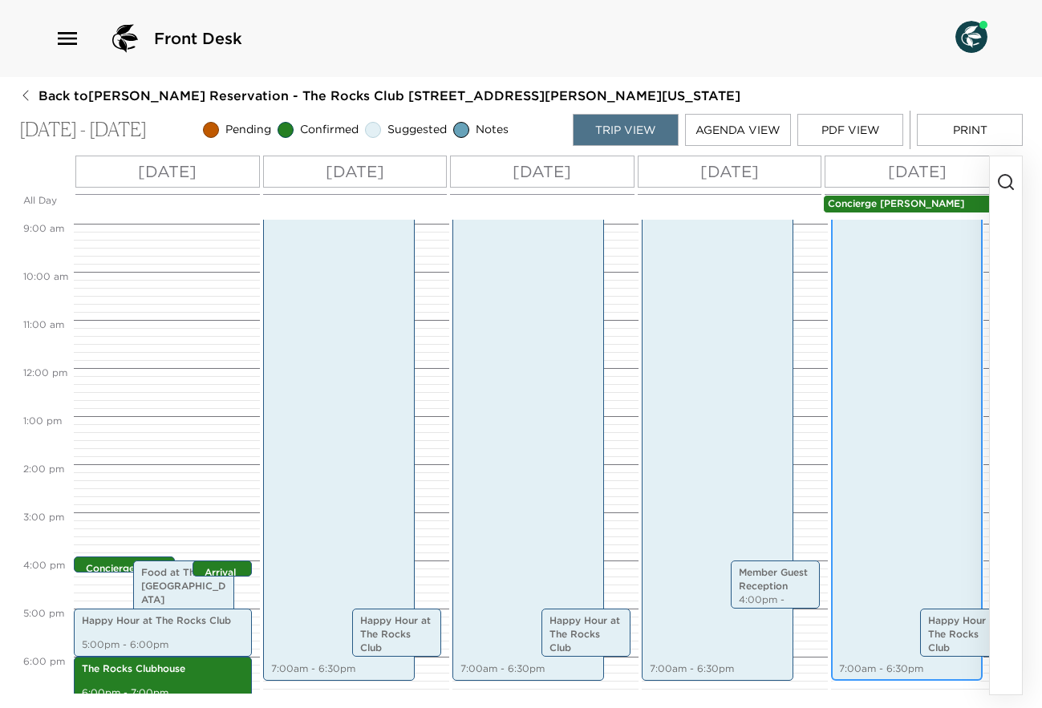
click at [894, 437] on div "Food at [GEOGRAPHIC_DATA] 7:00am - 6:30pm" at bounding box center [907, 404] width 142 height 549
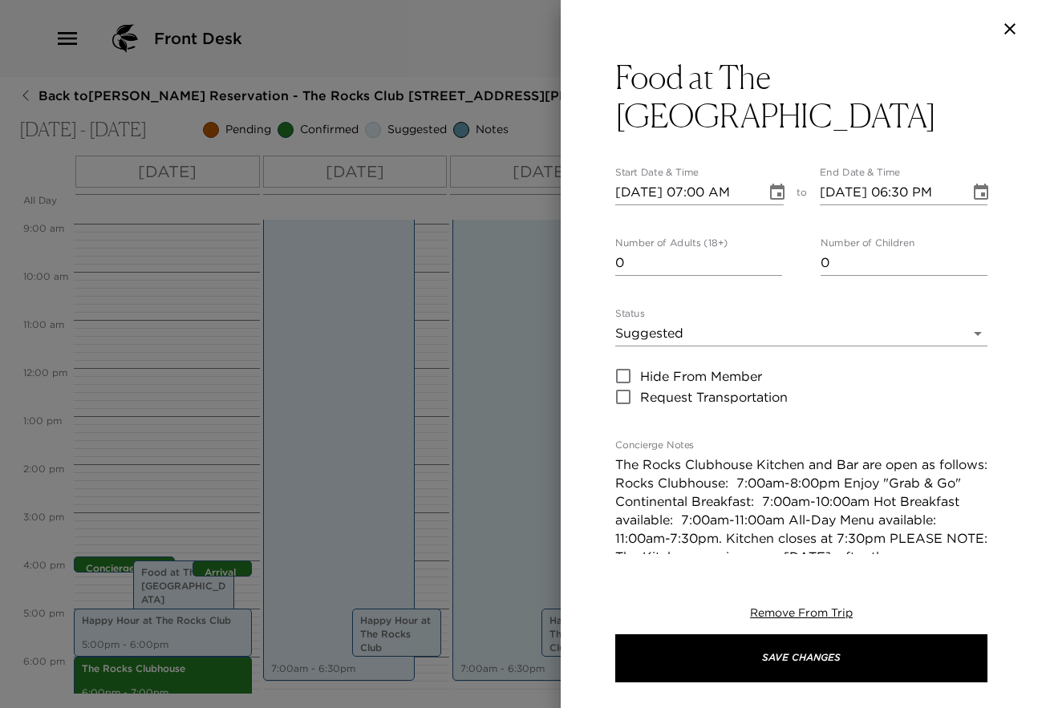
click at [848, 486] on textarea "The Rocks Clubhouse Kitchen and Bar are open as follows: Rocks Clubhouse: 7:00a…" at bounding box center [801, 539] width 372 height 166
click at [744, 537] on textarea "The Rocks Clubhouse Kitchen and Bar are open as follows: Rocks Clubhouse: 7:00a…" at bounding box center [801, 539] width 372 height 166
click at [912, 528] on textarea "The Rocks Clubhouse Kitchen and Bar are open as follows: Rocks Clubhouse: 7:00a…" at bounding box center [801, 539] width 372 height 166
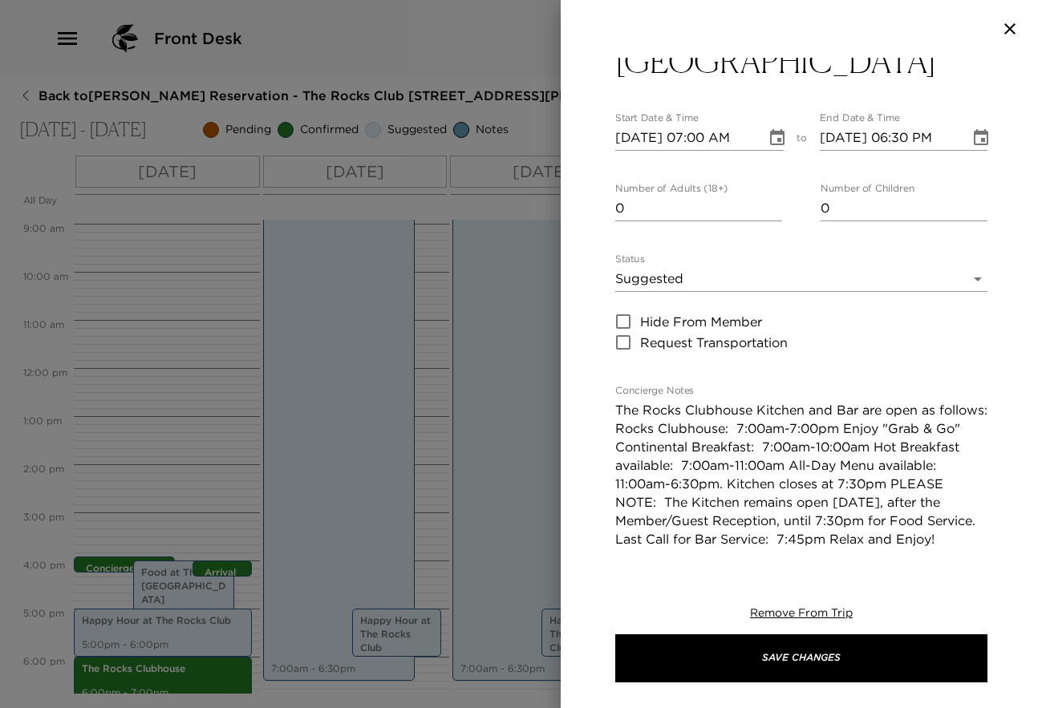
scroll to position [87, 0]
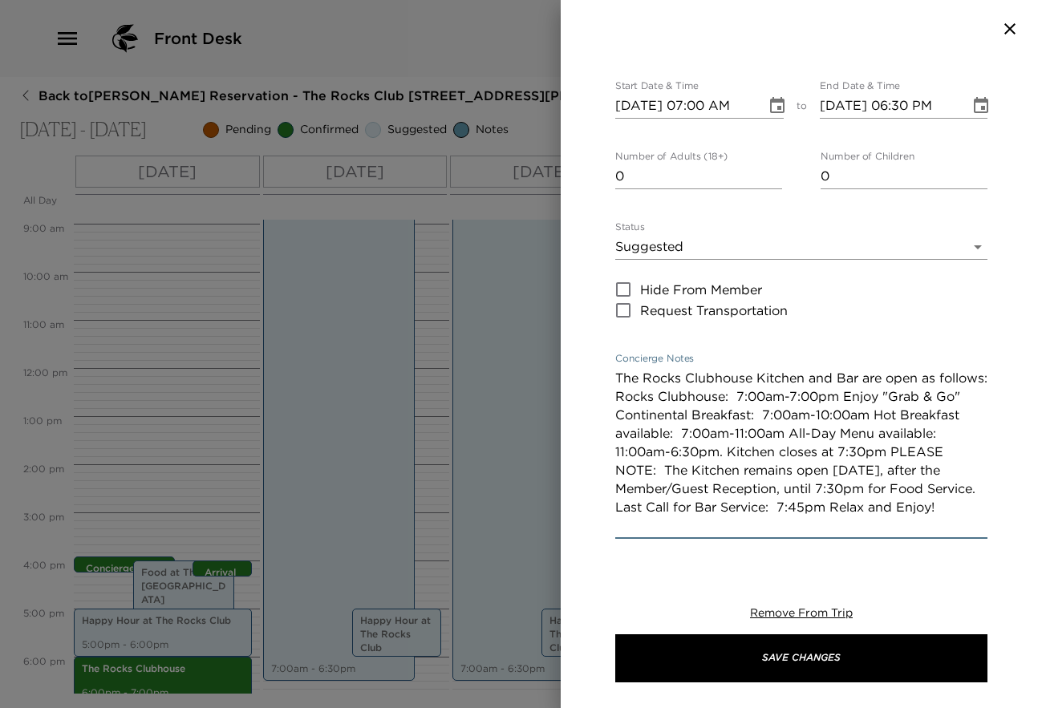
click at [912, 449] on textarea "The Rocks Clubhouse Kitchen and Bar are open as follows: Rocks Clubhouse: 7:00a…" at bounding box center [801, 452] width 372 height 166
click at [882, 485] on textarea "The Rocks Clubhouse Kitchen and Bar are open as follows: Rocks Clubhouse: 7:00a…" at bounding box center [801, 452] width 372 height 166
click at [897, 503] on textarea "The Rocks Clubhouse Kitchen and Bar are open as follows: Rocks Clubhouse: 7:00a…" at bounding box center [801, 452] width 372 height 166
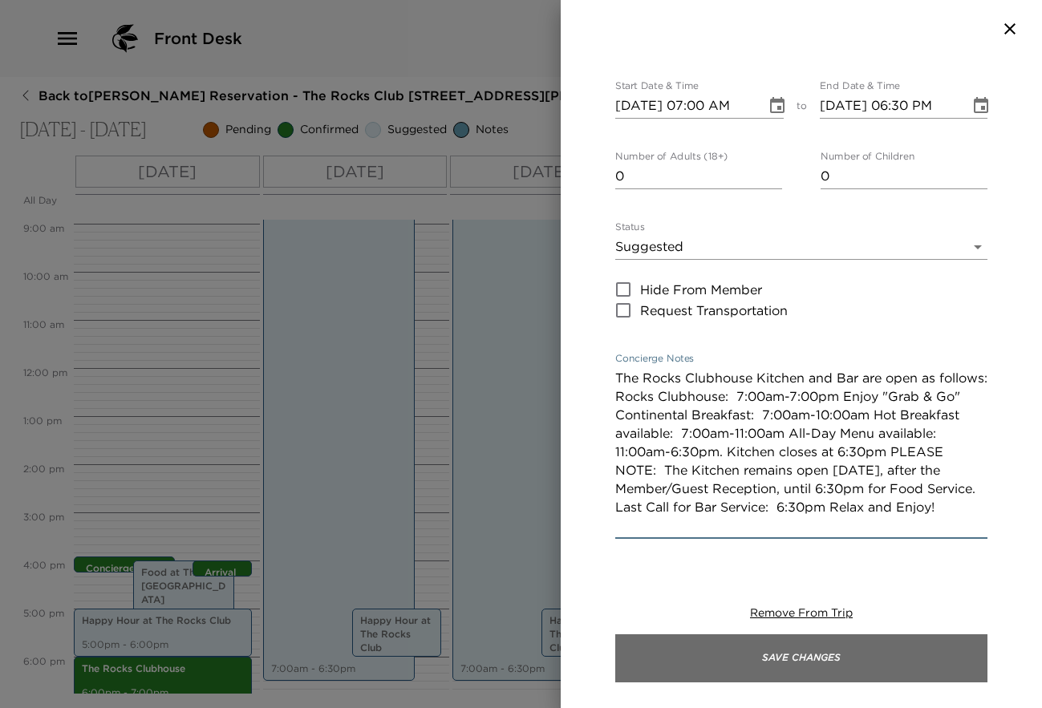
type textarea "The Rocks Clubhouse Kitchen and Bar are open as follows: Rocks Clubhouse: 7:00a…"
click at [858, 654] on button "Save Changes" at bounding box center [801, 659] width 372 height 48
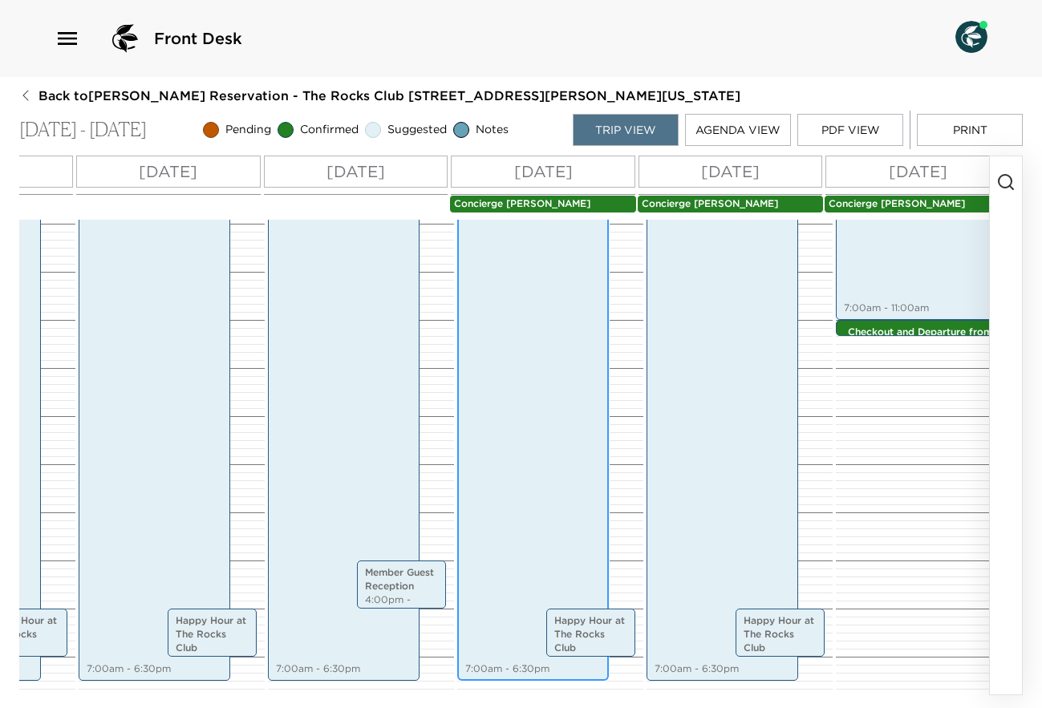
scroll to position [0, 383]
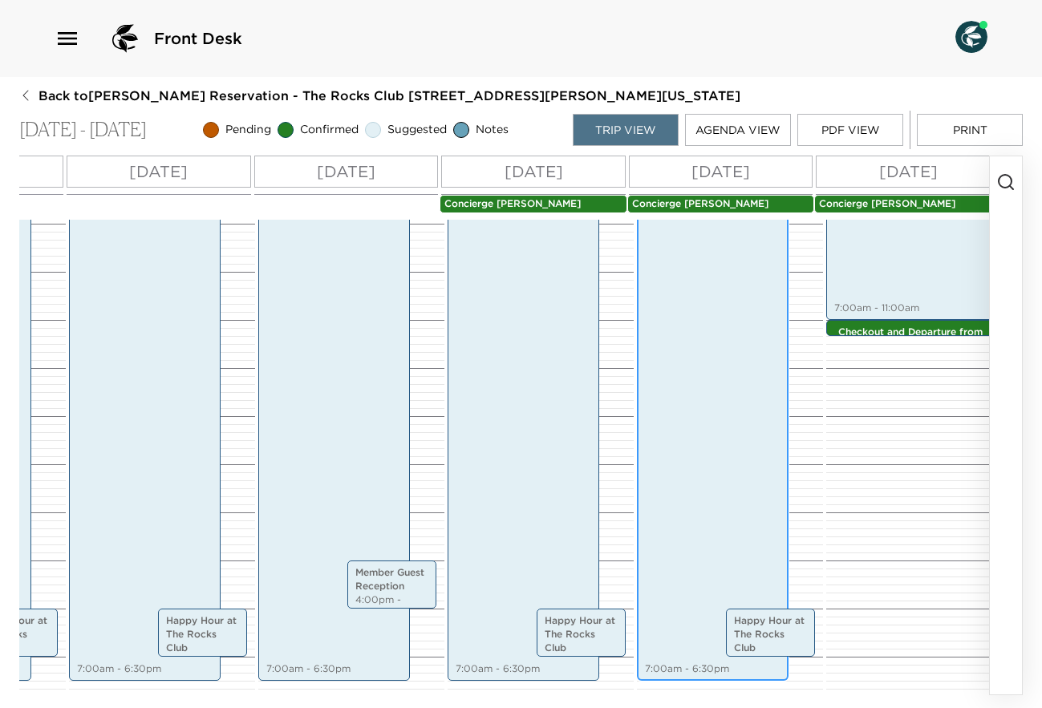
click at [730, 439] on div "Food at [GEOGRAPHIC_DATA] 7:00am - 6:30pm" at bounding box center [713, 404] width 142 height 549
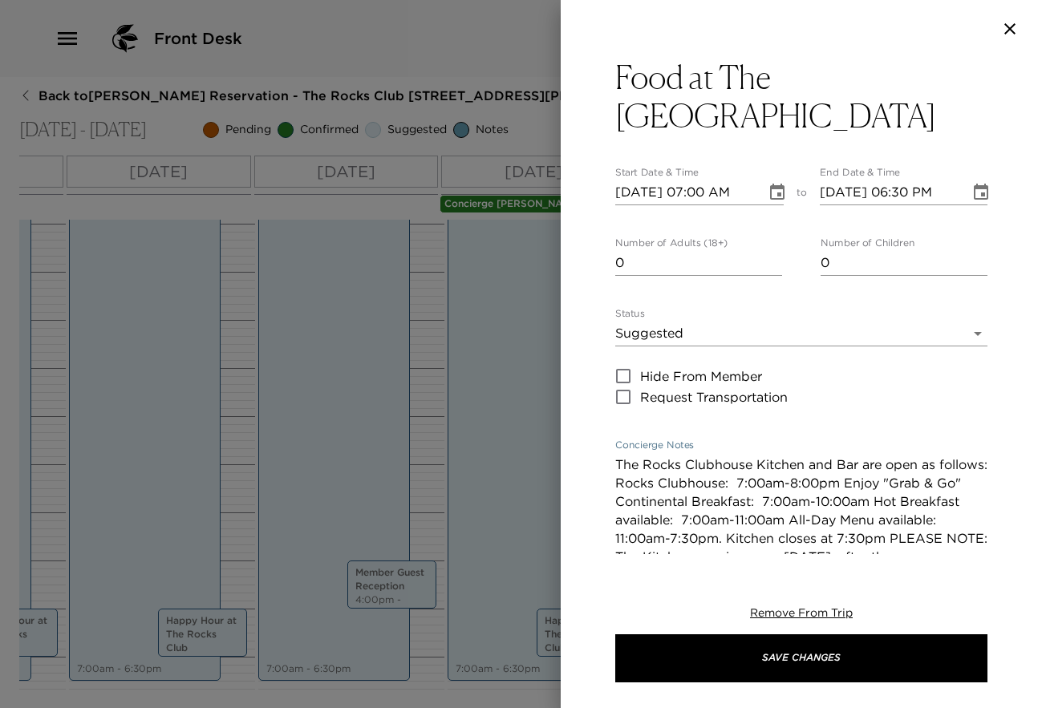
click at [848, 482] on textarea "The Rocks Clubhouse Kitchen and Bar are open as follows: Rocks Clubhouse: 7:00a…" at bounding box center [801, 539] width 372 height 166
click at [742, 533] on textarea "The Rocks Clubhouse Kitchen and Bar are open as follows: Rocks Clubhouse: 7:00a…" at bounding box center [801, 539] width 372 height 166
click at [912, 535] on textarea "The Rocks Clubhouse Kitchen and Bar are open as follows: Rocks Clubhouse: 7:00a…" at bounding box center [801, 539] width 372 height 166
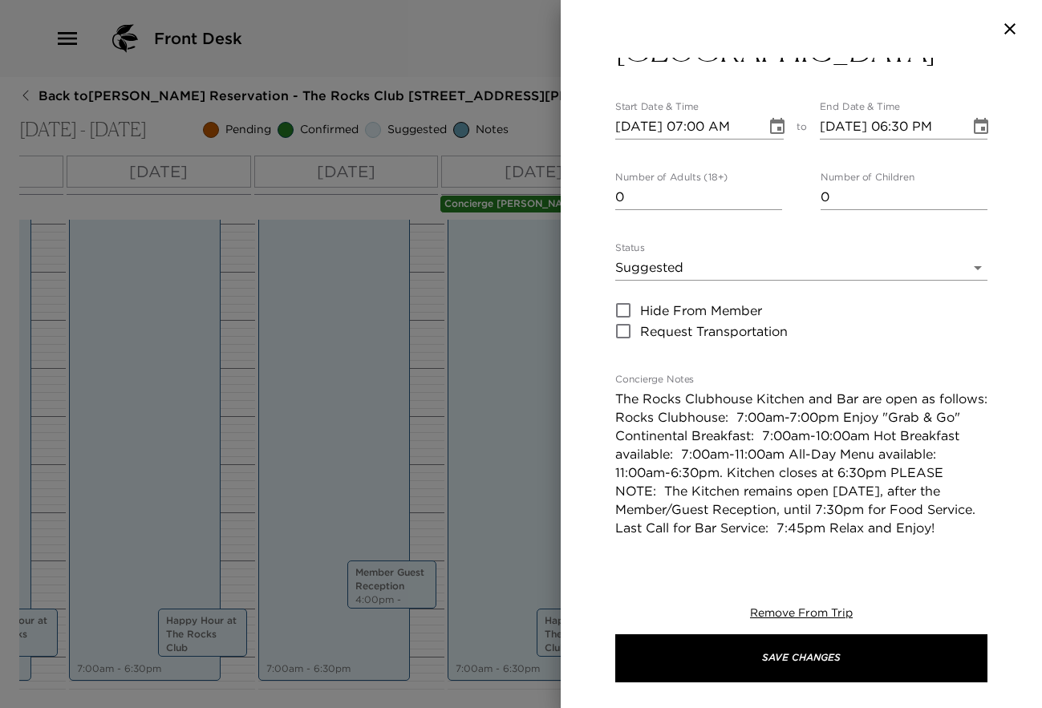
scroll to position [71, 0]
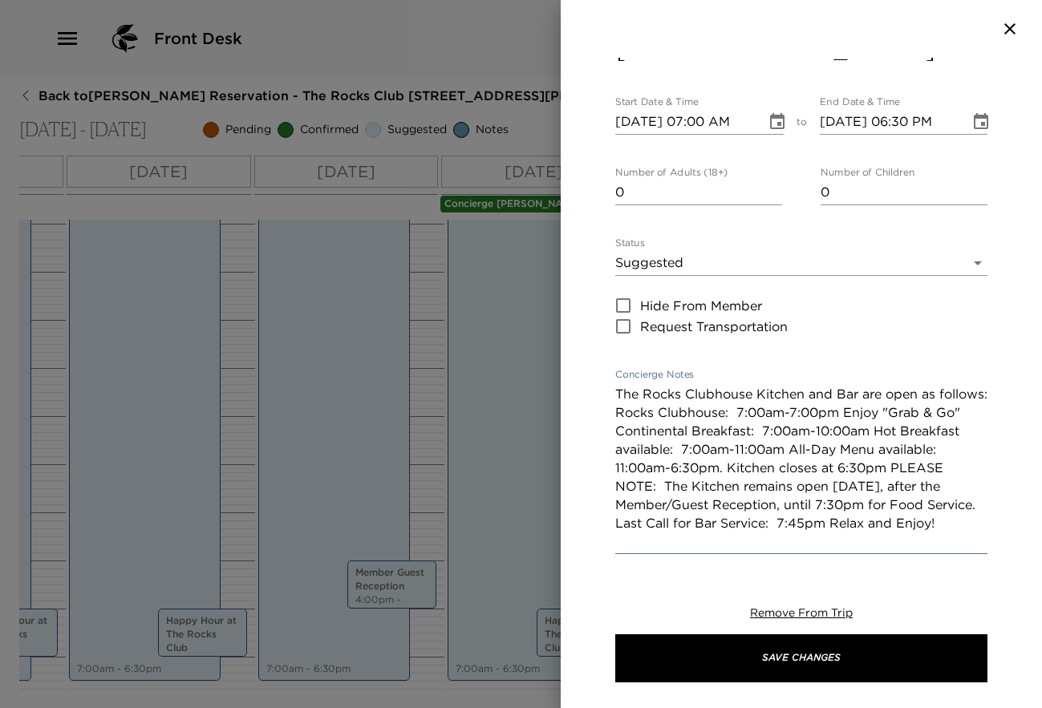
click at [883, 503] on textarea "The Rocks Clubhouse Kitchen and Bar are open as follows: Rocks Clubhouse: 7:00a…" at bounding box center [801, 468] width 372 height 166
click at [894, 523] on textarea "The Rocks Clubhouse Kitchen and Bar are open as follows: Rocks Clubhouse: 7:00a…" at bounding box center [801, 468] width 372 height 166
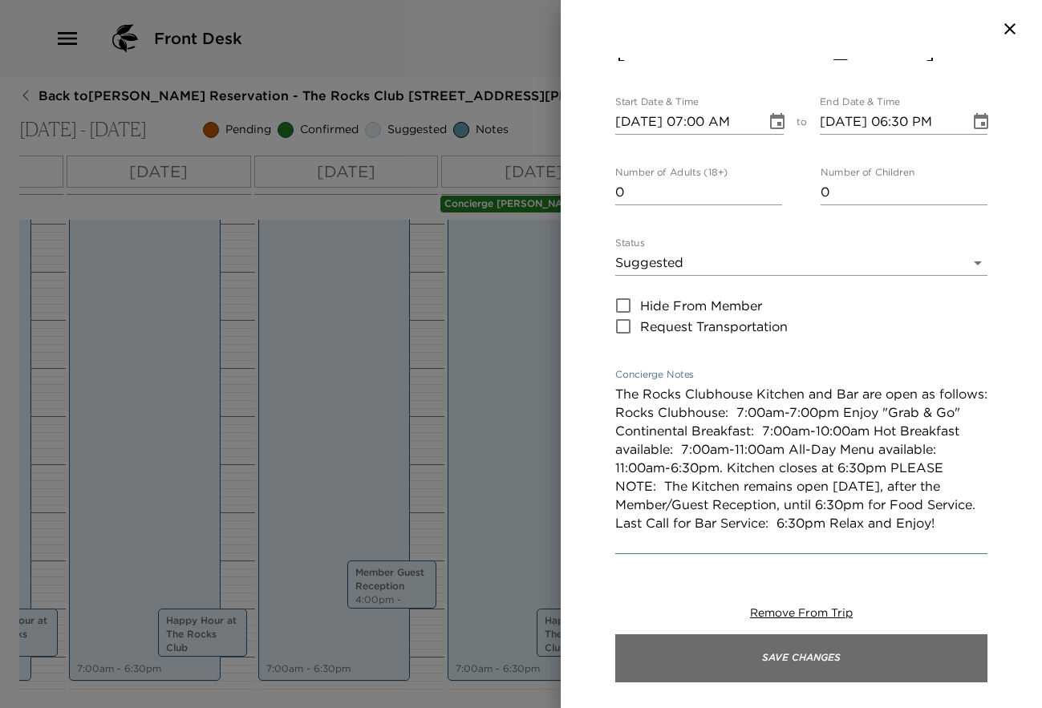
type textarea "The Rocks Clubhouse Kitchen and Bar are open as follows: Rocks Clubhouse: 7:00a…"
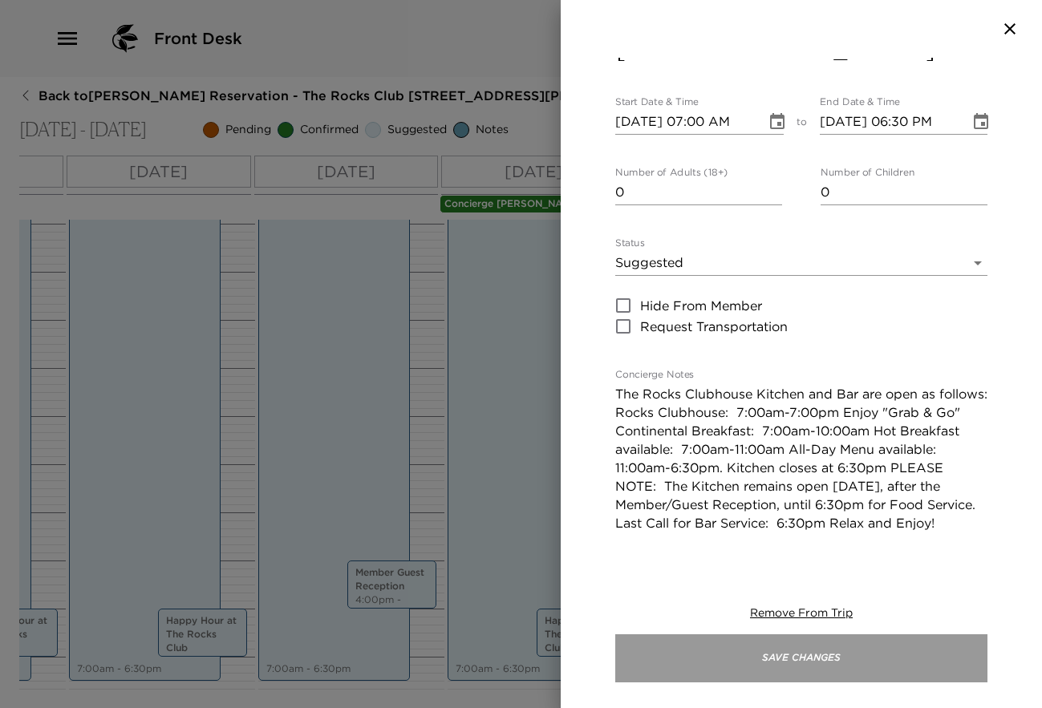
click at [888, 655] on button "Save Changes" at bounding box center [801, 659] width 372 height 48
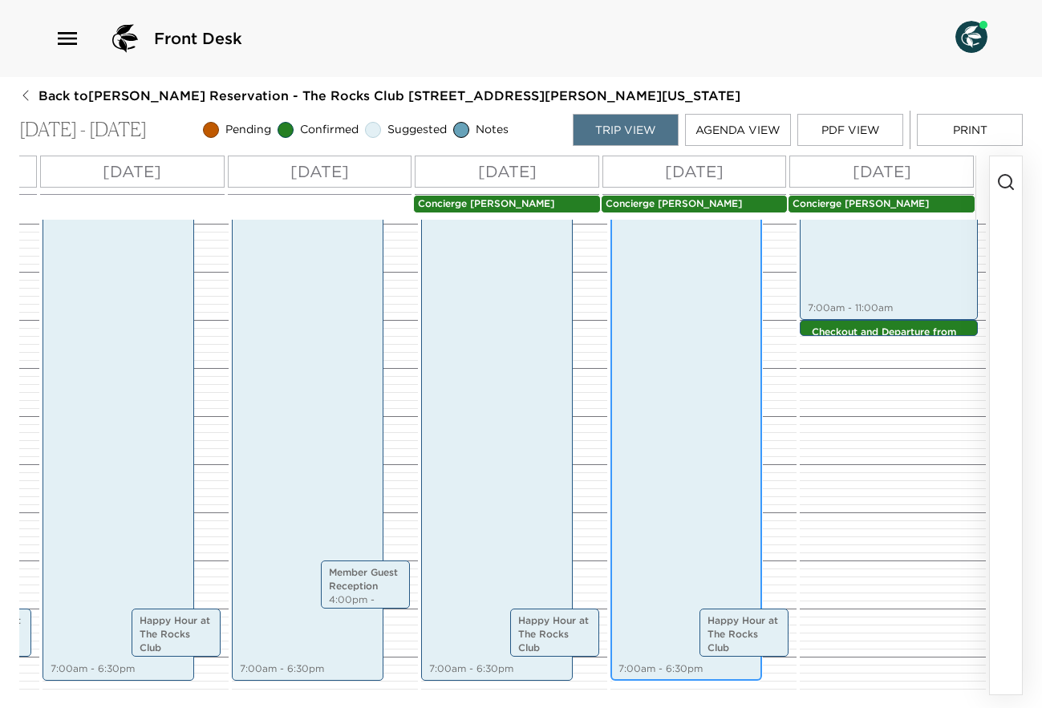
scroll to position [0, 424]
click at [891, 276] on div "Food at [GEOGRAPHIC_DATA] 7:00am - 11:00am" at bounding box center [889, 224] width 168 height 188
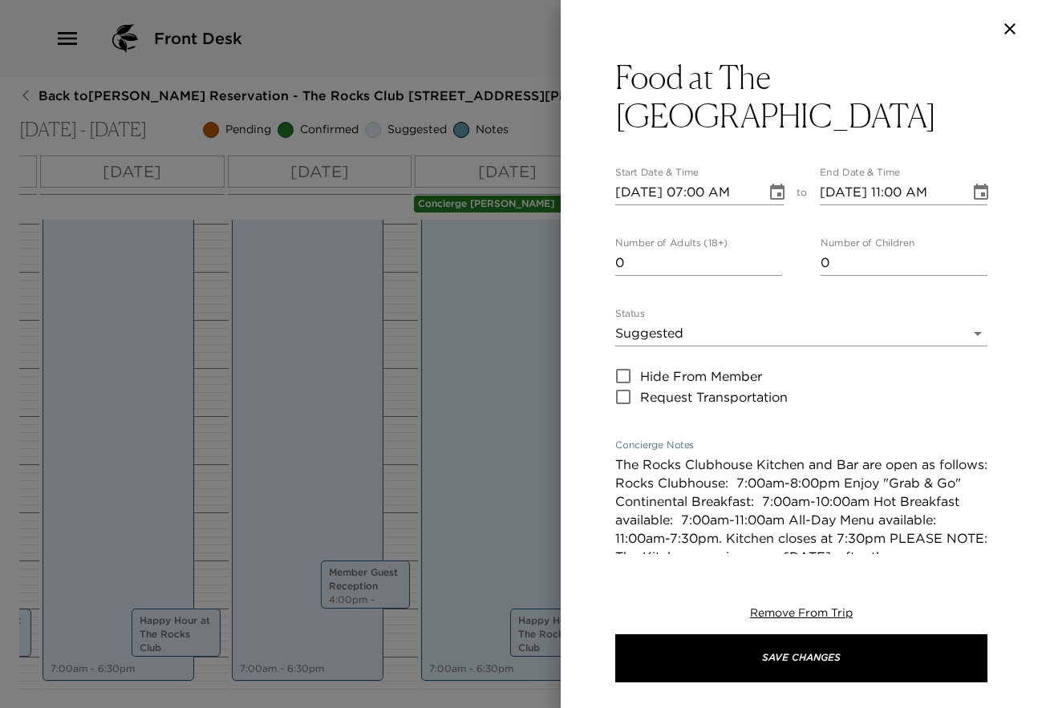
click at [848, 485] on textarea "The Rocks Clubhouse Kitchen and Bar are open as follows: Rocks Clubhouse: 7:00a…" at bounding box center [801, 539] width 372 height 166
click at [744, 536] on textarea "The Rocks Clubhouse Kitchen and Bar are open as follows: Rocks Clubhouse: 7:00a…" at bounding box center [801, 539] width 372 height 166
click at [912, 533] on textarea "The Rocks Clubhouse Kitchen and Bar are open as follows: Rocks Clubhouse: 7:00a…" at bounding box center [801, 539] width 372 height 166
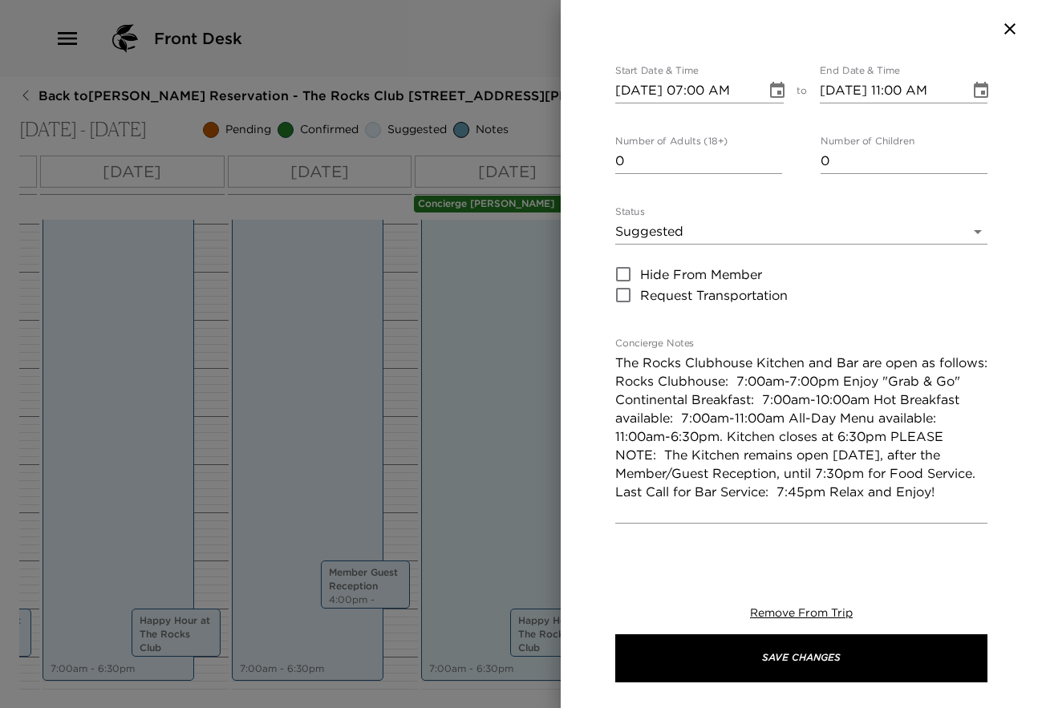
scroll to position [105, 0]
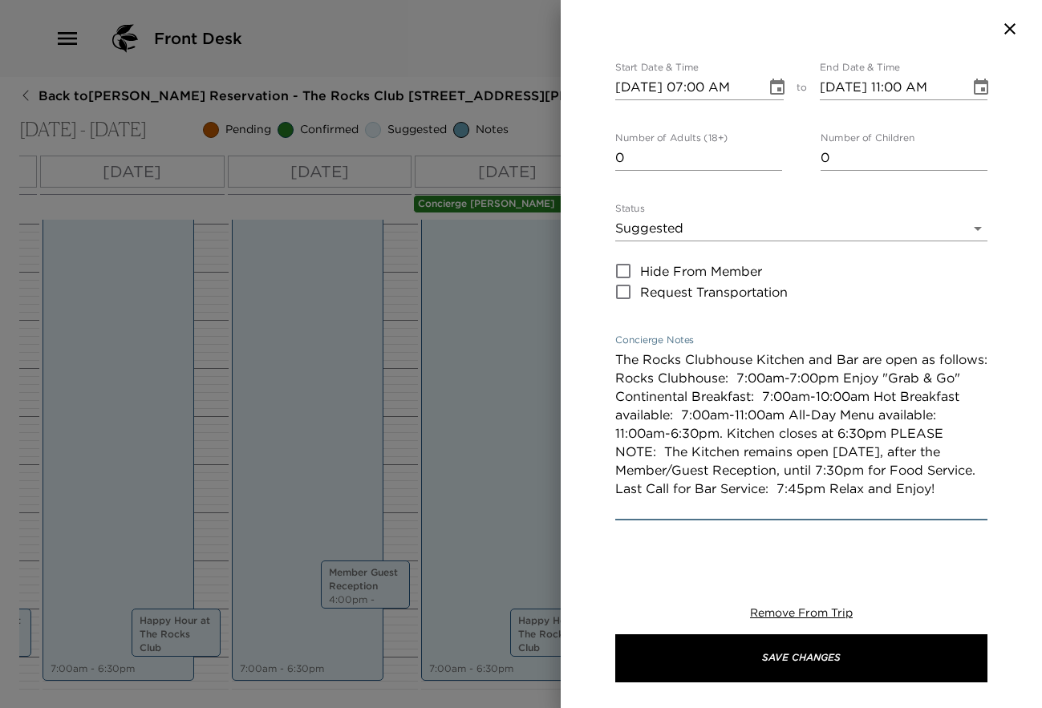
click at [881, 465] on textarea "The Rocks Clubhouse Kitchen and Bar are open as follows: Rocks Clubhouse: 7:00a…" at bounding box center [801, 434] width 372 height 166
click at [894, 485] on textarea "The Rocks Clubhouse Kitchen and Bar are open as follows: Rocks Clubhouse: 7:00a…" at bounding box center [801, 434] width 372 height 166
type textarea "The Rocks Clubhouse Kitchen and Bar are open as follows: Rocks Clubhouse: 7:00a…"
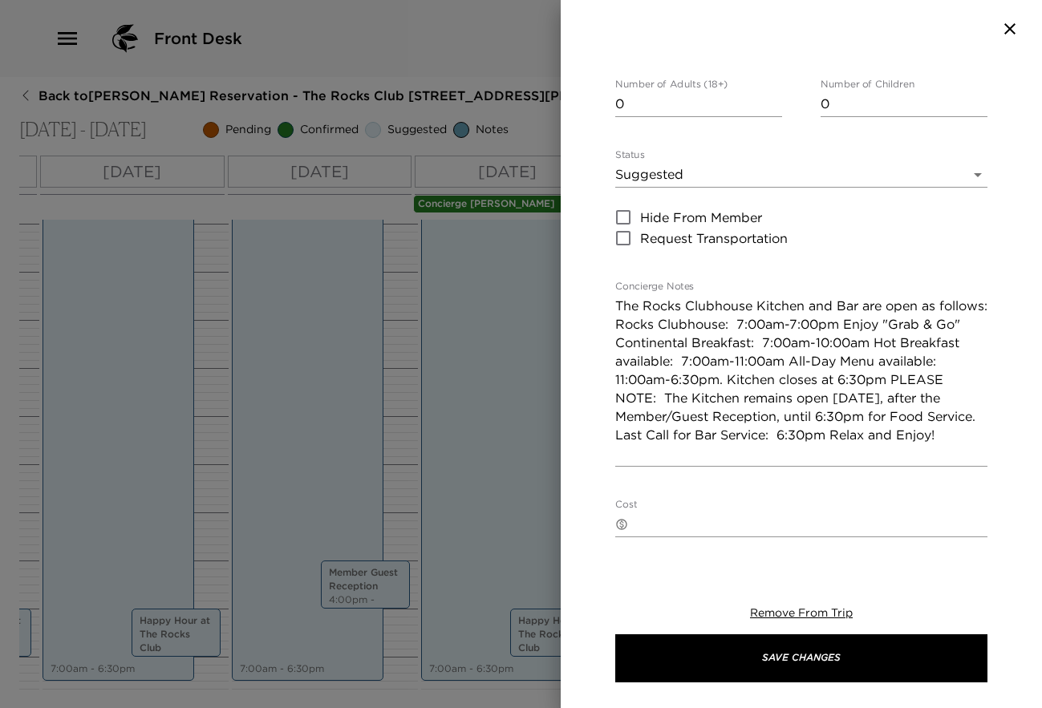
scroll to position [179, 0]
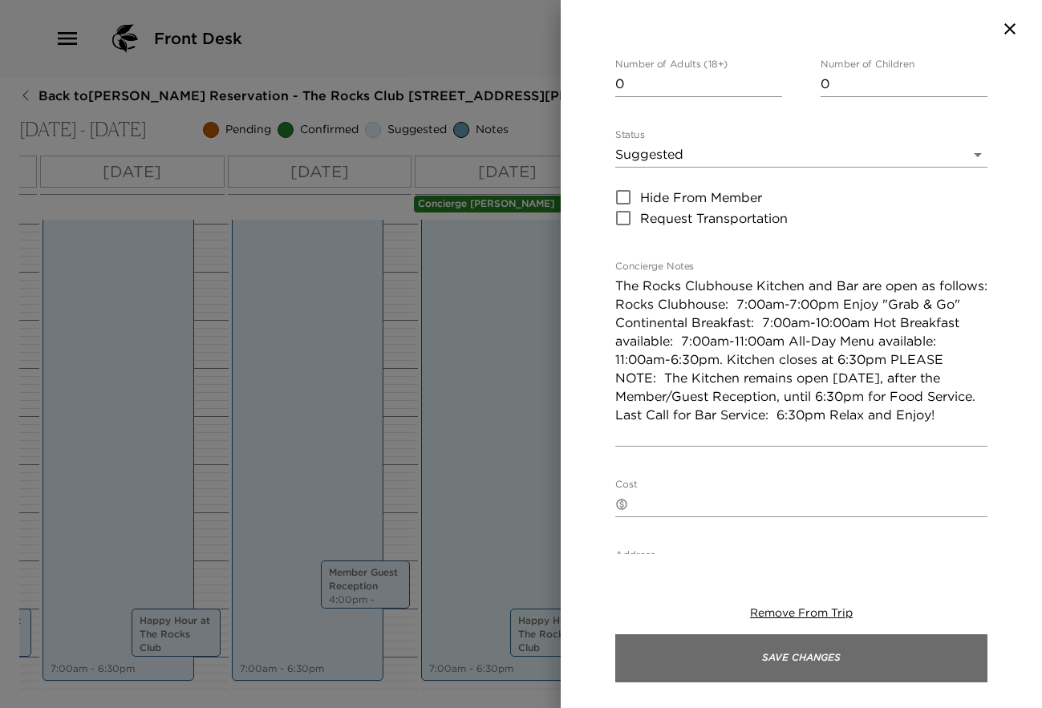
click at [829, 655] on button "Save Changes" at bounding box center [801, 659] width 372 height 48
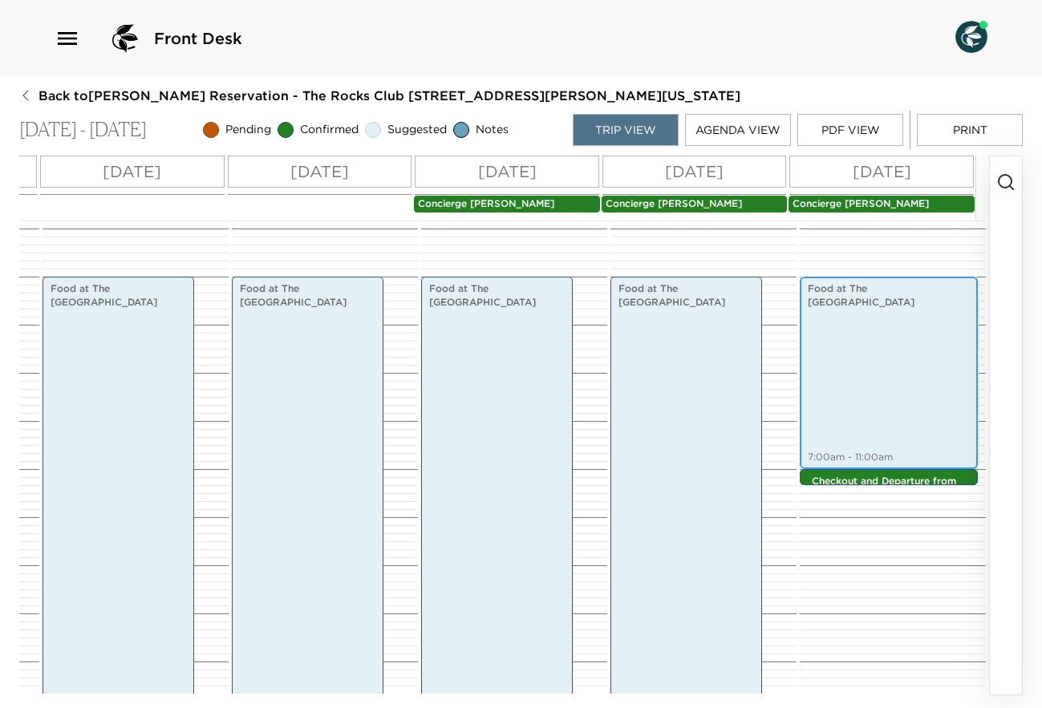
scroll to position [282, 0]
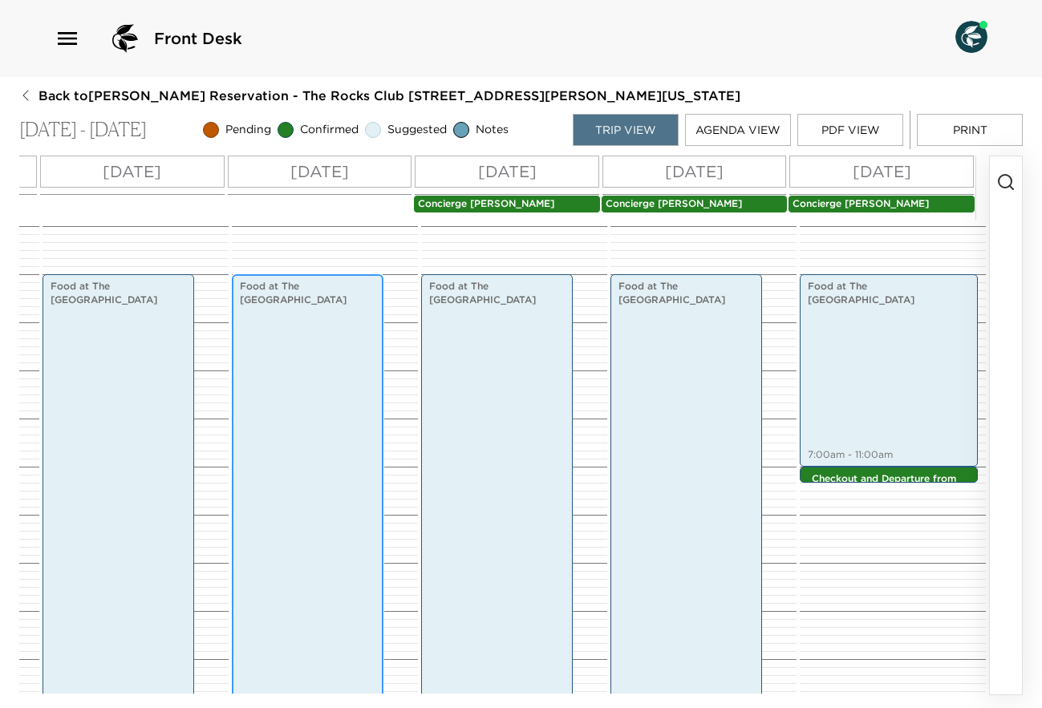
click at [325, 370] on div "Food at [GEOGRAPHIC_DATA] 7:00am - 6:30pm" at bounding box center [308, 551] width 142 height 549
click at [324, 170] on p "[DATE]" at bounding box center [319, 172] width 59 height 24
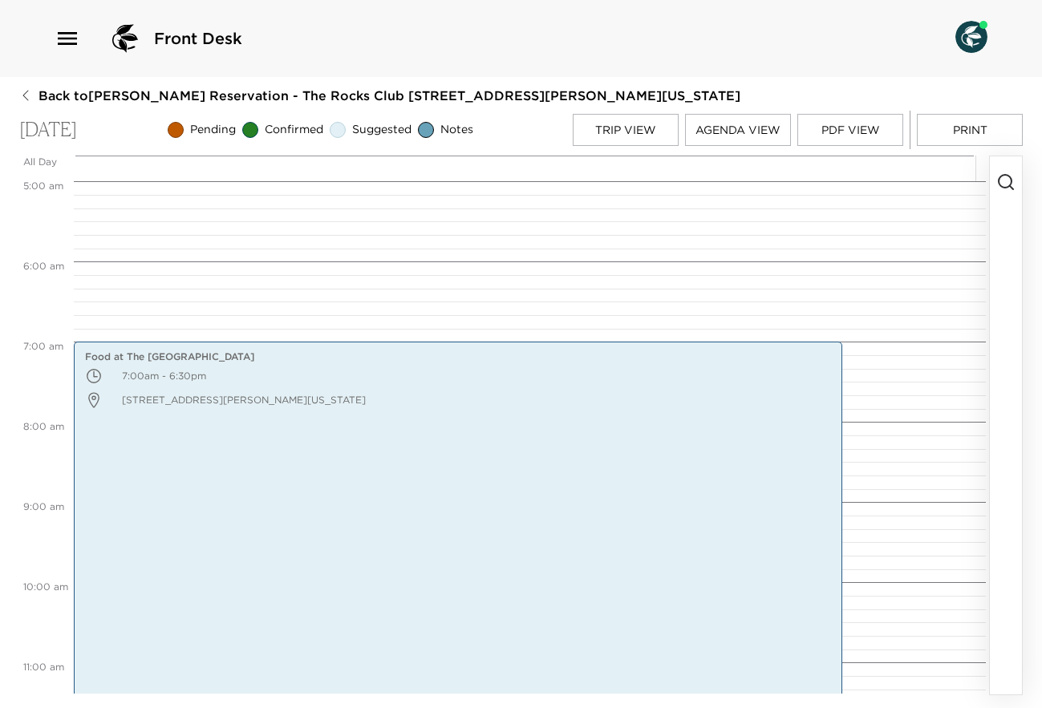
scroll to position [385, 0]
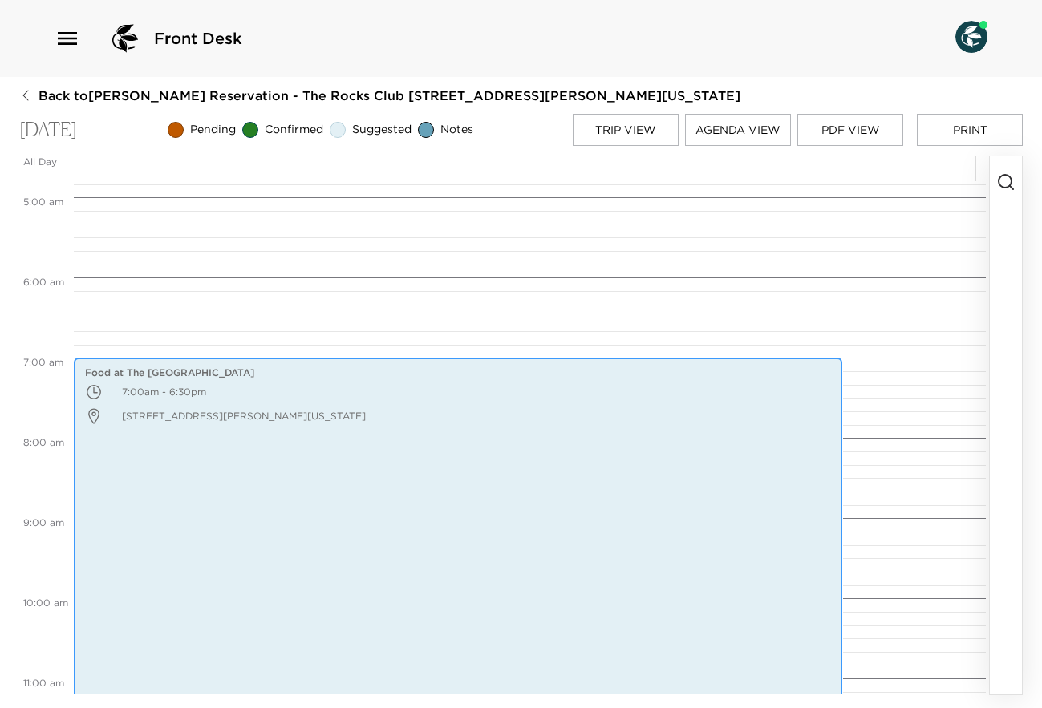
click at [610, 396] on p "7:00am - 6:30pm" at bounding box center [458, 392] width 746 height 24
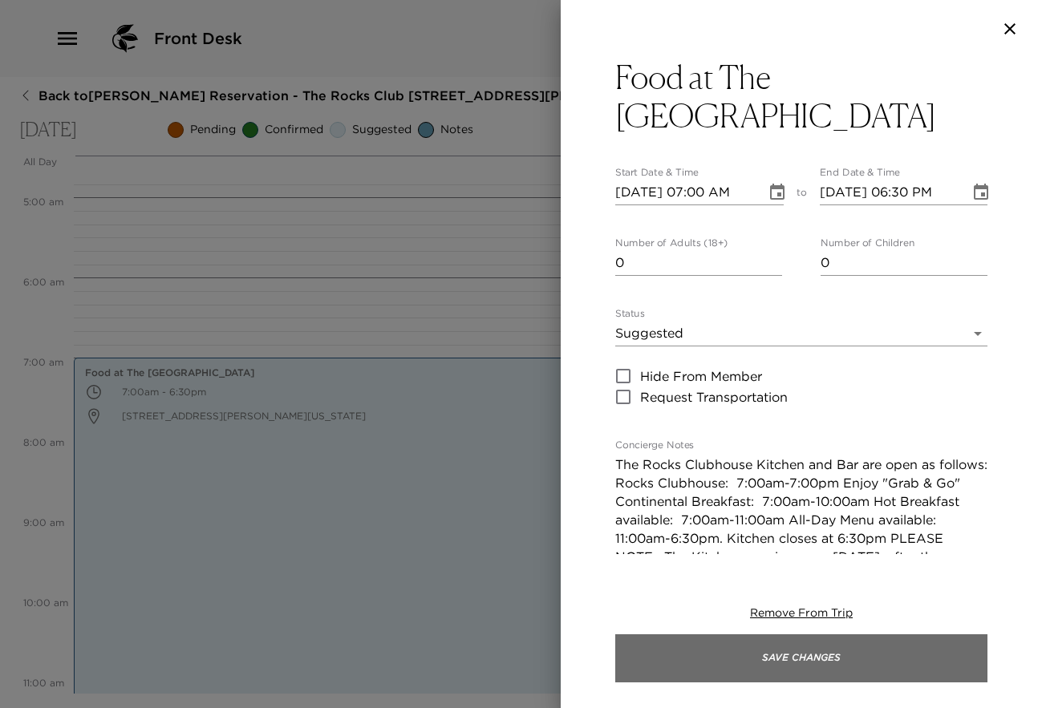
click at [768, 656] on button "Save Changes" at bounding box center [801, 659] width 372 height 48
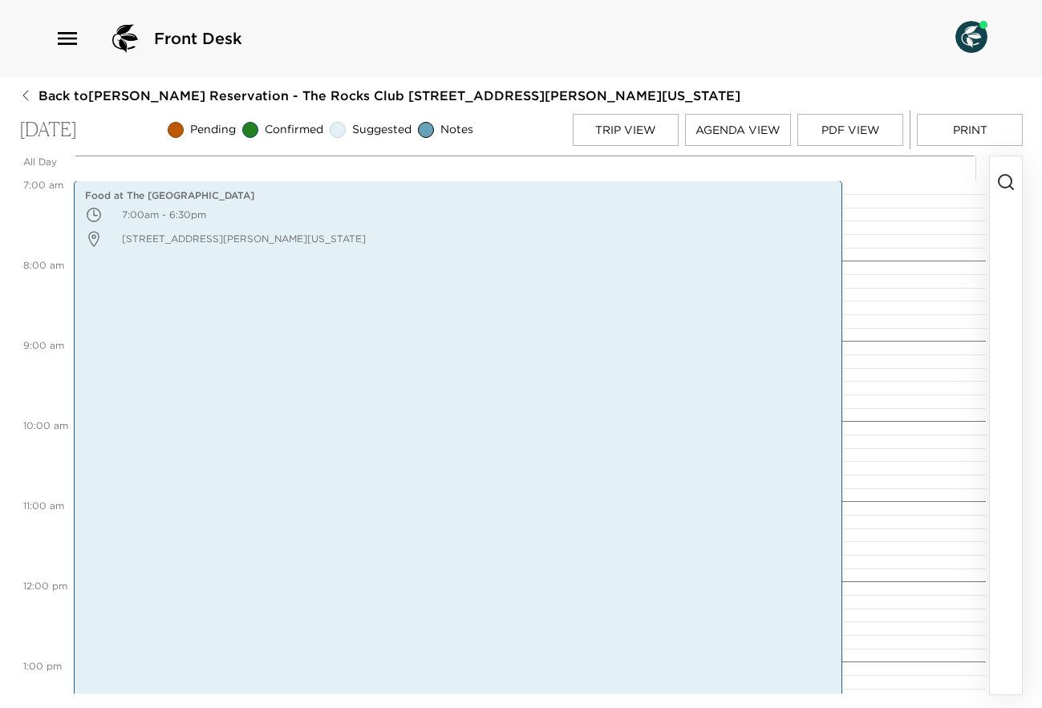
click at [637, 135] on button "Trip View" at bounding box center [626, 130] width 106 height 32
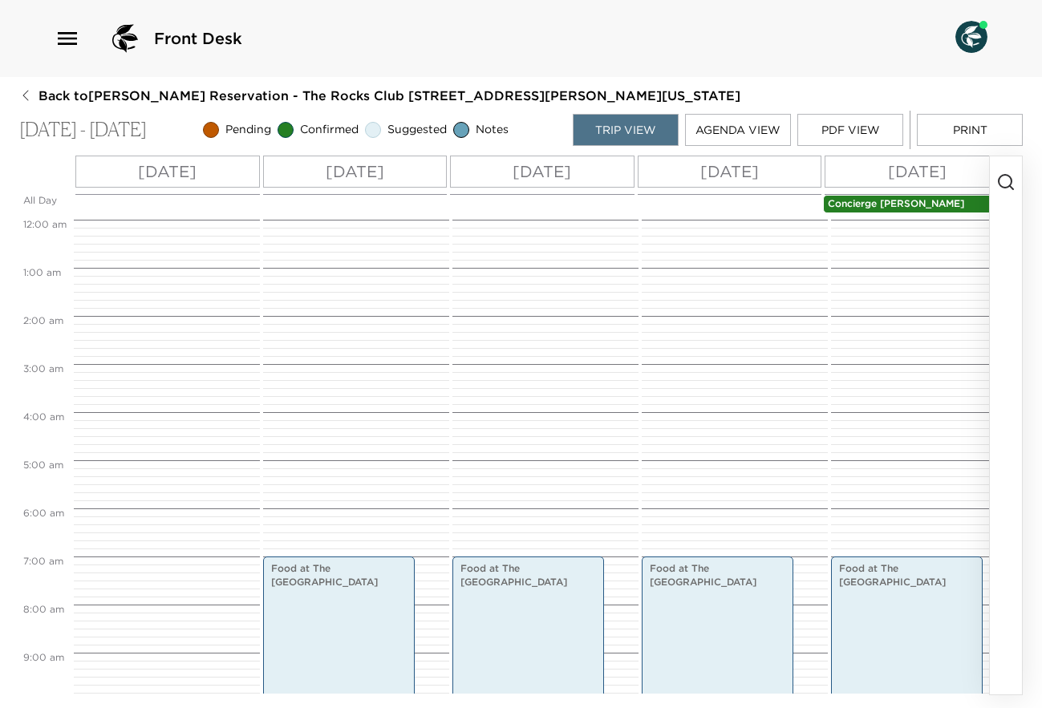
scroll to position [337, 0]
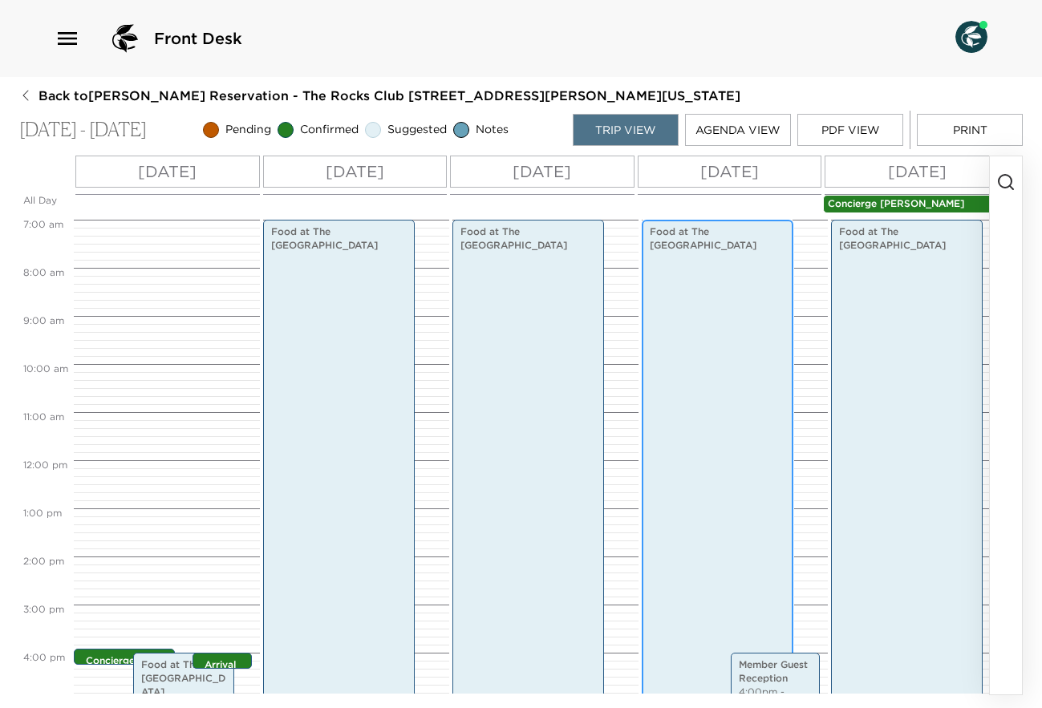
click at [759, 301] on div "Food at [GEOGRAPHIC_DATA] 7:00am - 6:30pm Member Guest Reception 4:00pm - 5:00pm" at bounding box center [732, 460] width 181 height 1155
click at [687, 383] on div "Food at [GEOGRAPHIC_DATA] 7:00am - 6:30pm" at bounding box center [718, 496] width 142 height 549
click at [771, 161] on div "[DATE]" at bounding box center [730, 172] width 185 height 32
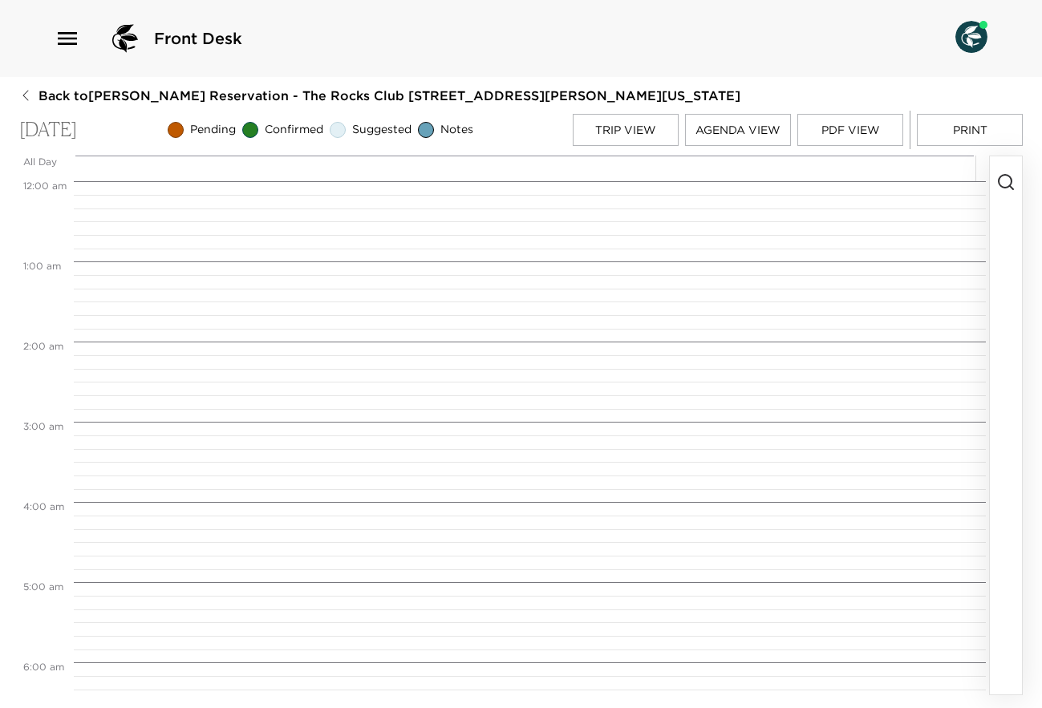
scroll to position [562, 0]
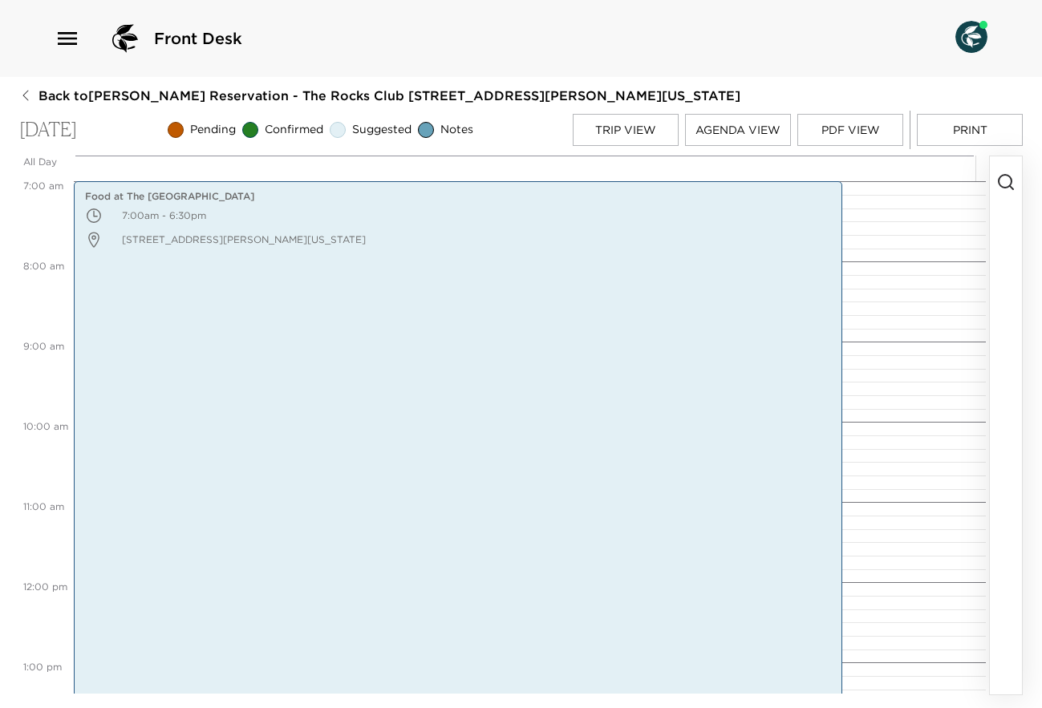
click at [1011, 186] on line "button" at bounding box center [1011, 187] width 3 height 3
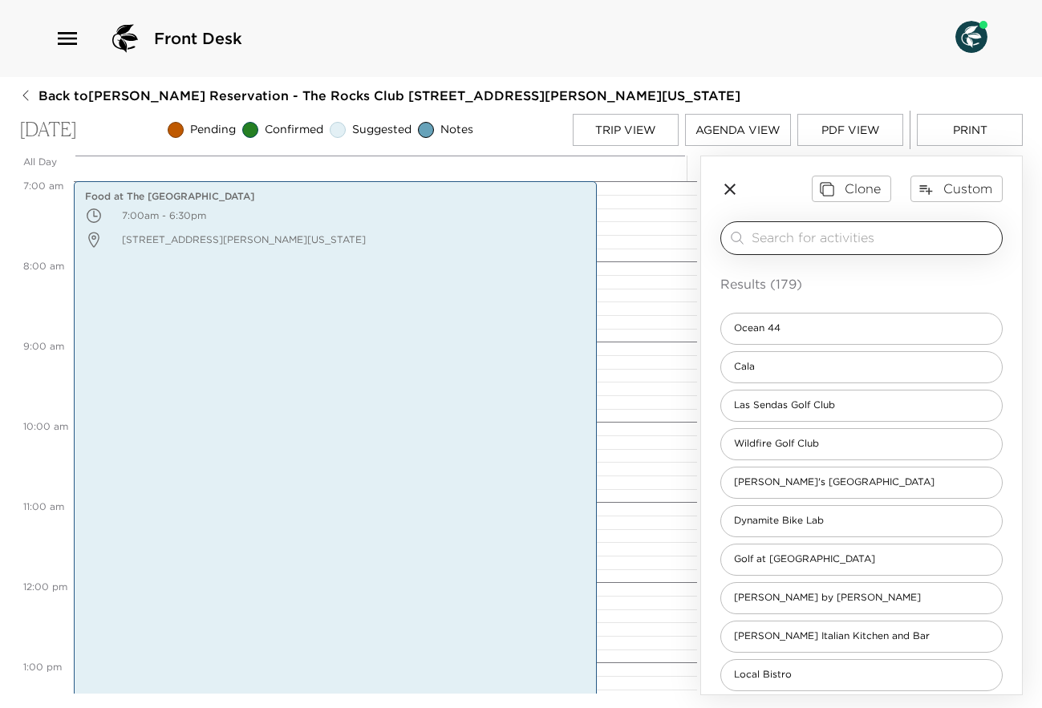
click at [857, 226] on div "​" at bounding box center [861, 238] width 282 height 34
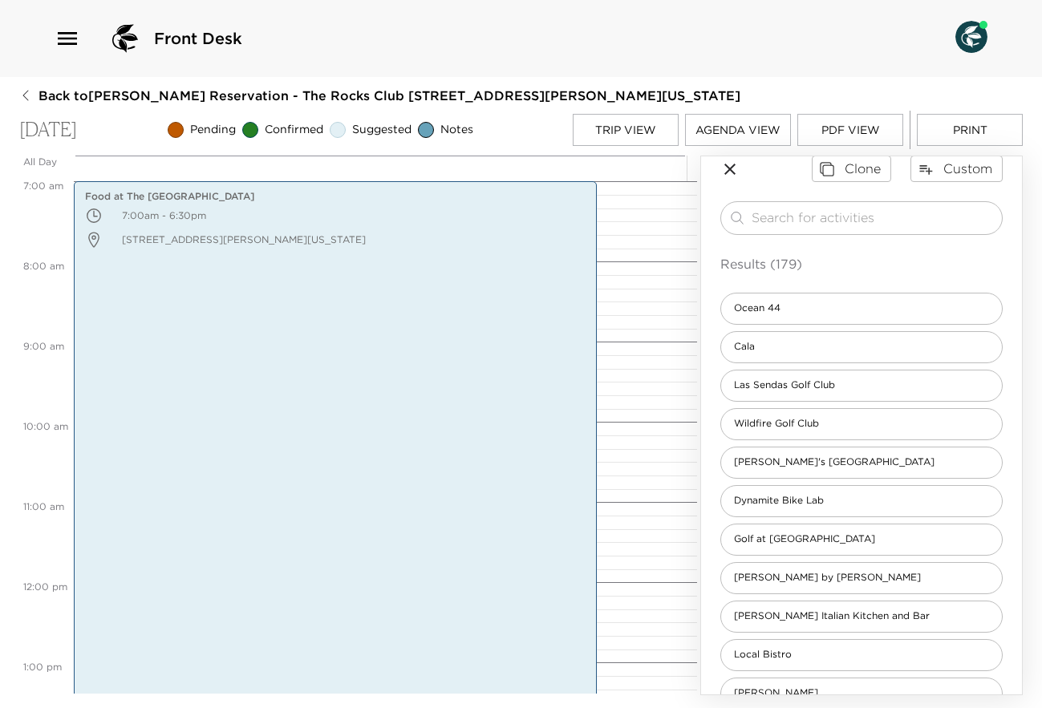
scroll to position [0, 0]
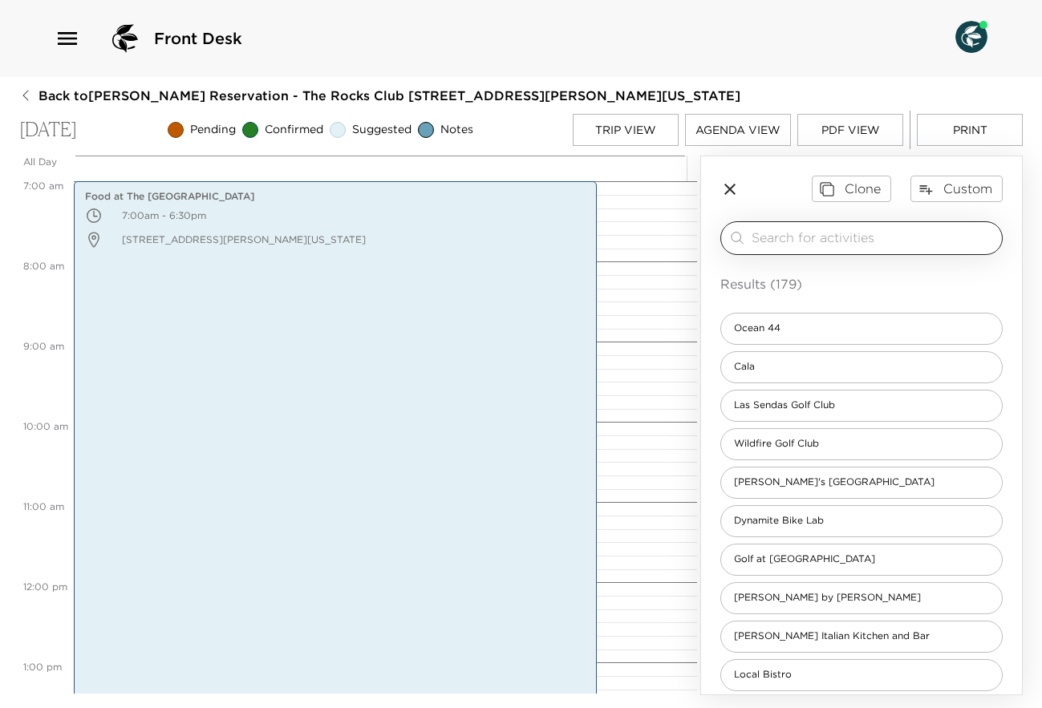
click at [878, 240] on input "search" at bounding box center [874, 238] width 244 height 18
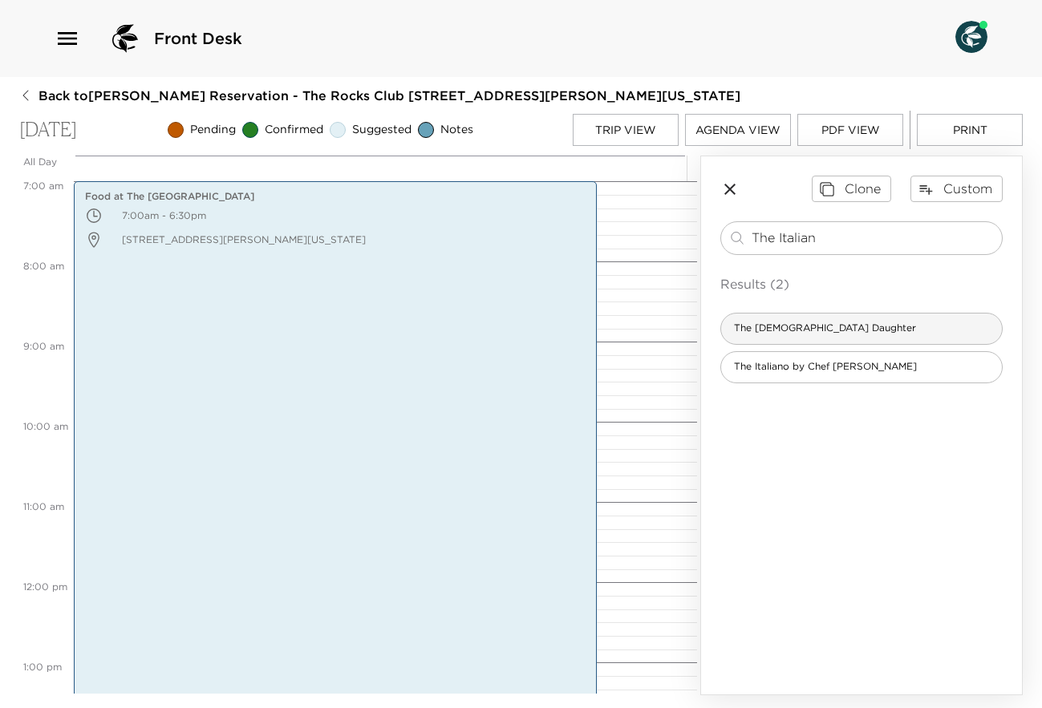
type input "The Italian"
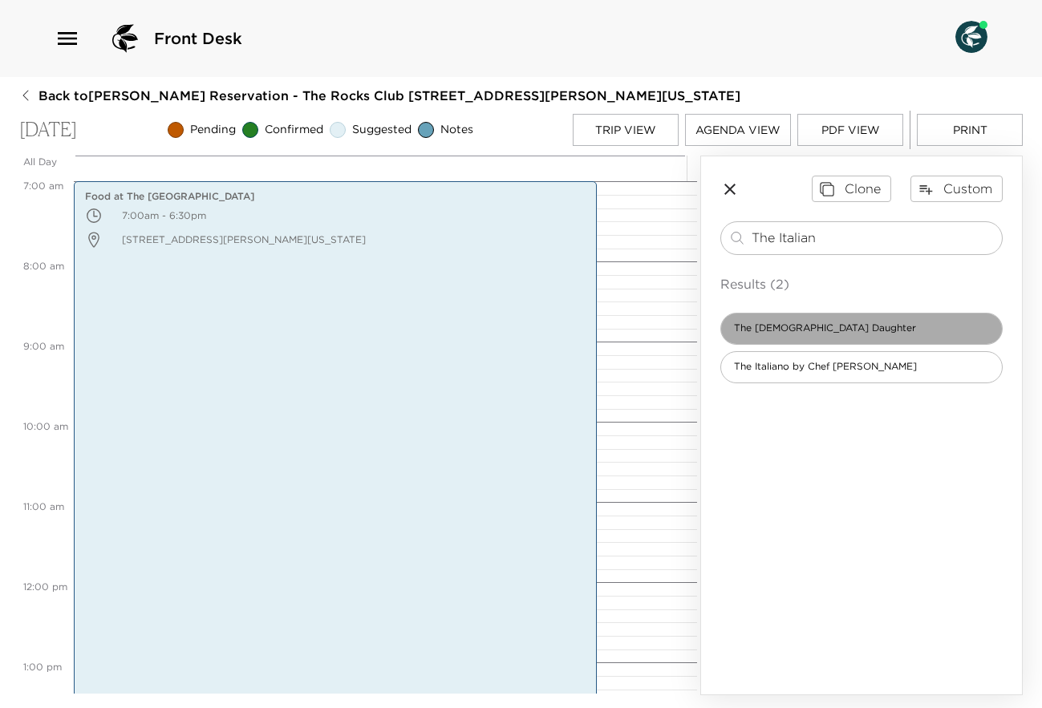
click at [854, 326] on div "The [DEMOGRAPHIC_DATA] Daughter" at bounding box center [861, 329] width 282 height 32
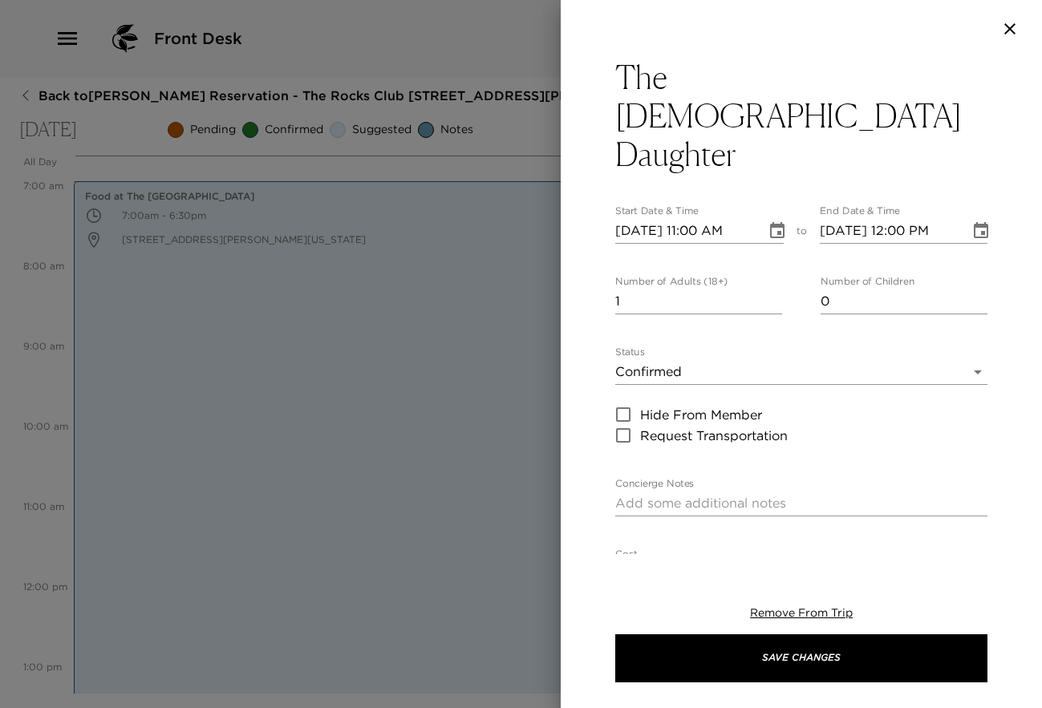
type textarea "Your dinner reservation is confirmed. Confirmation # Driving directions will be…"
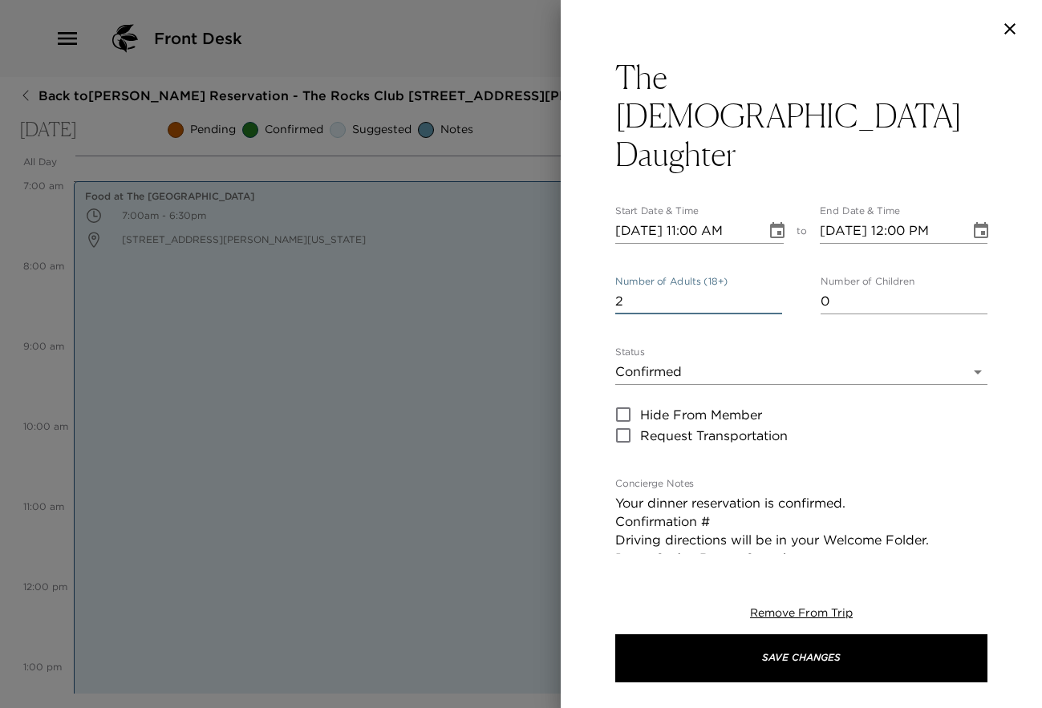
click at [772, 289] on input "2" at bounding box center [698, 302] width 167 height 26
click at [772, 289] on input "3" at bounding box center [698, 302] width 167 height 26
click at [772, 289] on input "4" at bounding box center [698, 302] width 167 height 26
click at [772, 289] on input "5" at bounding box center [698, 302] width 167 height 26
type input "6"
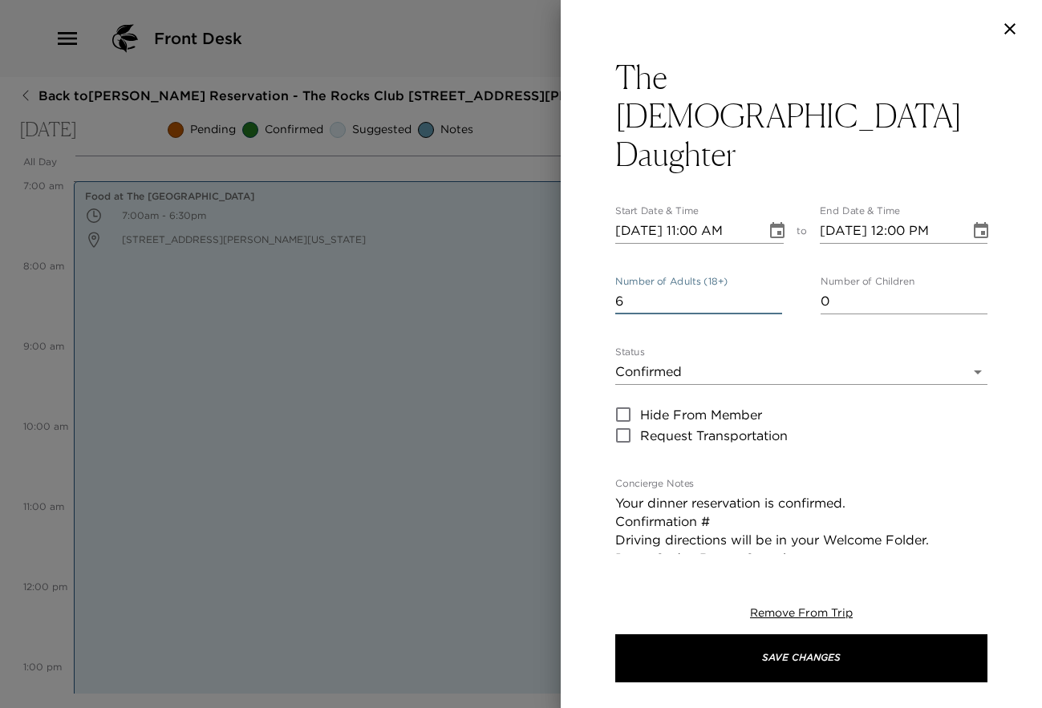
click at [772, 289] on input "6" at bounding box center [698, 302] width 167 height 26
click at [770, 222] on icon "Choose date, selected date is Sep 15, 2025" at bounding box center [777, 230] width 14 height 16
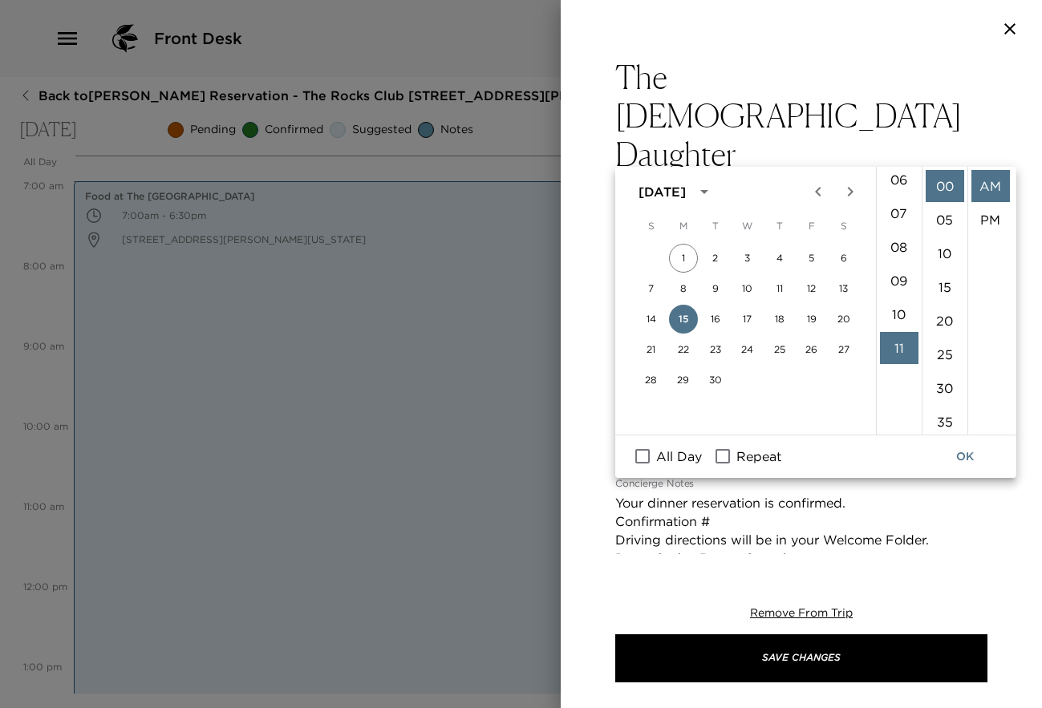
scroll to position [179, 0]
click at [902, 206] on li "06" at bounding box center [899, 209] width 39 height 32
click at [988, 221] on li "PM" at bounding box center [990, 220] width 39 height 32
type input "[DATE] 06:00 PM"
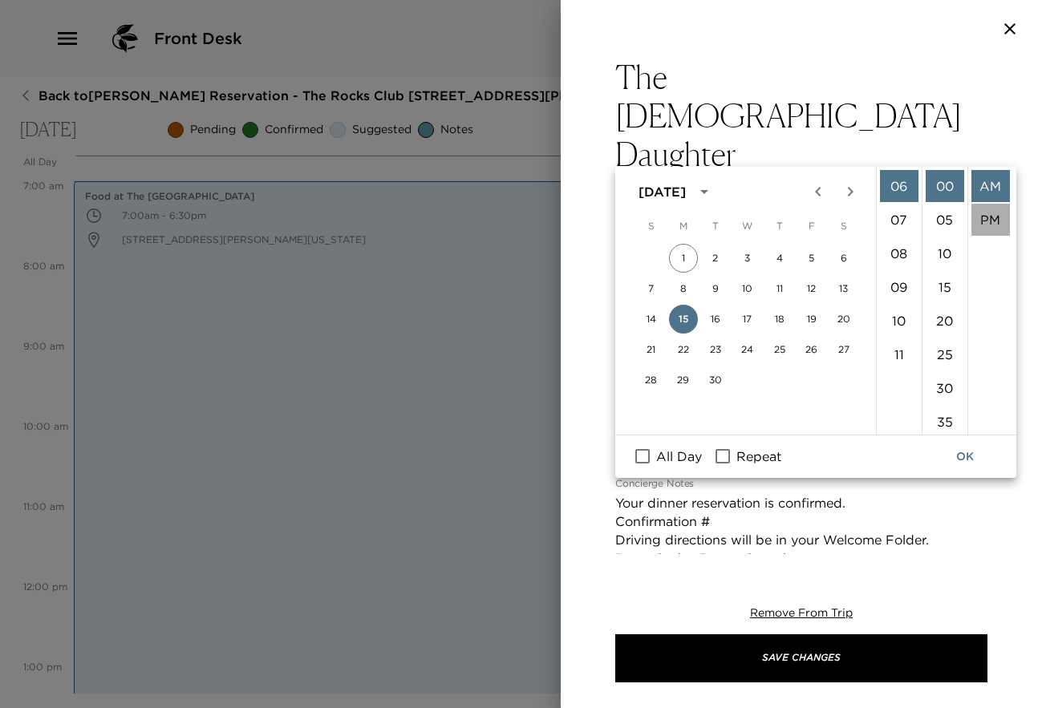
scroll to position [34, 0]
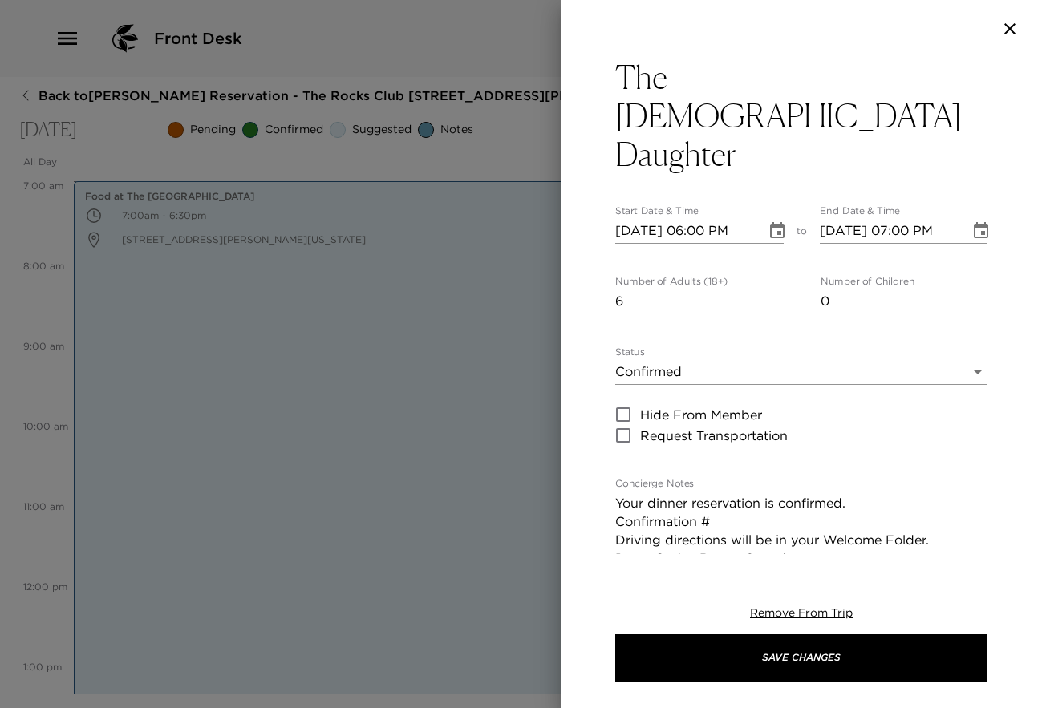
click at [974, 222] on icon "Choose date, selected date is Sep 15, 2025" at bounding box center [981, 230] width 14 height 16
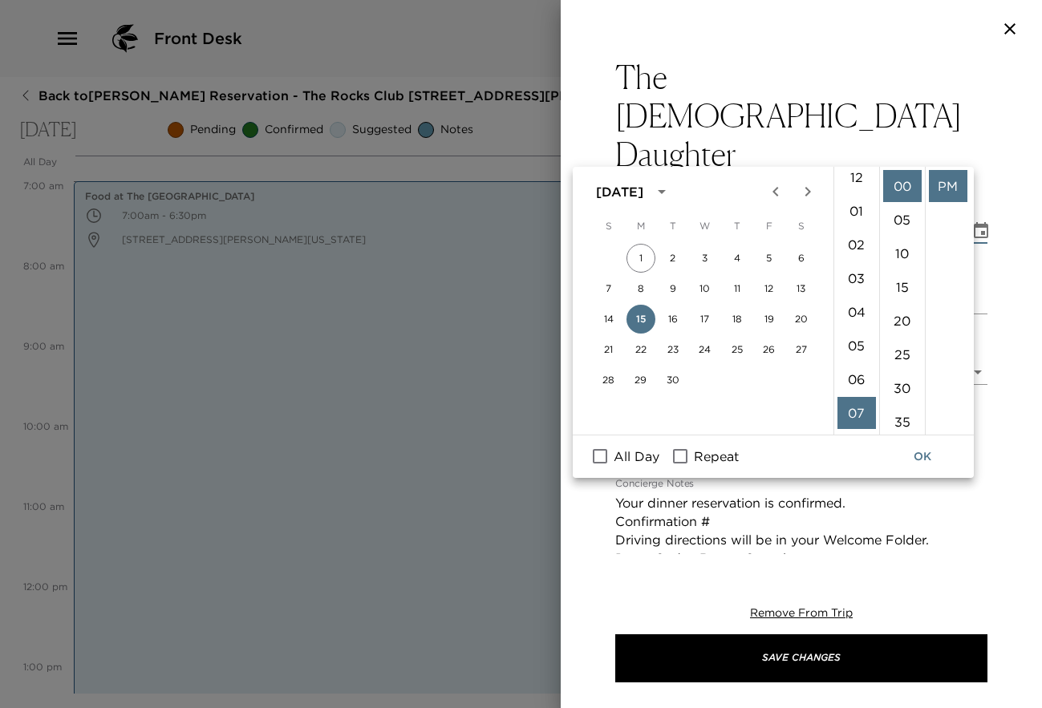
scroll to position [2, 0]
click at [858, 343] on li "08" at bounding box center [856, 347] width 39 height 32
type input "[DATE] 08:00 PM"
click at [919, 450] on button "OK" at bounding box center [922, 457] width 51 height 30
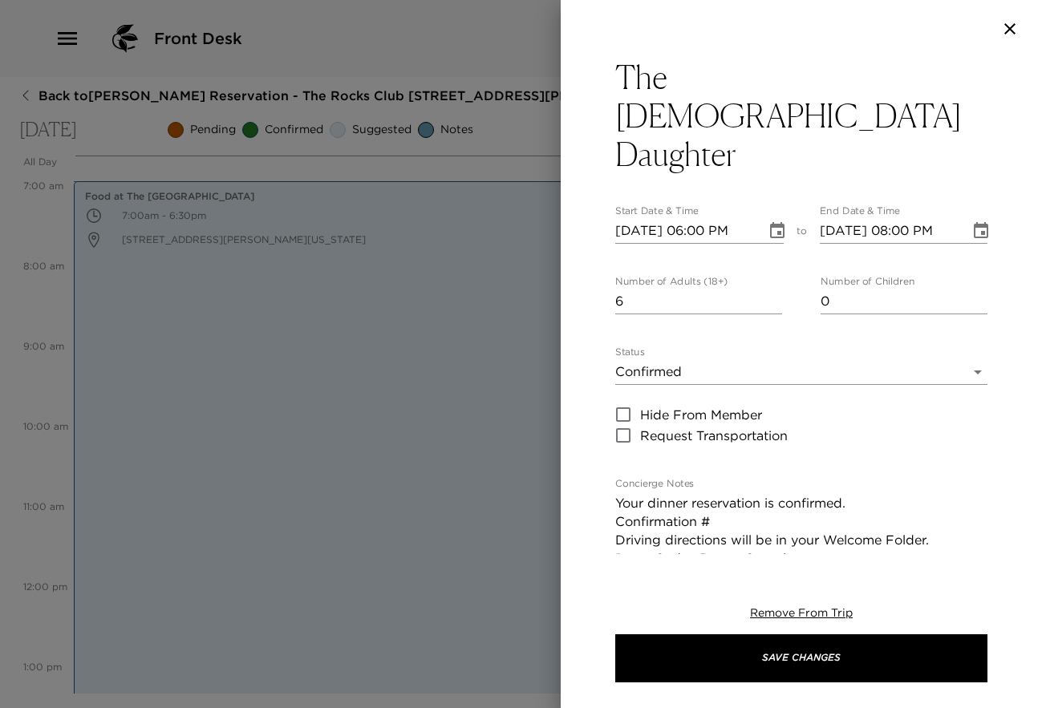
click at [728, 494] on textarea "Your dinner reservation is confirmed. Confirmation # Driving directions will be…" at bounding box center [801, 540] width 372 height 92
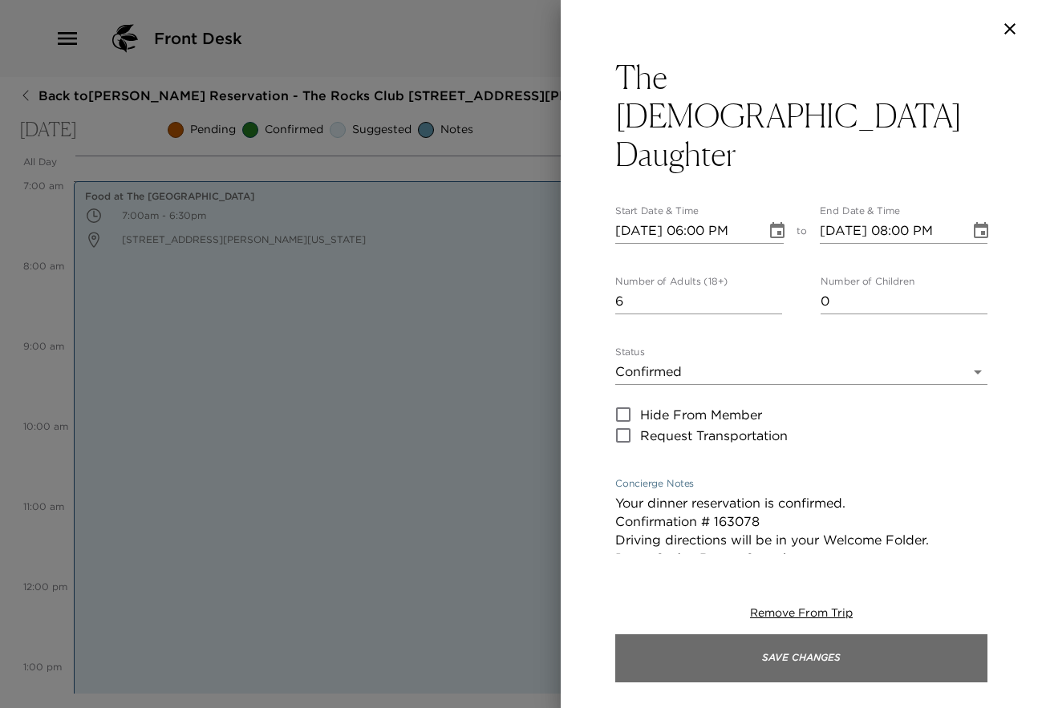
type textarea "Your dinner reservation is confirmed. Confirmation # 163078 Driving directions …"
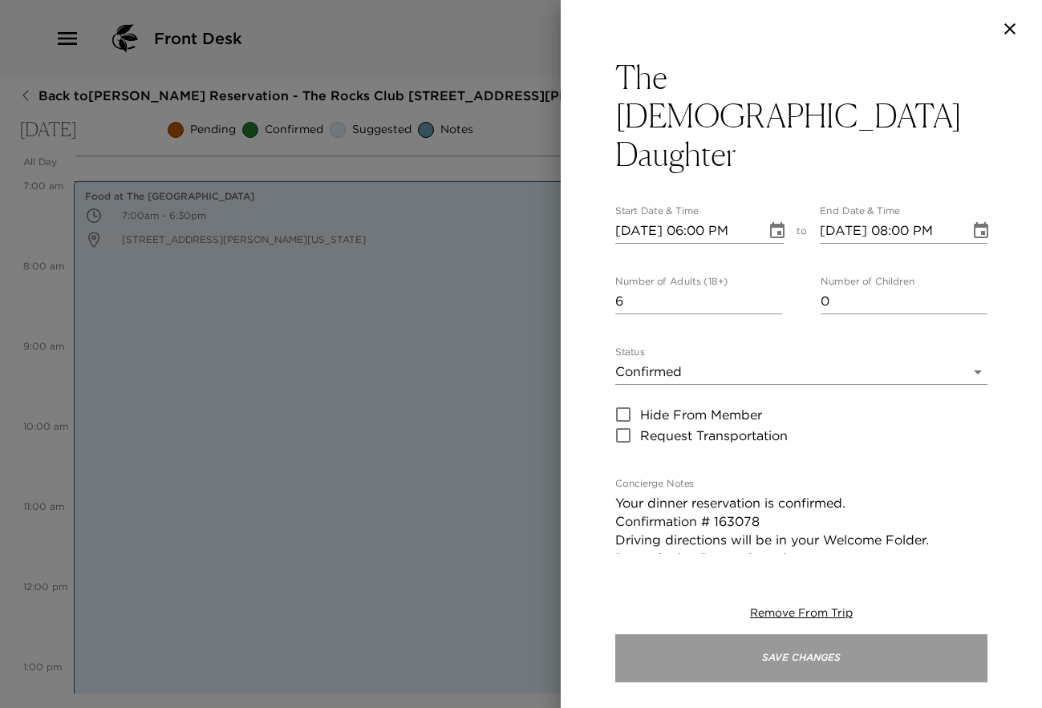
click at [841, 661] on button "Save Changes" at bounding box center [801, 659] width 372 height 48
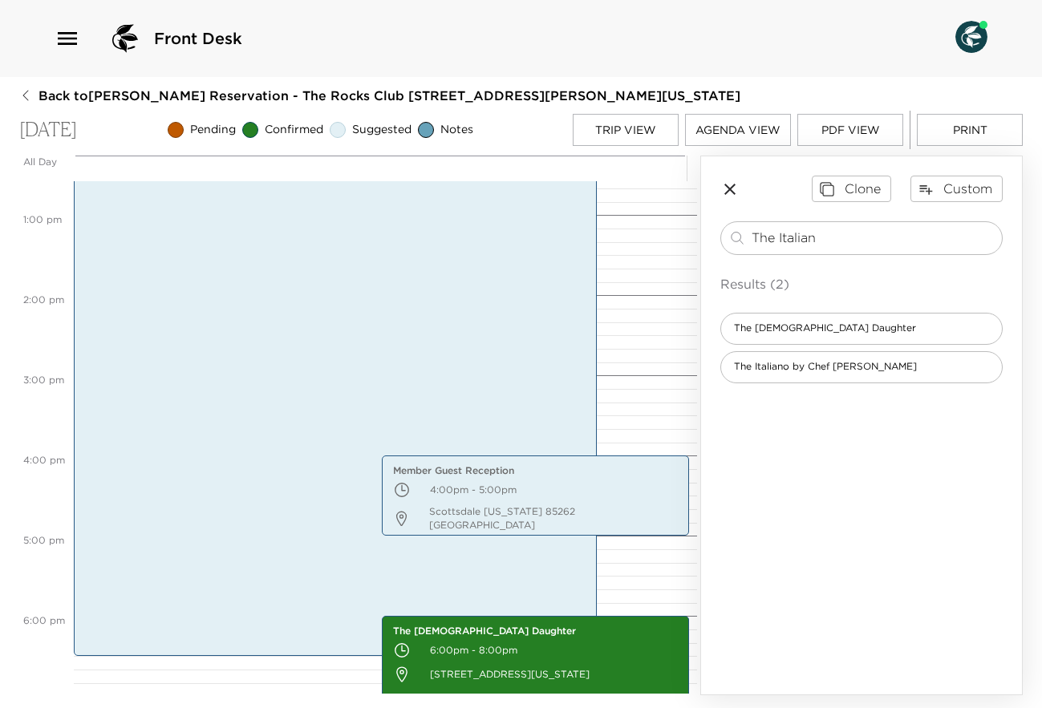
scroll to position [1005, 0]
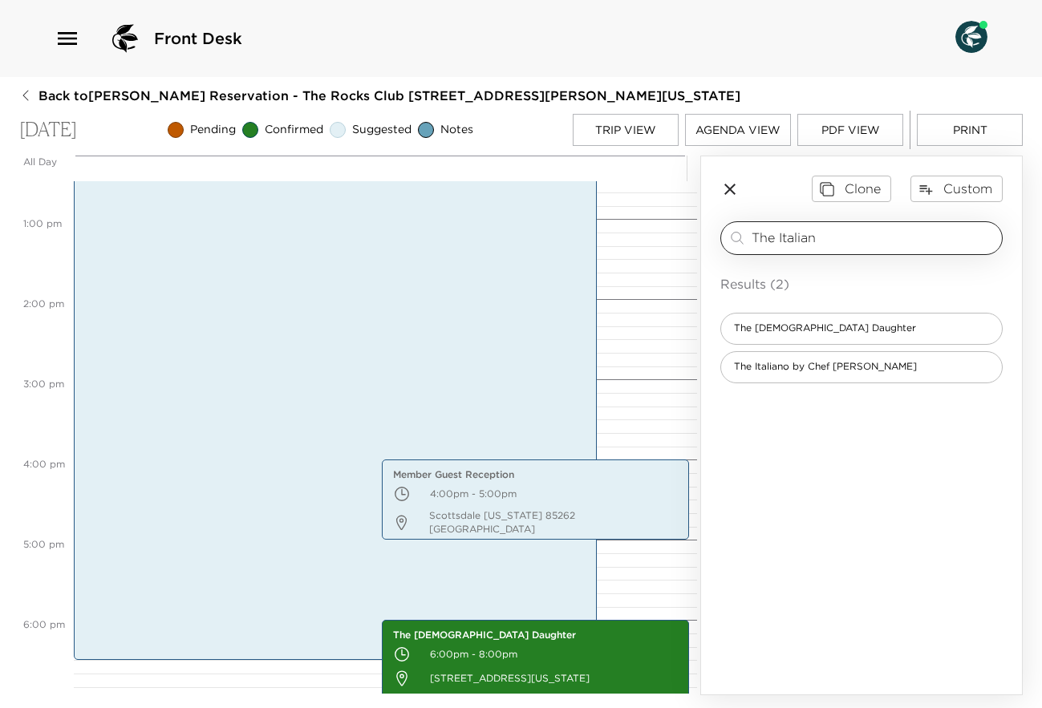
click at [844, 241] on input "The Italian" at bounding box center [874, 238] width 244 height 18
type input "T"
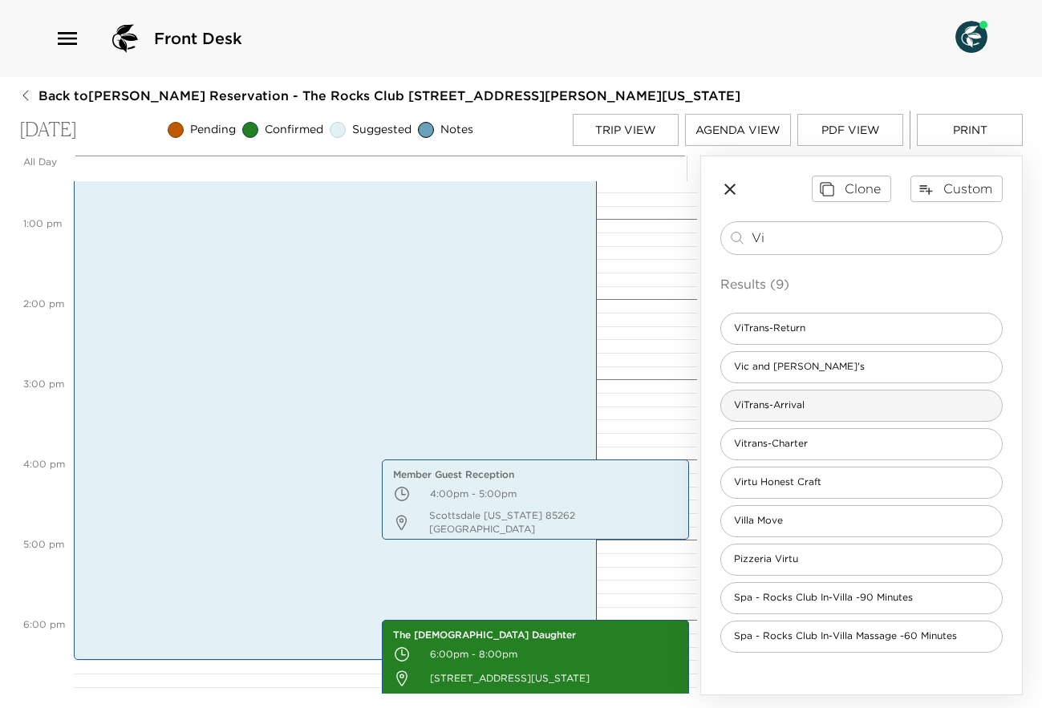
type input "Vi"
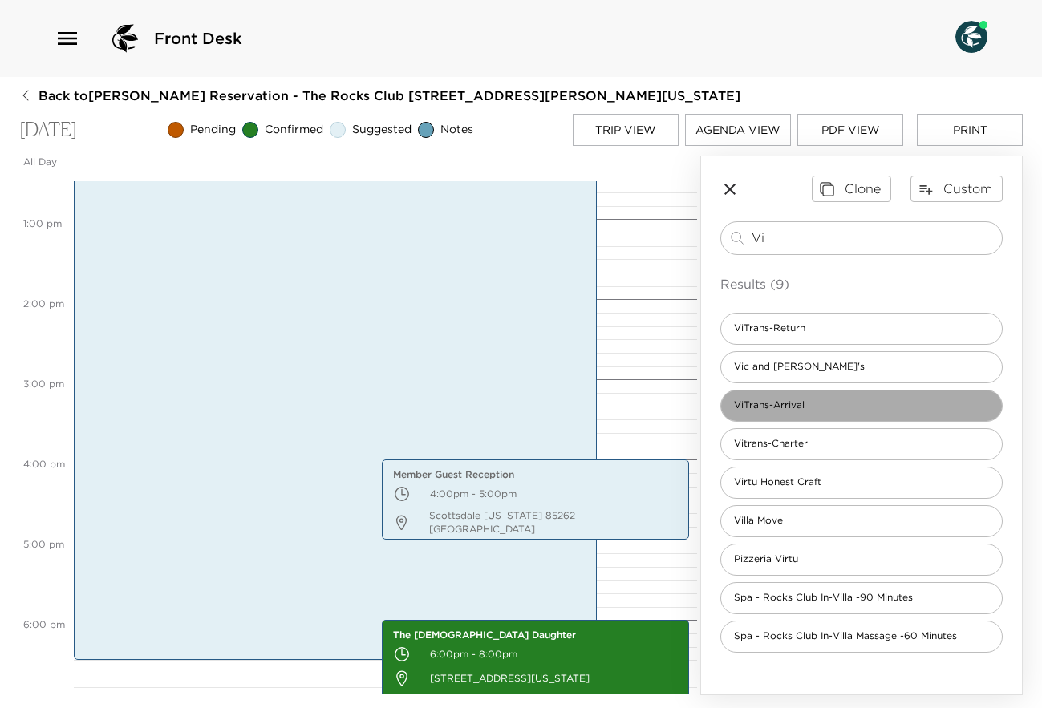
click at [812, 404] on span "ViTrans-Arrival" at bounding box center [769, 406] width 96 height 14
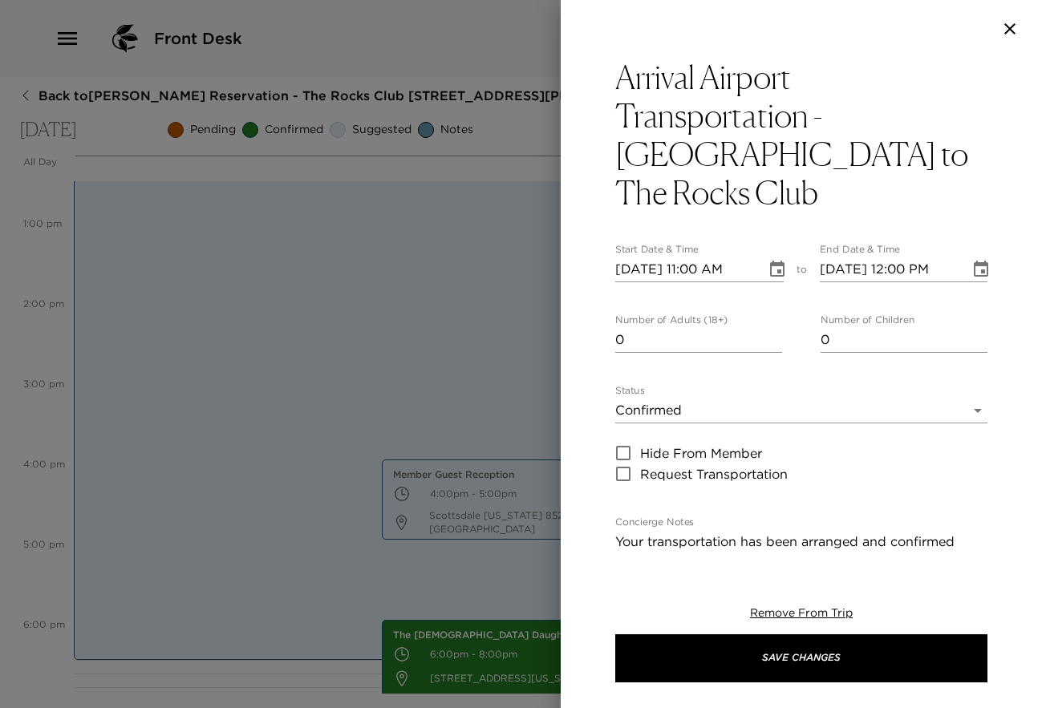
type input "0"
click at [771, 341] on input "0" at bounding box center [698, 340] width 167 height 26
click at [771, 270] on icon "Choose date, selected date is Sep 15, 2025" at bounding box center [777, 269] width 14 height 16
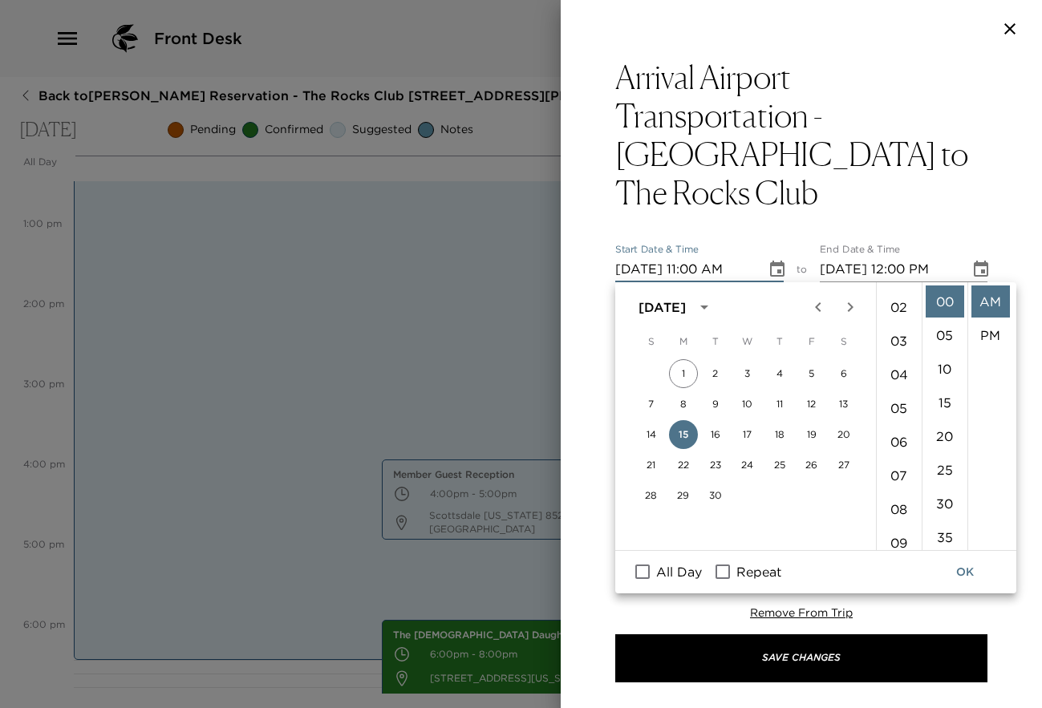
scroll to position [41, 0]
click at [898, 322] on li "02" at bounding box center [899, 328] width 39 height 32
click at [979, 332] on li "PM" at bounding box center [990, 335] width 39 height 32
type input "[DATE] 02:00 PM"
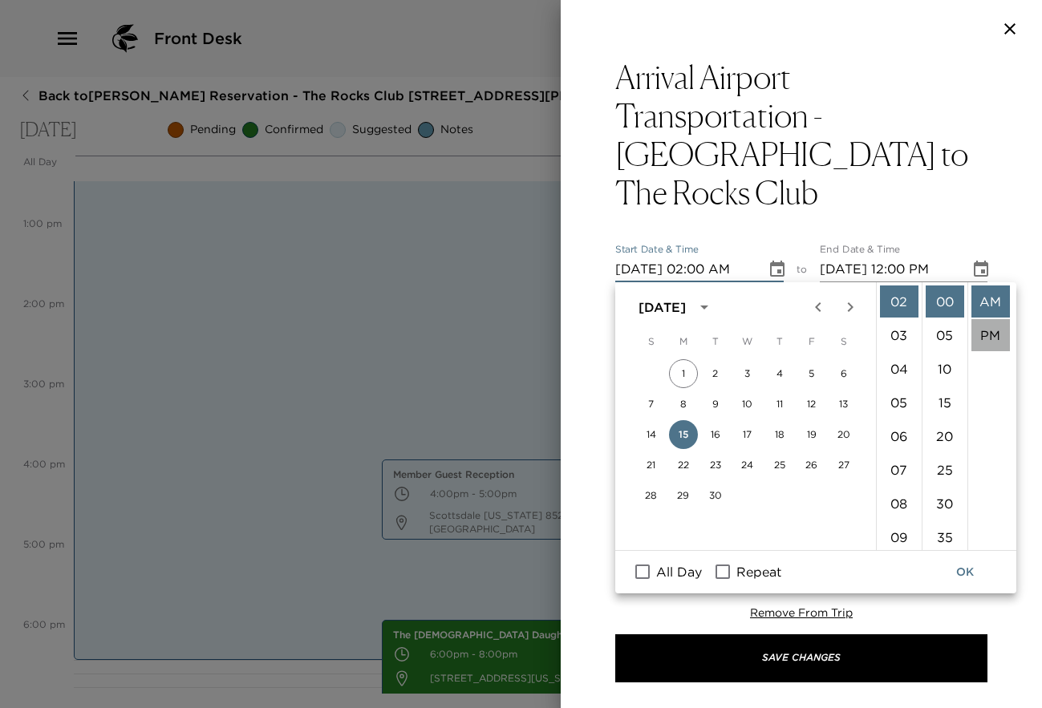
type input "[DATE] 03:00 PM"
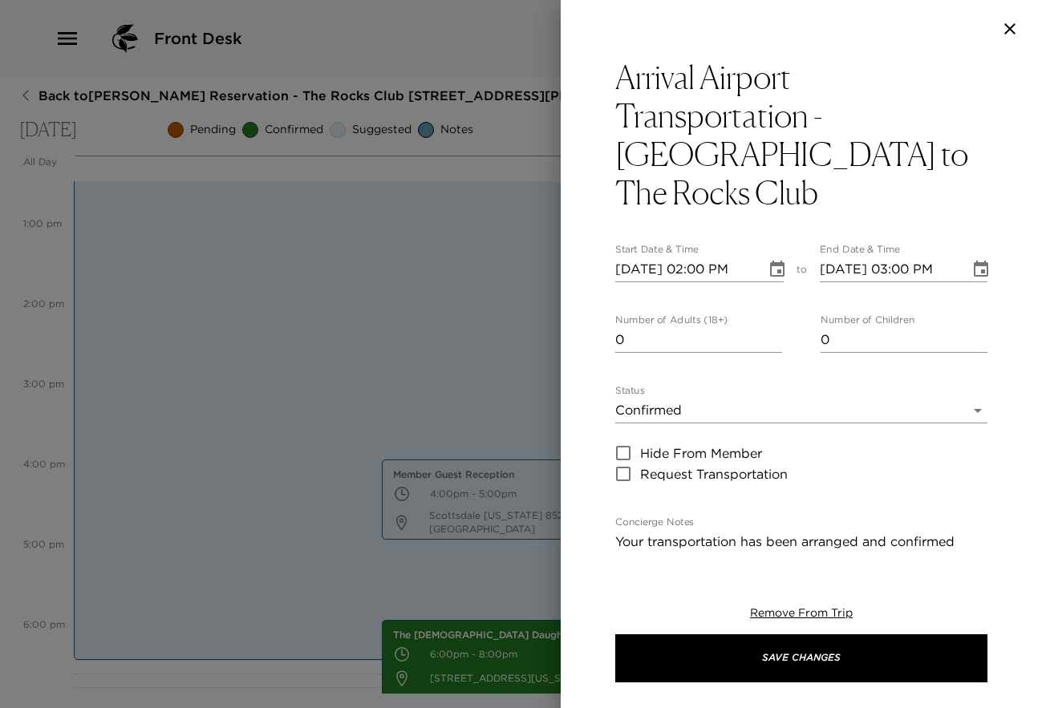
click at [769, 269] on icon "Choose date, selected date is Sep 15, 2025" at bounding box center [777, 269] width 19 height 19
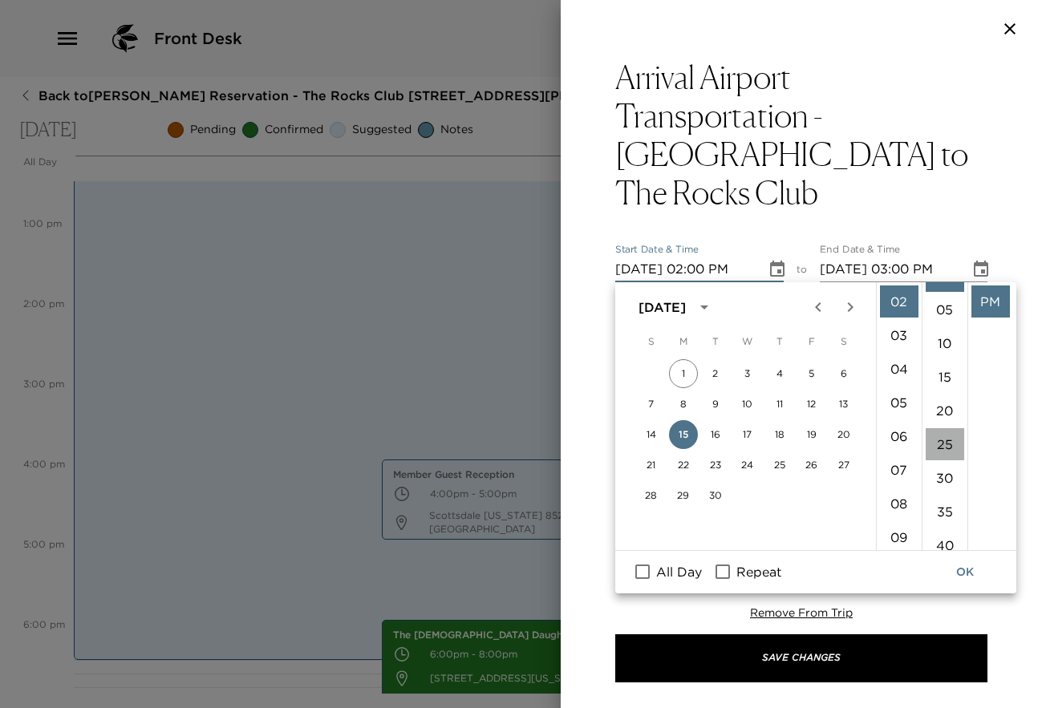
click at [937, 443] on li "25" at bounding box center [945, 444] width 39 height 32
type input "[DATE] 02:25 PM"
click at [973, 261] on icon "Choose date, selected date is Sep 15, 2025" at bounding box center [980, 269] width 19 height 19
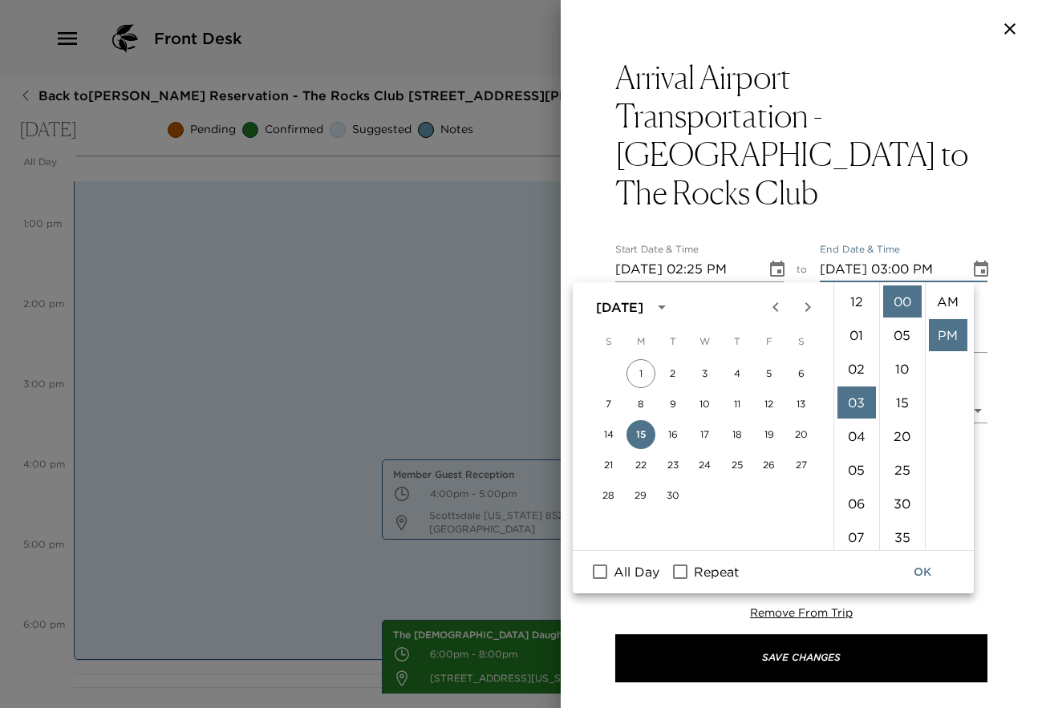
scroll to position [34, 0]
click at [852, 304] on li "03" at bounding box center [856, 302] width 39 height 32
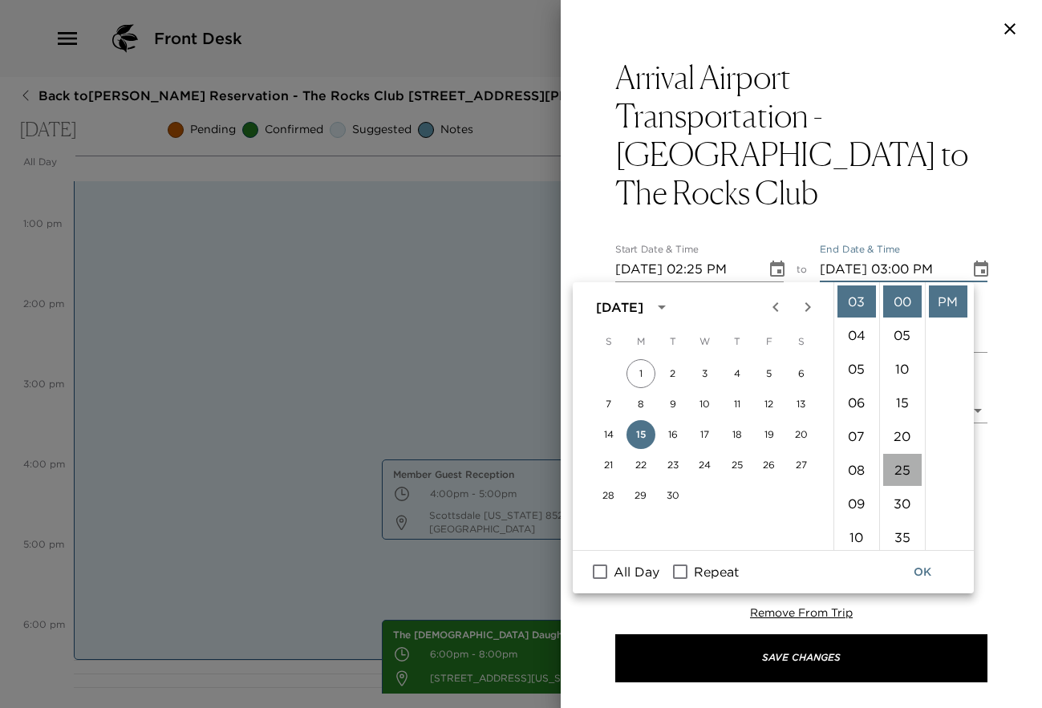
click at [896, 475] on li "25" at bounding box center [902, 470] width 39 height 32
type input "[DATE] 03:25 PM"
click at [927, 578] on button "OK" at bounding box center [922, 573] width 51 height 30
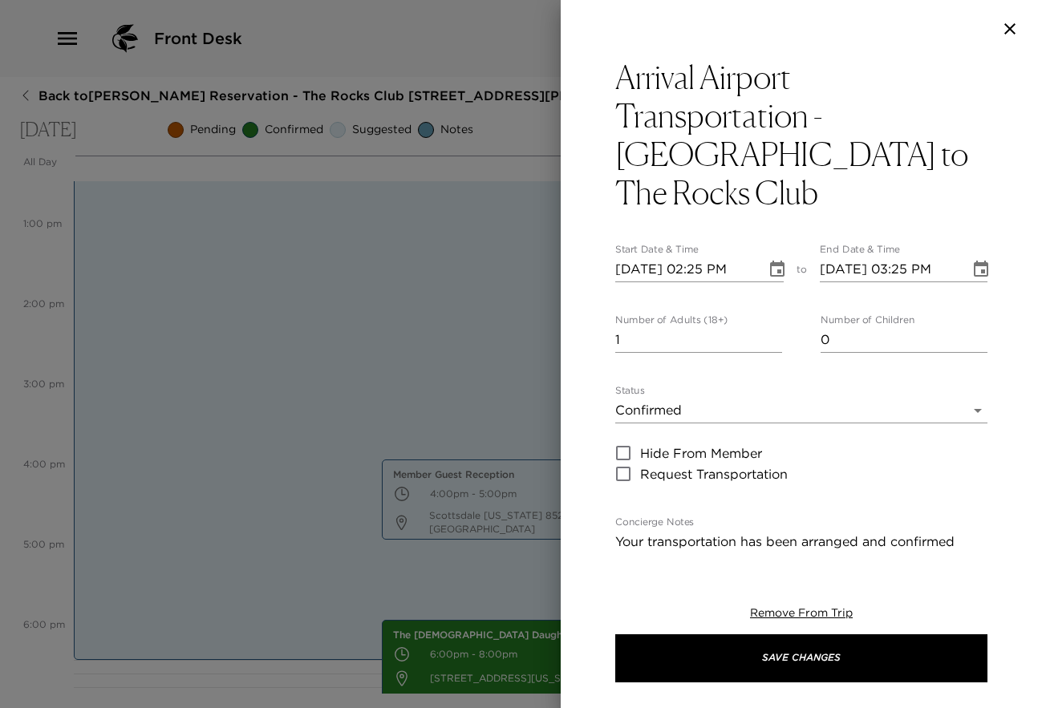
click at [767, 336] on input "1" at bounding box center [698, 340] width 167 height 26
type input "2"
click at [767, 336] on input "2" at bounding box center [698, 340] width 167 height 26
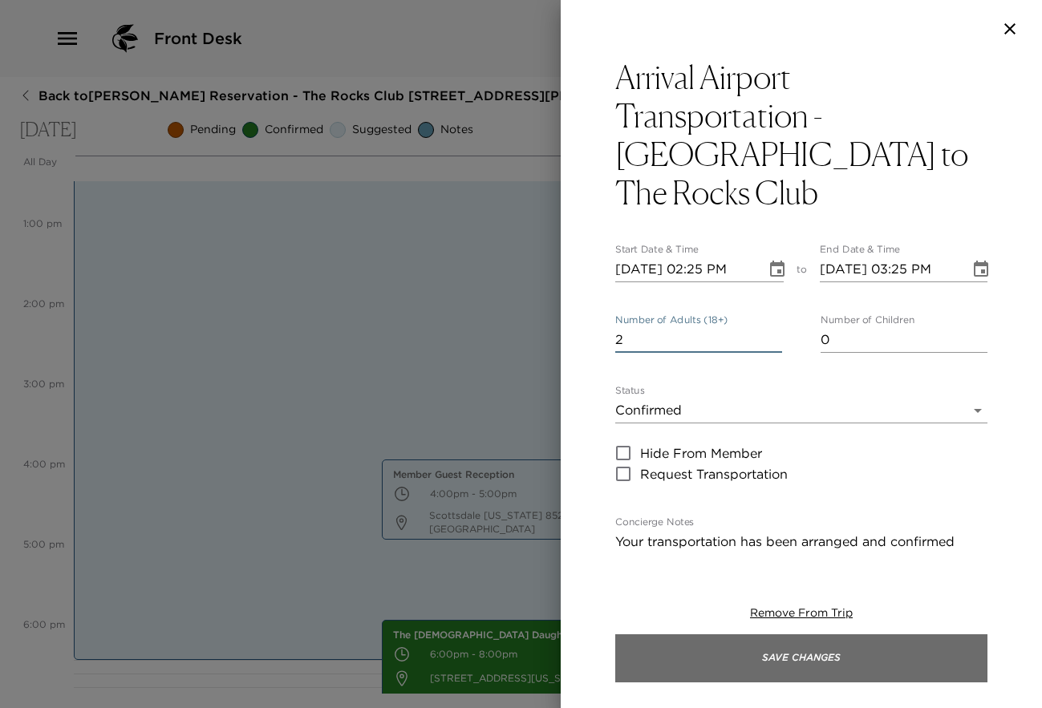
click at [801, 653] on button "Save Changes" at bounding box center [801, 659] width 372 height 48
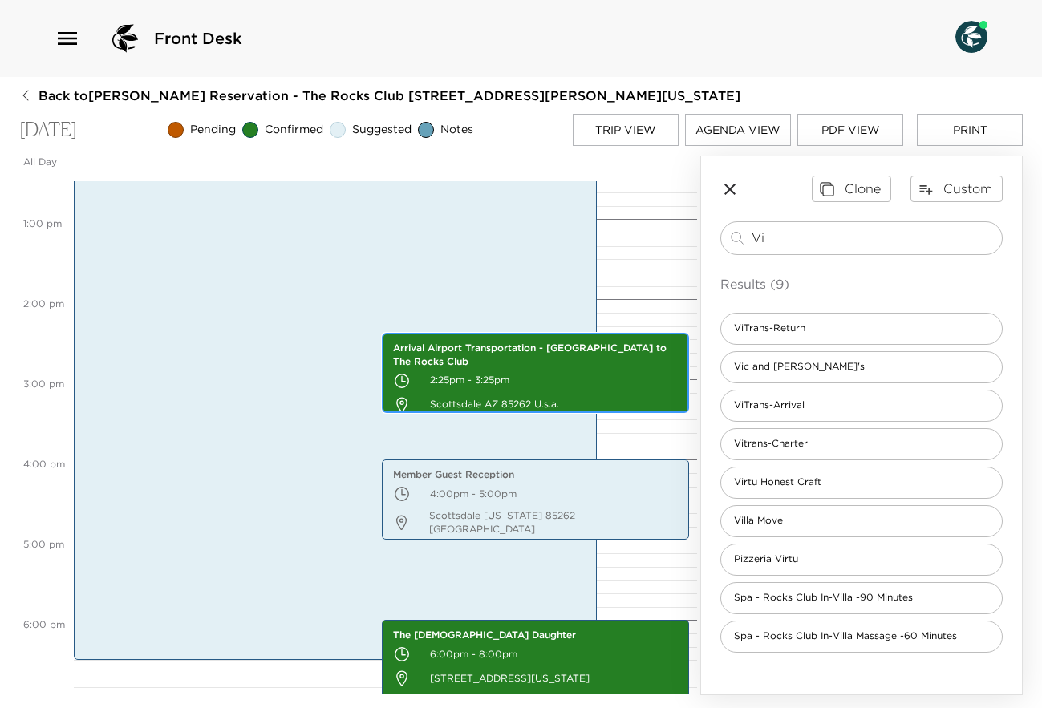
click at [606, 371] on p "2:25pm - 3:25pm" at bounding box center [536, 381] width 286 height 24
click at [537, 383] on p "2:25pm - 3:25pm" at bounding box center [536, 381] width 286 height 24
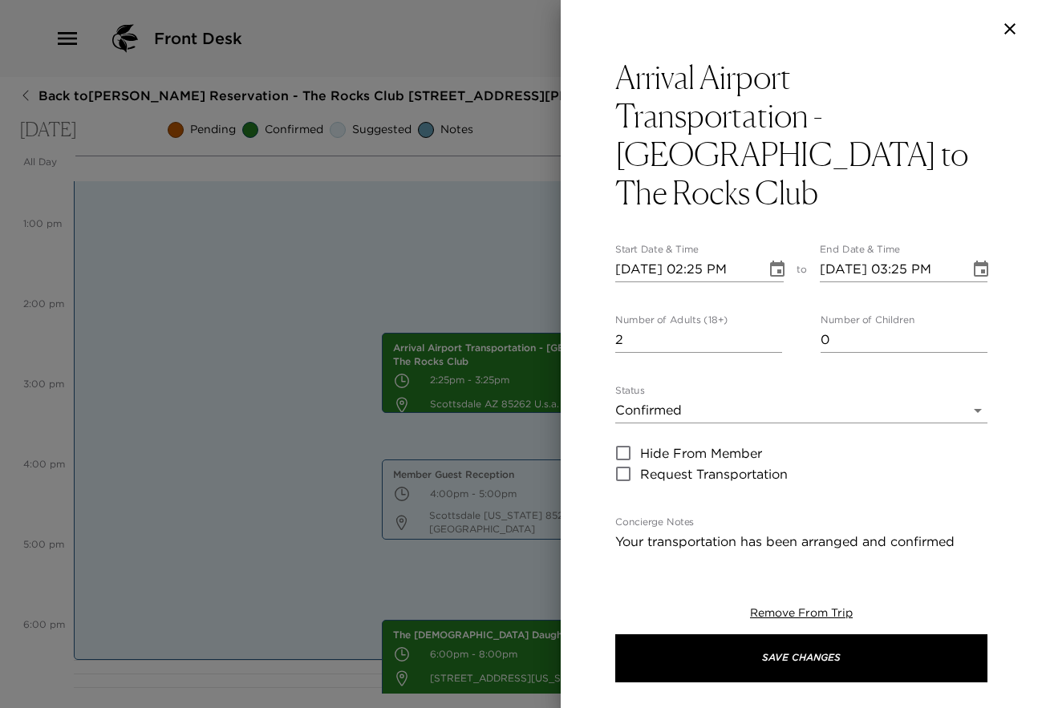
click at [655, 537] on textarea "Your transportation has been arranged and confirmed through ViTrans Transportat…" at bounding box center [801, 625] width 372 height 185
click at [967, 539] on textarea "Transportation has been arranged and confirmed through ViTrans Transportation. …" at bounding box center [801, 625] width 372 height 185
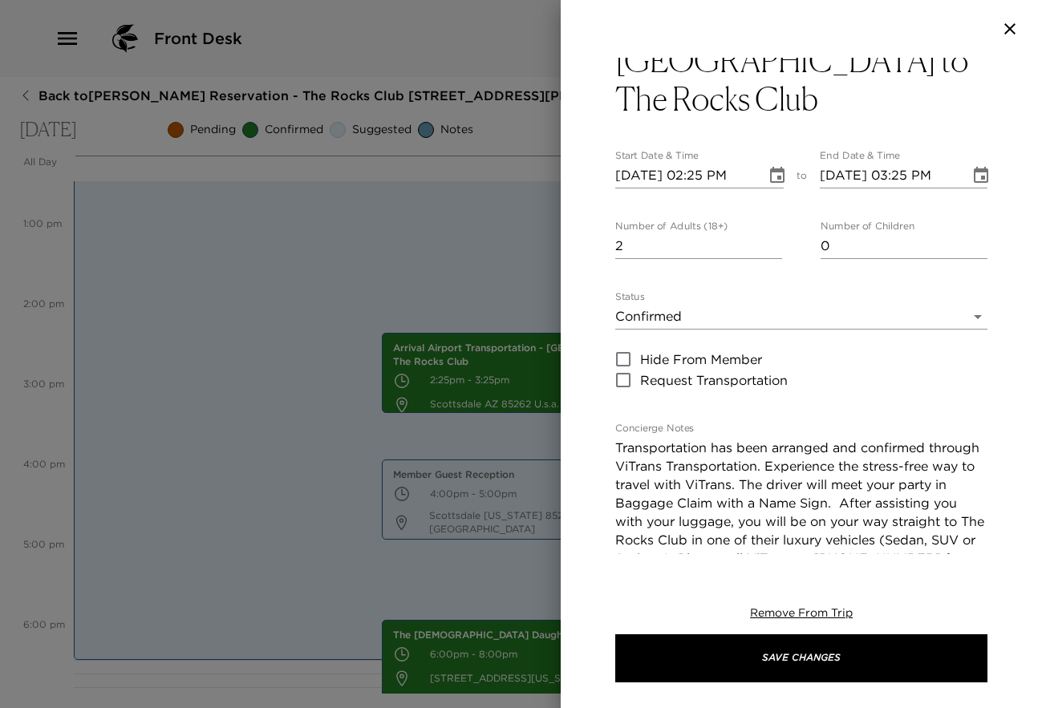
scroll to position [98, 0]
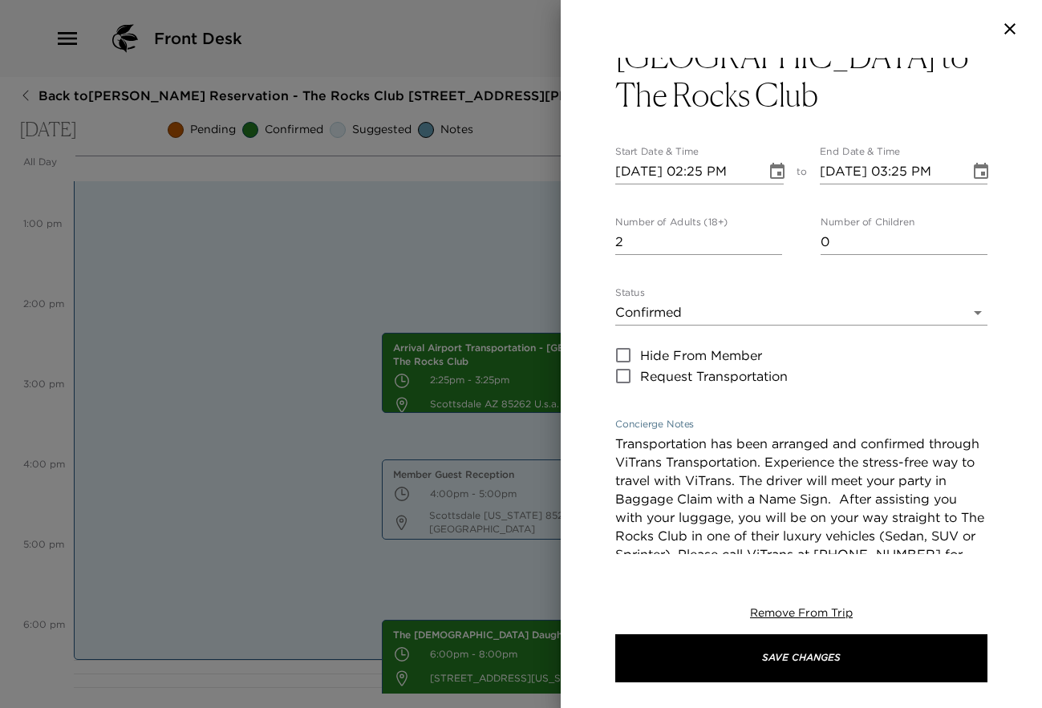
click at [817, 482] on textarea "Transportation has been arranged and confirmed through ViTrans Transportation. …" at bounding box center [801, 527] width 372 height 185
click at [816, 461] on textarea "Transportation has been arranged and confirmed through ViTrans Transportation. …" at bounding box center [801, 518] width 372 height 166
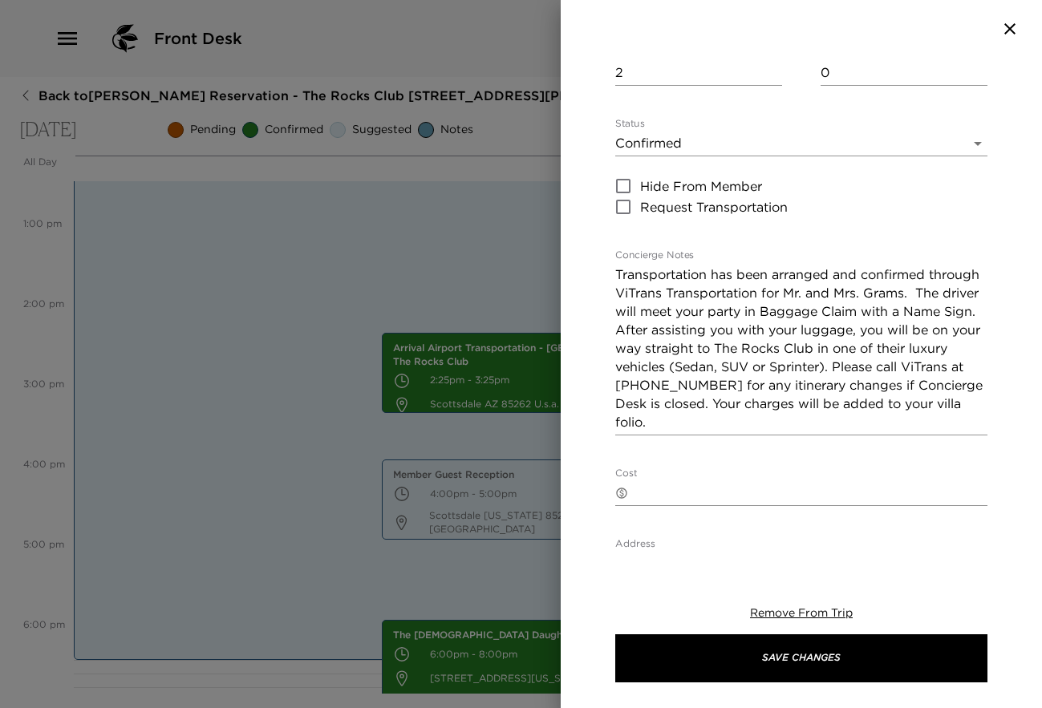
scroll to position [292, 0]
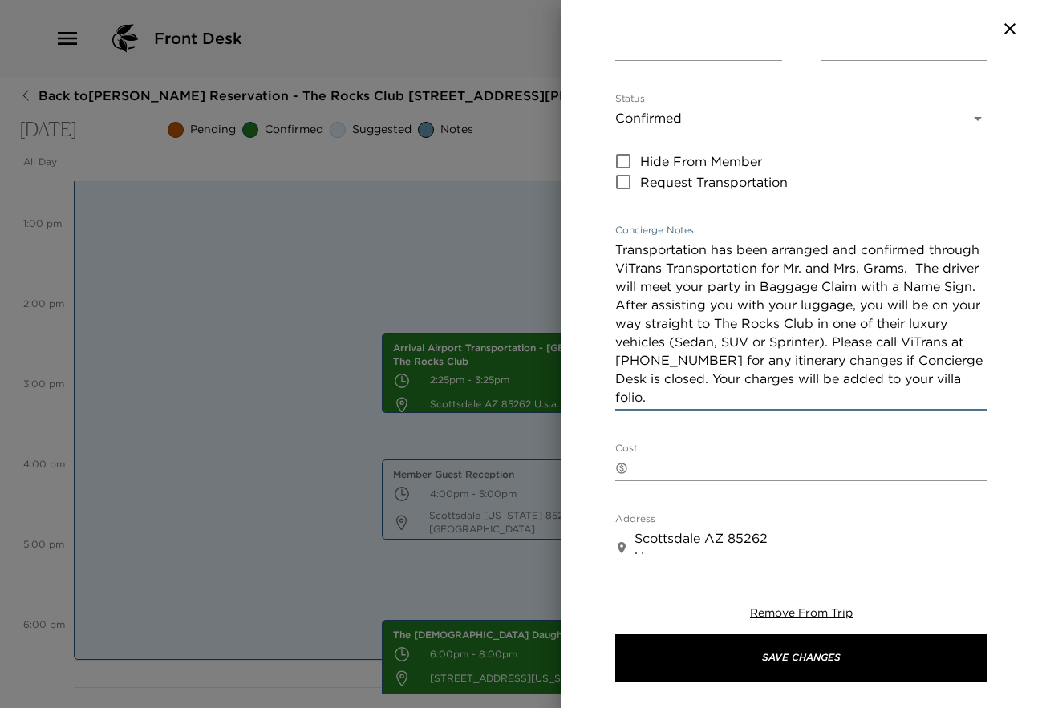
click at [820, 306] on textarea "Transportation has been arranged and confirmed through ViTrans Transportation f…" at bounding box center [801, 324] width 372 height 166
click at [853, 302] on textarea "Transportation has been arranged and confirmed through ViTrans Transportation f…" at bounding box center [801, 324] width 372 height 166
click at [904, 304] on textarea "Transportation has been arranged and confirmed through ViTrans Transportation f…" at bounding box center [801, 324] width 372 height 166
click at [878, 343] on textarea "Transportation has been arranged and confirmed through ViTrans Transportation f…" at bounding box center [801, 324] width 372 height 166
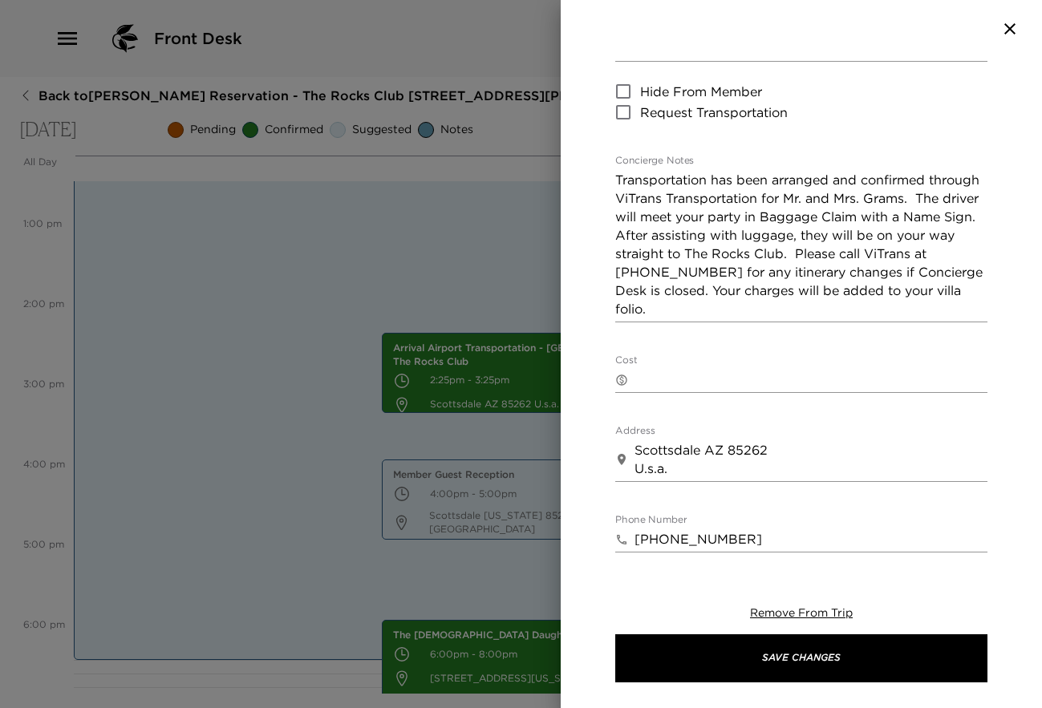
scroll to position [392, 0]
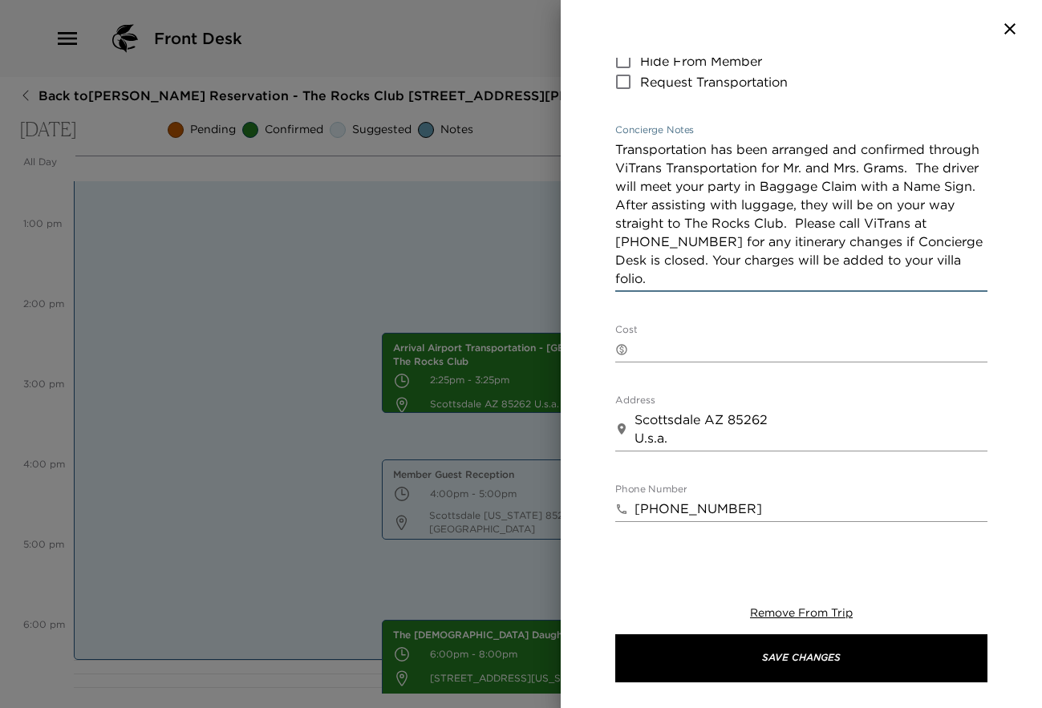
click at [752, 258] on textarea "Transportation has been arranged and confirmed through ViTrans Transportation f…" at bounding box center [801, 214] width 372 height 148
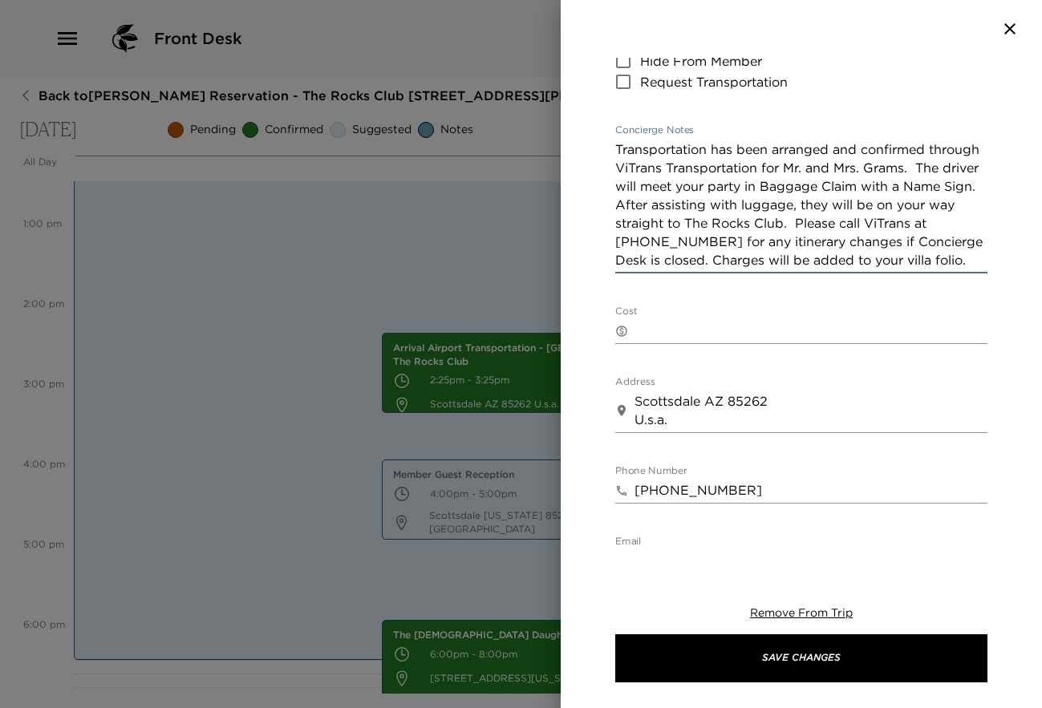
click at [972, 259] on textarea "Transportation has been arranged and confirmed through ViTrans Transportation f…" at bounding box center [801, 204] width 372 height 129
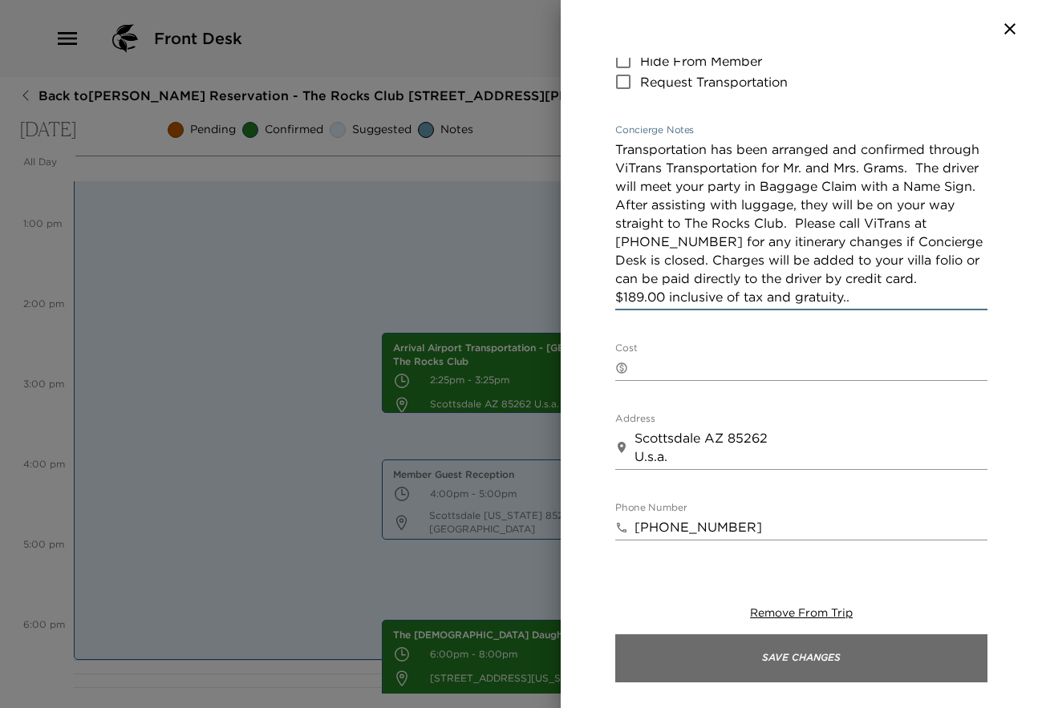
type textarea "Transportation has been arranged and confirmed through ViTrans Transportation f…"
click at [811, 656] on button "Save Changes" at bounding box center [801, 659] width 372 height 48
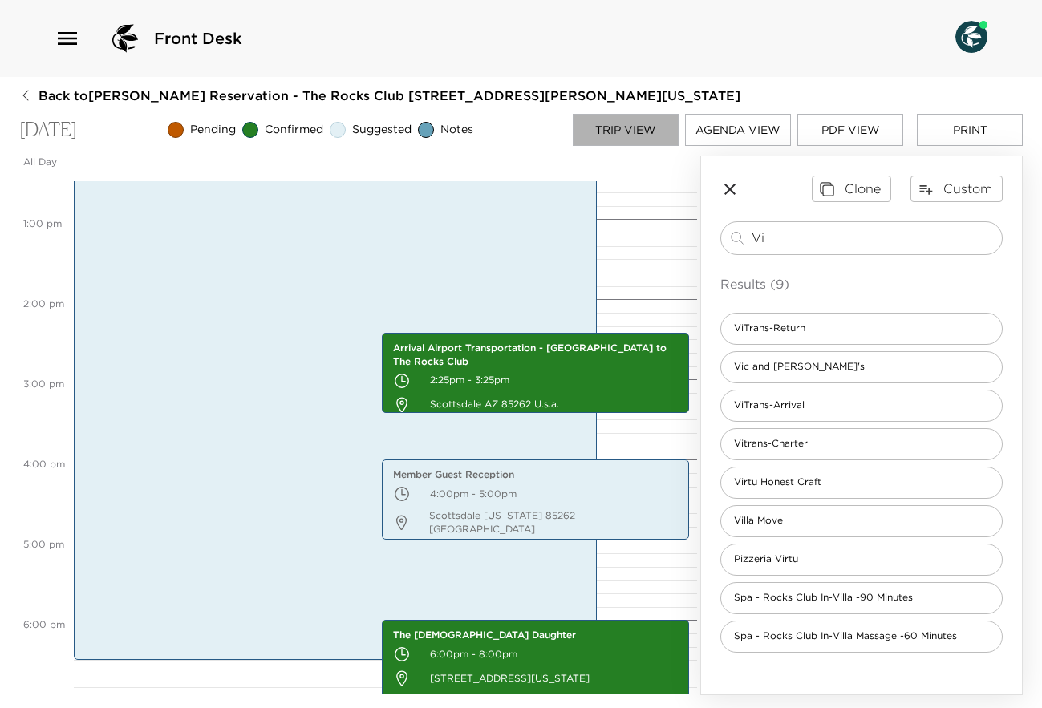
click at [620, 134] on button "Trip View" at bounding box center [626, 130] width 106 height 32
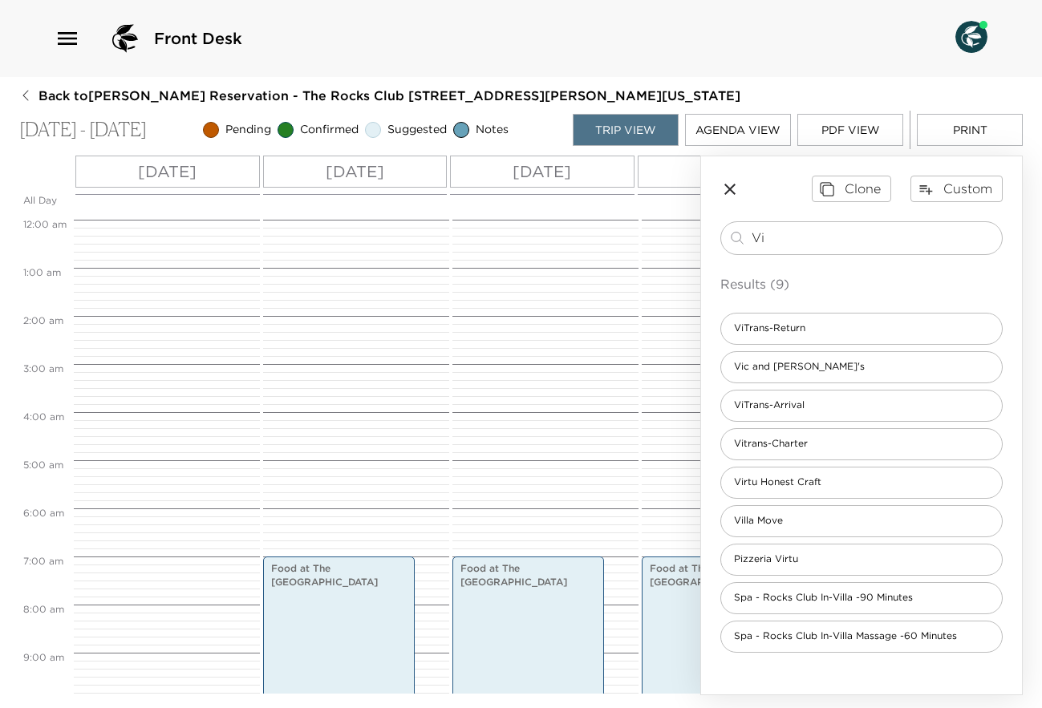
scroll to position [337, 0]
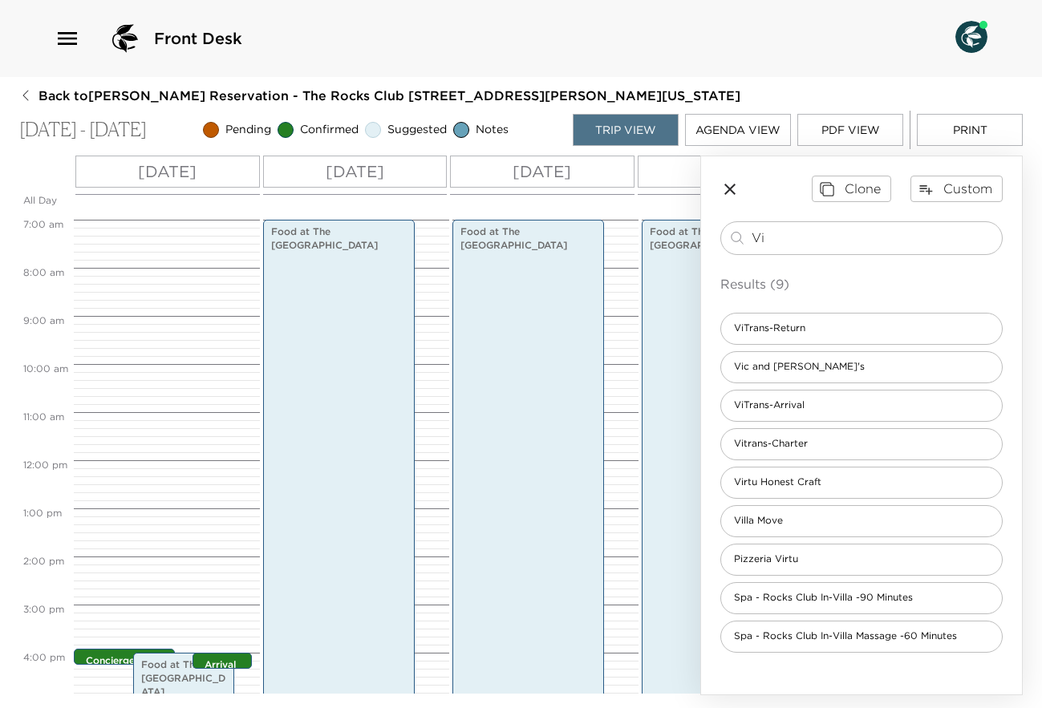
click at [736, 192] on icon "button" at bounding box center [729, 189] width 19 height 19
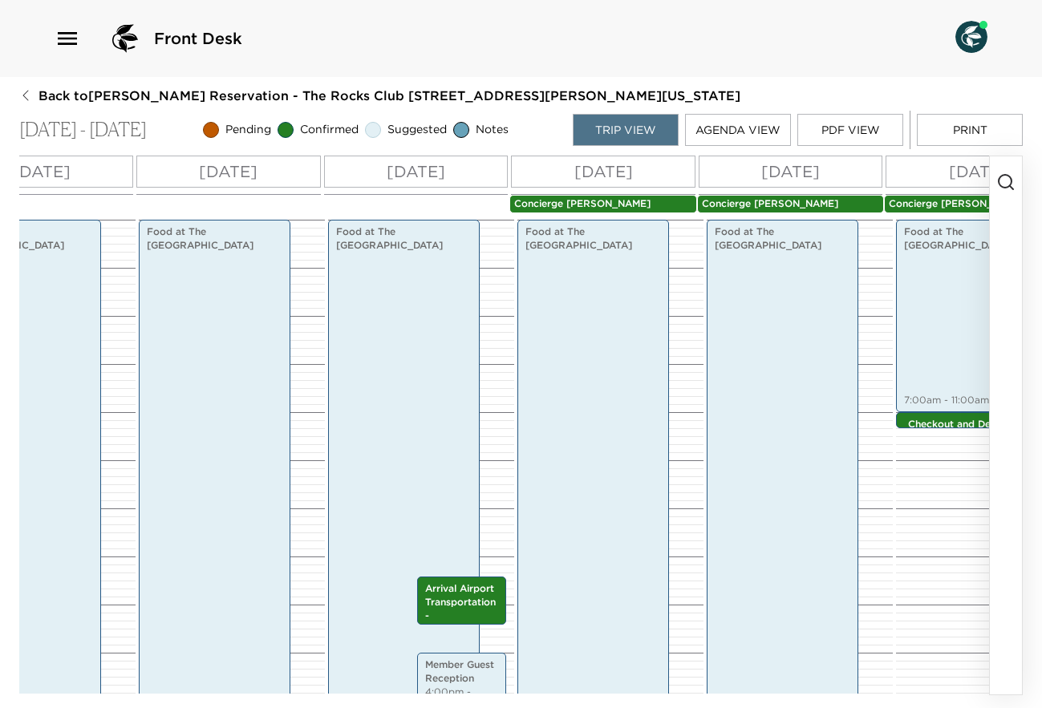
scroll to position [0, 321]
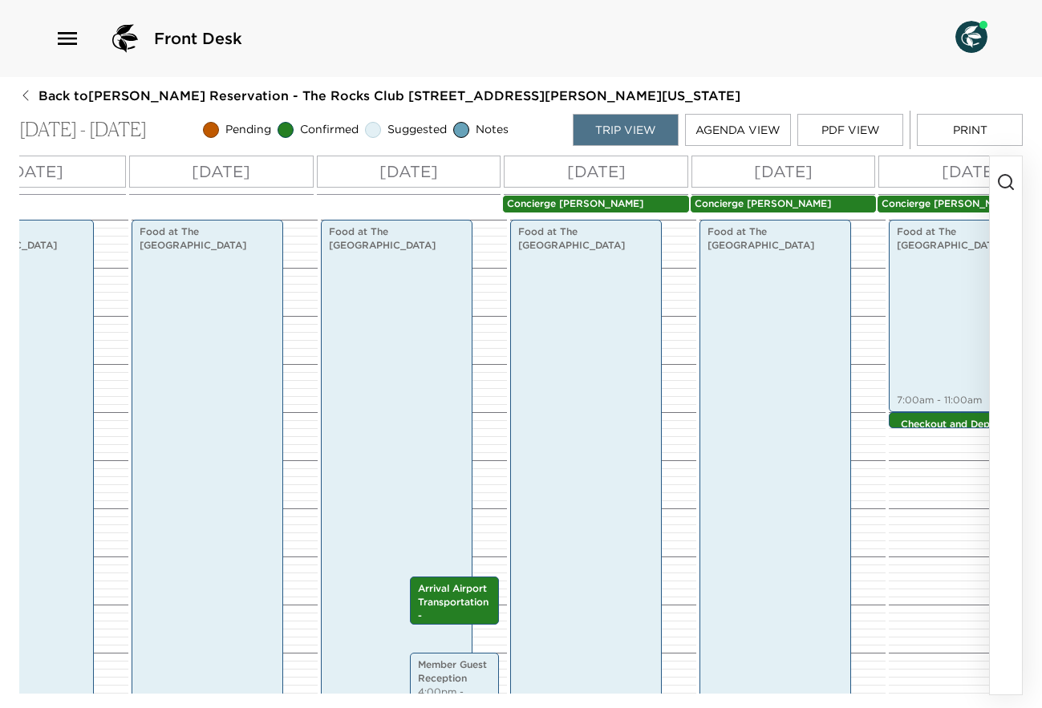
click at [611, 174] on p "[DATE]" at bounding box center [596, 172] width 59 height 24
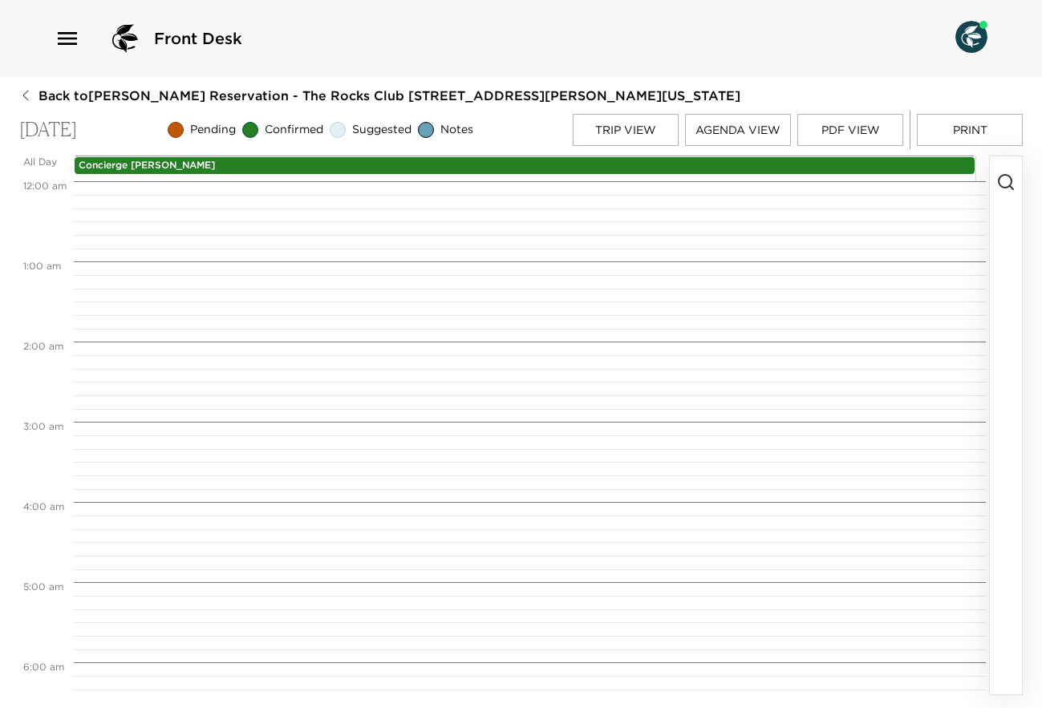
scroll to position [562, 0]
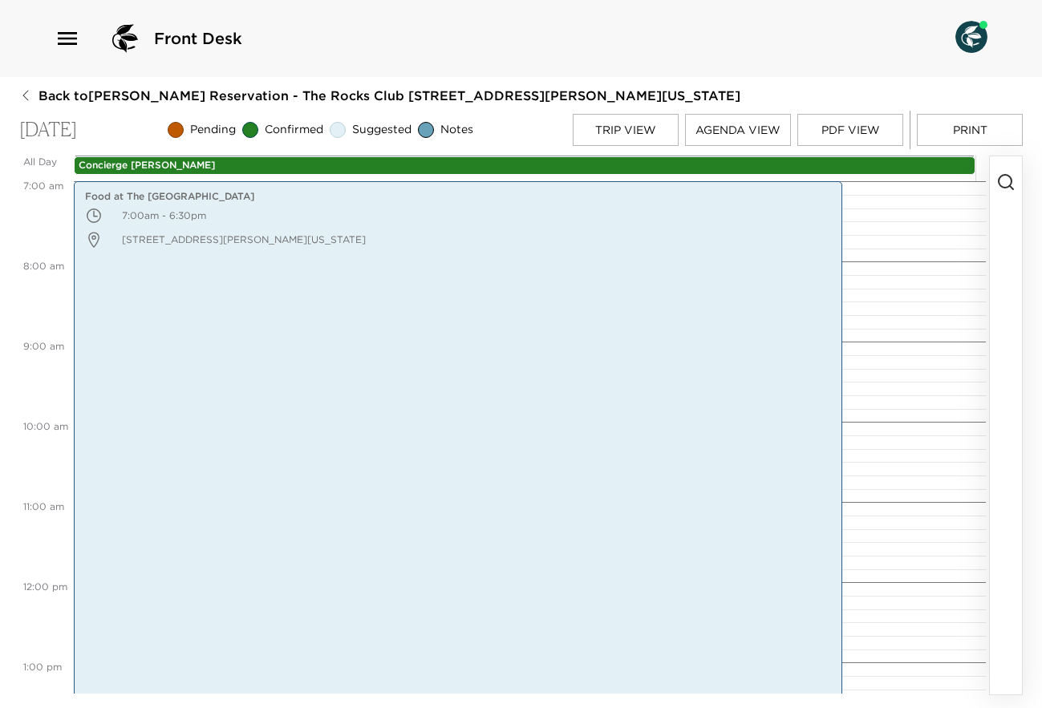
click at [996, 180] on icon "button" at bounding box center [1005, 181] width 19 height 19
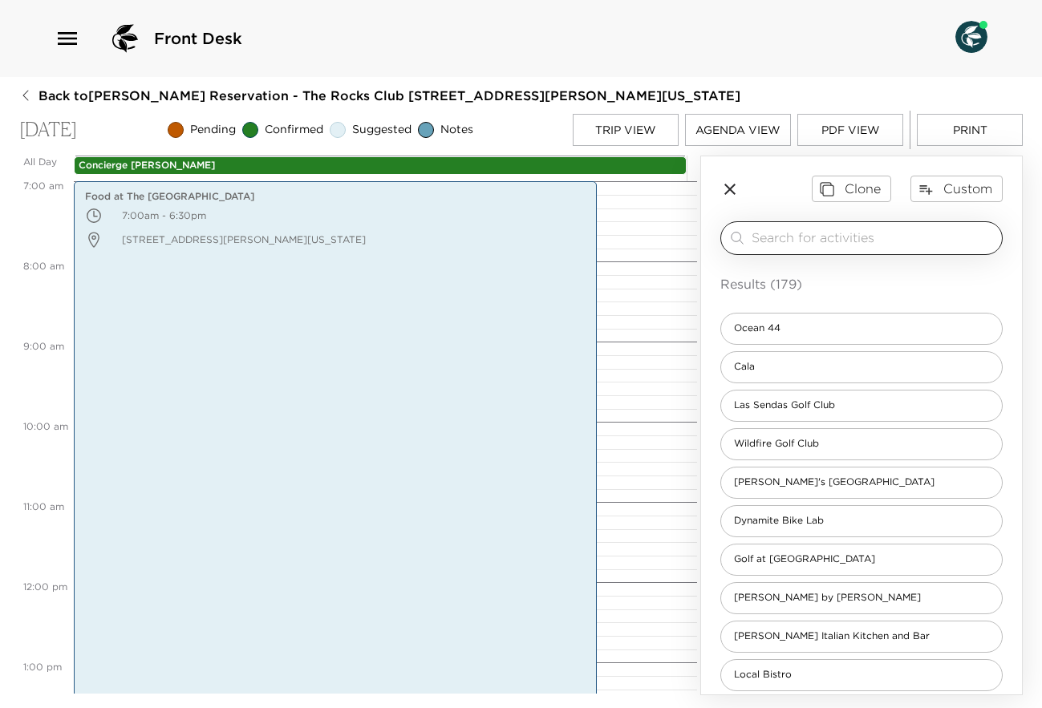
click at [864, 229] on input "search" at bounding box center [874, 238] width 244 height 18
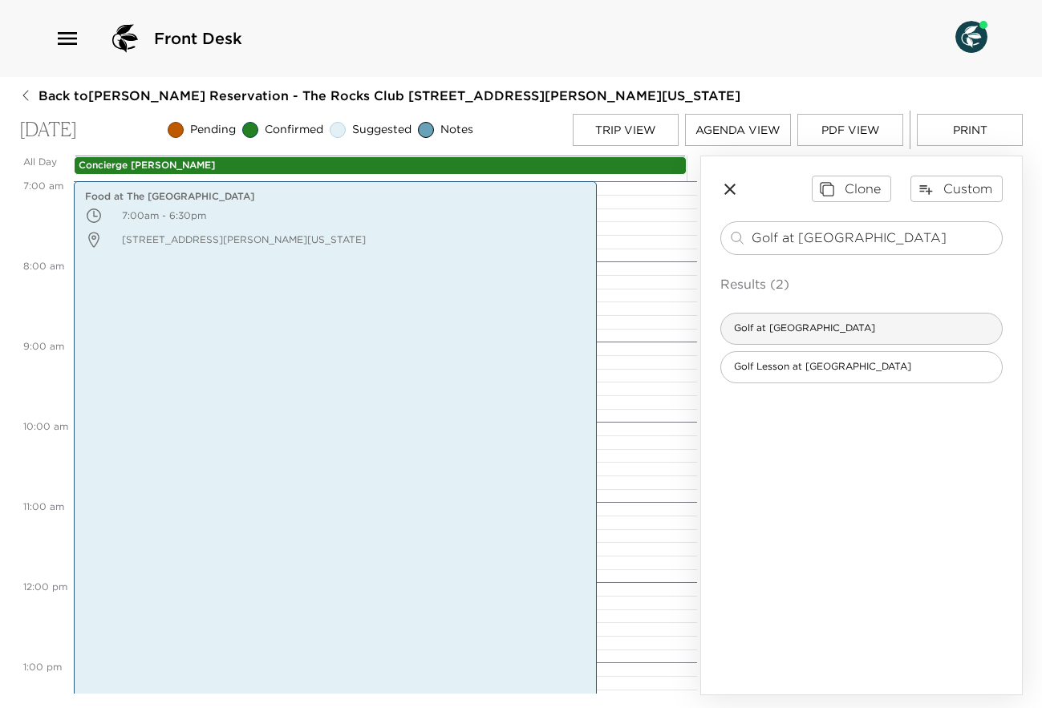
type input "Golf at [GEOGRAPHIC_DATA]"
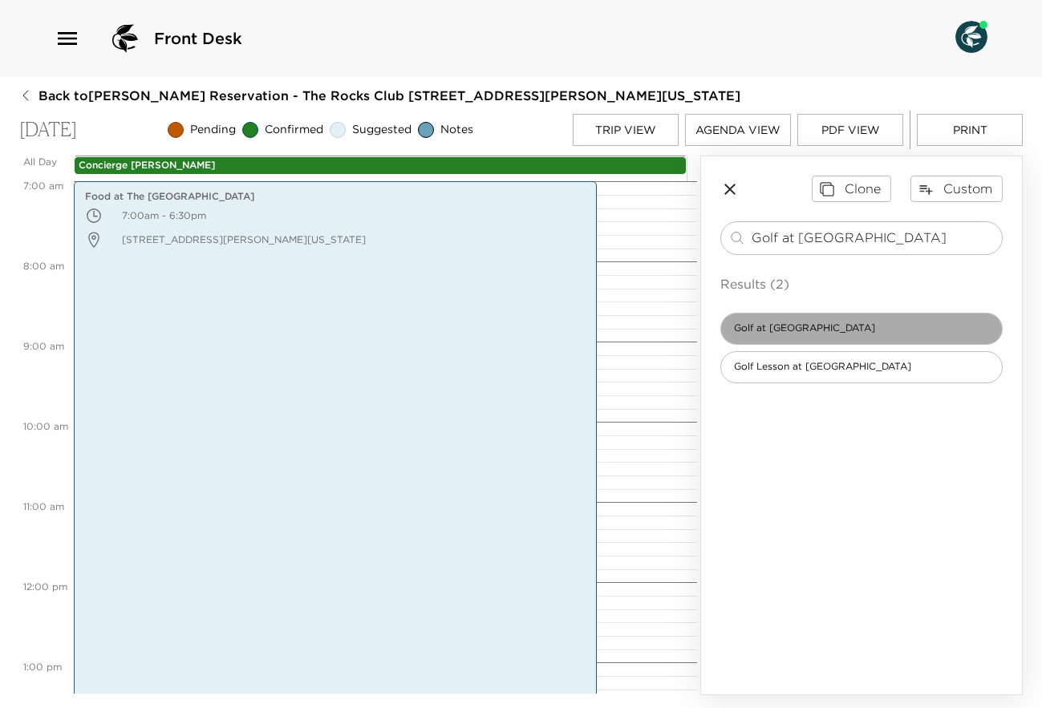
click at [842, 324] on span "Golf at [GEOGRAPHIC_DATA]" at bounding box center [804, 329] width 167 height 14
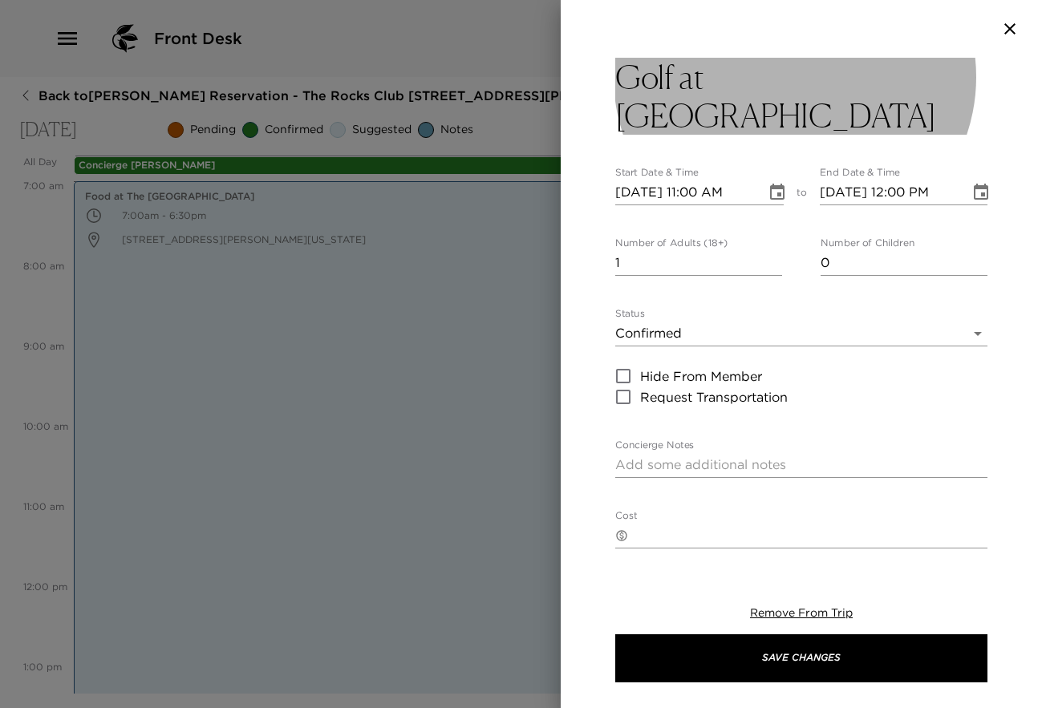
click at [913, 79] on button "Golf at [GEOGRAPHIC_DATA]" at bounding box center [801, 96] width 372 height 77
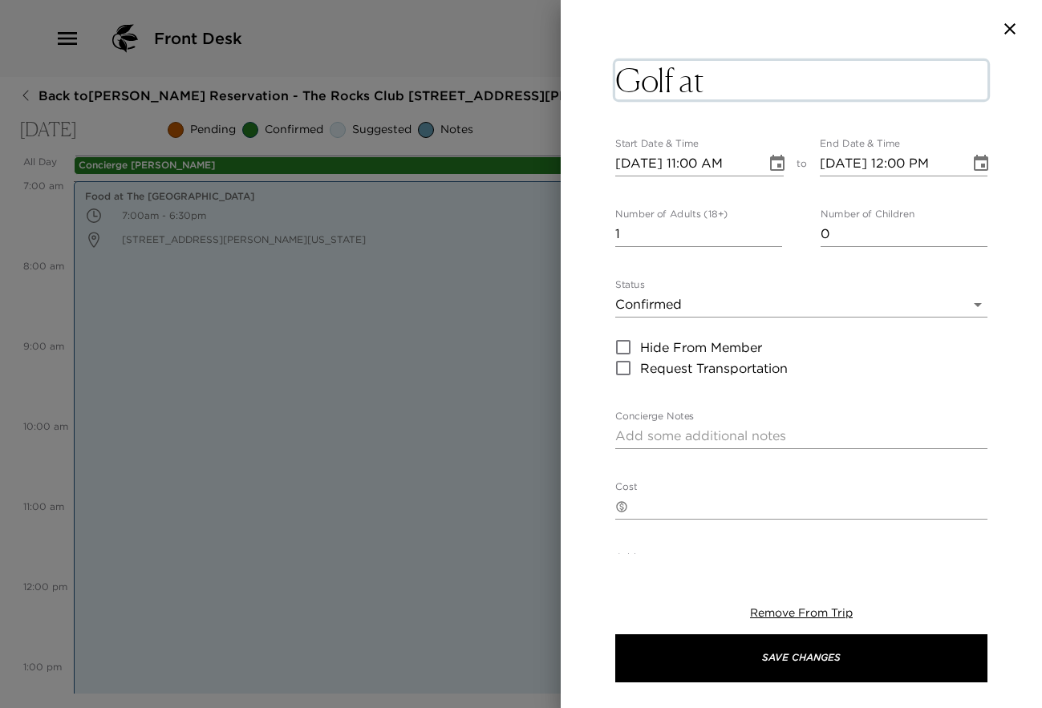
click at [908, 77] on textarea "Golf at [GEOGRAPHIC_DATA]" at bounding box center [801, 80] width 372 height 39
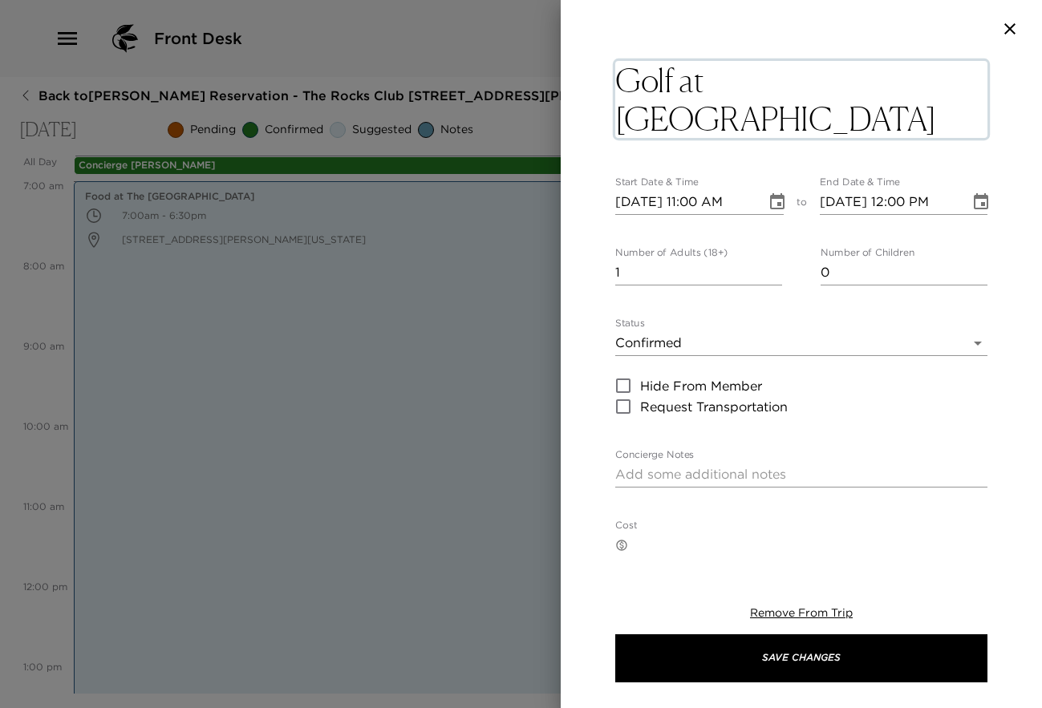
type textarea "Golf at [GEOGRAPHIC_DATA]"
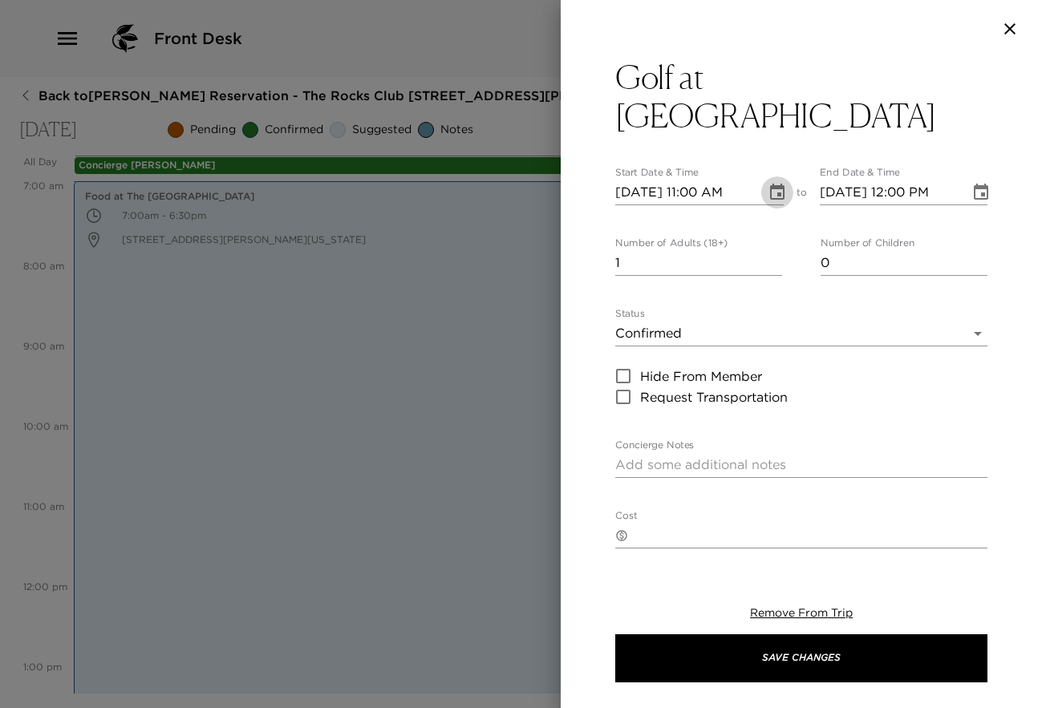
click at [769, 201] on icon "Choose date, selected date is Sep 16, 2025" at bounding box center [777, 192] width 19 height 19
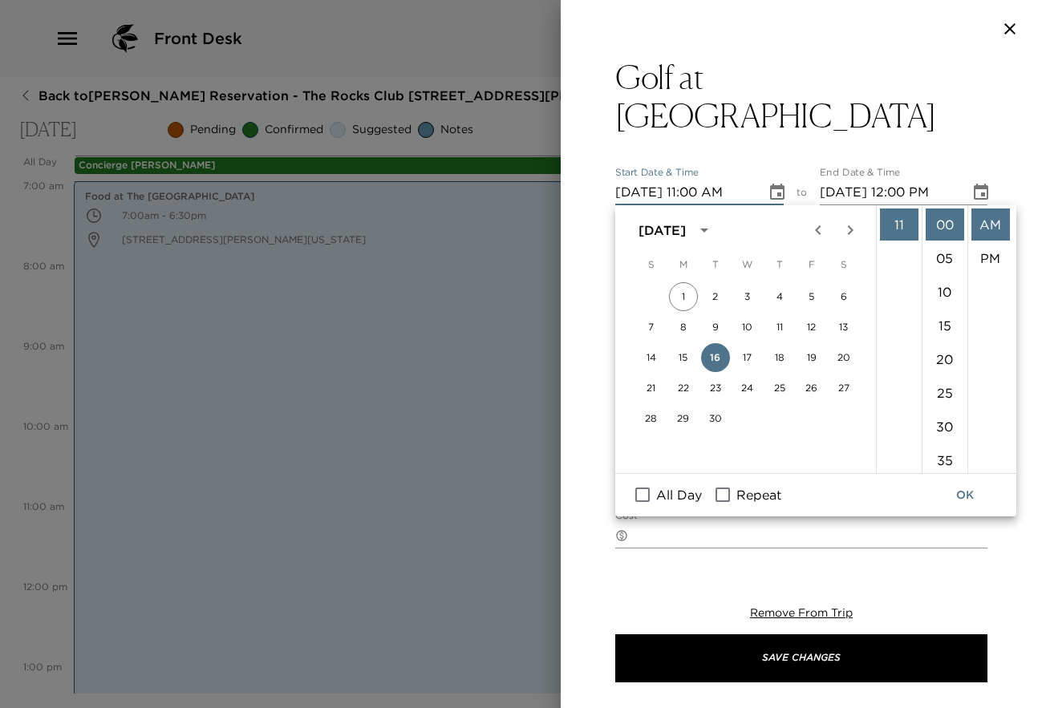
scroll to position [282, 0]
click at [896, 276] on li "10" at bounding box center [899, 280] width 39 height 32
click at [946, 432] on li "50" at bounding box center [945, 438] width 39 height 32
type input "[DATE] 10:50 AM"
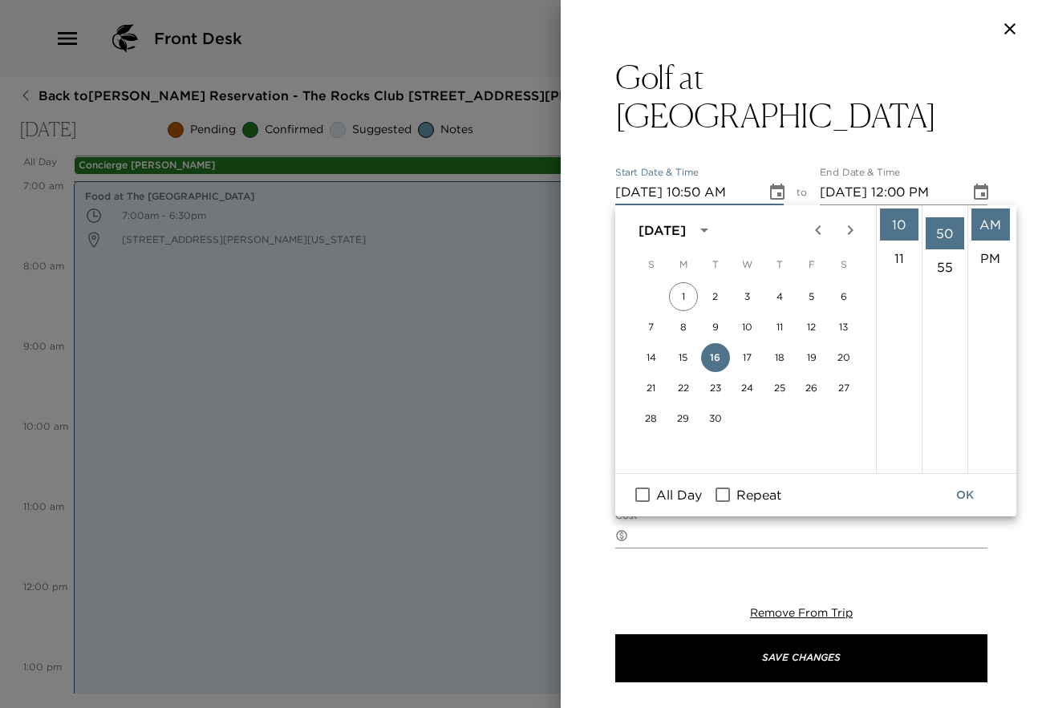
scroll to position [337, 0]
click at [971, 183] on icon "Choose date, selected date is Sep 16, 2025" at bounding box center [980, 192] width 19 height 19
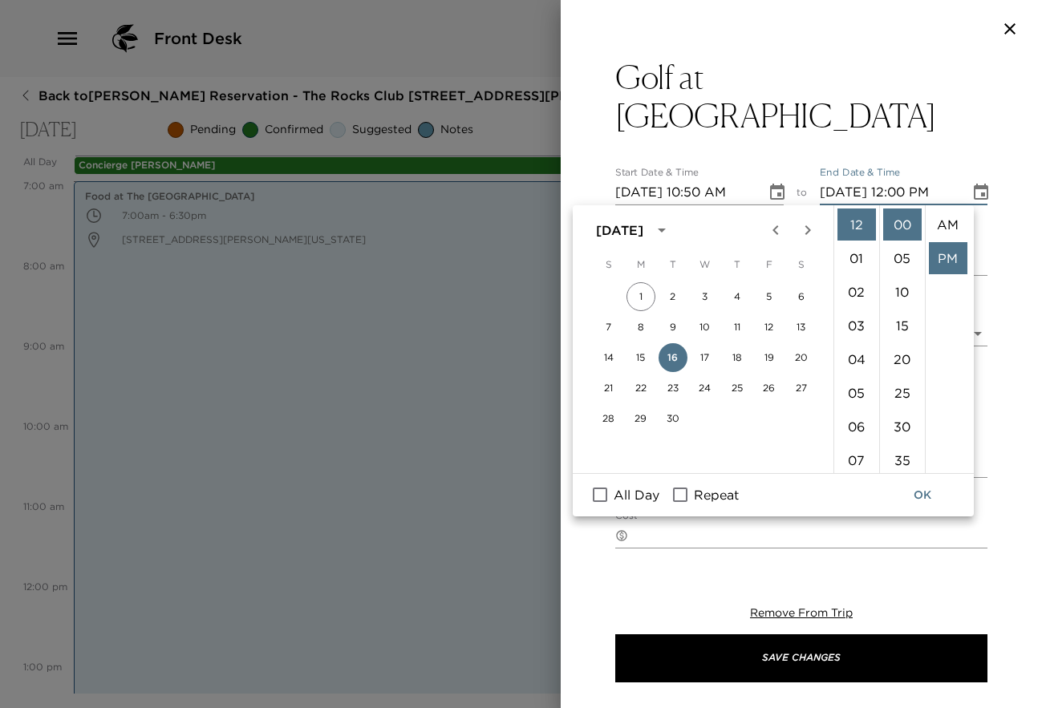
scroll to position [34, 0]
click at [860, 321] on li "03" at bounding box center [856, 326] width 39 height 32
click at [898, 424] on li "30" at bounding box center [902, 427] width 39 height 32
type input "[DATE] 03:30 PM"
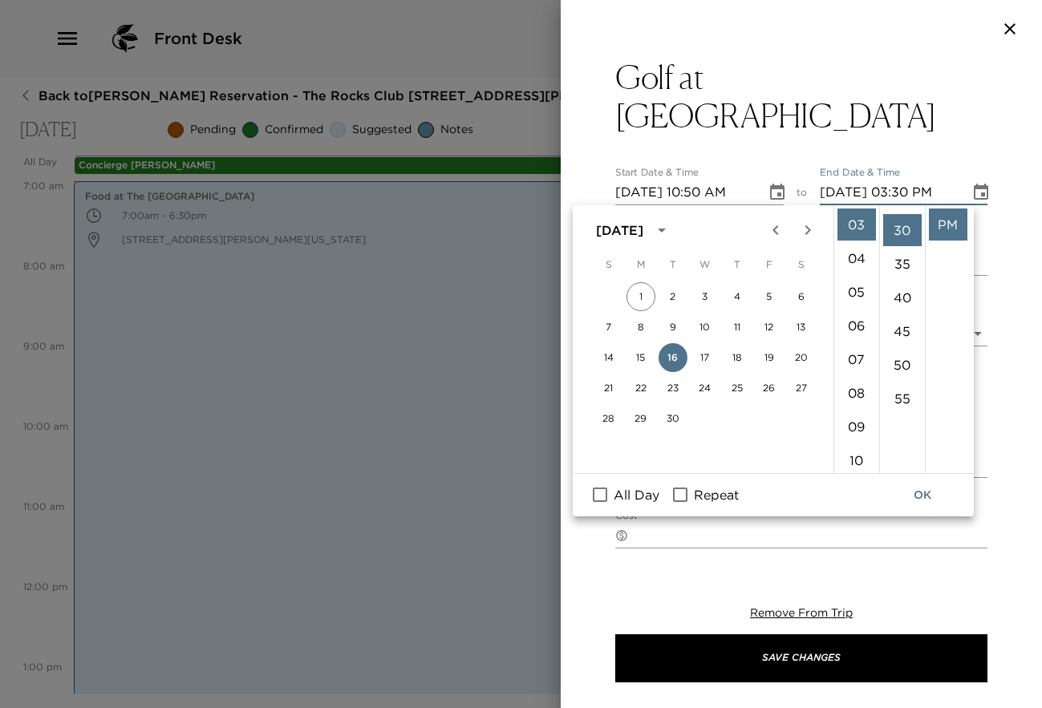
scroll to position [202, 0]
click at [922, 500] on button "OK" at bounding box center [922, 496] width 51 height 30
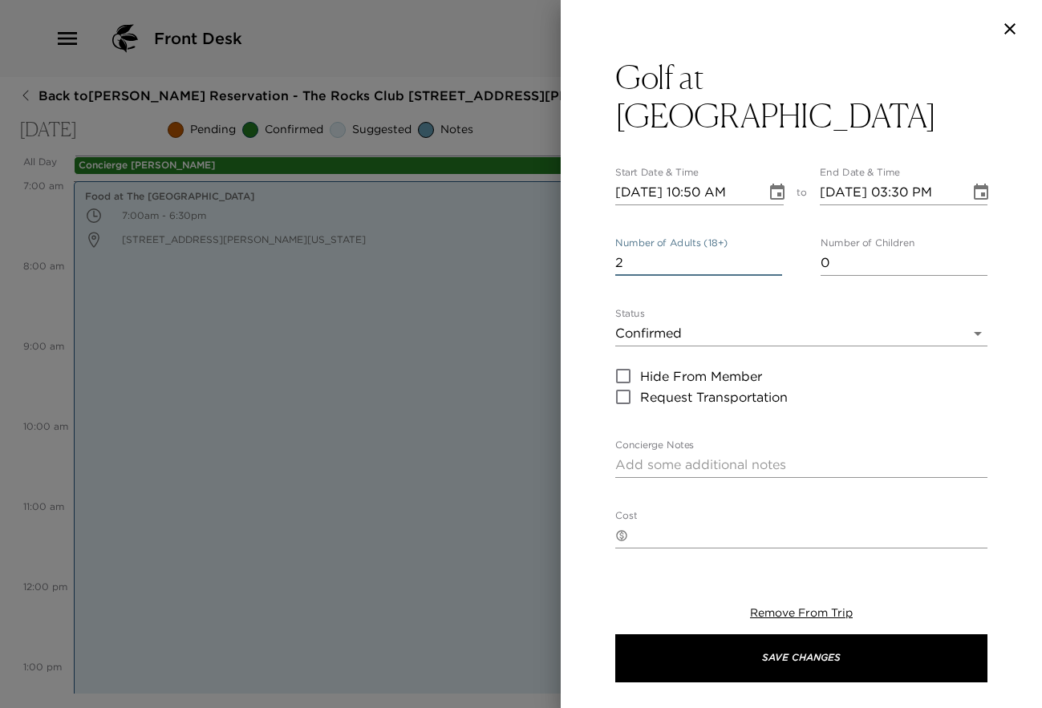
click at [769, 259] on input "2" at bounding box center [698, 263] width 167 height 26
type input "3"
click at [769, 259] on input "3" at bounding box center [698, 263] width 167 height 26
click at [703, 457] on textarea "Concierge Notes" at bounding box center [801, 465] width 372 height 18
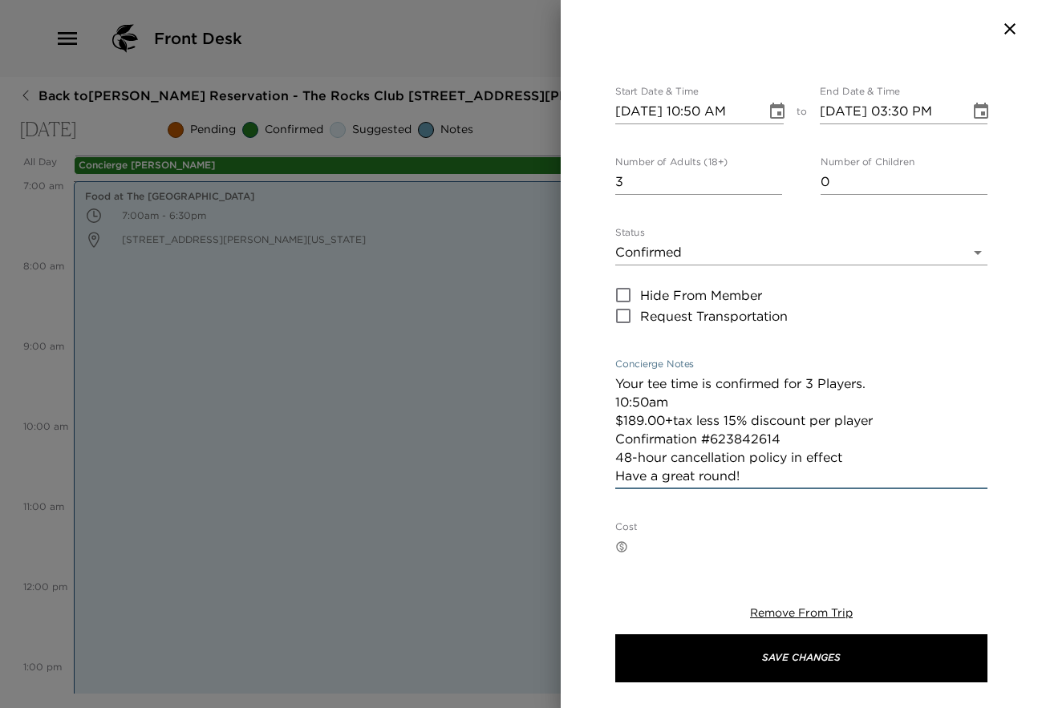
scroll to position [165, 0]
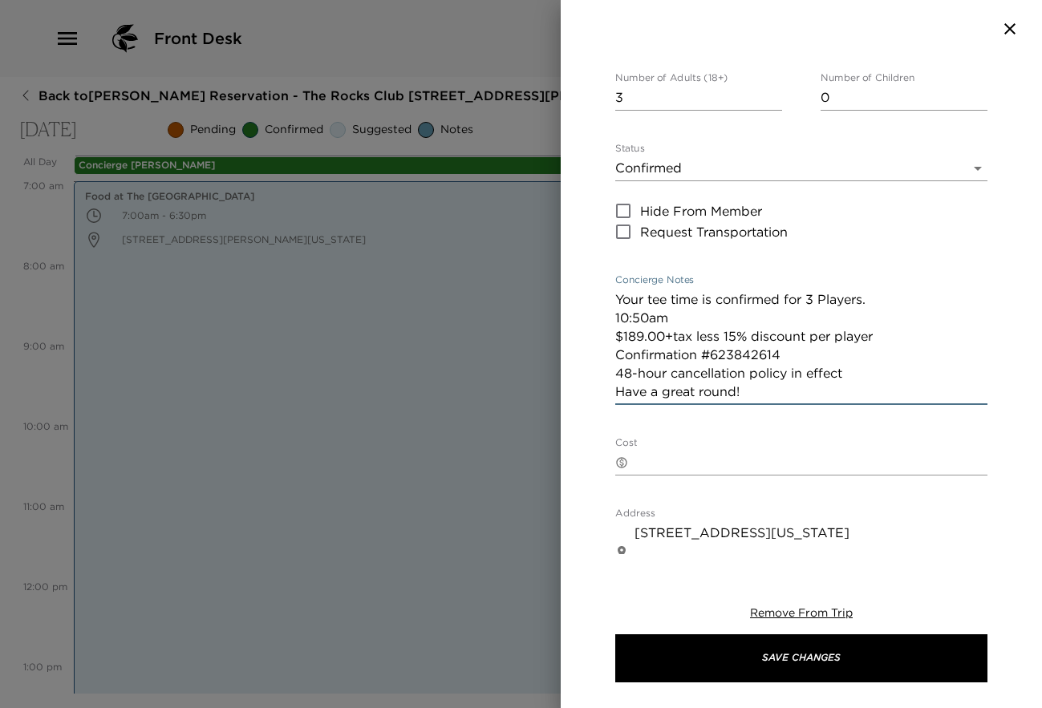
drag, startPoint x: 618, startPoint y: 454, endPoint x: 801, endPoint y: 399, distance: 190.1
click at [801, 399] on textarea "Your tee time is confirmed for 3 Players. 10:50am $189.00+tax less 15% discount…" at bounding box center [801, 345] width 372 height 111
type textarea "Your tee time is confirmed for 3 Players. 10:50am $189.00+tax less 15% discount…"
click at [927, 266] on div "Golf at [GEOGRAPHIC_DATA] - Monument Course Start Date & Time [DATE] 10:50 AM t…" at bounding box center [801, 453] width 372 height 1121
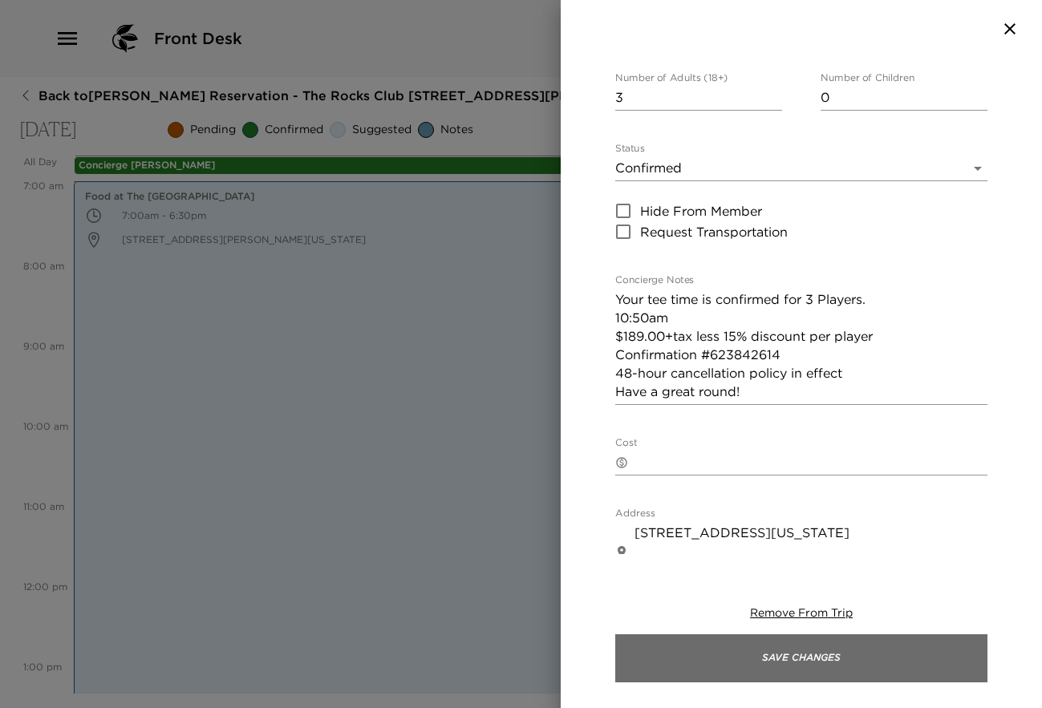
click at [872, 656] on button "Save Changes" at bounding box center [801, 659] width 372 height 48
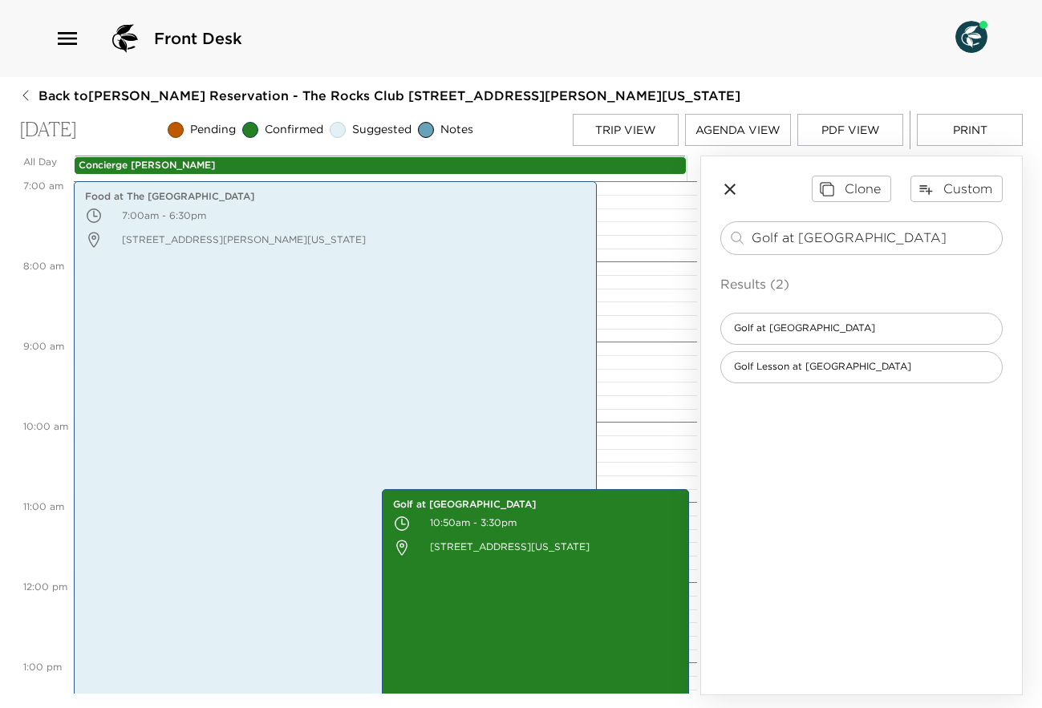
click at [733, 189] on icon "button" at bounding box center [729, 189] width 19 height 19
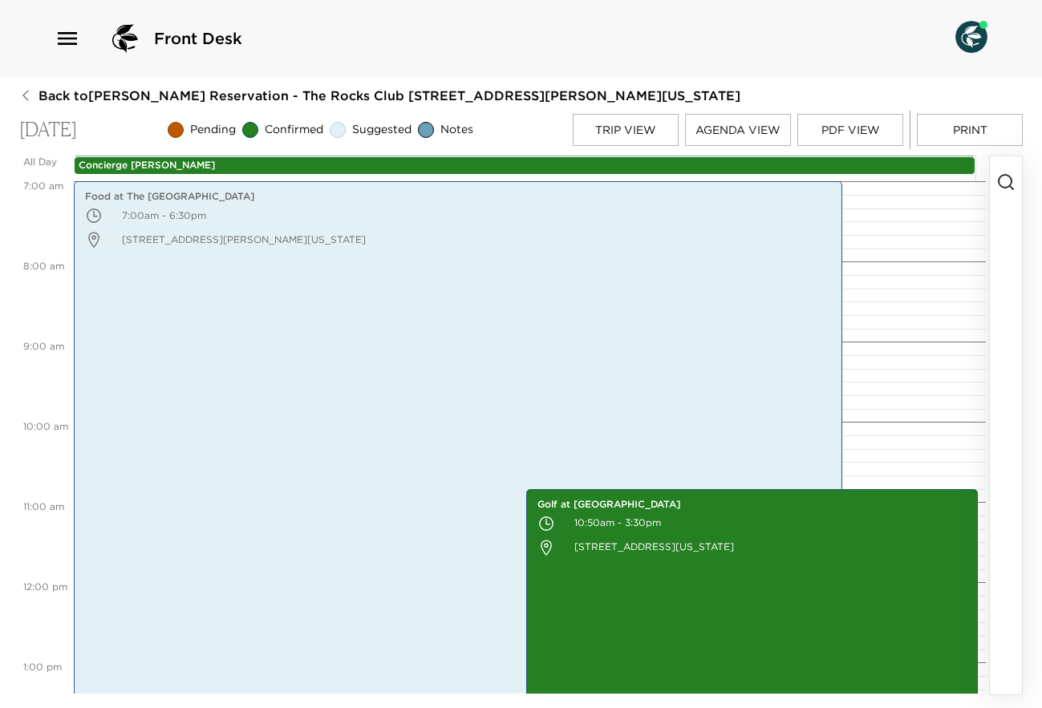
click at [644, 136] on button "Trip View" at bounding box center [626, 130] width 106 height 32
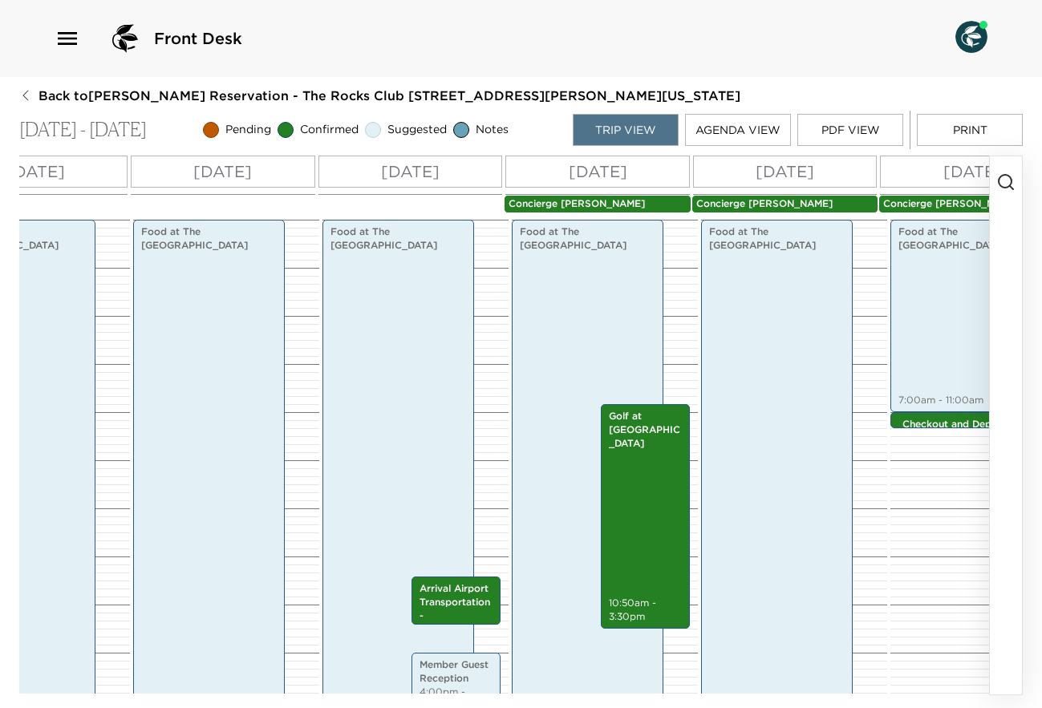
scroll to position [0, 353]
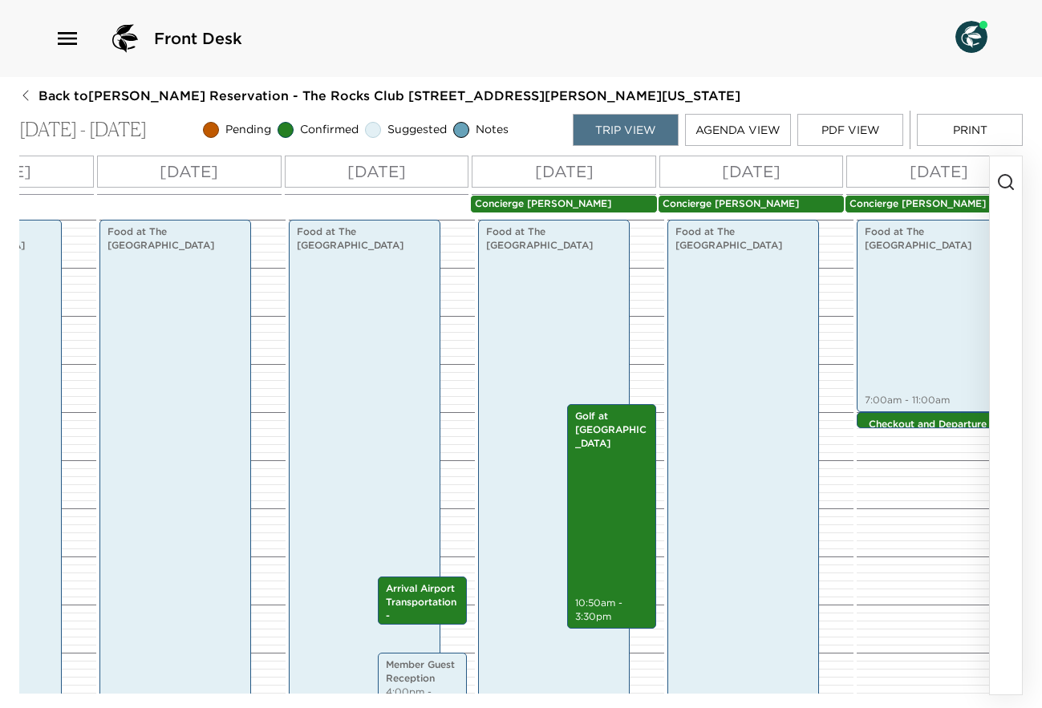
click at [748, 172] on p "[DATE]" at bounding box center [751, 172] width 59 height 24
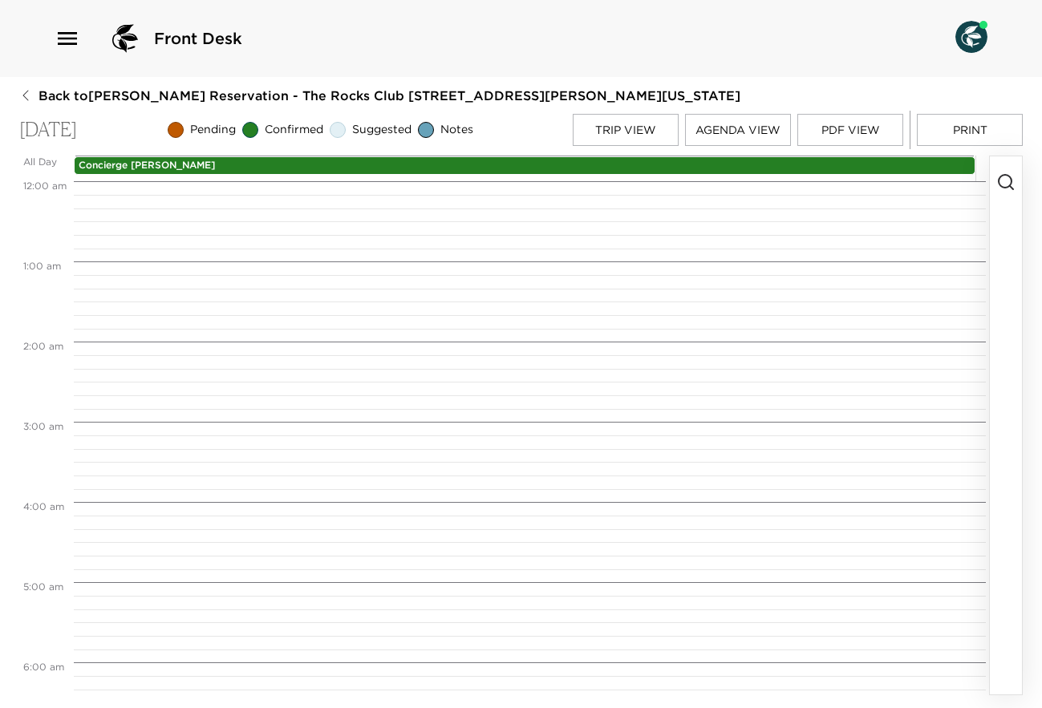
scroll to position [0, 0]
click at [748, 172] on p "Concierge [PERSON_NAME]" at bounding box center [525, 166] width 892 height 14
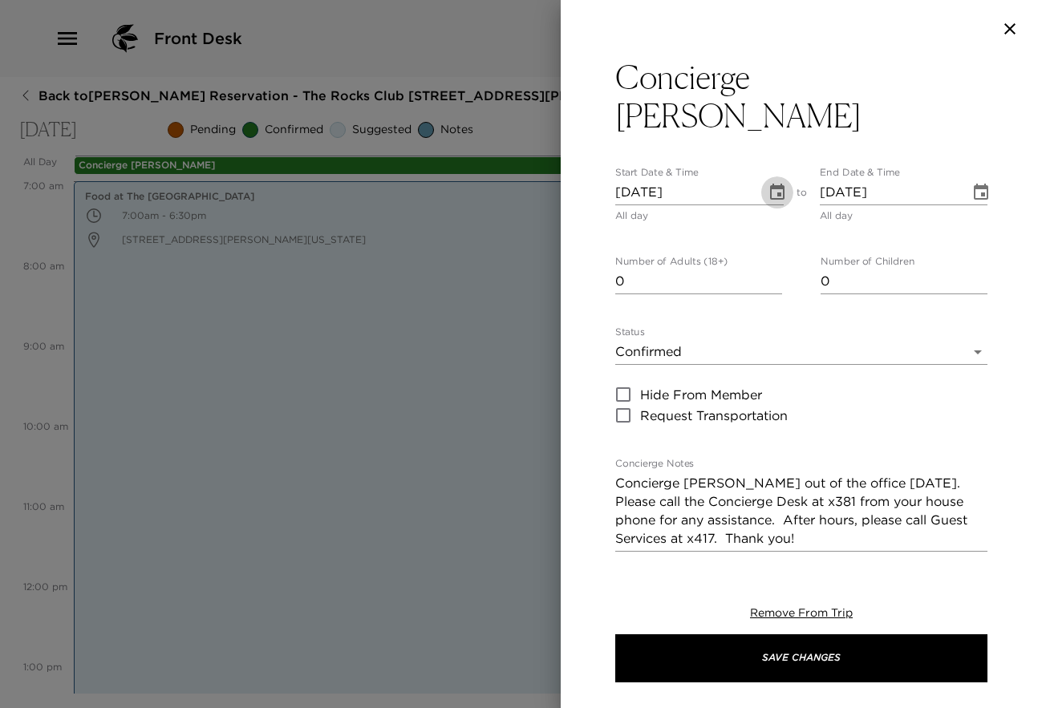
click at [769, 183] on icon "Choose date, selected date is Sep 17, 2025" at bounding box center [777, 192] width 19 height 19
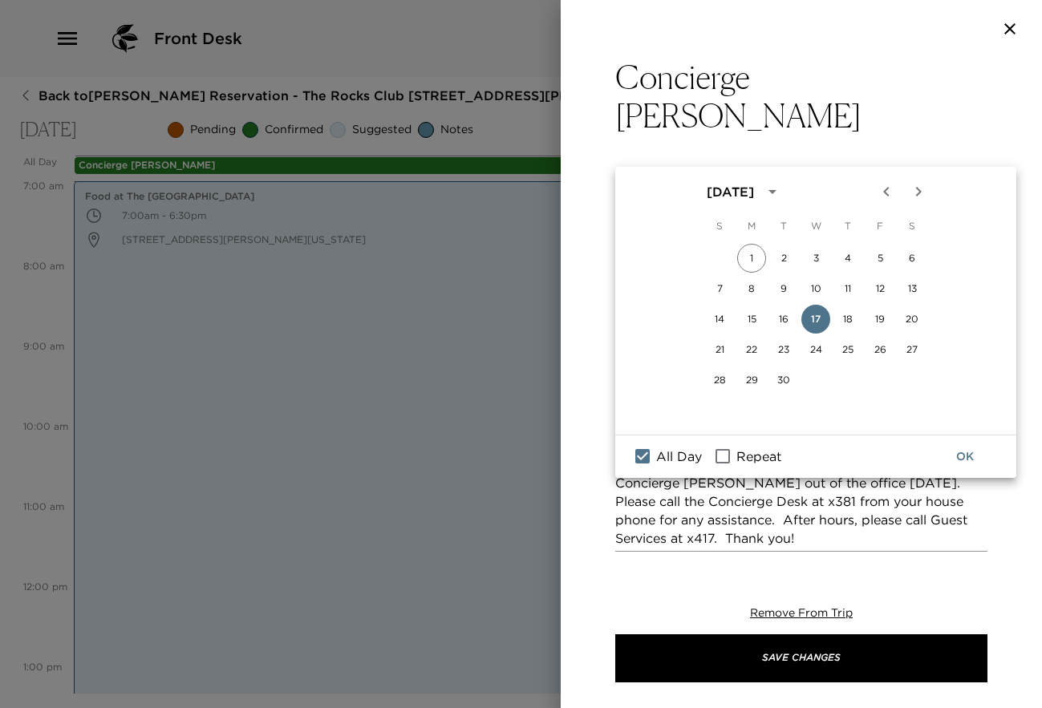
click at [768, 183] on icon "Choose date, selected date is Sep 17, 2025" at bounding box center [777, 192] width 19 height 19
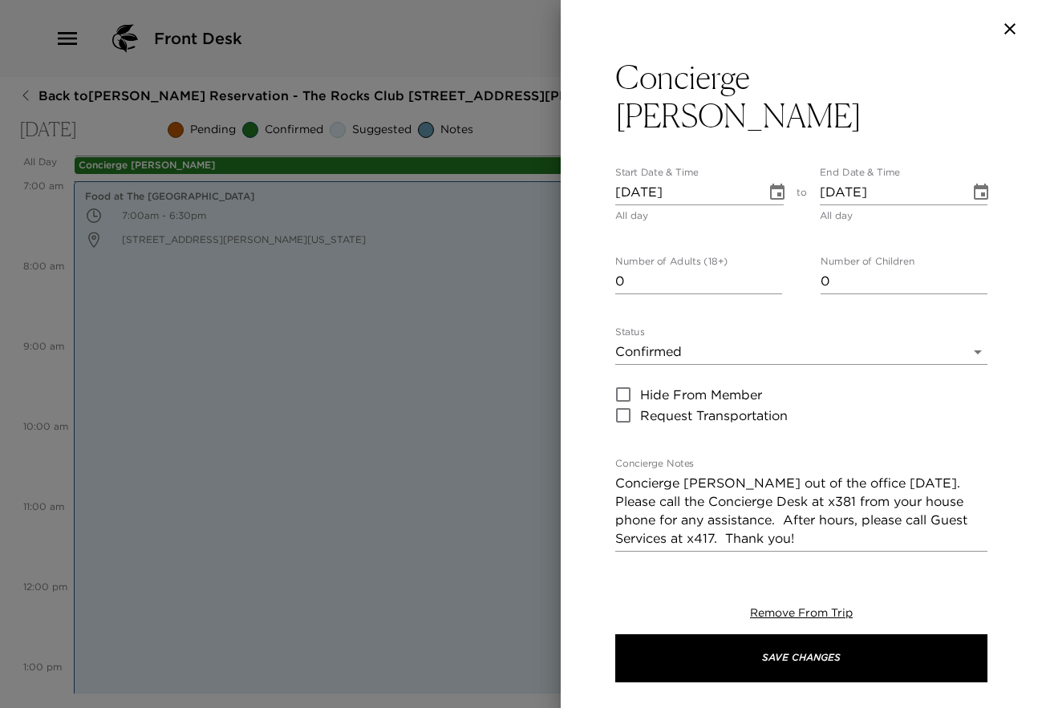
click at [769, 183] on icon "Choose date, selected date is Sep 17, 2025" at bounding box center [777, 192] width 19 height 19
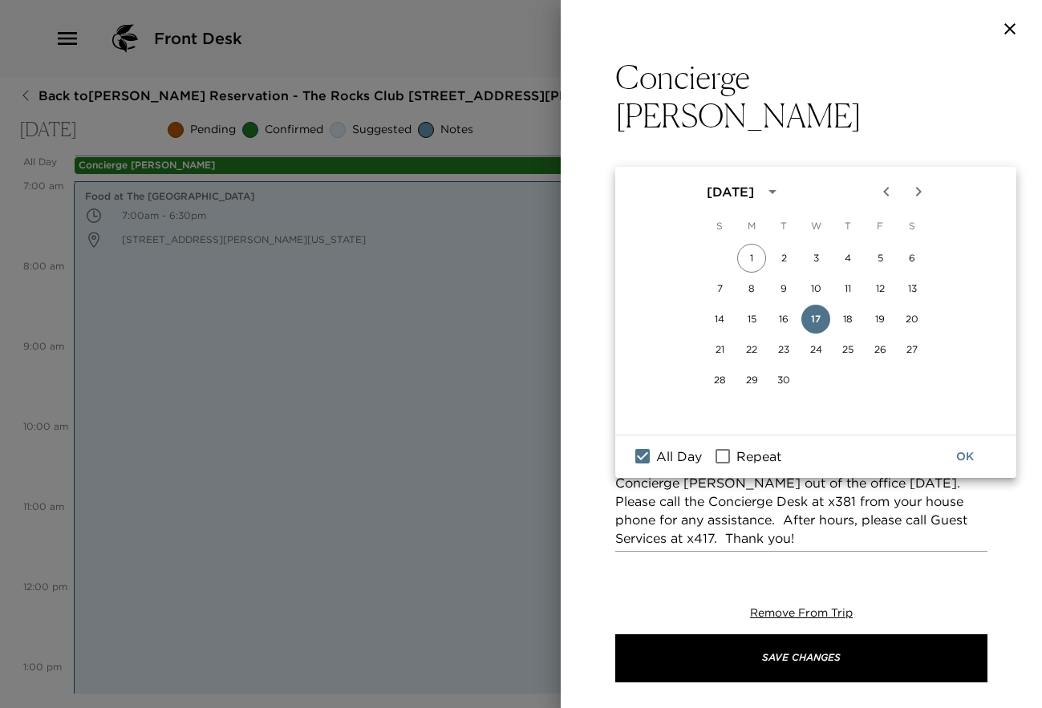
click at [769, 183] on icon "Choose date, selected date is Sep 17, 2025" at bounding box center [777, 192] width 19 height 19
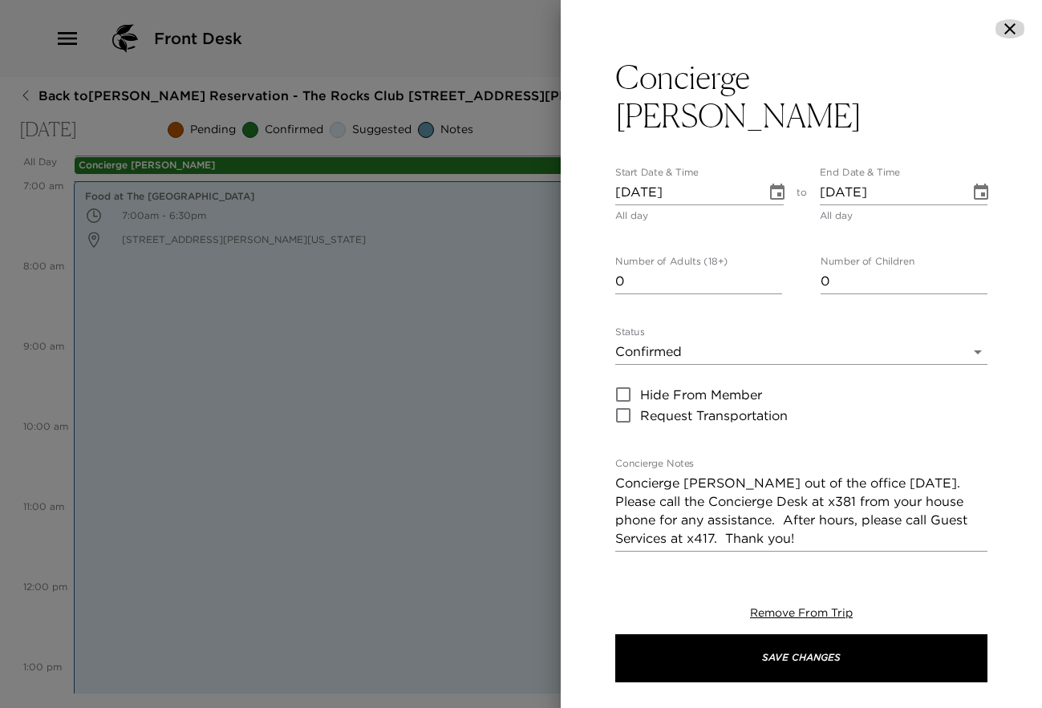
click at [1007, 29] on icon "button" at bounding box center [1009, 28] width 19 height 19
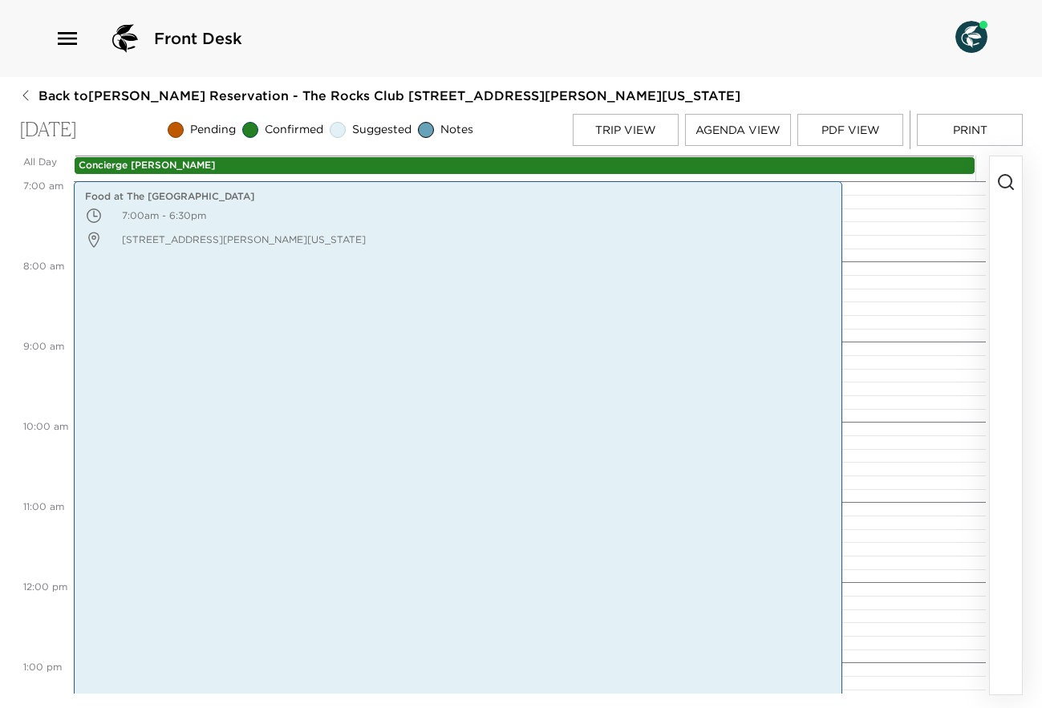
click at [638, 136] on button "Trip View" at bounding box center [626, 130] width 106 height 32
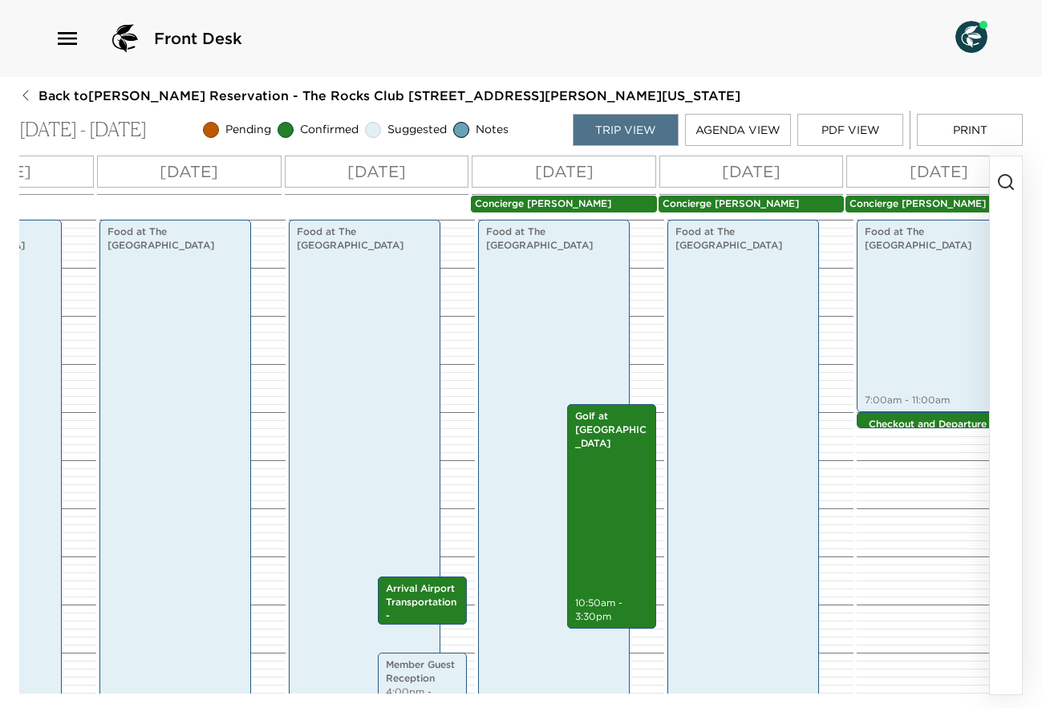
scroll to position [0, 385]
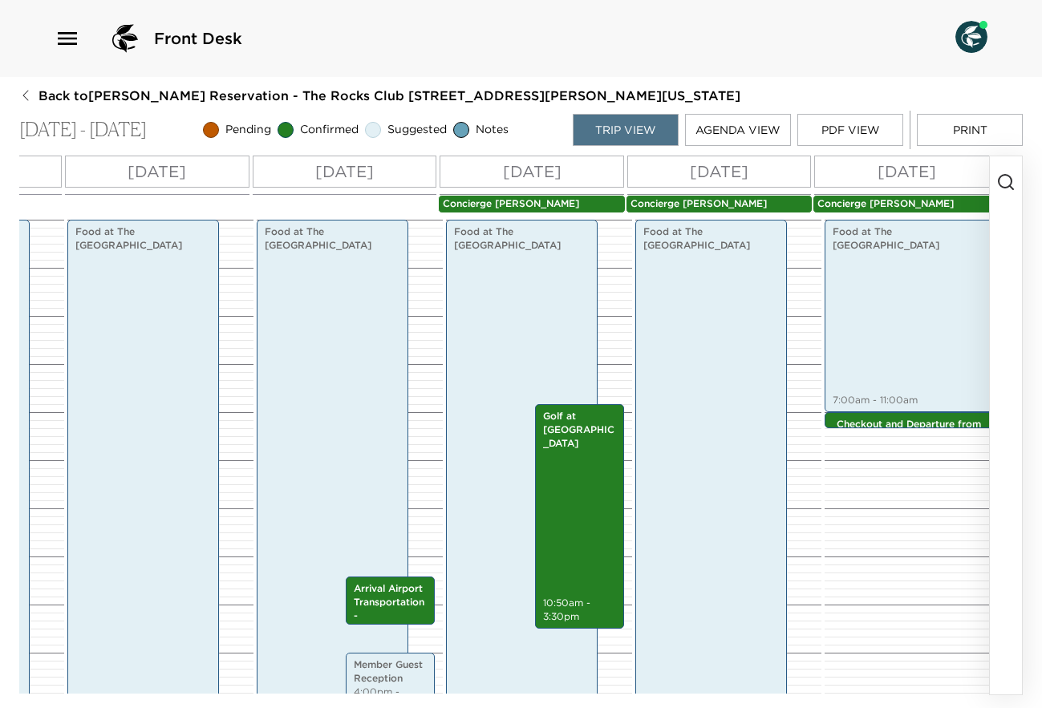
click at [748, 162] on p "[DATE]" at bounding box center [719, 172] width 59 height 24
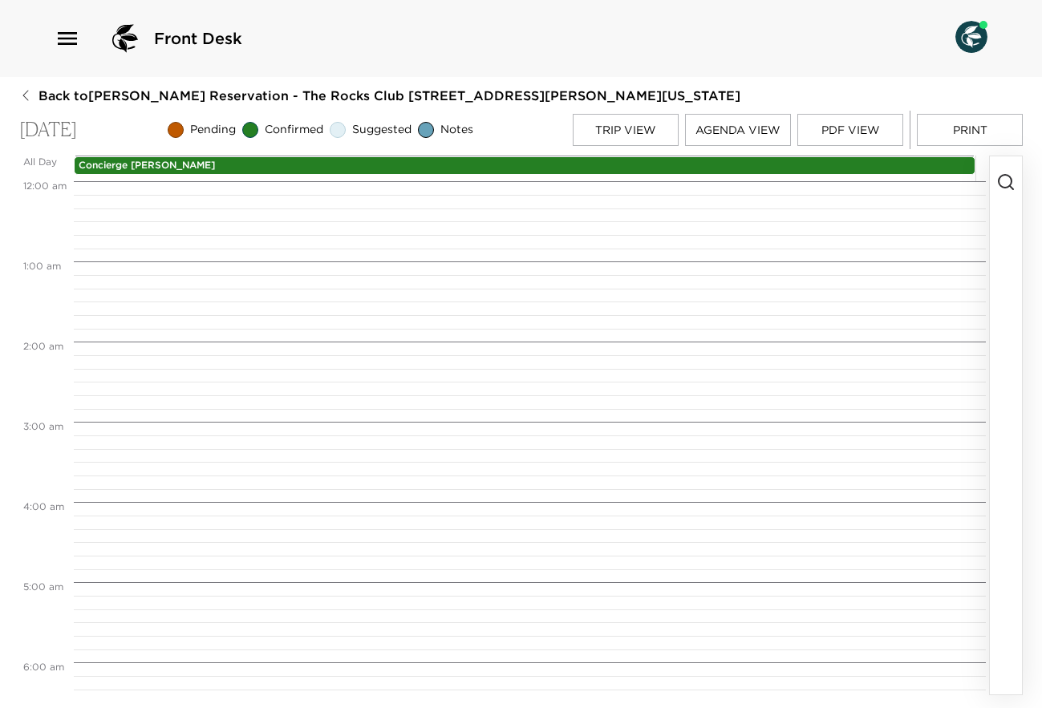
scroll to position [562, 0]
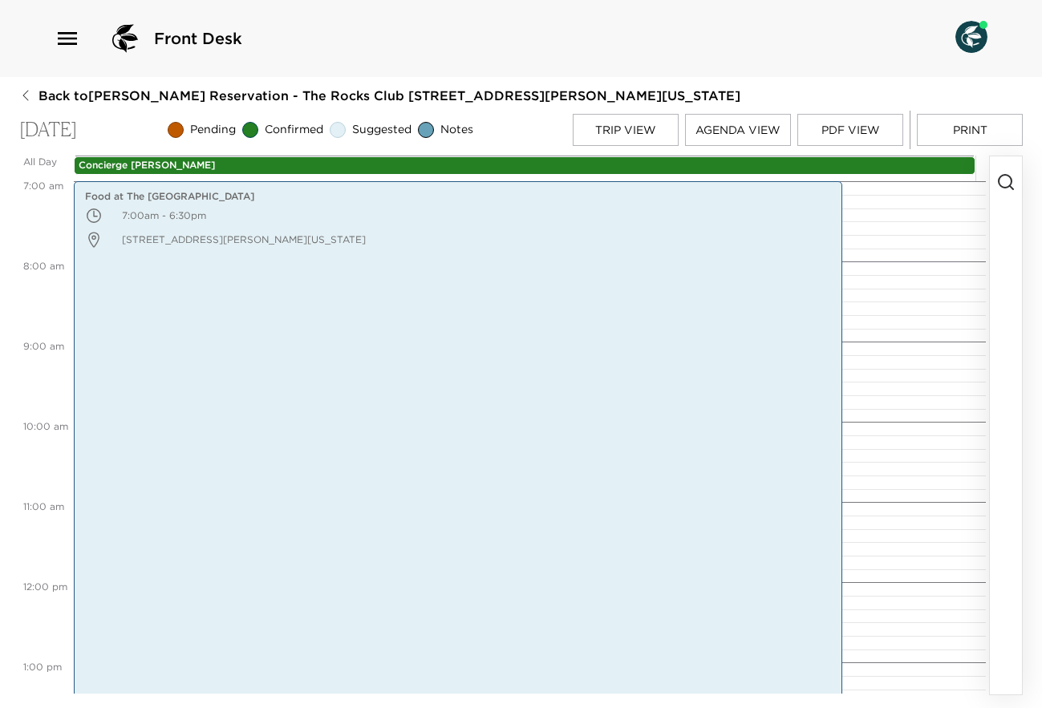
click at [999, 186] on circle "button" at bounding box center [1005, 181] width 13 height 13
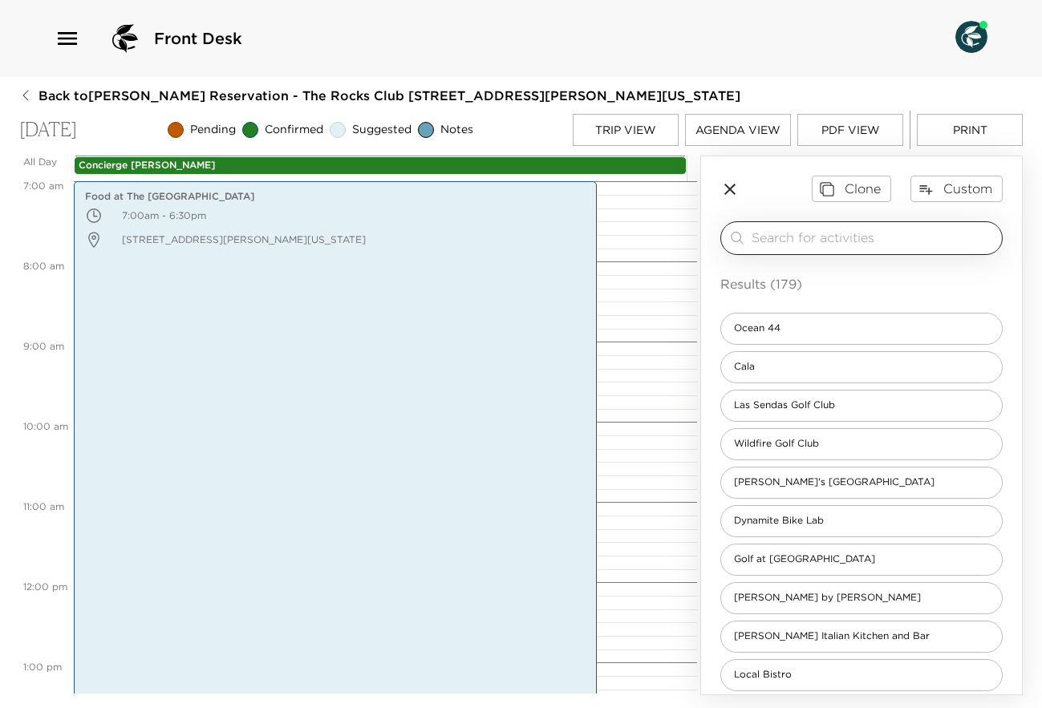
click at [867, 243] on input "search" at bounding box center [874, 238] width 244 height 18
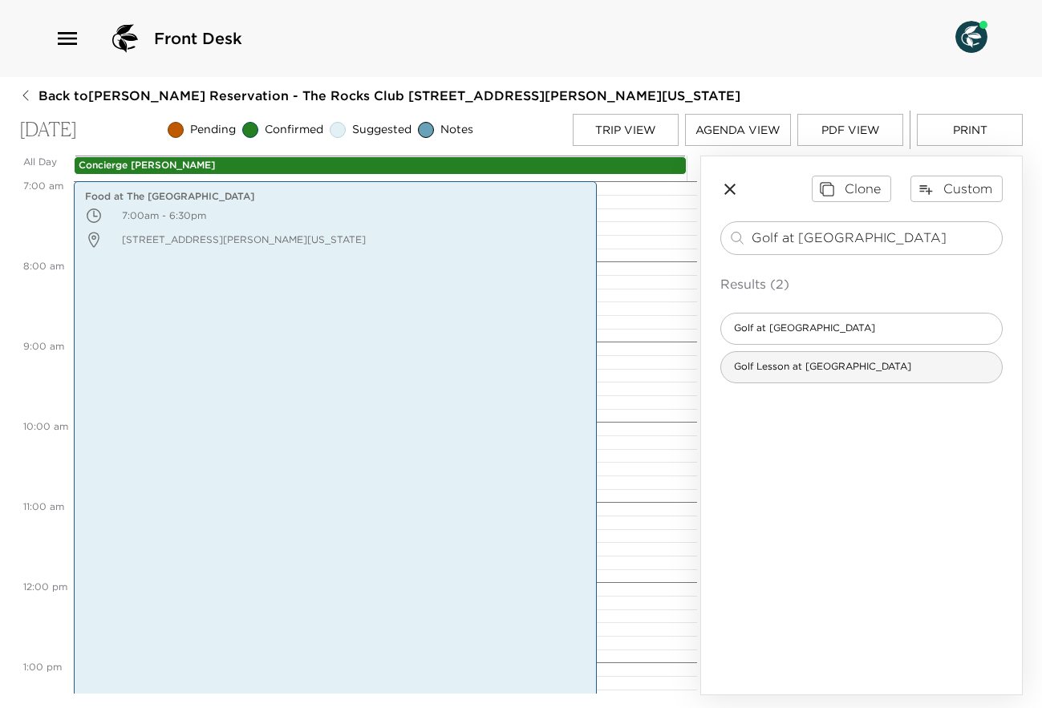
type input "Golf at [GEOGRAPHIC_DATA]"
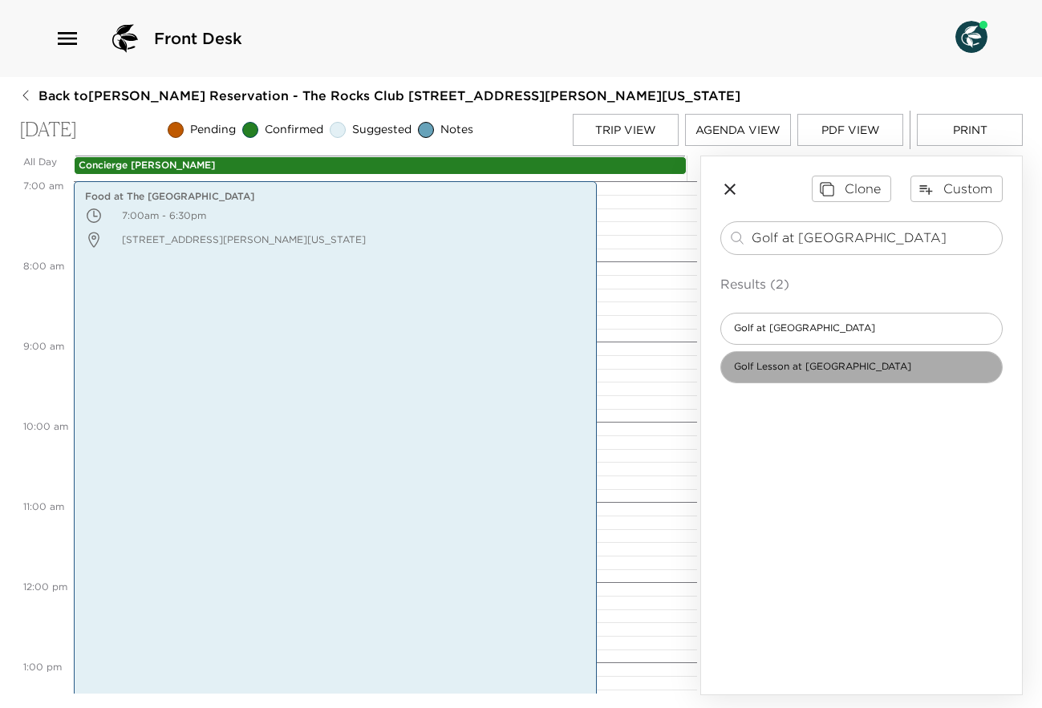
click at [846, 372] on span "Golf Lesson at [GEOGRAPHIC_DATA]" at bounding box center [822, 367] width 203 height 14
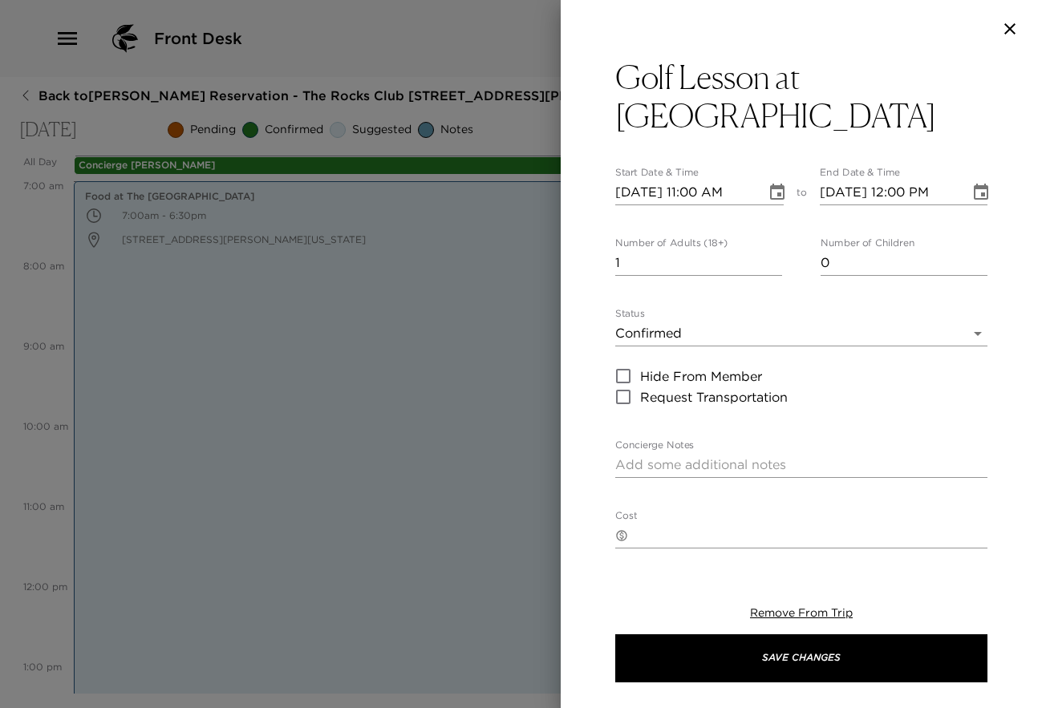
type textarea "Your golf lesson has been confirmed at [GEOGRAPHIC_DATA]. Driving Directions: […"
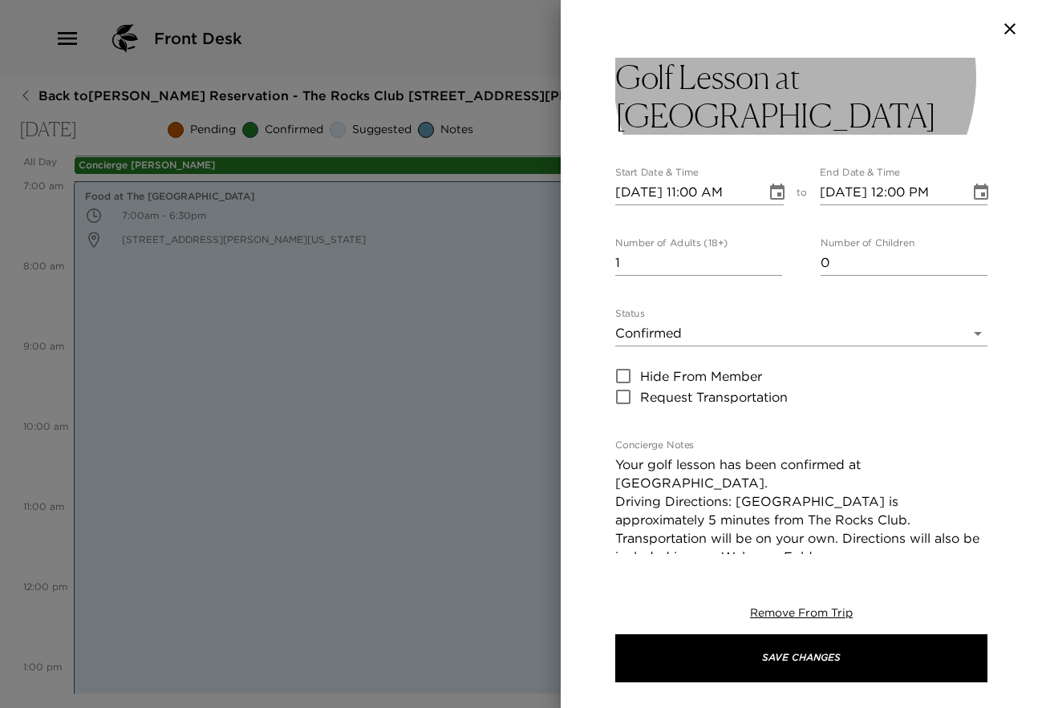
click at [944, 72] on h3 "Golf Lesson at [GEOGRAPHIC_DATA]" at bounding box center [801, 96] width 372 height 77
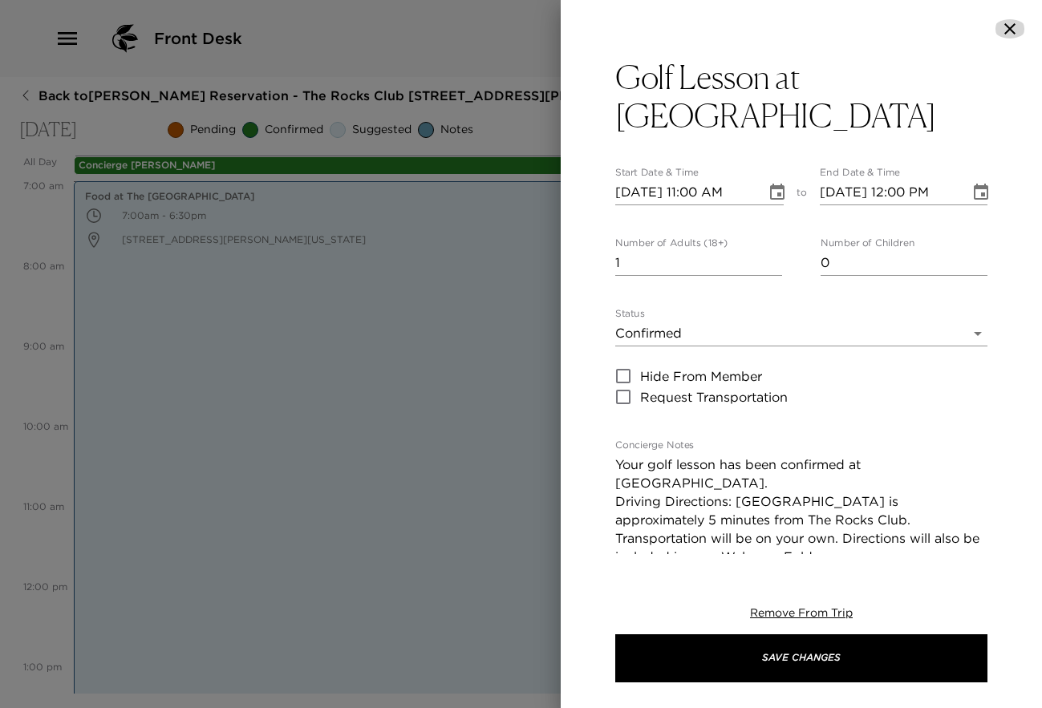
click at [1005, 21] on icon "button" at bounding box center [1009, 28] width 19 height 19
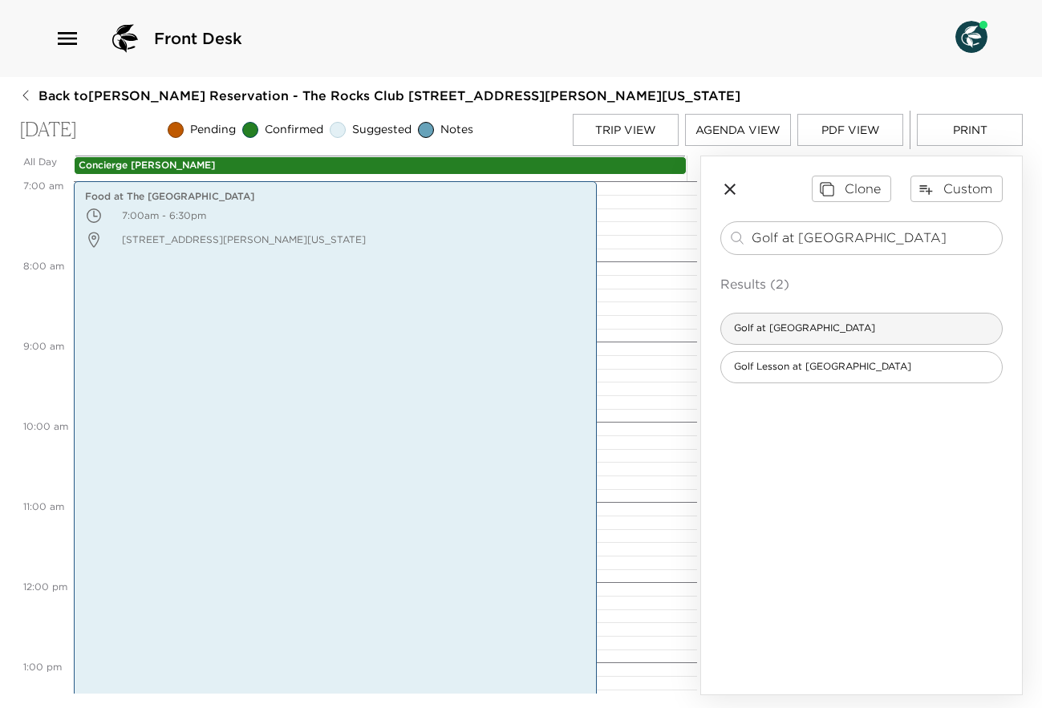
click at [838, 333] on span "Golf at [GEOGRAPHIC_DATA]" at bounding box center [804, 329] width 167 height 14
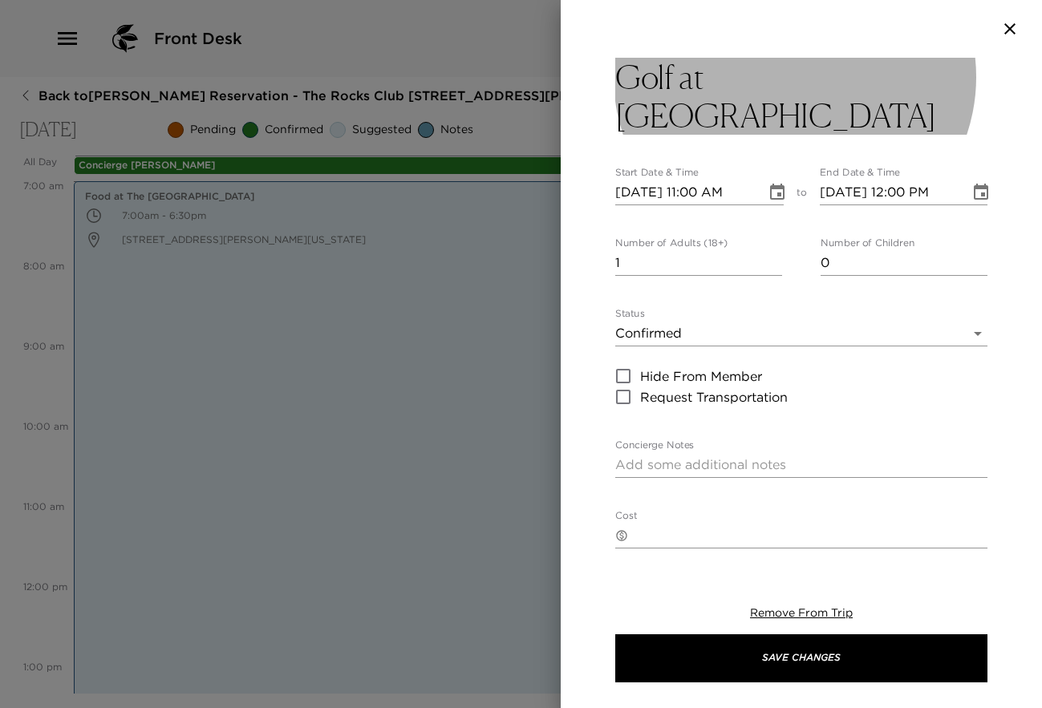
click at [898, 71] on button "Golf at [GEOGRAPHIC_DATA]" at bounding box center [801, 96] width 372 height 77
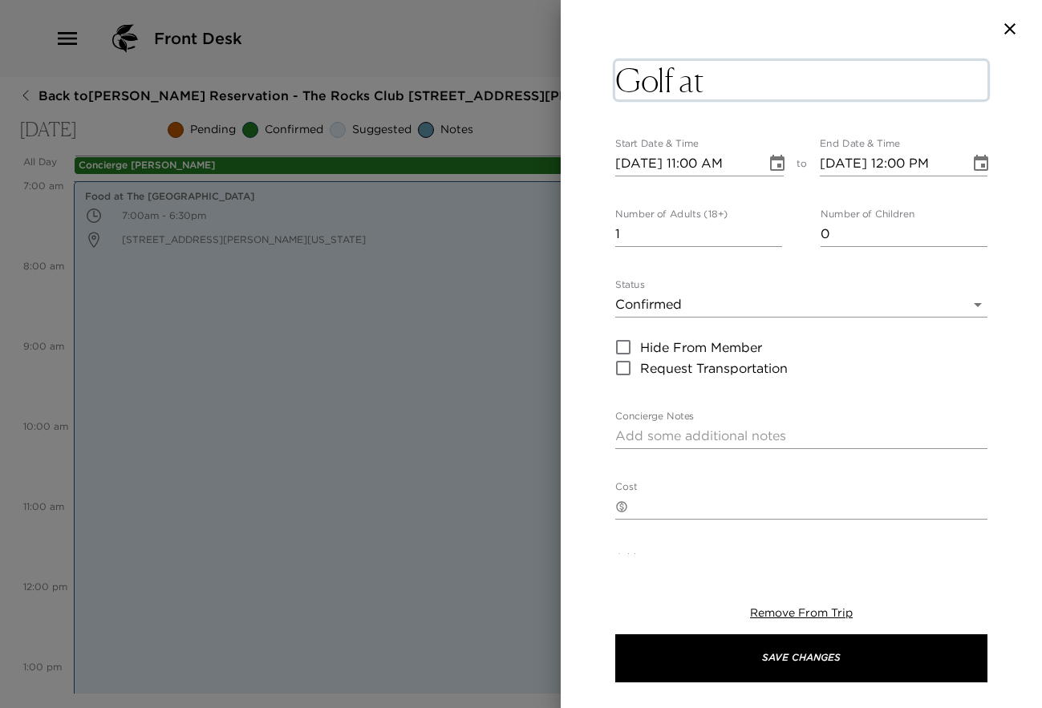
click at [898, 88] on textarea "Golf at [GEOGRAPHIC_DATA]" at bounding box center [801, 80] width 372 height 39
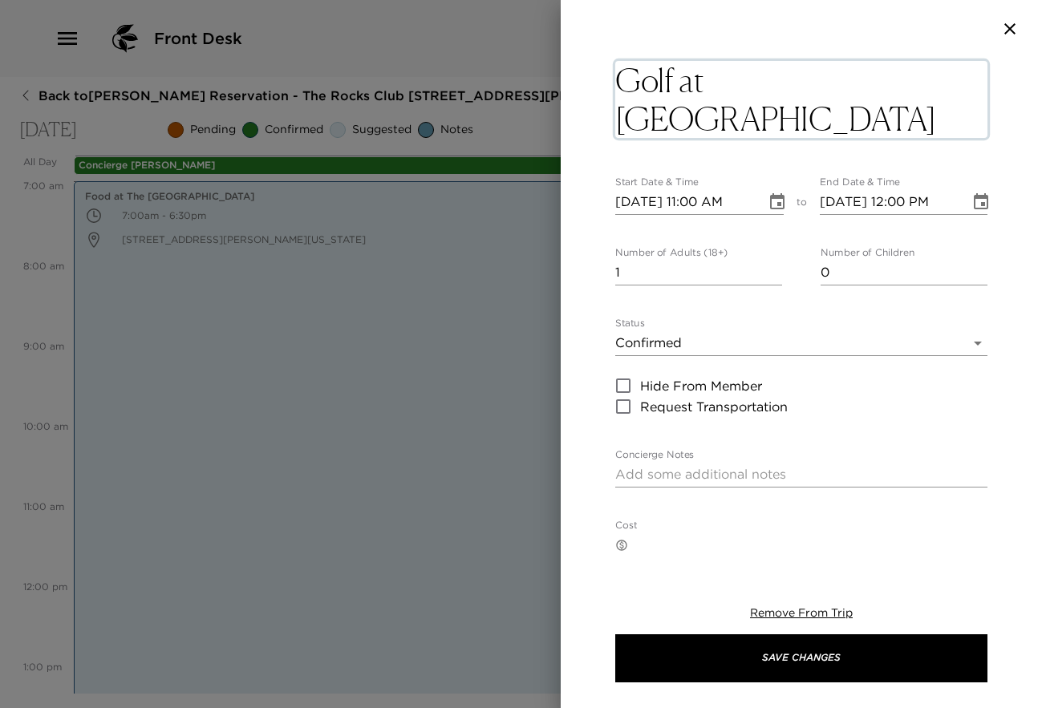
type textarea "Golf at [GEOGRAPHIC_DATA]"
click at [770, 197] on icon "Choose date, selected date is Sep 17, 2025" at bounding box center [777, 201] width 14 height 16
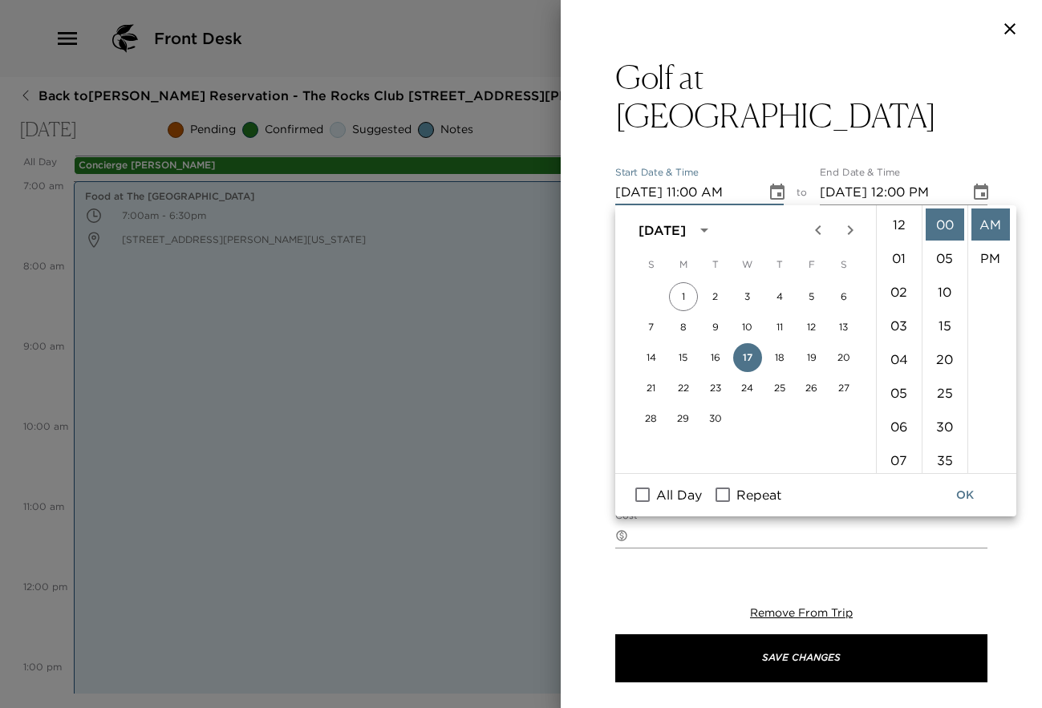
scroll to position [371, 0]
click at [939, 453] on li "35" at bounding box center [945, 460] width 39 height 32
type input "[DATE] 11:35 AM"
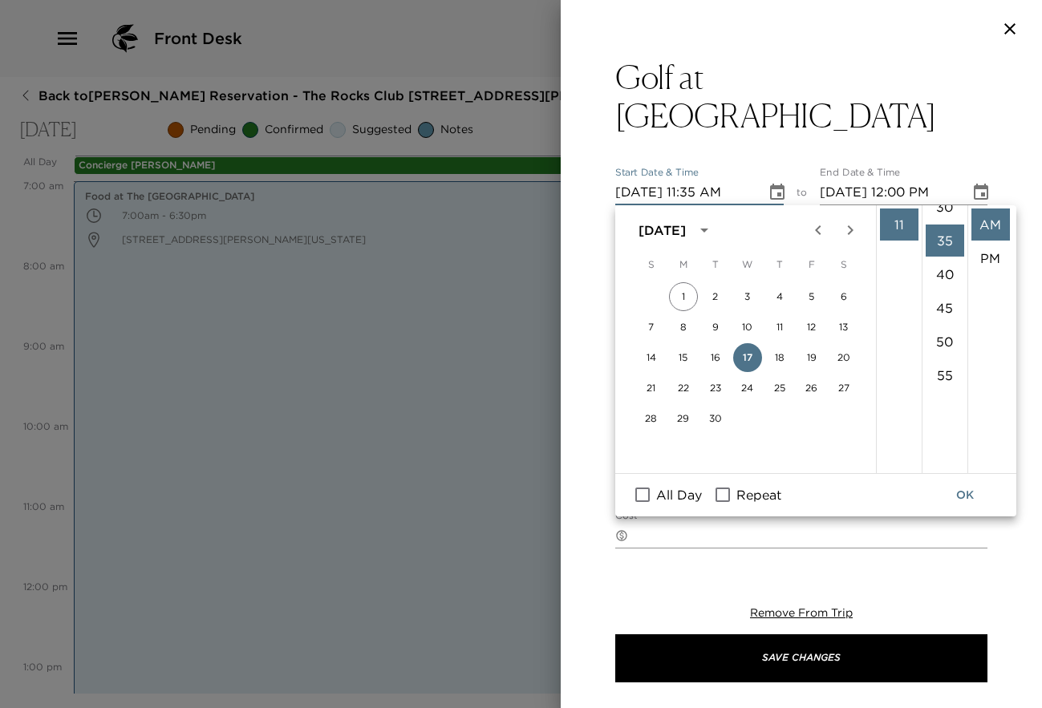
scroll to position [236, 0]
click at [974, 187] on icon "Choose date, selected date is Sep 17, 2025" at bounding box center [981, 192] width 14 height 16
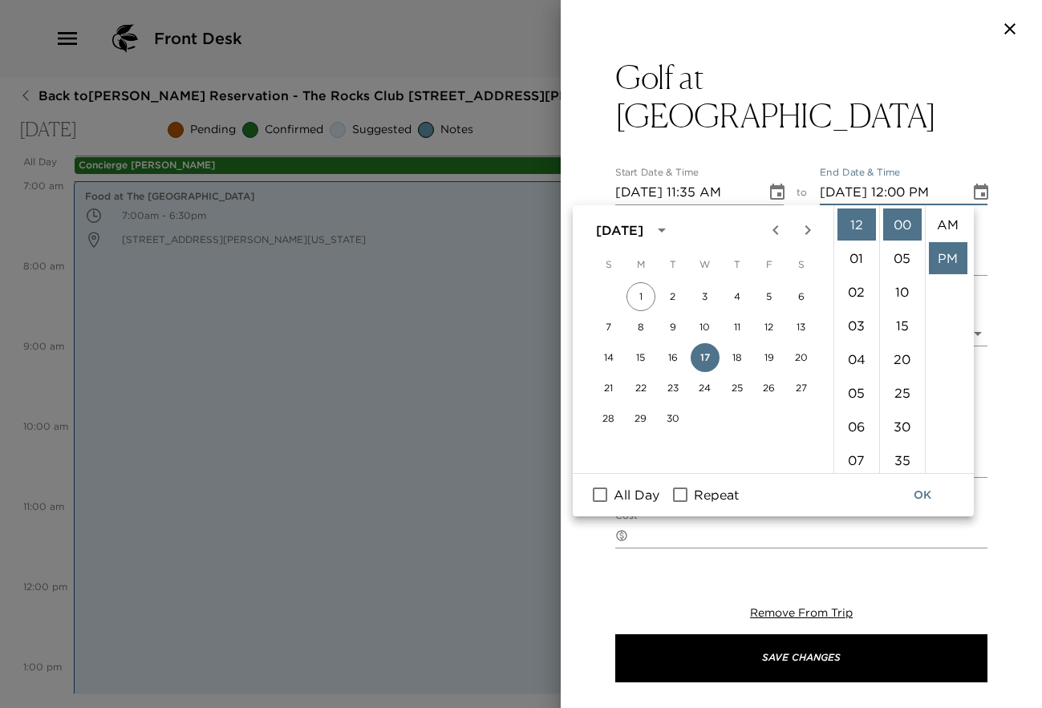
scroll to position [34, 0]
click at [861, 359] on li "04" at bounding box center [856, 359] width 39 height 32
type input "[DATE] 04:00 PM"
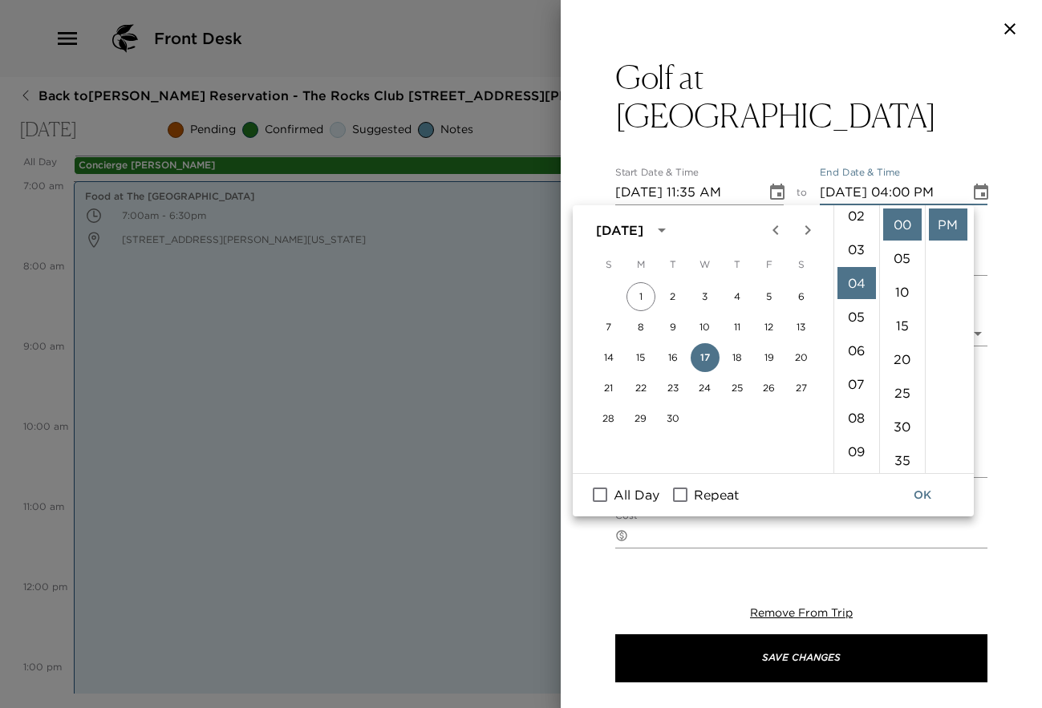
scroll to position [135, 0]
click at [914, 493] on button "OK" at bounding box center [922, 496] width 51 height 30
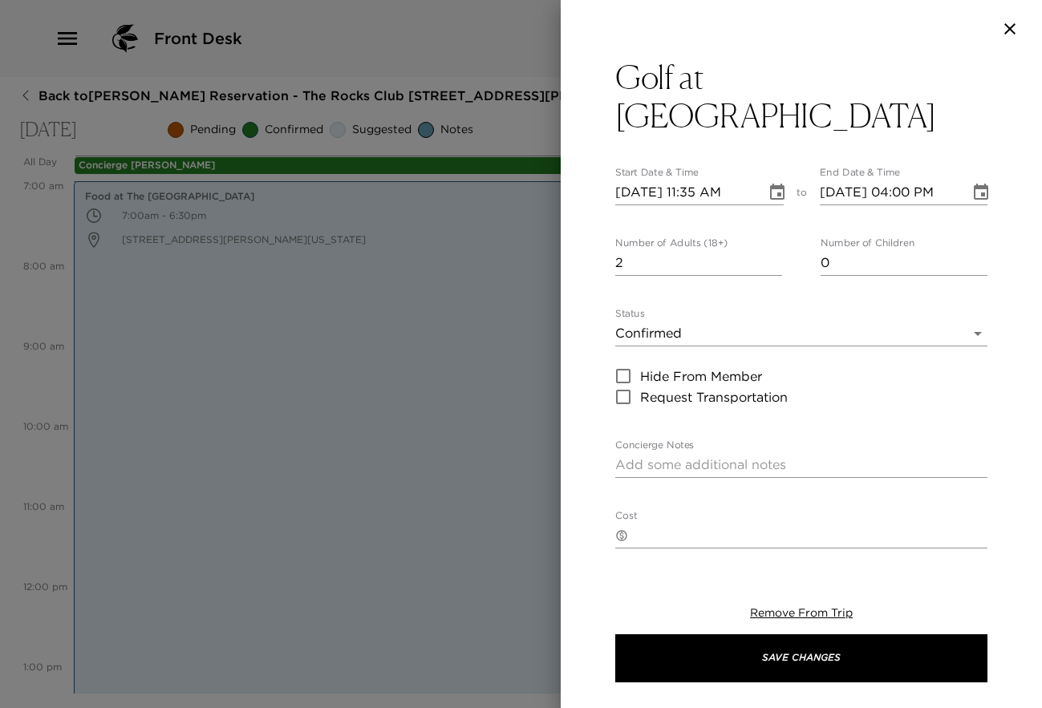
click at [767, 260] on input "2" at bounding box center [698, 263] width 167 height 26
type input "3"
click at [767, 260] on input "3" at bounding box center [698, 263] width 167 height 26
click at [648, 456] on textarea "Concierge Notes" at bounding box center [801, 465] width 372 height 18
paste textarea "Your tee time is confirmed for 3 Players. 10:50am $189.00+tax less 15% discount…"
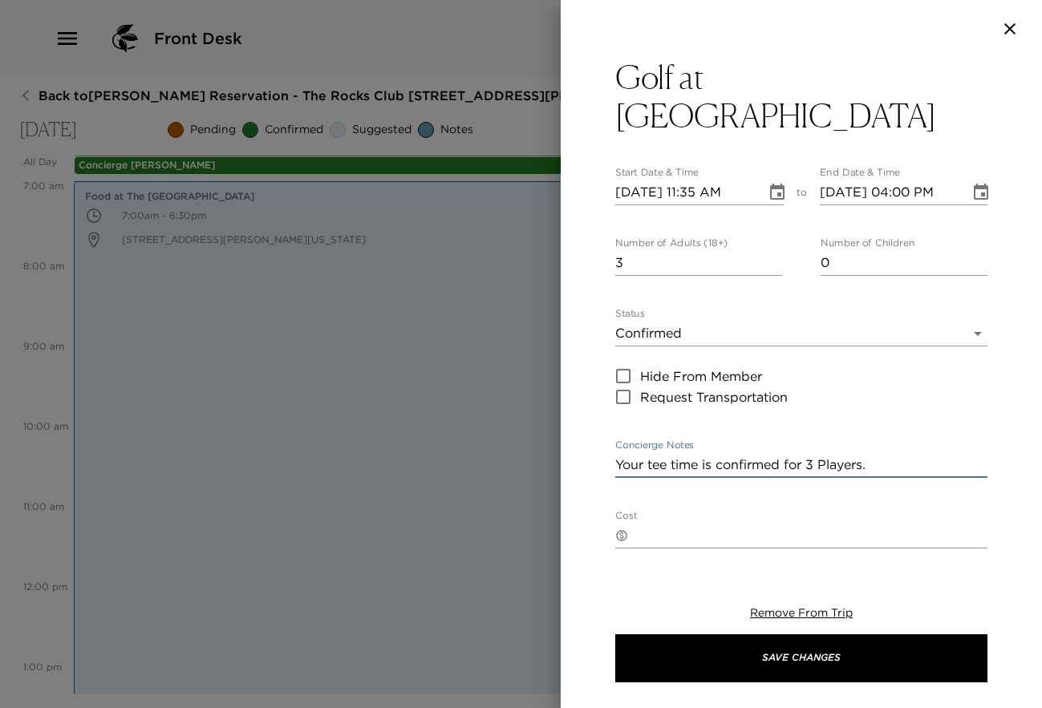
scroll to position [10, 0]
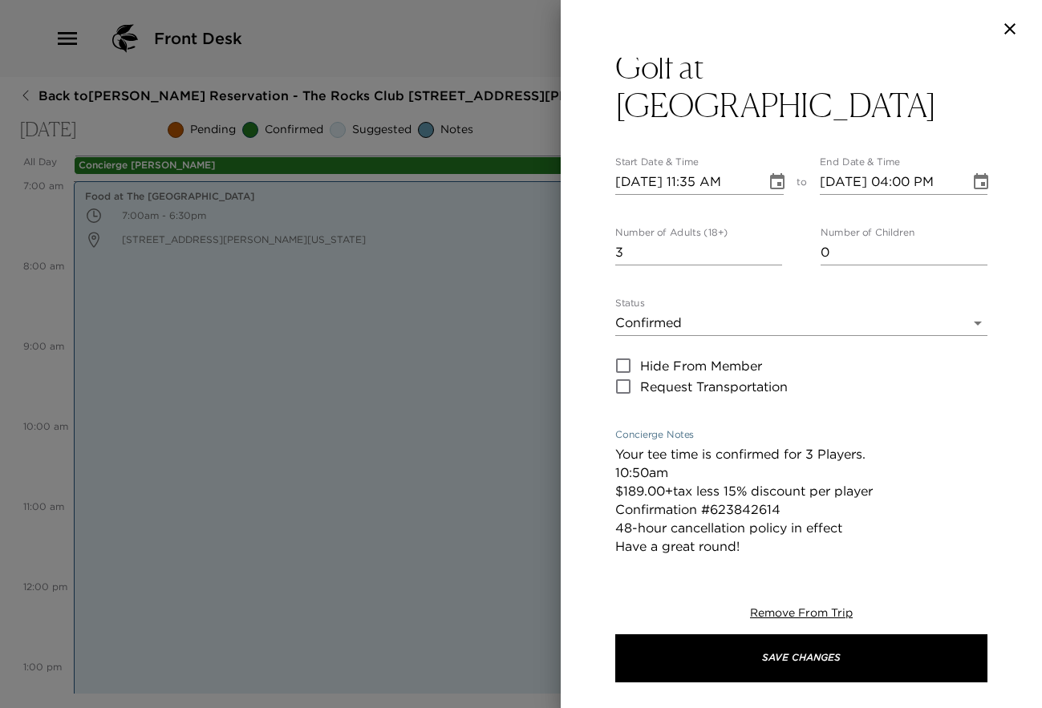
click at [647, 472] on textarea "Your tee time is confirmed for 3 Players. 10:50am $189.00+tax less 15% discount…" at bounding box center [801, 500] width 372 height 111
click at [791, 508] on textarea "Your tee time is confirmed for 3 Players. 11:35am $189.00+tax less 15% discount…" at bounding box center [801, 500] width 372 height 111
click at [769, 551] on textarea "Your tee time is confirmed for 3 Players. 11:35am $189.00+tax less 15% discount…" at bounding box center [801, 500] width 372 height 111
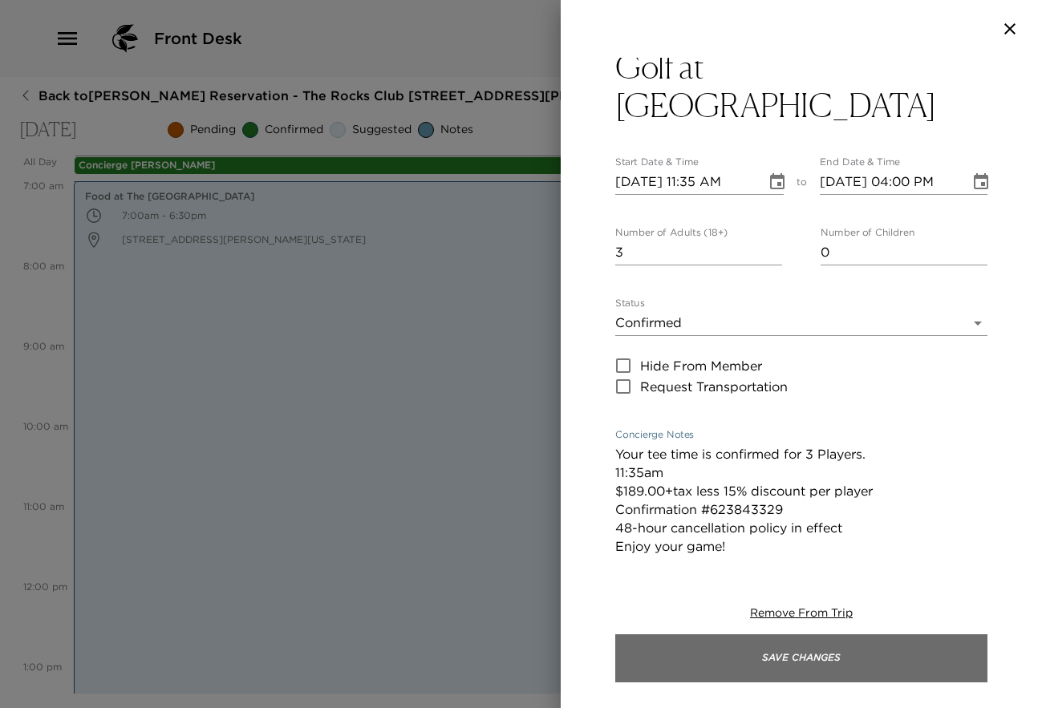
type textarea "Your tee time is confirmed for 3 Players. 11:35am $189.00+tax less 15% discount…"
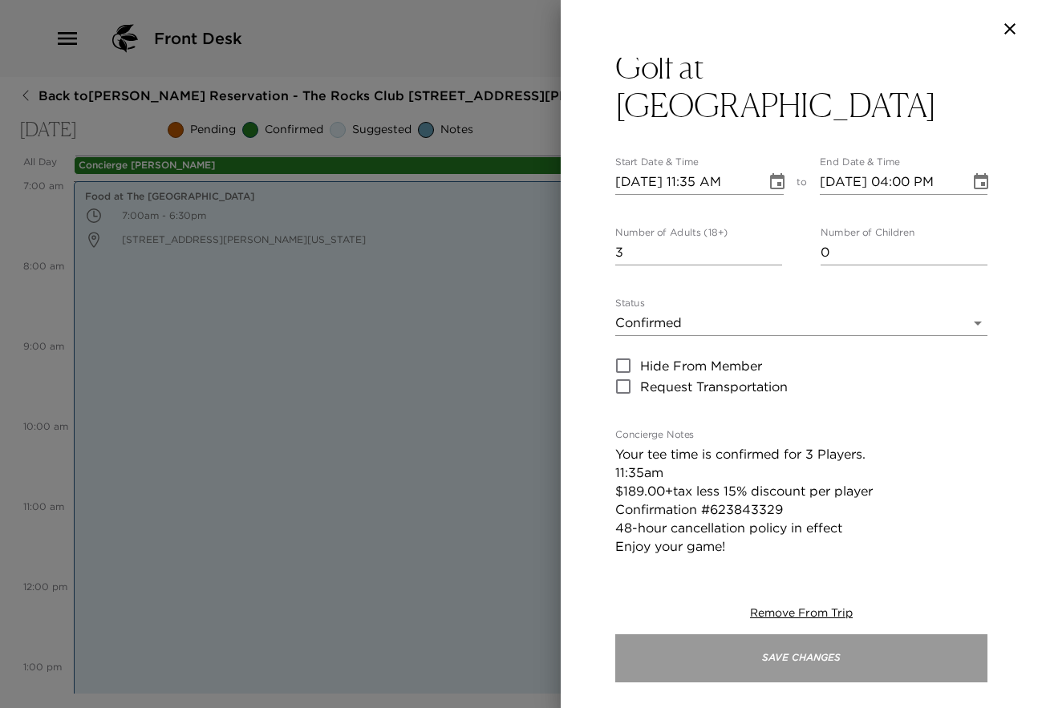
click at [785, 654] on button "Save Changes" at bounding box center [801, 659] width 372 height 48
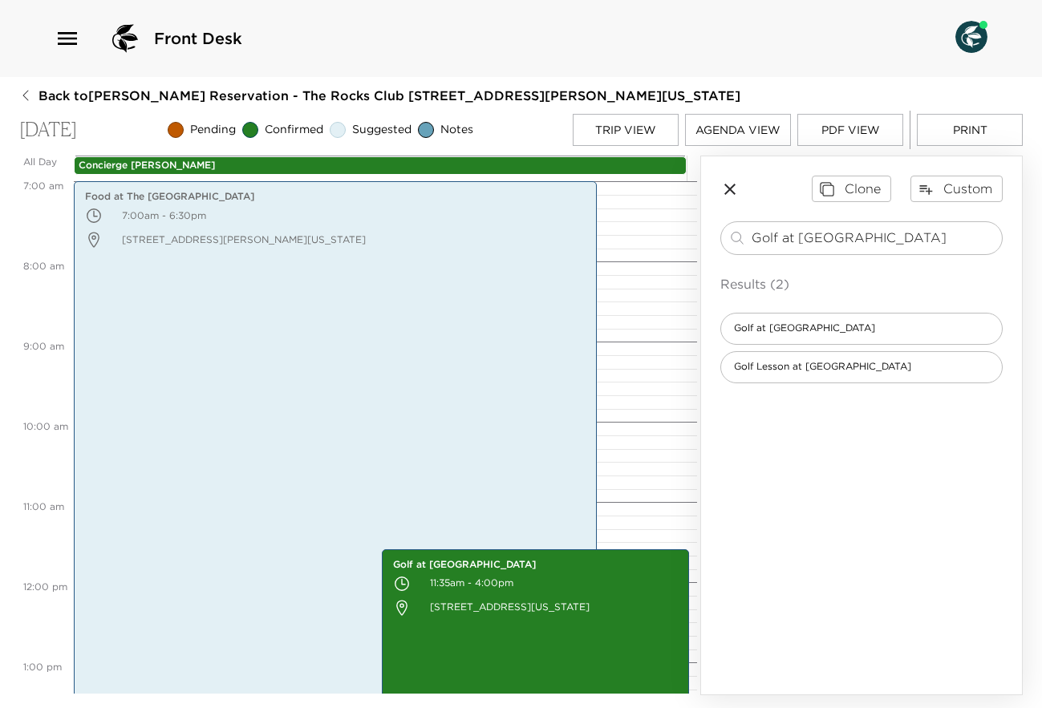
click at [638, 132] on button "Trip View" at bounding box center [626, 130] width 106 height 32
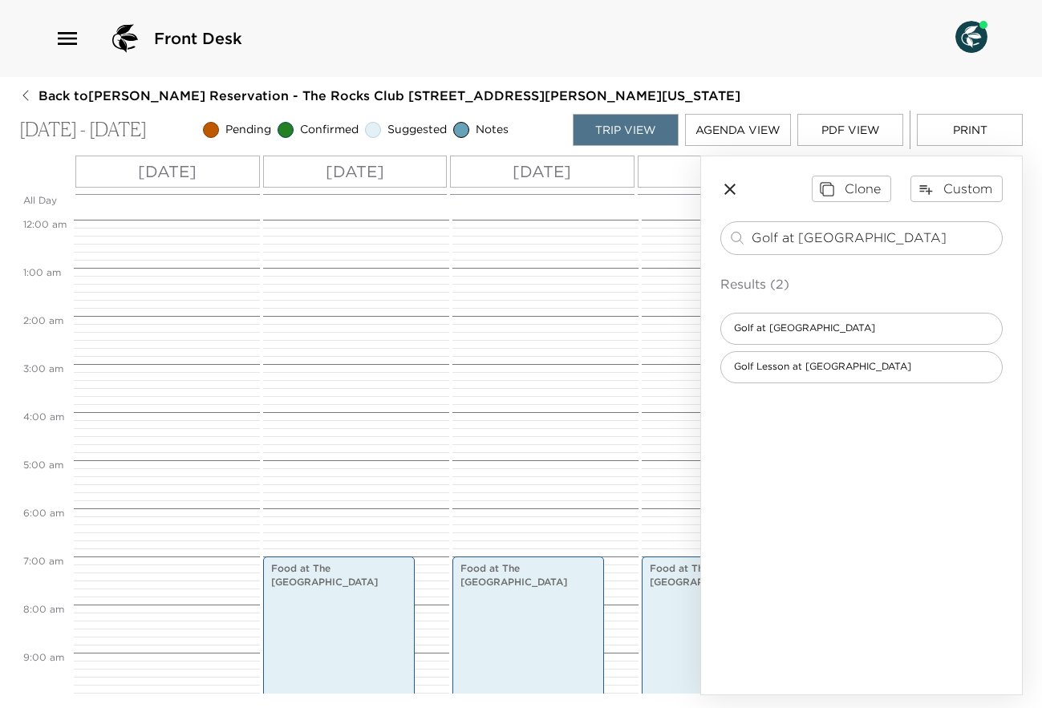
scroll to position [337, 0]
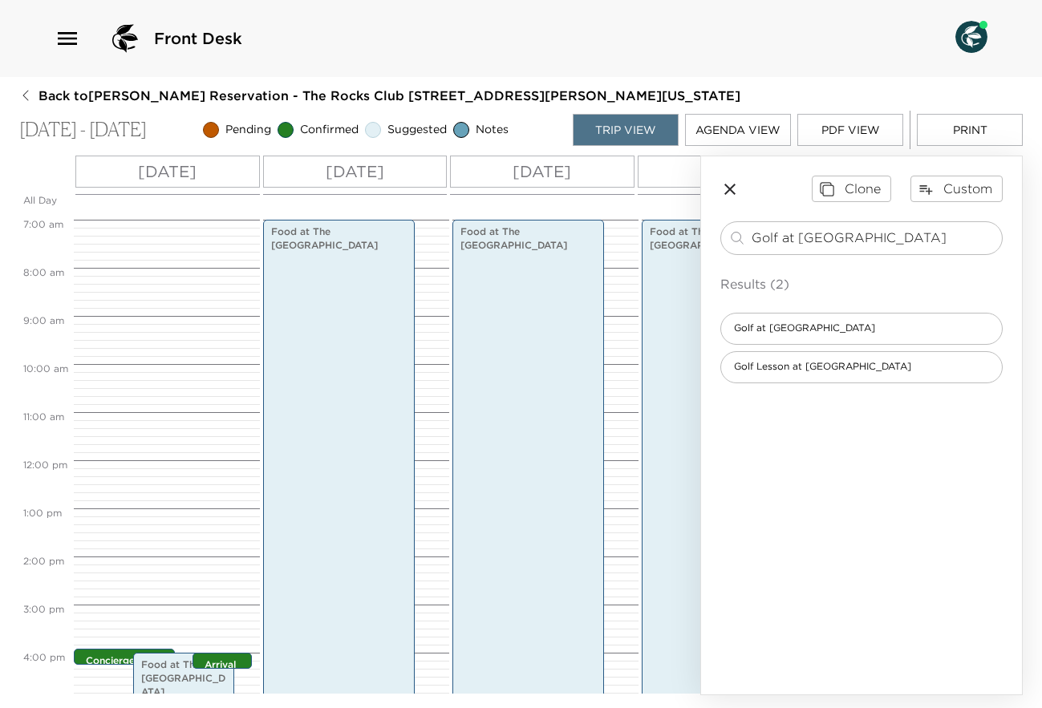
click at [732, 189] on icon "button" at bounding box center [729, 189] width 19 height 19
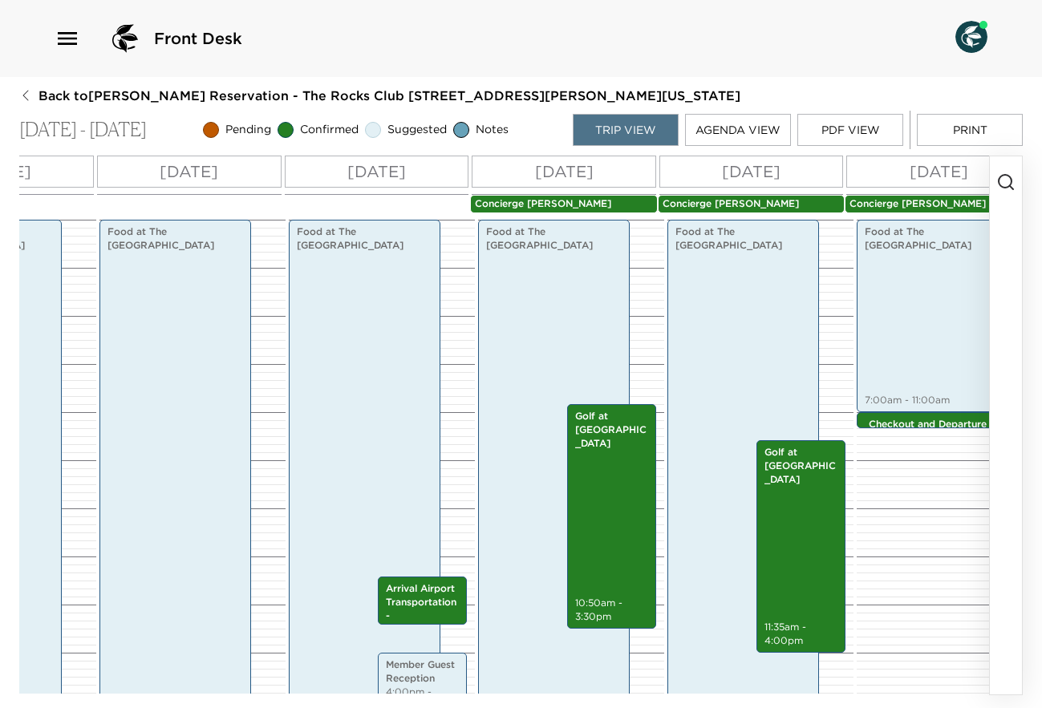
scroll to position [0, 385]
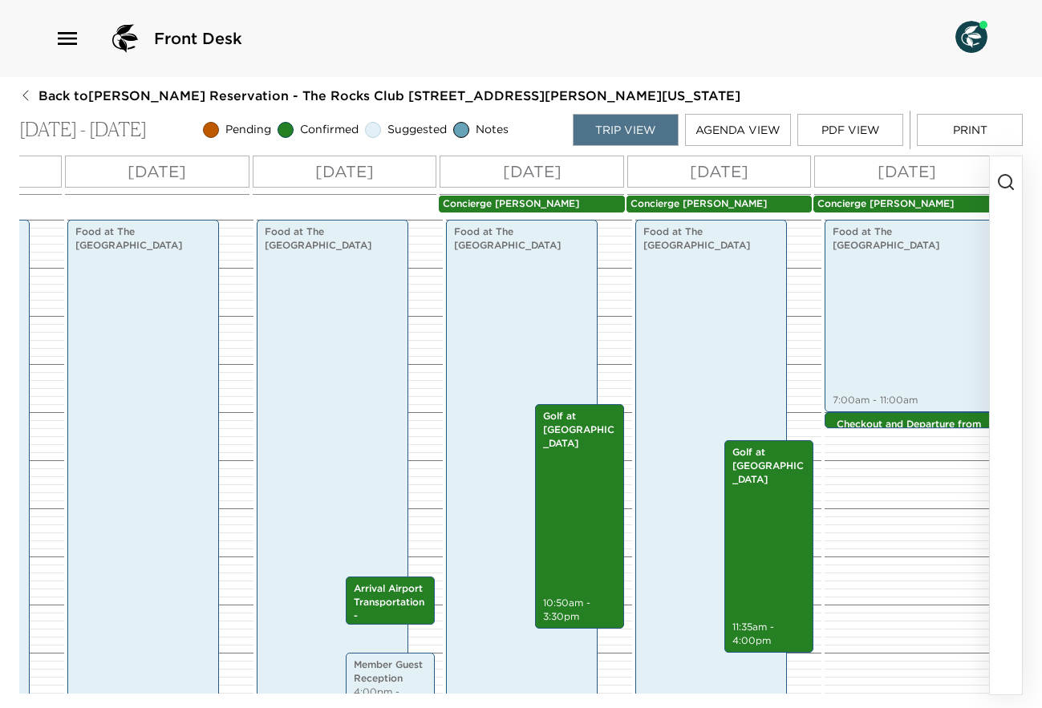
click at [730, 167] on p "[DATE]" at bounding box center [719, 172] width 59 height 24
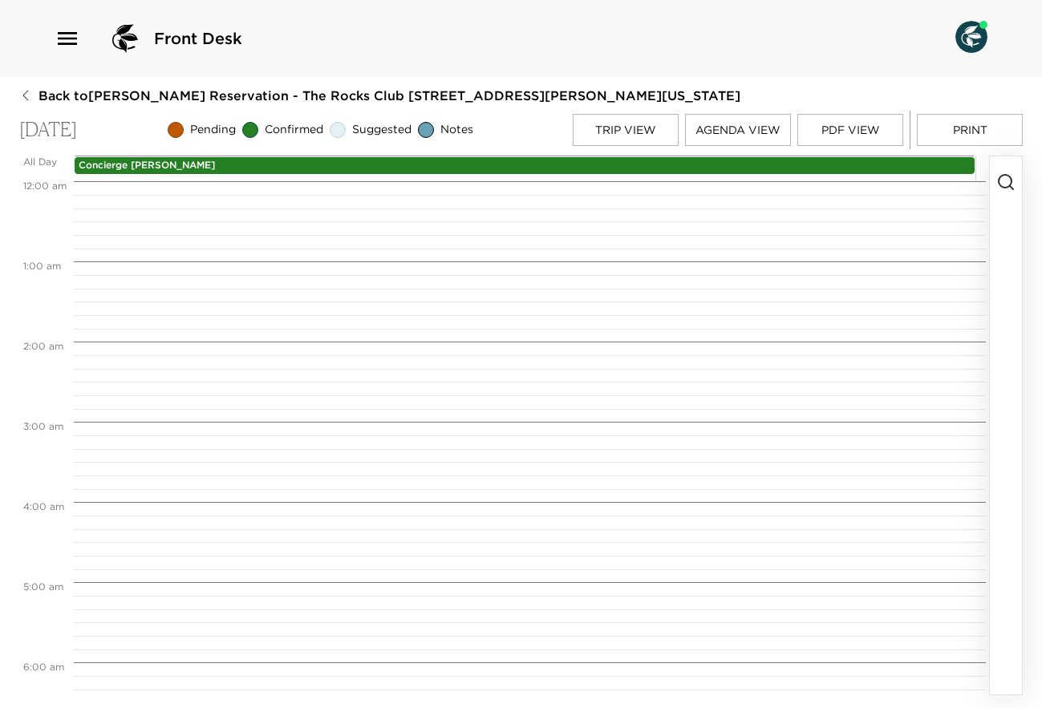
scroll to position [562, 0]
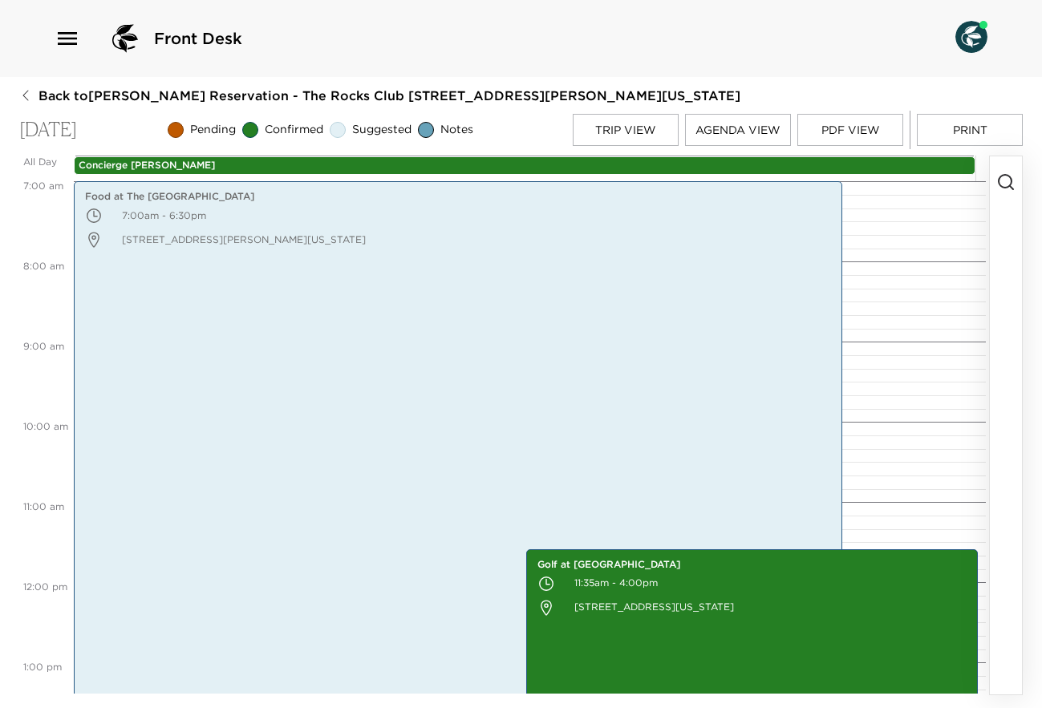
click at [1006, 186] on icon "button" at bounding box center [1005, 181] width 19 height 19
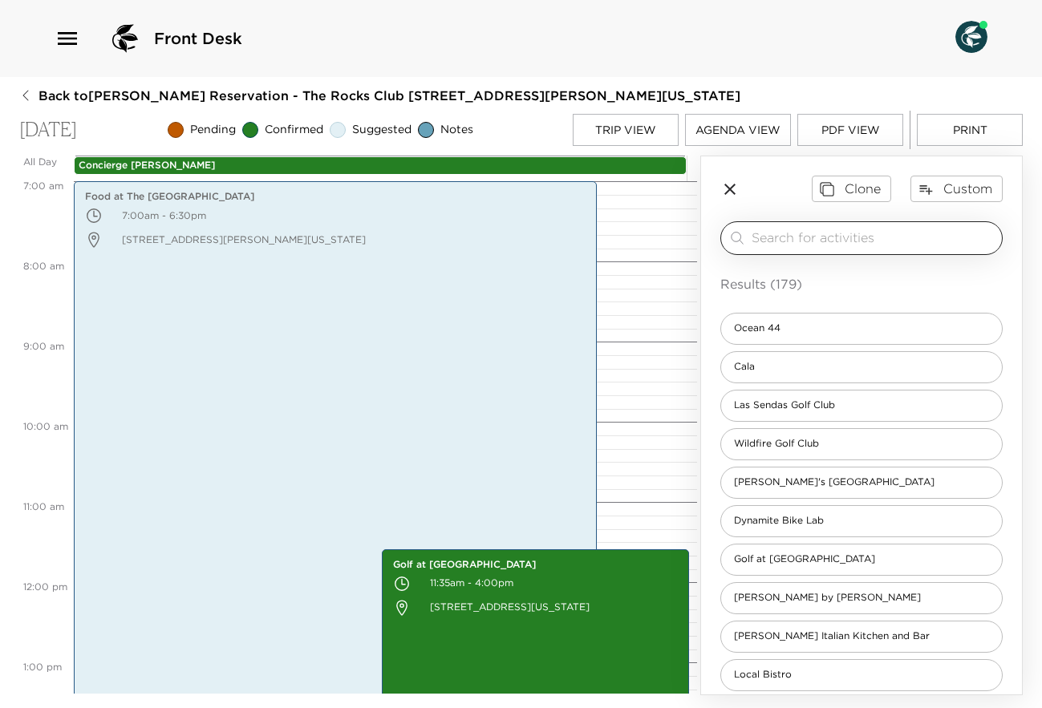
click at [875, 232] on div "​" at bounding box center [861, 238] width 282 height 34
click at [867, 247] on input "search" at bounding box center [874, 238] width 244 height 18
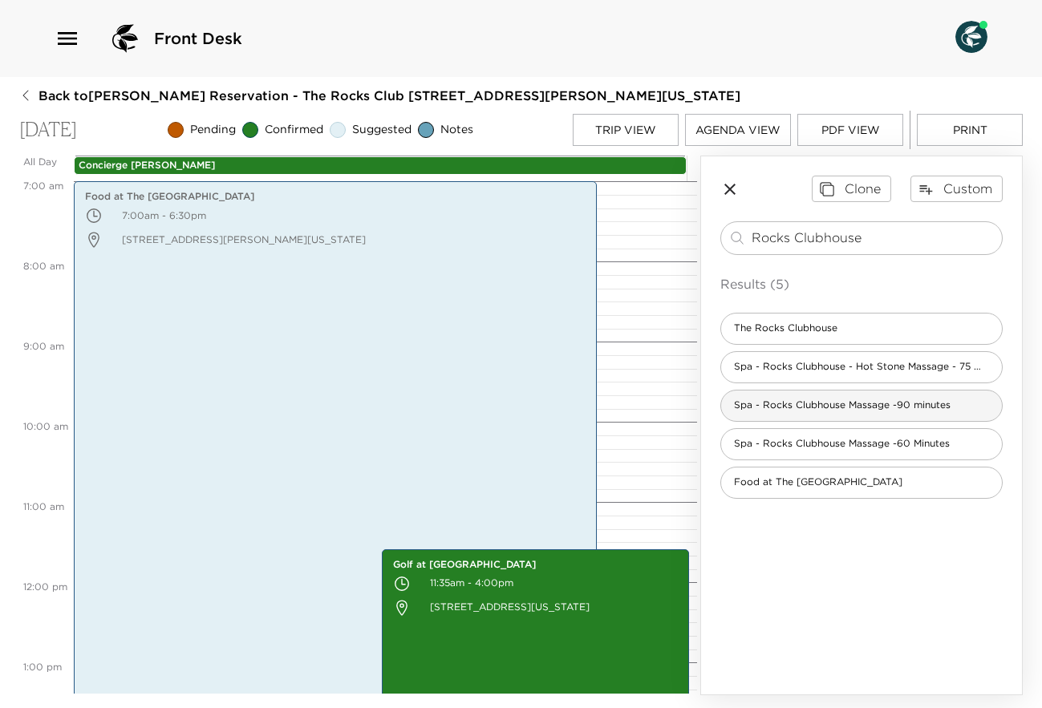
type input "Rocks Clubhouse"
click at [837, 405] on div "Spa - Rocks Clubhouse Massage -90 minutes" at bounding box center [861, 406] width 282 height 32
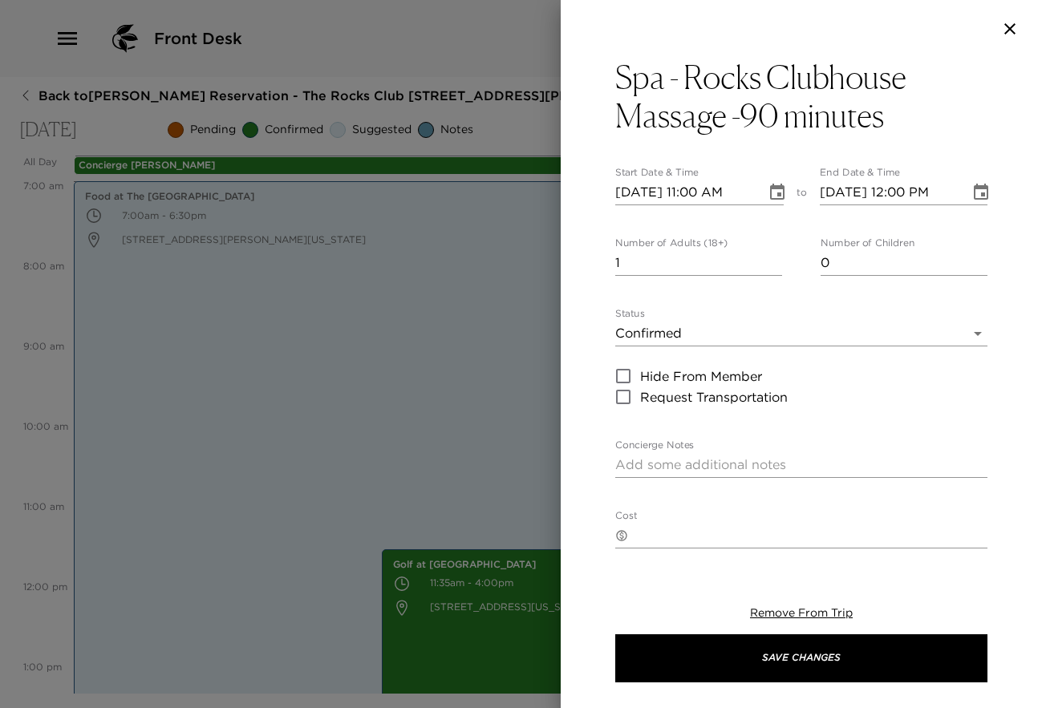
type textarea "Your 90-minute massage in your Rocks villa has been confirmed. The cost of the …"
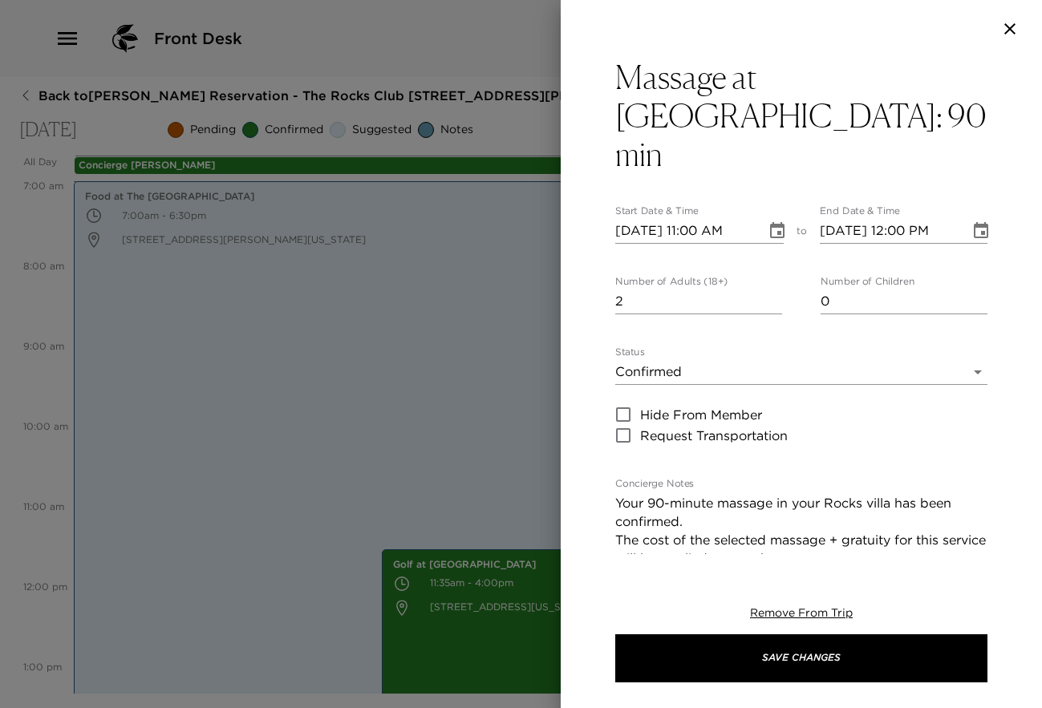
type input "2"
click at [770, 289] on input "2" at bounding box center [698, 302] width 167 height 26
click at [971, 221] on icon "Choose date, selected date is Sep 17, 2025" at bounding box center [980, 230] width 19 height 19
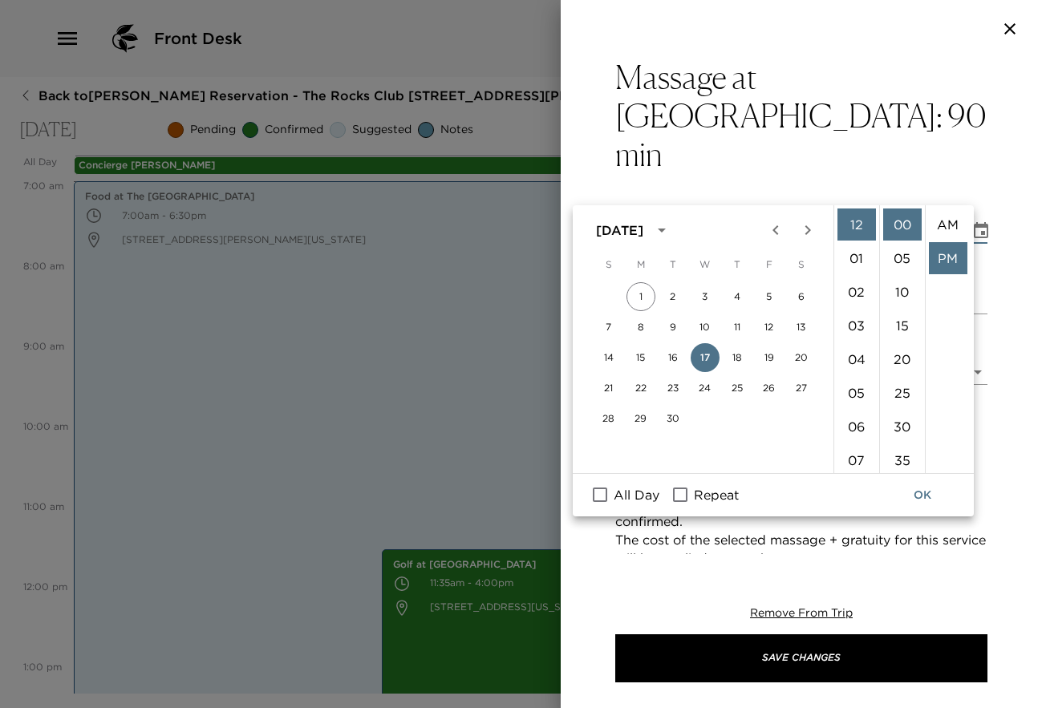
scroll to position [34, 0]
click at [900, 427] on li "30" at bounding box center [902, 427] width 39 height 32
type input "[DATE] 12:30 PM"
click at [921, 492] on button "OK" at bounding box center [922, 496] width 51 height 30
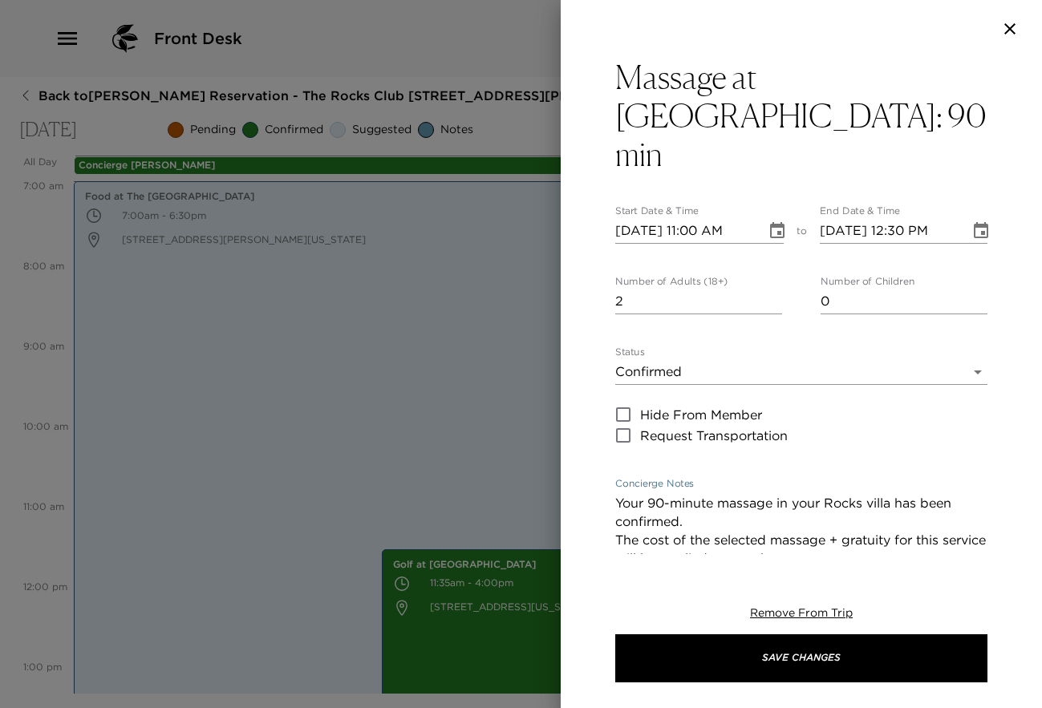
click at [647, 494] on textarea "Your 90-minute massage in your Rocks villa has been confirmed. The cost of the …" at bounding box center [801, 549] width 372 height 111
click at [797, 494] on textarea "Your (2) 90-minute massage in your Rocks villa has been confirmed. The cost of …" at bounding box center [801, 549] width 372 height 111
click at [764, 494] on textarea "Your (2) 90-minute massages in your Rocks villa has been confirmed. The cost of…" at bounding box center [801, 549] width 372 height 111
click at [829, 503] on textarea "Your (2) 90-minute massages at [GEOGRAPHIC_DATA] is confirmed. The cost of the …" at bounding box center [801, 549] width 372 height 111
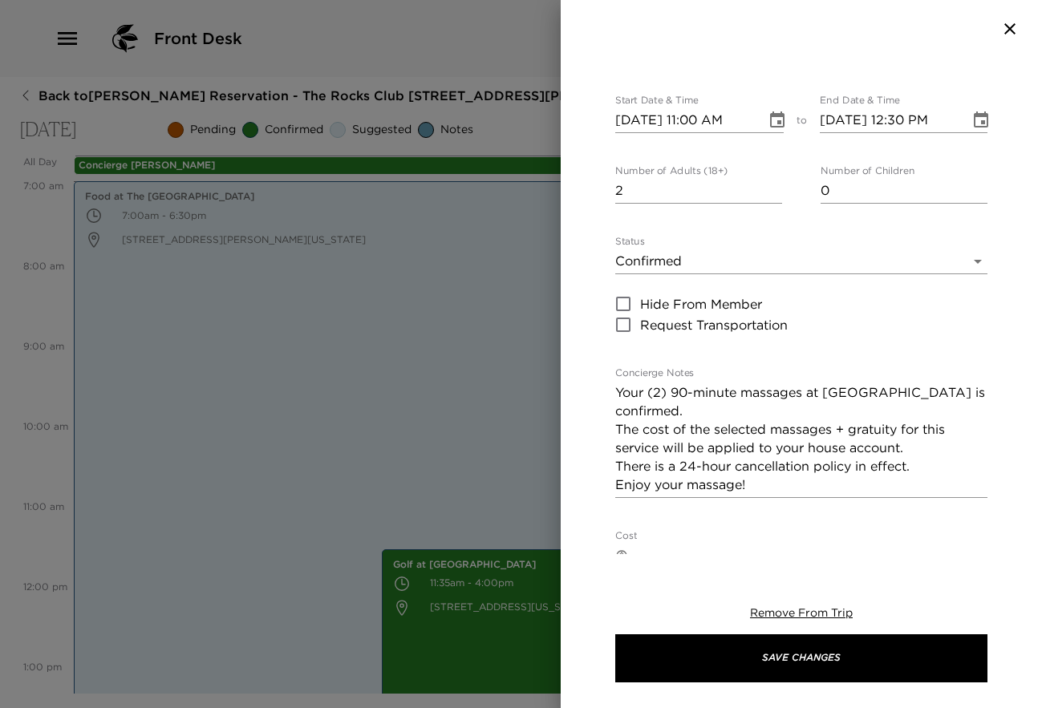
scroll to position [112, 0]
click at [947, 387] on textarea "Your (2) 90-minute massages at [GEOGRAPHIC_DATA] is confirmed. The cost of the …" at bounding box center [801, 437] width 372 height 111
click at [660, 408] on textarea "Your (2) 90-minute massages at [GEOGRAPHIC_DATA] is confirmed. The cost of the …" at bounding box center [801, 437] width 372 height 111
click at [741, 447] on textarea "Your (2) 90-minute massages at [GEOGRAPHIC_DATA] is confirmed. The cost of the …" at bounding box center [801, 437] width 372 height 111
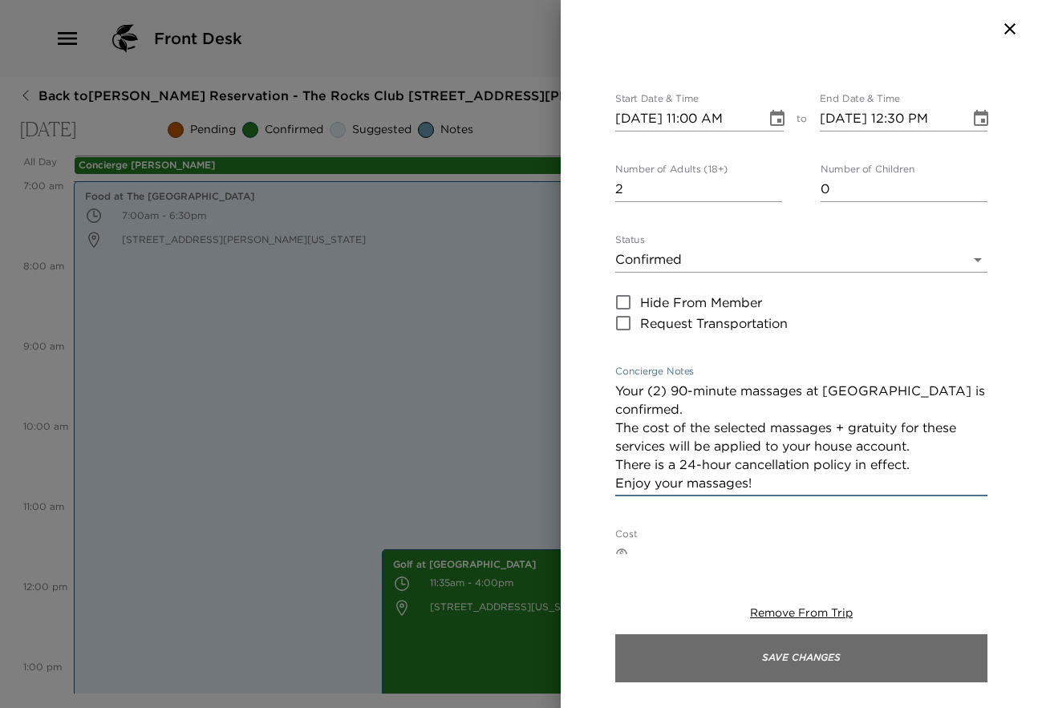
type textarea "Your (2) 90-minute massages at [GEOGRAPHIC_DATA] is confirmed. The cost of the …"
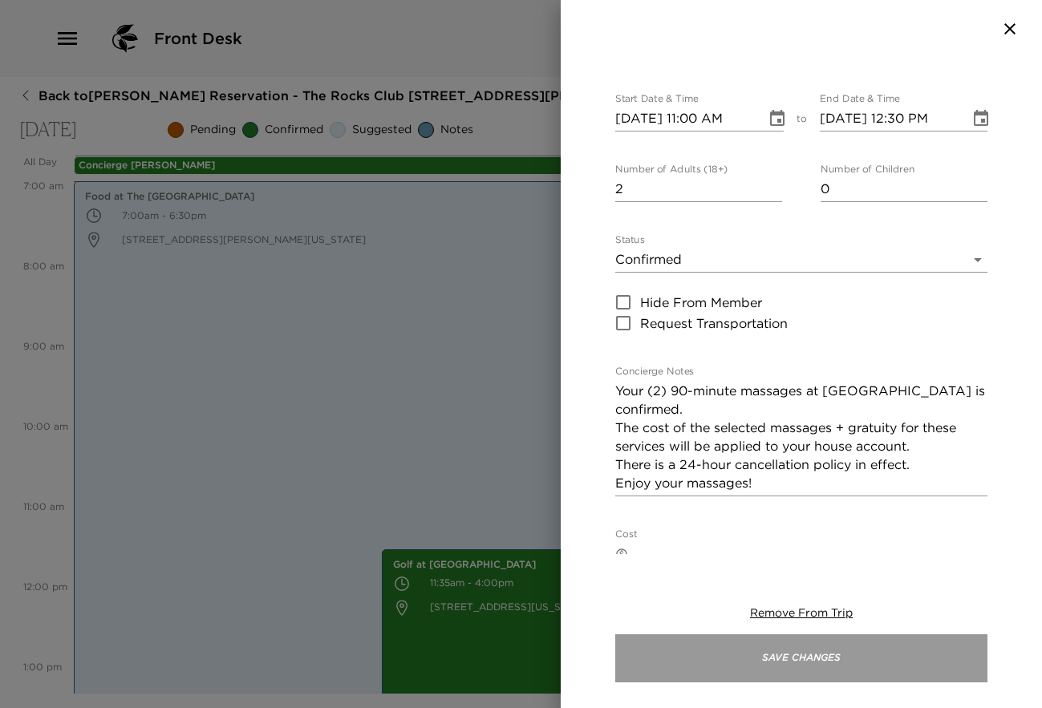
click at [797, 651] on button "Save Changes" at bounding box center [801, 659] width 372 height 48
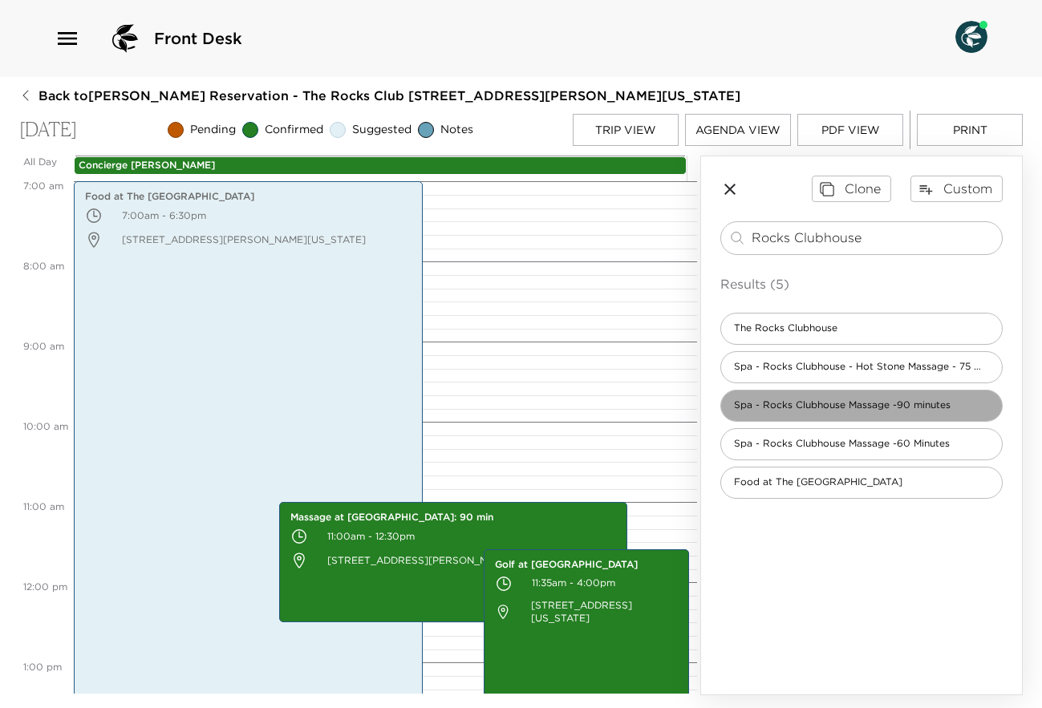
click at [895, 404] on div "Spa - Rocks Clubhouse Massage -90 minutes" at bounding box center [861, 406] width 282 height 32
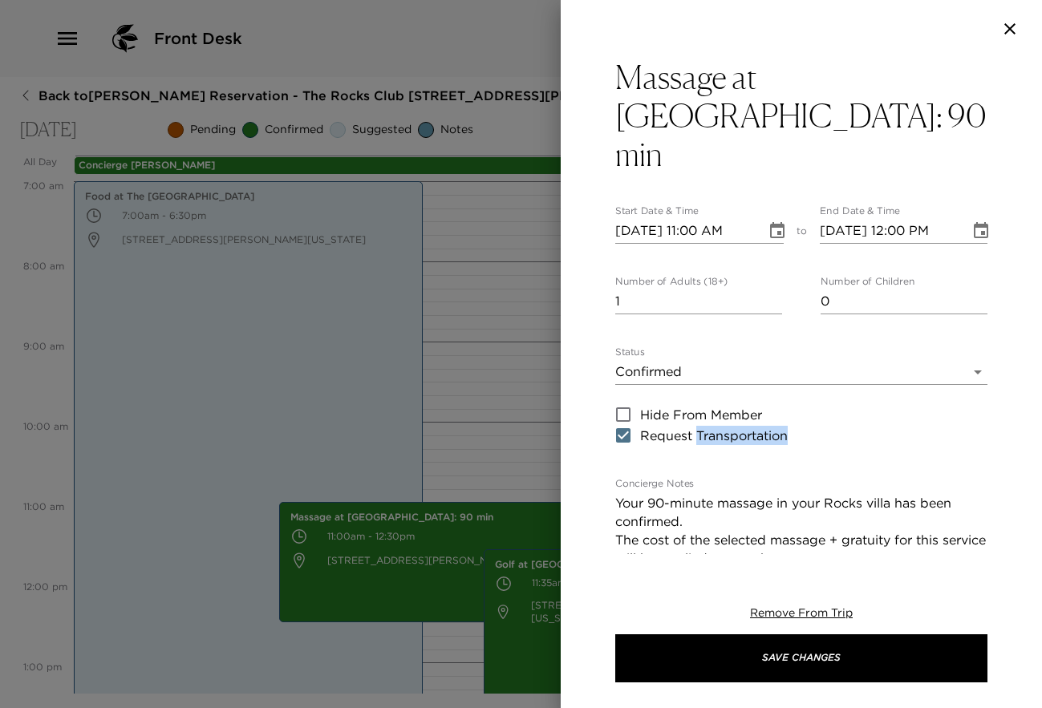
click at [773, 221] on icon "Choose date, selected date is Sep 17, 2025" at bounding box center [777, 230] width 19 height 19
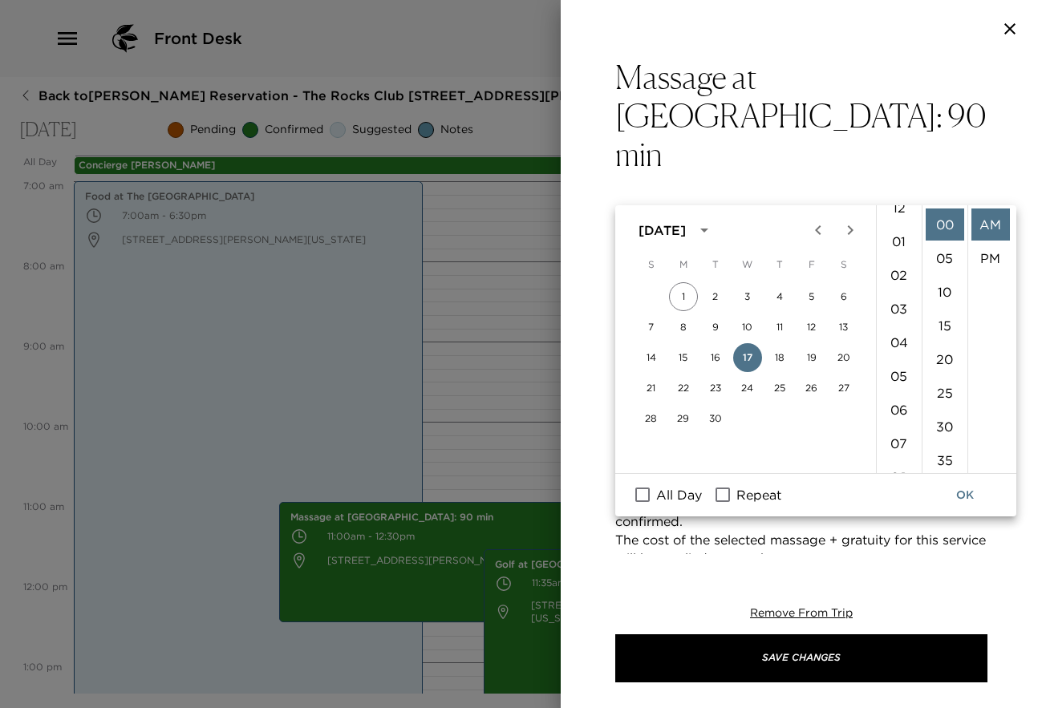
scroll to position [0, 0]
click at [898, 224] on li "12" at bounding box center [899, 225] width 39 height 32
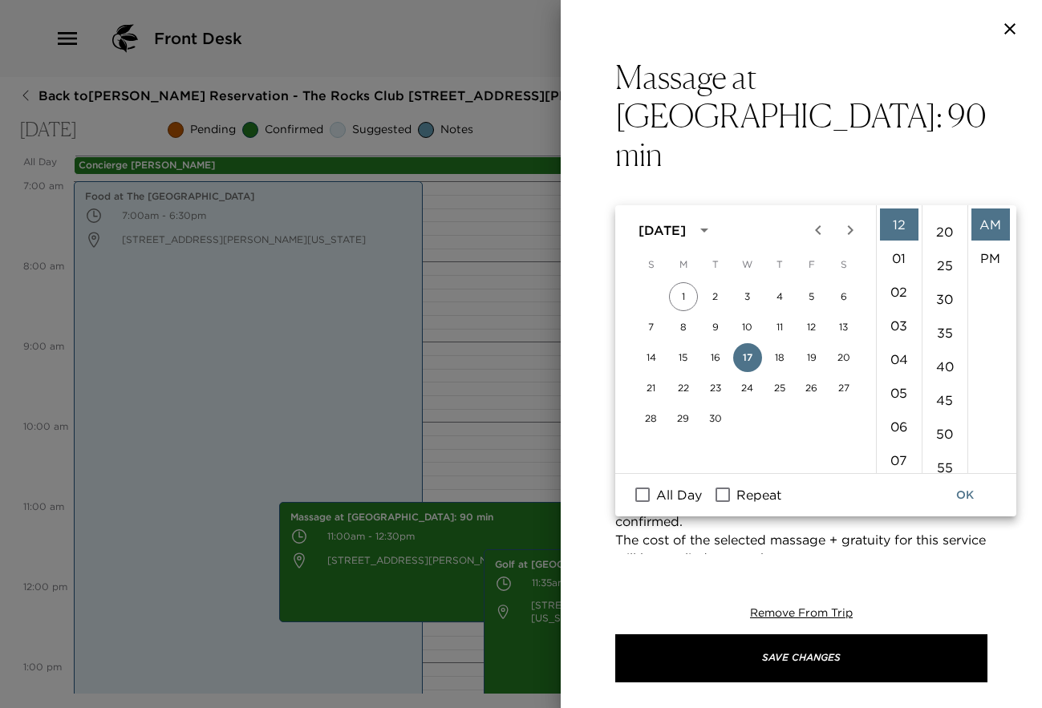
scroll to position [132, 0]
click at [936, 394] on li "45" at bounding box center [945, 396] width 39 height 32
click at [988, 259] on li "PM" at bounding box center [990, 258] width 39 height 32
type input "[DATE] 12:45 PM"
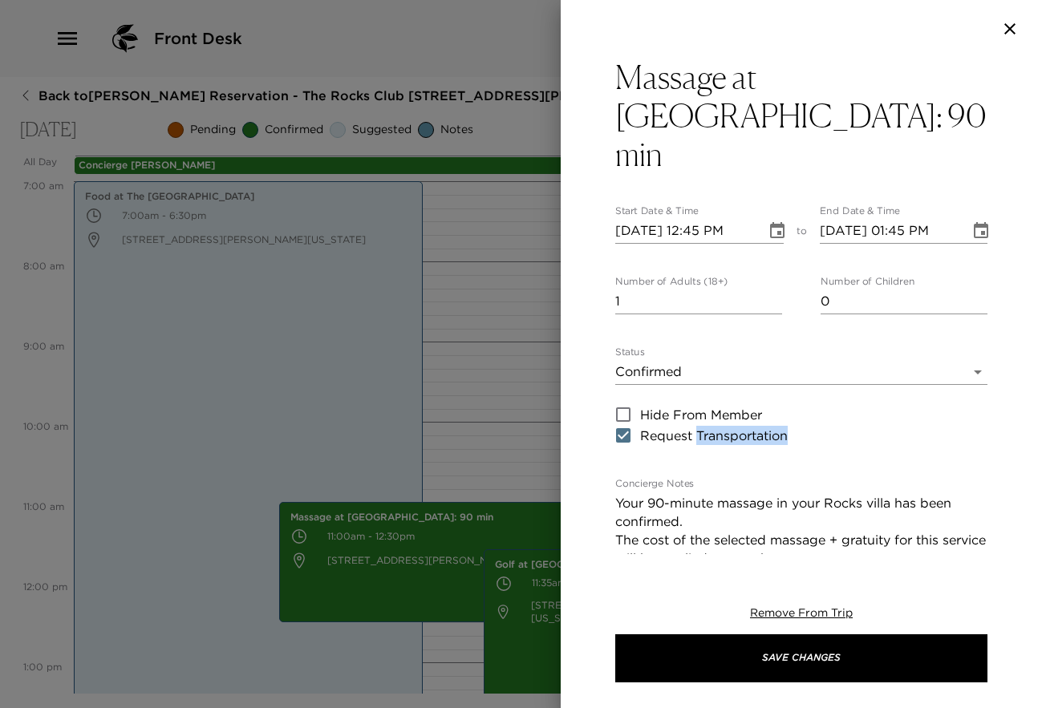
scroll to position [34, 0]
click at [974, 222] on icon "Choose date, selected date is Sep 17, 2025" at bounding box center [981, 230] width 14 height 16
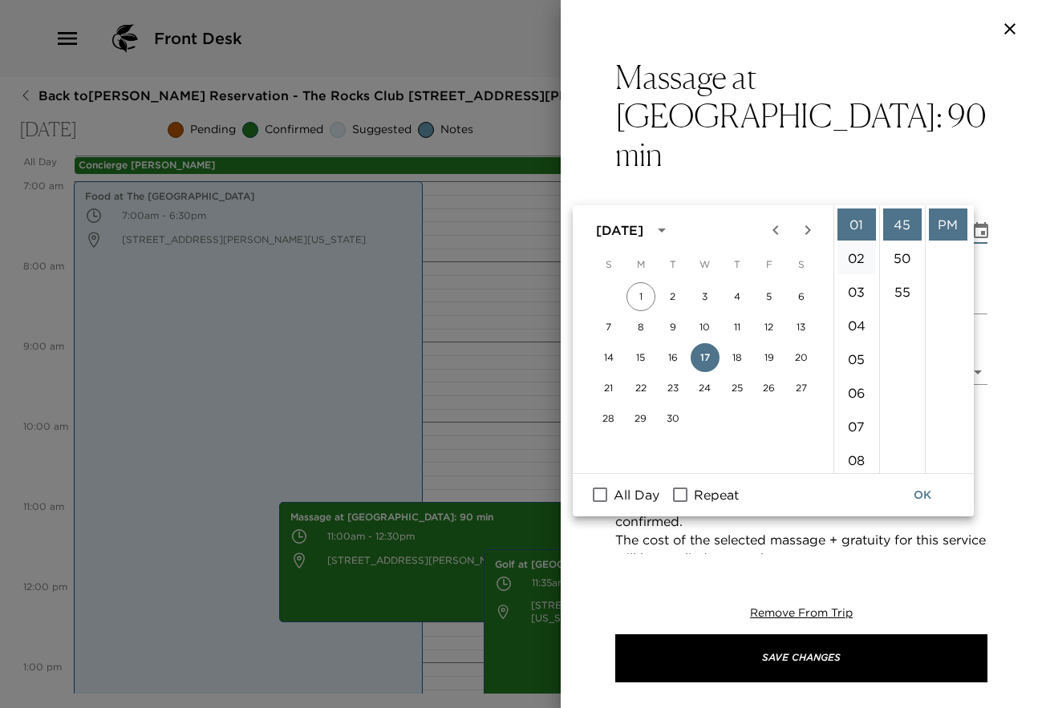
click at [862, 261] on li "02" at bounding box center [856, 258] width 39 height 32
click at [902, 278] on li "15" at bounding box center [902, 277] width 39 height 32
type input "[DATE] 02:15 PM"
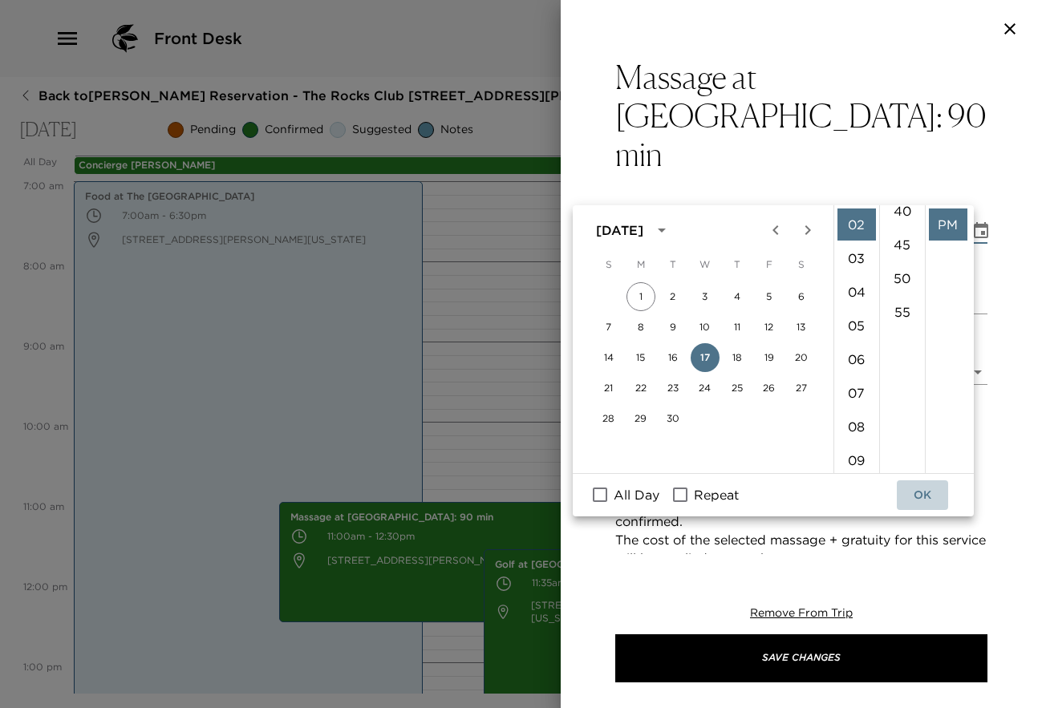
click at [924, 497] on button "OK" at bounding box center [922, 496] width 51 height 30
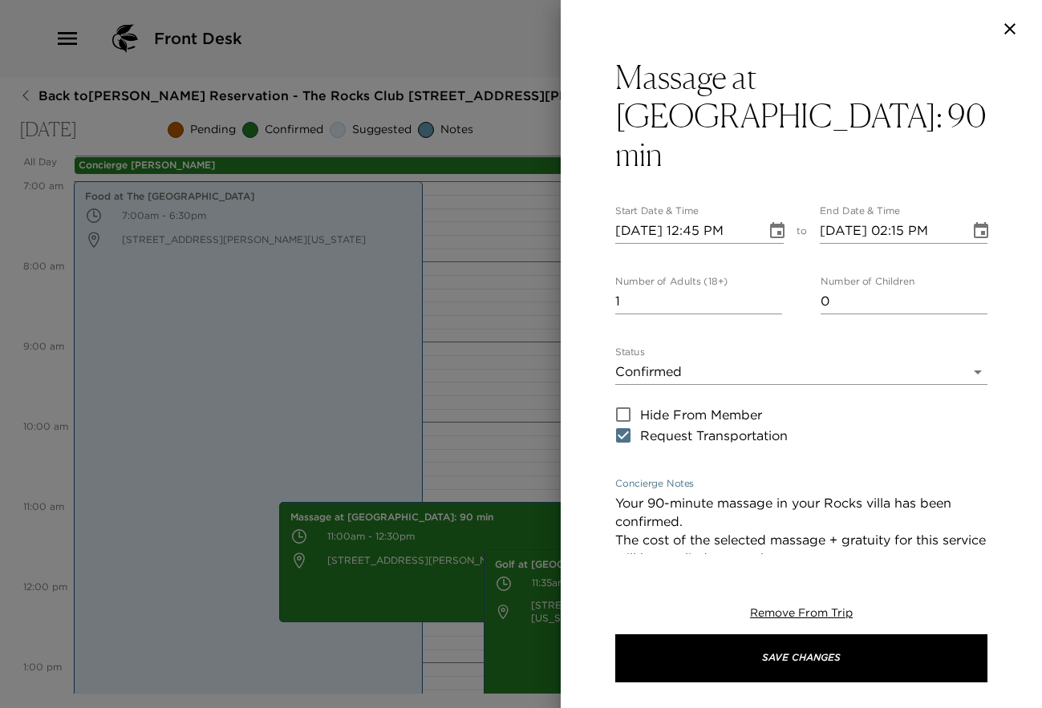
click at [707, 494] on textarea "Your 90-minute massage in your Rocks villa has been confirmed. The cost of the …" at bounding box center [801, 549] width 372 height 111
type textarea "Your 90-minute massage at [GEOGRAPHIC_DATA] is confirmed. The cost of the selec…"
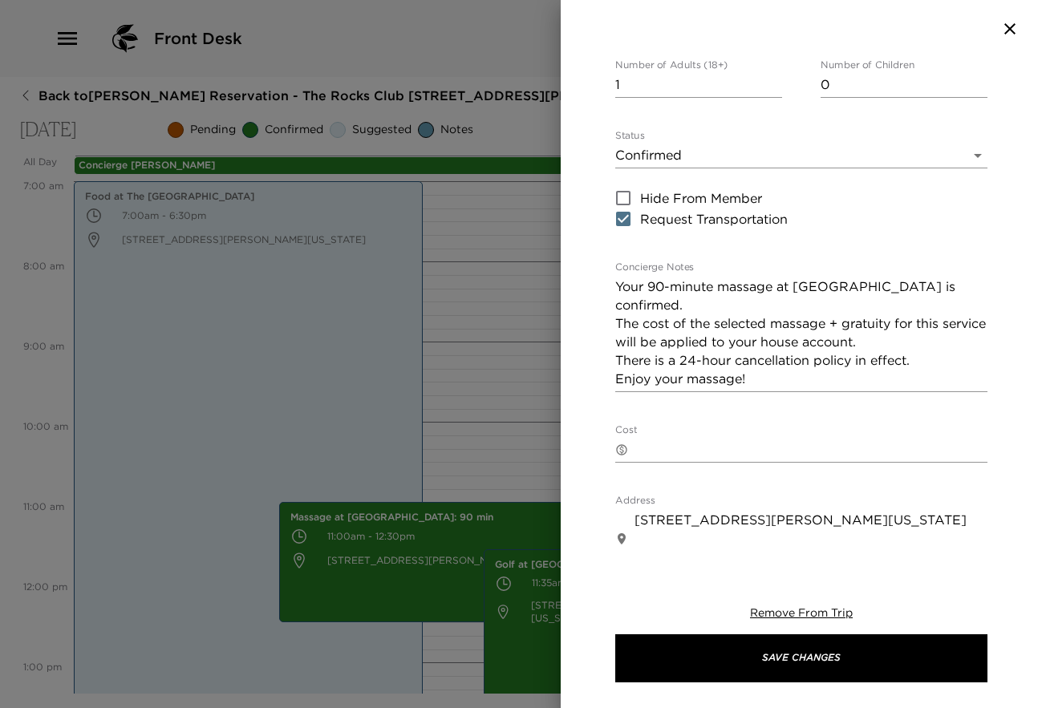
scroll to position [220, 0]
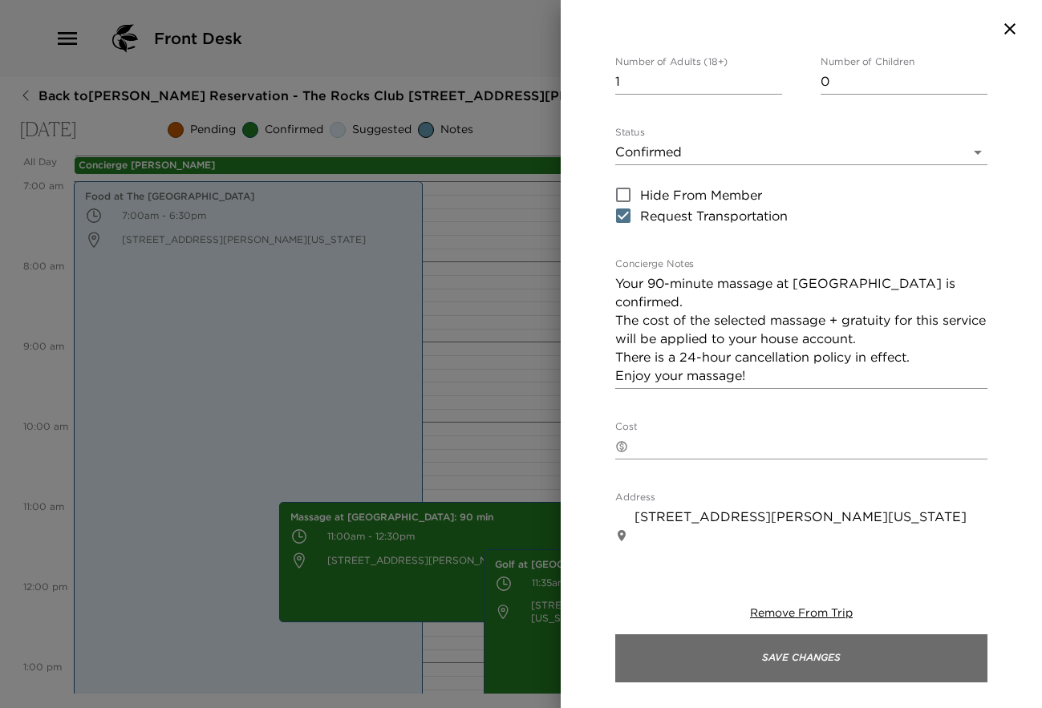
click at [800, 659] on button "Save Changes" at bounding box center [801, 659] width 372 height 48
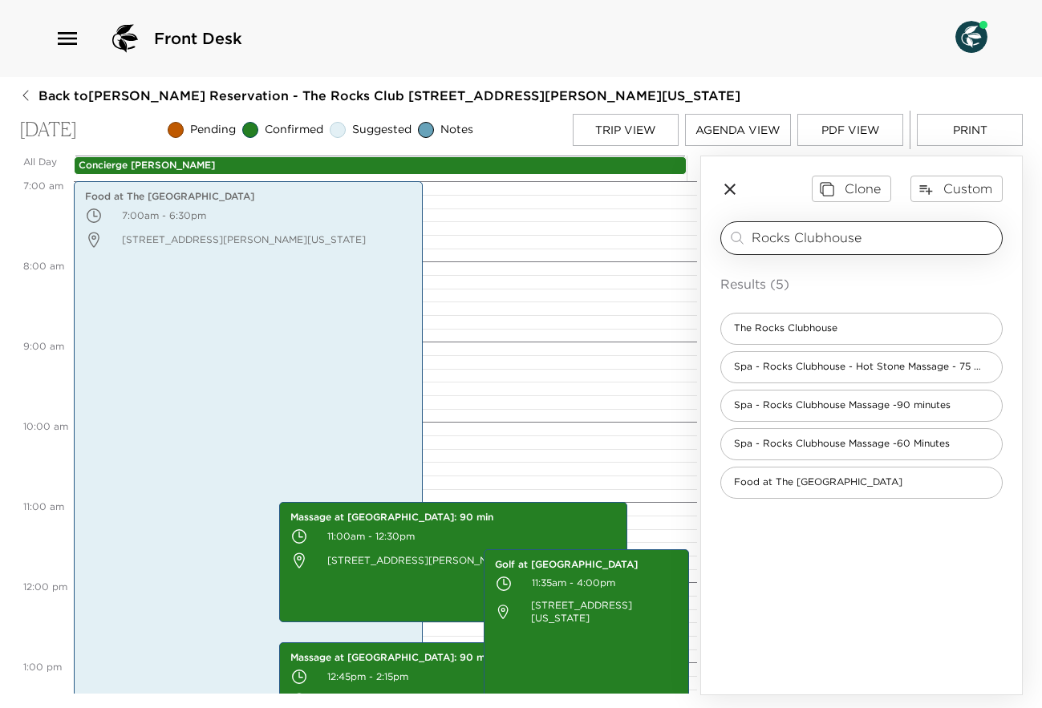
click at [889, 247] on input "Rocks Clubhouse" at bounding box center [874, 238] width 244 height 18
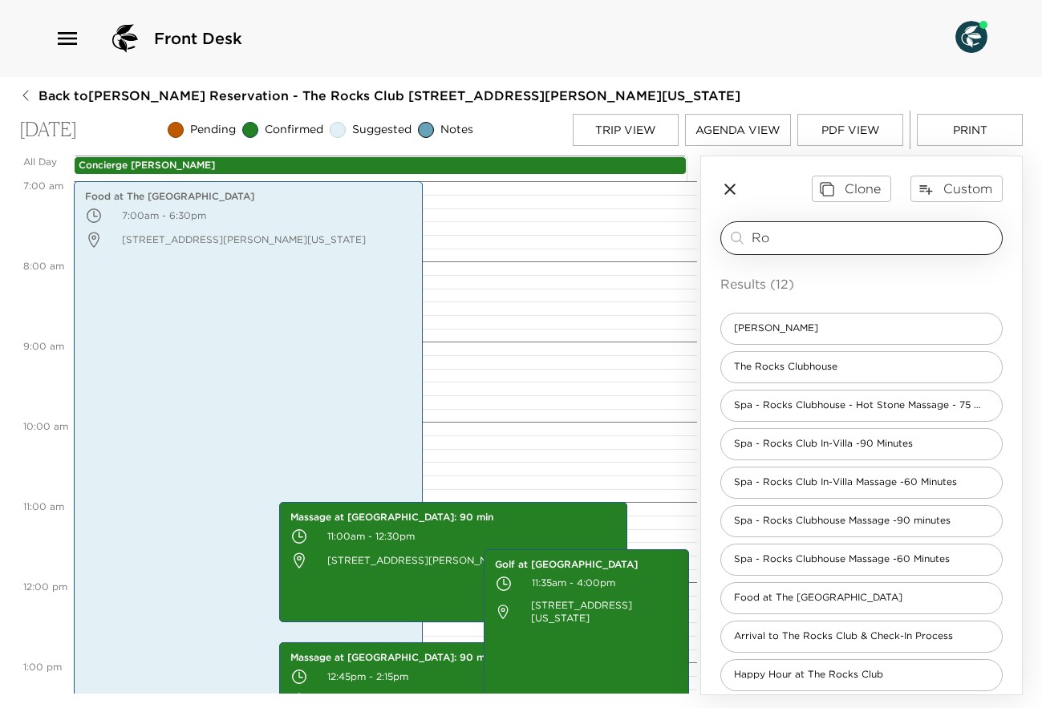
type input "R"
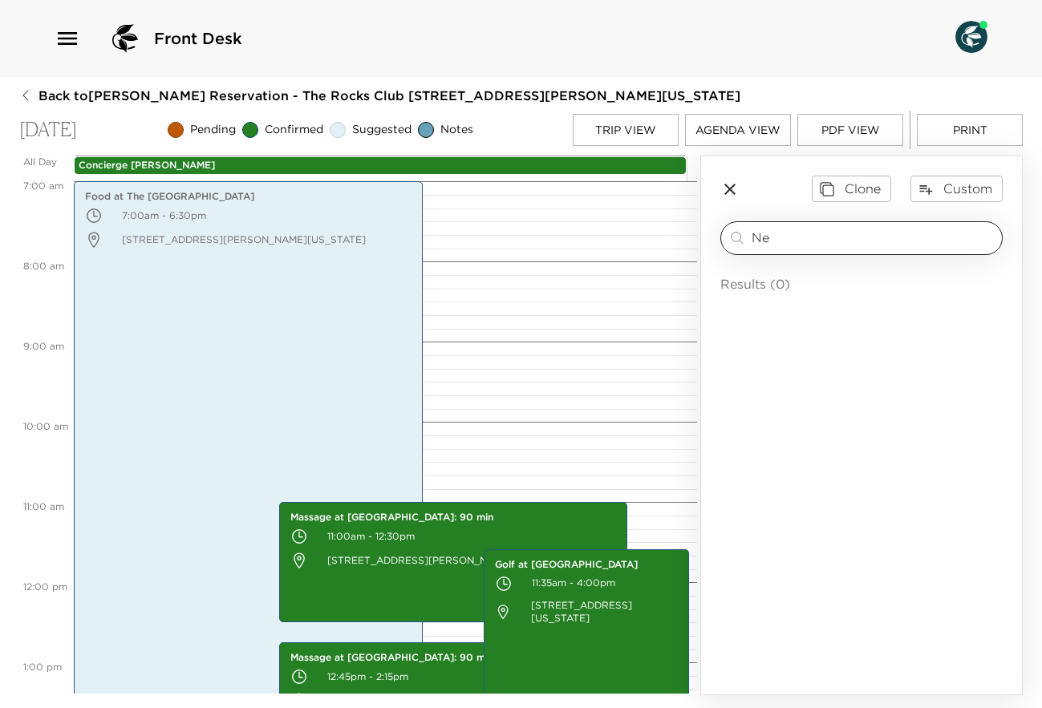
type input "N"
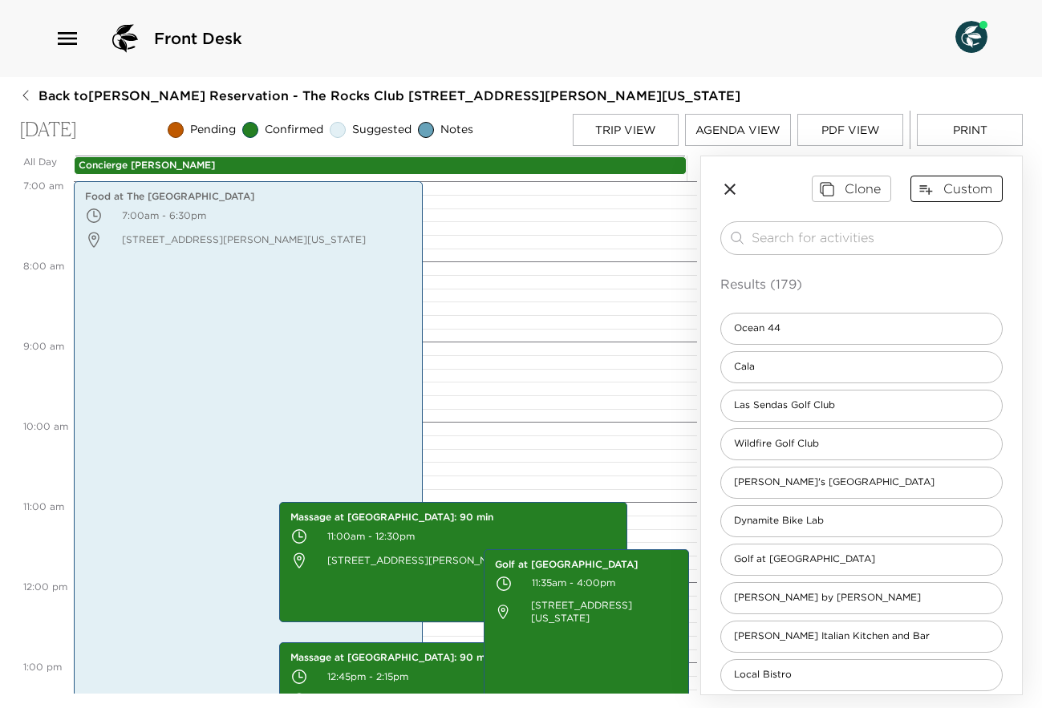
click at [931, 195] on button "Custom" at bounding box center [956, 189] width 92 height 26
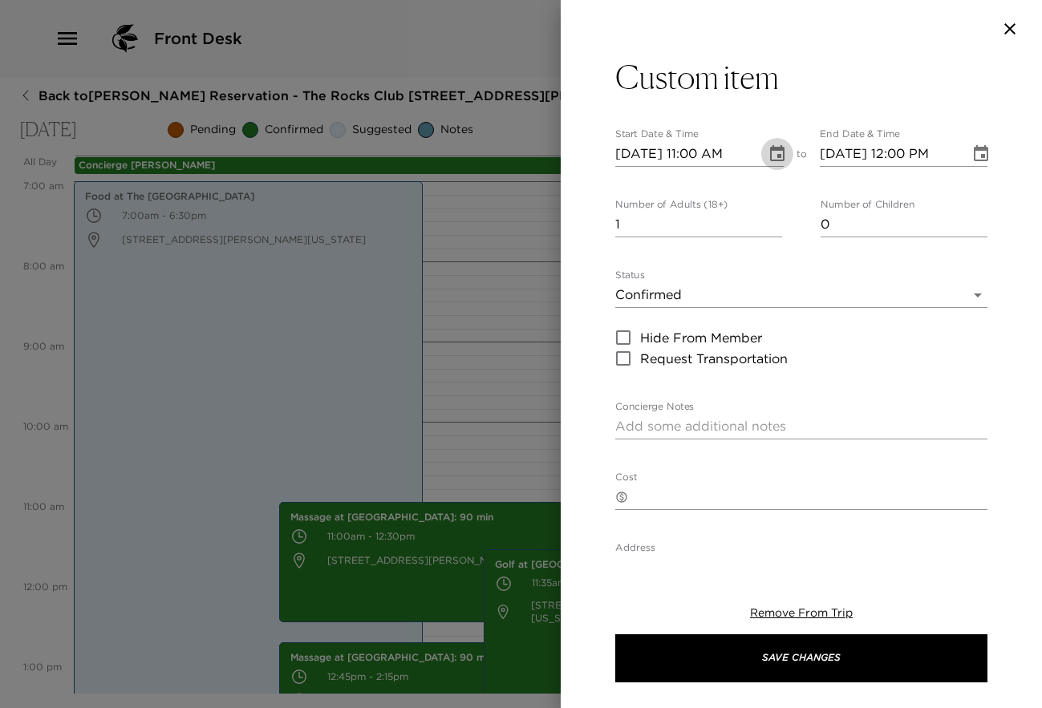
click at [773, 154] on icon "Choose date, selected date is Sep 17, 2025" at bounding box center [777, 153] width 14 height 16
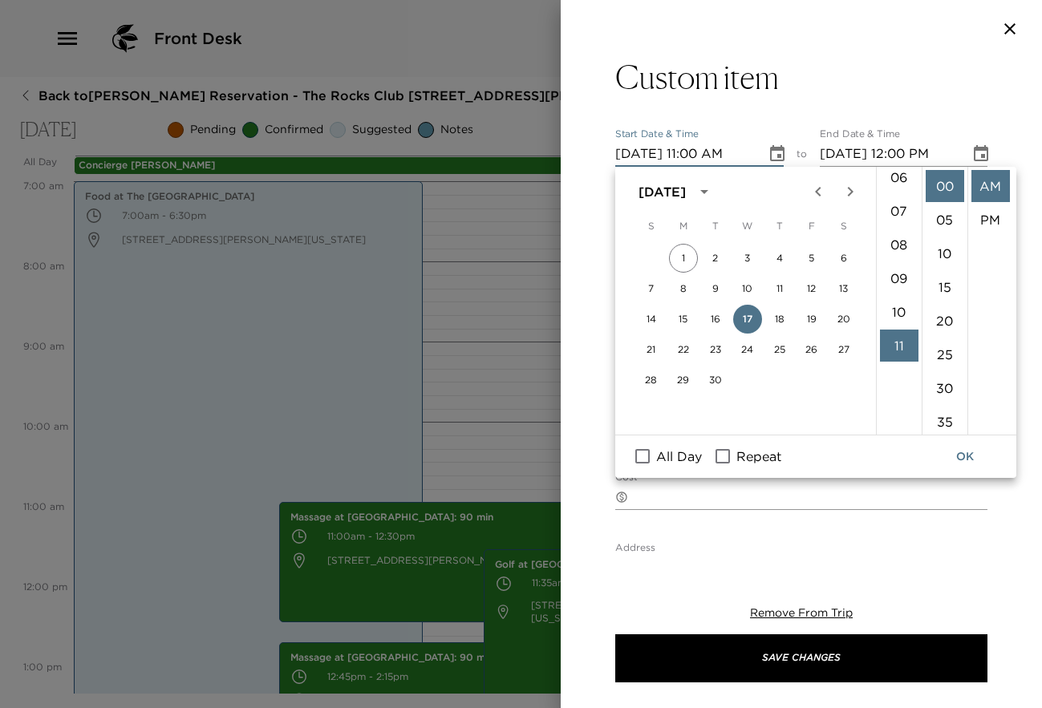
scroll to position [204, 0]
click at [894, 206] on li "05" at bounding box center [899, 212] width 39 height 32
click at [947, 379] on li "30" at bounding box center [945, 388] width 39 height 32
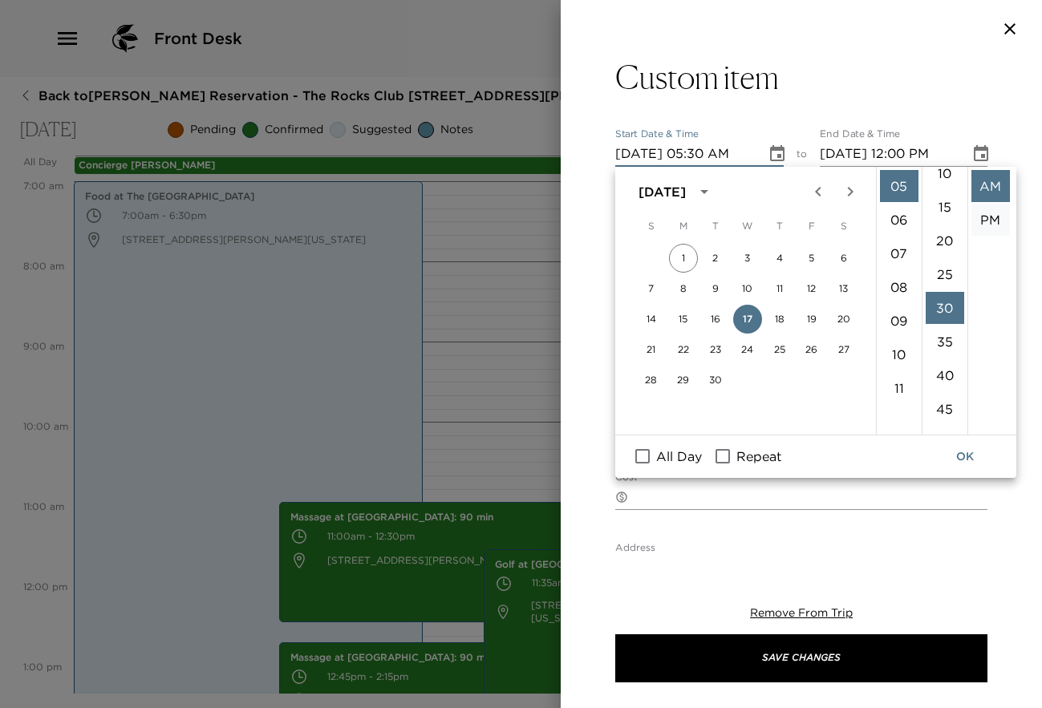
scroll to position [202, 0]
click at [995, 216] on li "PM" at bounding box center [990, 220] width 39 height 32
type input "[DATE] 05:30 PM"
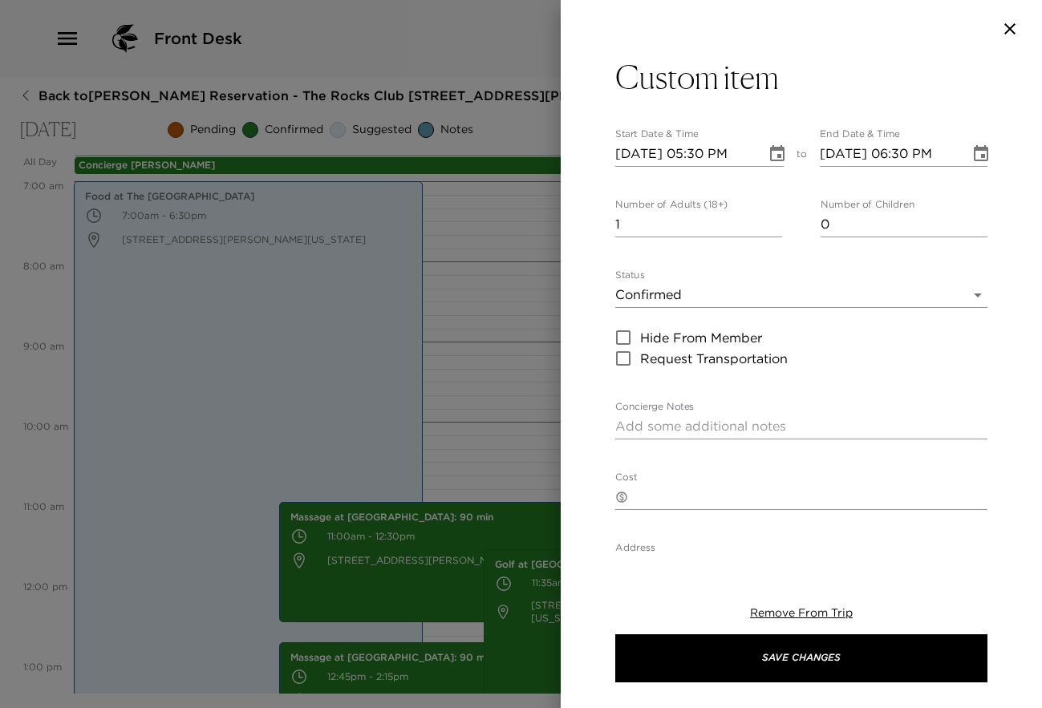
click at [974, 154] on icon "Choose date, selected date is Sep 17, 2025" at bounding box center [981, 153] width 14 height 16
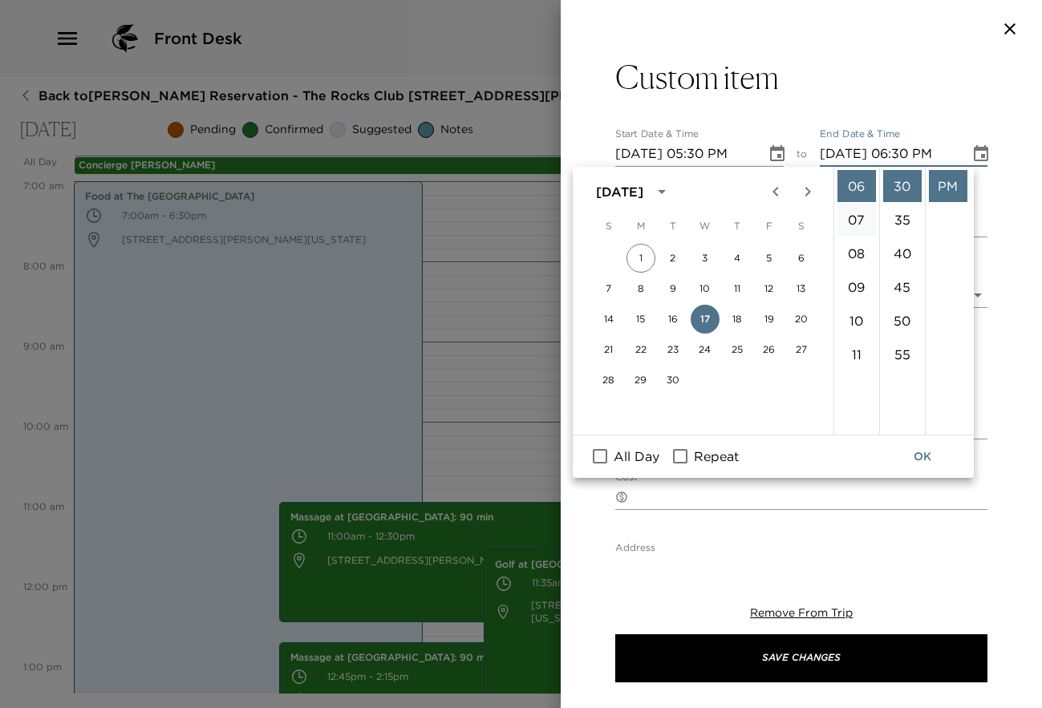
click at [858, 221] on li "07" at bounding box center [856, 220] width 39 height 32
click at [901, 185] on li "00" at bounding box center [902, 186] width 39 height 32
type input "[DATE] 07:00 PM"
click at [917, 457] on button "OK" at bounding box center [922, 457] width 51 height 30
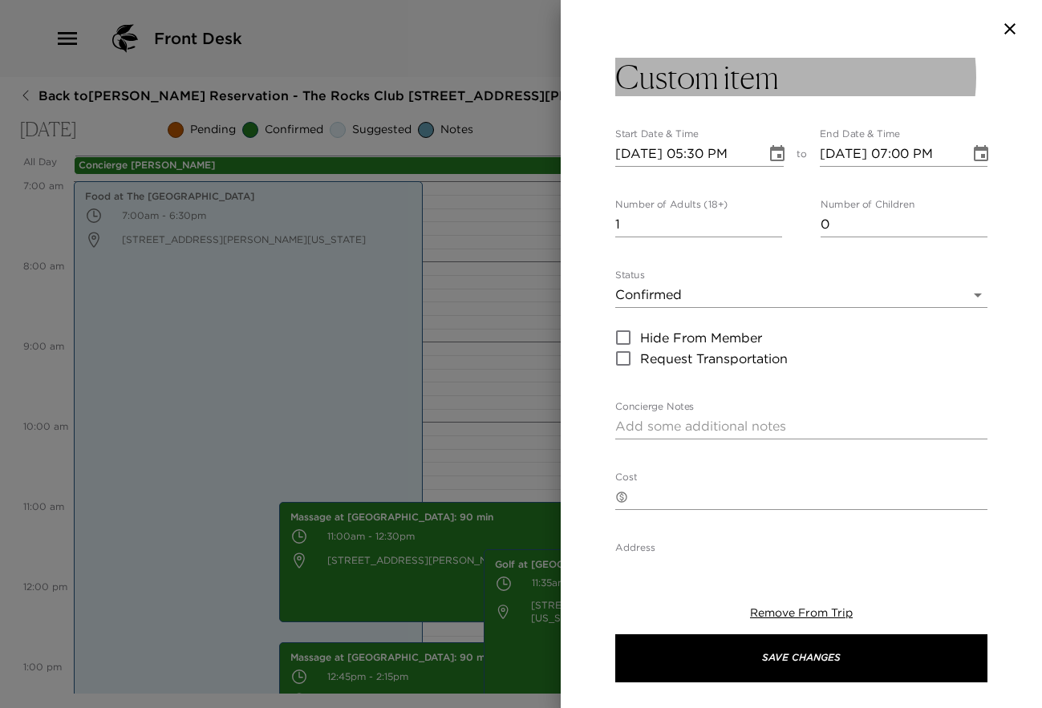
click at [849, 70] on button "Custom item" at bounding box center [801, 77] width 372 height 39
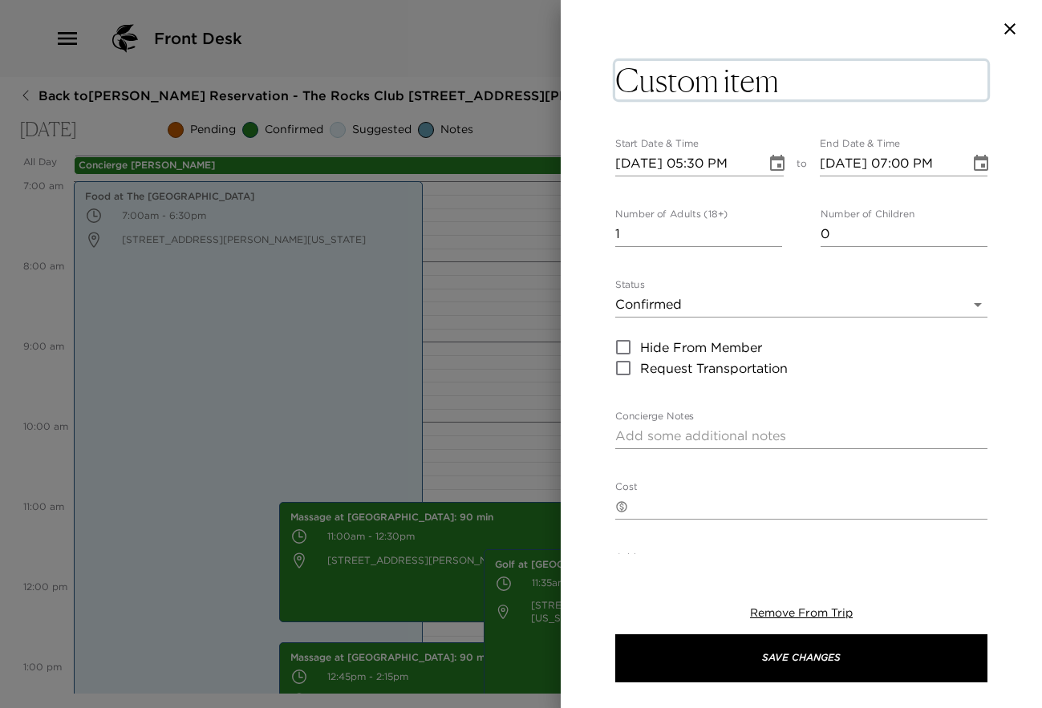
drag, startPoint x: 849, startPoint y: 70, endPoint x: 610, endPoint y: 72, distance: 238.3
click at [610, 72] on div "Custom item x Start Date & Time [DATE] 05:30 PM to End Date & Time [DATE] 07:00…" at bounding box center [801, 306] width 481 height 497
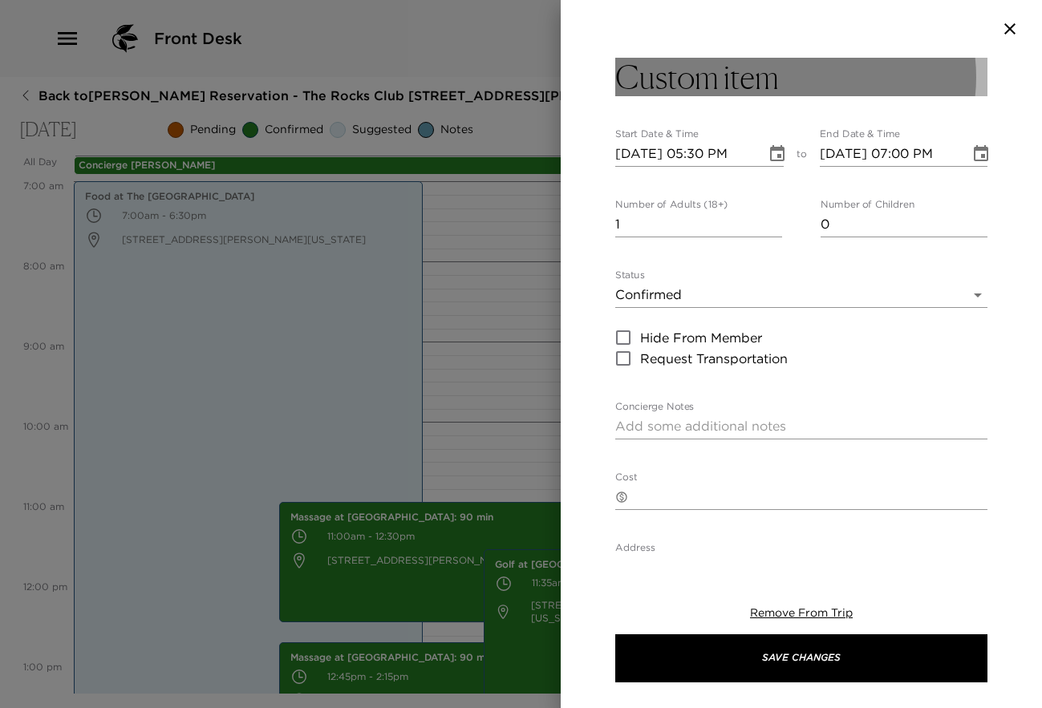
click at [854, 69] on button "Custom item" at bounding box center [801, 77] width 372 height 39
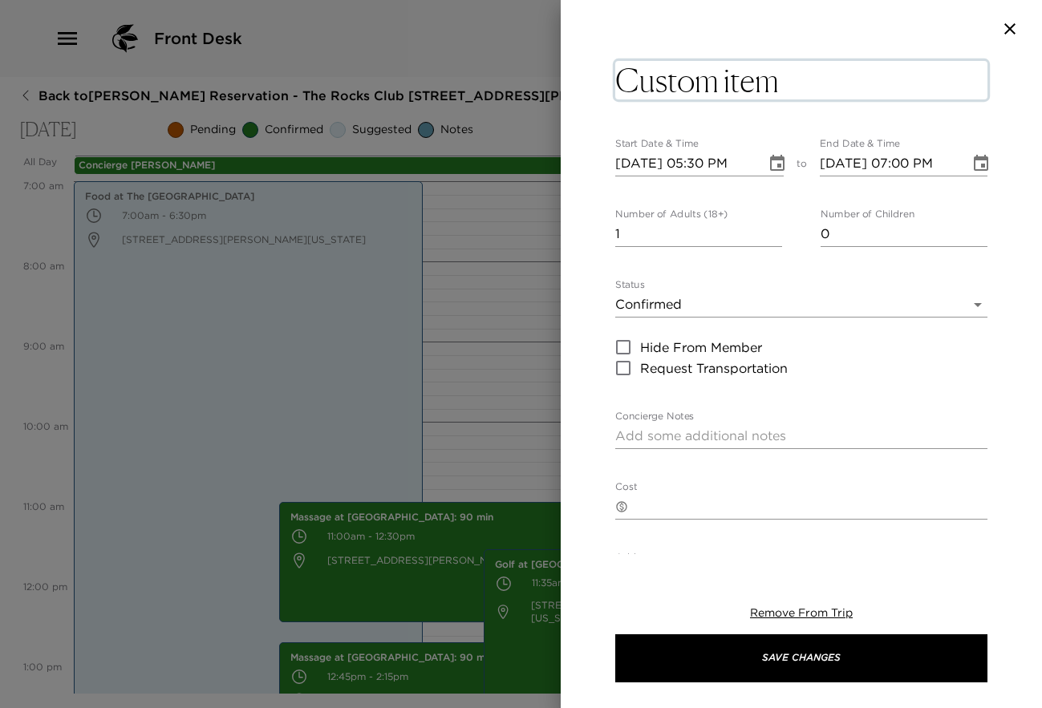
click at [816, 83] on textarea "Custom item" at bounding box center [801, 80] width 372 height 39
type textarea "C"
type textarea "Needle Rock Kitchen"
click at [772, 230] on input "0" at bounding box center [698, 234] width 167 height 26
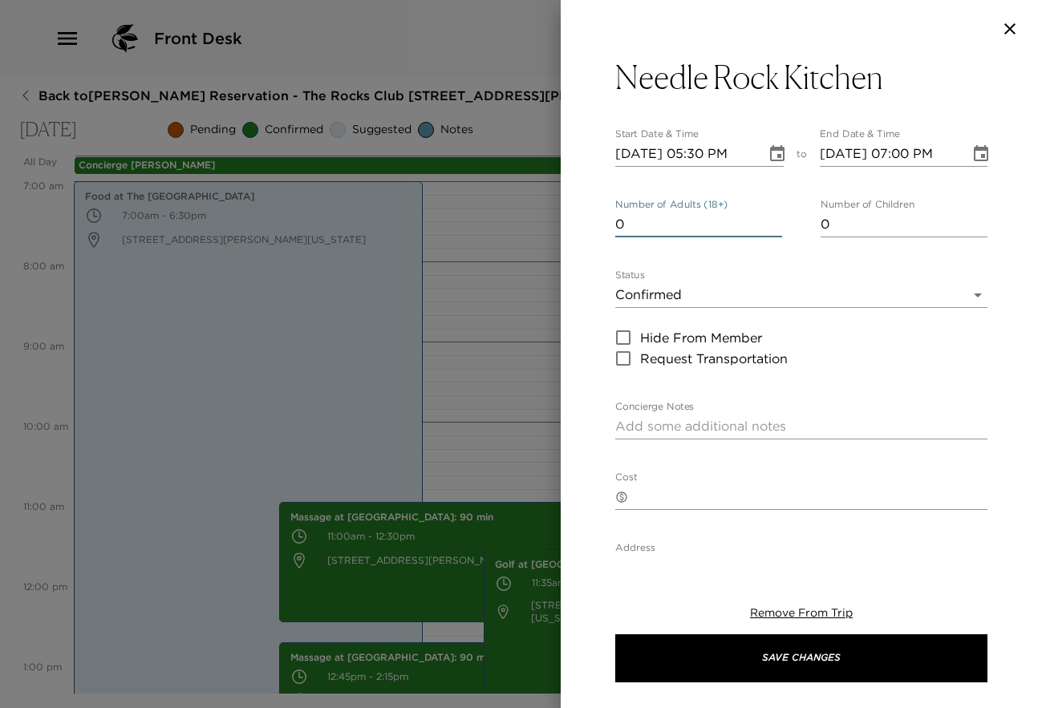
click at [772, 230] on input "0" at bounding box center [698, 225] width 167 height 26
click at [767, 220] on input "1" at bounding box center [698, 225] width 167 height 26
click at [767, 220] on input "2" at bounding box center [698, 225] width 167 height 26
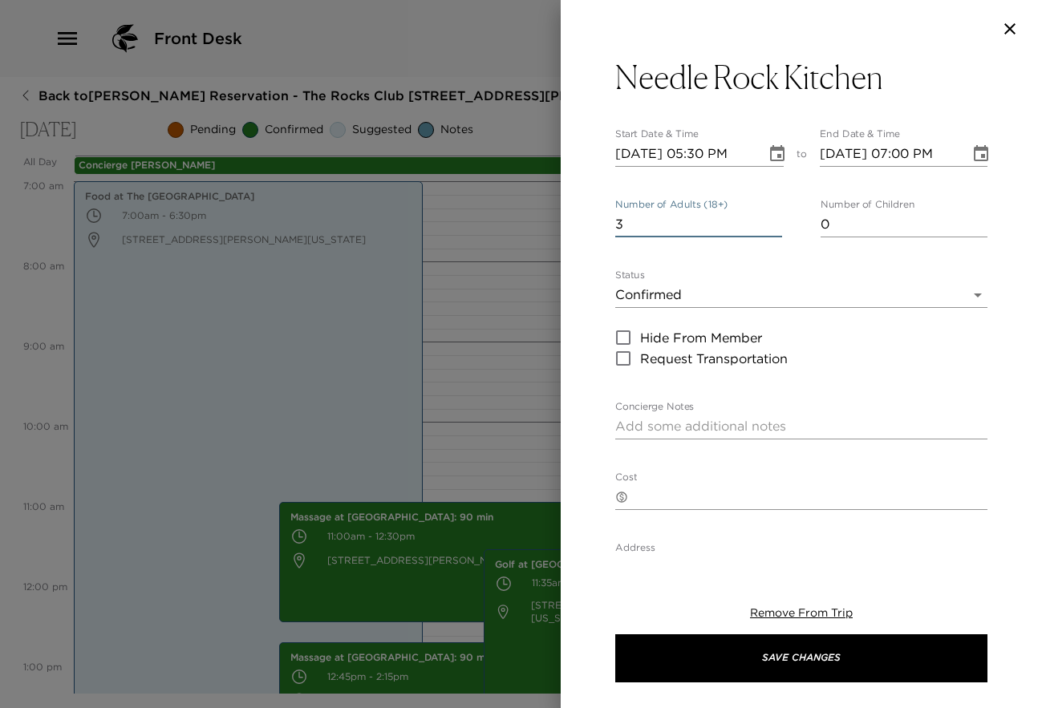
click at [767, 220] on input "3" at bounding box center [698, 225] width 167 height 26
click at [767, 220] on input "4" at bounding box center [698, 225] width 167 height 26
click at [767, 220] on input "5" at bounding box center [698, 225] width 167 height 26
type input "6"
click at [767, 220] on input "6" at bounding box center [698, 225] width 167 height 26
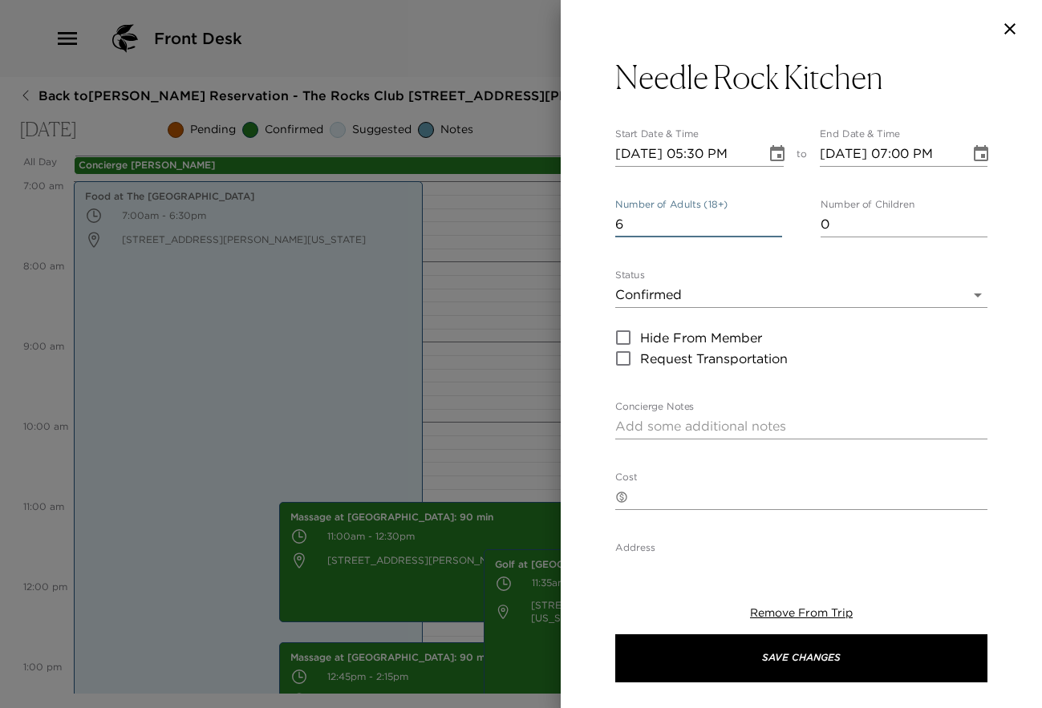
click at [684, 424] on textarea "Concierge Notes" at bounding box center [801, 426] width 372 height 18
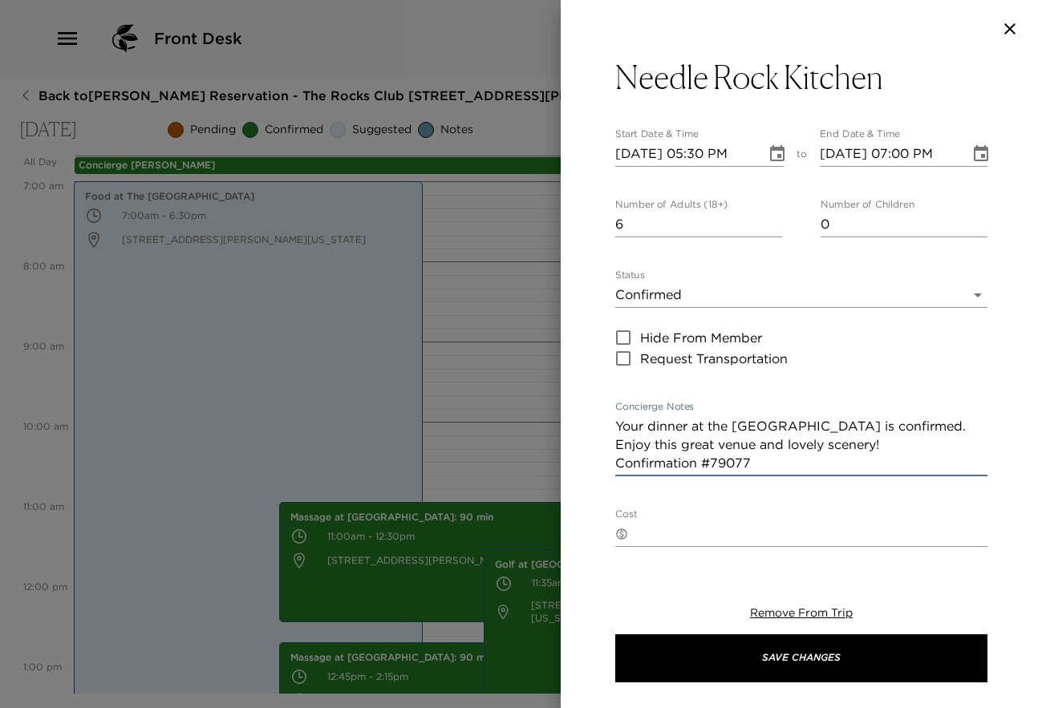
click at [892, 448] on textarea "Your dinner at the [GEOGRAPHIC_DATA] is confirmed. Enjoy this great venue and l…" at bounding box center [801, 444] width 372 height 55
click at [768, 481] on textarea "Your dinner at the [GEOGRAPHIC_DATA] is confirmed. Enjoy this great venue and l…" at bounding box center [801, 454] width 372 height 74
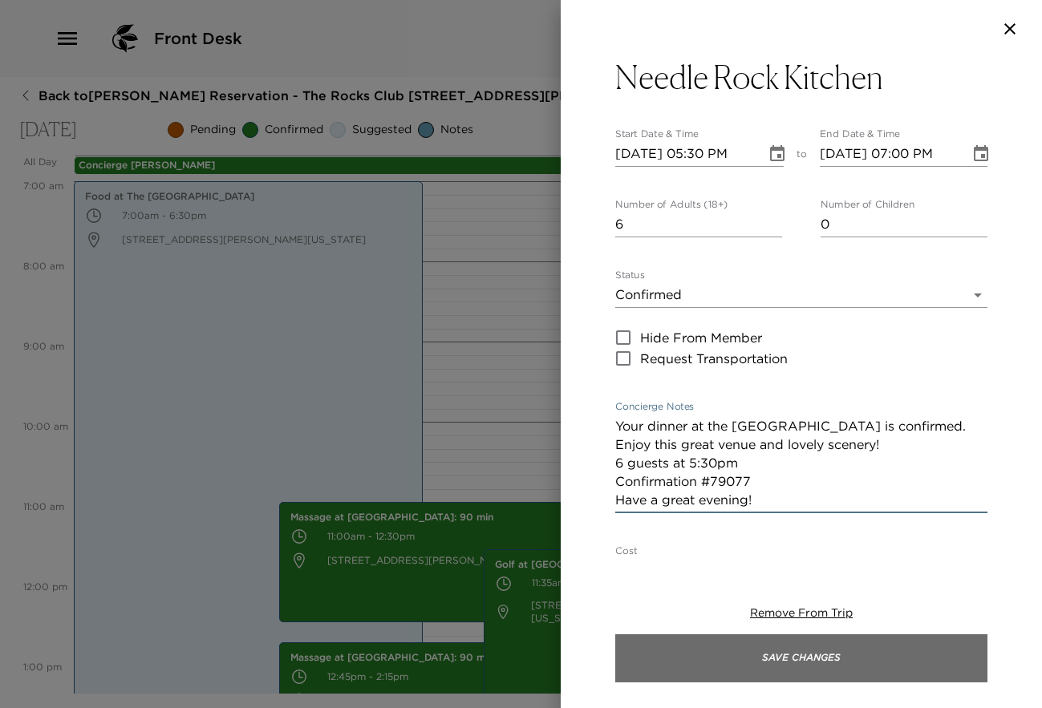
type textarea "Your dinner at the [GEOGRAPHIC_DATA] is confirmed. Enjoy this great venue and l…"
click at [826, 657] on button "Save Changes" at bounding box center [801, 659] width 372 height 48
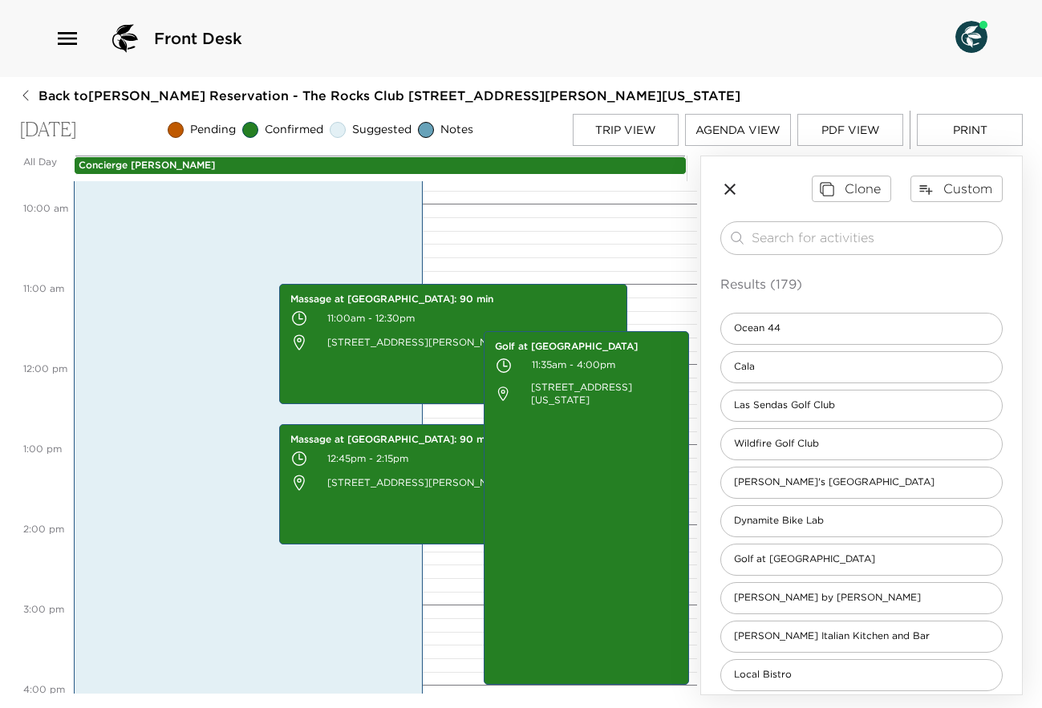
scroll to position [704, 0]
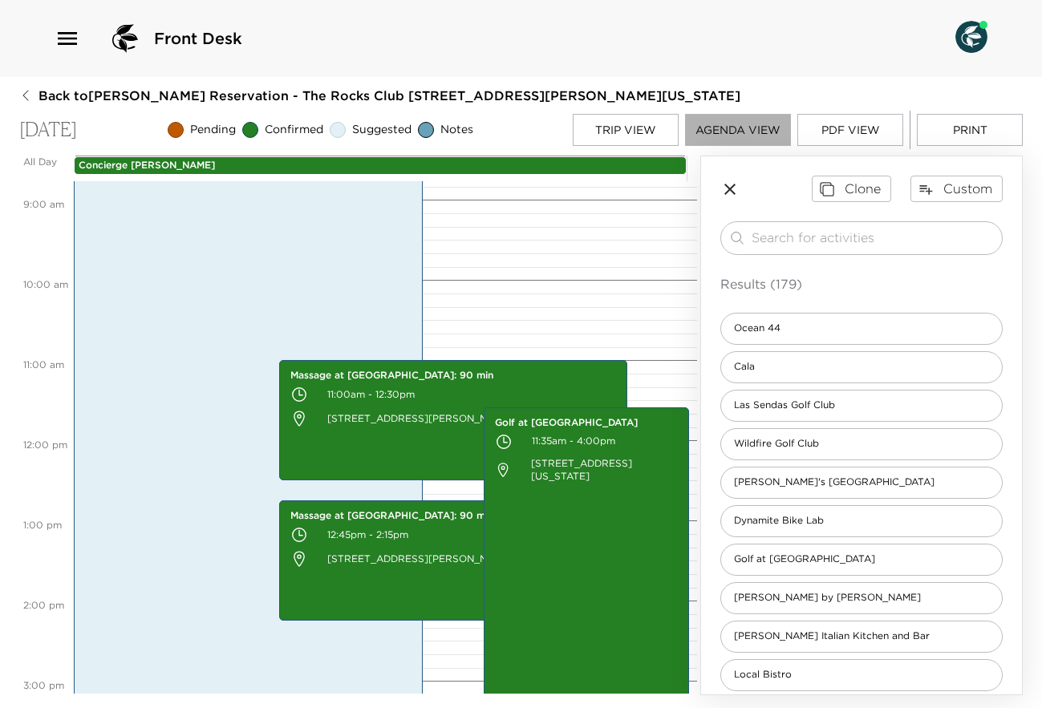
click at [706, 137] on button "Agenda View" at bounding box center [738, 130] width 106 height 32
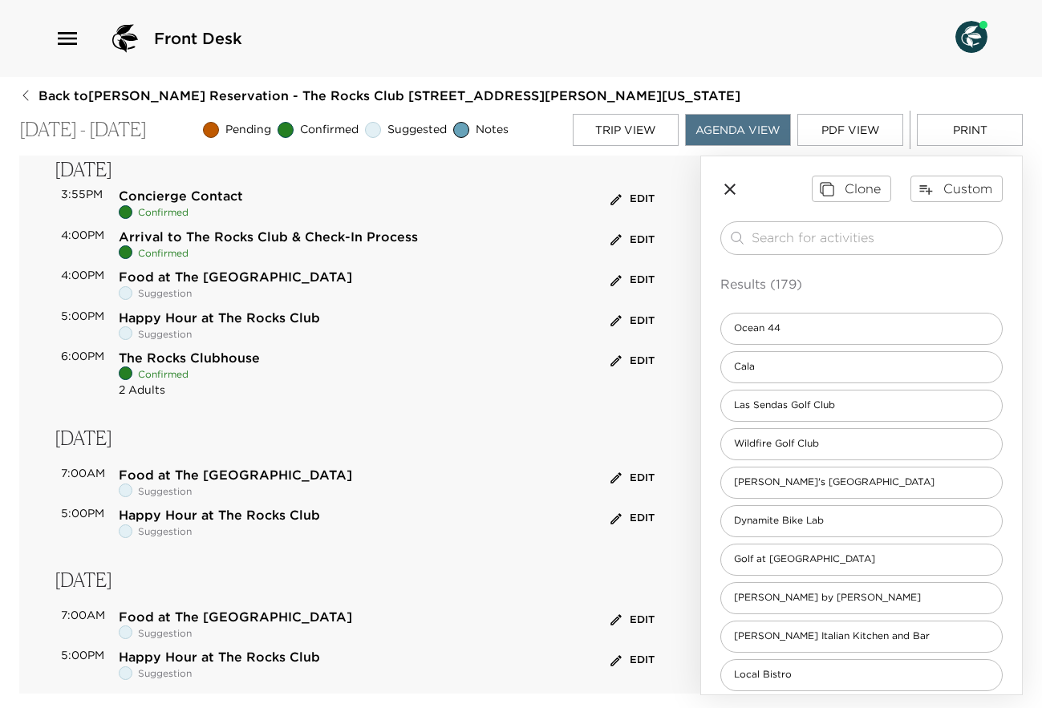
scroll to position [29, 0]
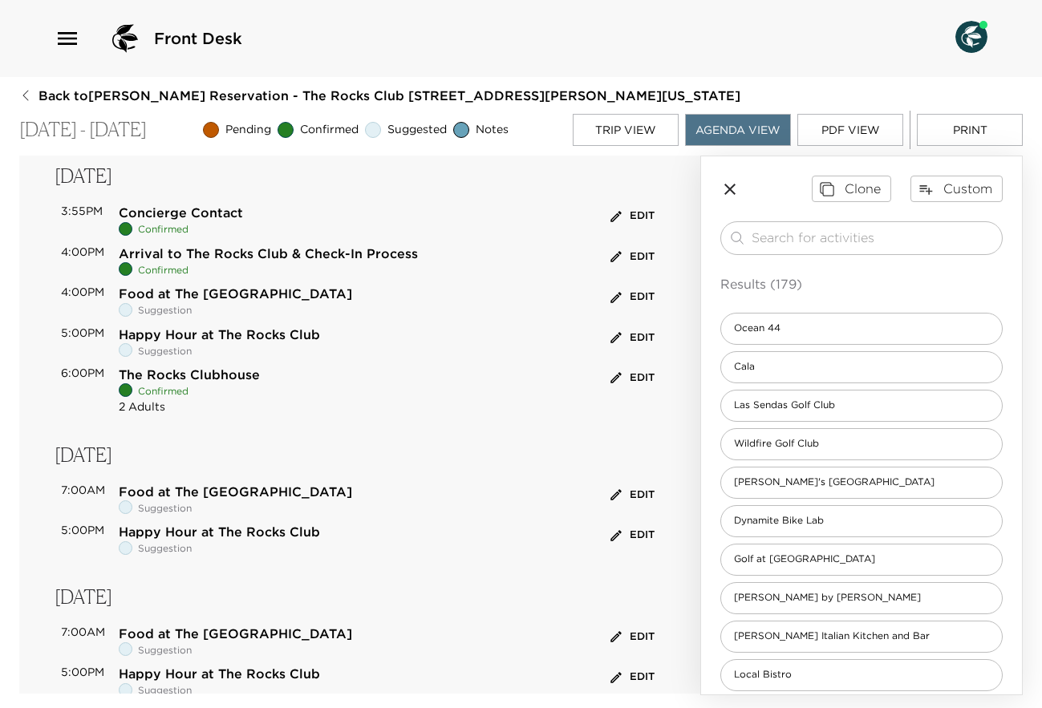
click at [836, 125] on button "PDF View" at bounding box center [850, 130] width 106 height 32
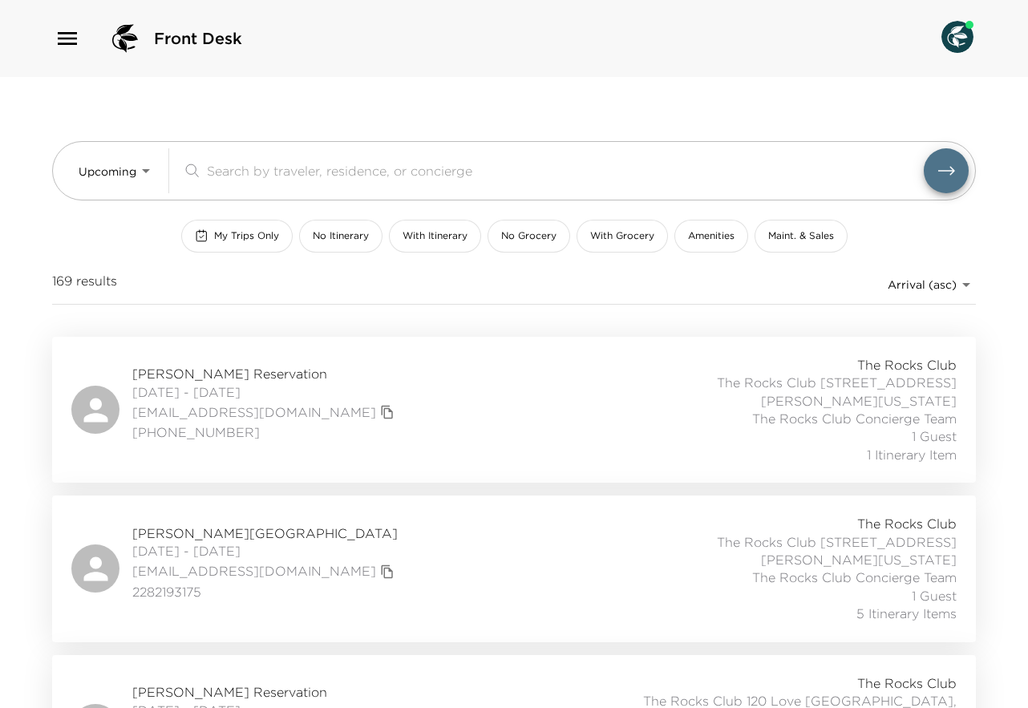
scroll to position [299, 0]
